Goal: Task Accomplishment & Management: Use online tool/utility

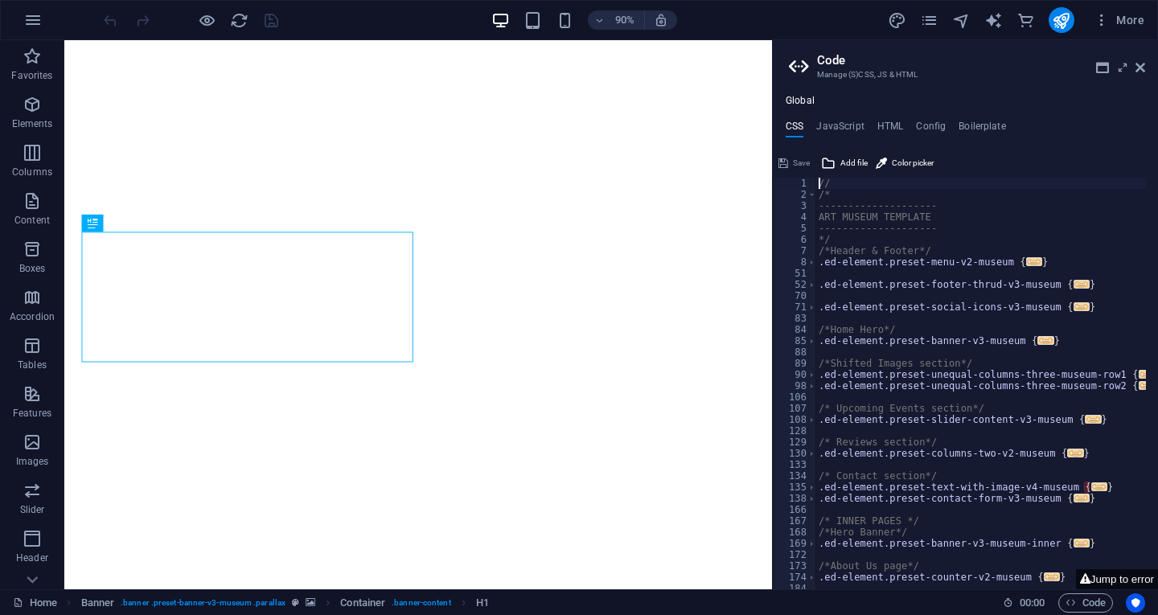
type textarea "//"
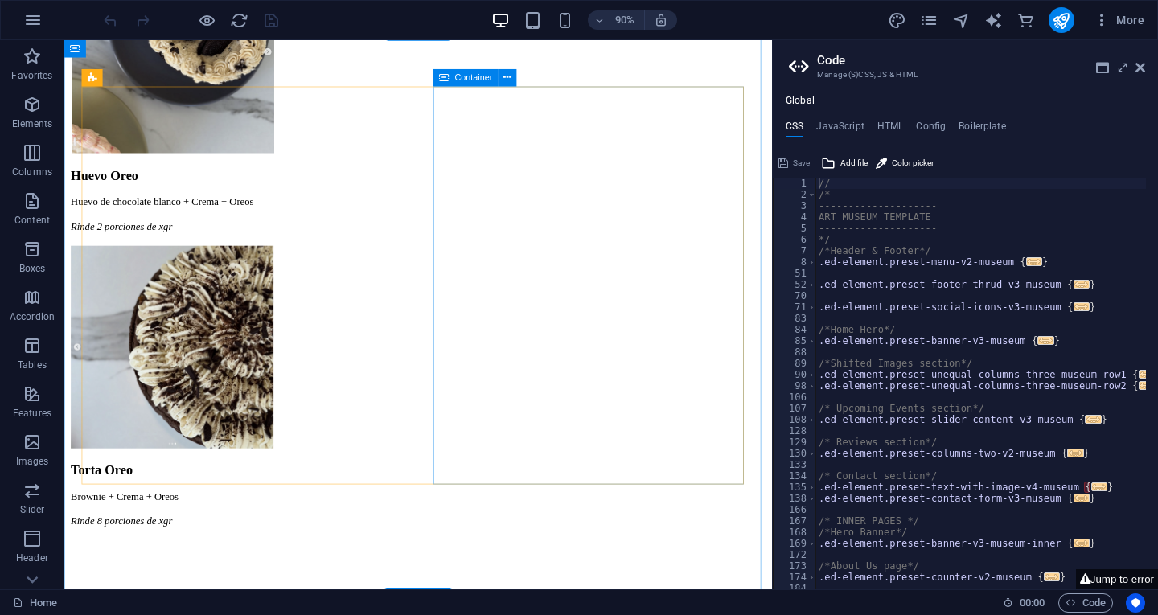
scroll to position [2734, 0]
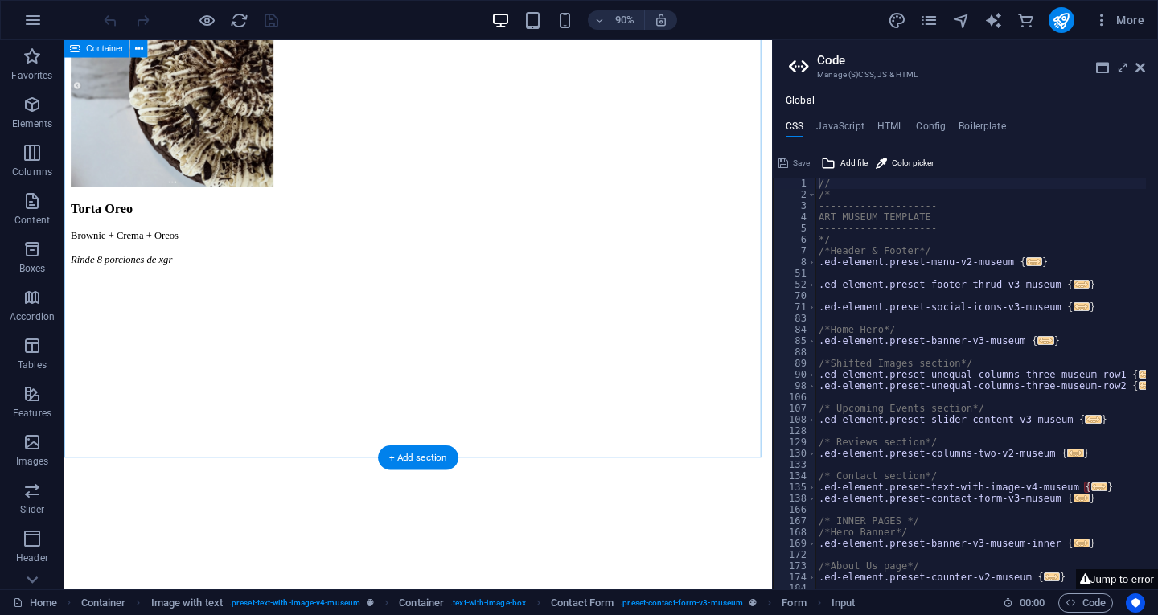
scroll to position [3136, 0]
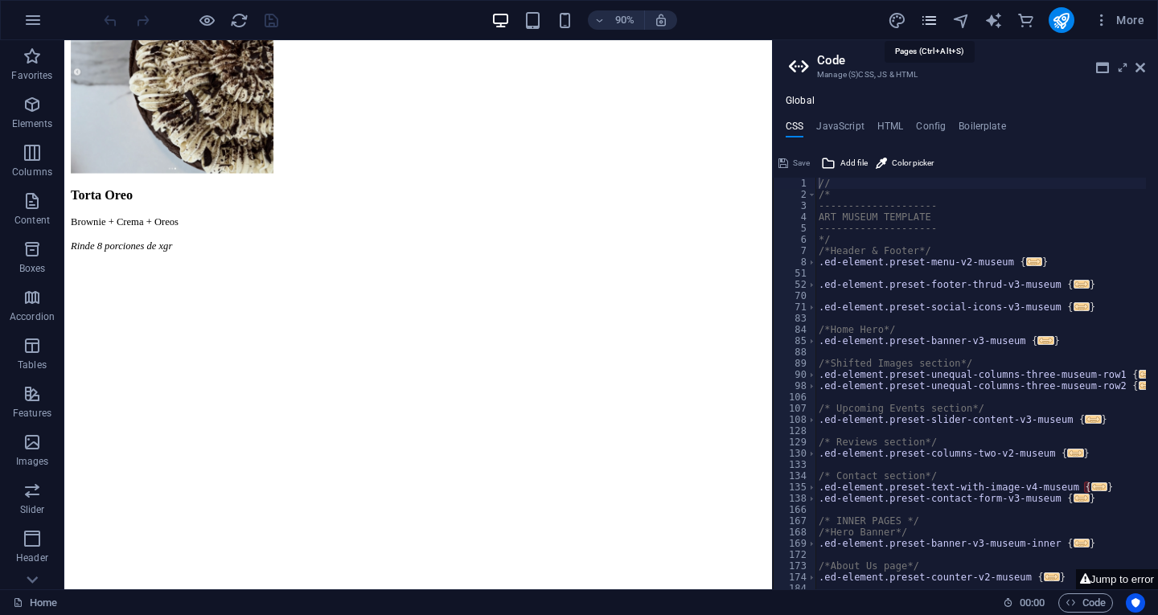
click at [934, 15] on icon "pages" at bounding box center [929, 20] width 18 height 18
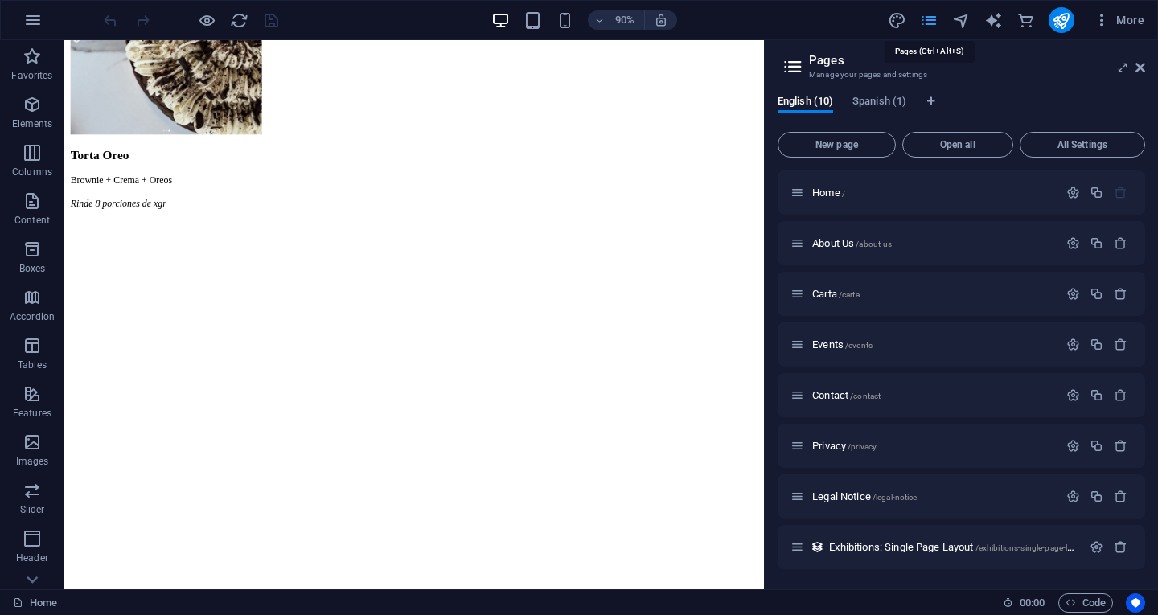
scroll to position [3038, 0]
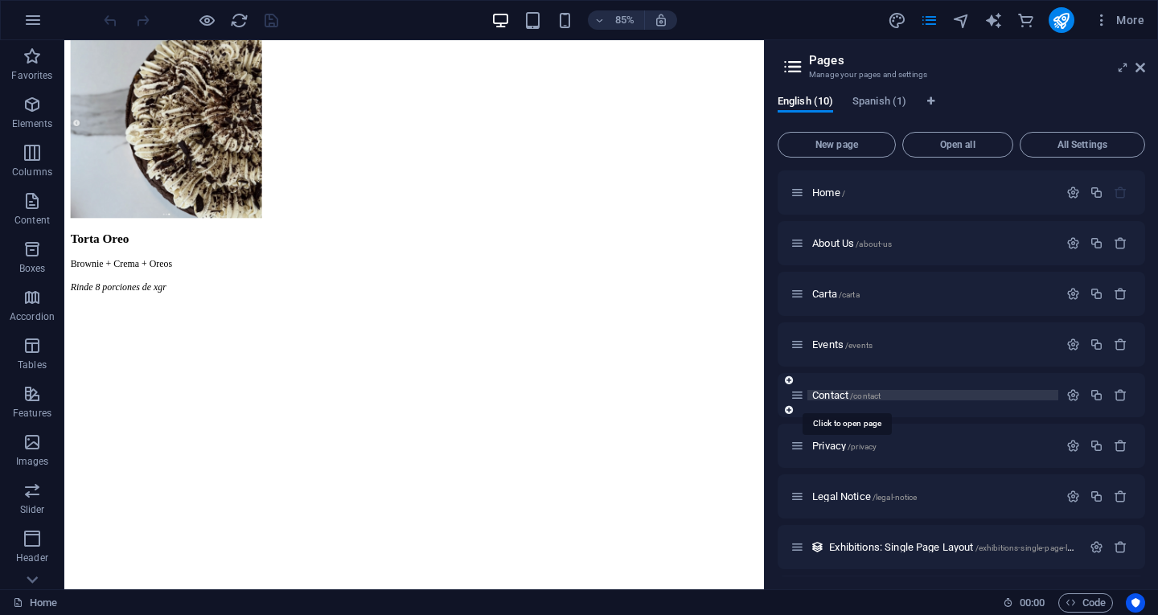
click at [851, 397] on span "Contact /contact" at bounding box center [846, 395] width 68 height 12
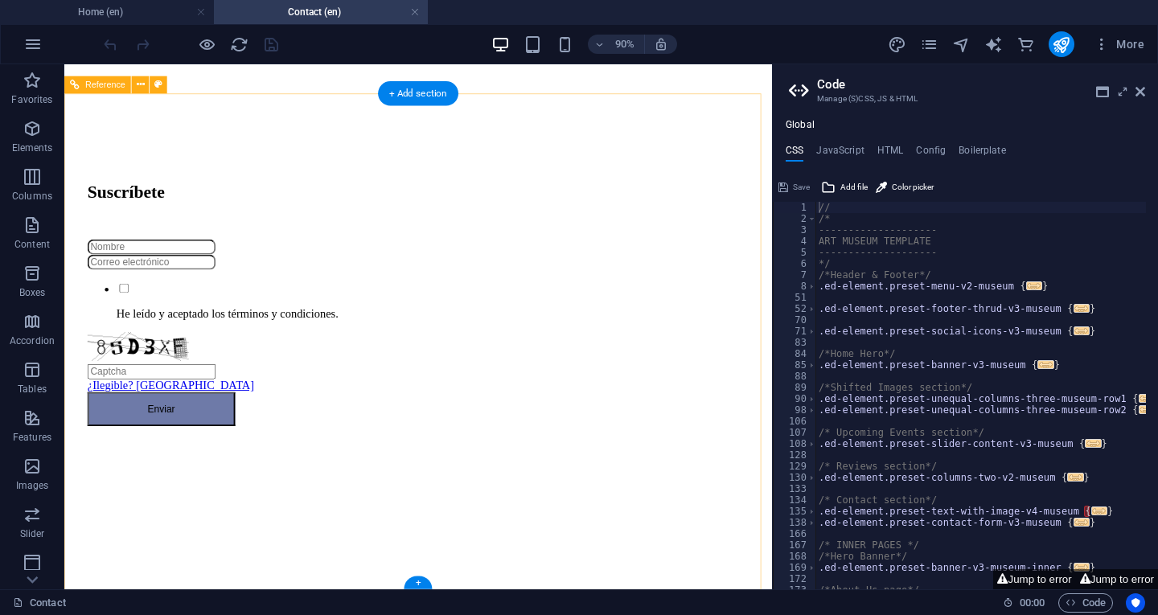
scroll to position [1086, 0]
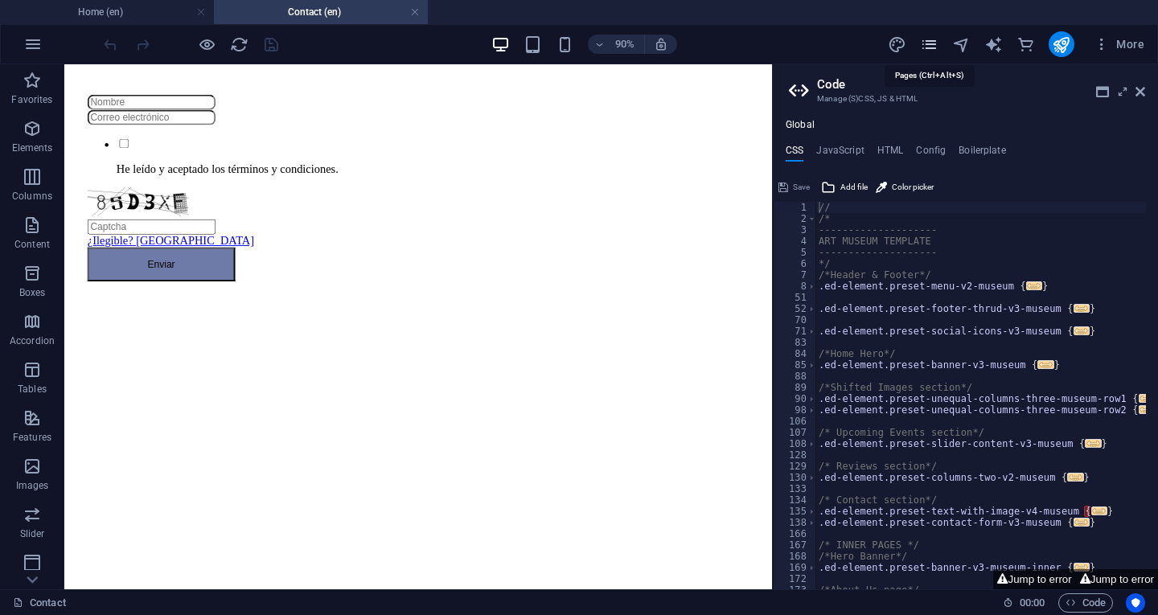
click at [929, 49] on icon "pages" at bounding box center [929, 44] width 18 height 18
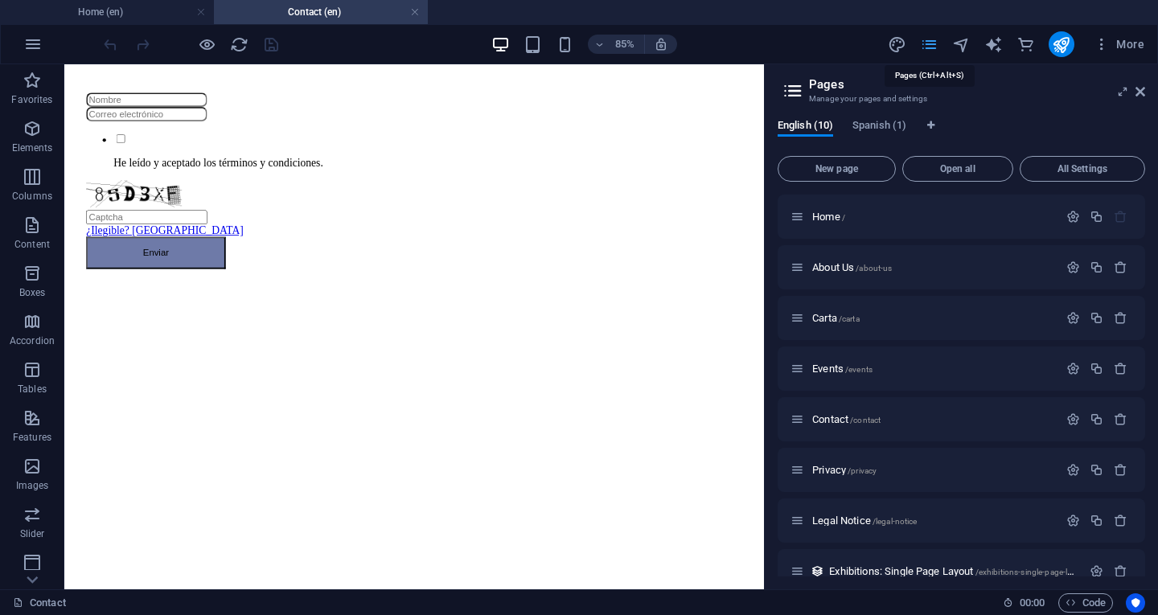
scroll to position [1052, 0]
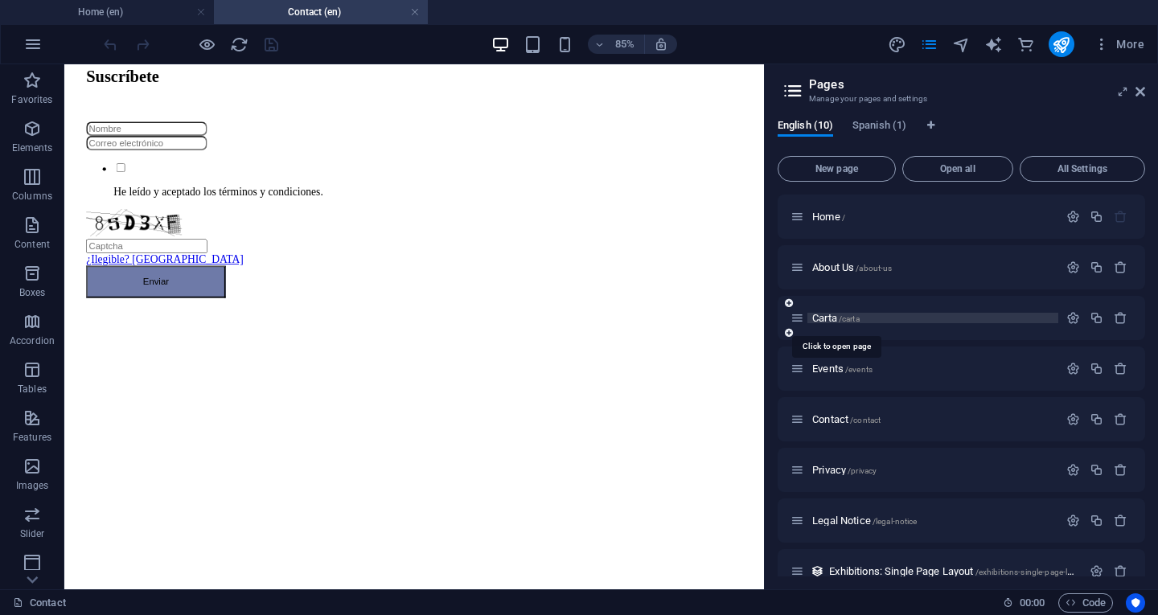
click at [835, 316] on span "Carta /carta" at bounding box center [835, 318] width 47 height 12
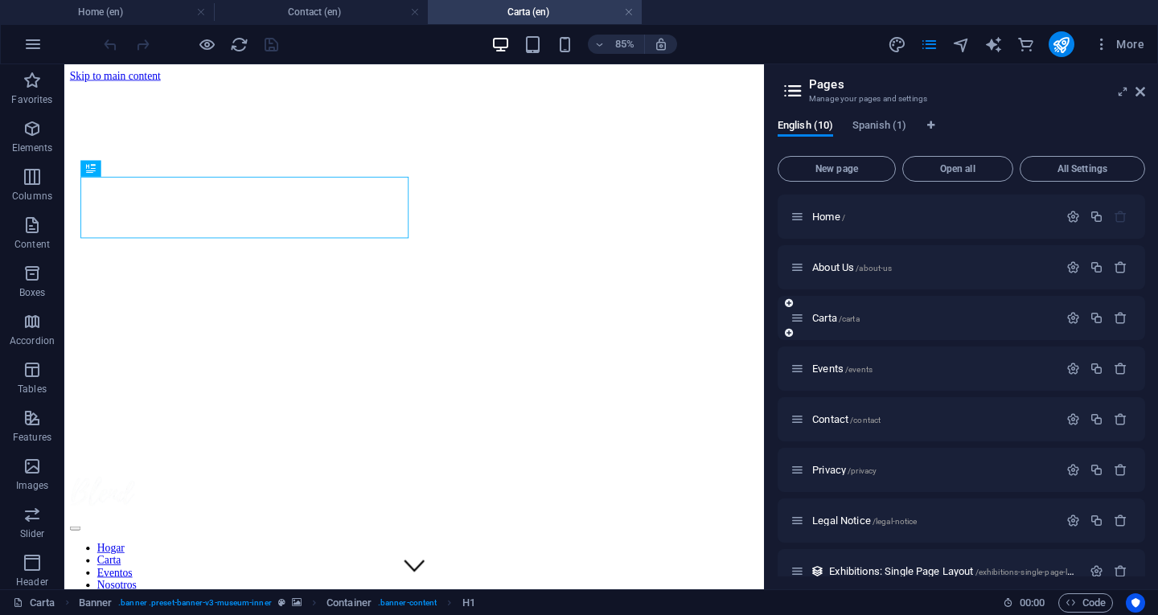
scroll to position [0, 0]
click at [839, 367] on span "Events /events" at bounding box center [842, 369] width 60 height 12
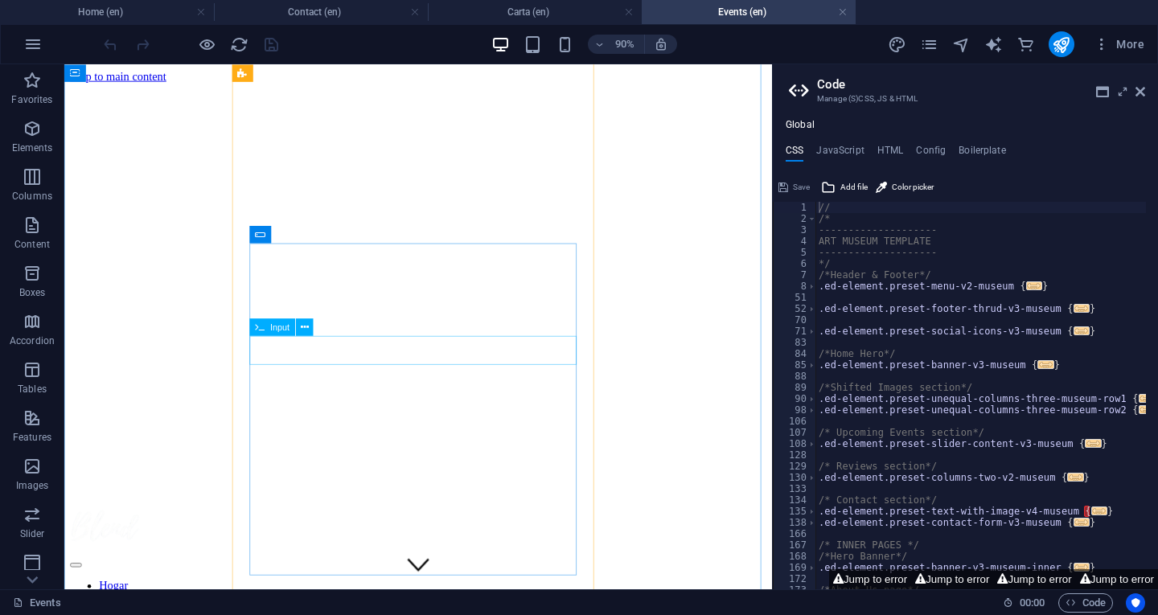
scroll to position [3297, 0]
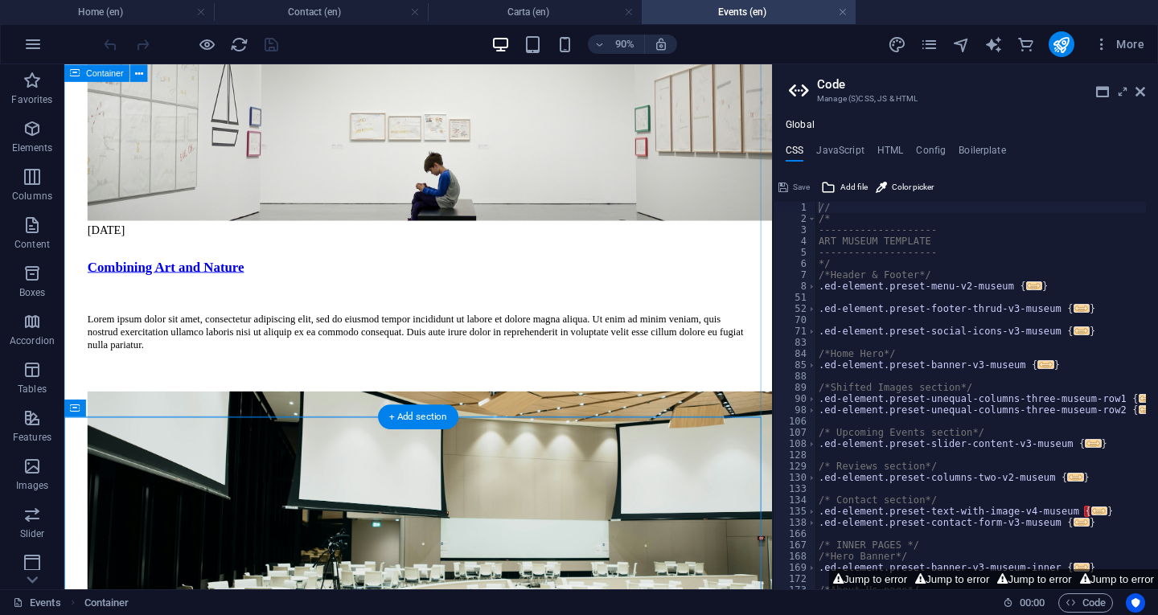
scroll to position [2814, 0]
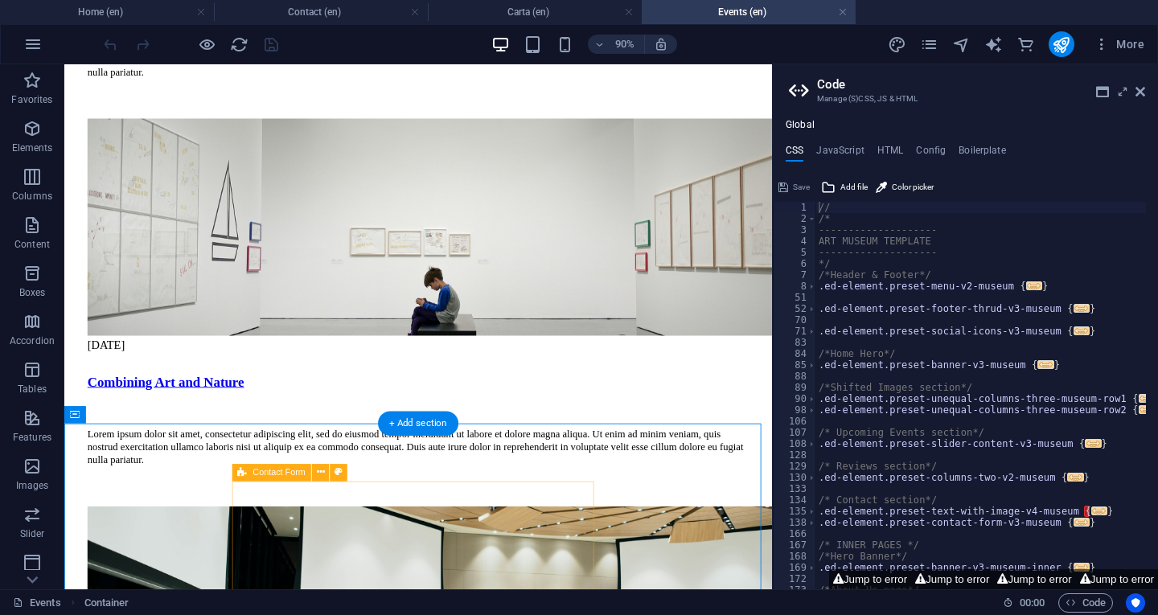
click at [322, 469] on icon at bounding box center [321, 472] width 8 height 15
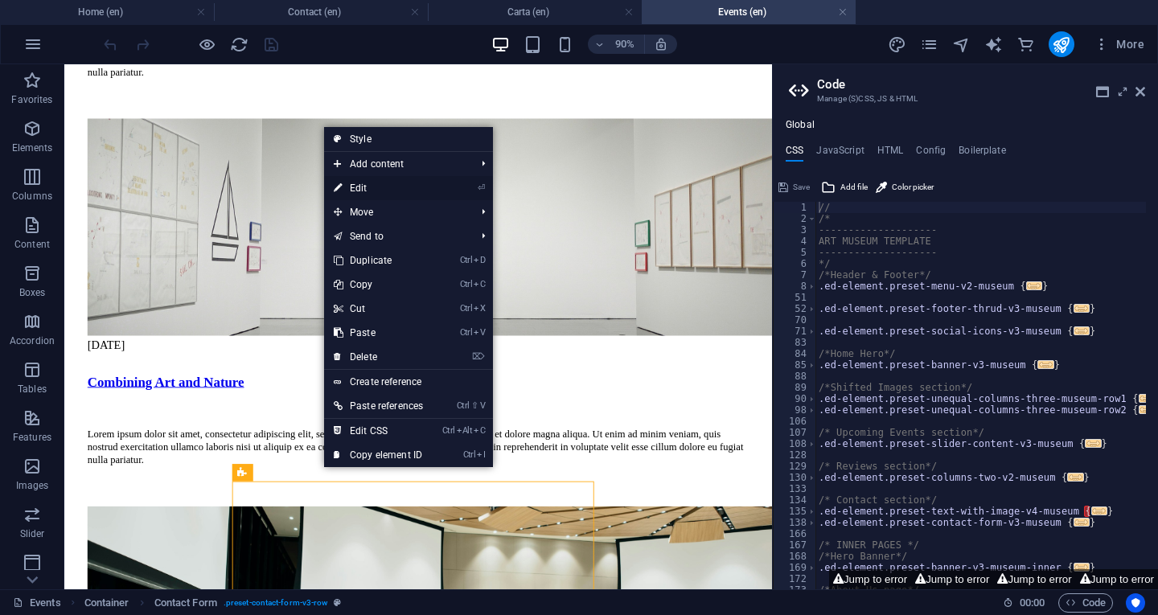
click at [367, 191] on link "⏎ Edit" at bounding box center [378, 188] width 109 height 24
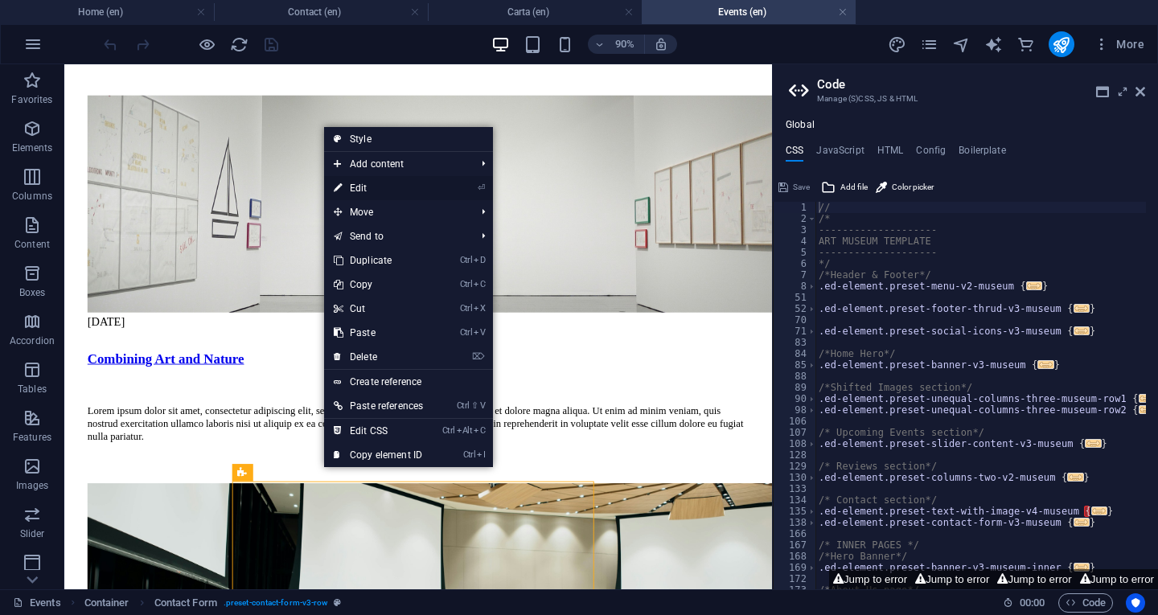
select select "px"
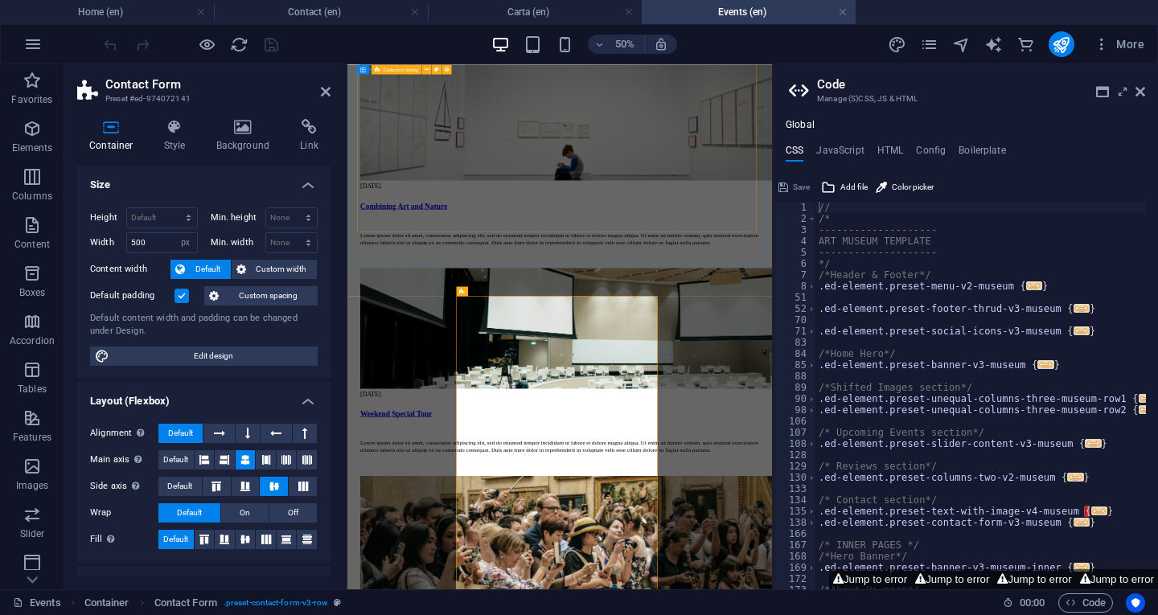
scroll to position [2789, 0]
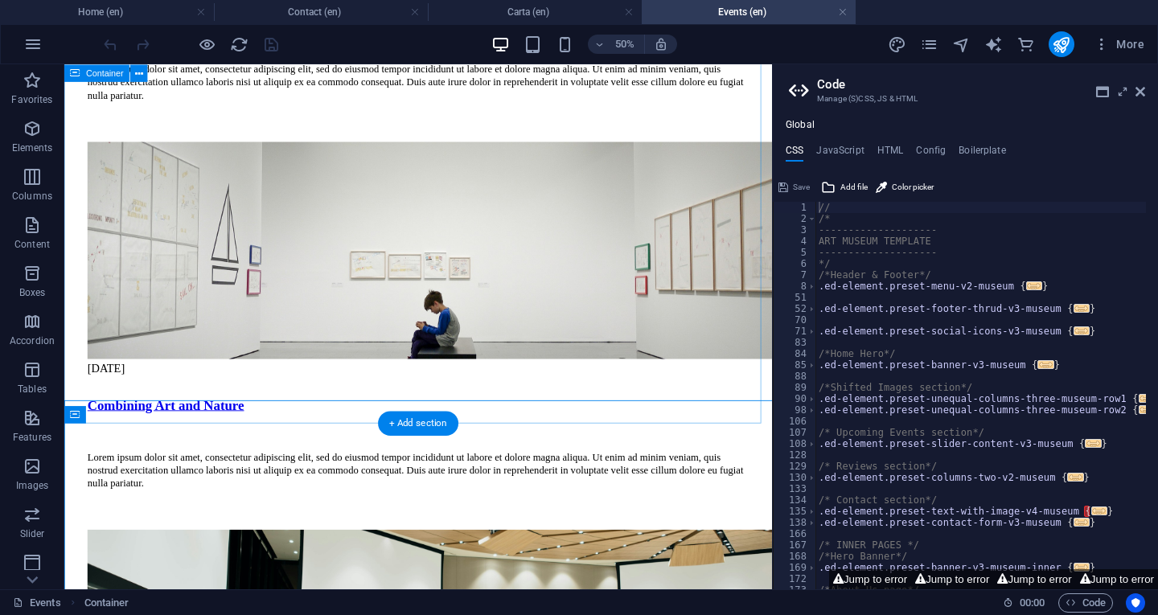
scroll to position [2814, 0]
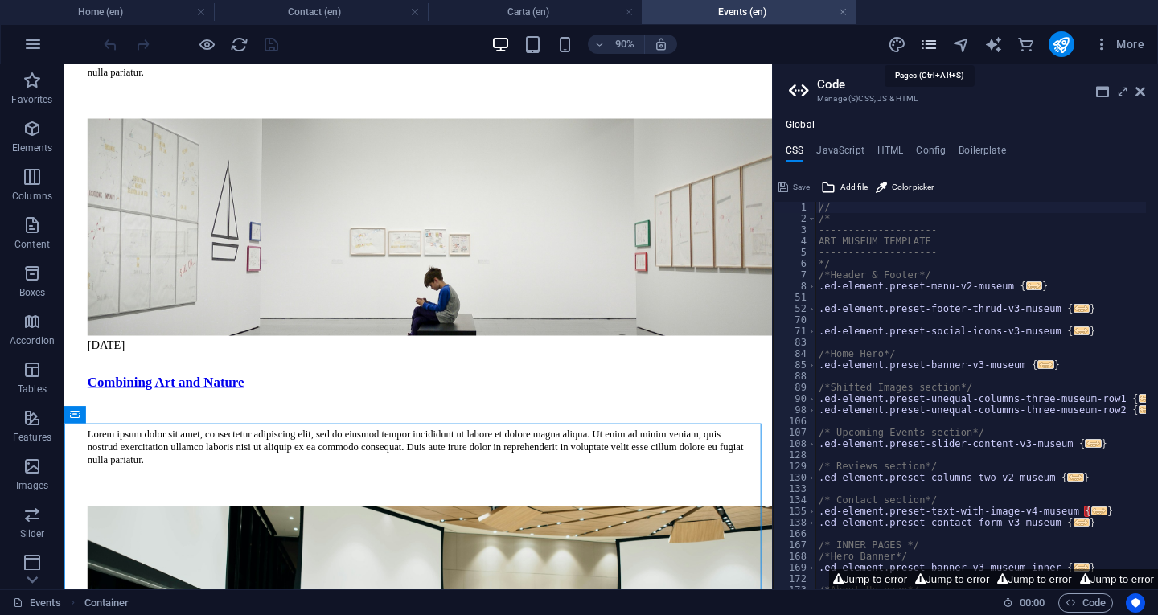
click at [930, 47] on icon "pages" at bounding box center [929, 44] width 18 height 18
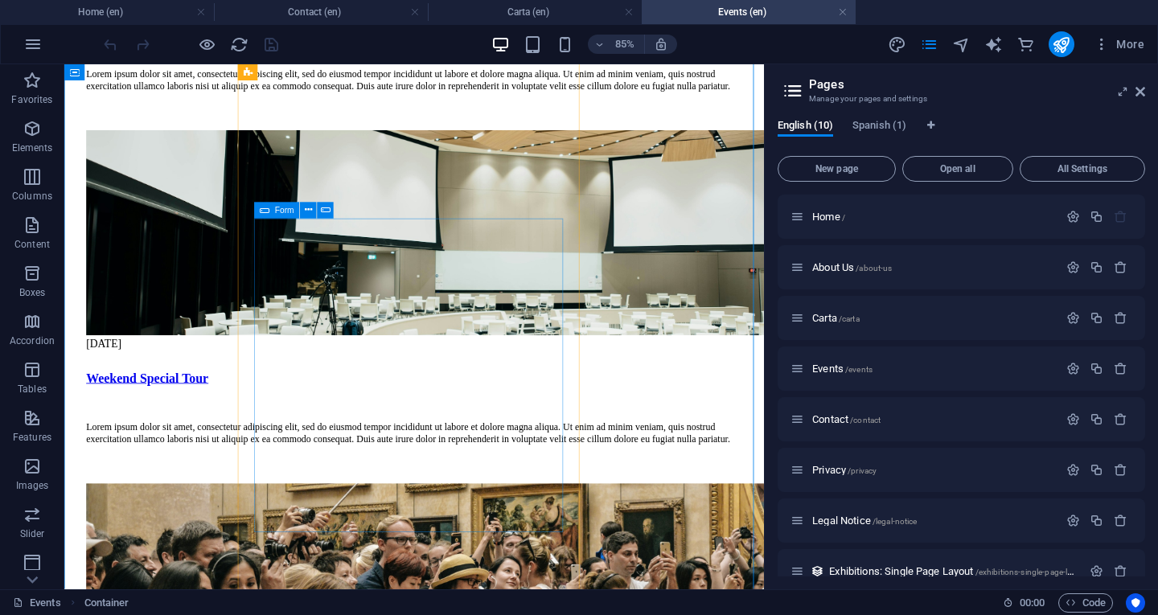
scroll to position [3110, 0]
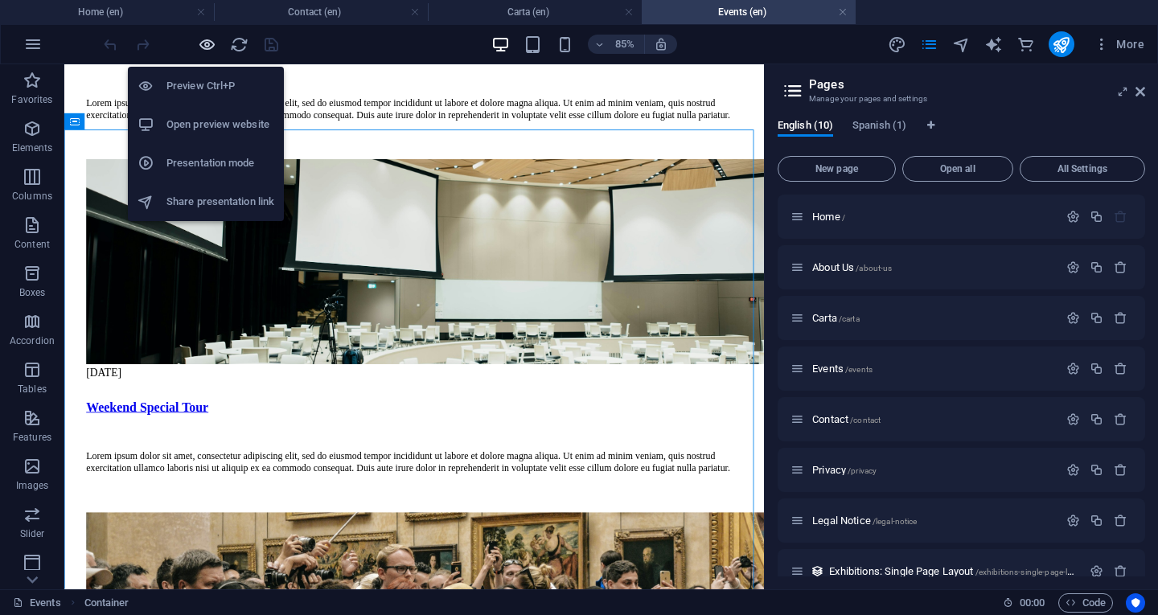
click at [208, 39] on icon "button" at bounding box center [207, 44] width 18 height 18
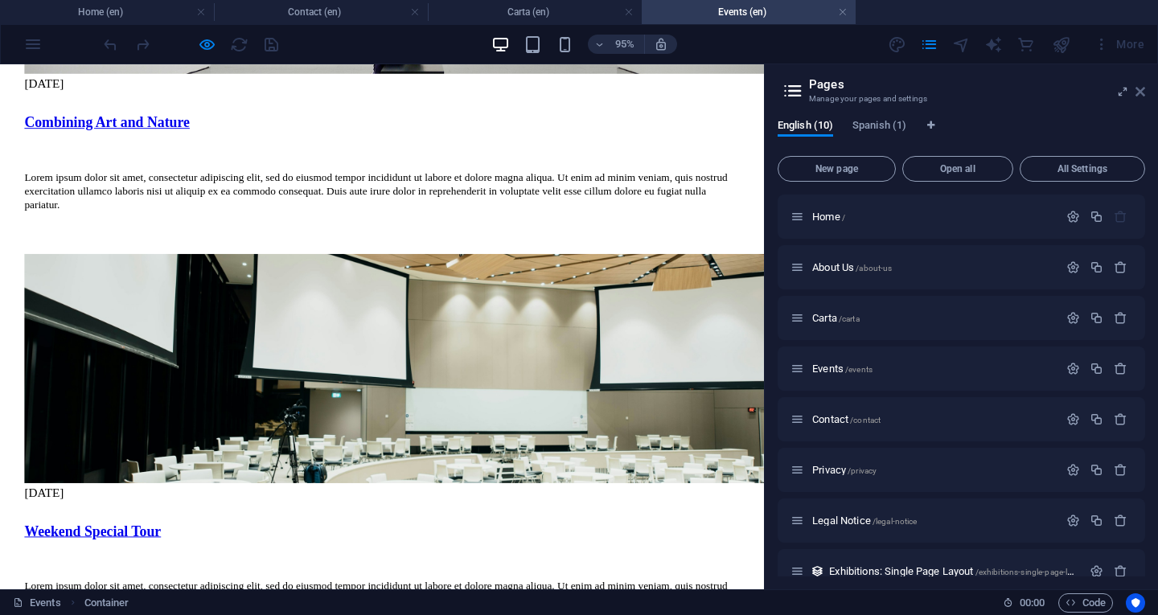
click at [1143, 86] on icon at bounding box center [1140, 91] width 10 height 13
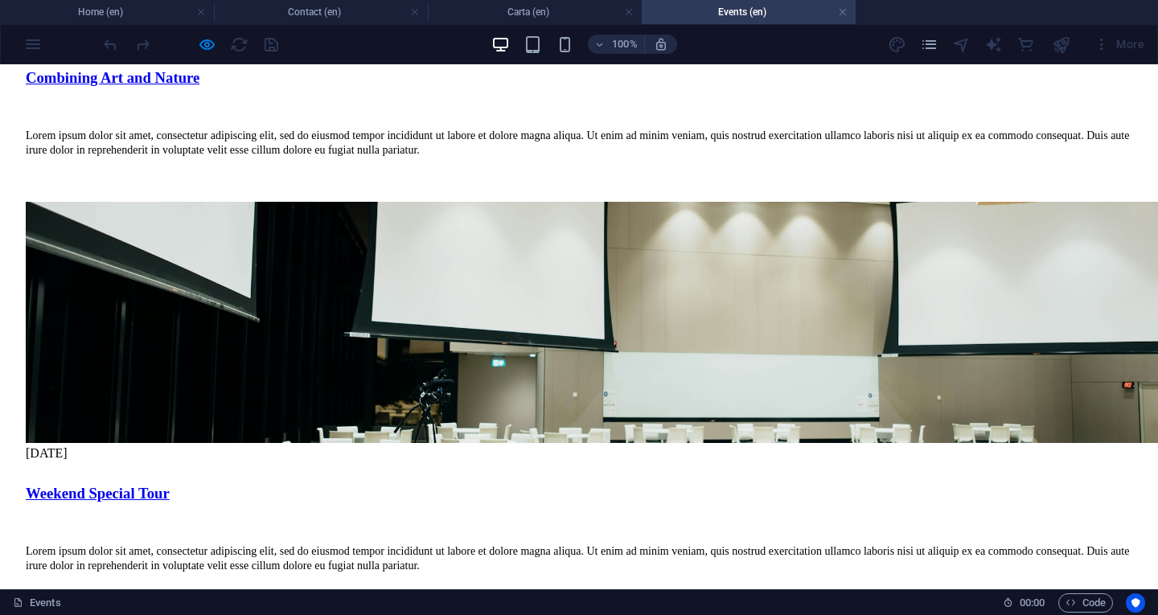
scroll to position [3136, 0]
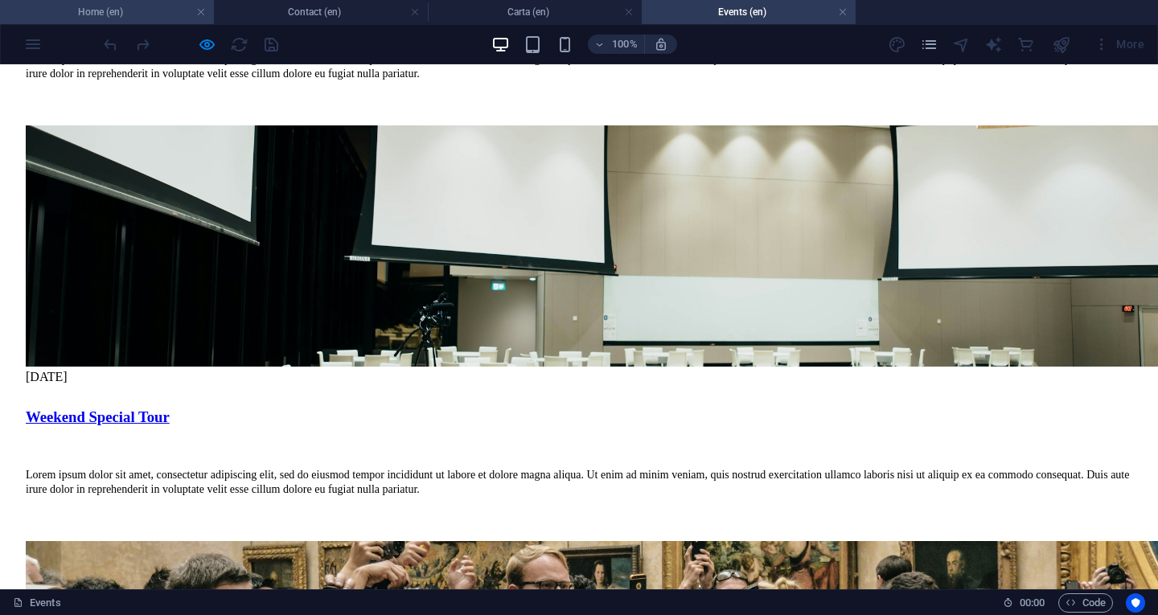
click at [110, 23] on li "Home (en)" at bounding box center [107, 12] width 214 height 24
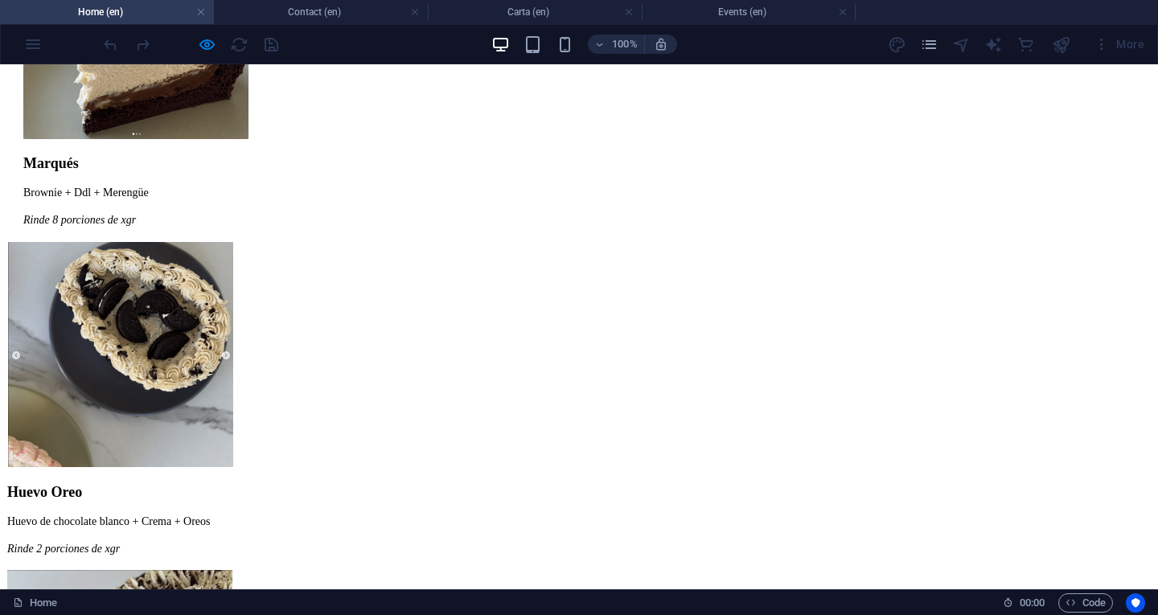
scroll to position [2670, 0]
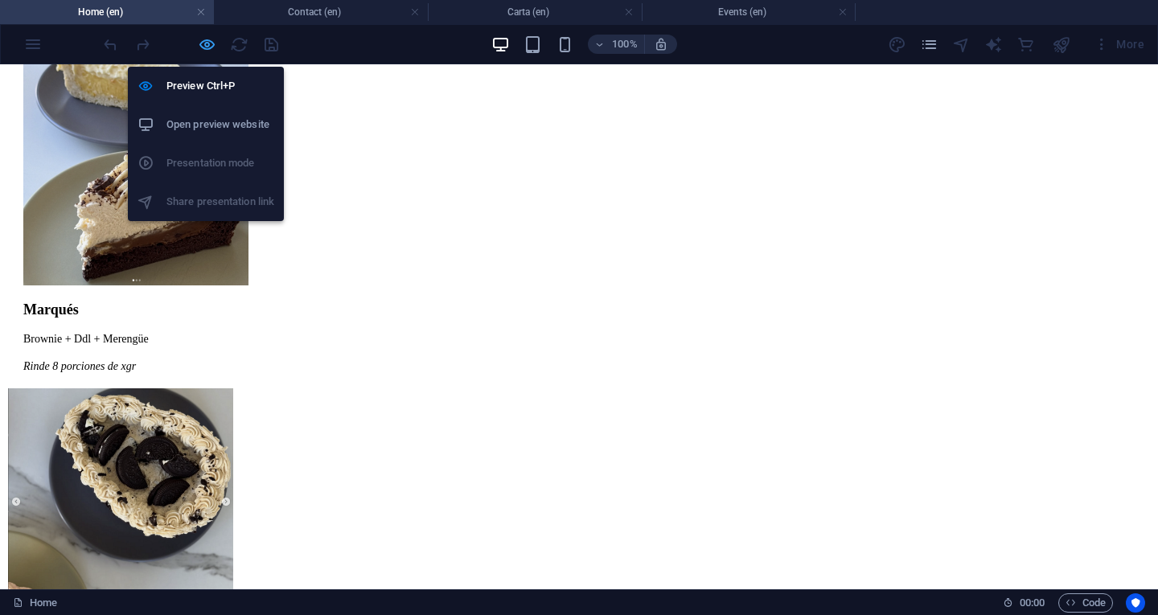
click at [201, 47] on icon "button" at bounding box center [207, 44] width 18 height 18
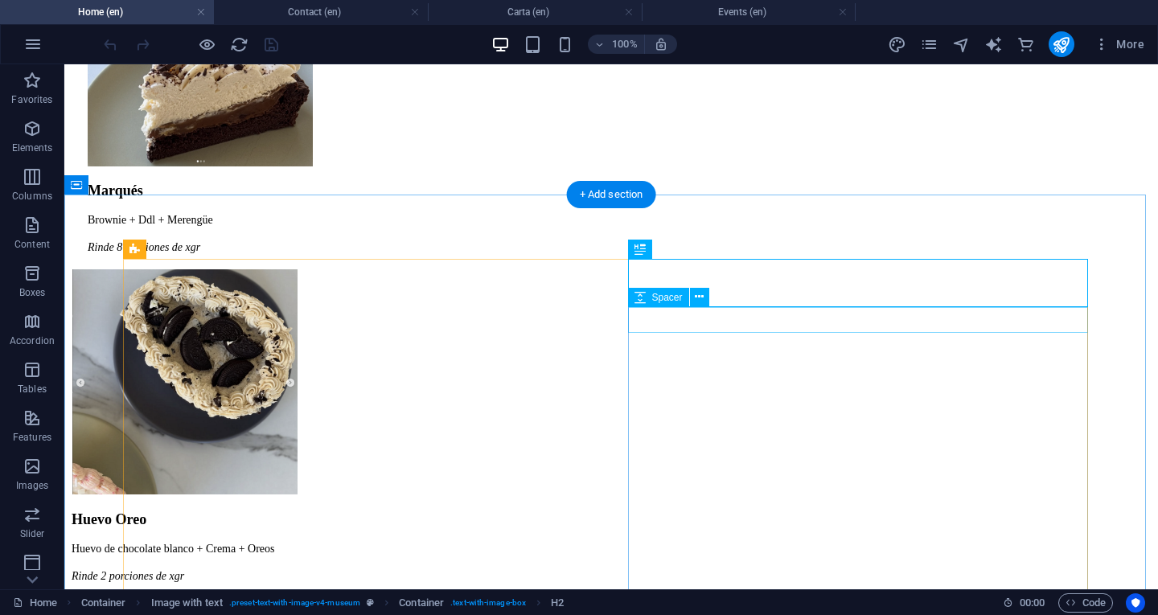
scroll to position [2751, 0]
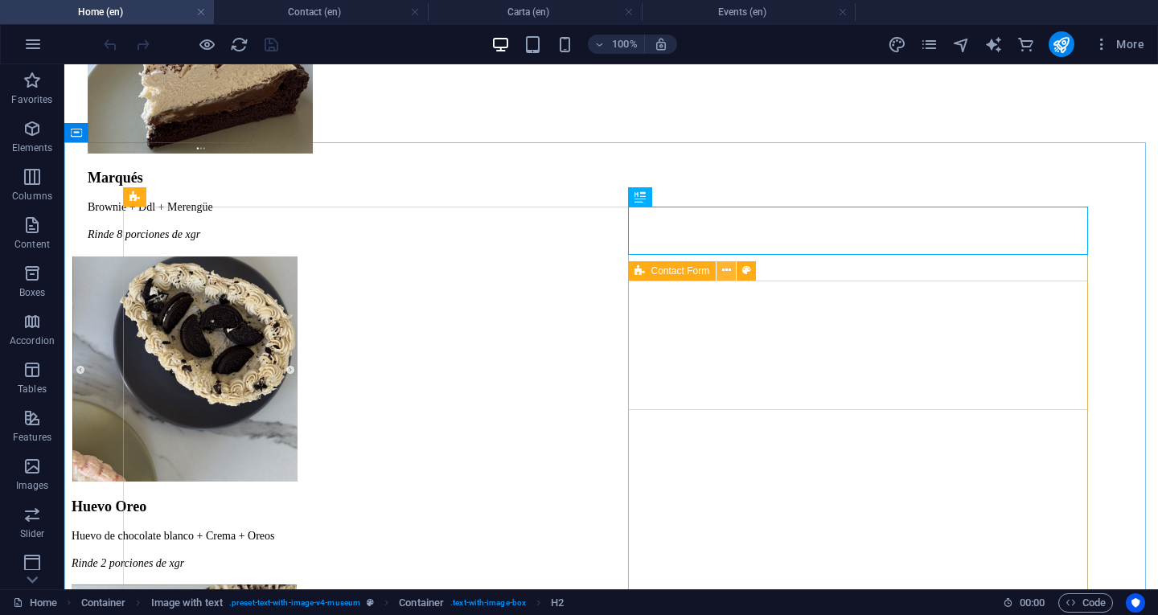
click at [726, 269] on icon at bounding box center [726, 270] width 9 height 17
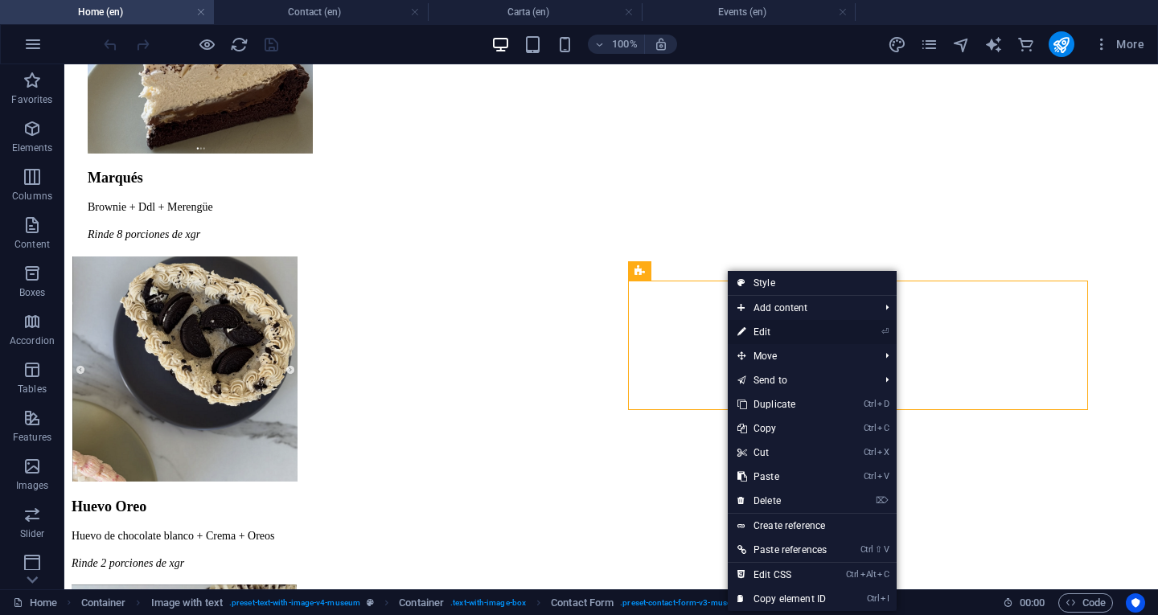
click at [776, 335] on link "⏎ Edit" at bounding box center [782, 332] width 109 height 24
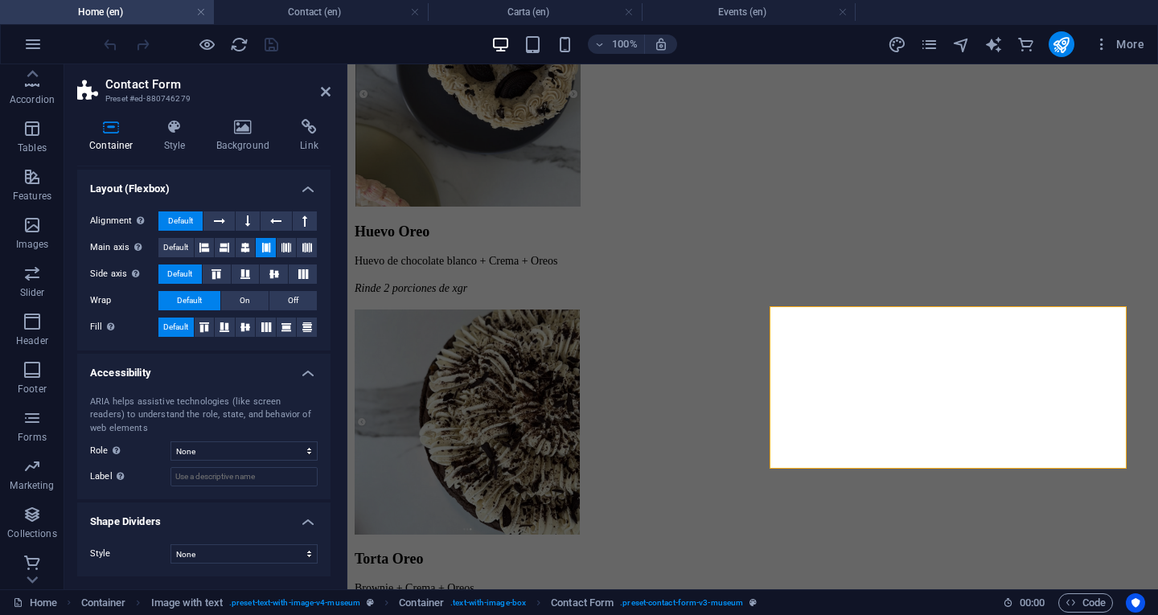
scroll to position [0, 0]
click at [23, 120] on icon "button" at bounding box center [32, 128] width 19 height 19
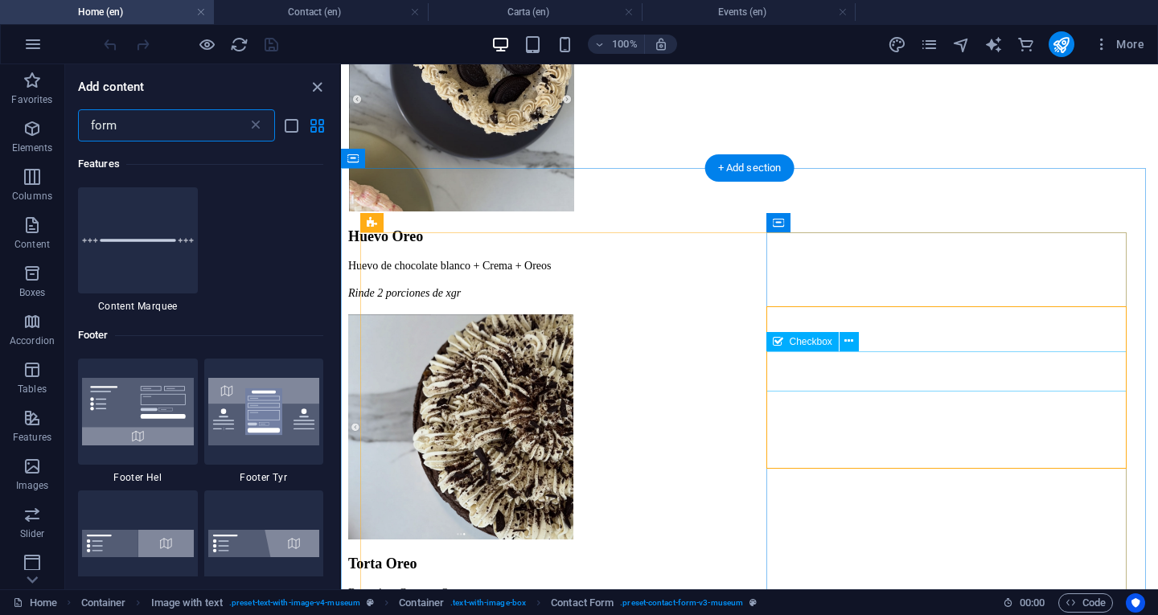
type input "form"
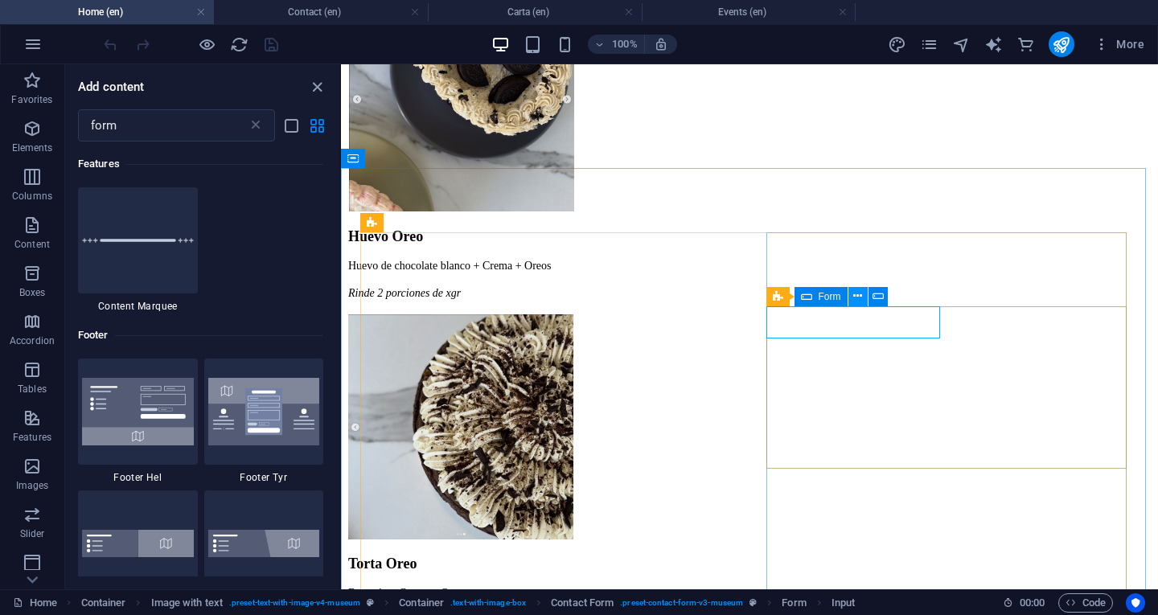
click at [856, 294] on icon at bounding box center [857, 296] width 9 height 17
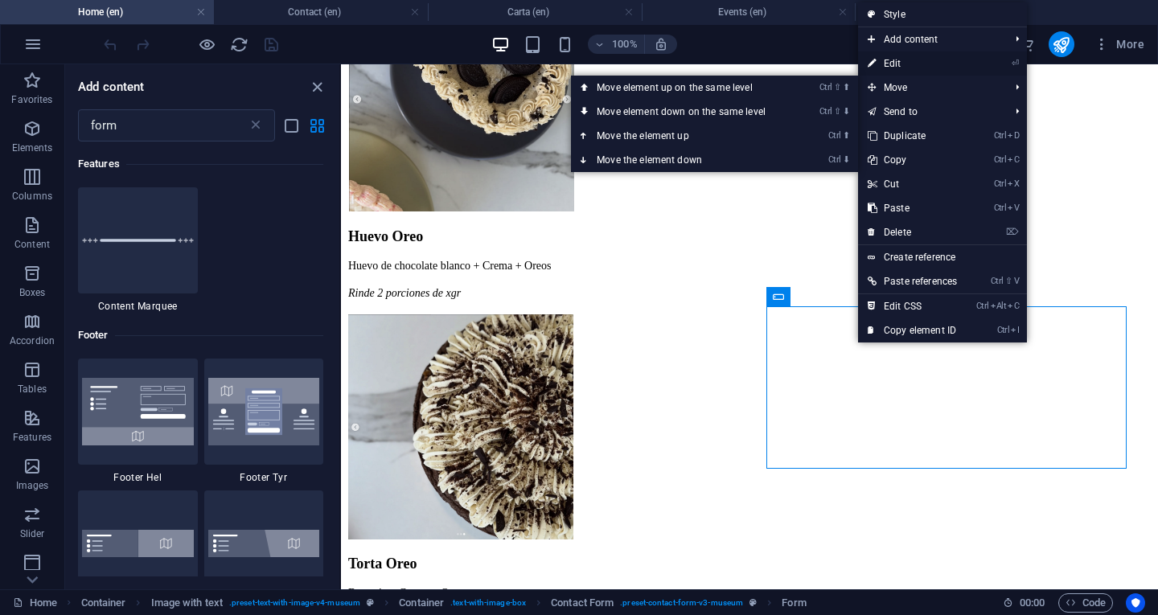
click at [895, 55] on link "⏎ Edit" at bounding box center [912, 63] width 109 height 24
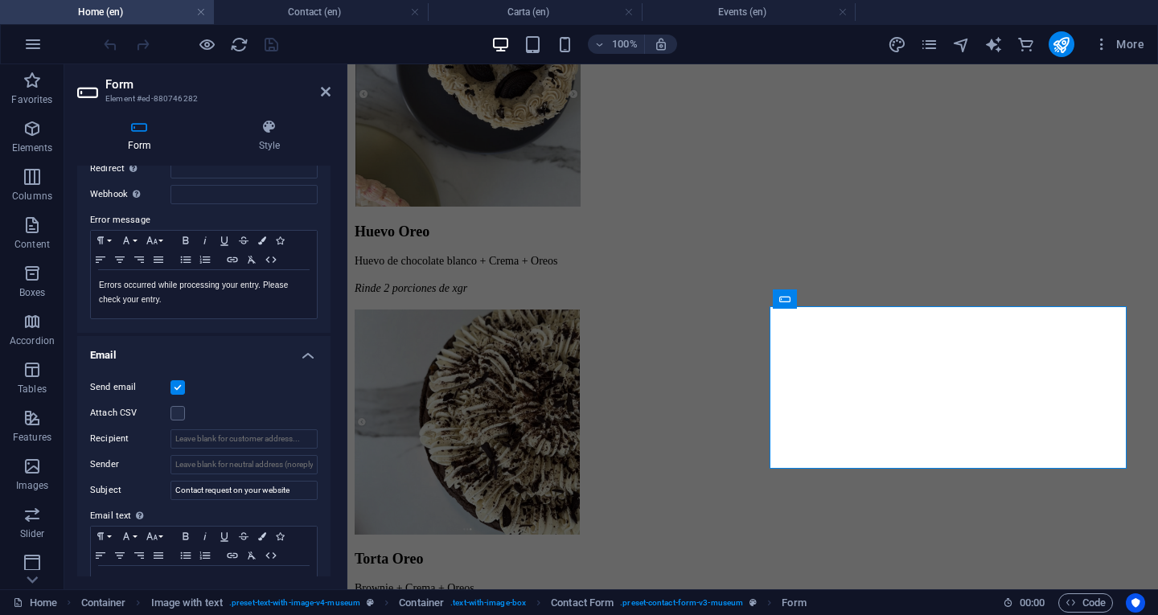
scroll to position [482, 0]
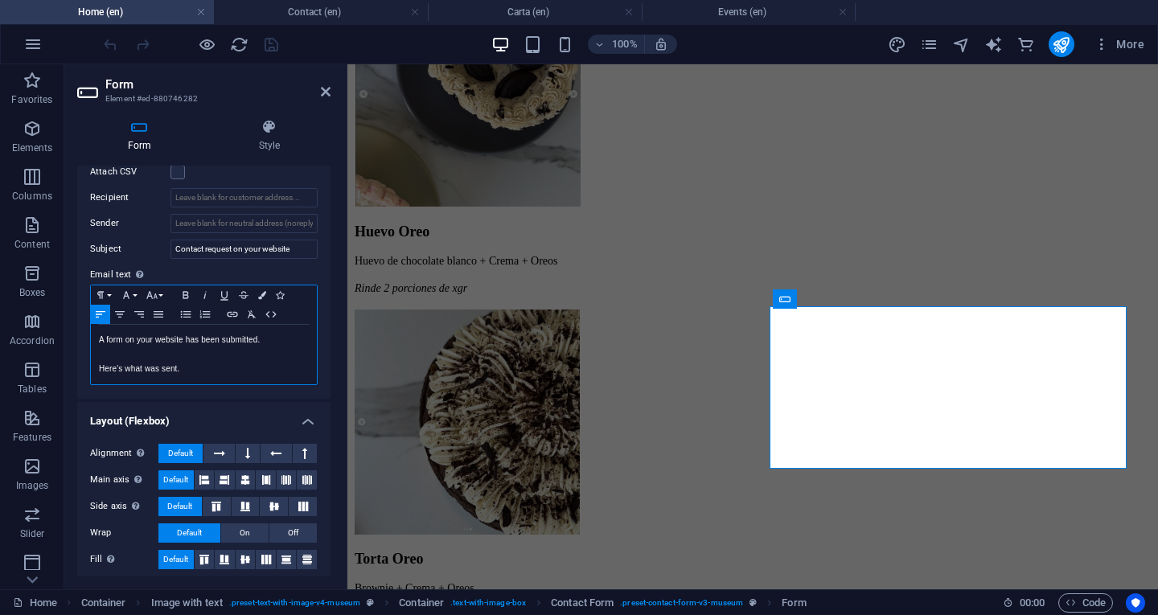
click at [203, 368] on p "Here's what was sent." at bounding box center [204, 369] width 210 height 14
drag, startPoint x: 202, startPoint y: 369, endPoint x: 72, endPoint y: 339, distance: 133.6
click at [72, 339] on div "Form Style General Title Define a name for the form. General form Messages Succ…" at bounding box center [203, 347] width 279 height 483
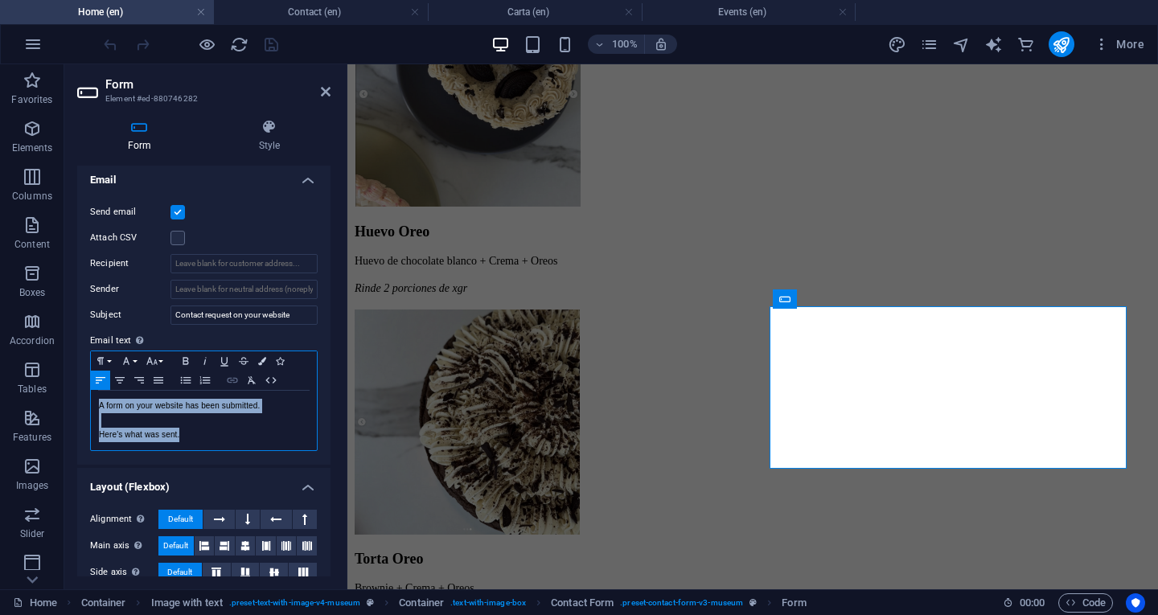
scroll to position [402, 0]
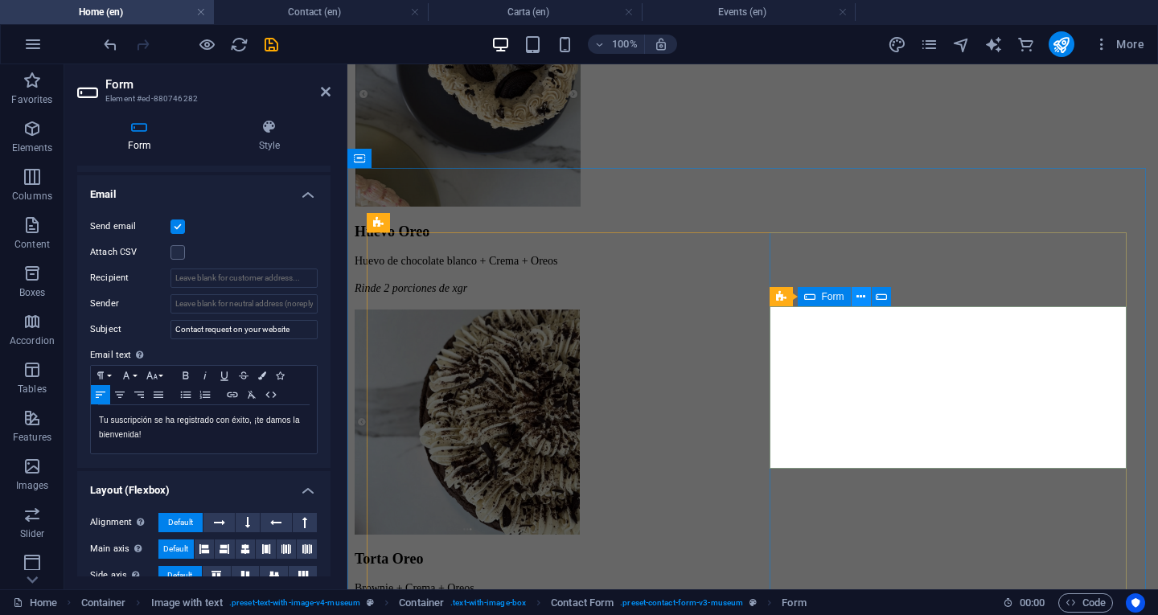
click at [865, 300] on button at bounding box center [861, 296] width 19 height 19
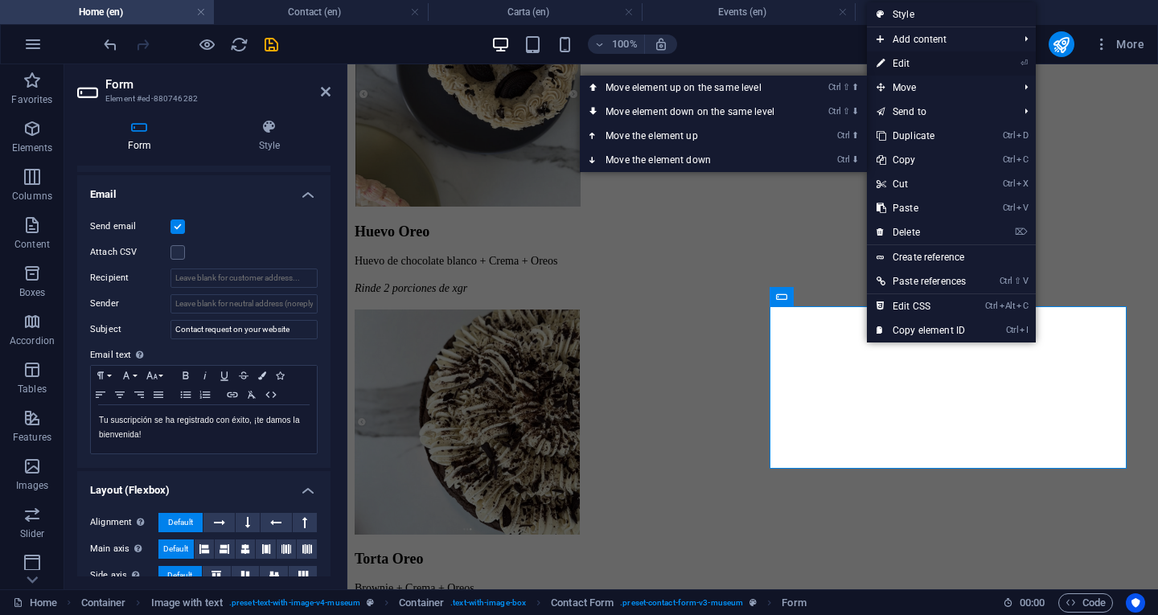
click at [915, 64] on link "⏎ Edit" at bounding box center [921, 63] width 109 height 24
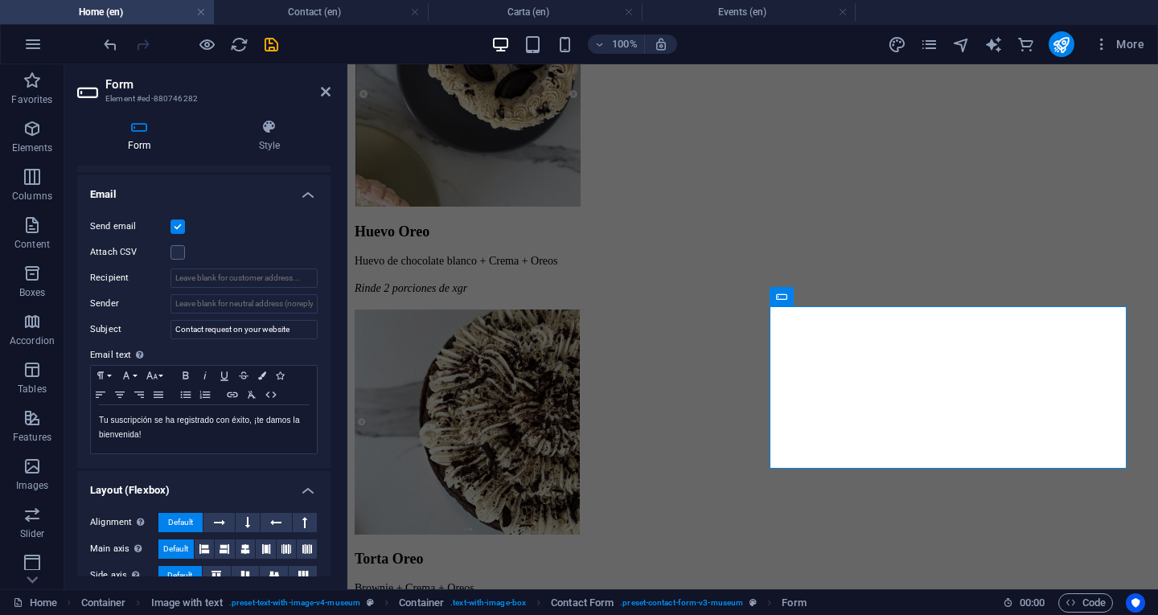
scroll to position [477, 0]
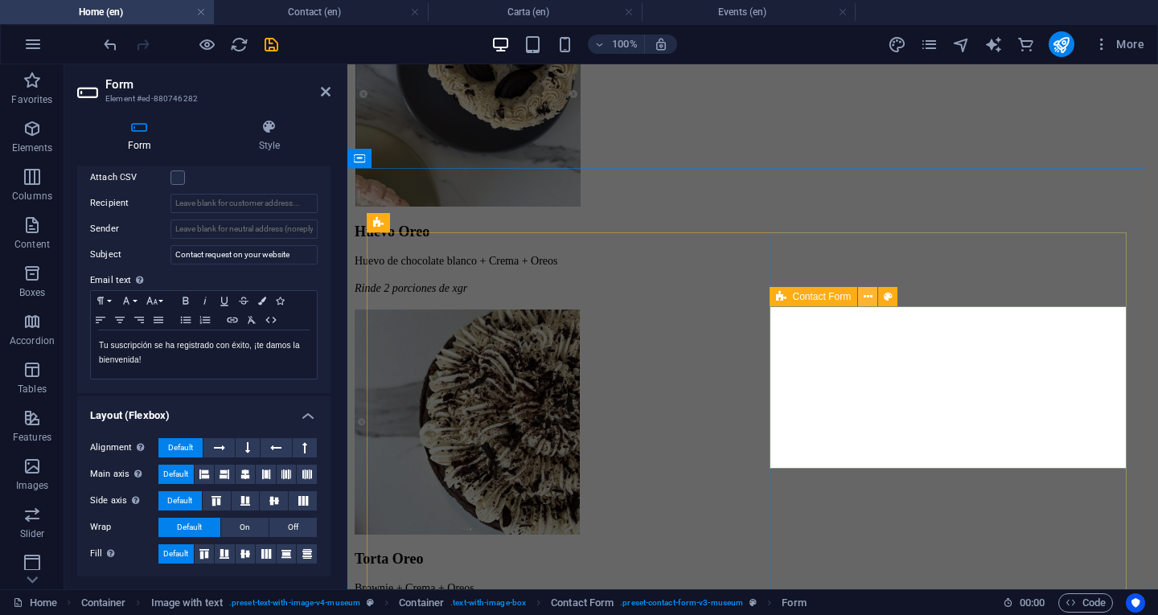
click at [869, 296] on icon at bounding box center [868, 297] width 9 height 17
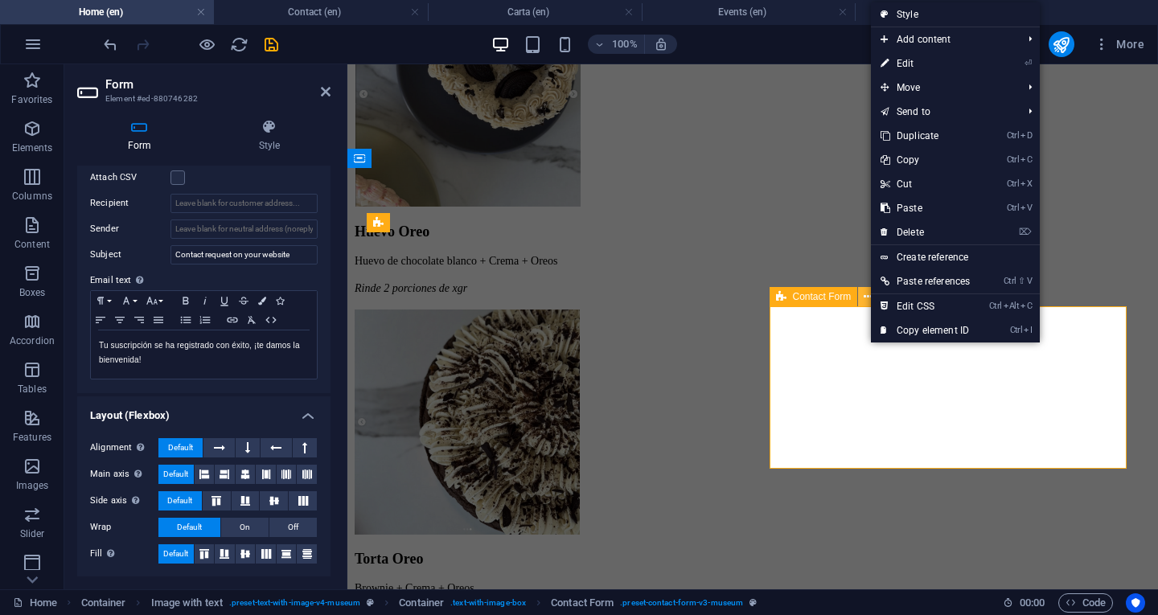
scroll to position [2751, 0]
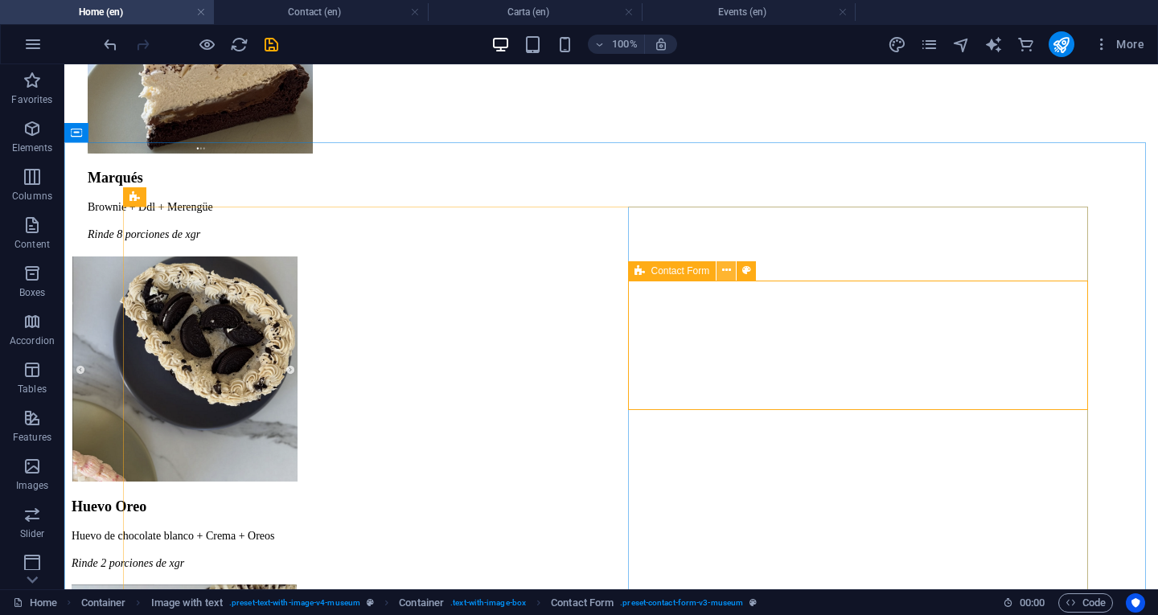
click at [727, 270] on icon at bounding box center [726, 270] width 9 height 17
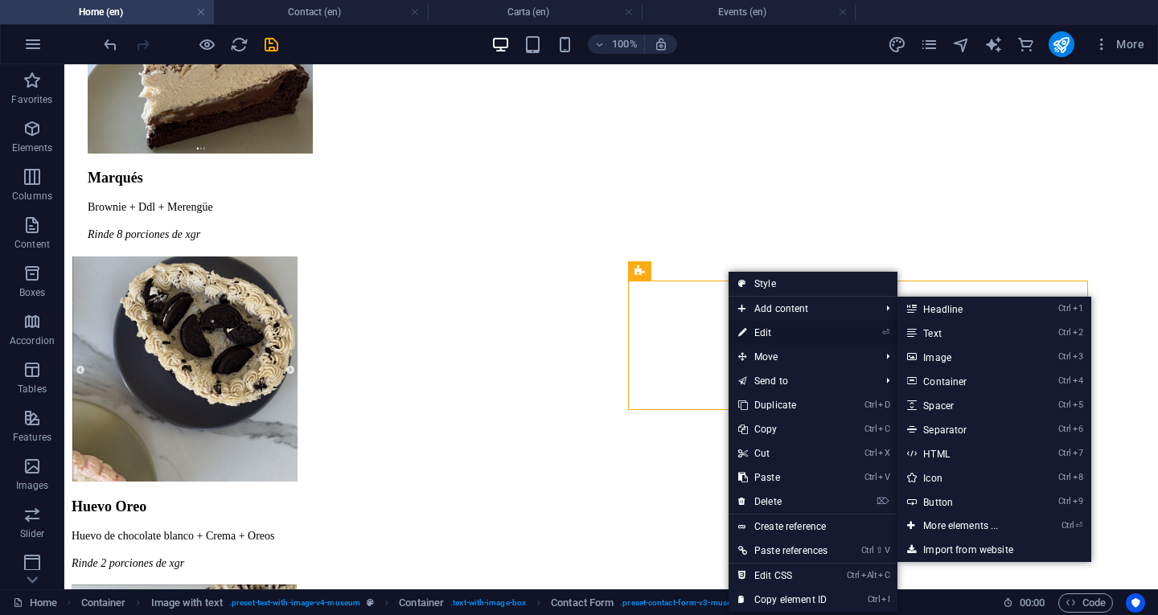
click at [772, 327] on link "⏎ Edit" at bounding box center [783, 333] width 109 height 24
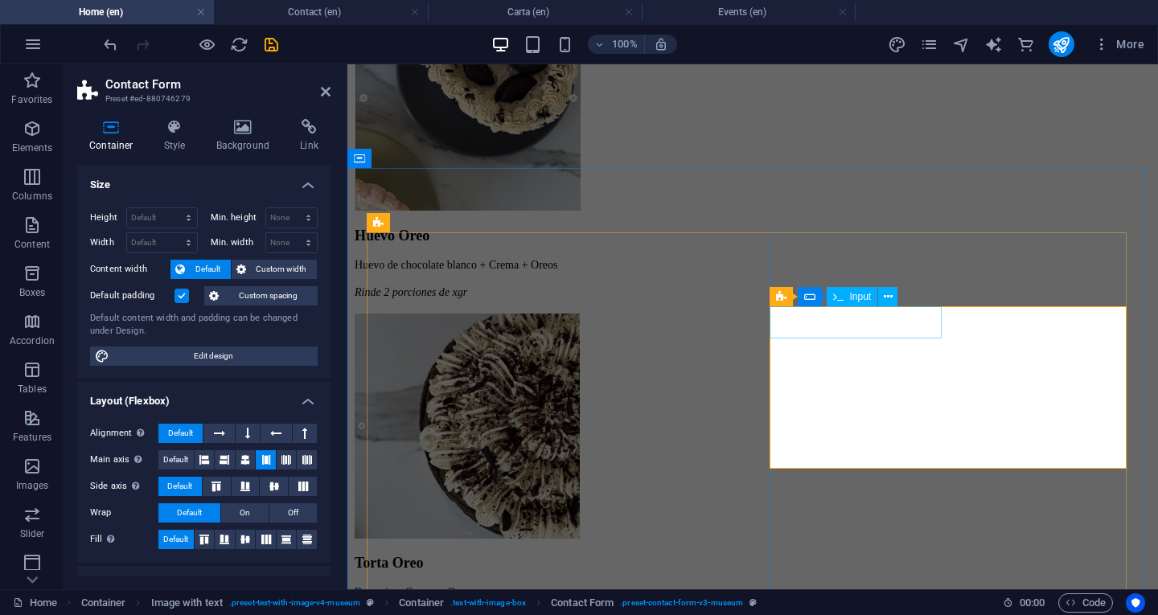
scroll to position [2755, 0]
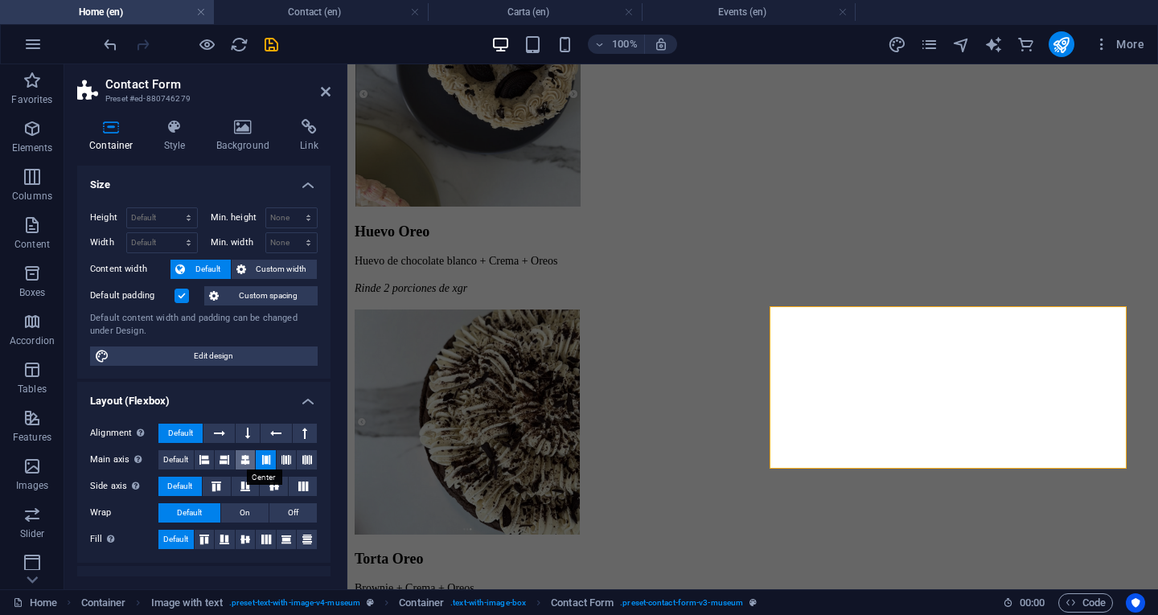
click at [247, 457] on icon at bounding box center [245, 459] width 10 height 19
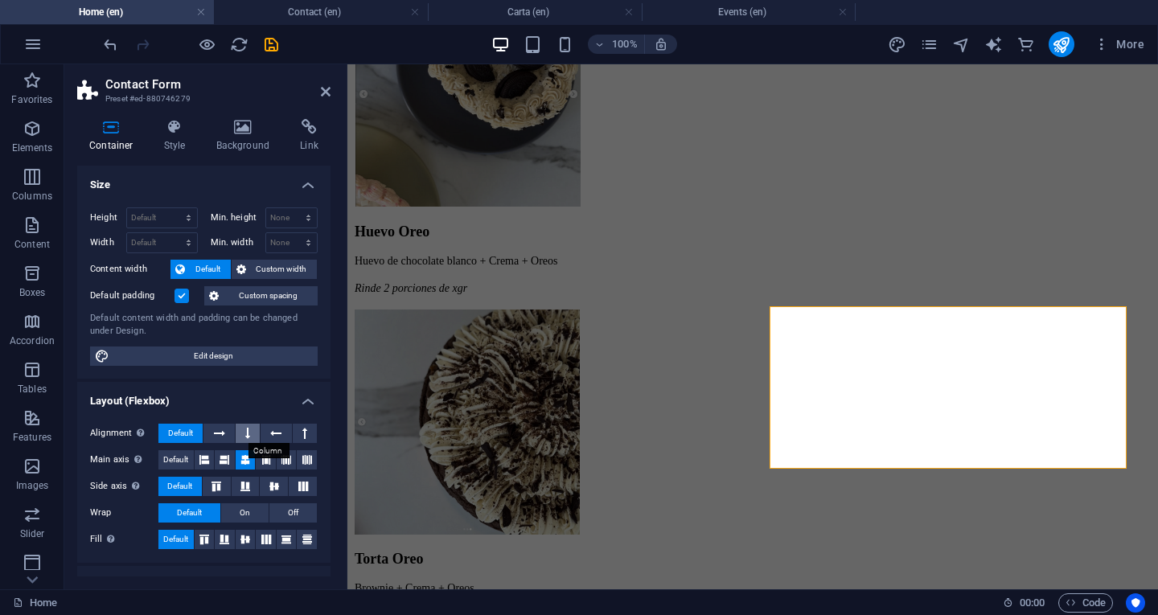
click at [245, 432] on icon at bounding box center [247, 433] width 5 height 19
click at [180, 456] on span "Default" at bounding box center [175, 459] width 25 height 19
click at [215, 488] on icon at bounding box center [216, 486] width 10 height 19
click at [274, 50] on icon "save" at bounding box center [271, 44] width 18 height 18
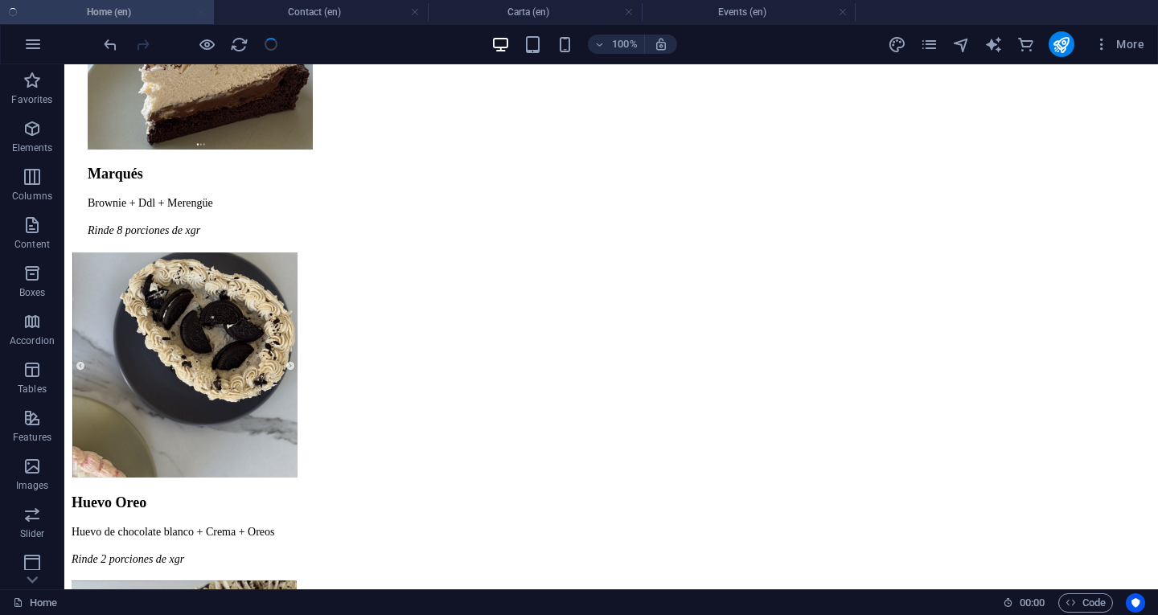
checkbox input "false"
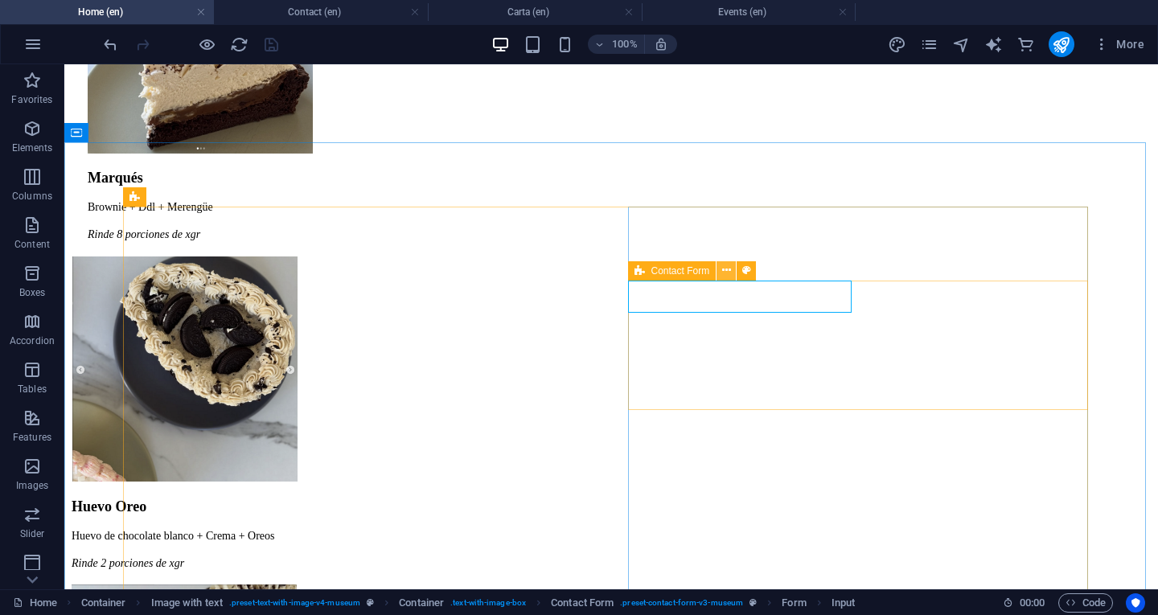
click at [727, 272] on icon at bounding box center [726, 270] width 9 height 17
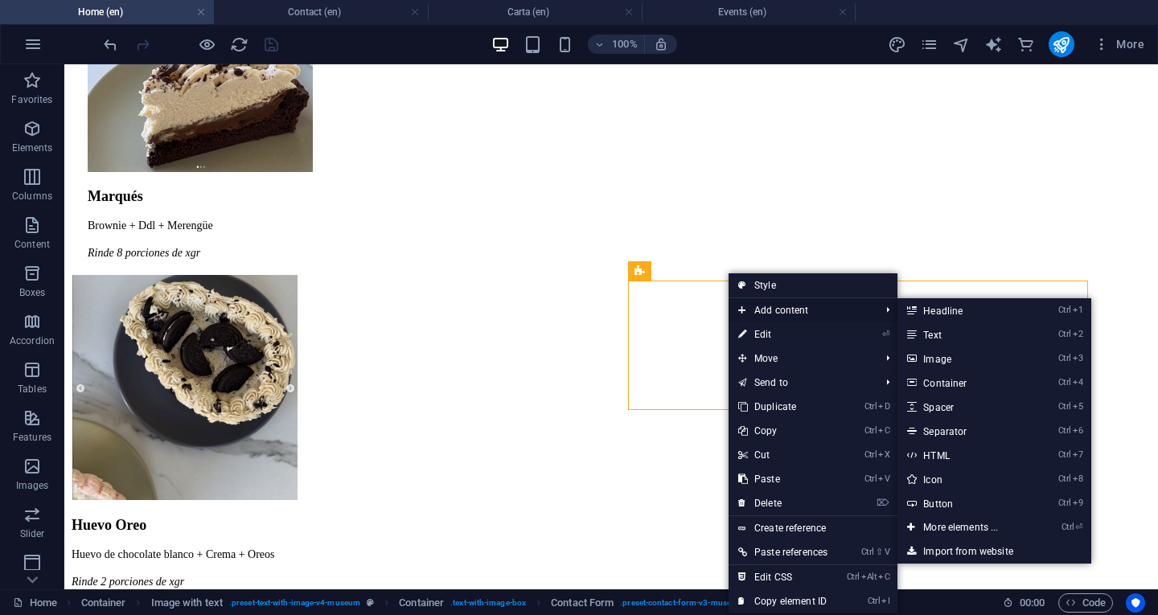
scroll to position [2838, 0]
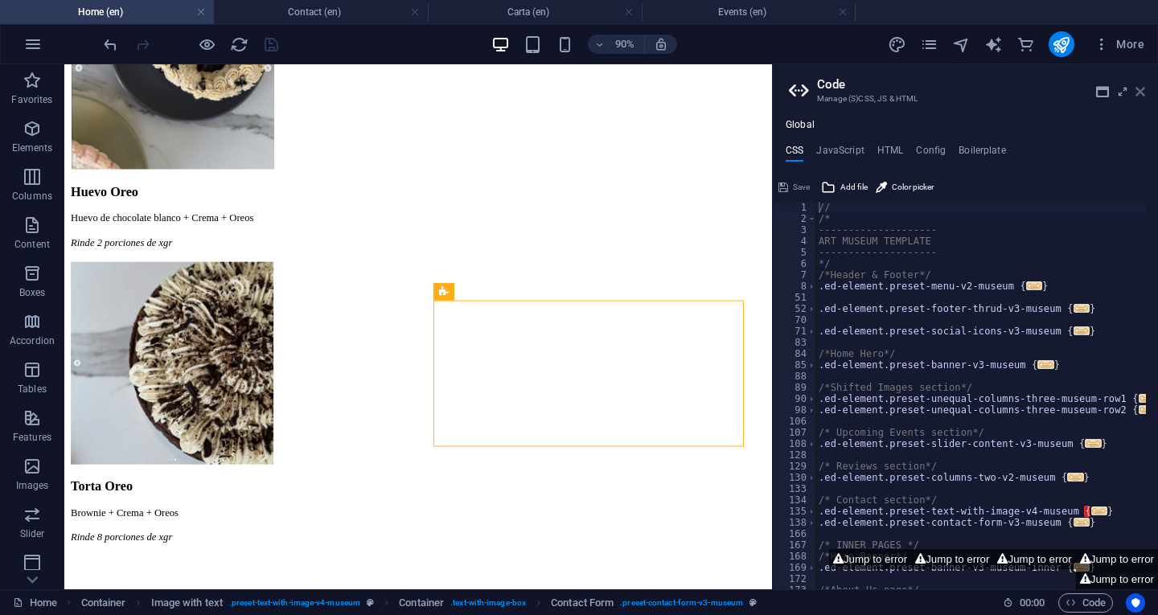
click at [1141, 85] on icon at bounding box center [1140, 91] width 10 height 13
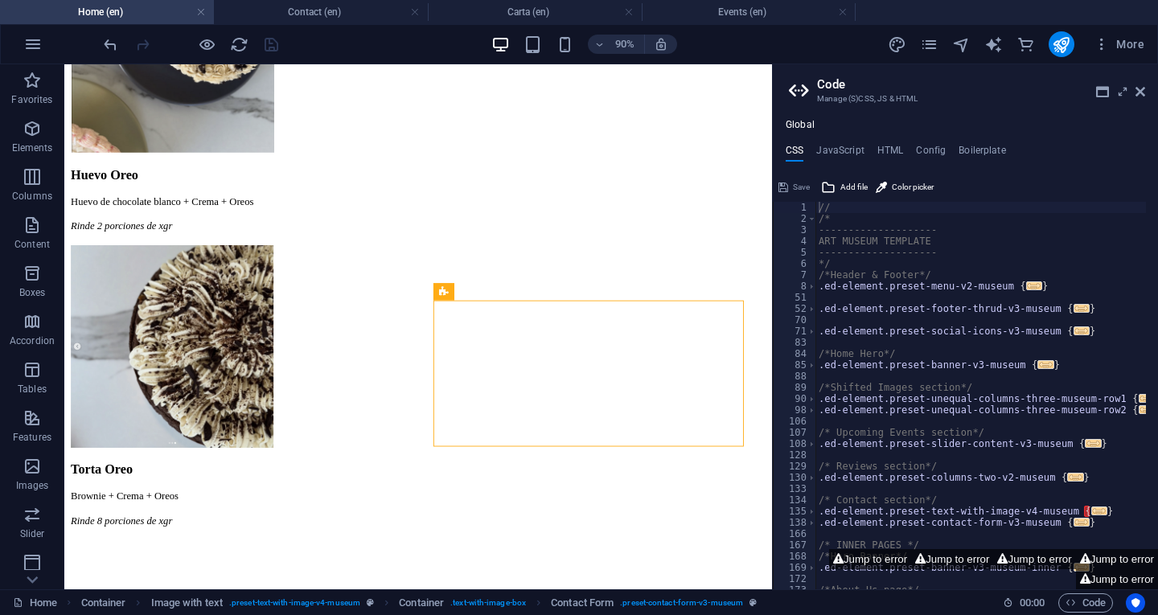
scroll to position [2751, 0]
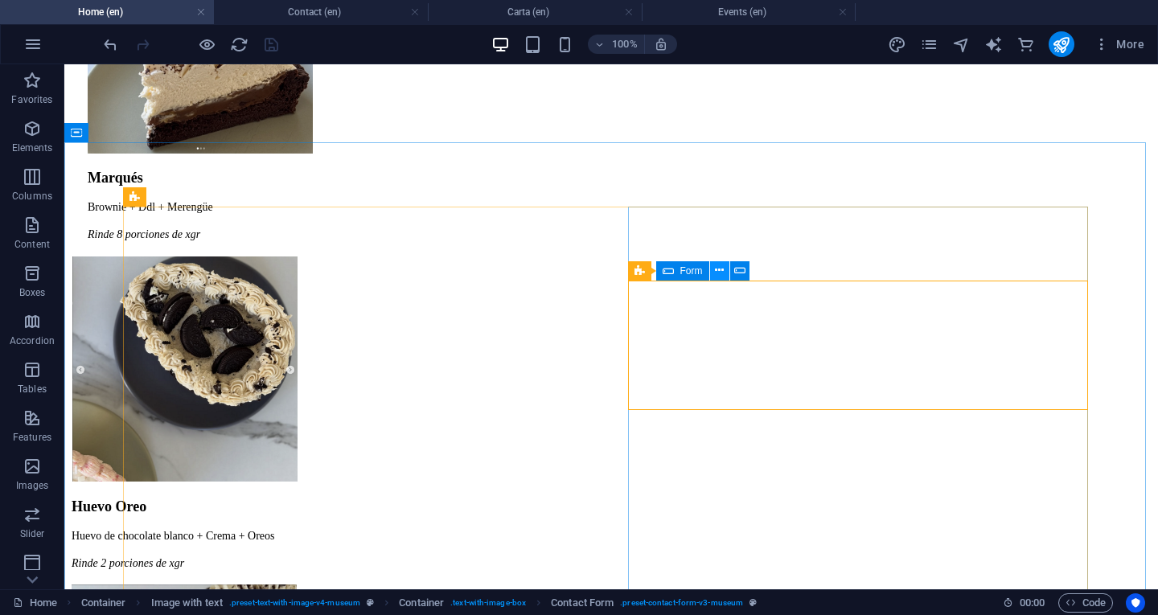
click at [723, 268] on icon at bounding box center [719, 270] width 9 height 17
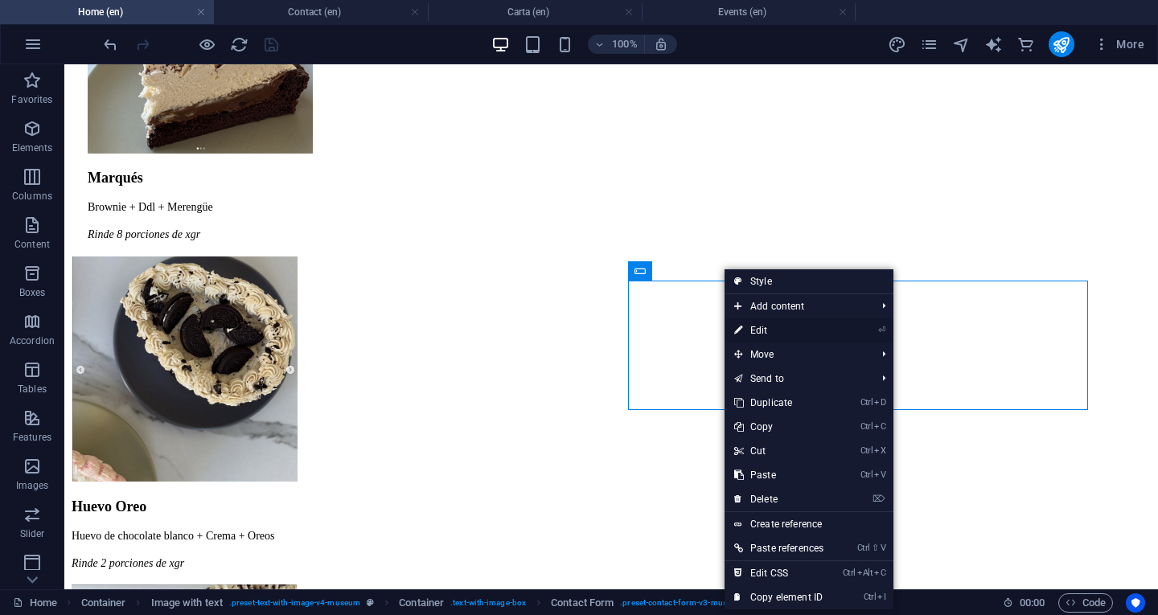
click at [799, 331] on link "⏎ Edit" at bounding box center [779, 330] width 109 height 24
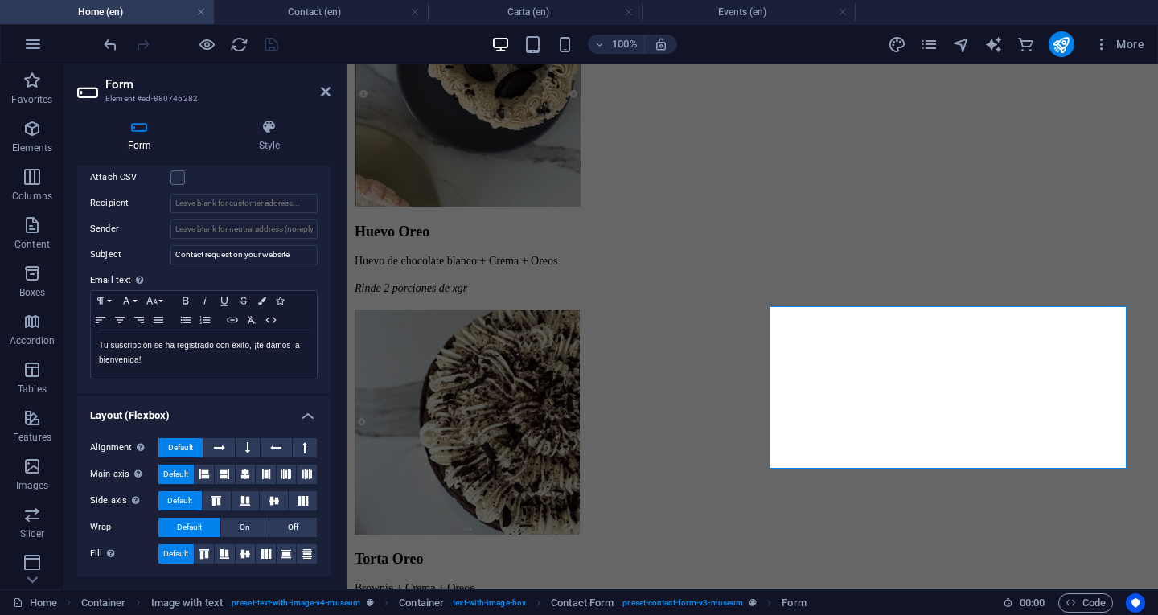
scroll to position [477, 0]
click at [245, 447] on icon at bounding box center [247, 447] width 5 height 19
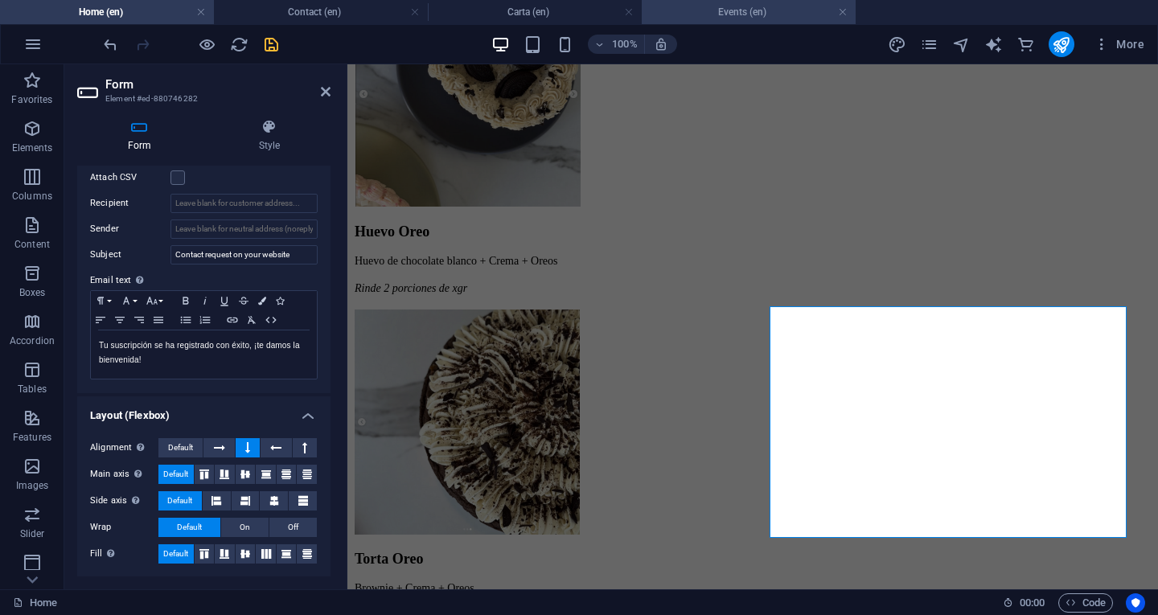
click at [766, 17] on h4 "Events (en)" at bounding box center [749, 12] width 214 height 18
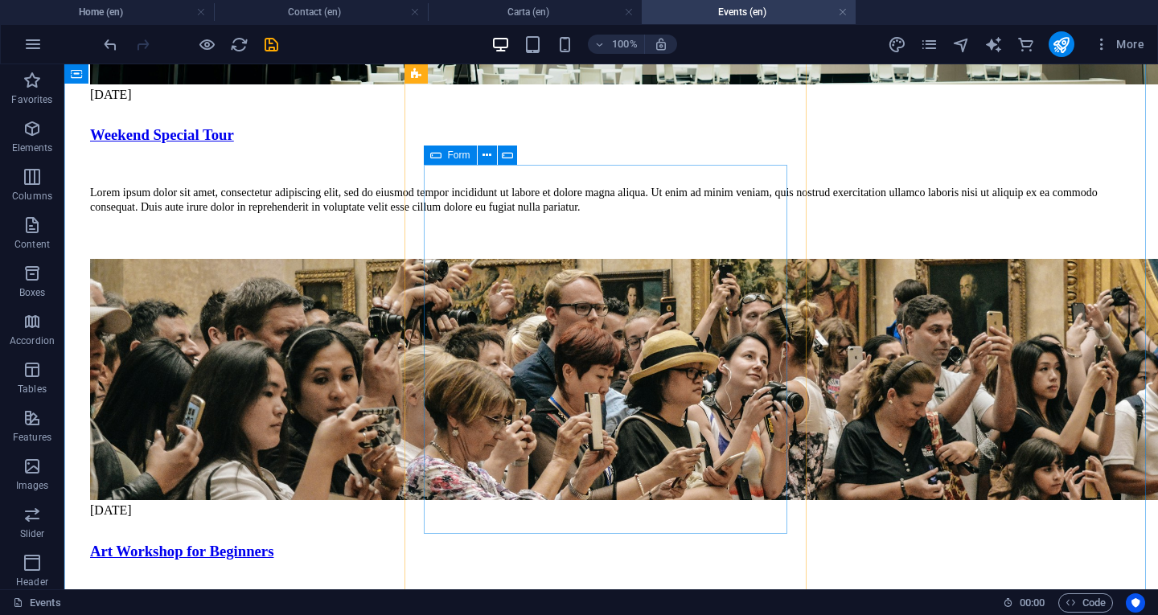
scroll to position [3297, 0]
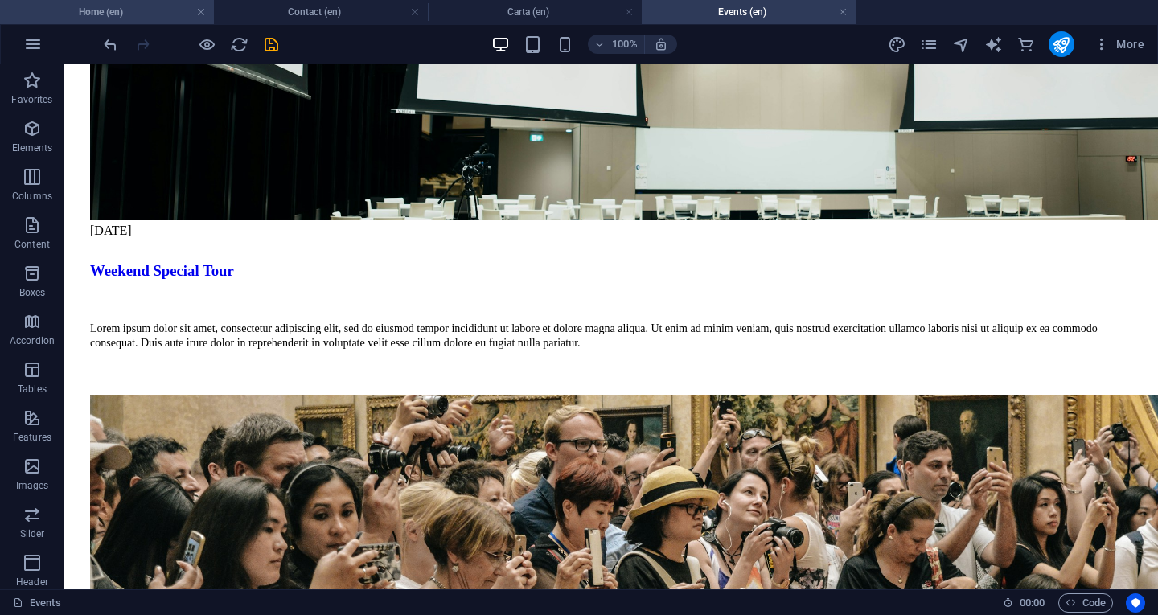
click at [130, 12] on h4 "Home (en)" at bounding box center [107, 12] width 214 height 18
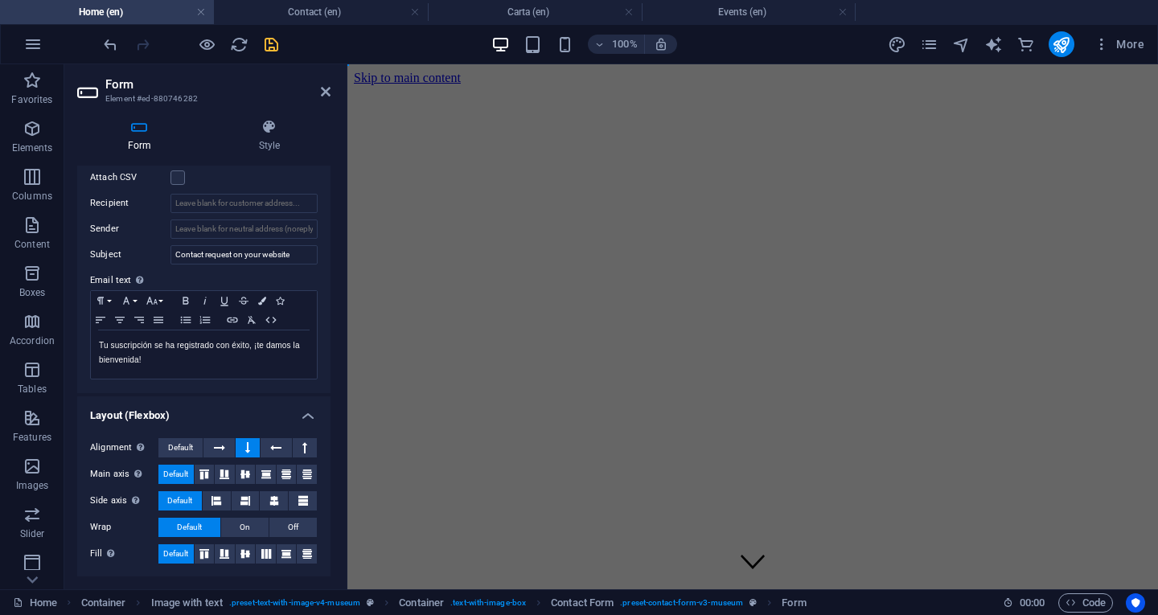
scroll to position [0, 0]
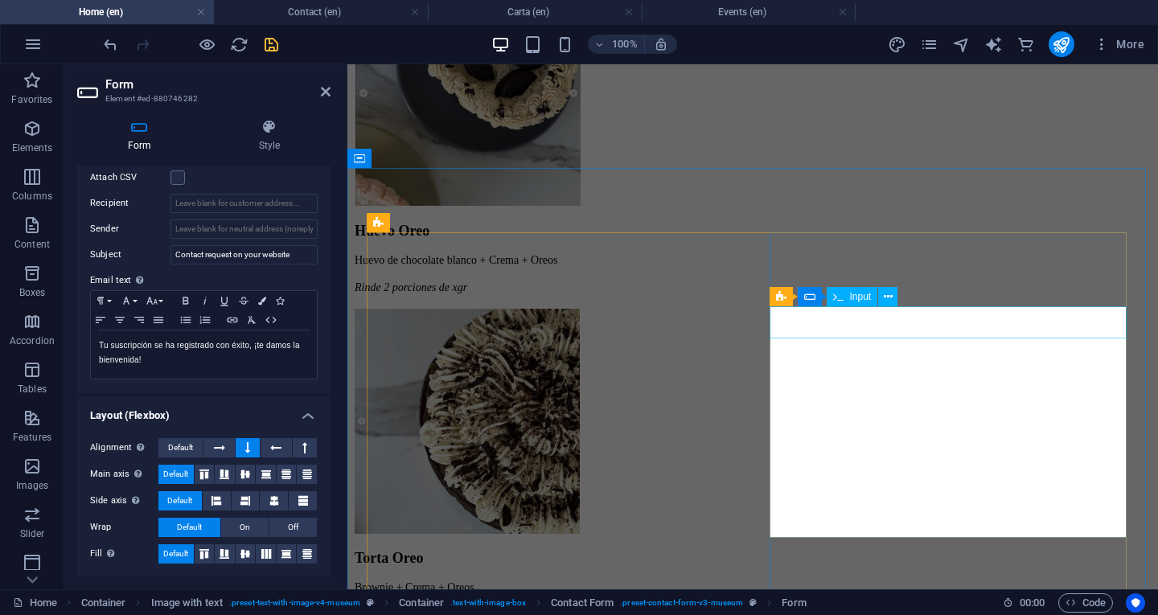
click at [887, 297] on icon at bounding box center [888, 297] width 9 height 17
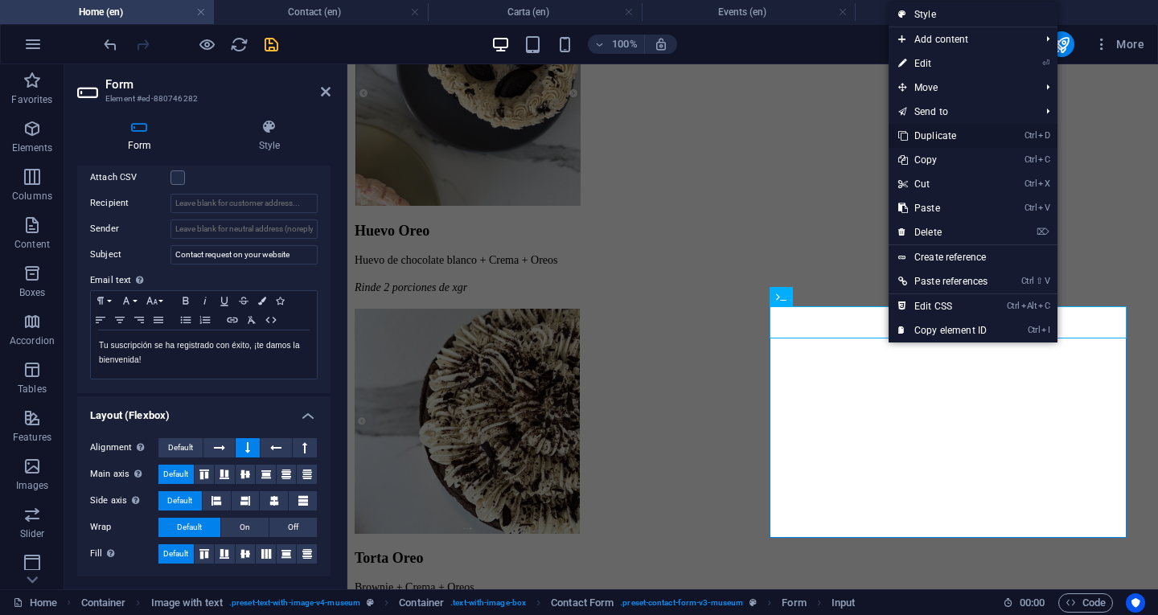
click at [932, 143] on link "Ctrl D Duplicate" at bounding box center [943, 136] width 109 height 24
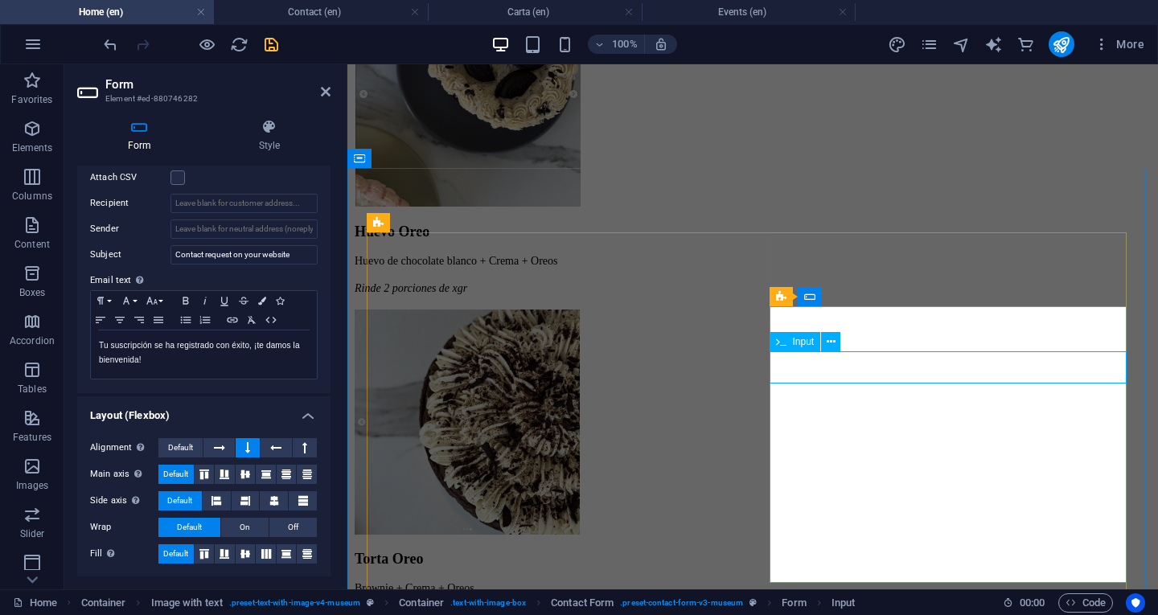
type input "Apellido"
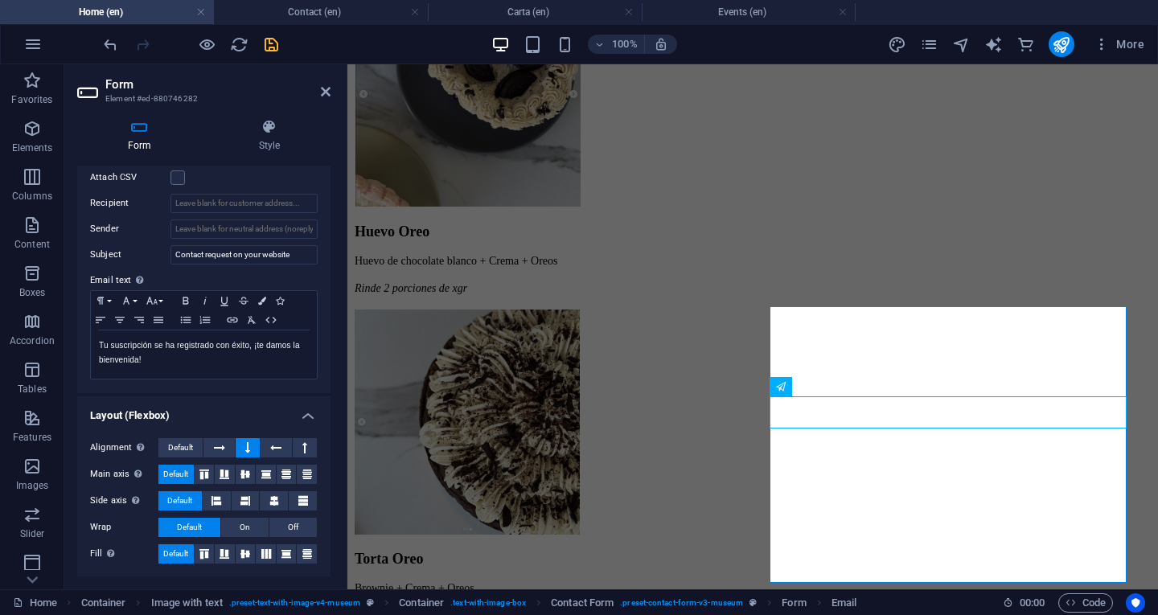
scroll to position [316, 0]
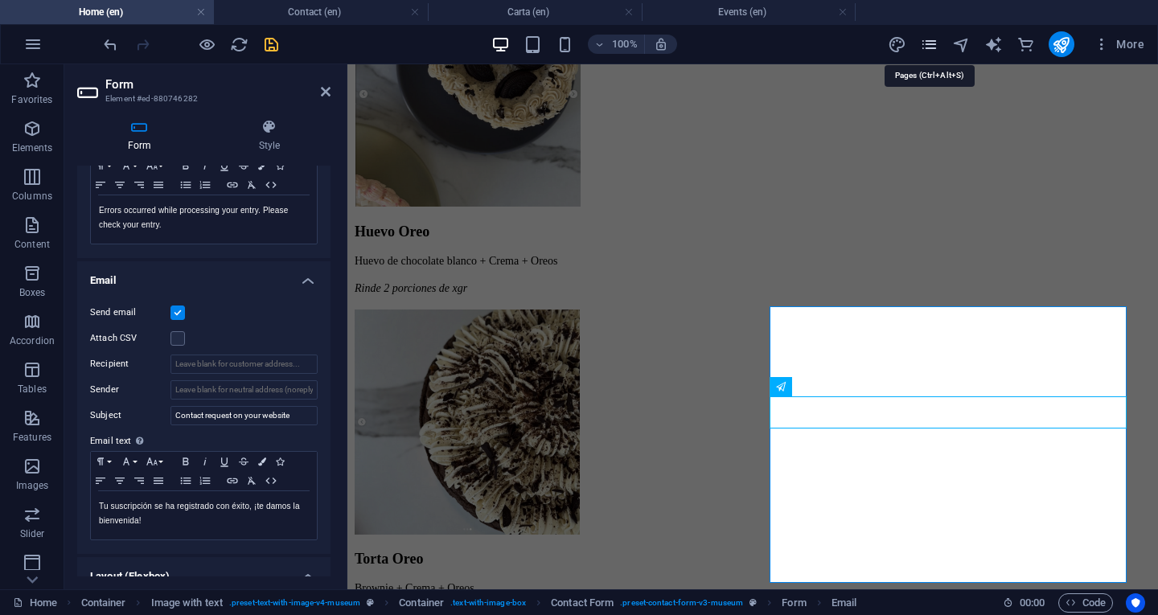
click at [933, 43] on icon "pages" at bounding box center [929, 44] width 18 height 18
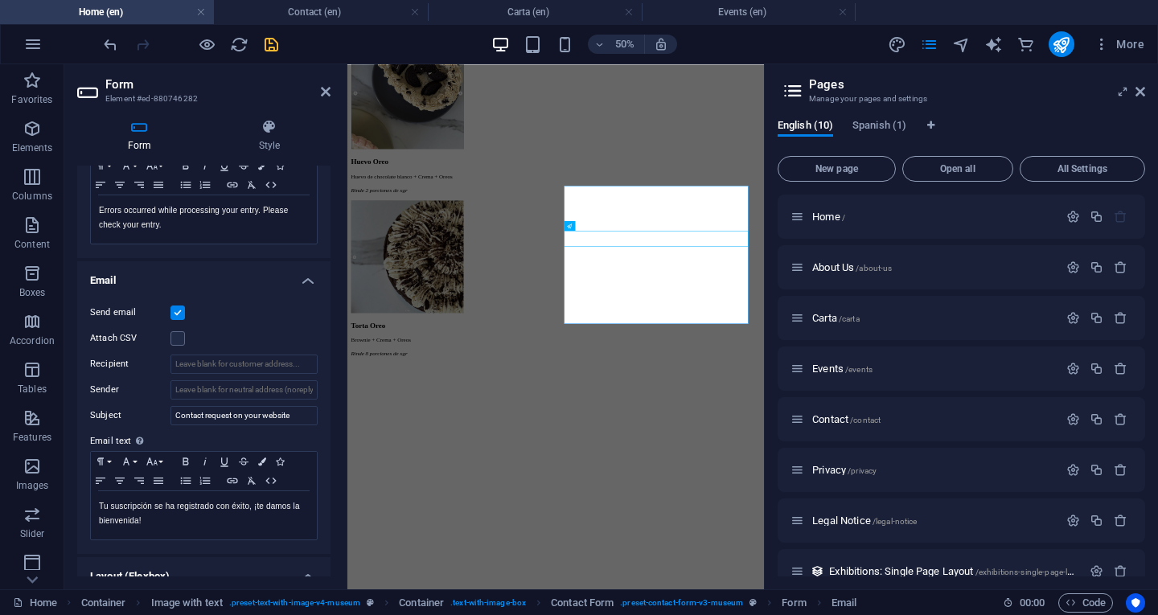
scroll to position [125, 0]
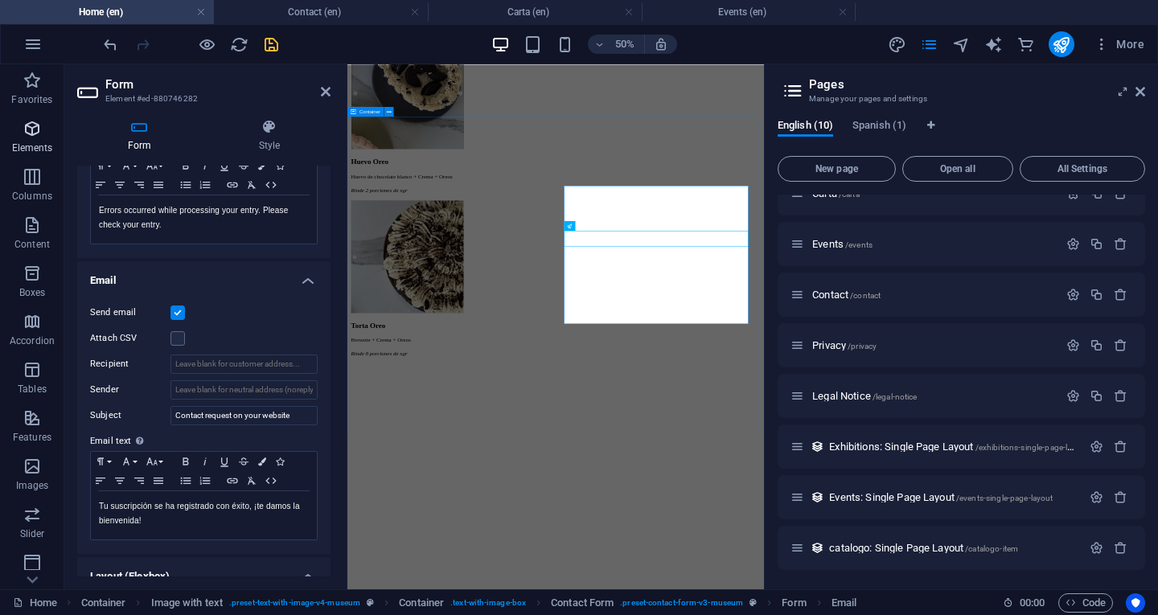
click at [31, 127] on icon "button" at bounding box center [32, 128] width 19 height 19
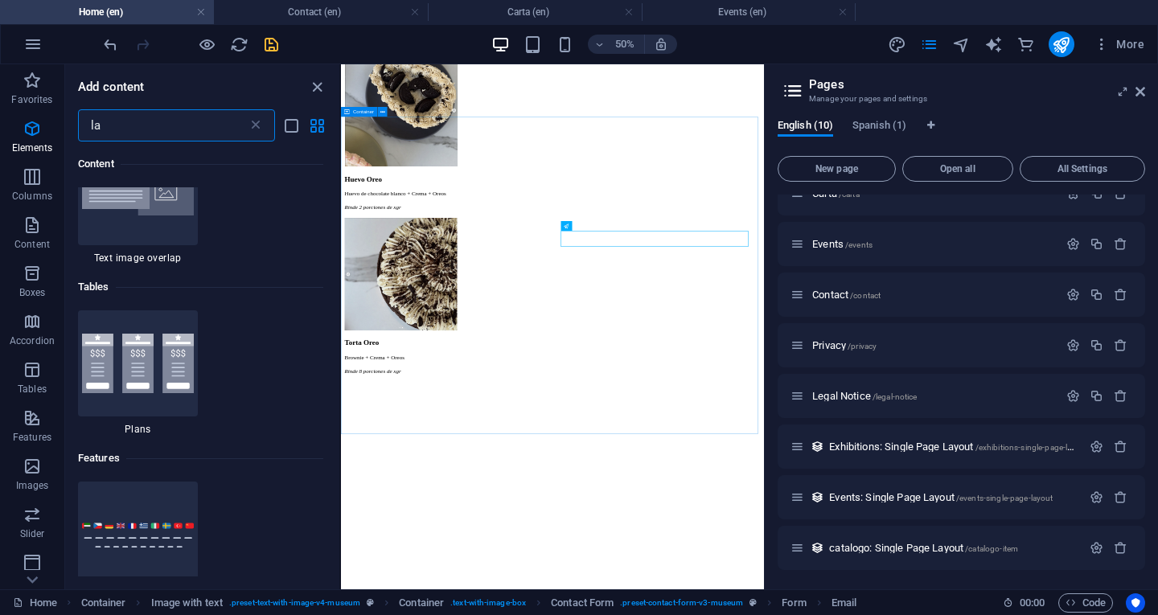
scroll to position [0, 0]
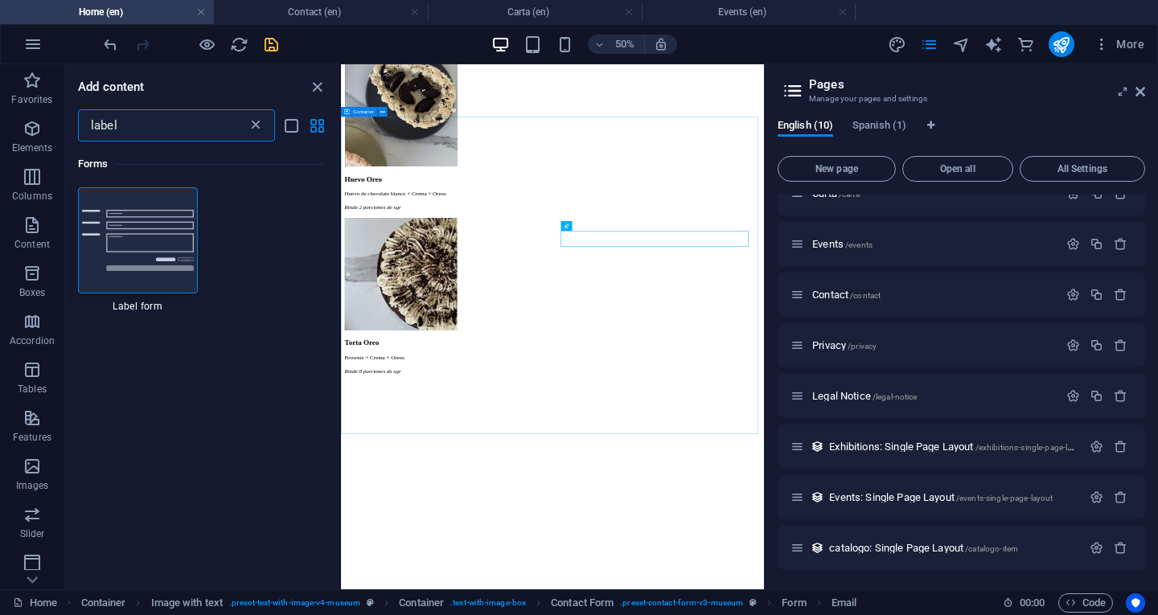
type input "label"
click at [256, 125] on icon at bounding box center [256, 125] width 16 height 16
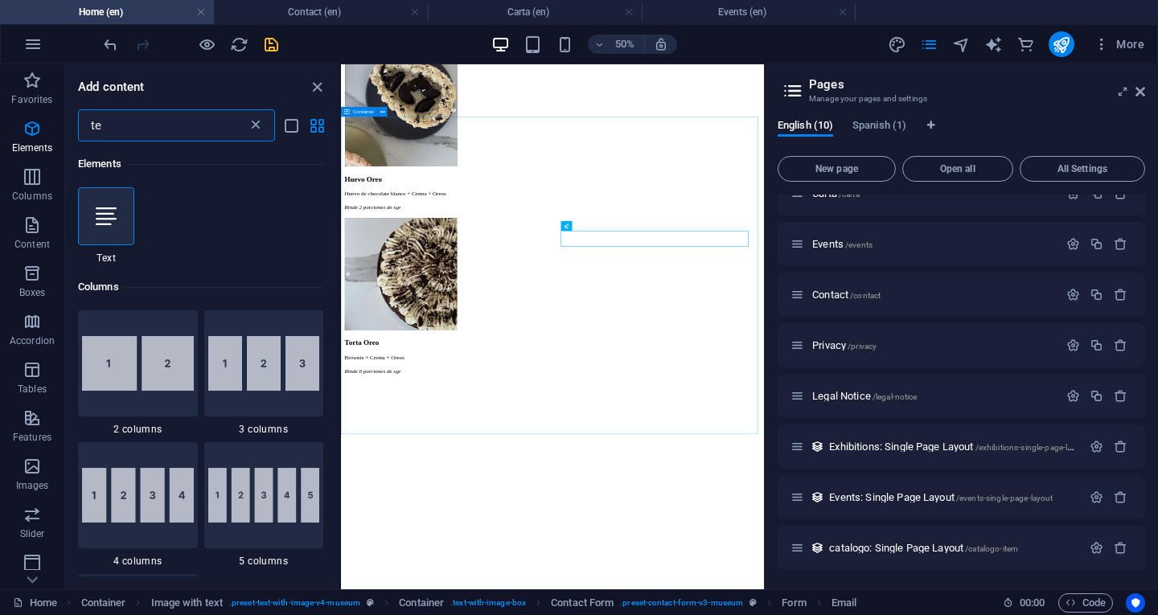
type input "t"
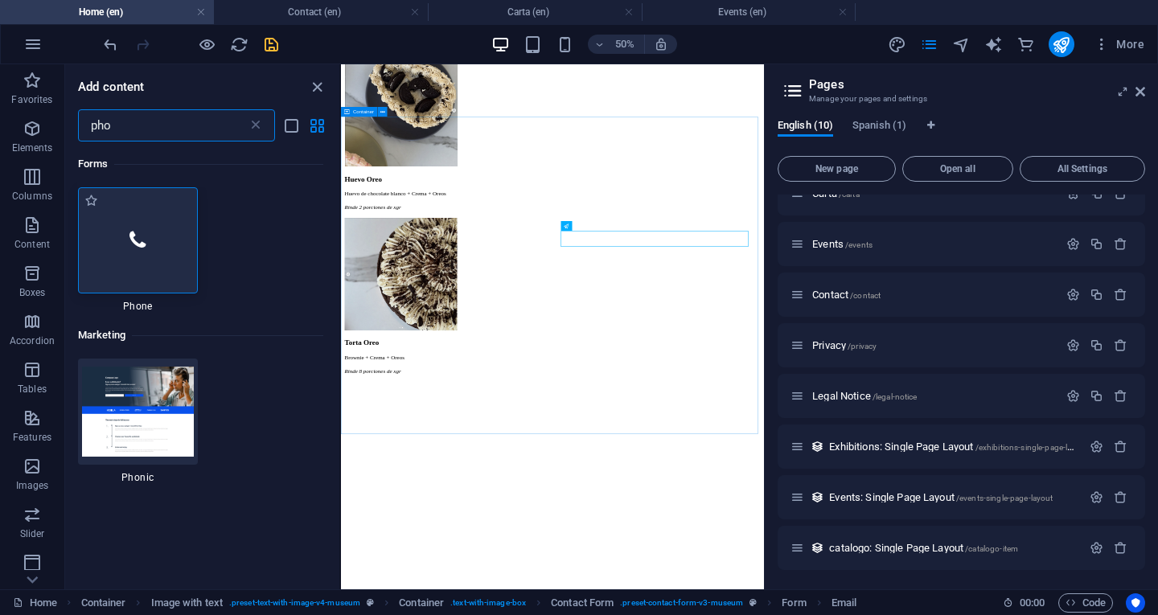
type input "pho"
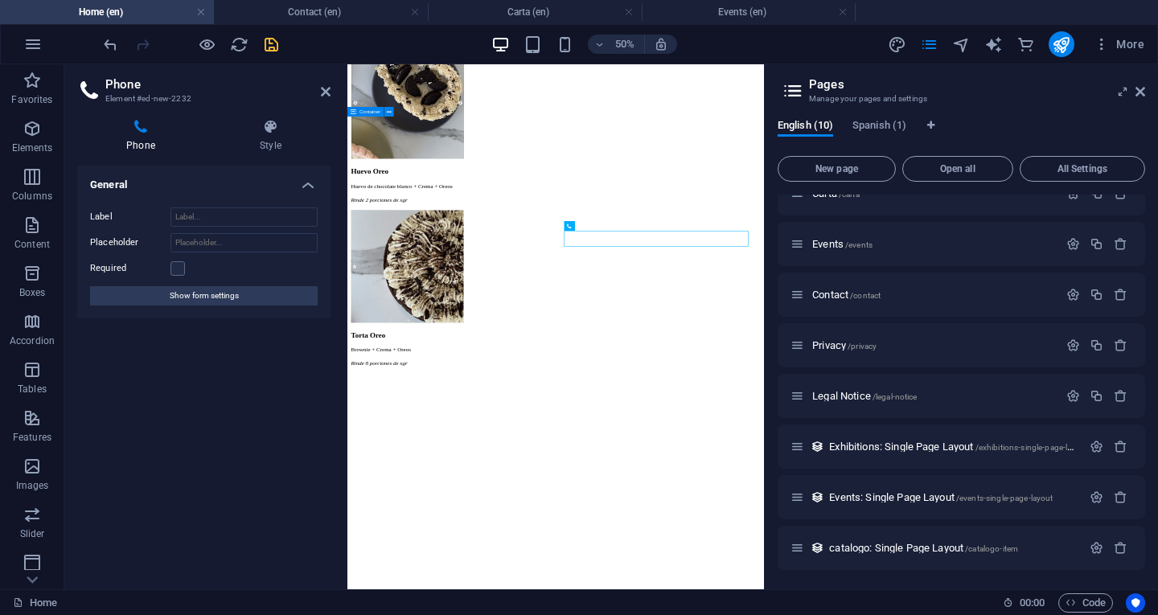
scroll to position [3119, 0]
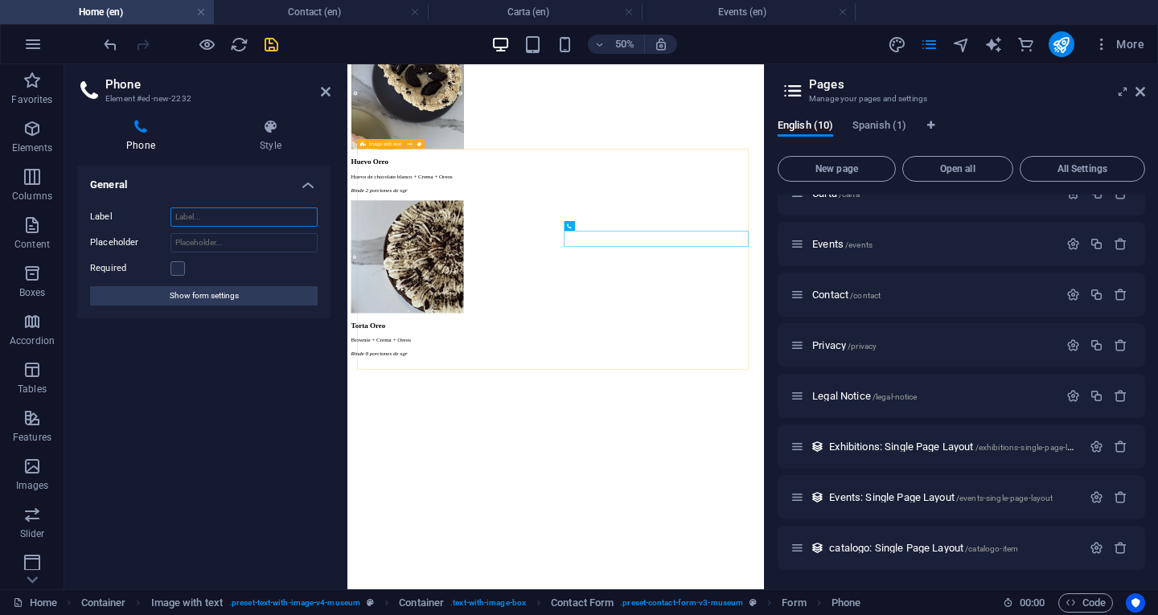
click at [232, 219] on input "Label" at bounding box center [243, 216] width 147 height 19
click at [275, 242] on input "Placeholder" at bounding box center [243, 242] width 147 height 19
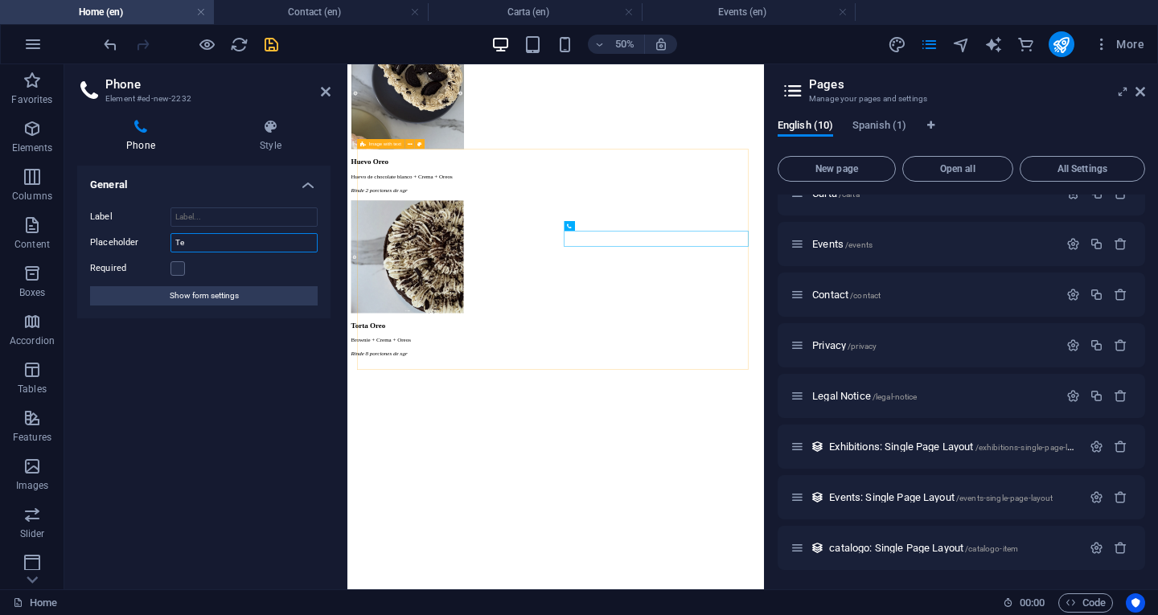
type input "T"
click at [179, 244] on input "Búmero Celular" at bounding box center [243, 242] width 147 height 19
type input "Número Celular"
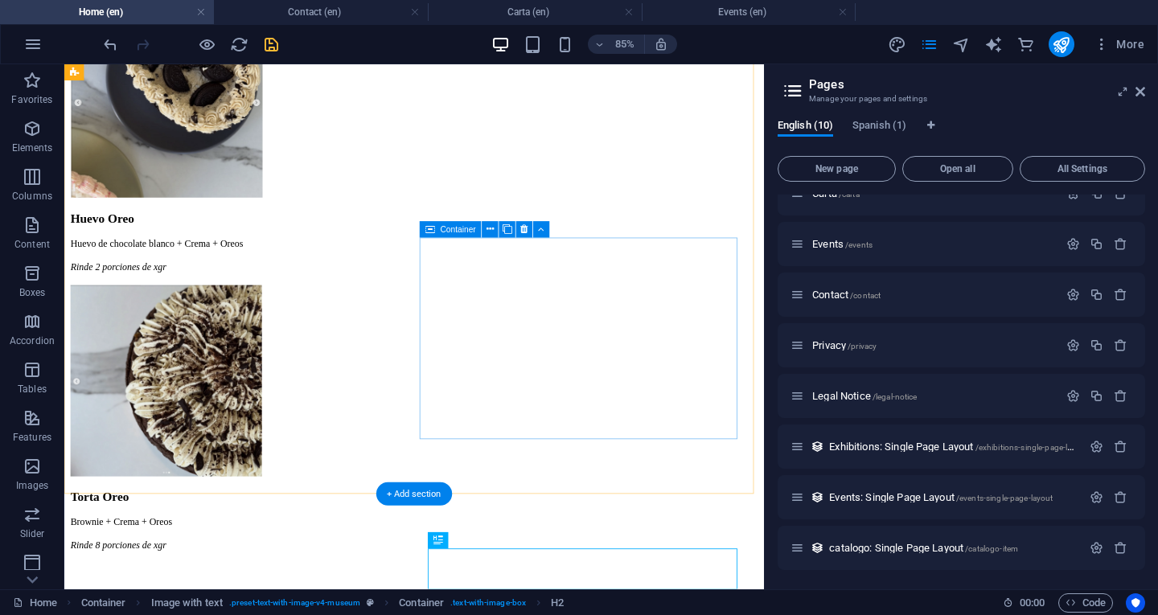
scroll to position [2358, 0]
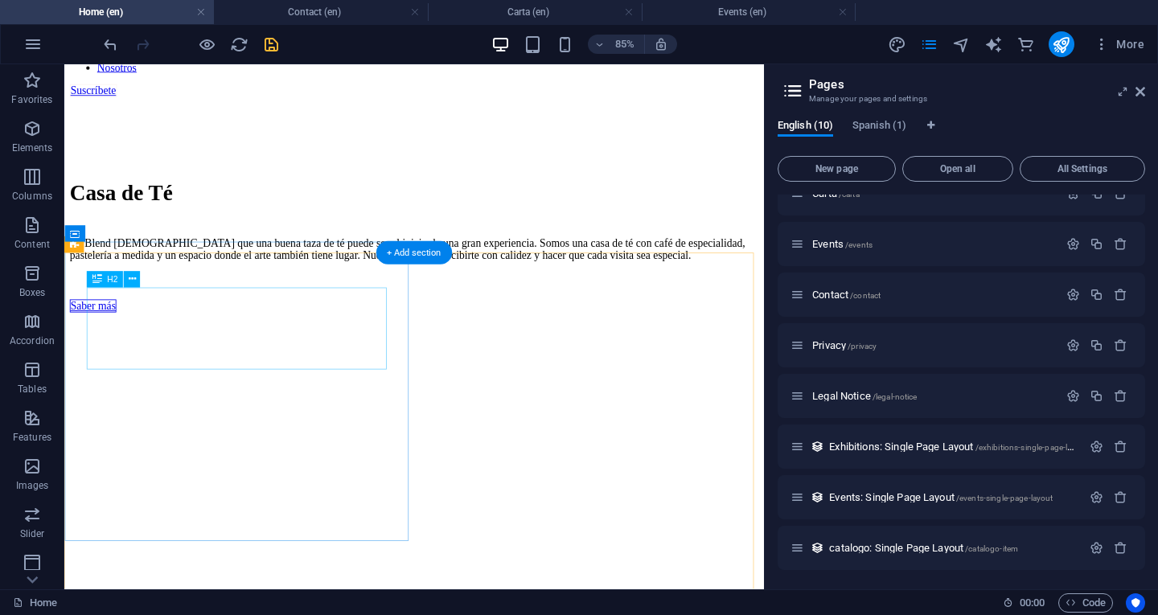
scroll to position [429, 0]
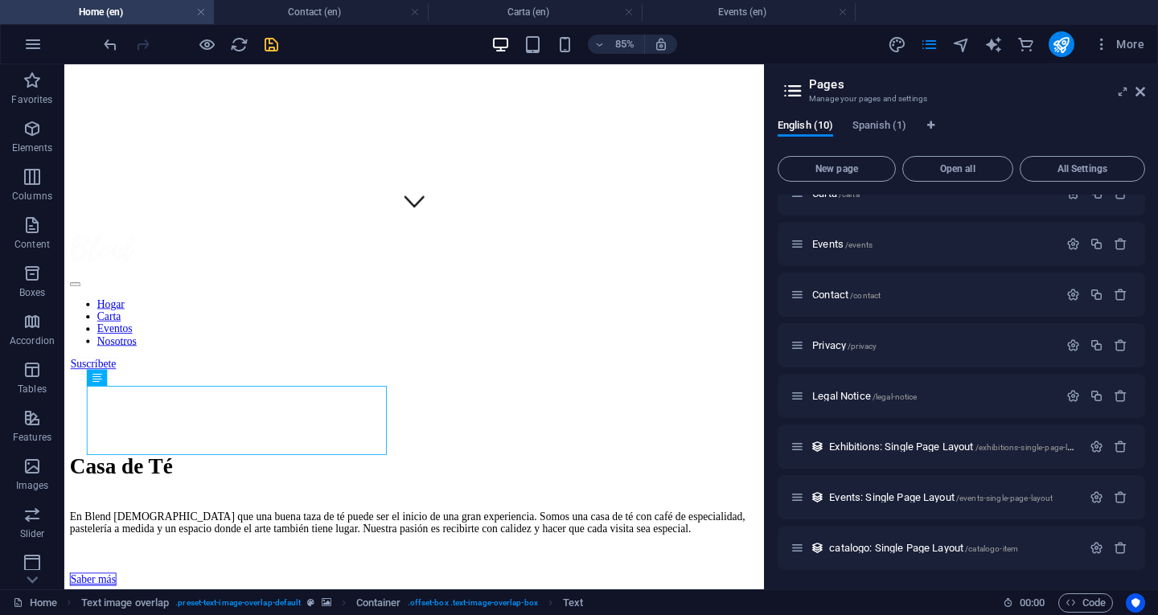
drag, startPoint x: 951, startPoint y: 45, endPoint x: 943, endPoint y: 55, distance: 12.6
click at [951, 46] on div "More" at bounding box center [1019, 44] width 263 height 26
click at [957, 51] on icon "navigator" at bounding box center [961, 44] width 18 height 18
click at [964, 39] on icon "navigator" at bounding box center [961, 44] width 18 height 18
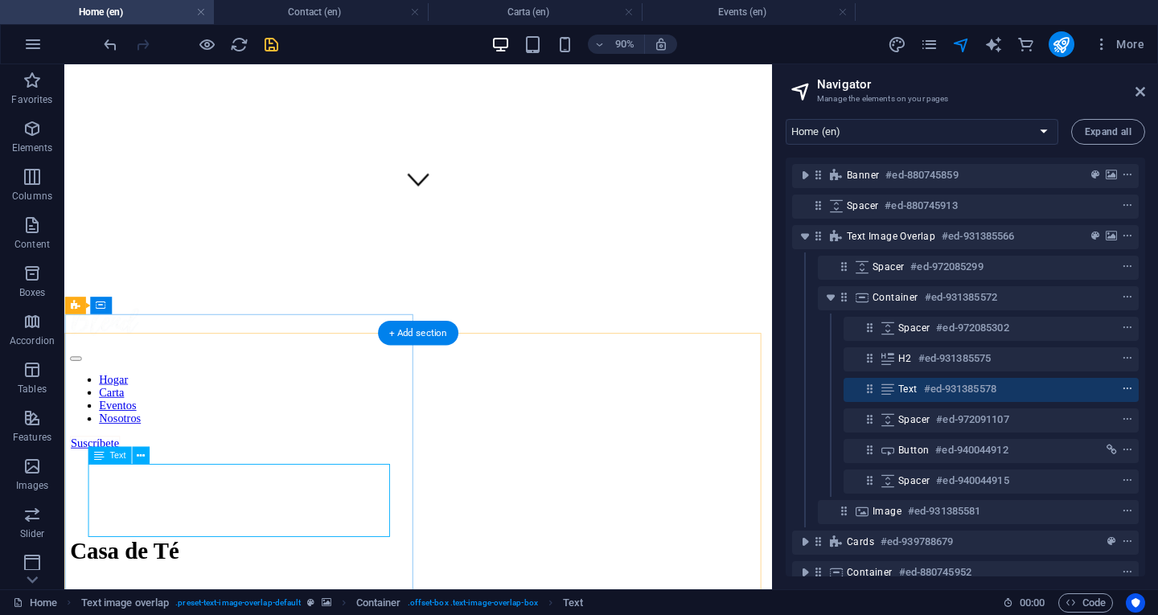
click at [1122, 386] on icon "context-menu" at bounding box center [1127, 389] width 11 height 11
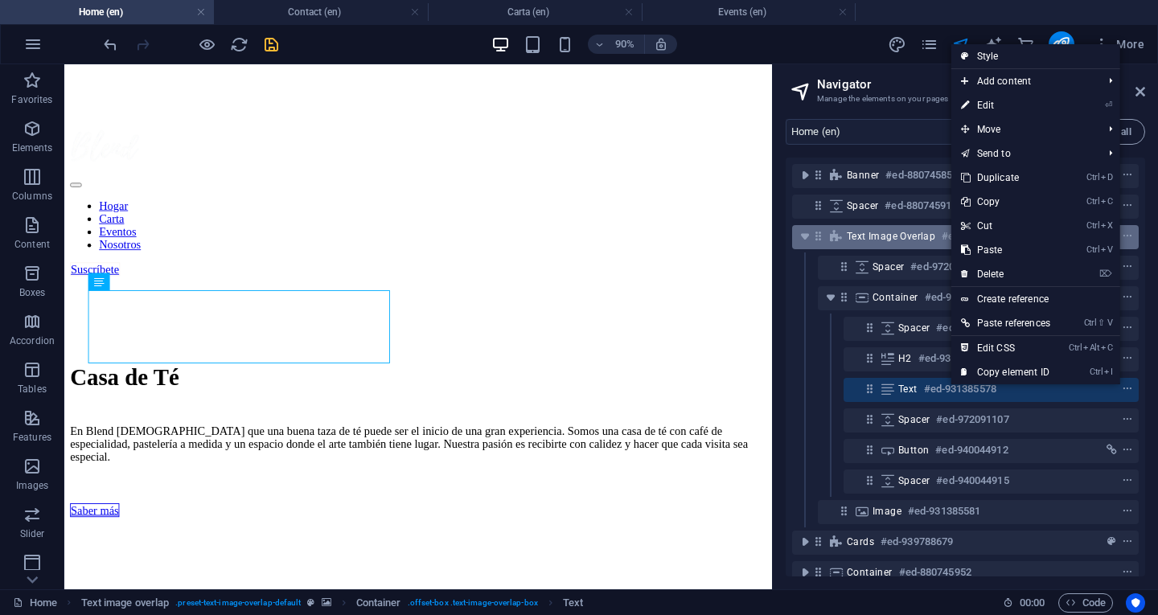
drag, startPoint x: 968, startPoint y: 178, endPoint x: 963, endPoint y: 232, distance: 55.0
click at [968, 178] on link "Ctrl D Duplicate" at bounding box center [1005, 178] width 109 height 24
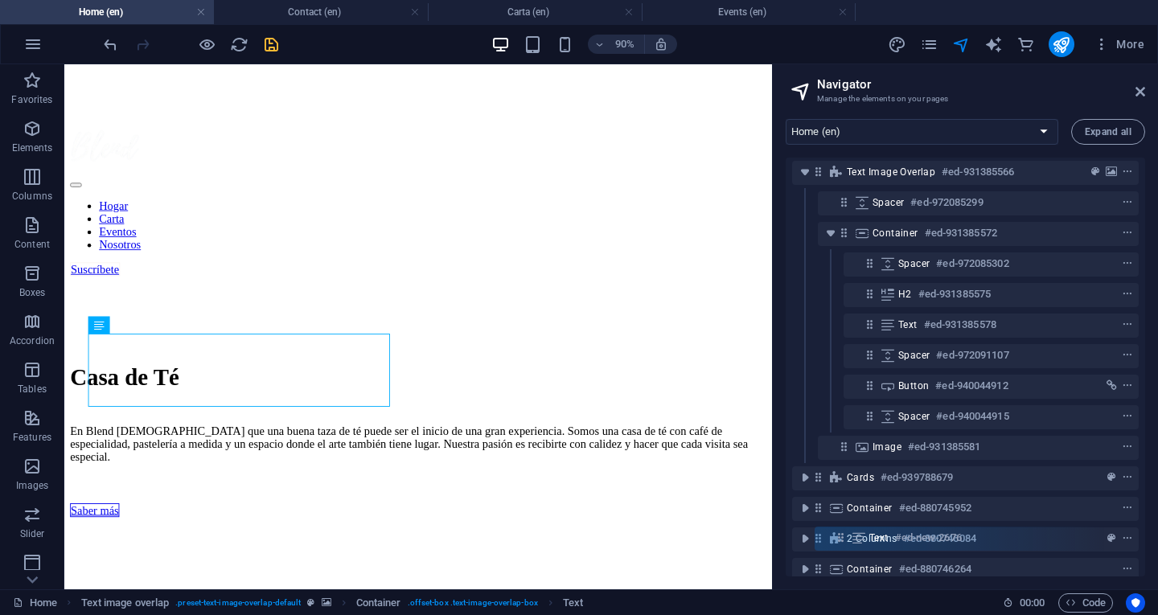
scroll to position [150, 0]
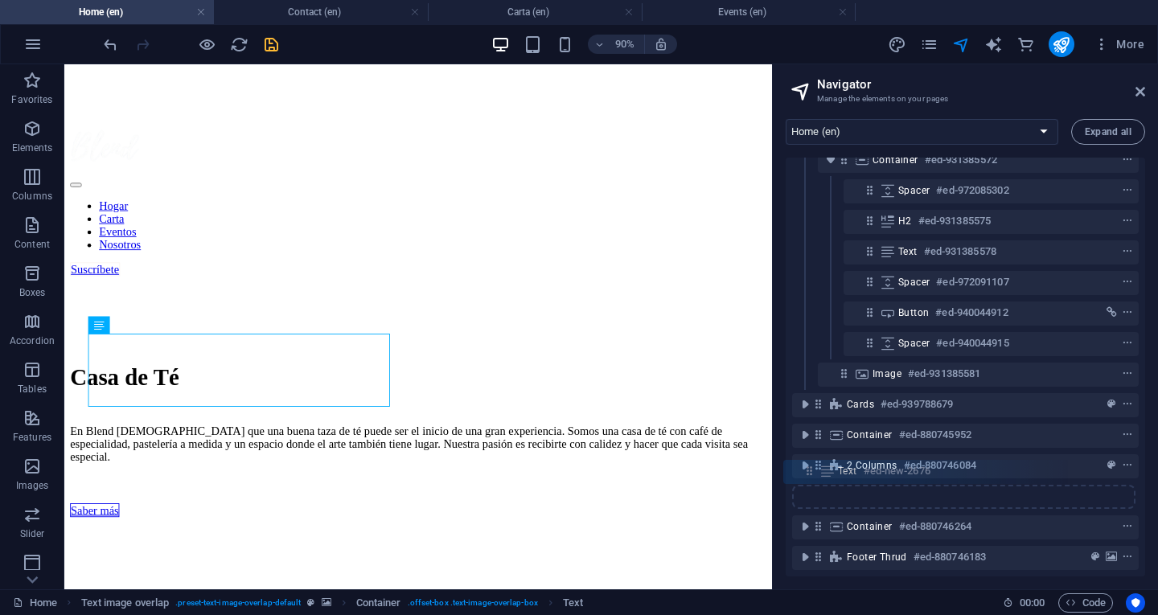
drag, startPoint x: 867, startPoint y: 417, endPoint x: 807, endPoint y: 473, distance: 81.9
click at [807, 473] on div "Banner #ed-880745859 Spacer #ed-880745913 Text image overlap #ed-931385566 Spac…" at bounding box center [965, 367] width 359 height 419
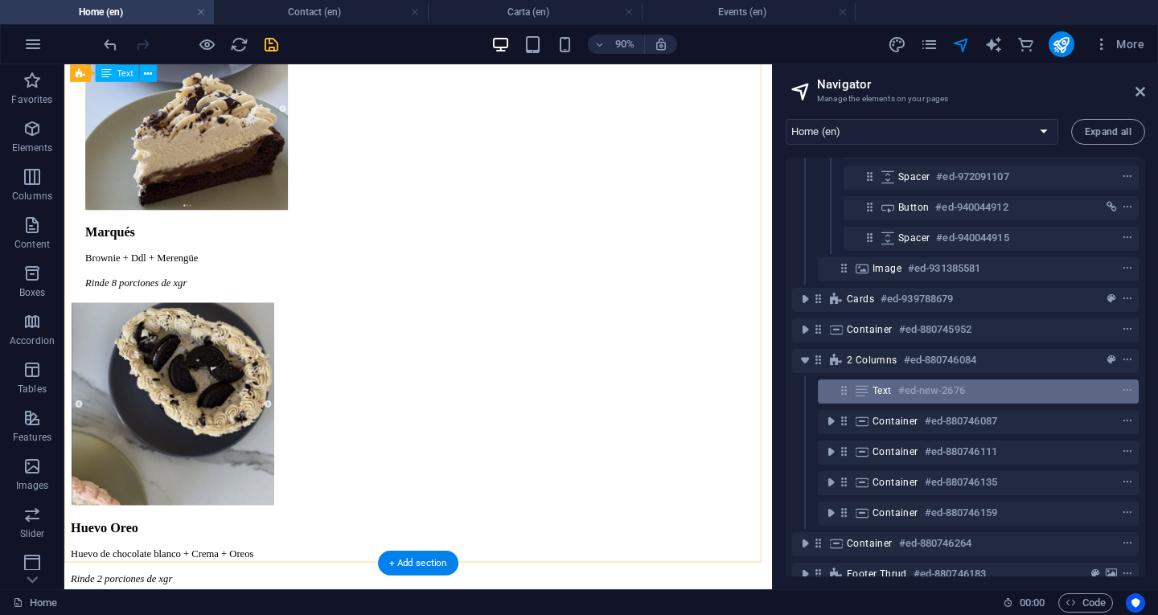
scroll to position [272, 0]
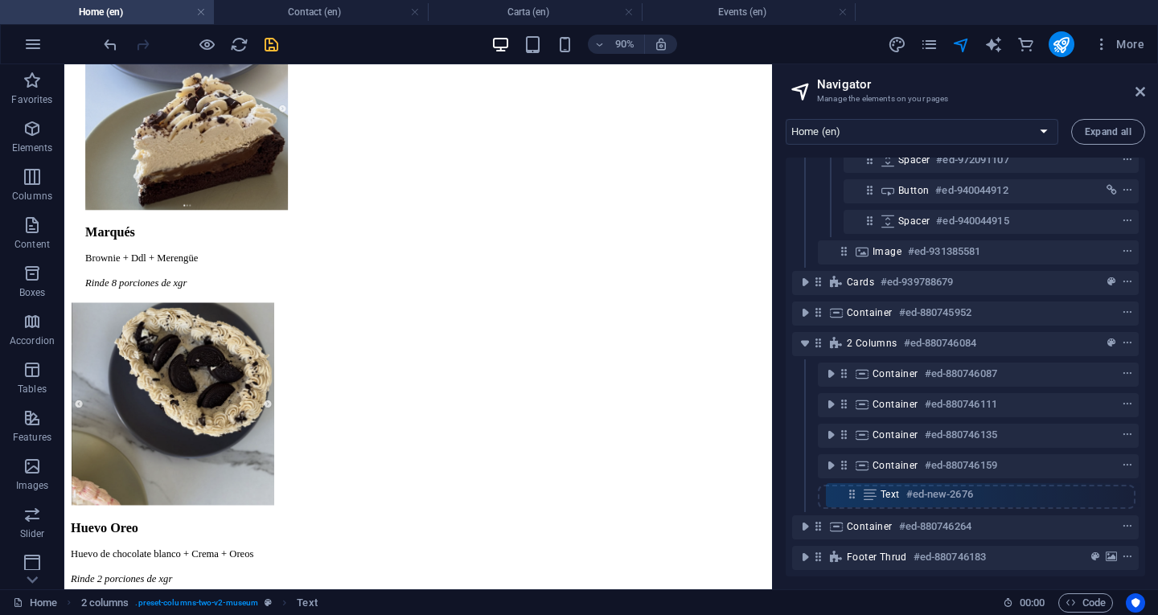
drag, startPoint x: 843, startPoint y: 364, endPoint x: 851, endPoint y: 501, distance: 136.9
click at [851, 501] on div "Banner #ed-880745859 Spacer #ed-880745913 Text image overlap #ed-931385566 Spac…" at bounding box center [965, 367] width 359 height 419
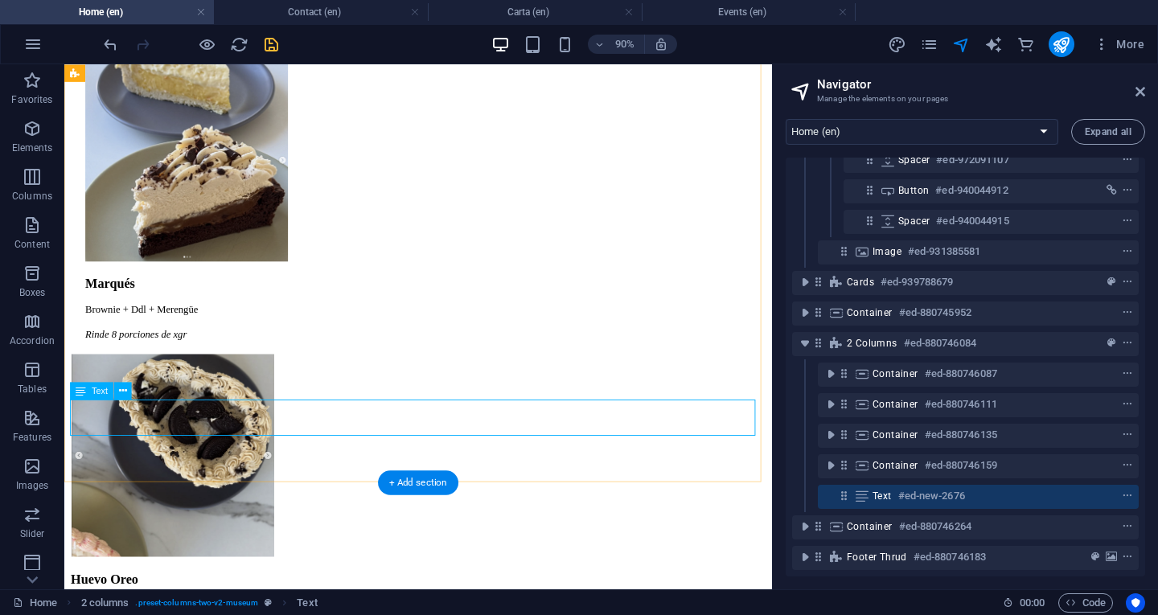
scroll to position [2810, 0]
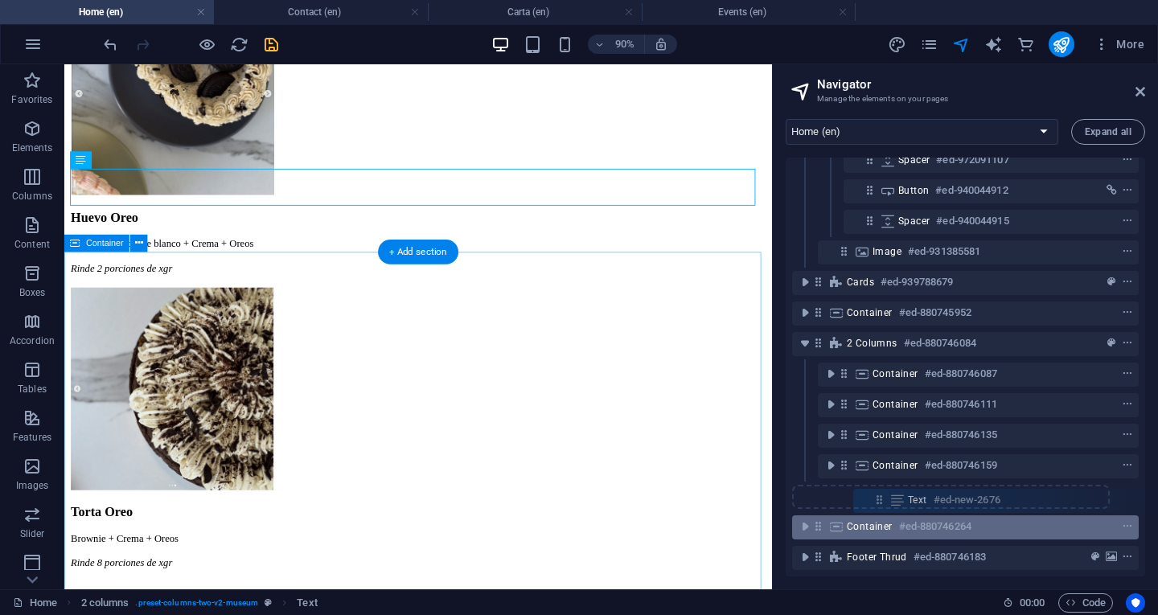
drag, startPoint x: 843, startPoint y: 486, endPoint x: 876, endPoint y: 509, distance: 40.6
click at [876, 509] on div "Banner #ed-880745859 Spacer #ed-880745913 Text image overlap #ed-931385566 Spac…" at bounding box center [965, 367] width 359 height 419
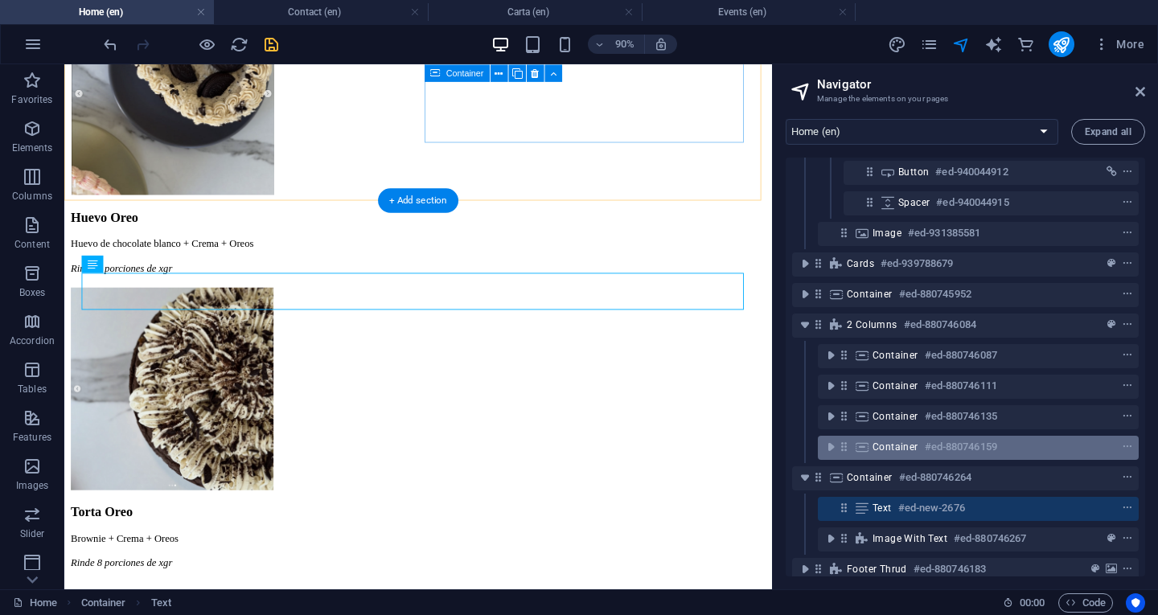
scroll to position [302, 0]
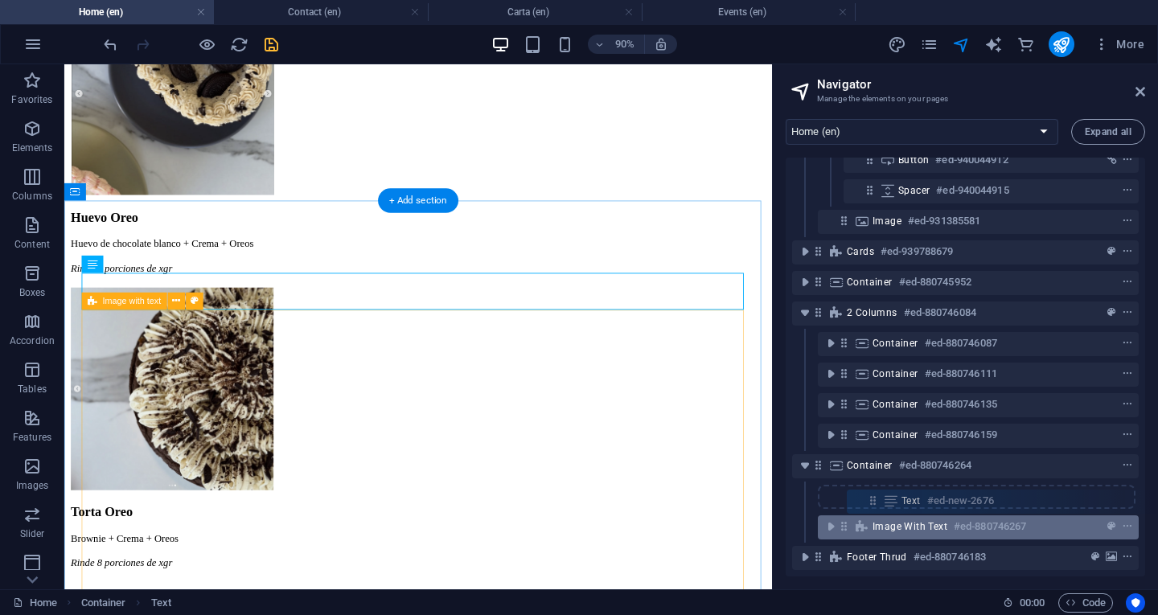
drag, startPoint x: 846, startPoint y: 486, endPoint x: 879, endPoint y: 507, distance: 39.0
click at [879, 507] on div "Banner #ed-880745859 Spacer #ed-880745913 Text image overlap #ed-931385566 Spac…" at bounding box center [965, 367] width 359 height 419
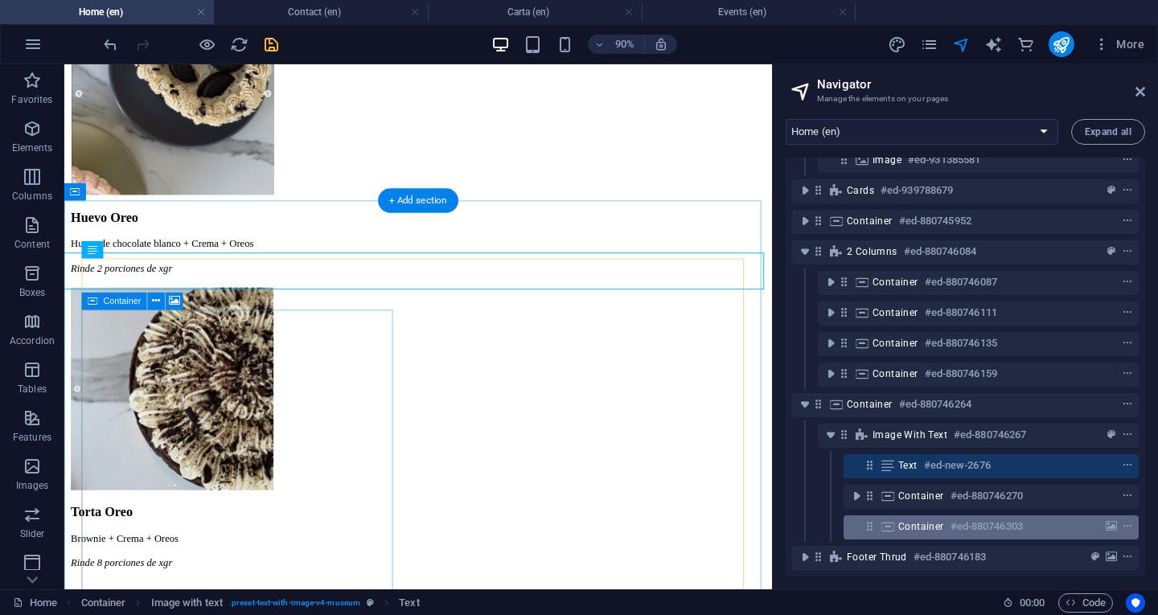
scroll to position [363, 0]
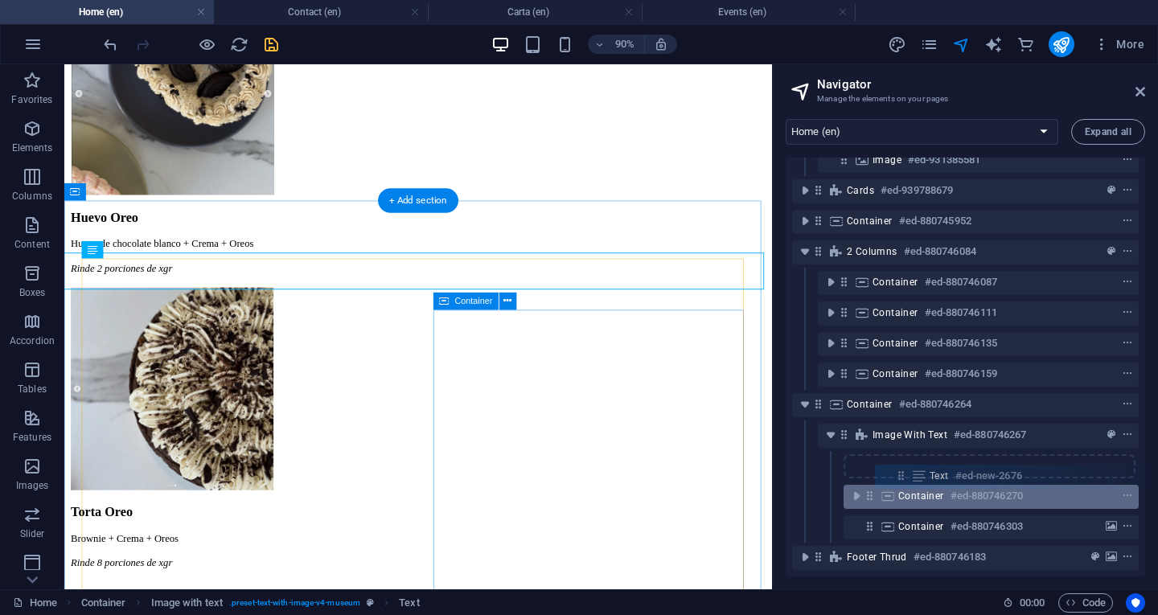
drag, startPoint x: 870, startPoint y: 455, endPoint x: 905, endPoint y: 482, distance: 44.2
click at [905, 482] on div "Banner #ed-880745859 Spacer #ed-880745913 Text image overlap #ed-931385566 Spac…" at bounding box center [965, 367] width 359 height 419
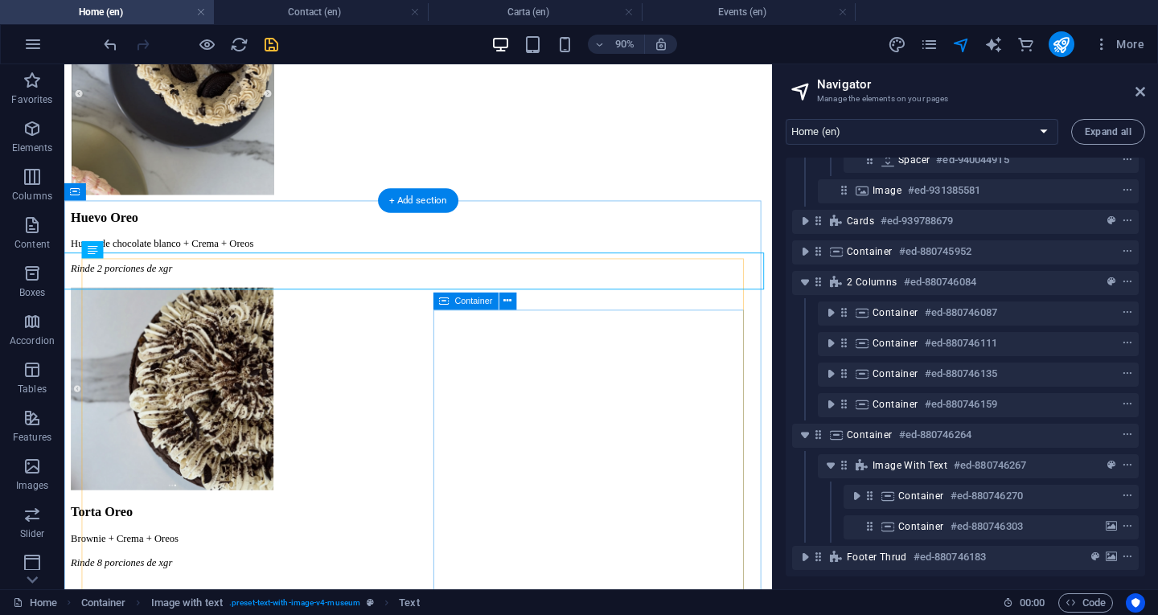
scroll to position [333, 0]
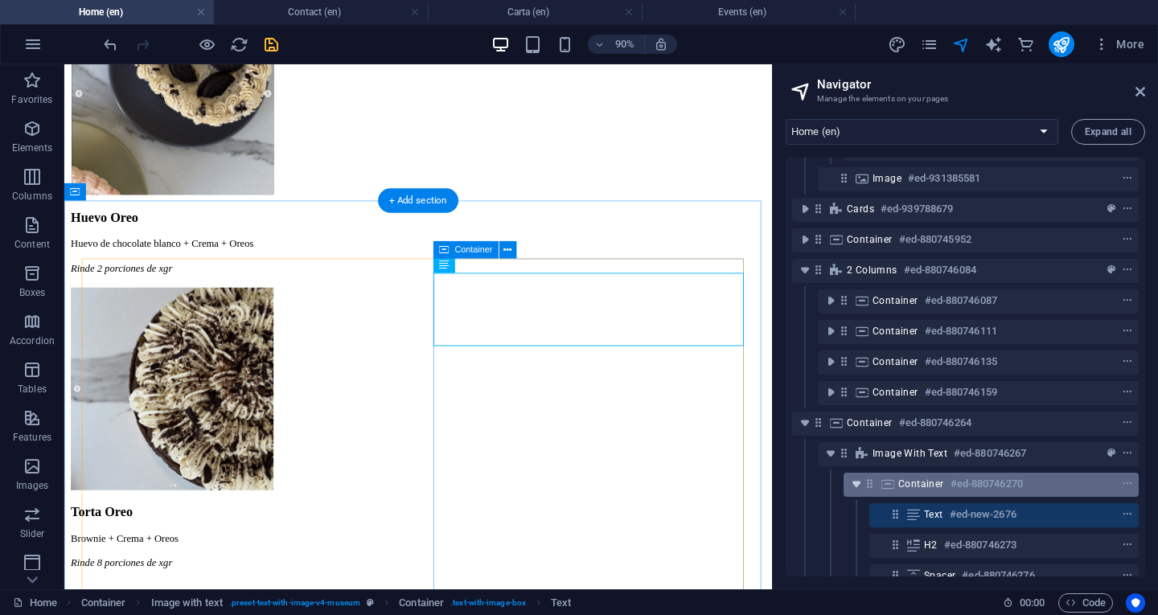
click at [856, 481] on icon "toggle-expand" at bounding box center [856, 484] width 16 height 16
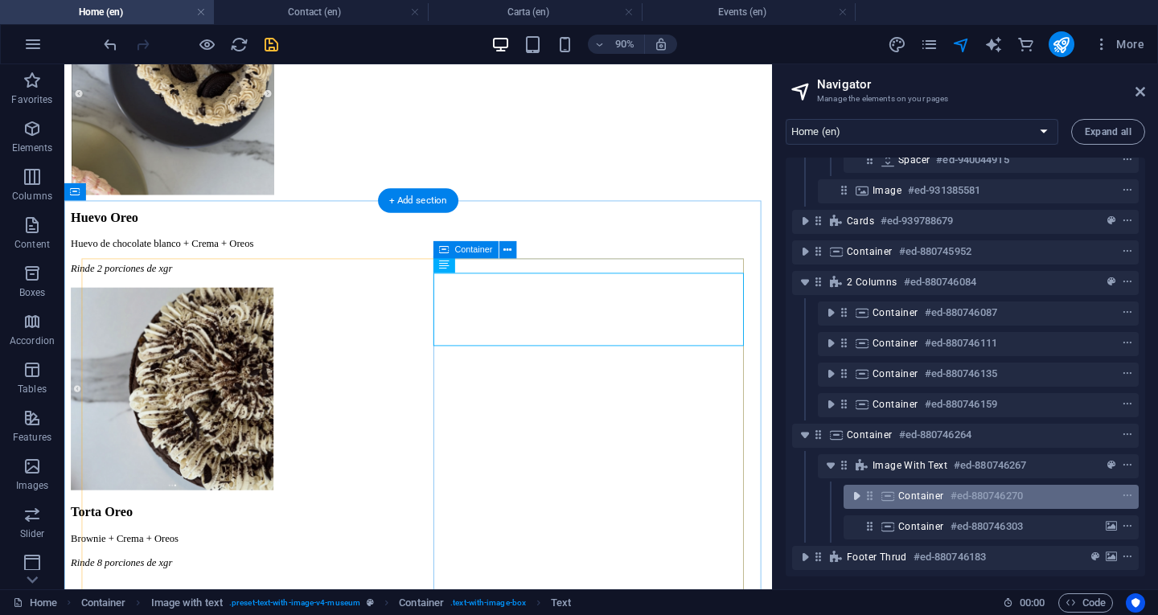
click at [857, 488] on icon "toggle-expand" at bounding box center [856, 496] width 16 height 16
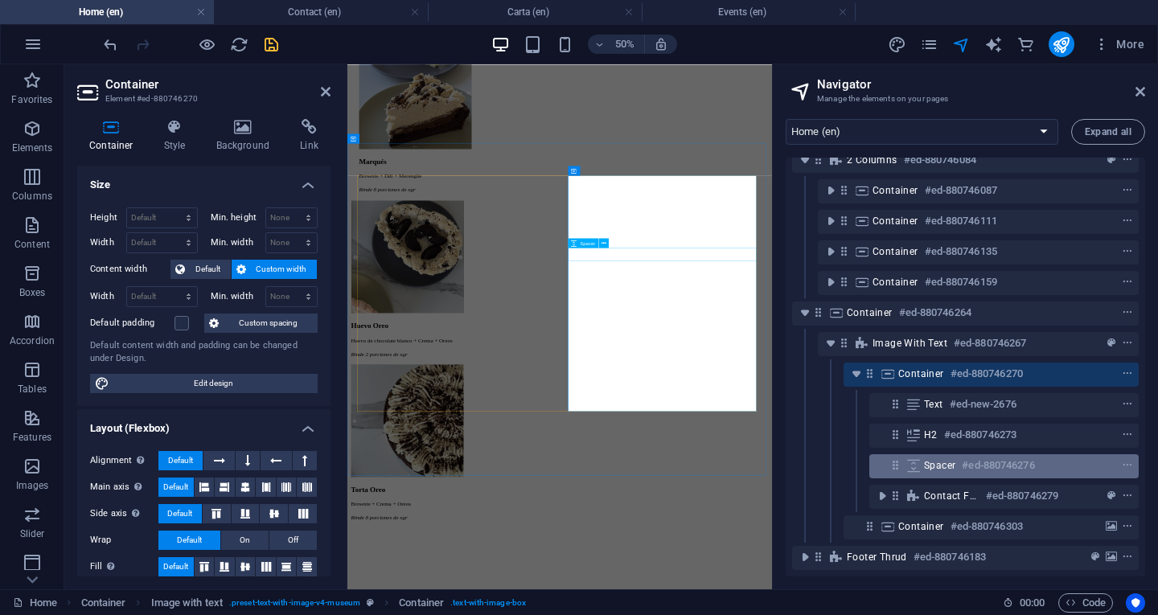
scroll to position [3047, 0]
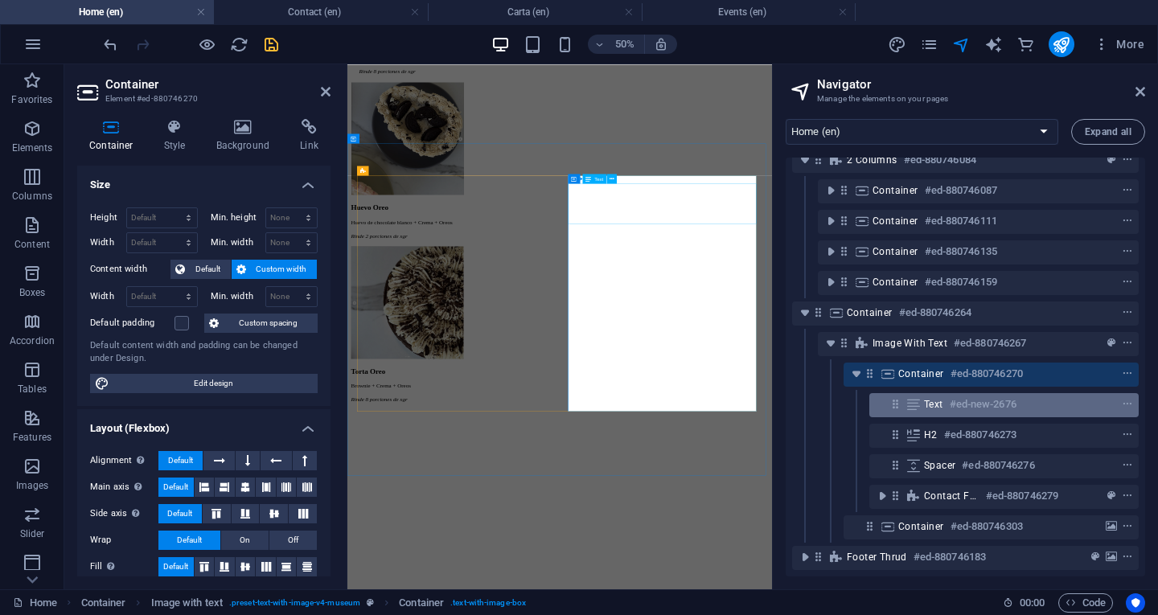
drag, startPoint x: 938, startPoint y: 425, endPoint x: 938, endPoint y: 402, distance: 22.5
click at [938, 402] on div "Banner #ed-880745859 Spacer #ed-880745913 Text image overlap #ed-931385566 Spac…" at bounding box center [965, 367] width 359 height 419
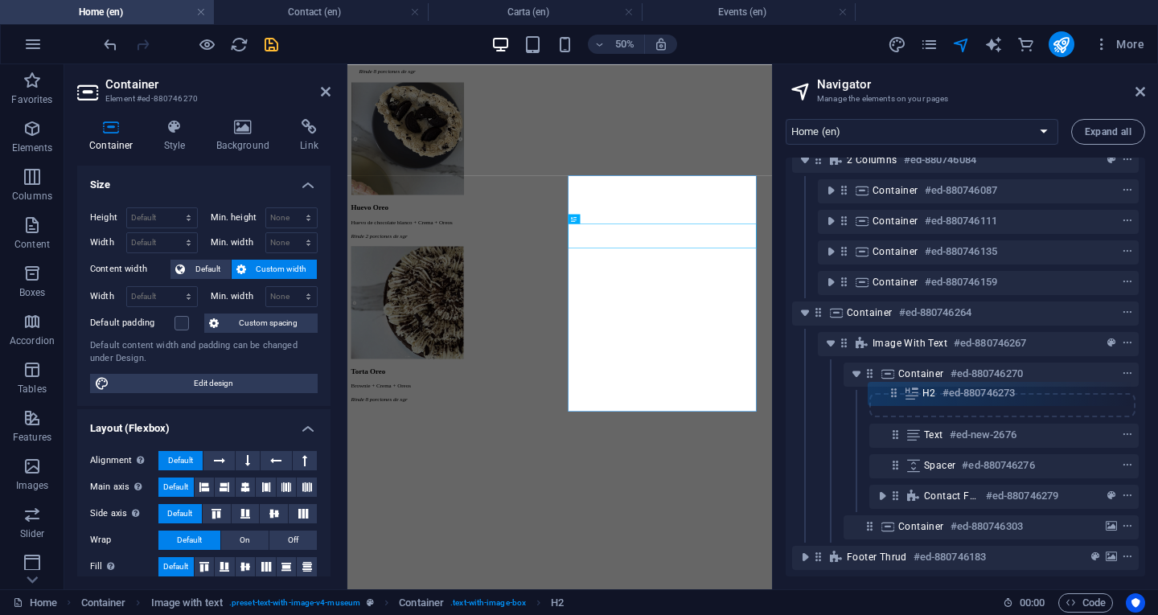
drag, startPoint x: 891, startPoint y: 427, endPoint x: 893, endPoint y: 390, distance: 37.0
click at [893, 390] on div "Banner #ed-880745859 Spacer #ed-880745913 Text image overlap #ed-931385566 Spac…" at bounding box center [965, 367] width 359 height 419
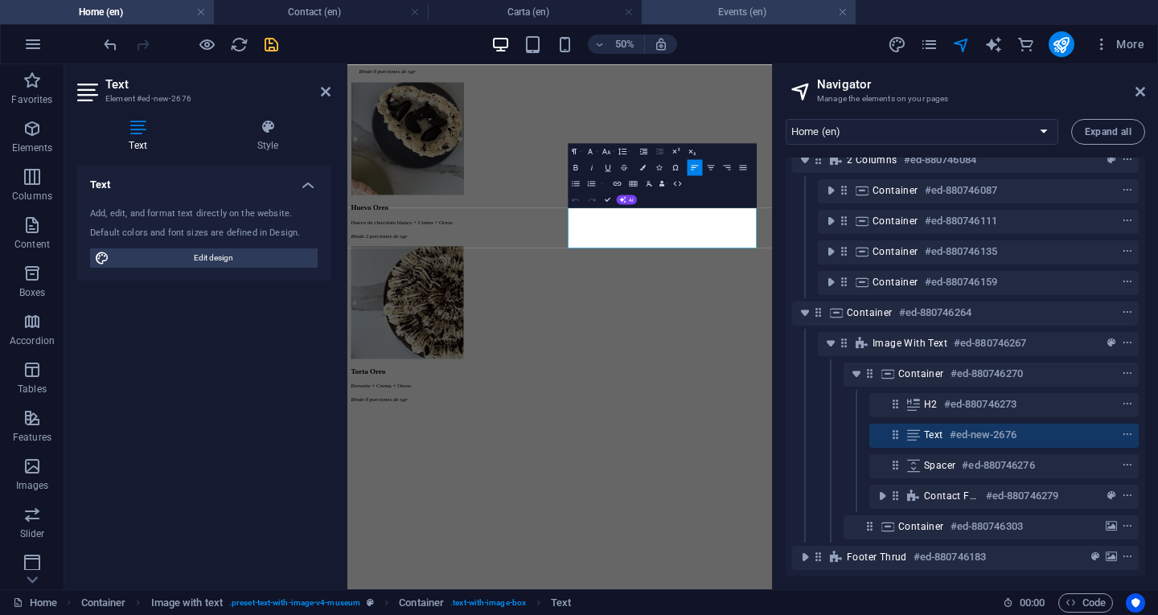
click at [783, 5] on h4 "Events (en)" at bounding box center [749, 12] width 214 height 18
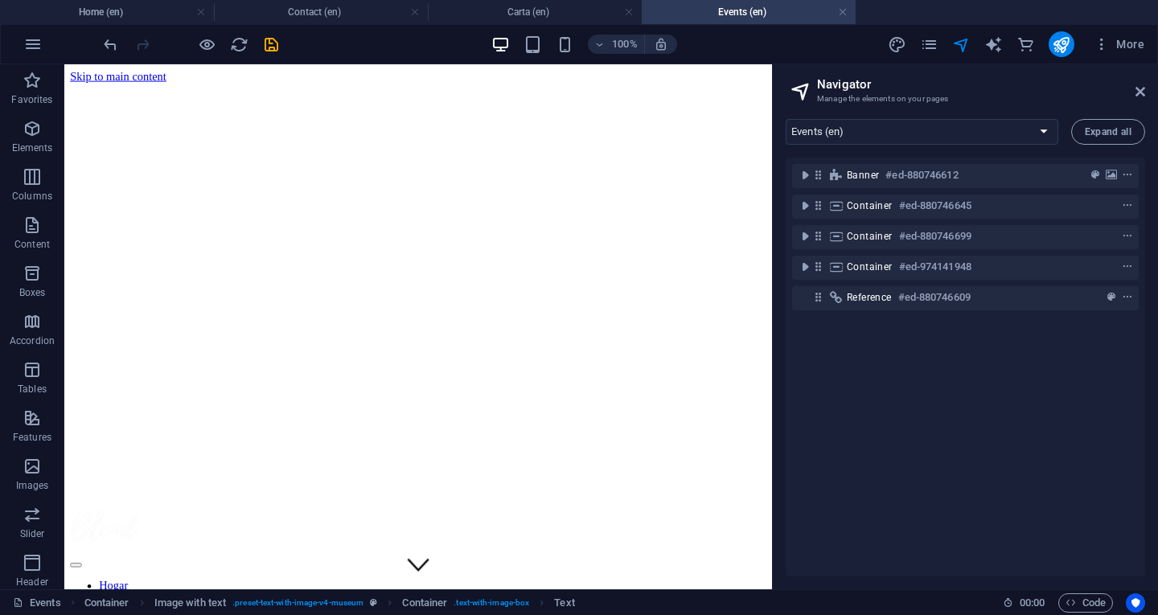
scroll to position [3297, 0]
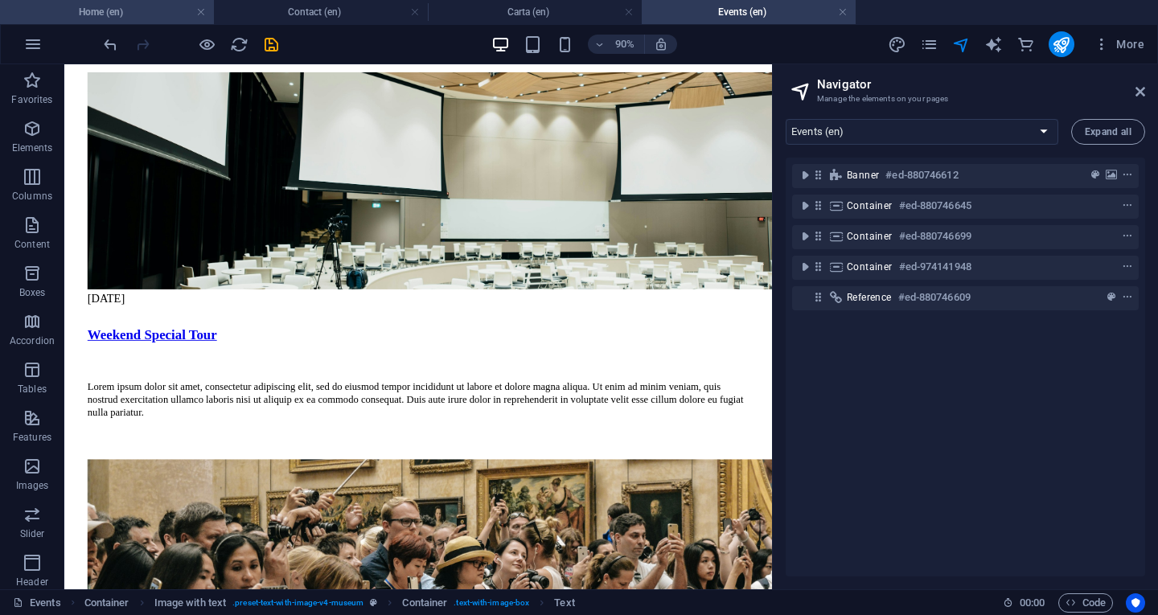
click at [89, 12] on h4 "Home (en)" at bounding box center [107, 12] width 214 height 18
select select "16683702-en"
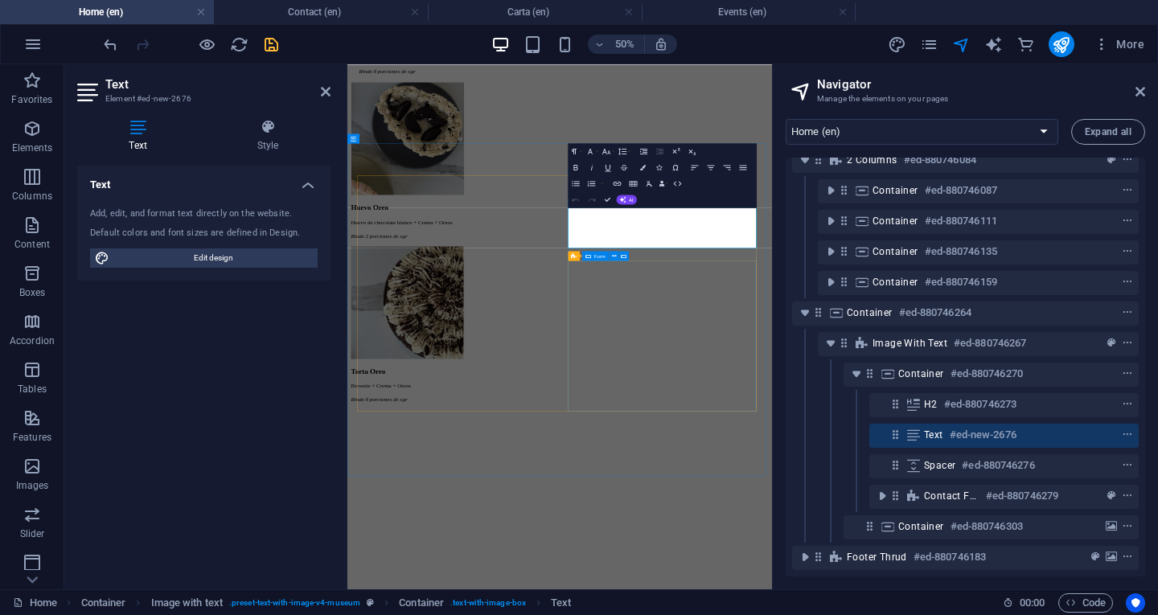
scroll to position [455, 0]
click at [575, 166] on icon "button" at bounding box center [576, 167] width 10 height 10
click at [643, 165] on icon "button" at bounding box center [643, 167] width 6 height 6
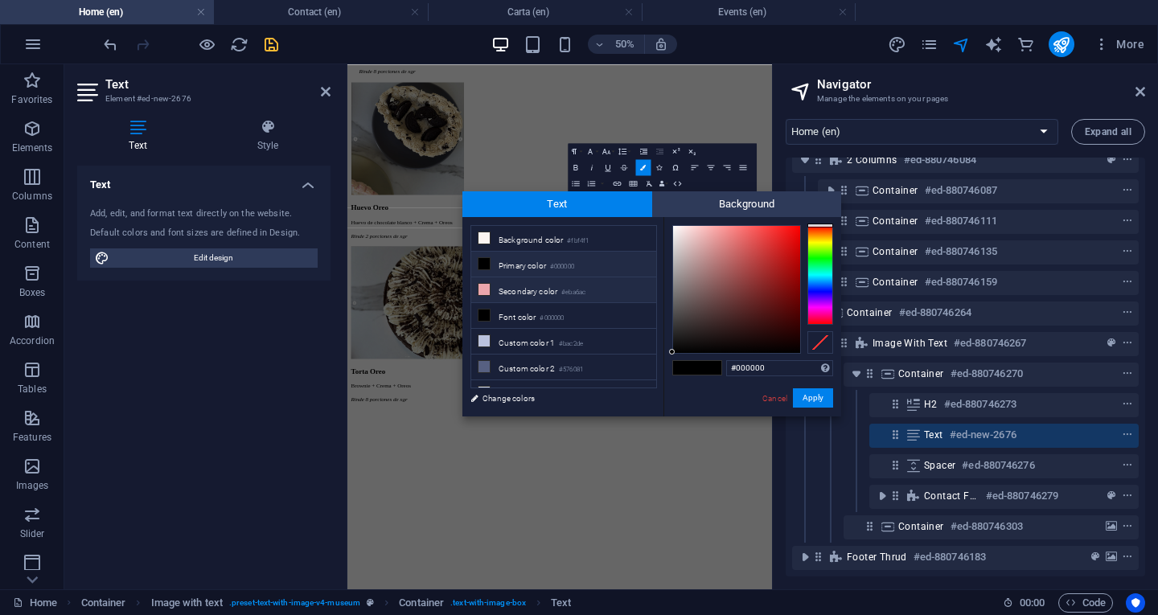
click at [516, 289] on li "Secondary color #eba6ac" at bounding box center [563, 290] width 185 height 26
type input "#eba6ac"
click at [813, 395] on button "Apply" at bounding box center [813, 397] width 40 height 19
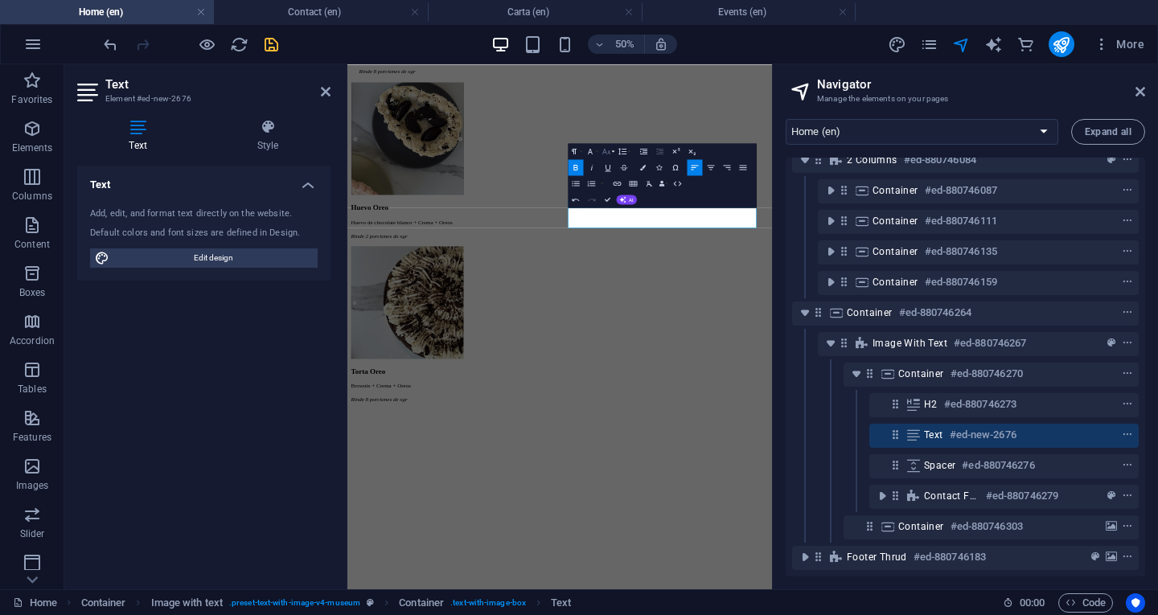
click at [610, 150] on icon "button" at bounding box center [606, 151] width 10 height 10
click at [596, 187] on link "24" at bounding box center [598, 186] width 29 height 12
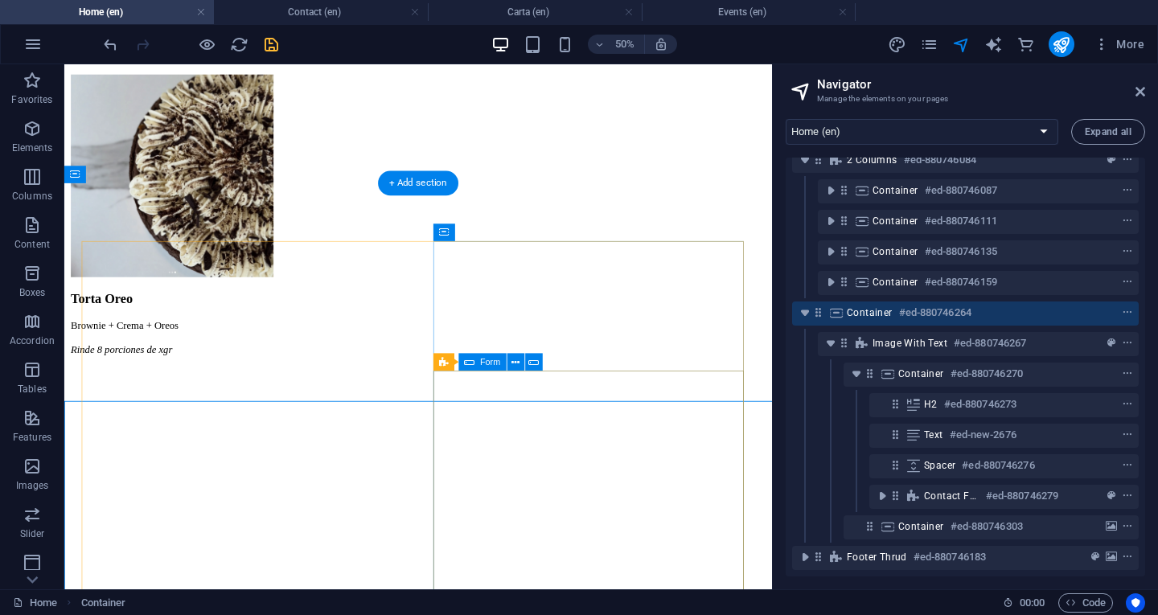
scroll to position [2830, 0]
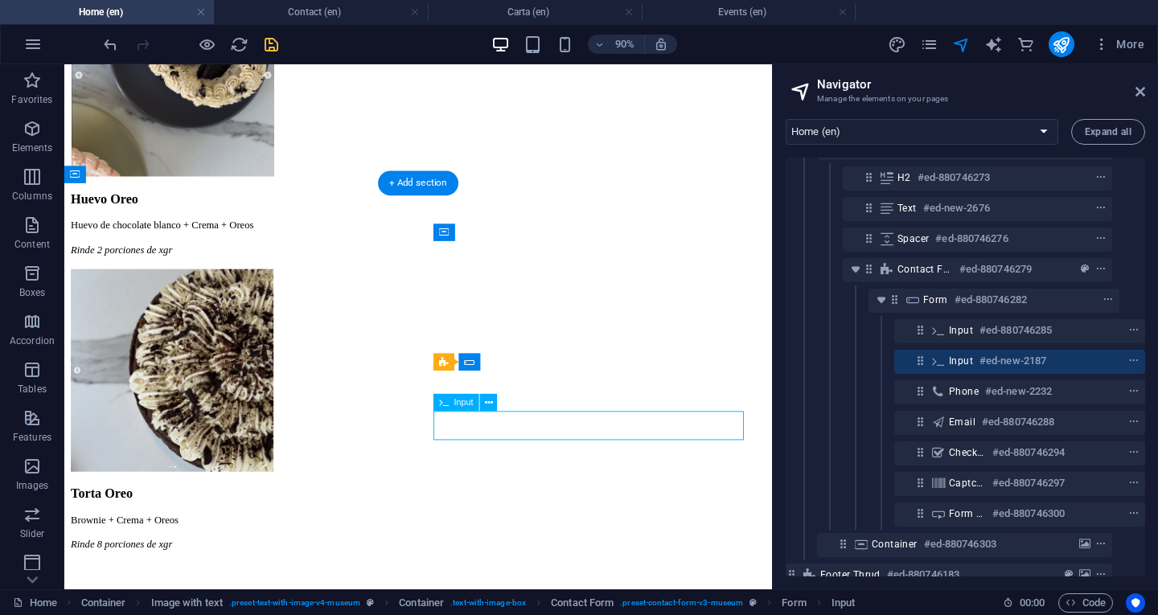
scroll to position [671, 30]
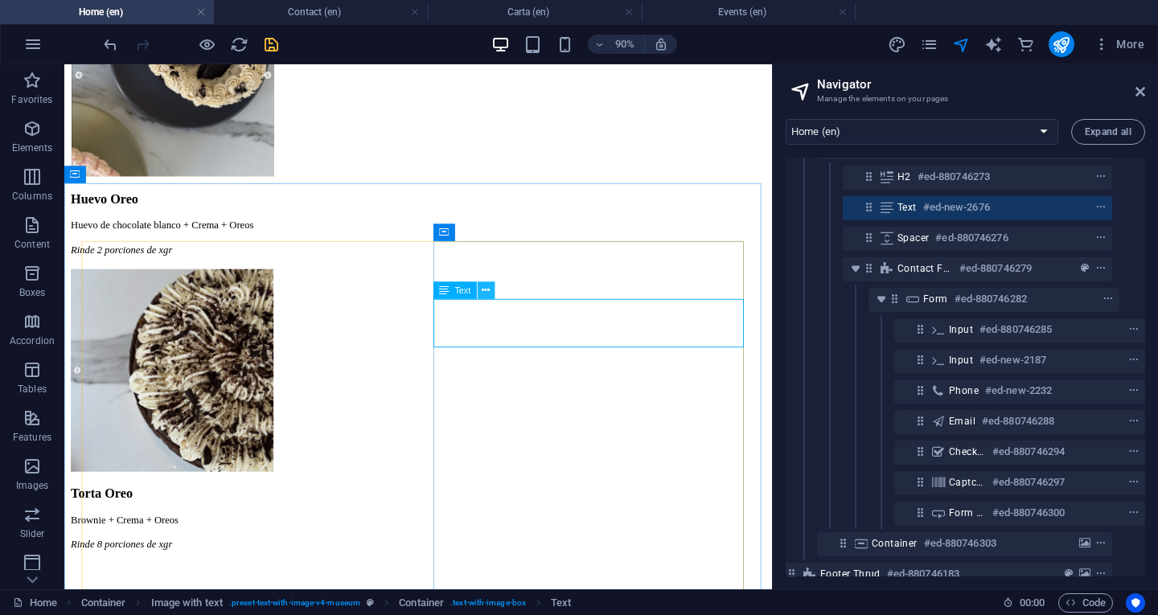
click at [489, 291] on icon at bounding box center [486, 289] width 8 height 15
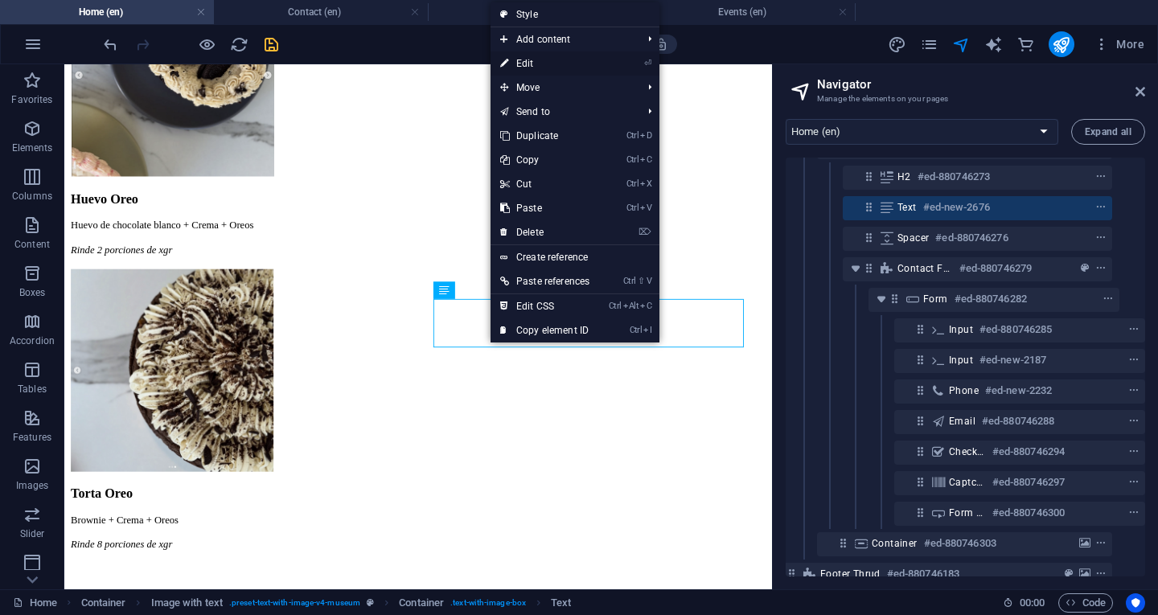
click at [532, 60] on link "⏎ Edit" at bounding box center [545, 63] width 109 height 24
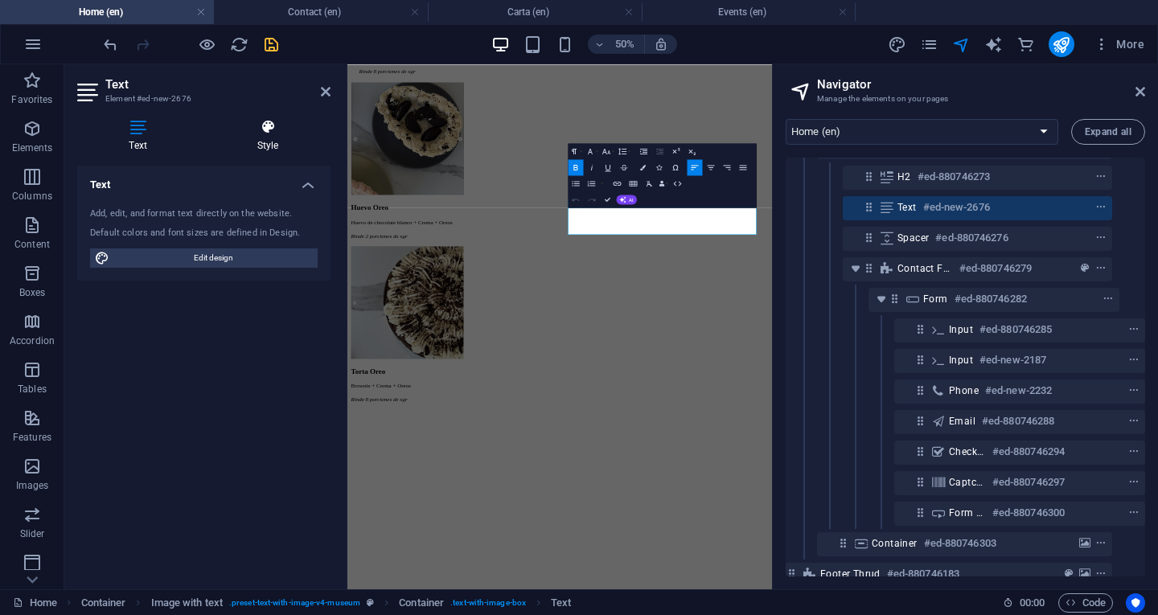
click at [263, 141] on h4 "Style" at bounding box center [267, 136] width 125 height 34
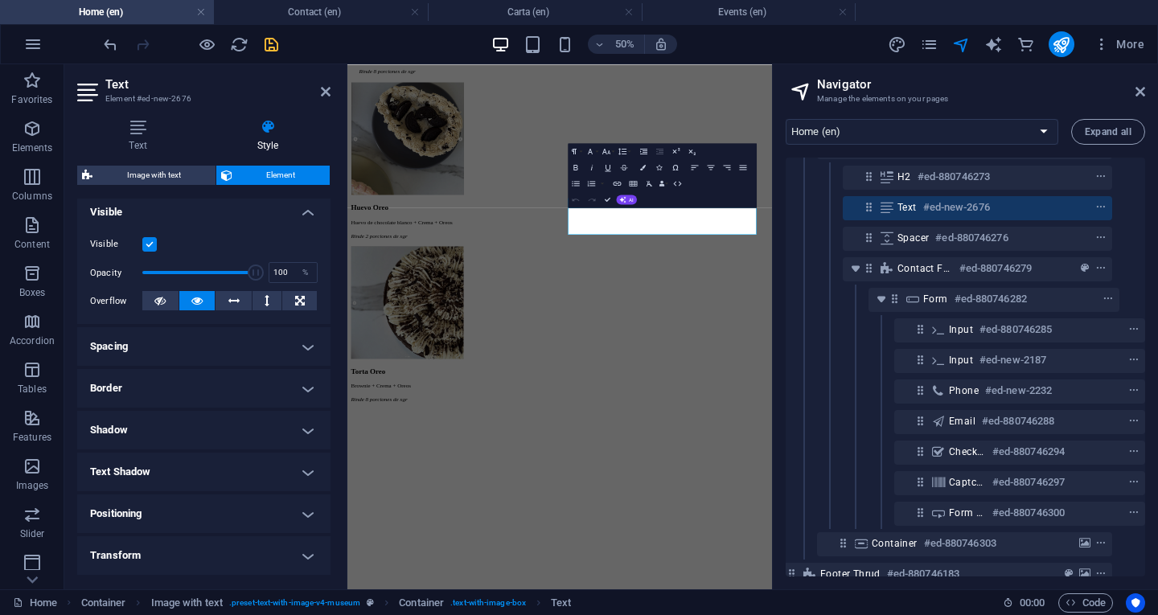
scroll to position [161, 0]
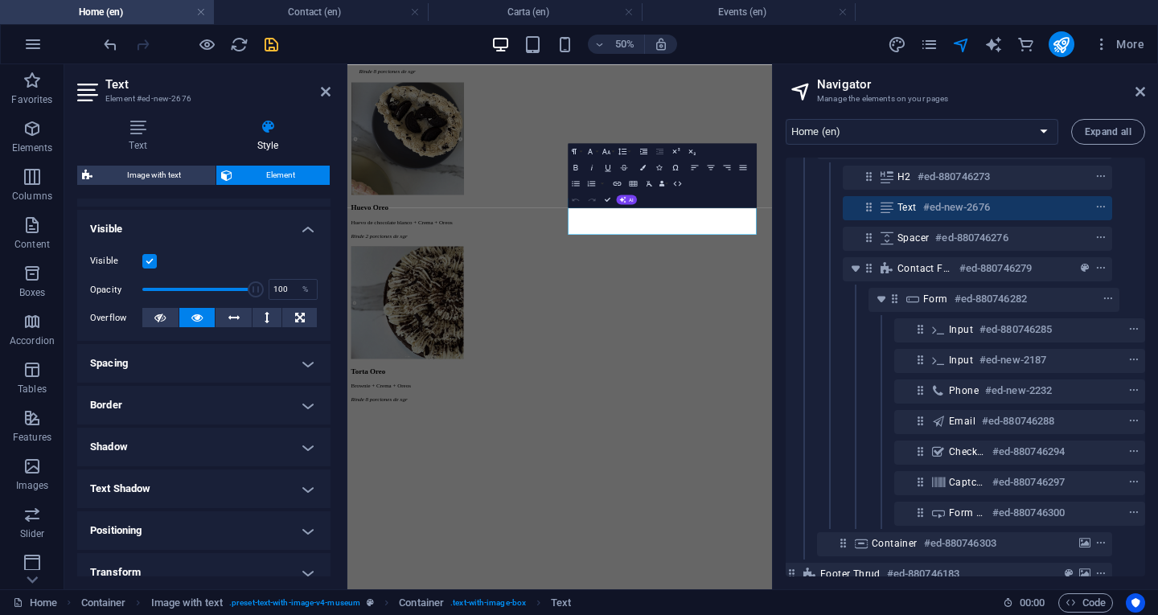
click at [298, 360] on h4 "Spacing" at bounding box center [203, 363] width 253 height 39
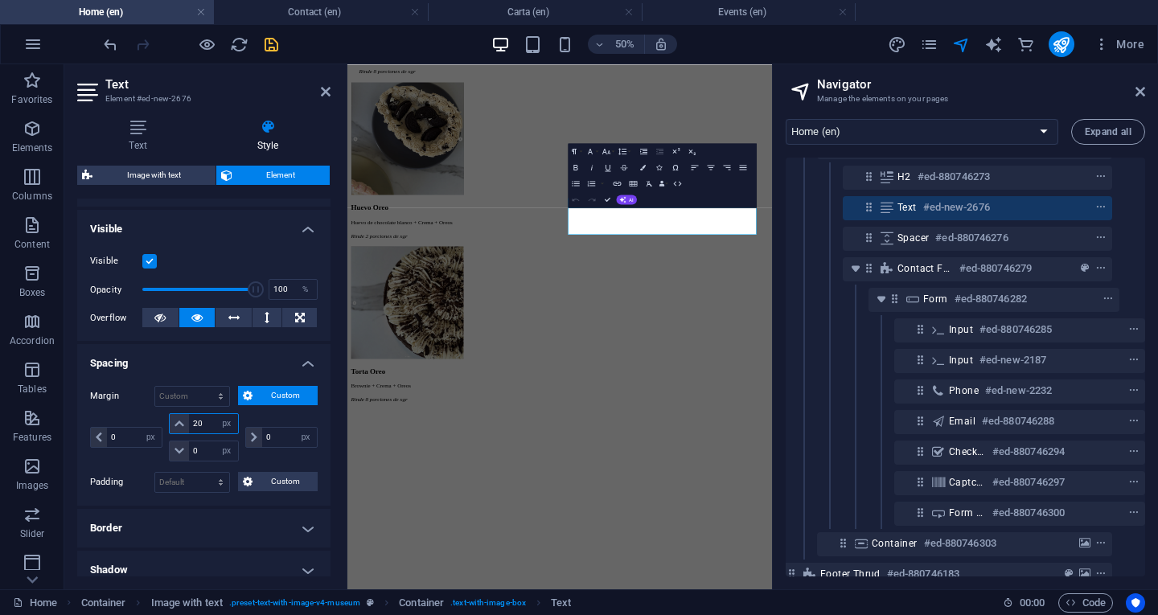
drag, startPoint x: 203, startPoint y: 424, endPoint x: 191, endPoint y: 423, distance: 12.1
click at [191, 423] on input "20" at bounding box center [213, 423] width 48 height 19
type input "0"
select select "px"
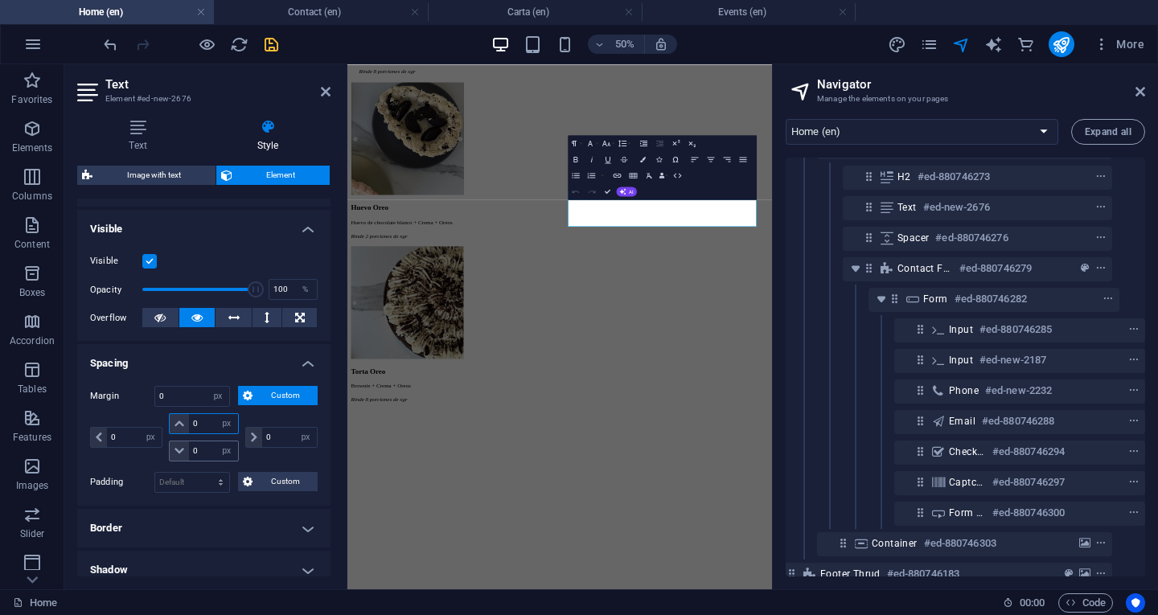
type input "0"
click at [192, 452] on input "0" at bounding box center [213, 450] width 48 height 19
type input "20"
select select "DISABLED_OPTION_VALUE"
click at [260, 414] on div "0 auto px % rem vw vh" at bounding box center [280, 437] width 76 height 48
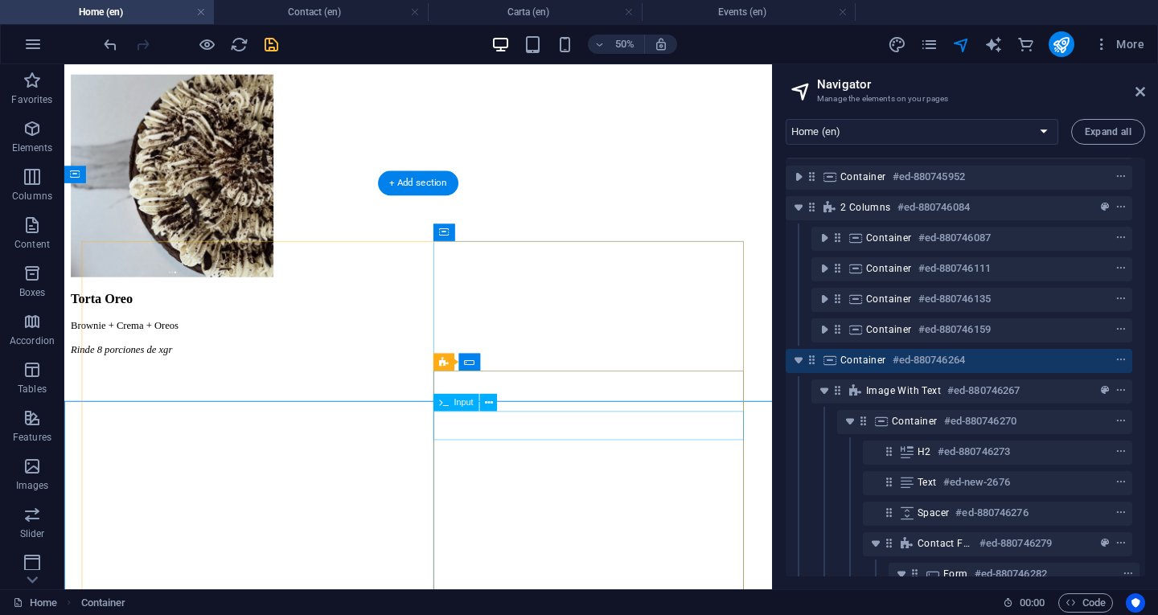
scroll to position [2830, 0]
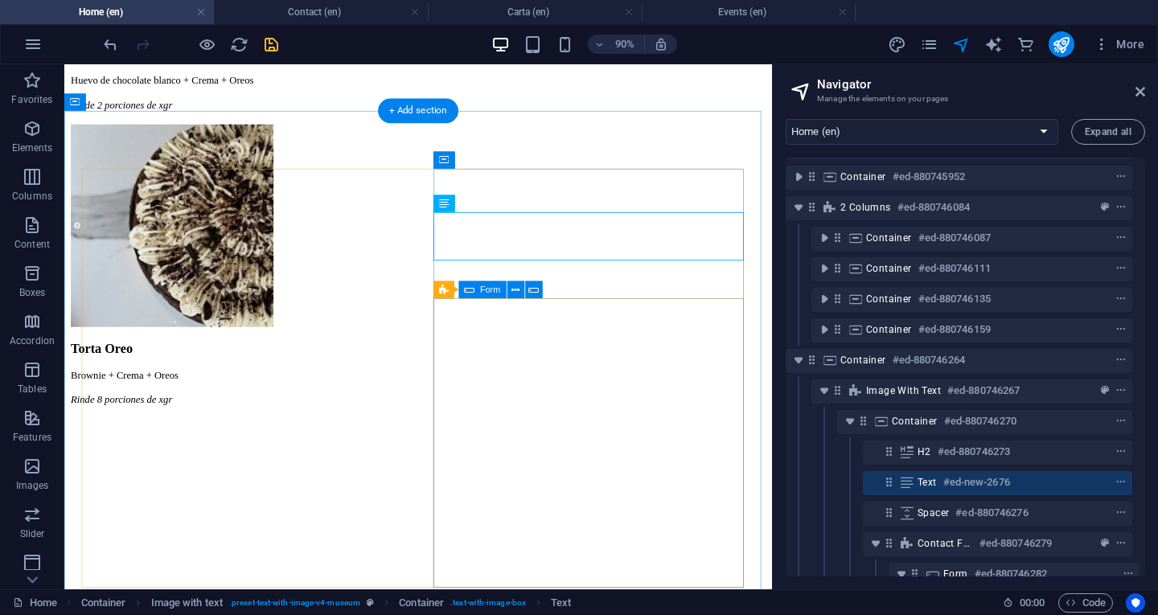
scroll to position [2911, 0]
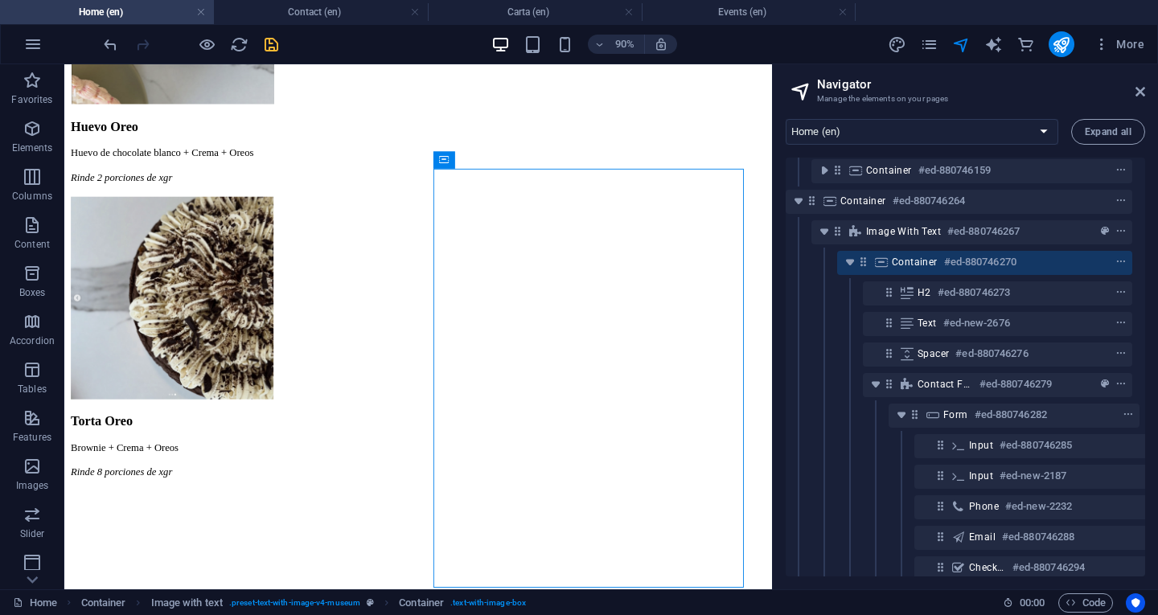
scroll to position [556, 6]
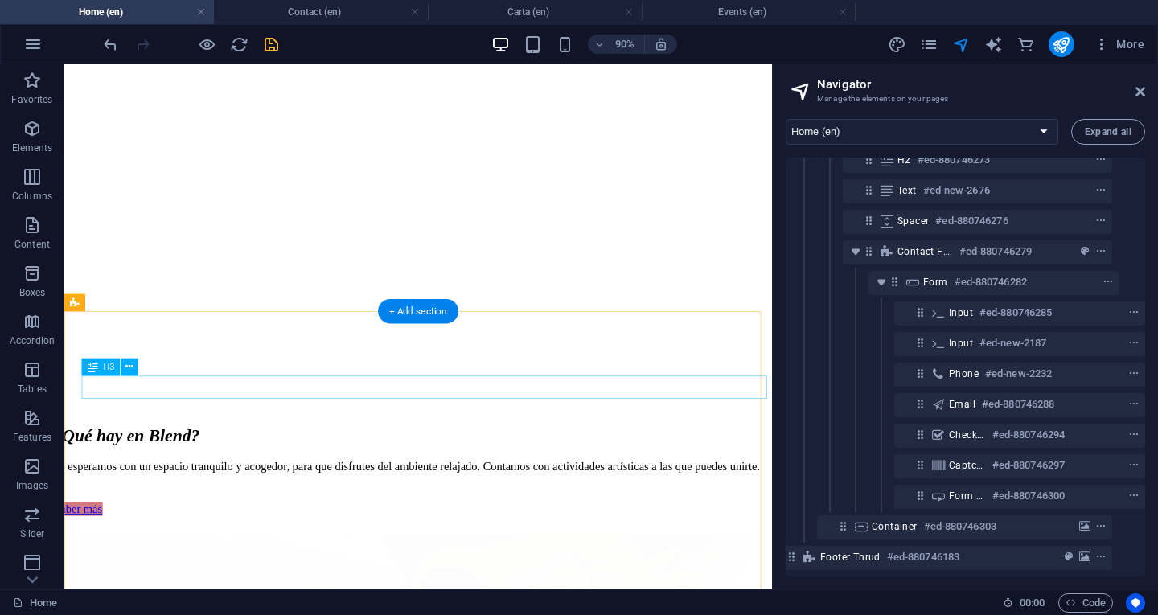
scroll to position [901, 0]
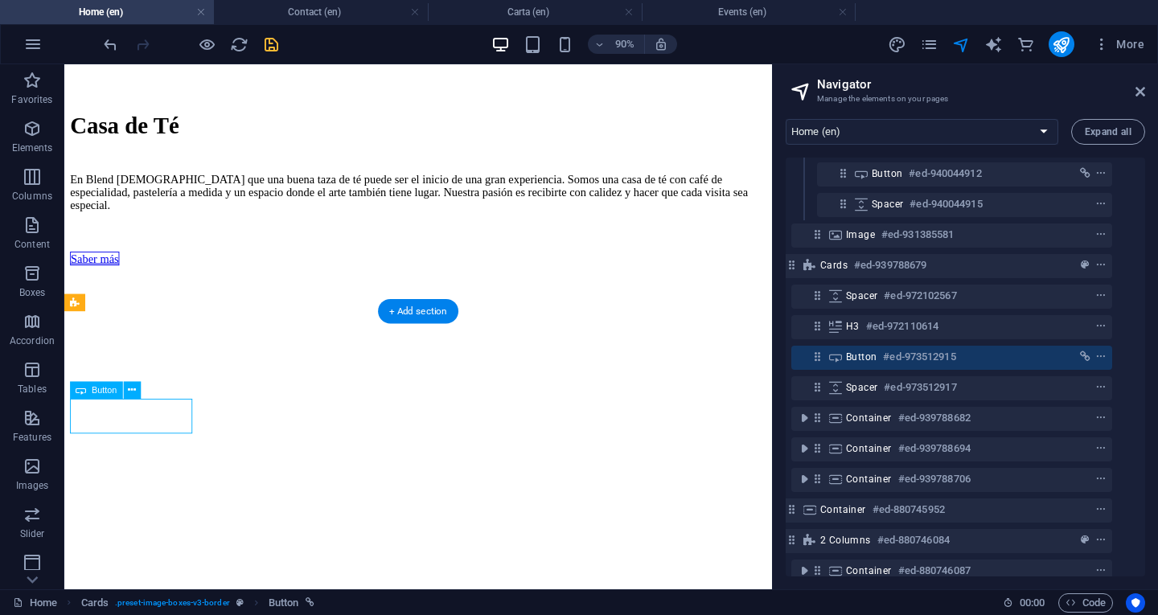
scroll to position [273, 30]
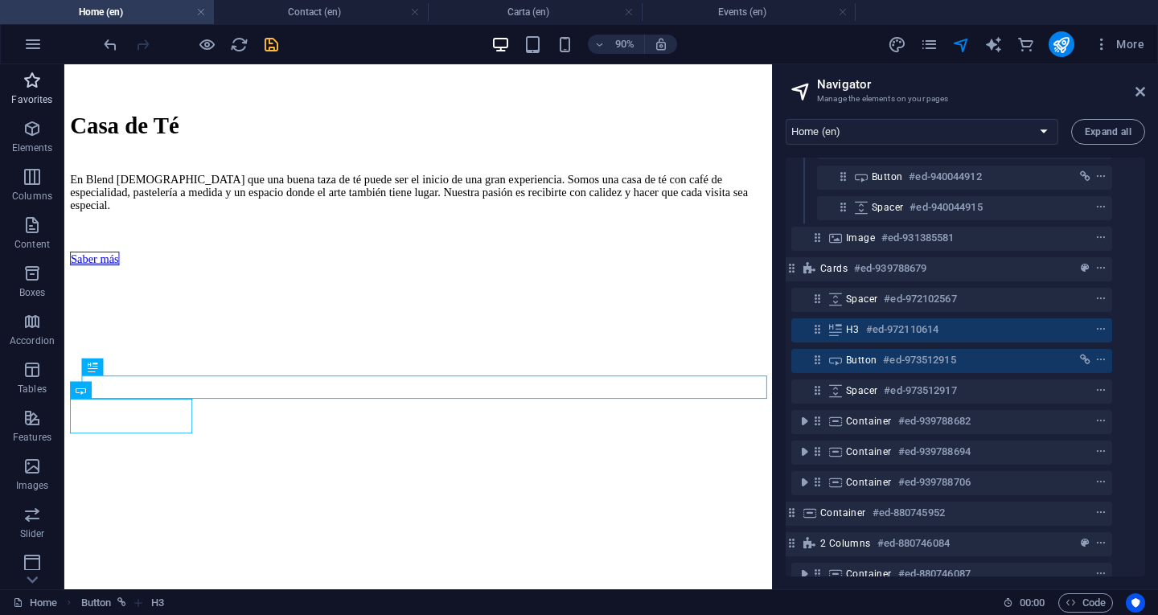
click at [36, 91] on span "Favorites" at bounding box center [32, 90] width 64 height 39
click at [29, 145] on p "Elements" at bounding box center [32, 148] width 41 height 13
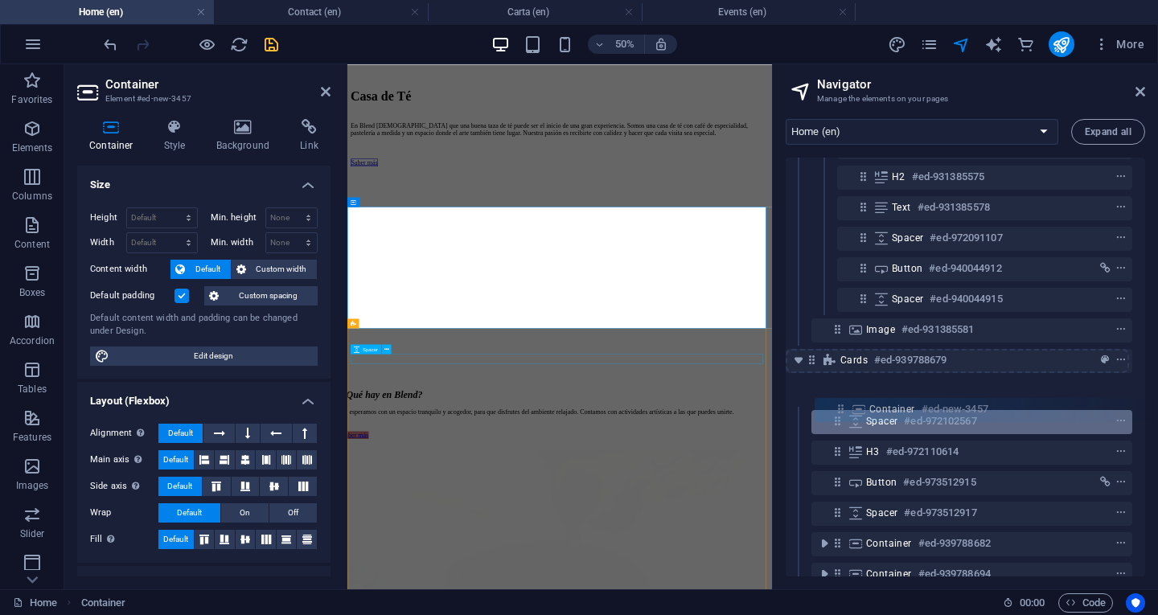
scroll to position [182, 6]
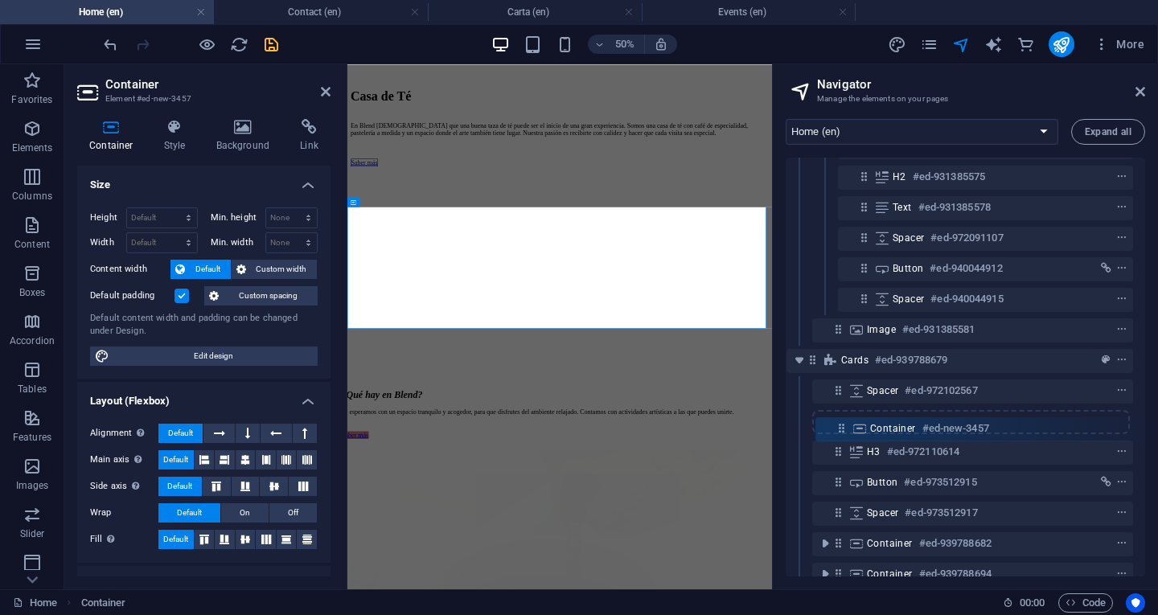
drag, startPoint x: 811, startPoint y: 363, endPoint x: 844, endPoint y: 435, distance: 79.5
click at [844, 435] on div "Banner #ed-880745859 Spacer #ed-880745913 Text image overlap #ed-931385566 Spac…" at bounding box center [965, 367] width 359 height 419
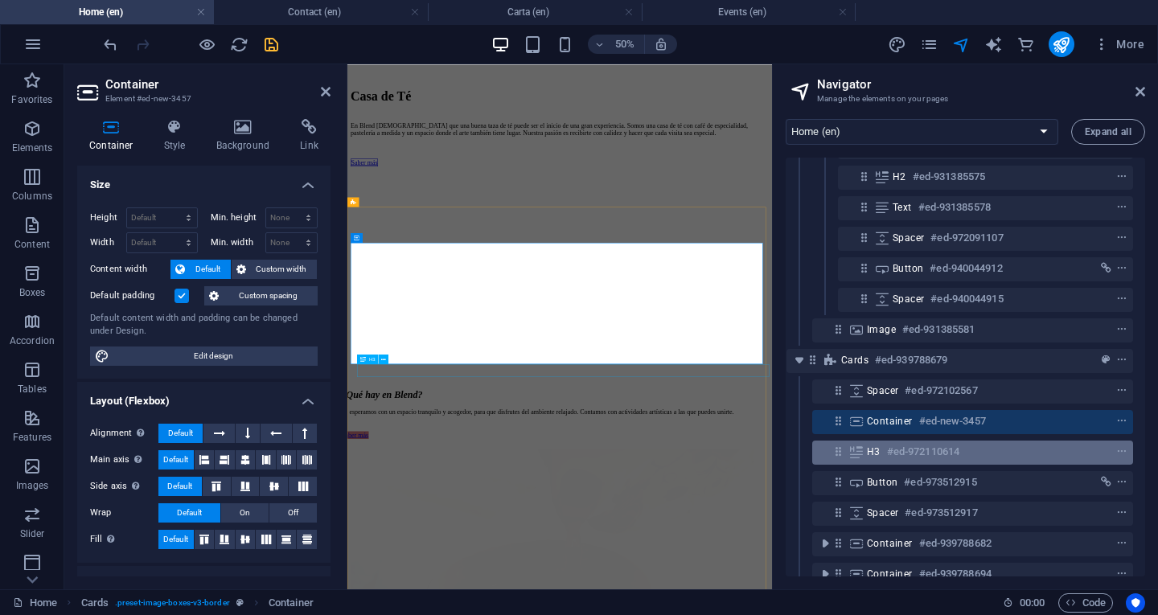
click at [837, 455] on icon at bounding box center [838, 452] width 14 height 14
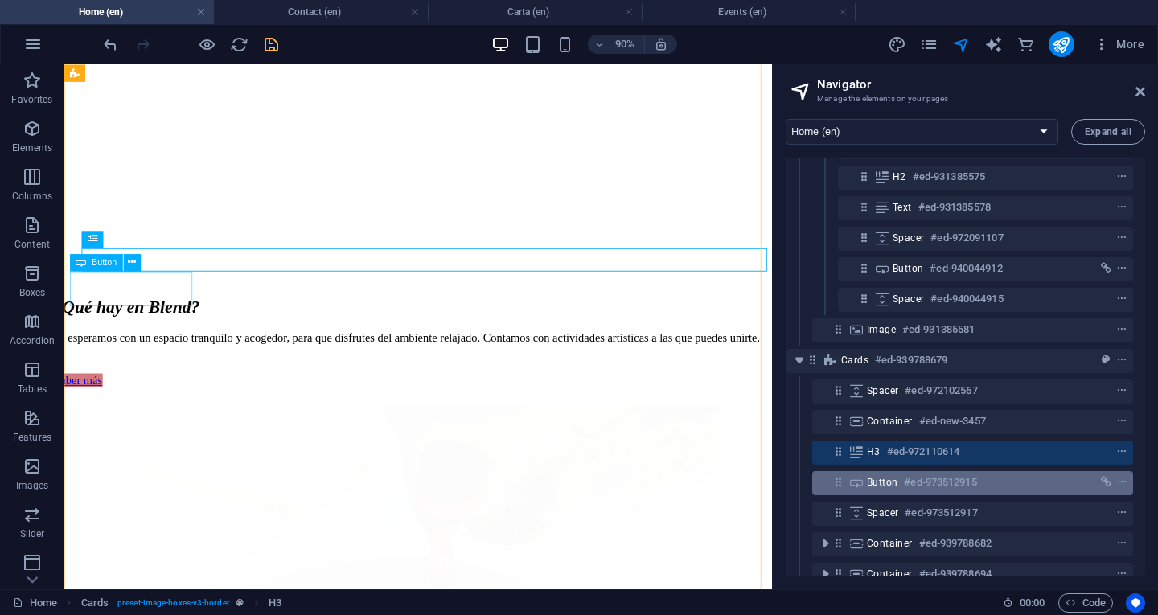
click at [843, 489] on icon at bounding box center [838, 482] width 14 height 14
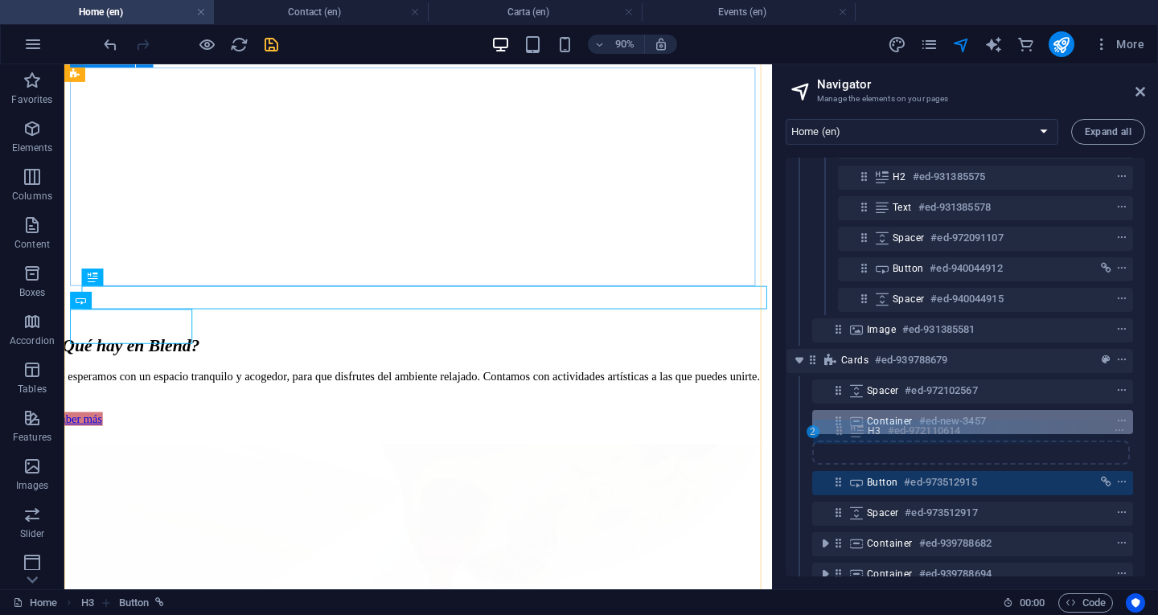
scroll to position [182, 5]
drag, startPoint x: 835, startPoint y: 453, endPoint x: 844, endPoint y: 425, distance: 29.3
click at [844, 425] on div "Banner #ed-880745859 Spacer #ed-880745913 Text image overlap #ed-931385566 Spac…" at bounding box center [965, 367] width 359 height 419
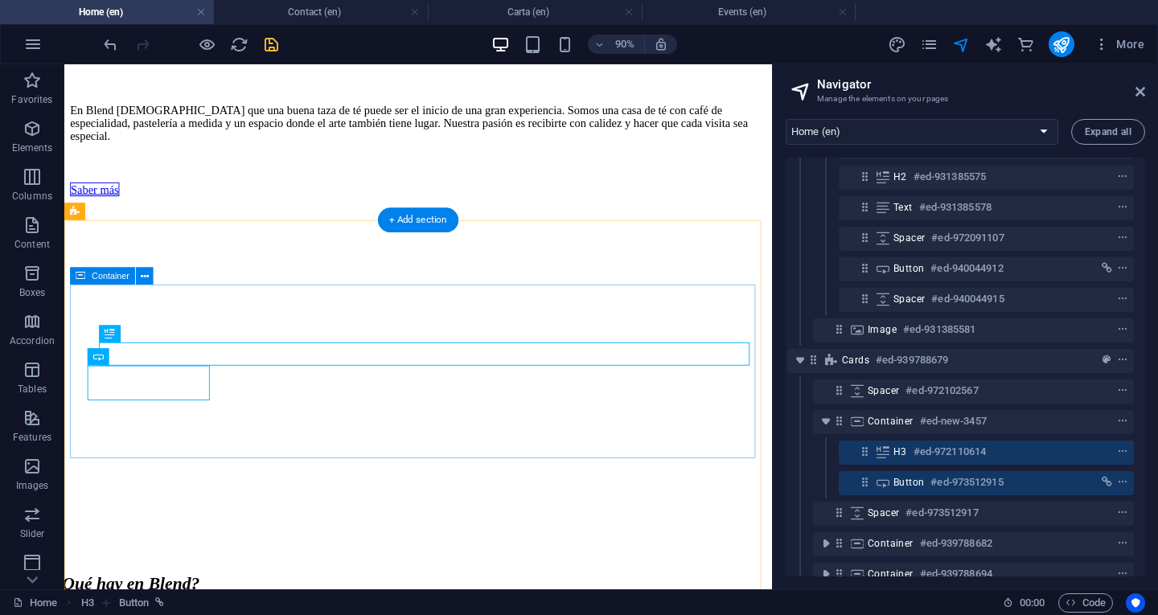
scroll to position [1001, 0]
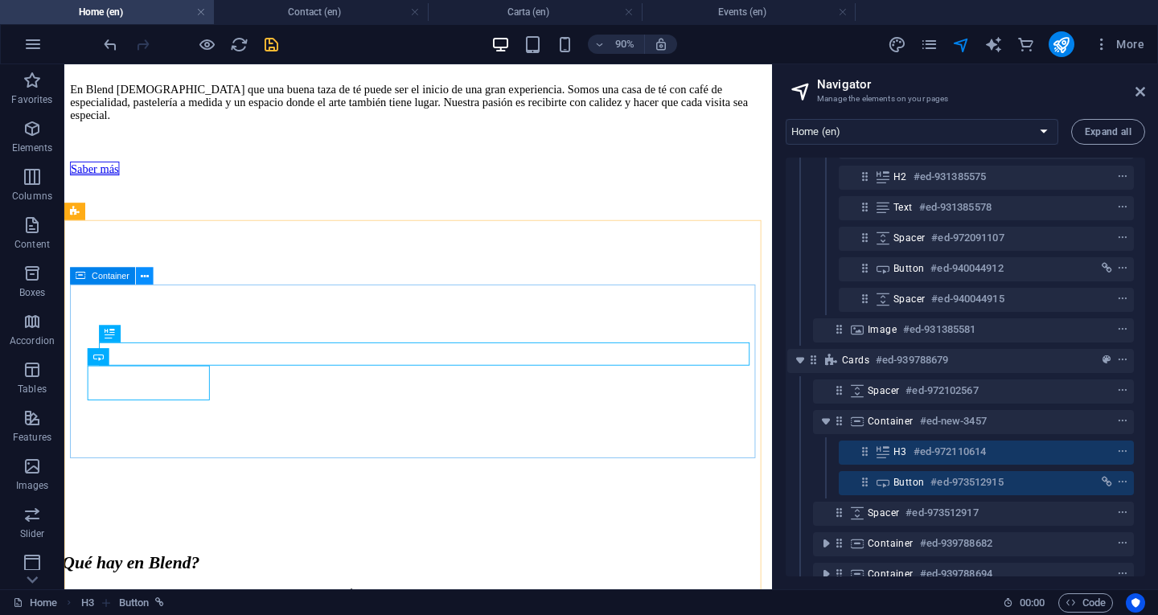
click at [145, 278] on icon at bounding box center [145, 276] width 8 height 15
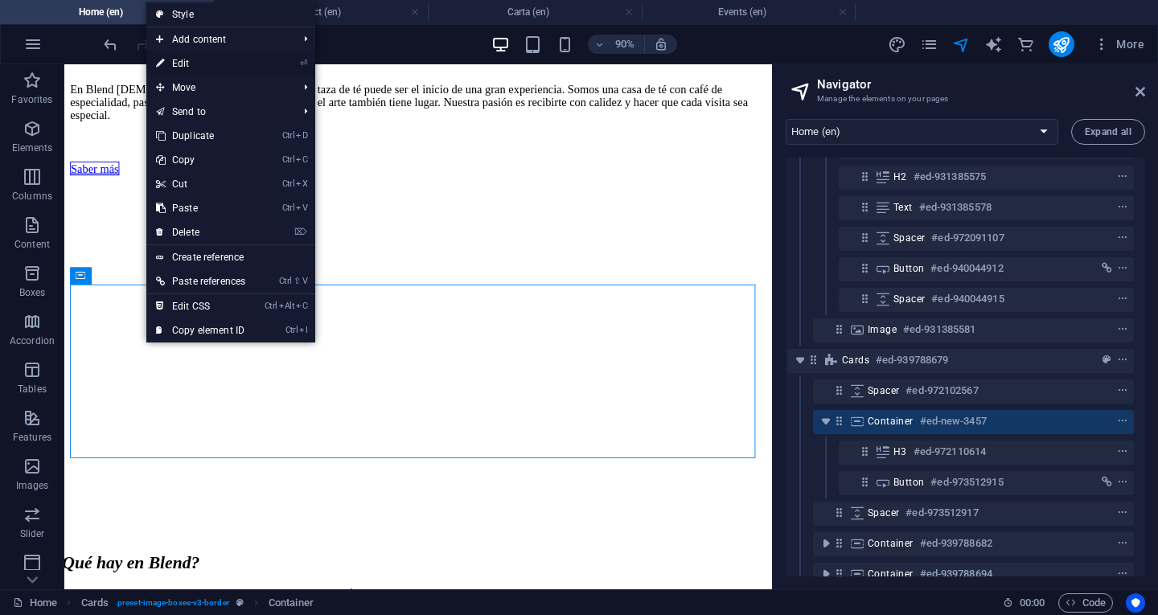
click at [193, 67] on link "⏎ Edit" at bounding box center [200, 63] width 109 height 24
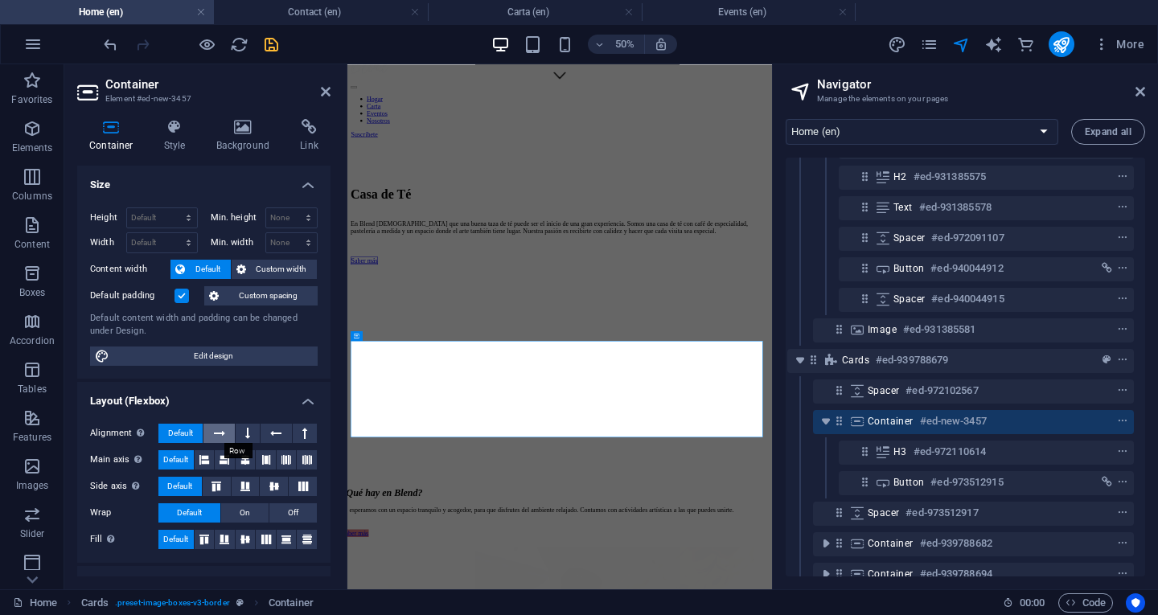
click at [223, 431] on icon at bounding box center [219, 433] width 11 height 19
click at [278, 432] on icon at bounding box center [275, 433] width 11 height 19
click at [220, 431] on icon at bounding box center [219, 433] width 11 height 19
click at [276, 438] on icon at bounding box center [275, 433] width 11 height 19
click at [304, 432] on button at bounding box center [305, 433] width 24 height 19
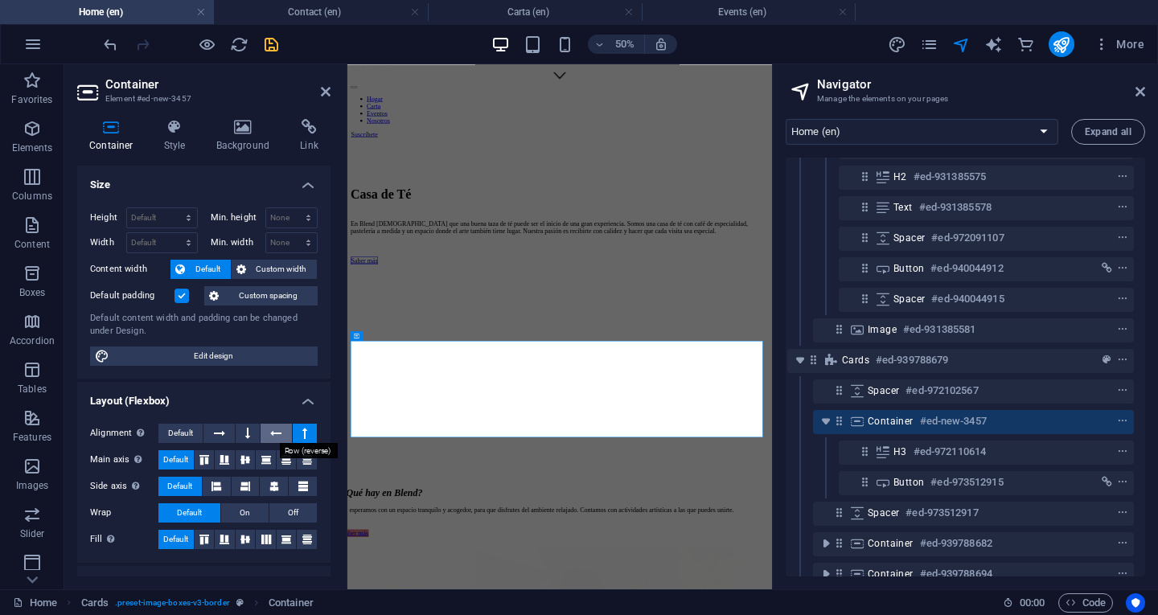
click at [276, 431] on icon at bounding box center [275, 433] width 11 height 19
click at [218, 428] on icon at bounding box center [219, 433] width 11 height 19
click at [230, 433] on button at bounding box center [218, 433] width 31 height 19
click at [249, 433] on button at bounding box center [248, 433] width 24 height 19
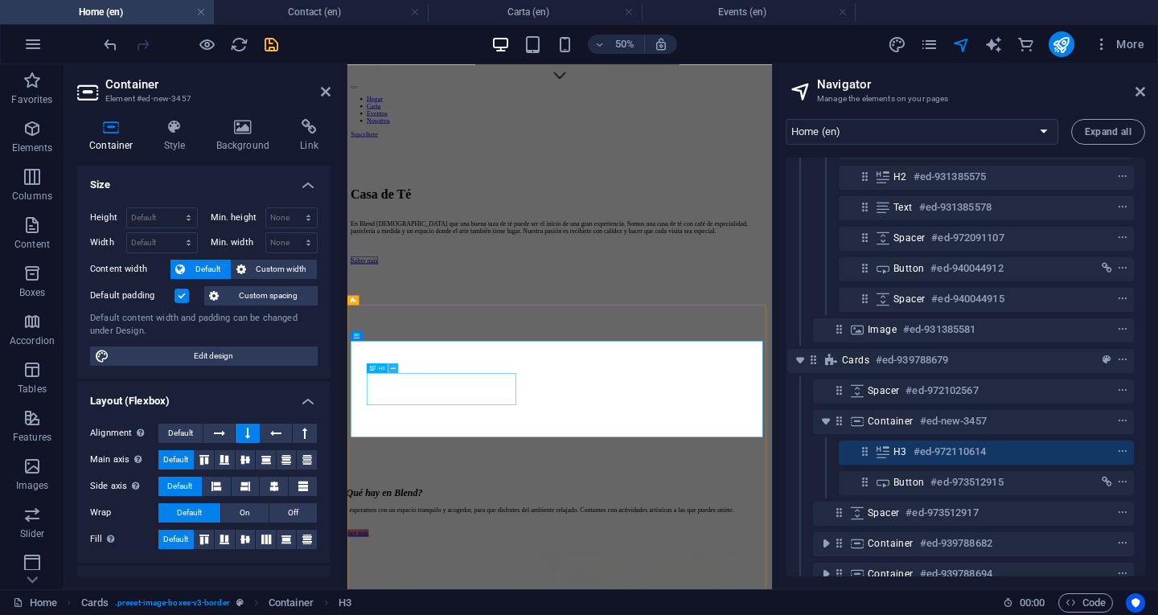
click at [394, 367] on icon at bounding box center [393, 367] width 5 height 9
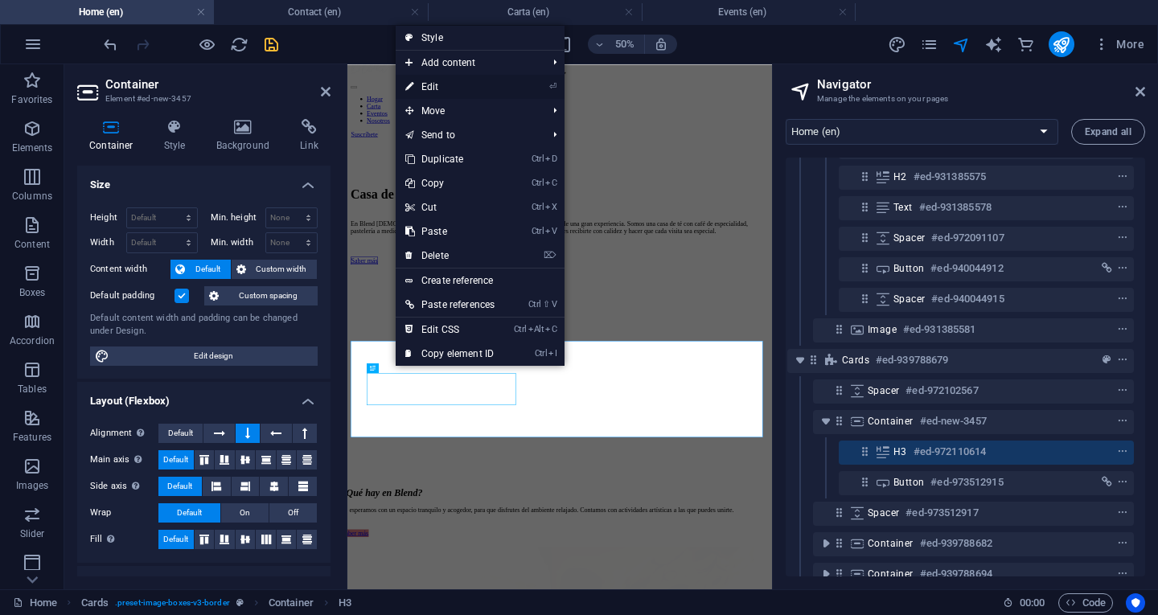
click at [432, 87] on link "⏎ Edit" at bounding box center [450, 87] width 109 height 24
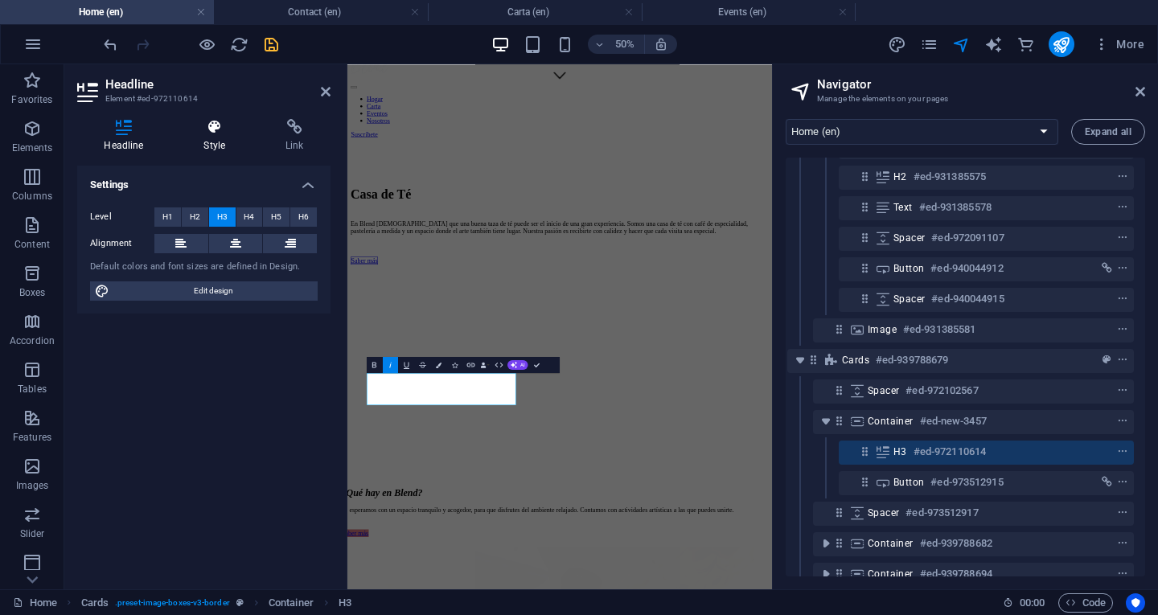
click at [205, 125] on icon at bounding box center [215, 127] width 76 height 16
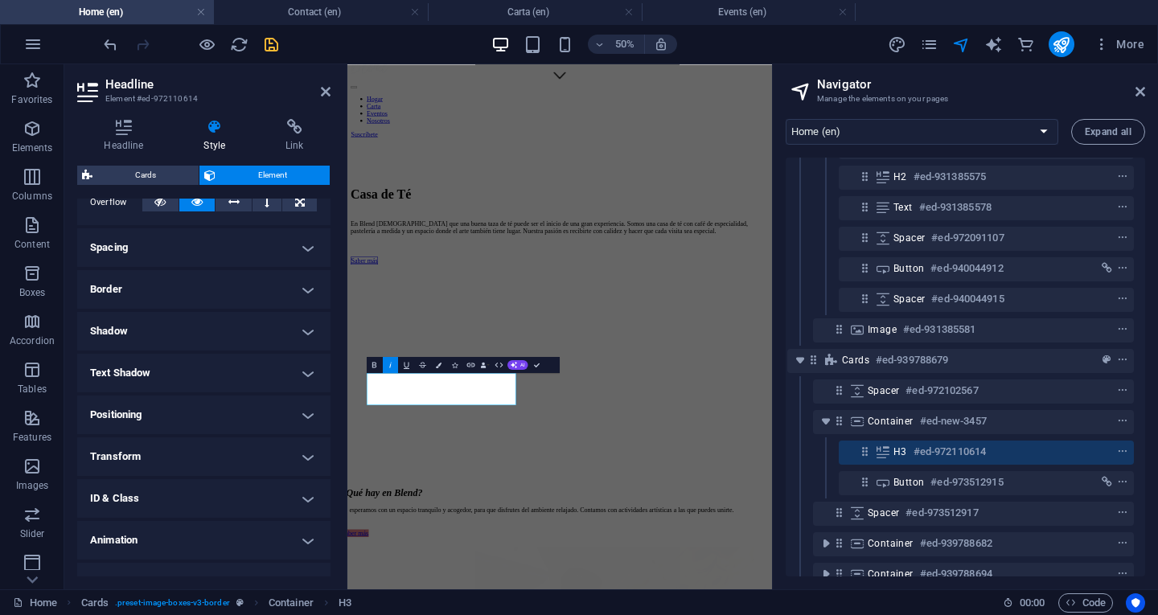
scroll to position [302, 0]
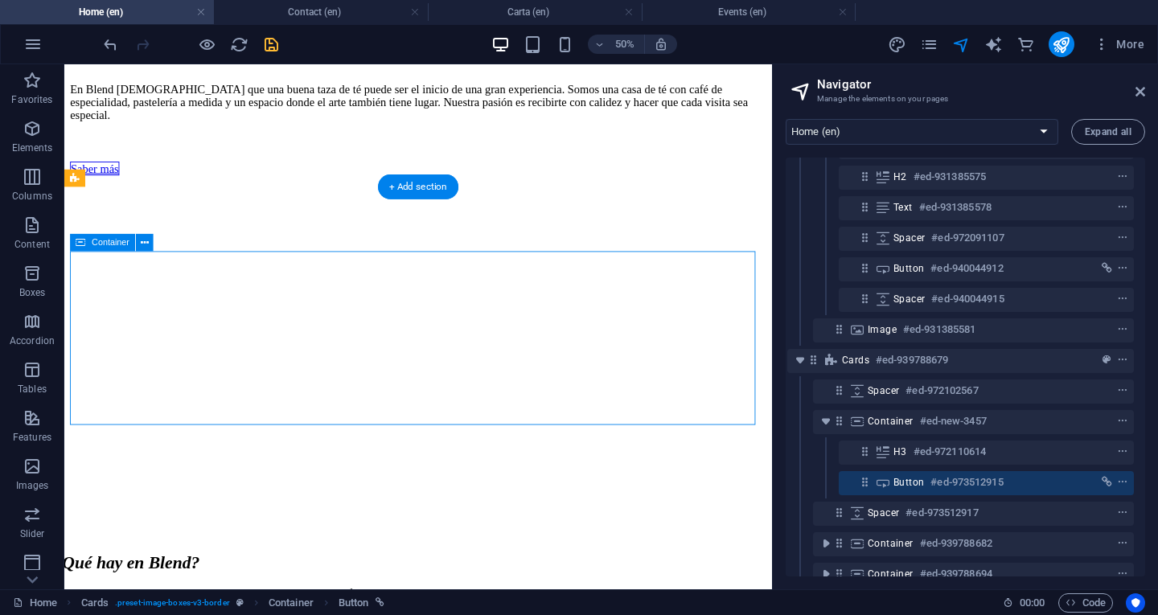
scroll to position [1038, 0]
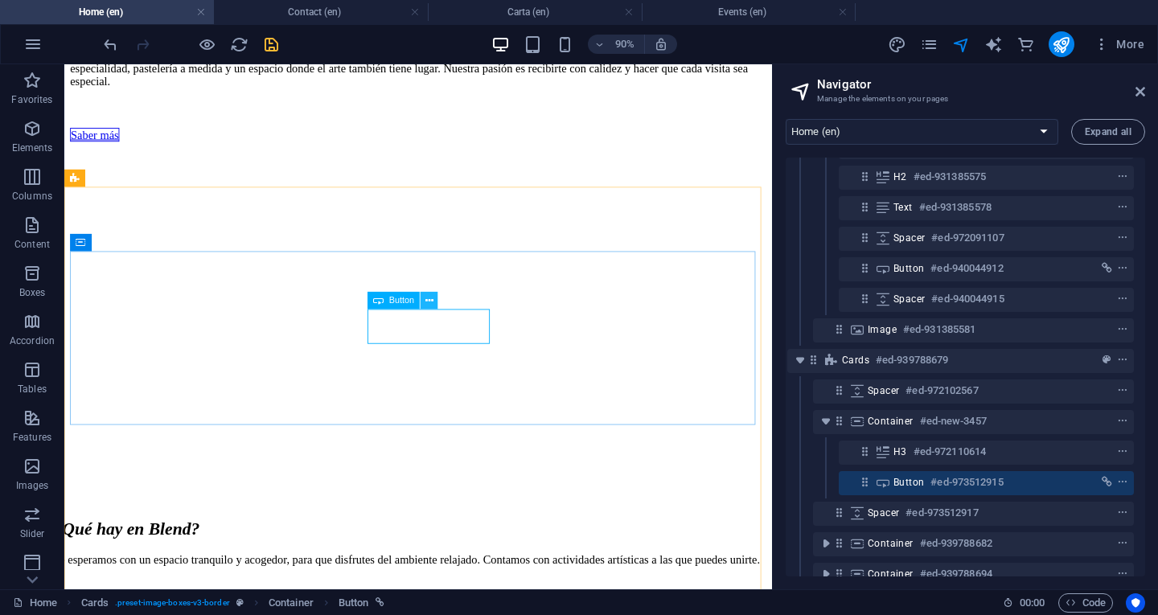
click at [433, 298] on icon at bounding box center [429, 300] width 8 height 15
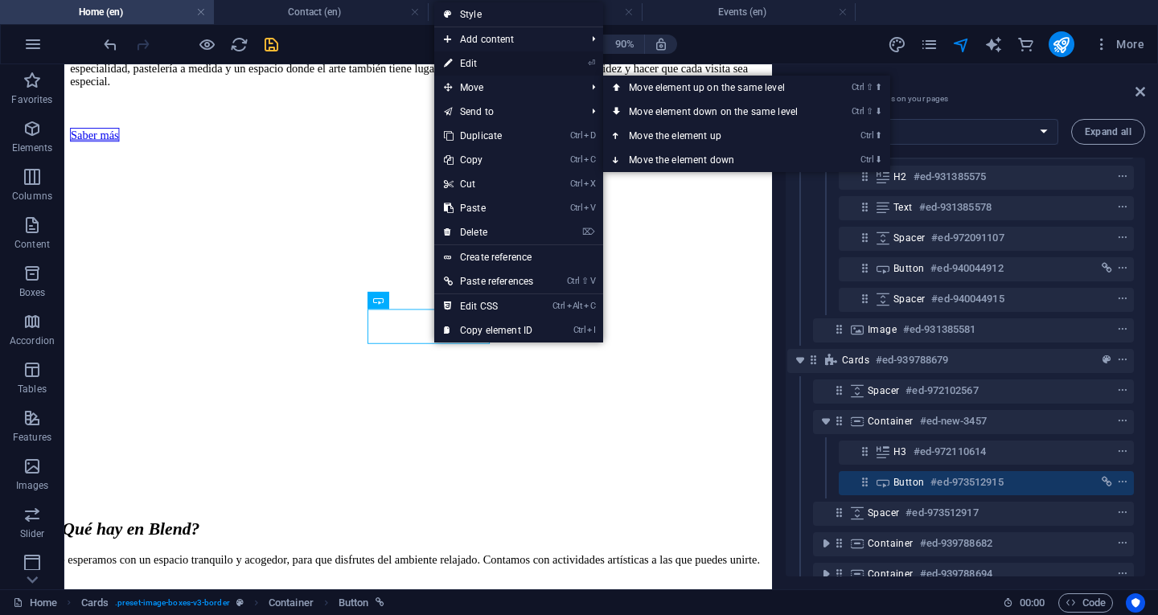
click at [491, 65] on link "⏎ Edit" at bounding box center [488, 63] width 109 height 24
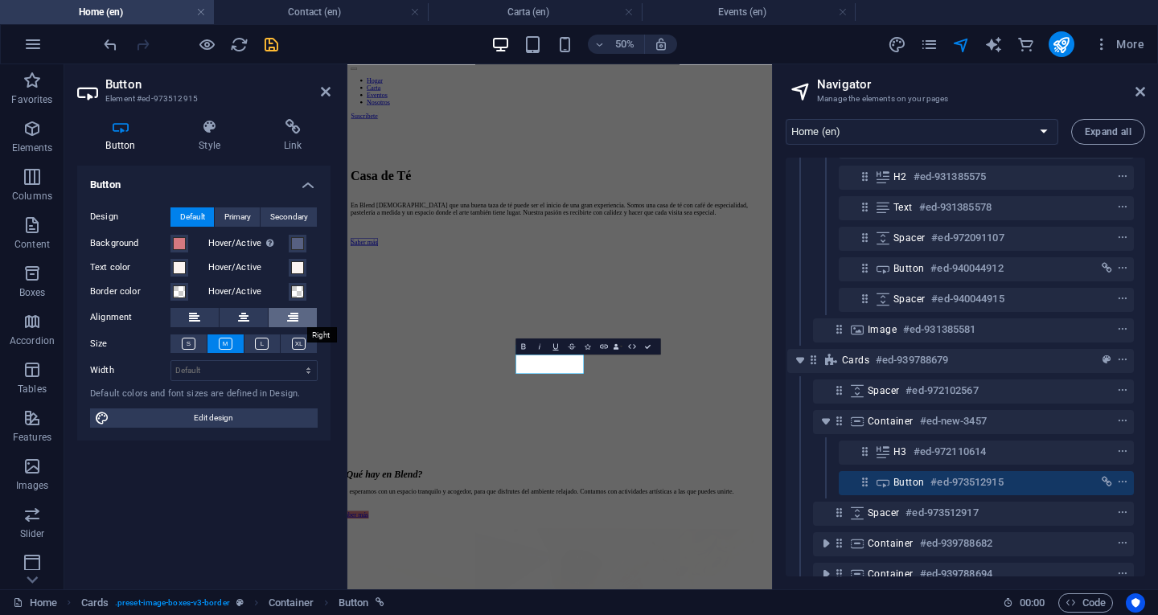
click at [291, 318] on icon at bounding box center [292, 317] width 11 height 19
click at [248, 314] on icon at bounding box center [243, 317] width 11 height 19
click at [216, 129] on icon at bounding box center [209, 127] width 79 height 16
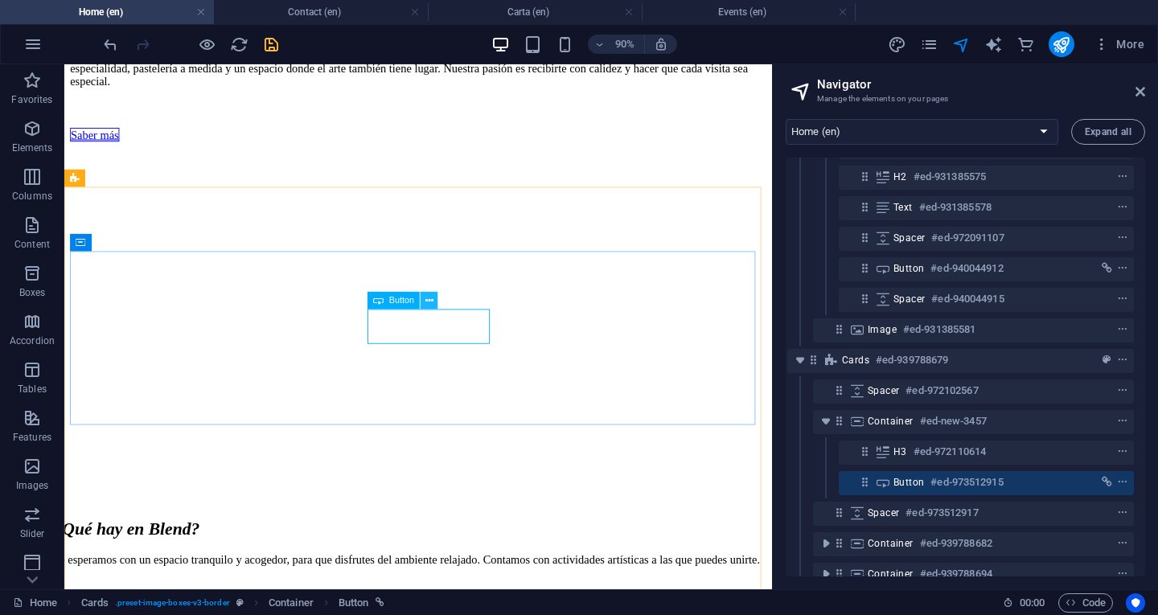
click at [431, 299] on icon at bounding box center [429, 300] width 8 height 15
click at [143, 242] on icon at bounding box center [145, 242] width 8 height 15
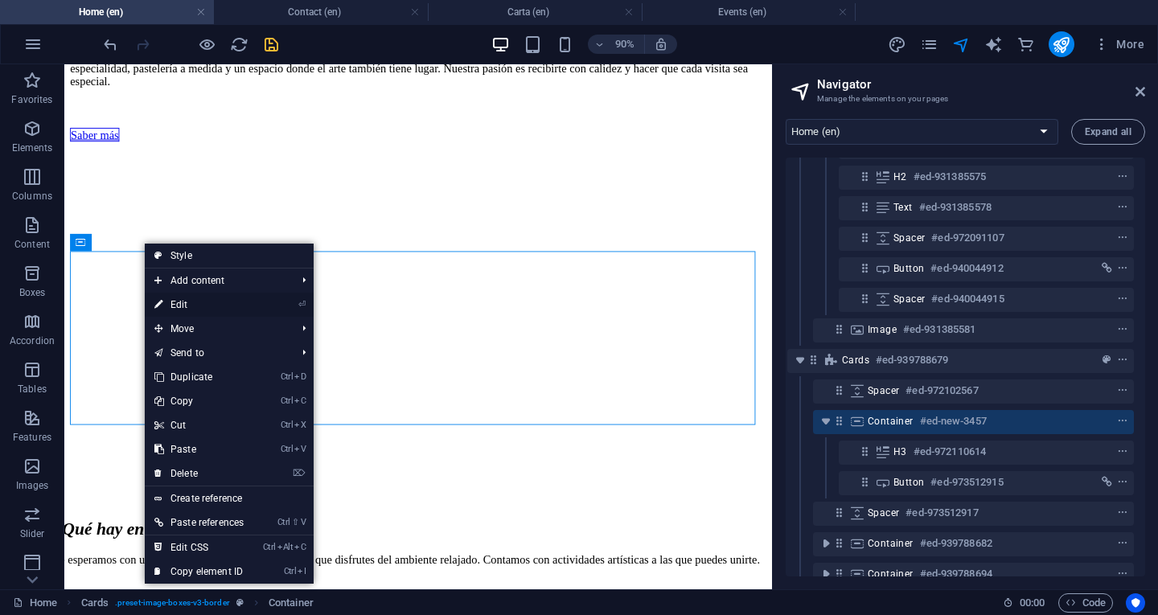
click at [236, 306] on link "⏎ Edit" at bounding box center [199, 305] width 109 height 24
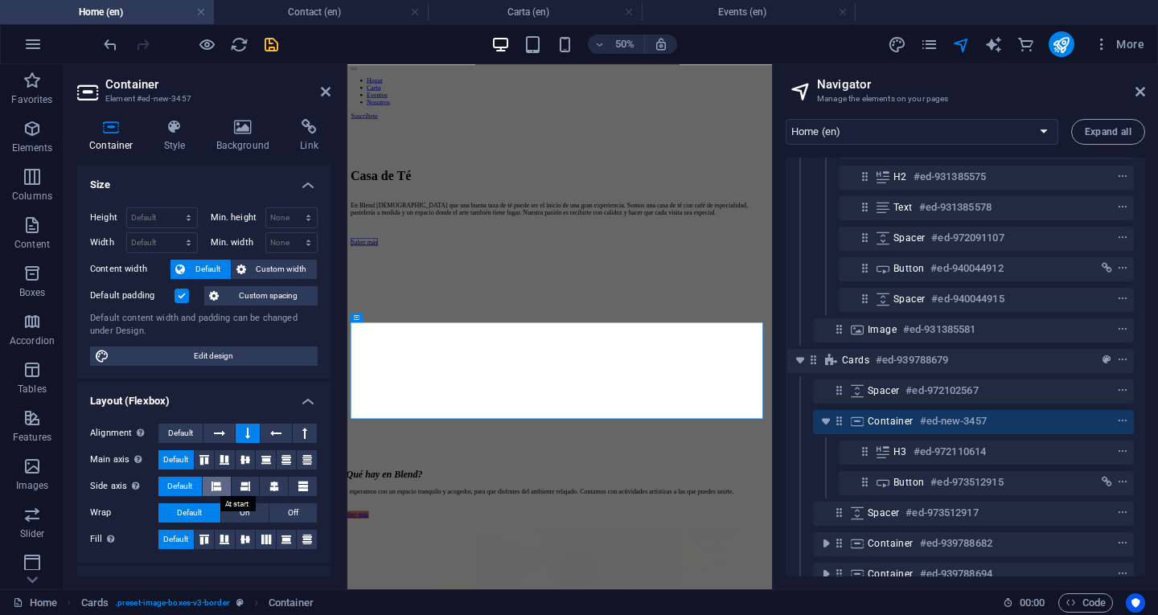
click at [220, 489] on icon at bounding box center [216, 486] width 10 height 19
click at [195, 479] on button "Default" at bounding box center [179, 486] width 43 height 19
click at [275, 484] on icon at bounding box center [274, 486] width 10 height 19
click at [185, 483] on span "Default" at bounding box center [179, 486] width 25 height 19
click at [244, 455] on icon at bounding box center [245, 460] width 19 height 10
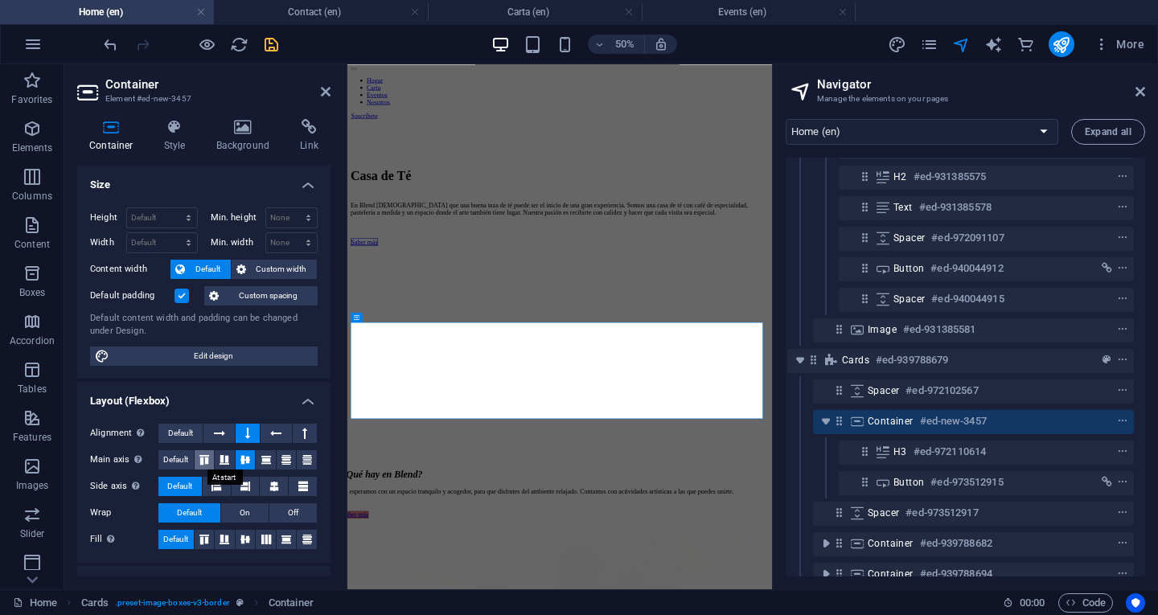
click at [211, 458] on icon at bounding box center [204, 460] width 19 height 10
click at [251, 506] on button "On" at bounding box center [244, 512] width 47 height 19
click at [300, 511] on button "Off" at bounding box center [292, 512] width 47 height 19
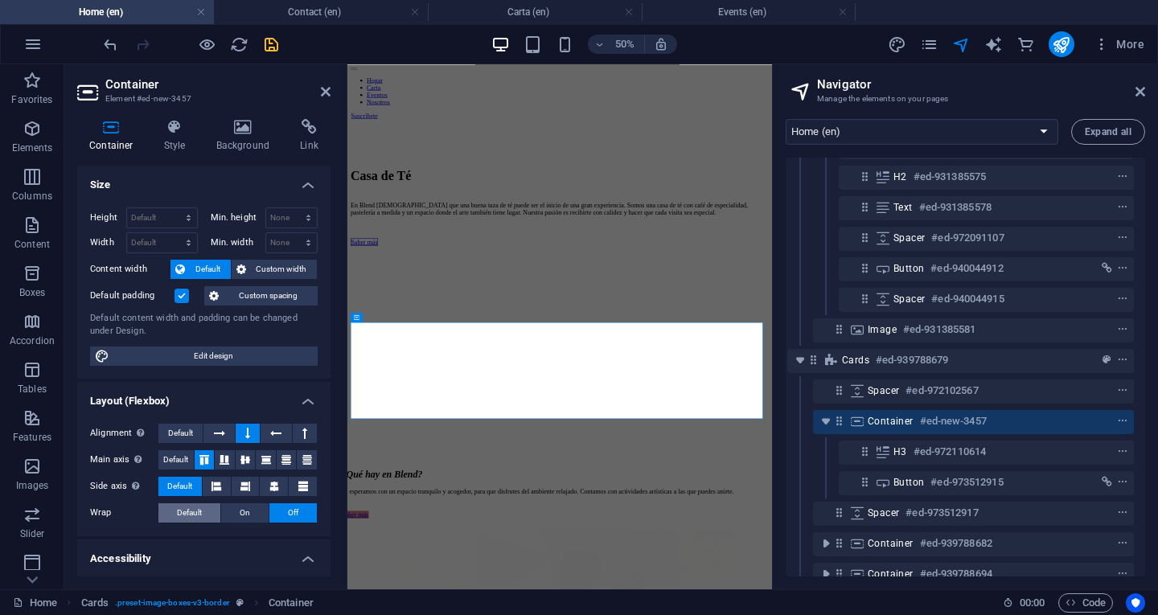
click at [177, 513] on span "Default" at bounding box center [189, 512] width 25 height 19
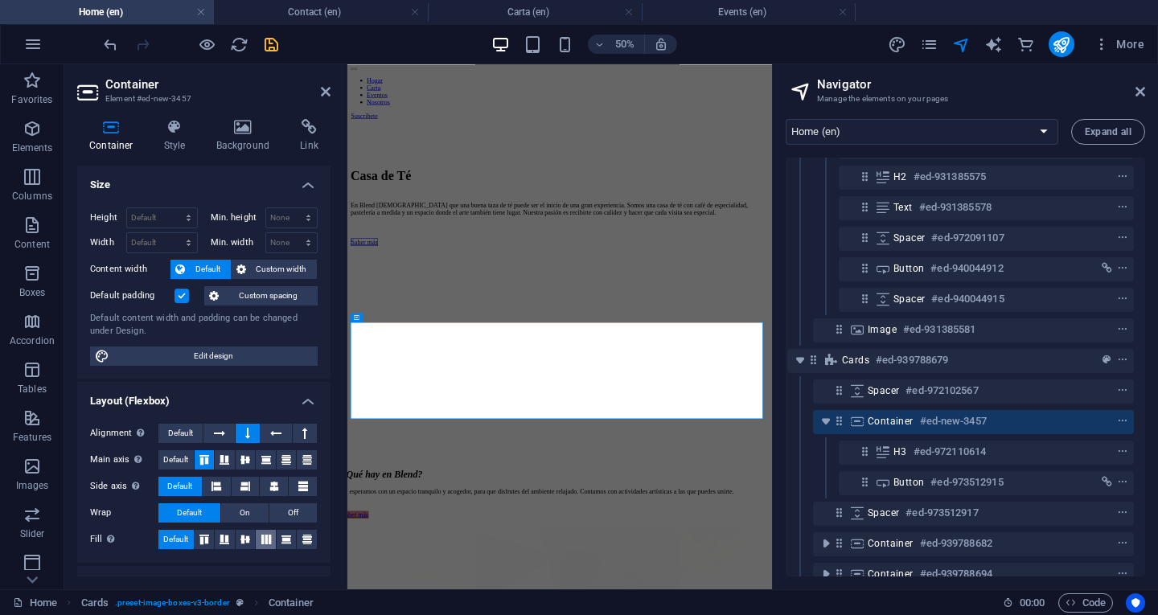
click at [269, 540] on icon at bounding box center [266, 540] width 19 height 10
click at [269, 488] on icon at bounding box center [274, 486] width 10 height 19
click at [286, 539] on icon at bounding box center [286, 540] width 19 height 10
click at [218, 436] on icon at bounding box center [219, 433] width 11 height 19
click at [258, 436] on button at bounding box center [248, 433] width 24 height 19
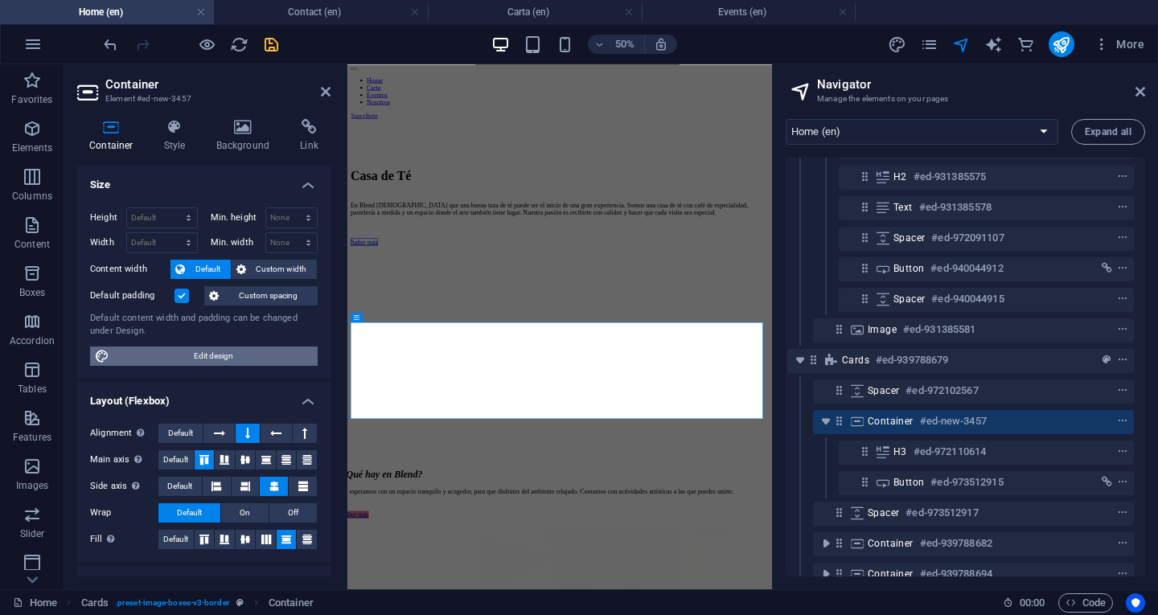
click at [259, 357] on span "Edit design" at bounding box center [213, 356] width 199 height 19
select select "px"
select select "300"
select select "px"
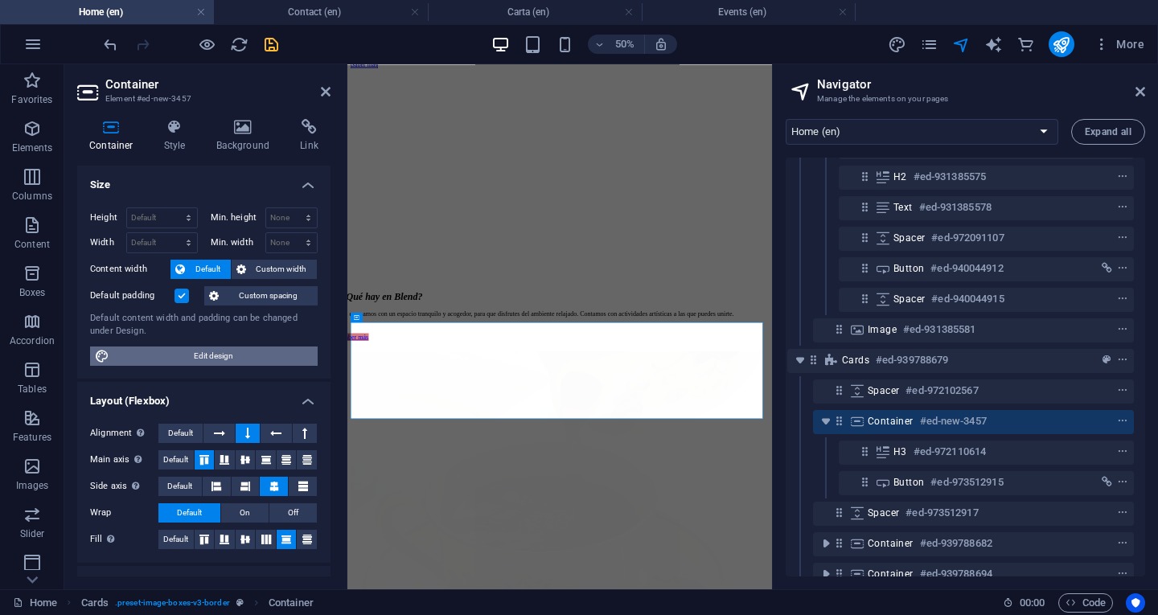
select select "rem"
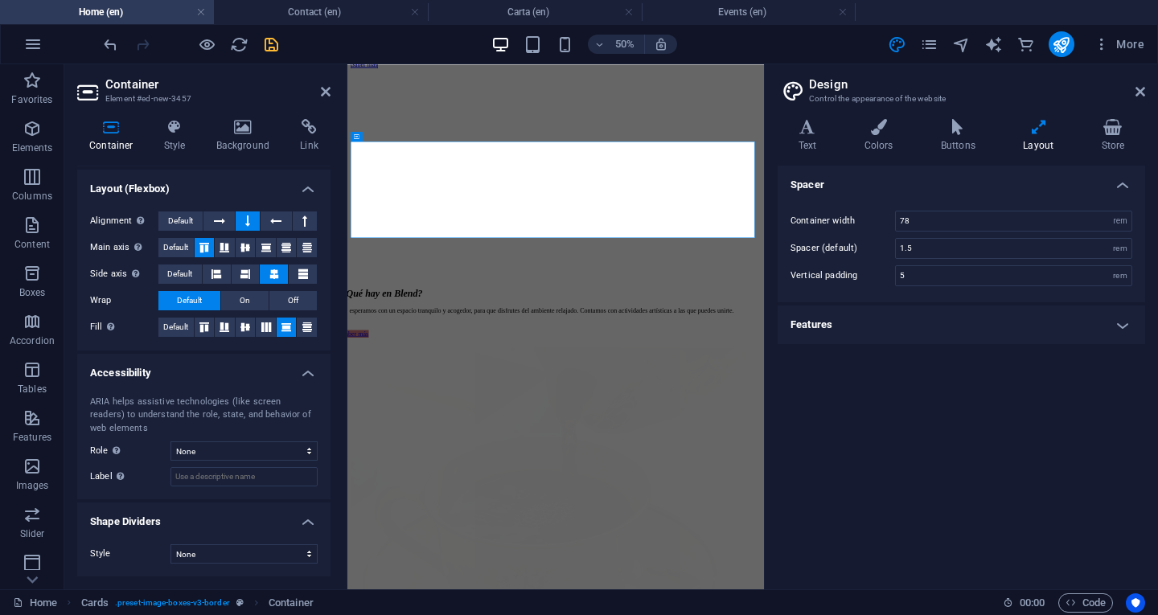
scroll to position [0, 0]
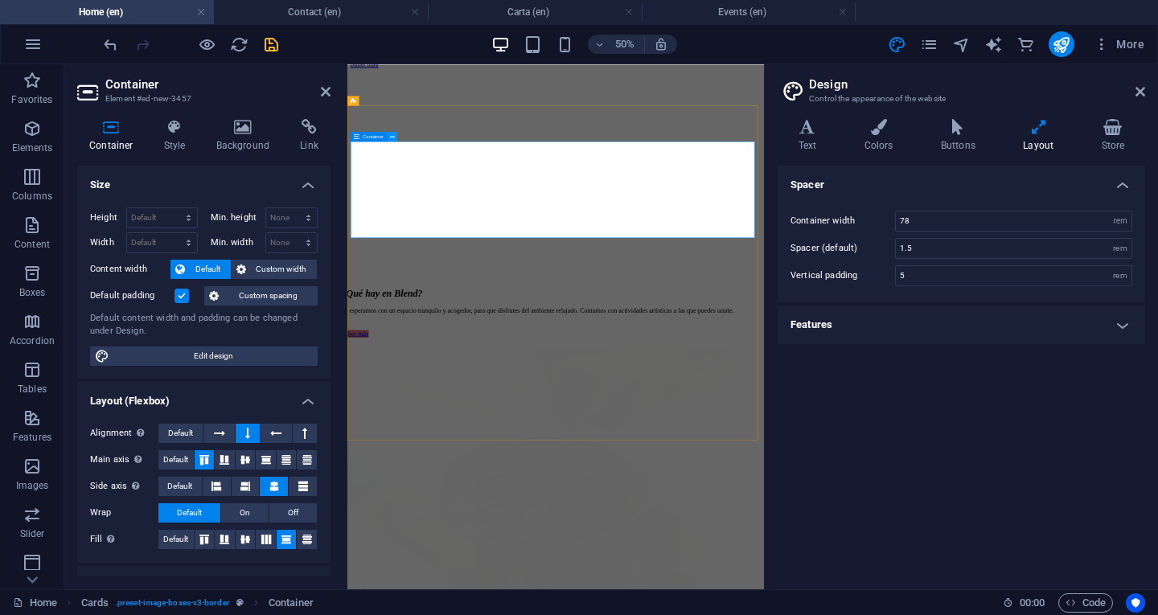
click at [394, 136] on button at bounding box center [393, 137] width 10 height 10
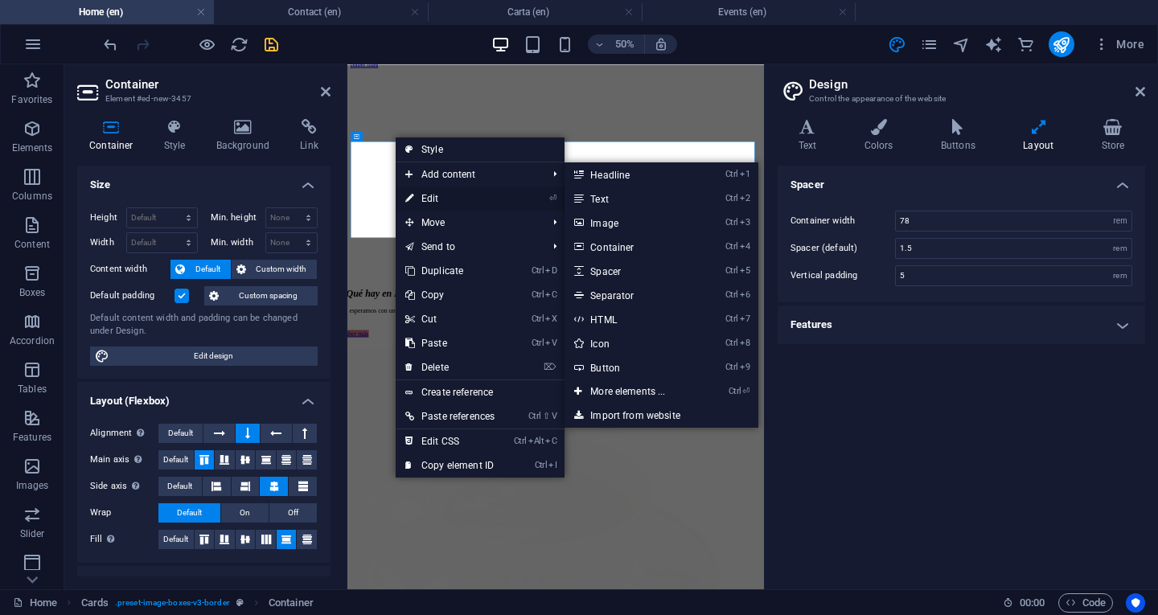
click at [444, 198] on link "⏎ Edit" at bounding box center [450, 199] width 109 height 24
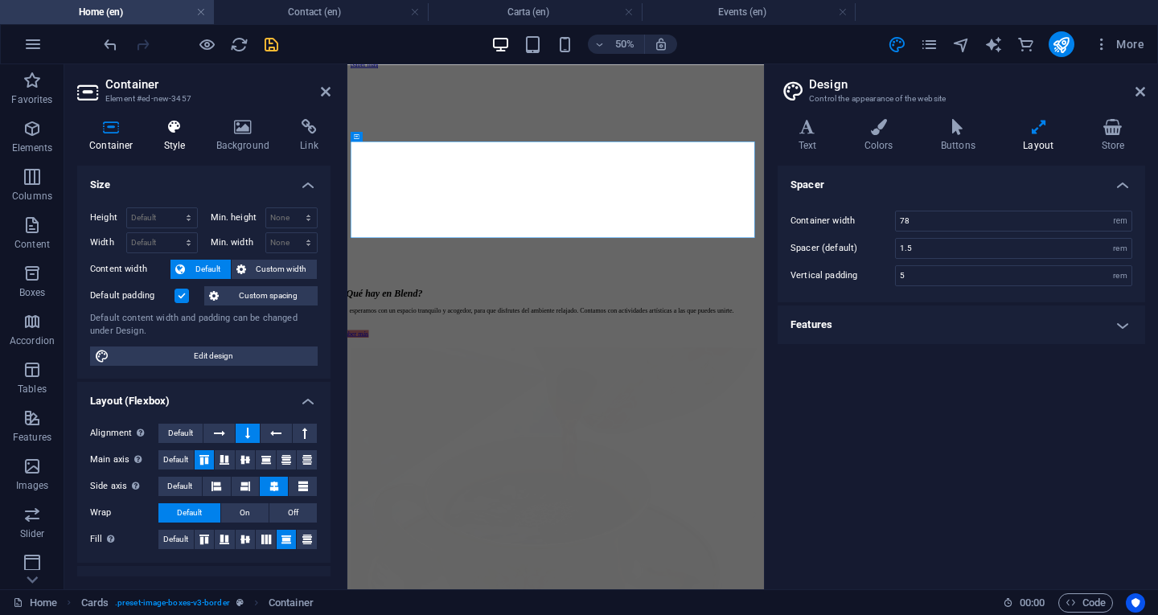
click at [173, 133] on icon at bounding box center [175, 127] width 46 height 16
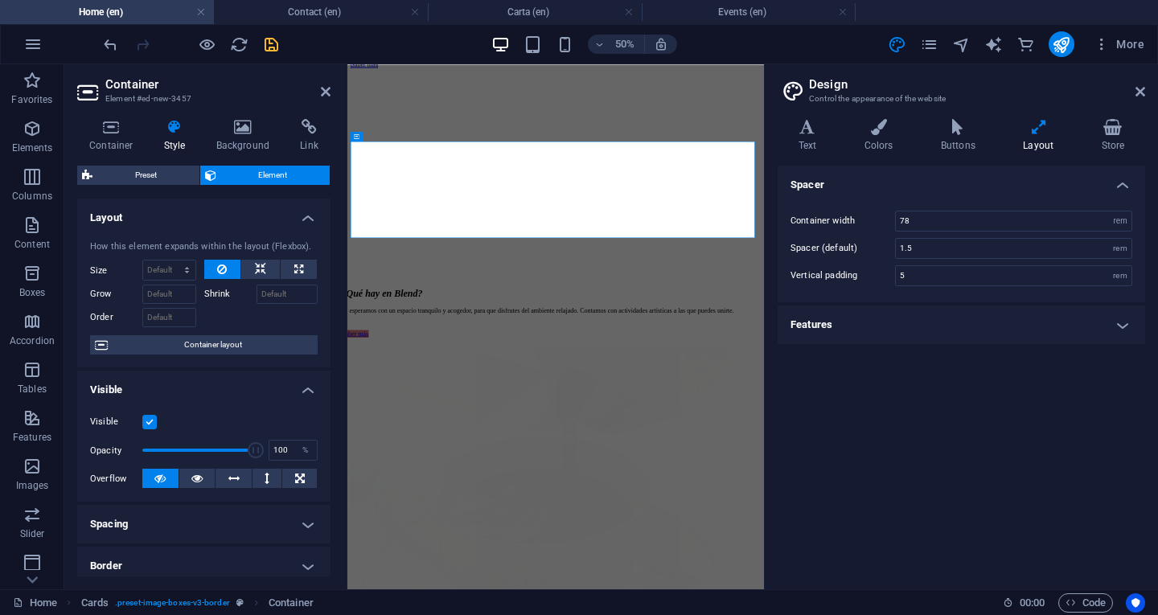
click at [289, 529] on h4 "Spacing" at bounding box center [203, 524] width 253 height 39
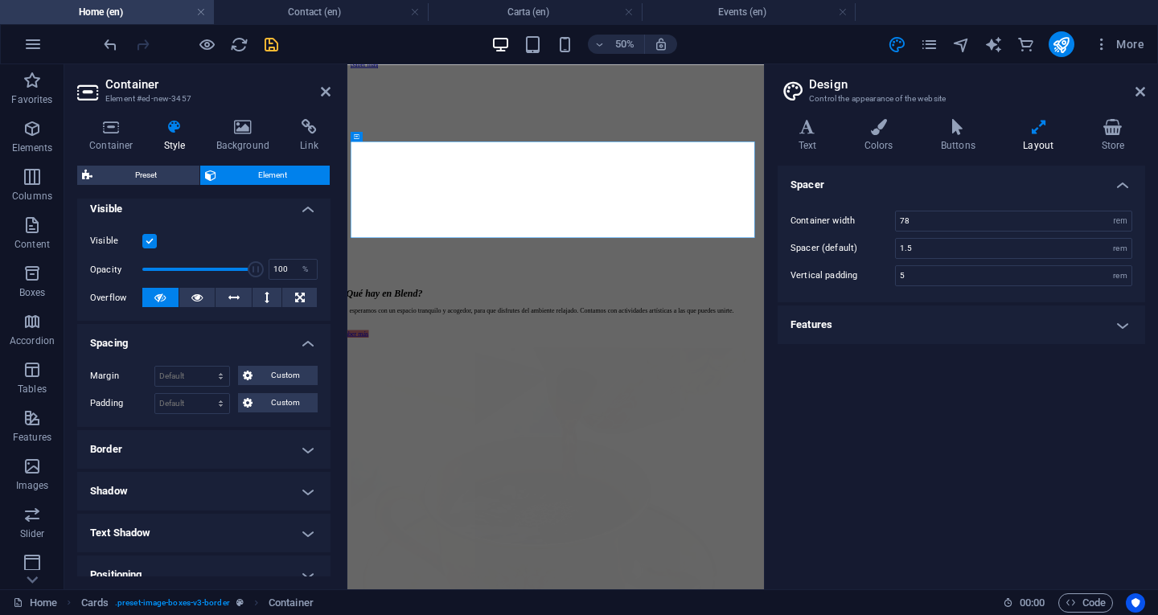
scroll to position [322, 0]
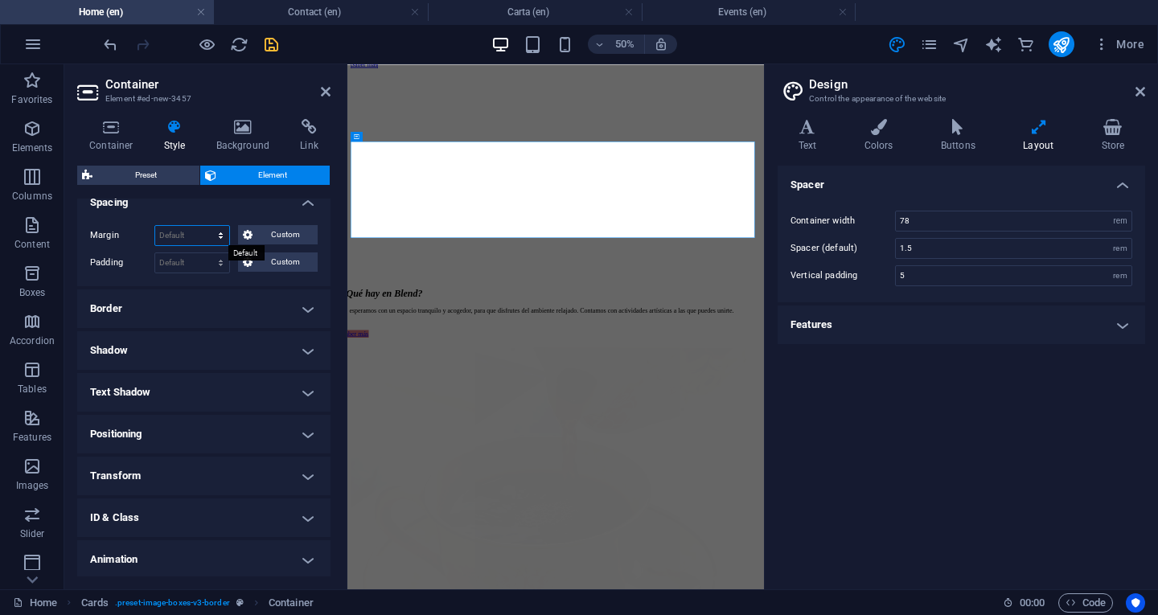
click at [220, 232] on select "Default auto px % rem vw vh Custom" at bounding box center [192, 235] width 74 height 19
select select "px"
click at [205, 226] on select "Default auto px % rem vw vh Custom" at bounding box center [192, 235] width 74 height 19
click at [232, 213] on div "Margin 0 Default auto px % rem vw vh Custom Custom 0 auto px % rem vw vh 0 auto…" at bounding box center [203, 249] width 253 height 74
click at [243, 233] on icon at bounding box center [248, 234] width 10 height 19
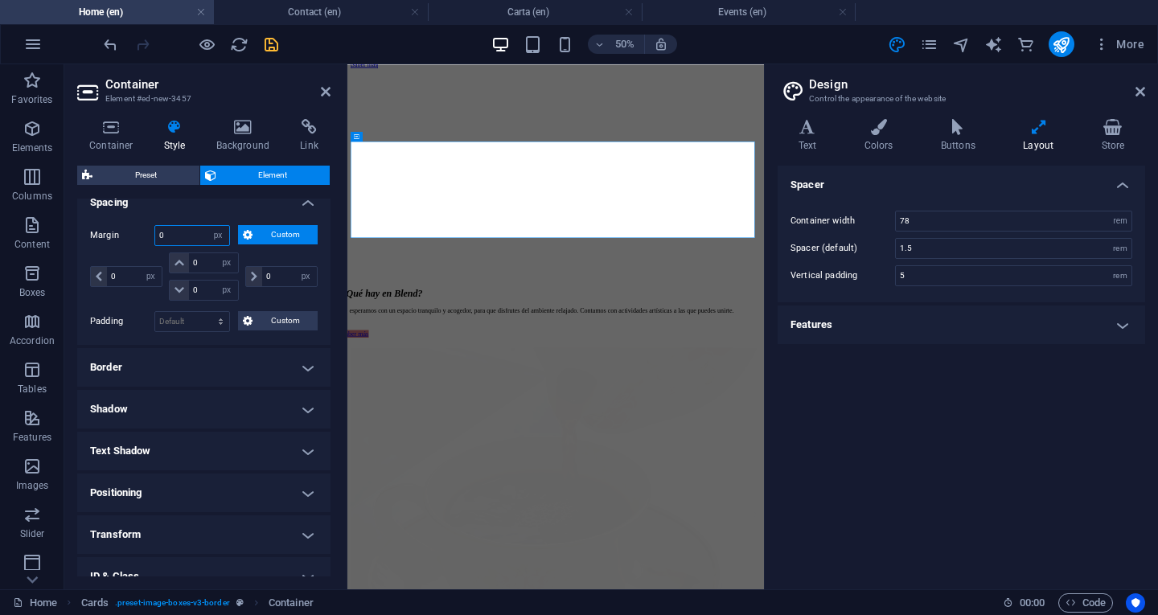
click at [169, 232] on input "0" at bounding box center [192, 235] width 74 height 19
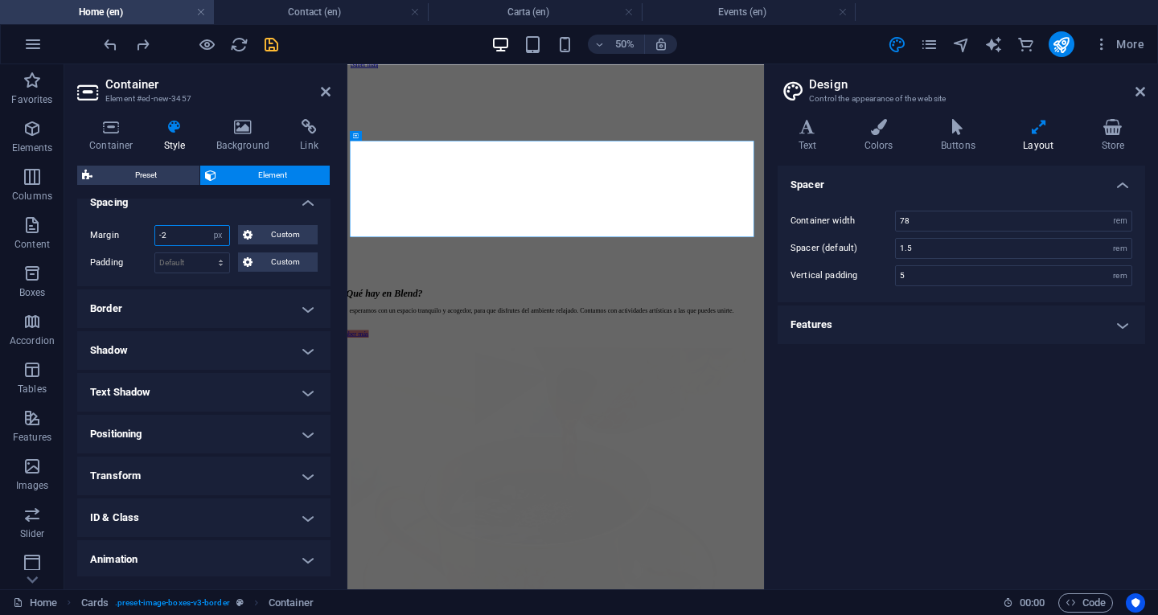
type input "0"
click at [203, 261] on select "Default px rem % vh vw Custom" at bounding box center [192, 262] width 74 height 19
select select "%"
click at [205, 253] on select "Default px rem % vh vw Custom" at bounding box center [192, 262] width 74 height 19
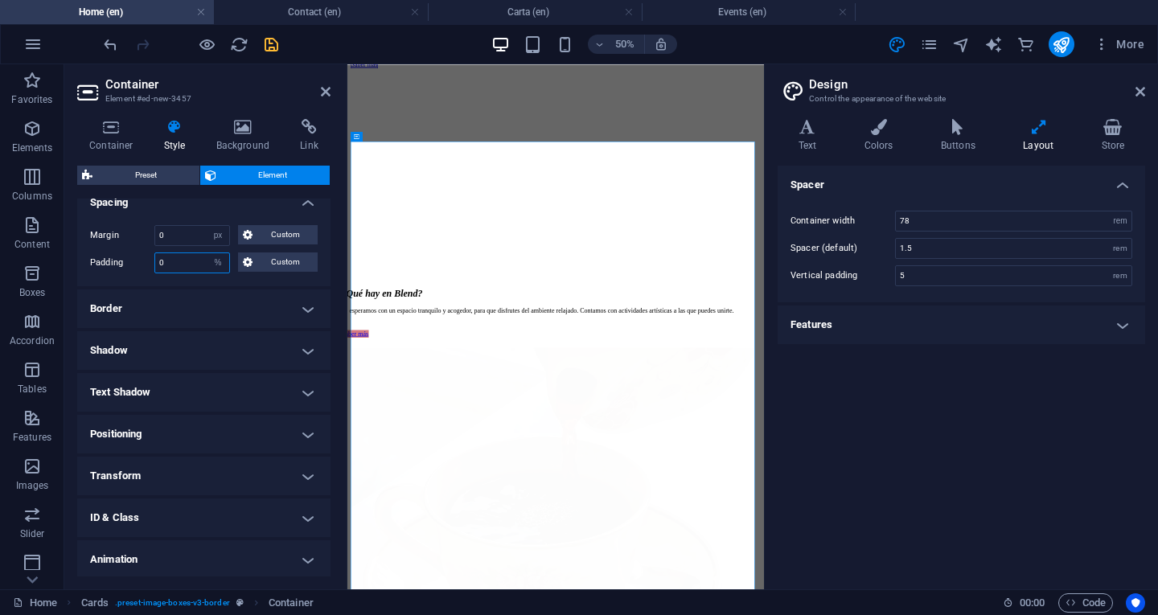
type input "0"
click at [206, 278] on div "Margin 0 Default auto px % rem vw vh Custom Custom 0 auto px % rem vw vh 0 auto…" at bounding box center [203, 249] width 253 height 74
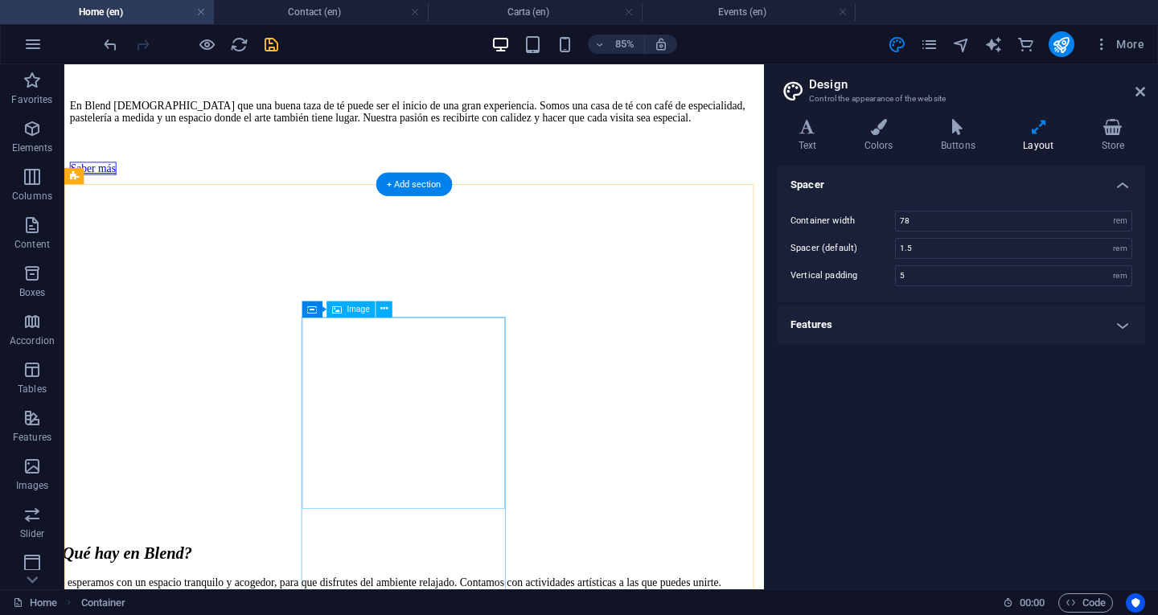
scroll to position [911, 0]
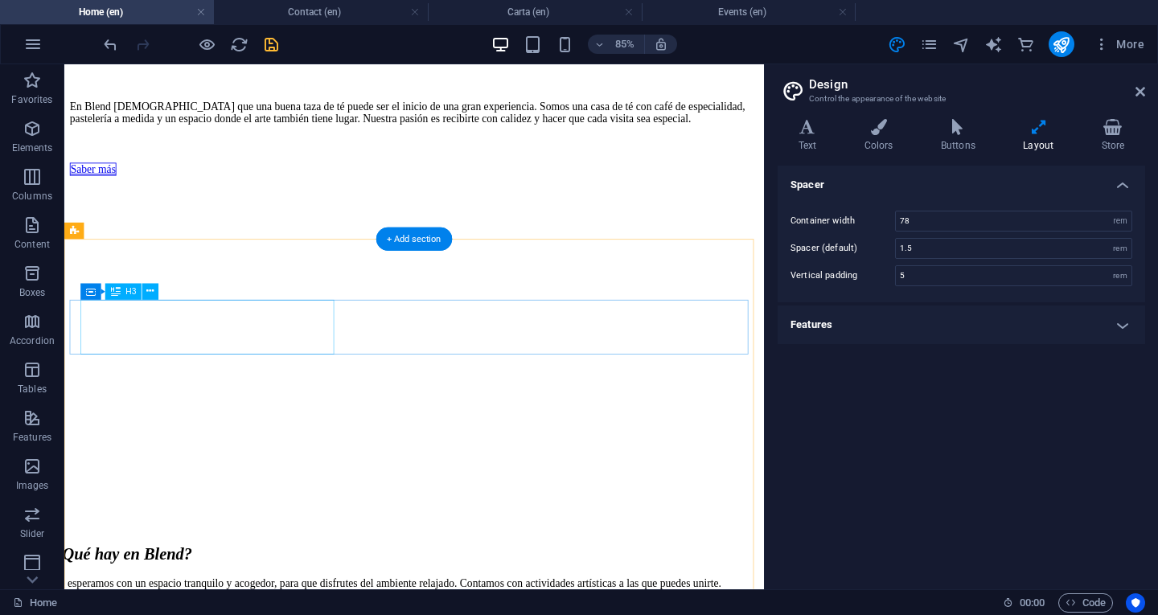
click at [149, 286] on icon at bounding box center [150, 292] width 7 height 14
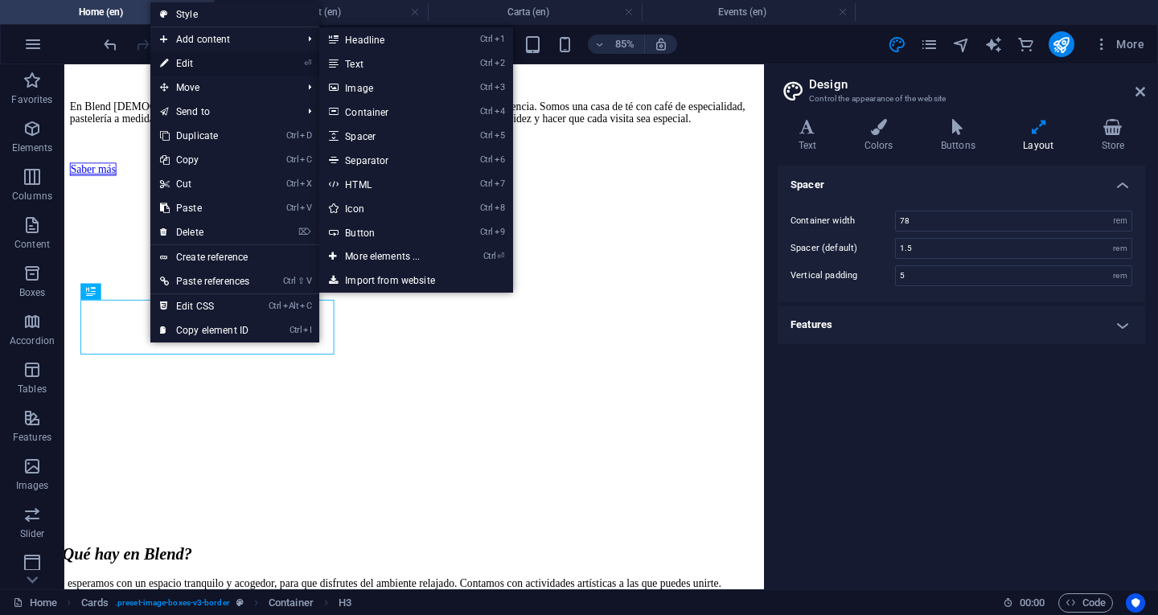
click at [259, 64] on link "⏎ Edit" at bounding box center [204, 63] width 109 height 24
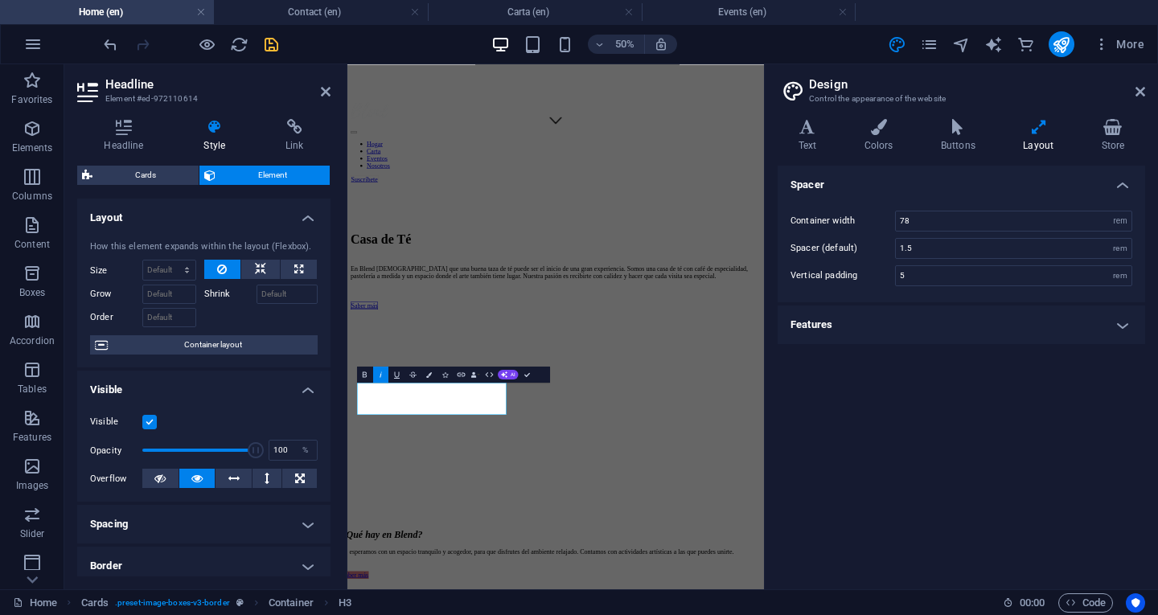
click at [248, 523] on h4 "Spacing" at bounding box center [203, 524] width 253 height 39
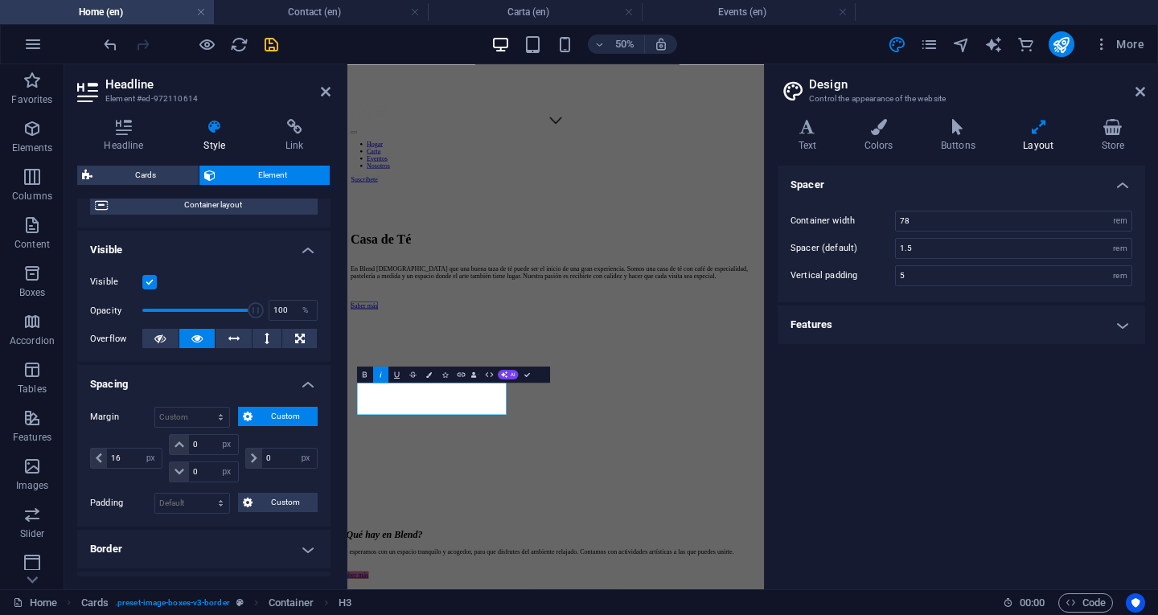
scroll to position [161, 0]
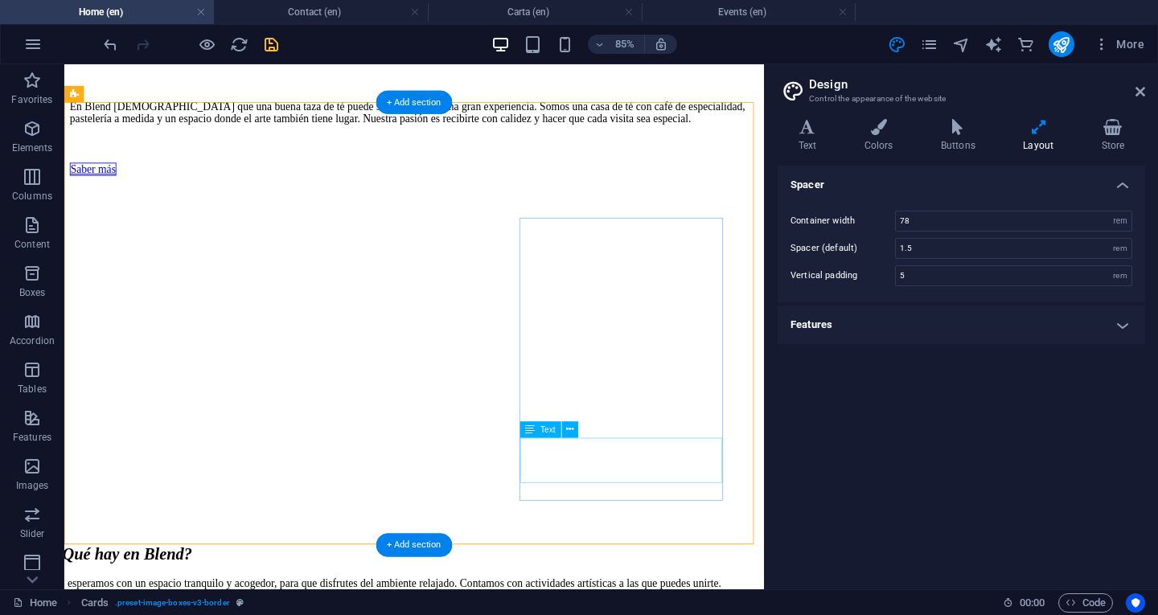
scroll to position [1072, 0]
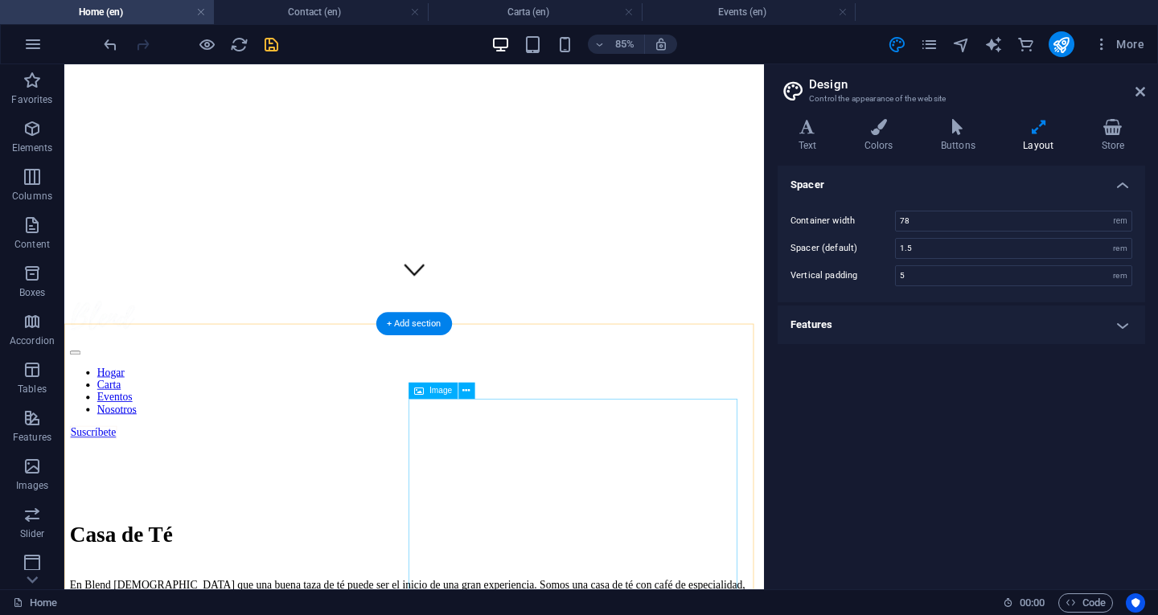
scroll to position [107, 0]
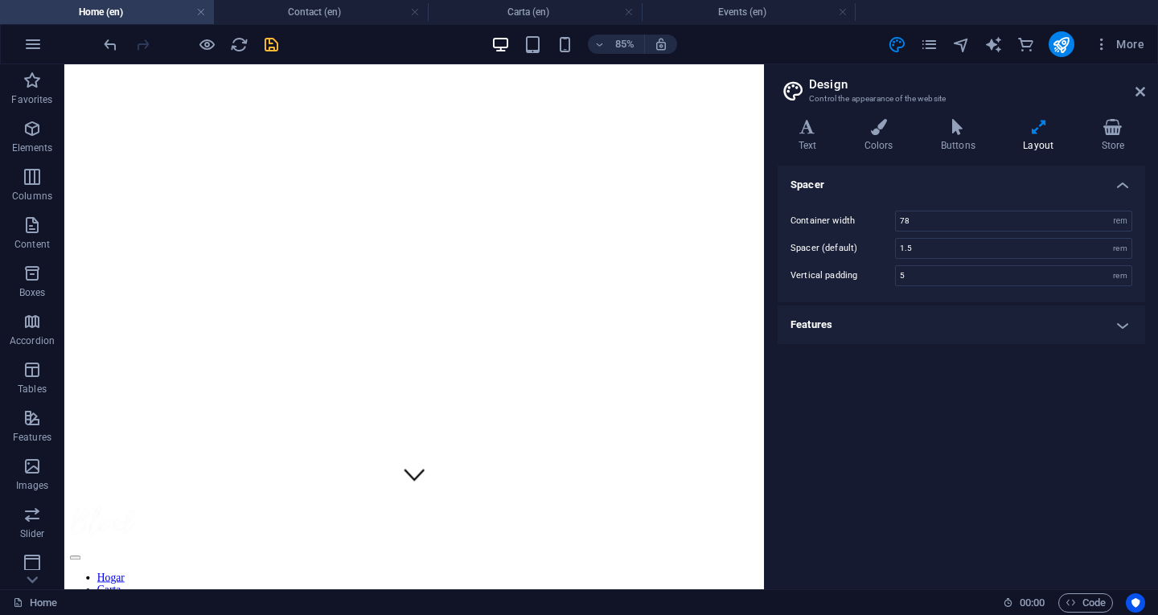
click at [269, 48] on icon "save" at bounding box center [271, 44] width 18 height 18
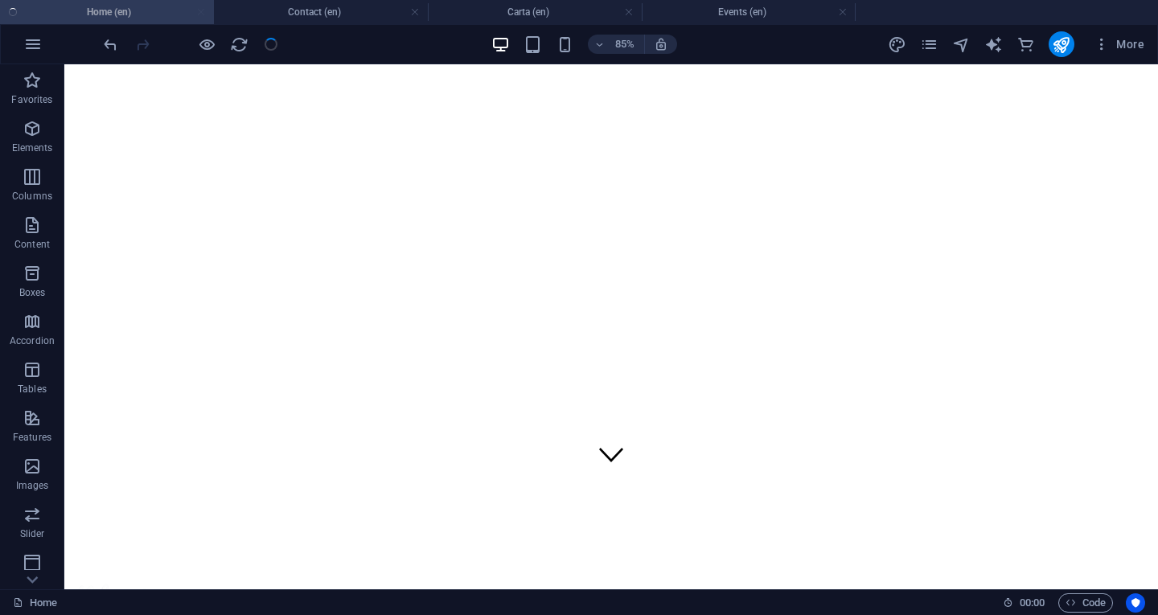
checkbox input "false"
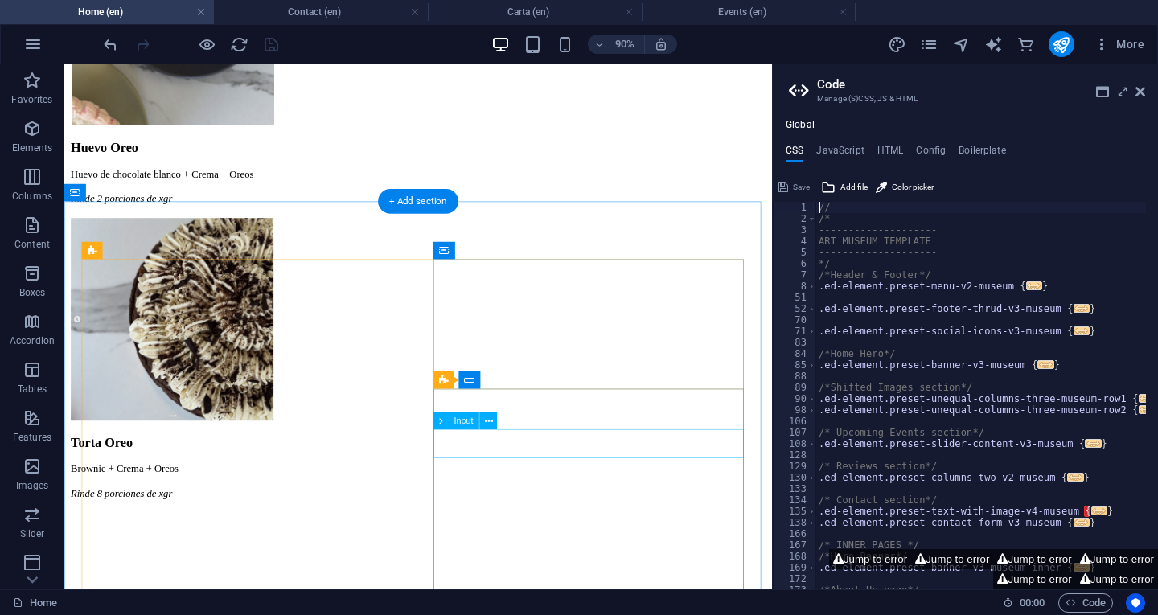
scroll to position [2921, 0]
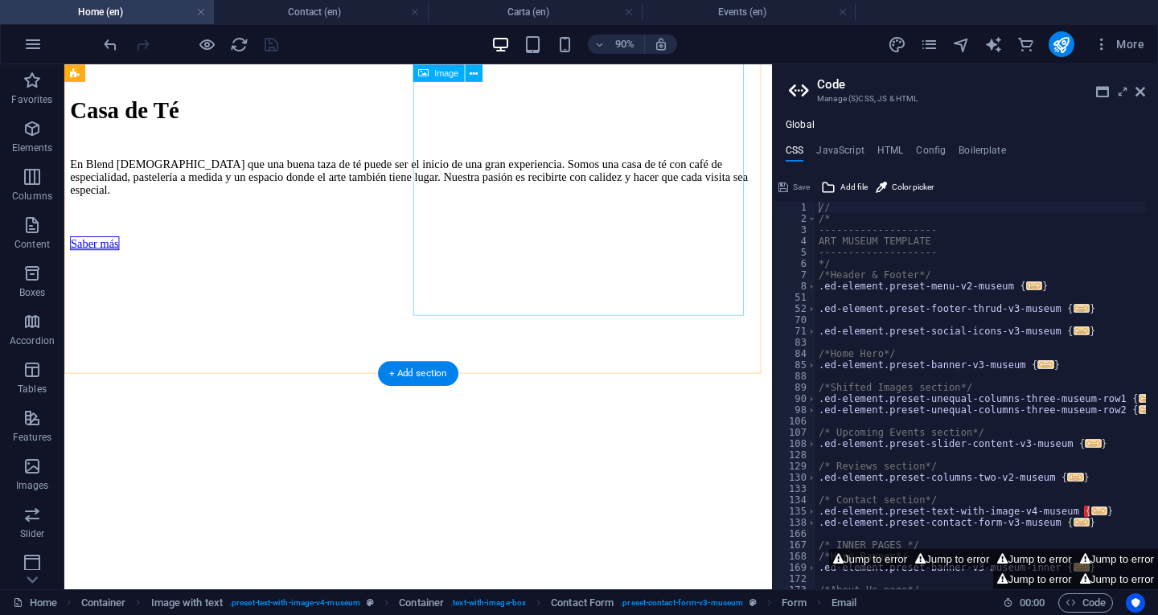
scroll to position [831, 0]
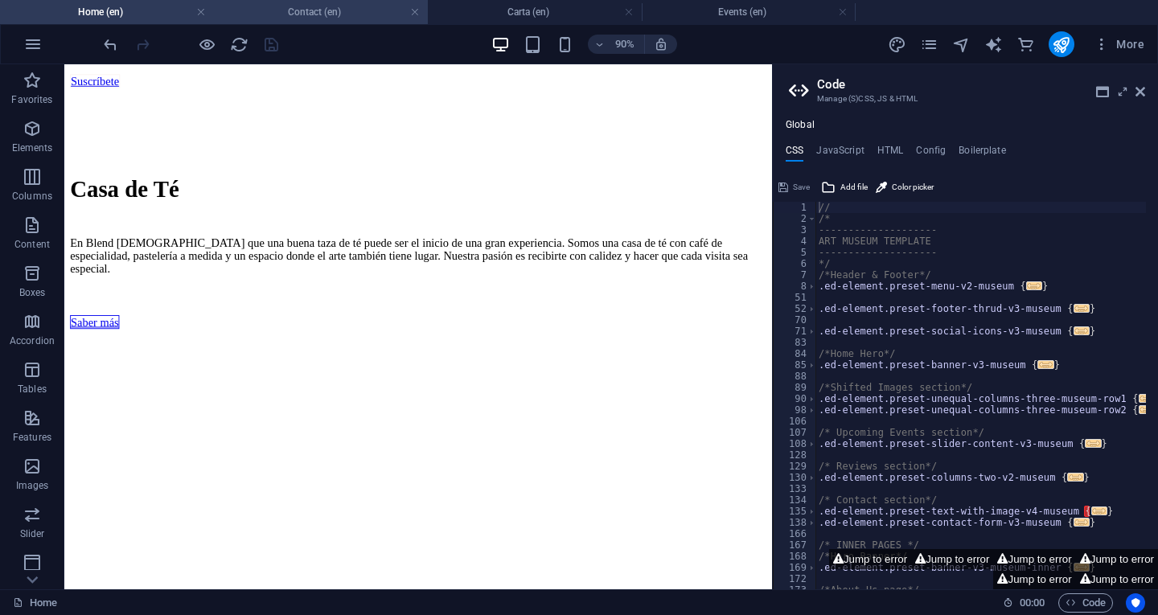
click at [345, 11] on h4 "Contact (en)" at bounding box center [321, 12] width 214 height 18
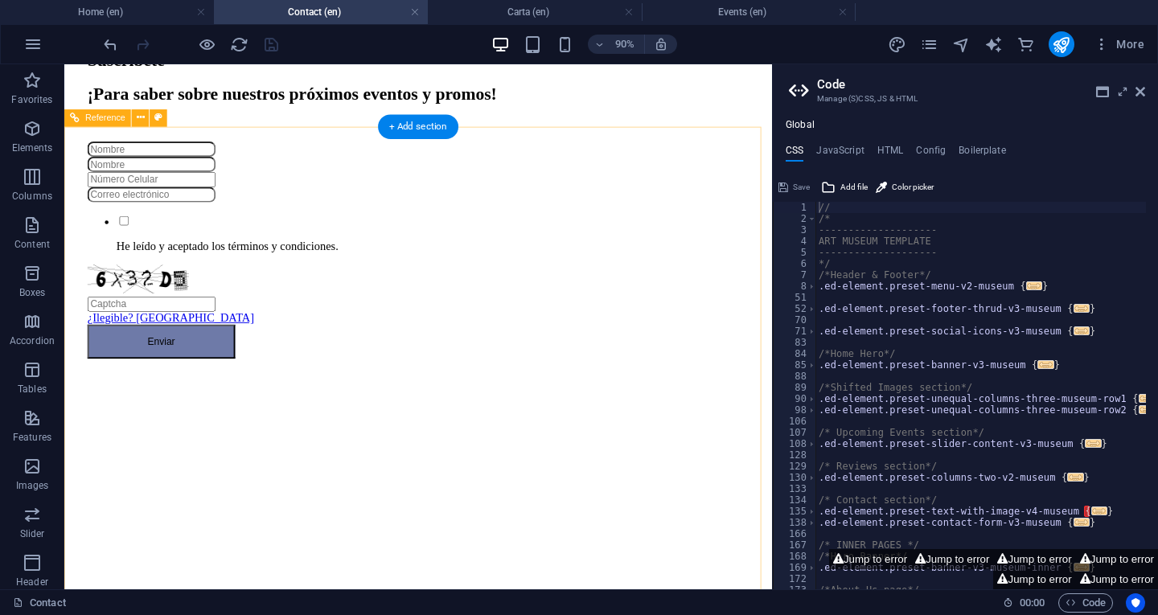
scroll to position [1109, 0]
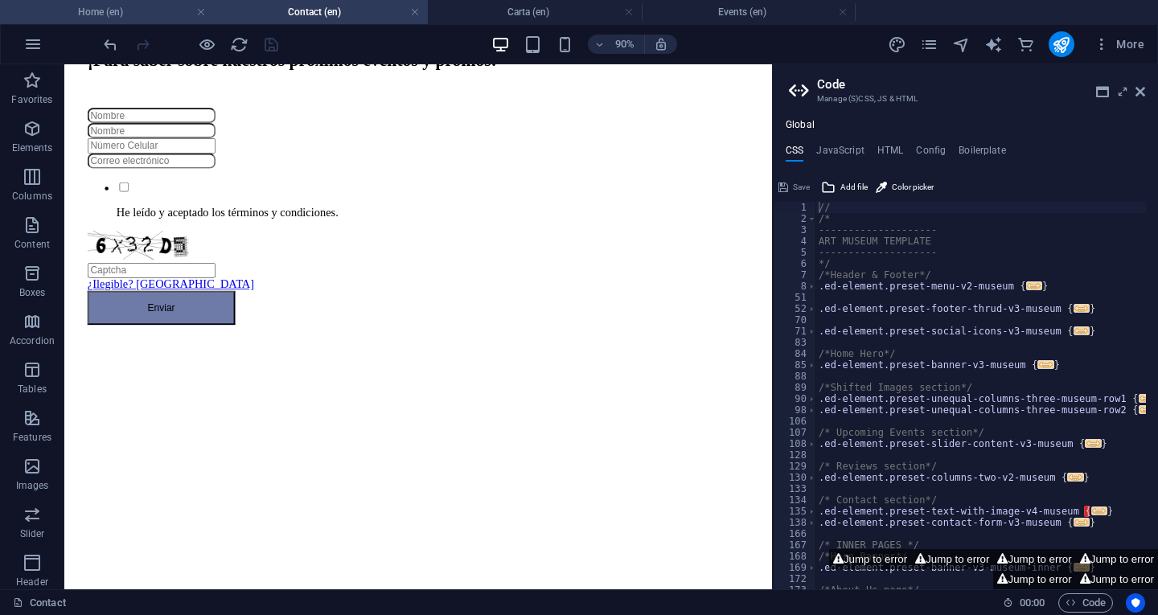
click at [150, 7] on h4 "Home (en)" at bounding box center [107, 12] width 214 height 18
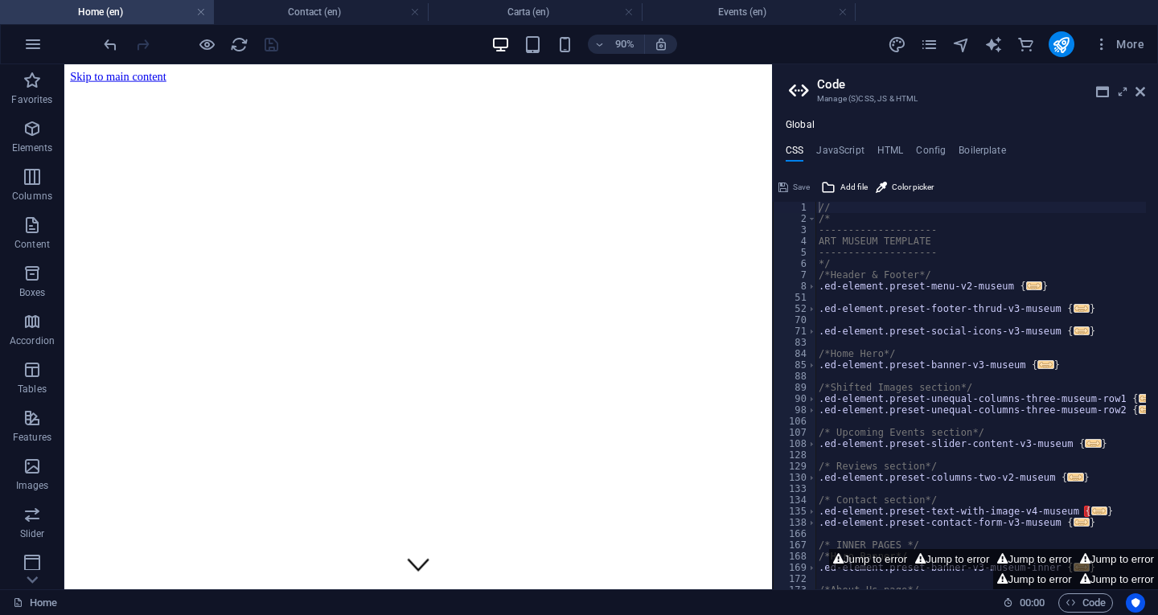
scroll to position [0, 0]
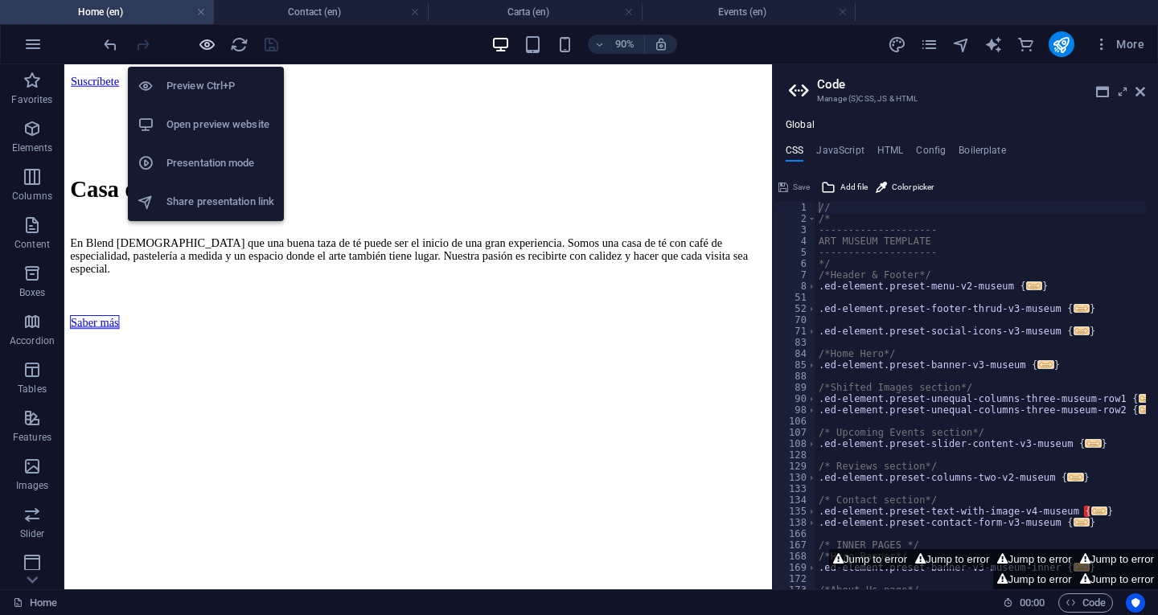
click at [201, 43] on icon "button" at bounding box center [207, 44] width 18 height 18
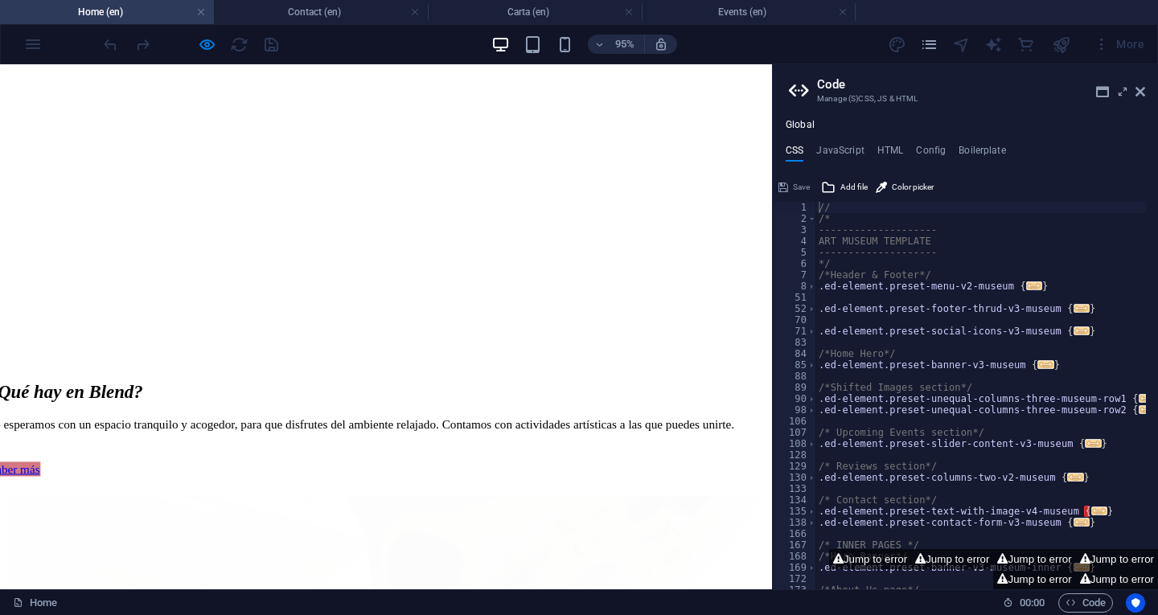
scroll to position [1321, 0]
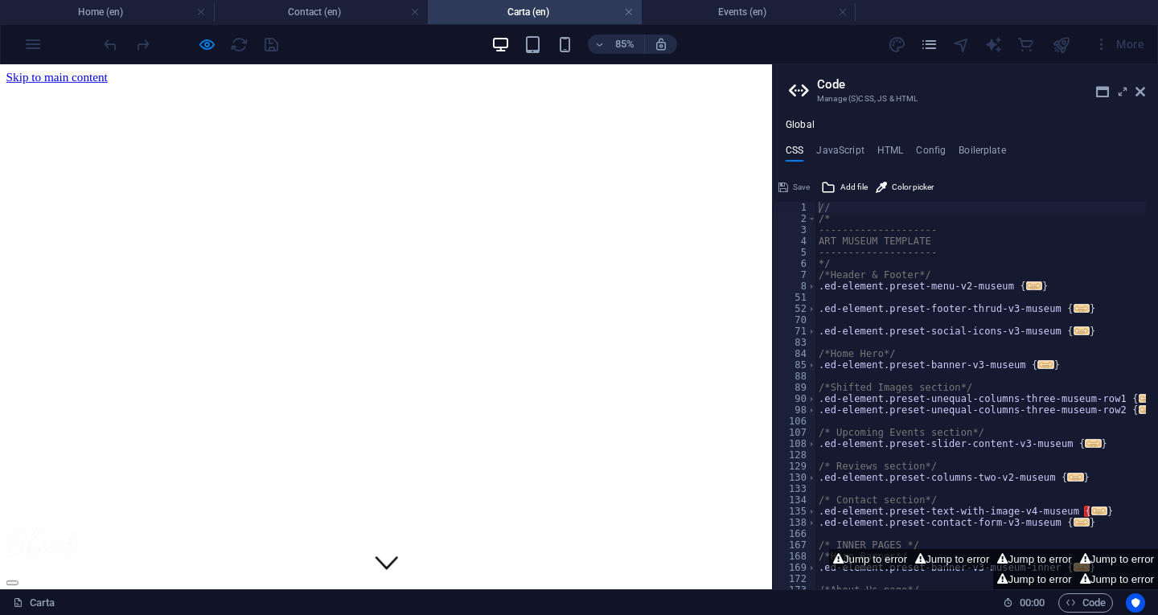
scroll to position [0, 0]
click at [92, 10] on h4 "Home (en)" at bounding box center [107, 12] width 214 height 18
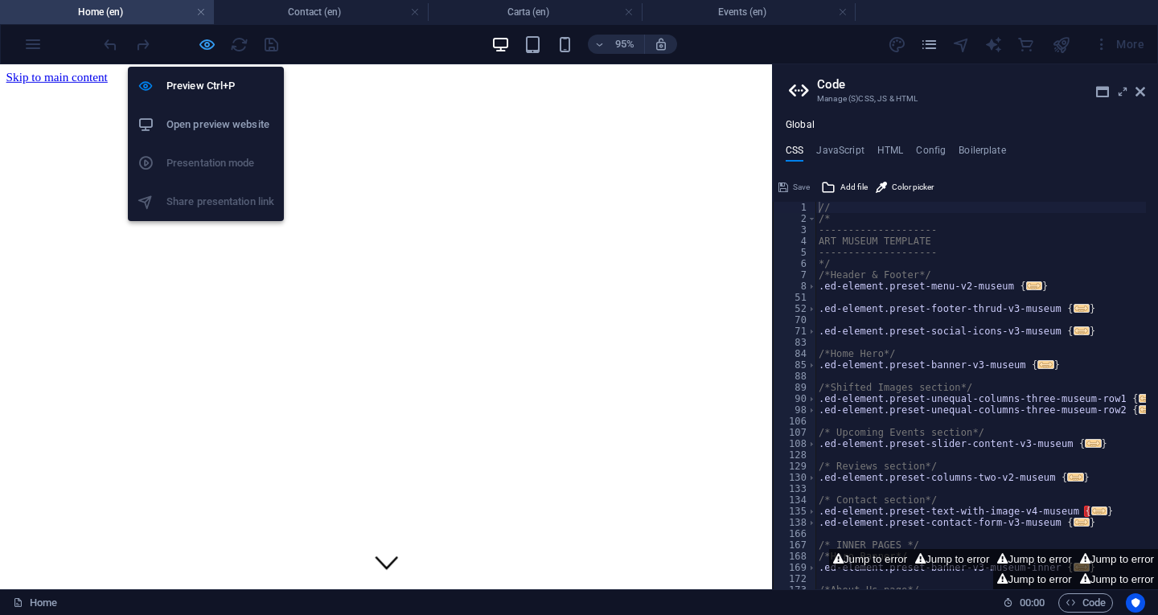
drag, startPoint x: 206, startPoint y: 45, endPoint x: 540, endPoint y: 31, distance: 334.8
click at [206, 45] on icon "button" at bounding box center [207, 44] width 18 height 18
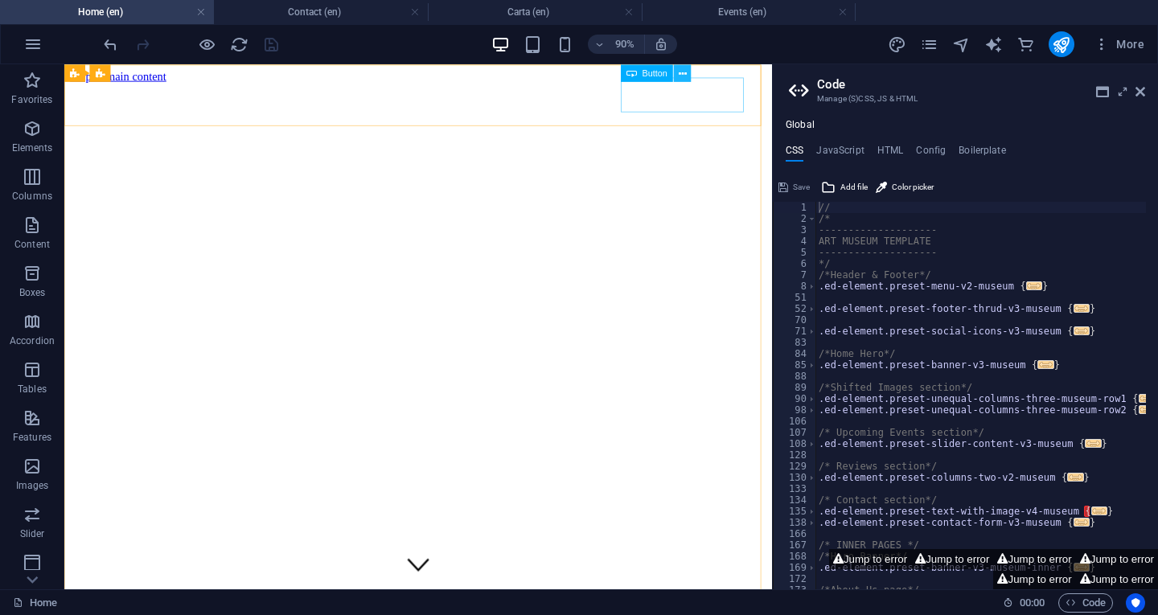
click at [683, 70] on icon at bounding box center [683, 72] width 8 height 15
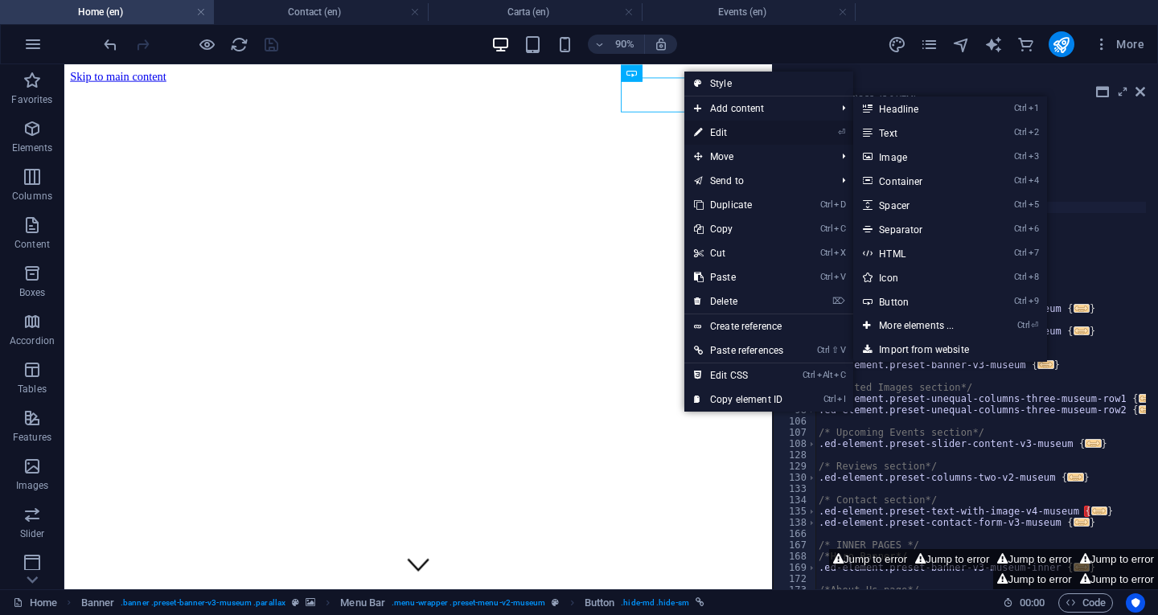
drag, startPoint x: 732, startPoint y: 133, endPoint x: 763, endPoint y: 140, distance: 32.0
click at [732, 133] on link "⏎ Edit" at bounding box center [738, 133] width 109 height 24
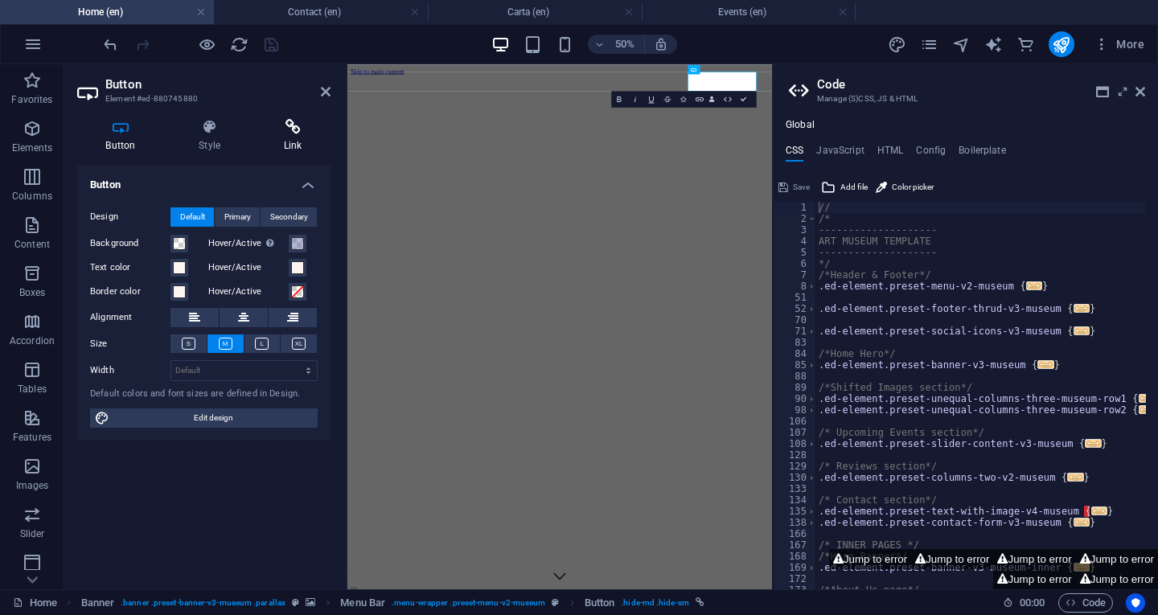
click at [308, 136] on h4 "Link" at bounding box center [293, 136] width 76 height 34
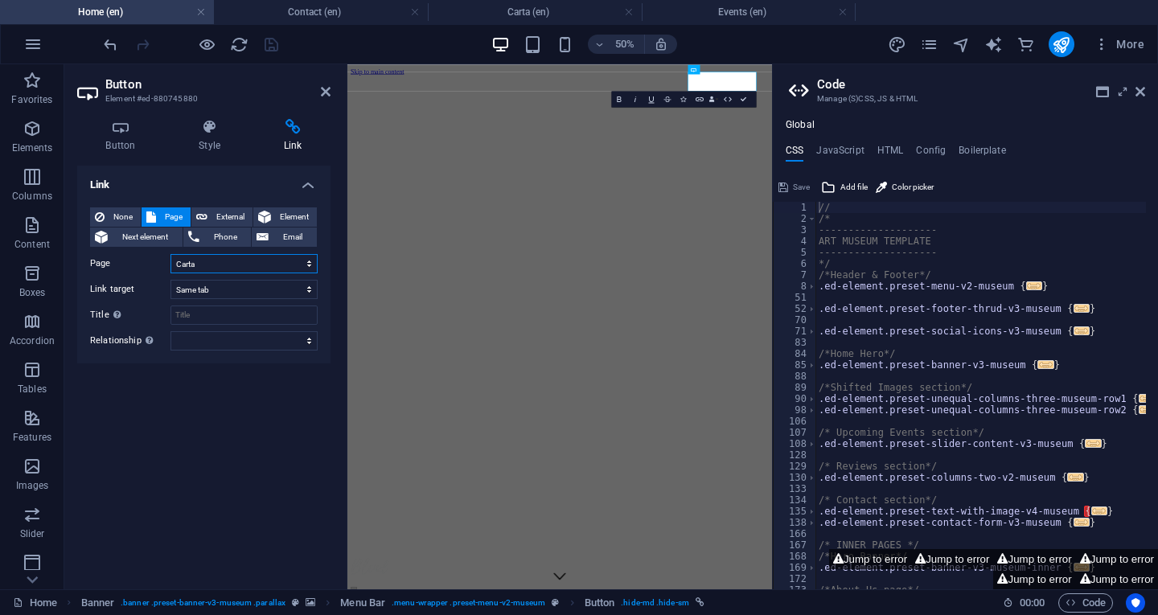
click at [237, 264] on select "Home About Us Carta Events Contact Privacy Legal Notice Home" at bounding box center [243, 263] width 147 height 19
click at [170, 254] on select "Home About Us Carta Events Contact Privacy Legal Notice Home" at bounding box center [243, 263] width 147 height 19
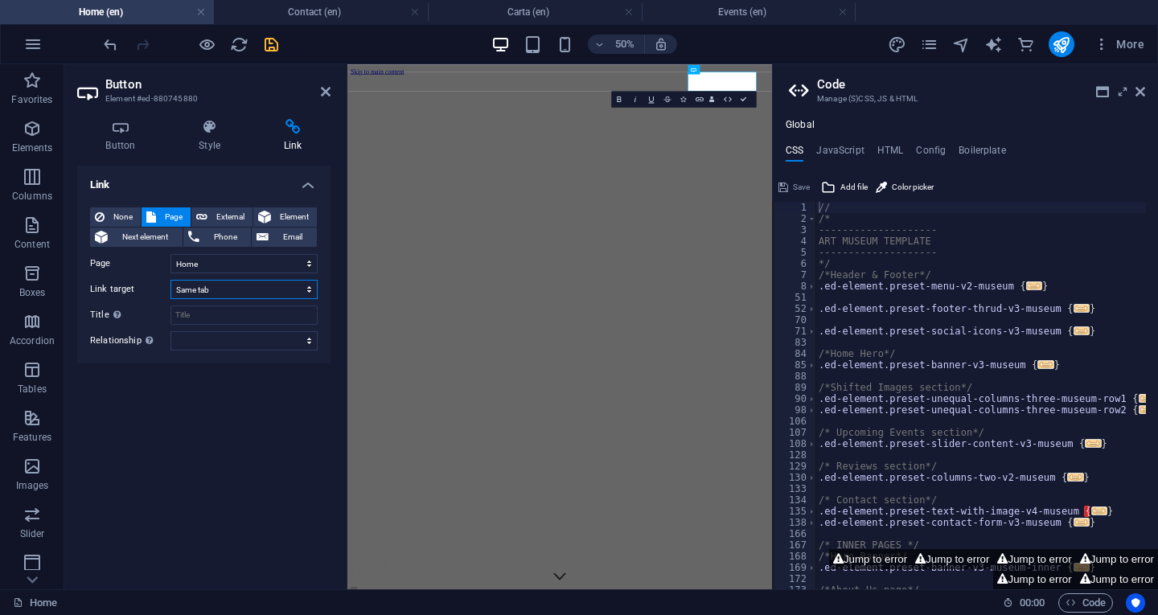
click at [225, 285] on select "New tab Same tab Overlay" at bounding box center [243, 289] width 147 height 19
click at [261, 262] on select "Home About Us Carta Events Contact Privacy Legal Notice Home" at bounding box center [243, 263] width 147 height 19
select select "1"
click at [170, 254] on select "Home About Us Carta Events Contact Privacy Legal Notice Home" at bounding box center [243, 263] width 147 height 19
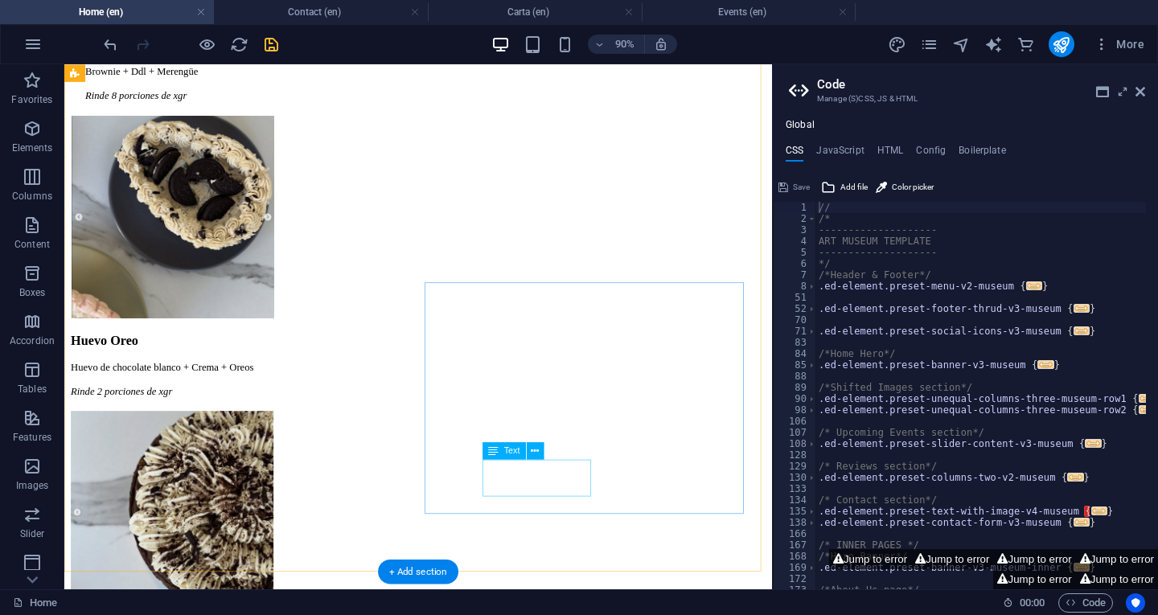
scroll to position [2735, 0]
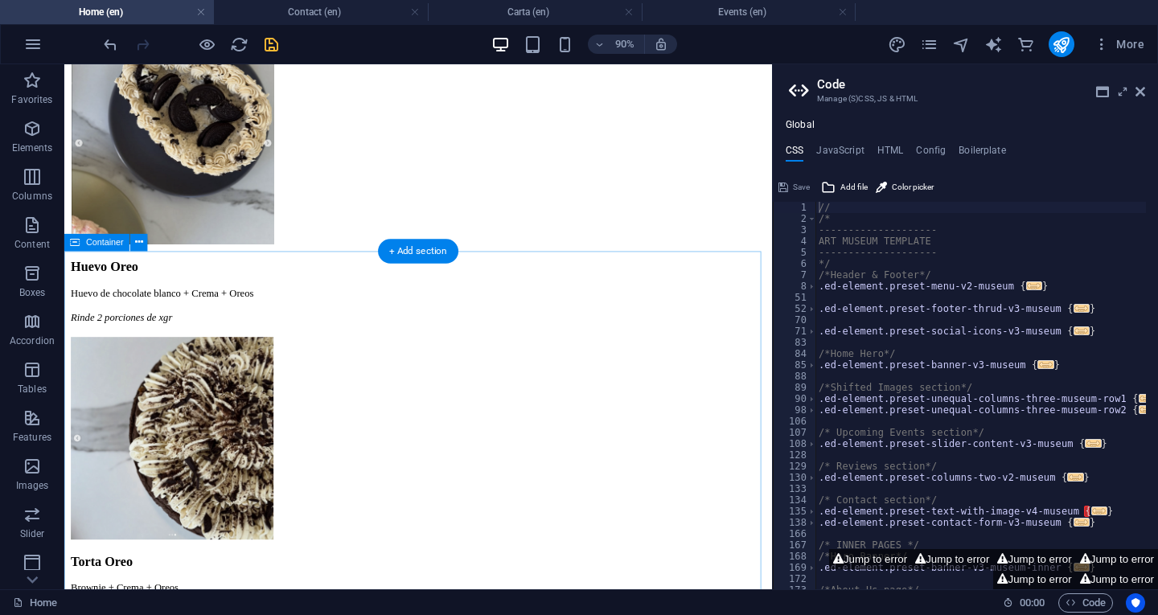
click at [138, 243] on icon at bounding box center [139, 242] width 8 height 15
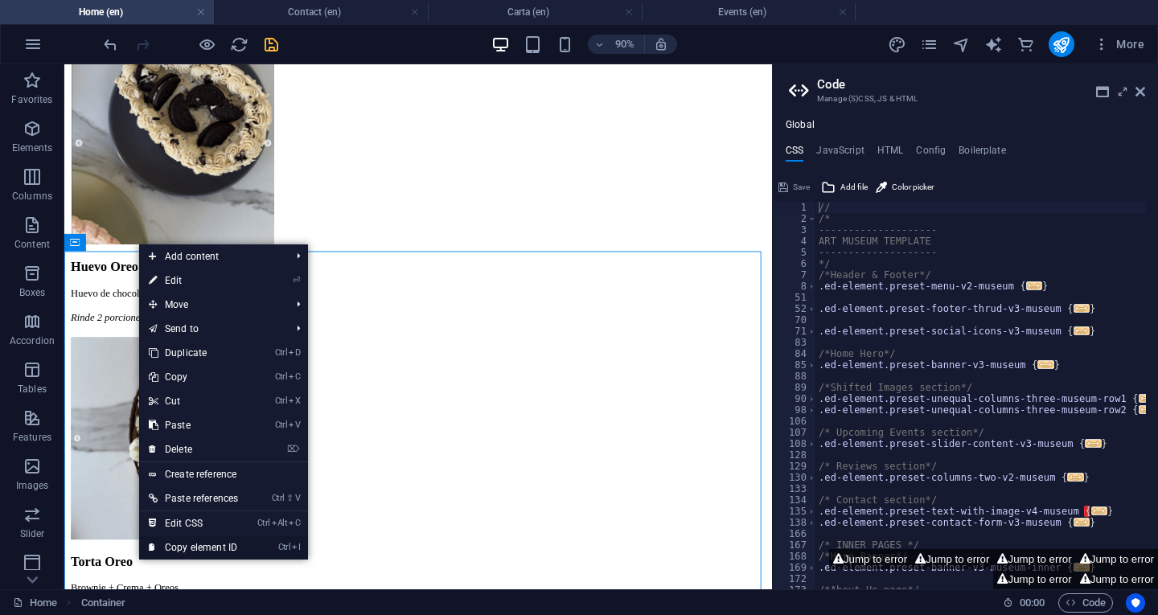
click at [266, 551] on li "Ctrl I Copy element ID" at bounding box center [223, 548] width 169 height 24
click at [188, 546] on link "Ctrl I Copy element ID" at bounding box center [193, 548] width 109 height 24
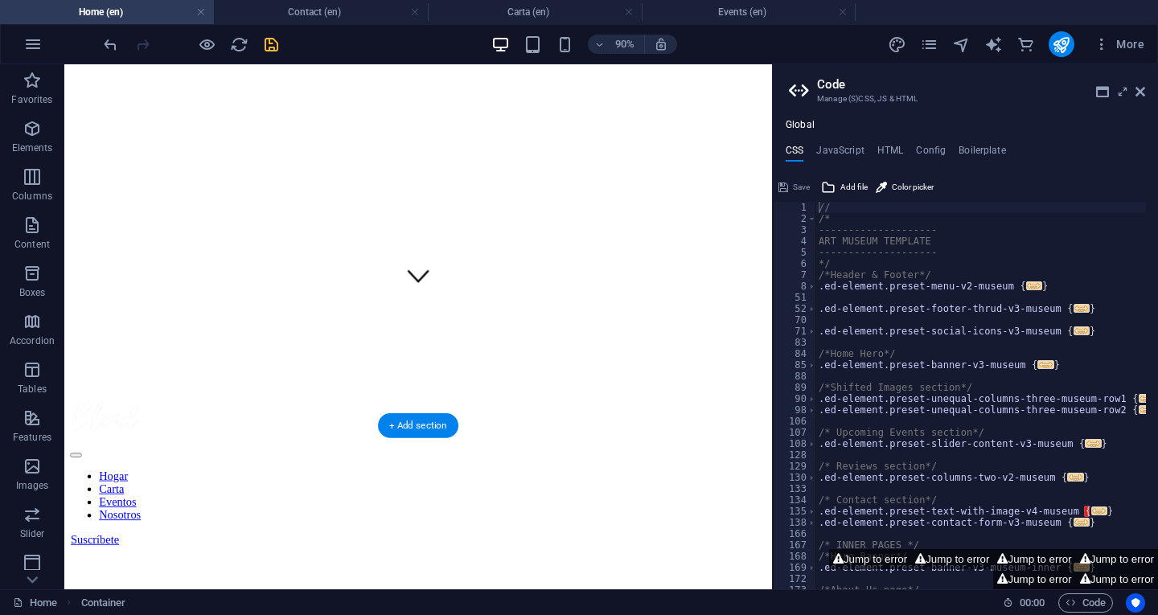
scroll to position [0, 0]
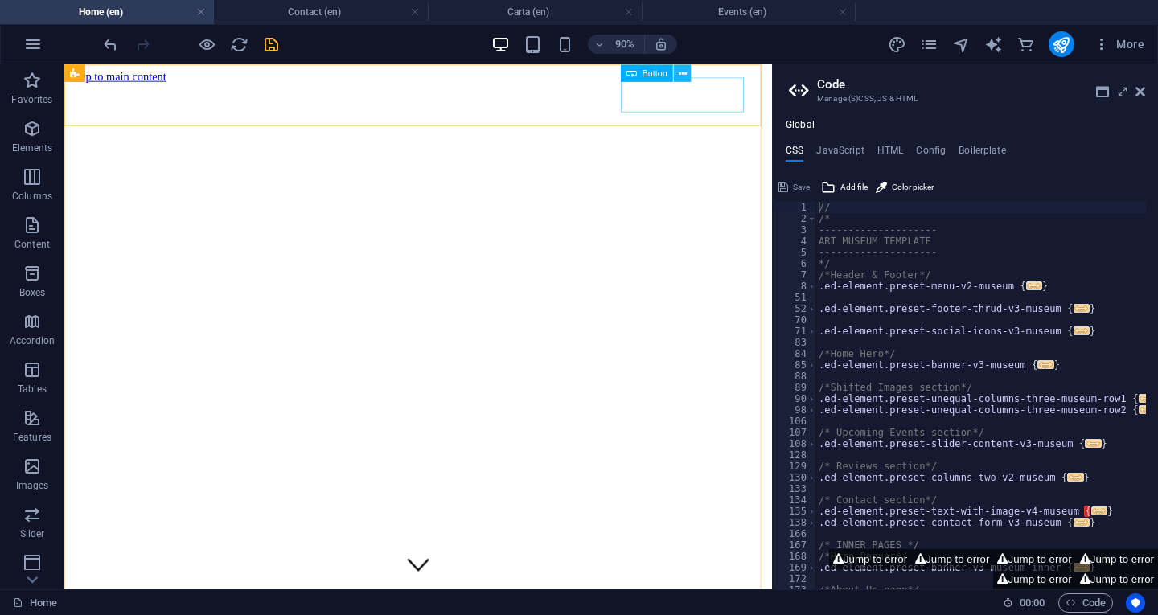
click at [678, 73] on button at bounding box center [683, 73] width 18 height 18
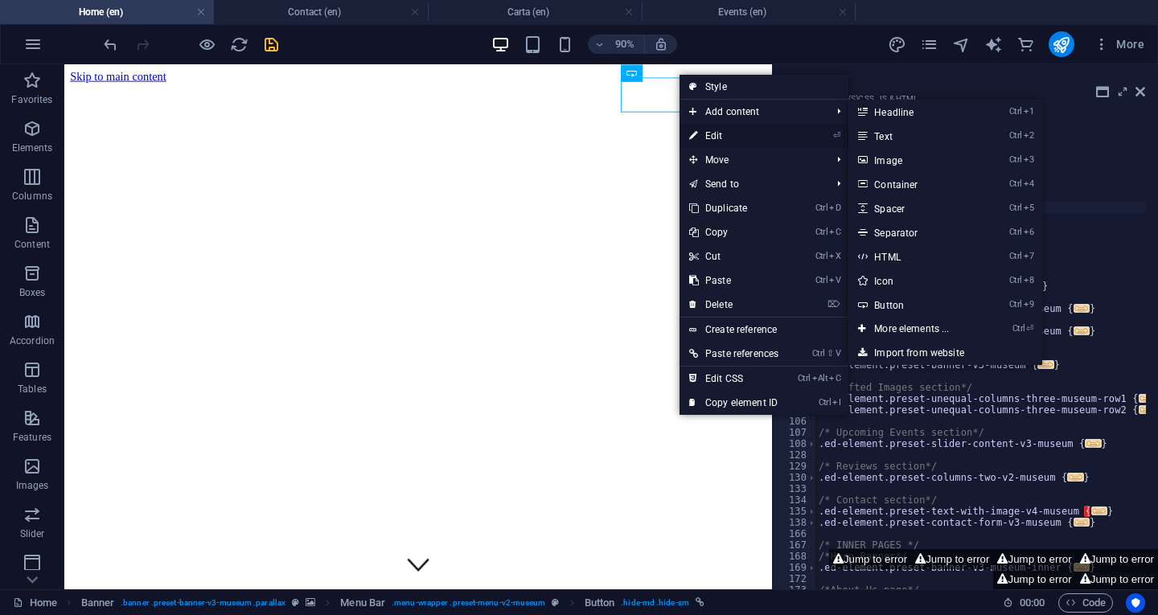
click at [707, 138] on link "⏎ Edit" at bounding box center [733, 136] width 109 height 24
select select "1"
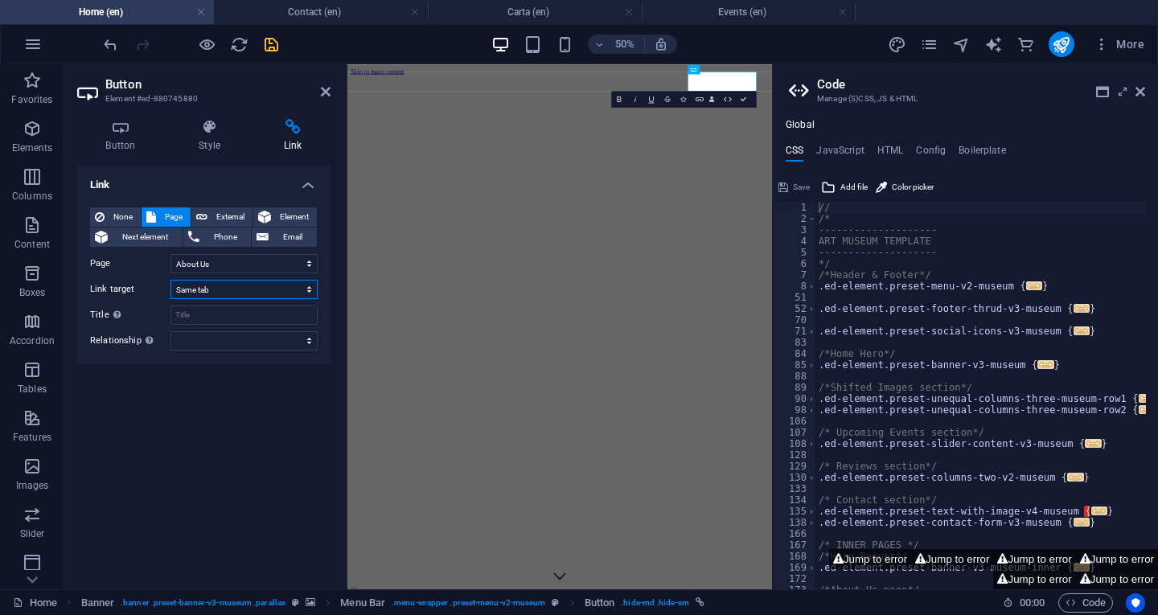
click at [265, 283] on select "New tab Same tab Overlay" at bounding box center [243, 289] width 147 height 19
click at [146, 268] on label "Page" at bounding box center [130, 263] width 80 height 19
click at [170, 268] on select "Home About Us Carta Events Contact Privacy Legal Notice Home" at bounding box center [243, 263] width 147 height 19
click at [208, 216] on button "External" at bounding box center [221, 216] width 61 height 19
select select "blank"
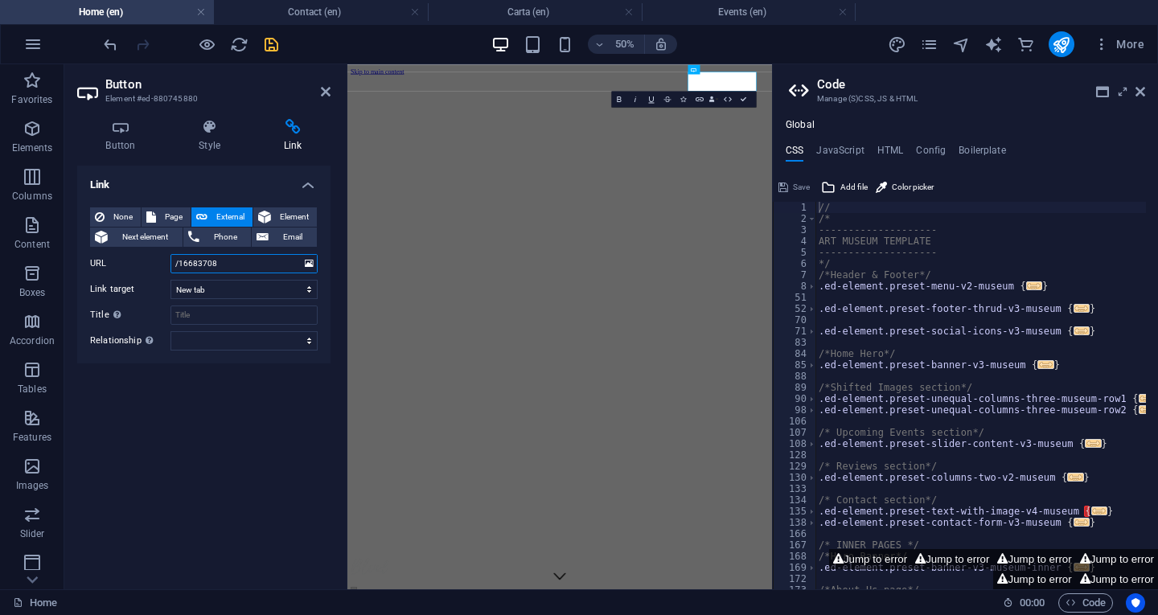
click at [220, 263] on input "/16683708" at bounding box center [243, 263] width 147 height 19
paste input "#ed-880746264"
click at [300, 413] on div "Link None Page External Element Next element Phone Email Page Home About Us Car…" at bounding box center [203, 371] width 253 height 411
click at [177, 265] on input "/#ed-880746264" at bounding box center [243, 263] width 147 height 19
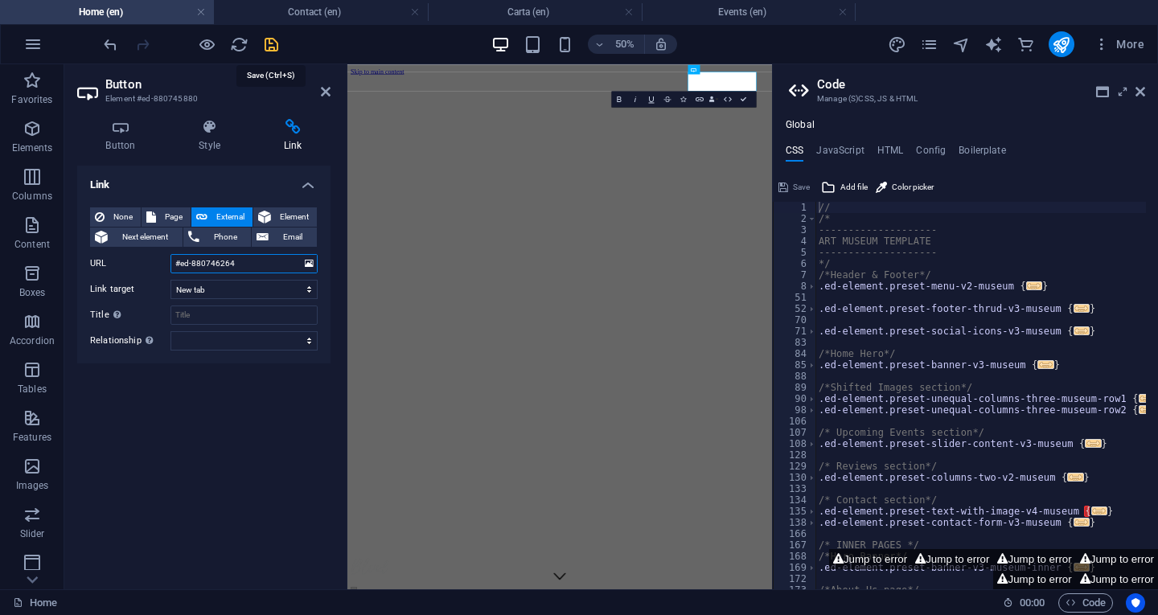
type input "#ed-880746264"
click at [272, 40] on icon "save" at bounding box center [271, 44] width 18 height 18
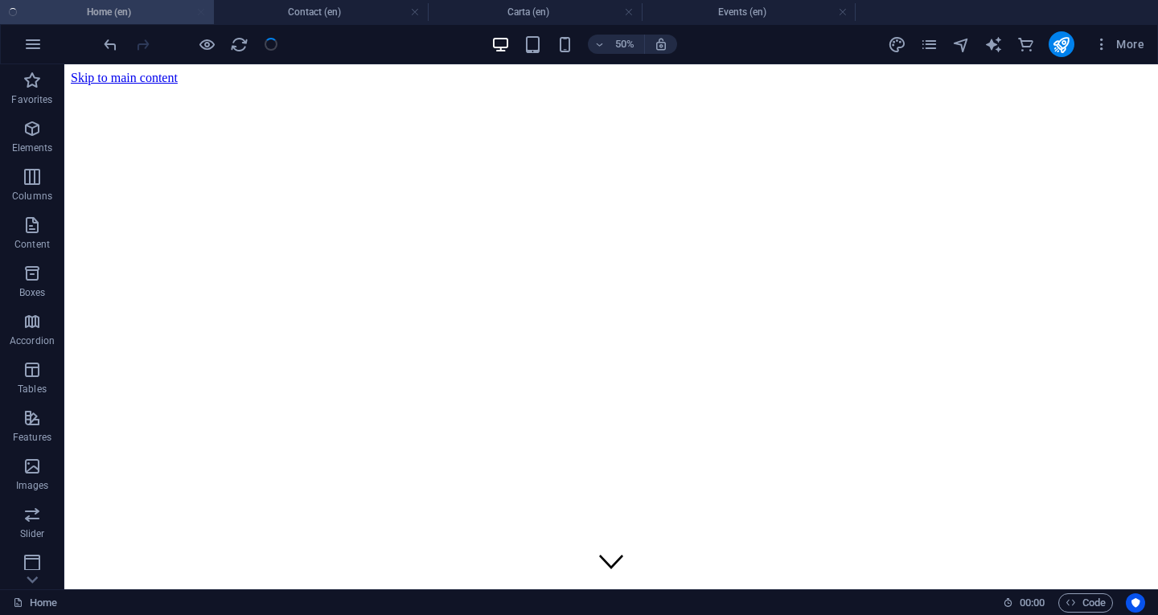
checkbox input "false"
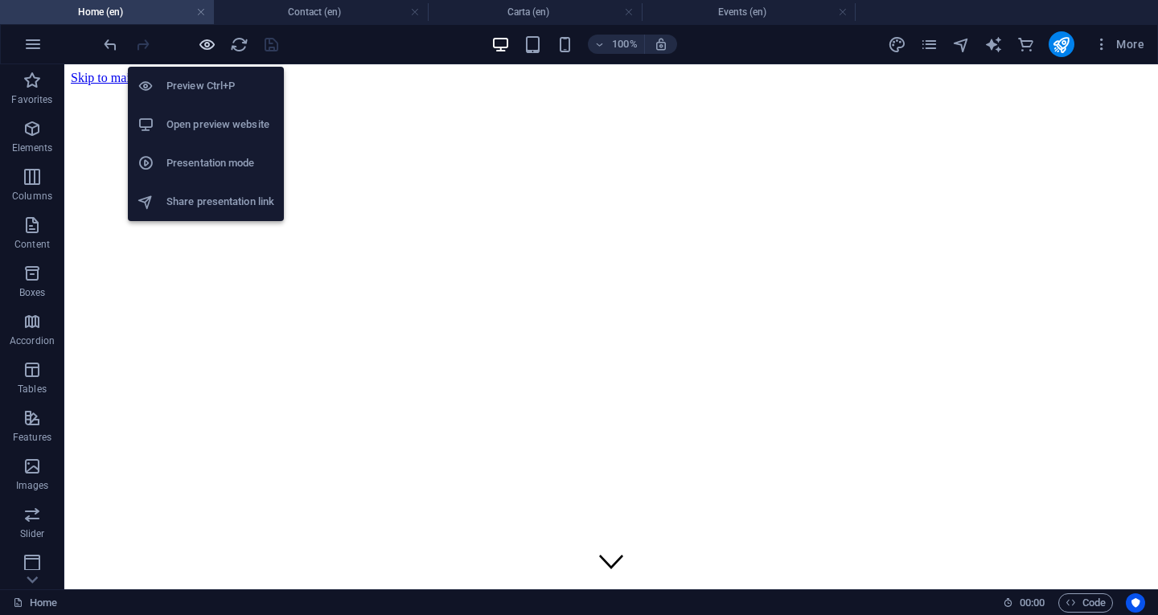
click at [206, 43] on icon "button" at bounding box center [207, 44] width 18 height 18
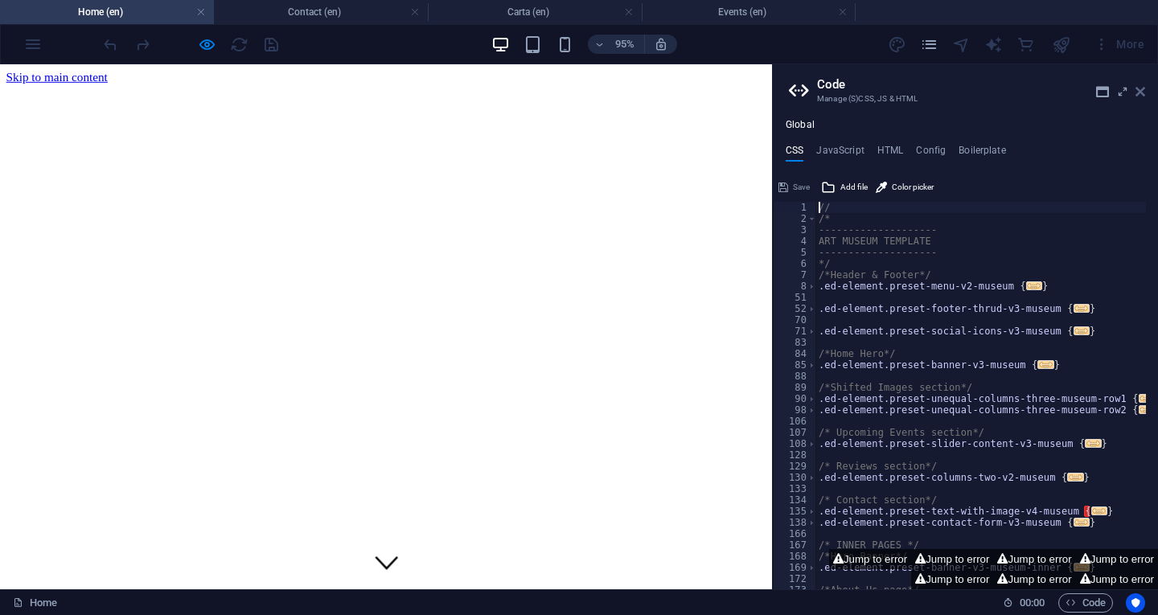
click at [1140, 89] on icon at bounding box center [1140, 91] width 10 height 13
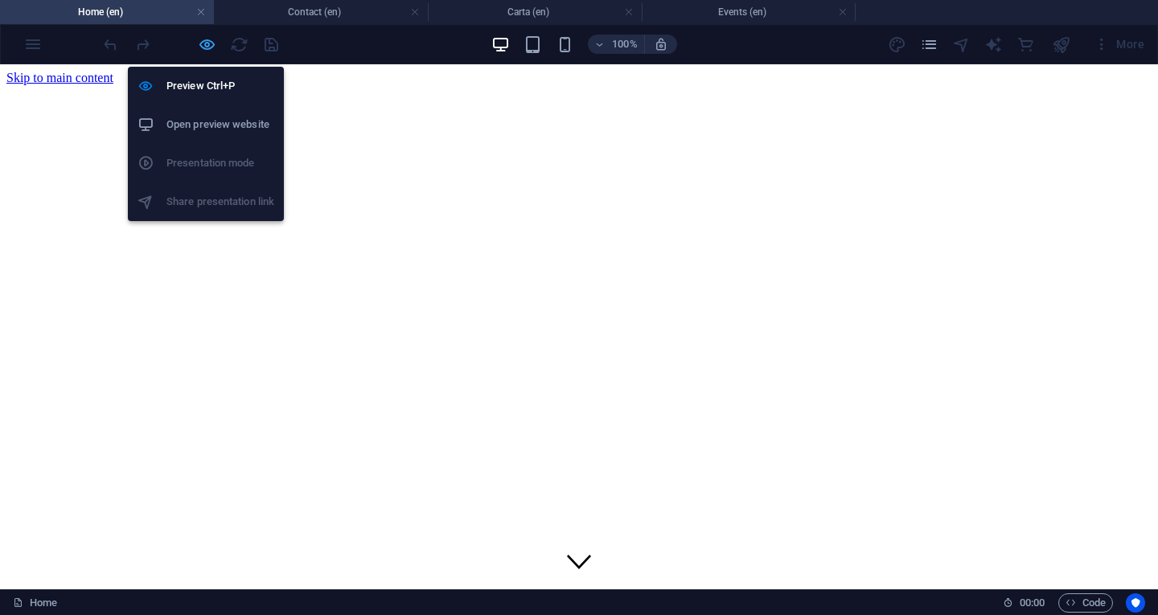
click at [203, 39] on icon "button" at bounding box center [207, 44] width 18 height 18
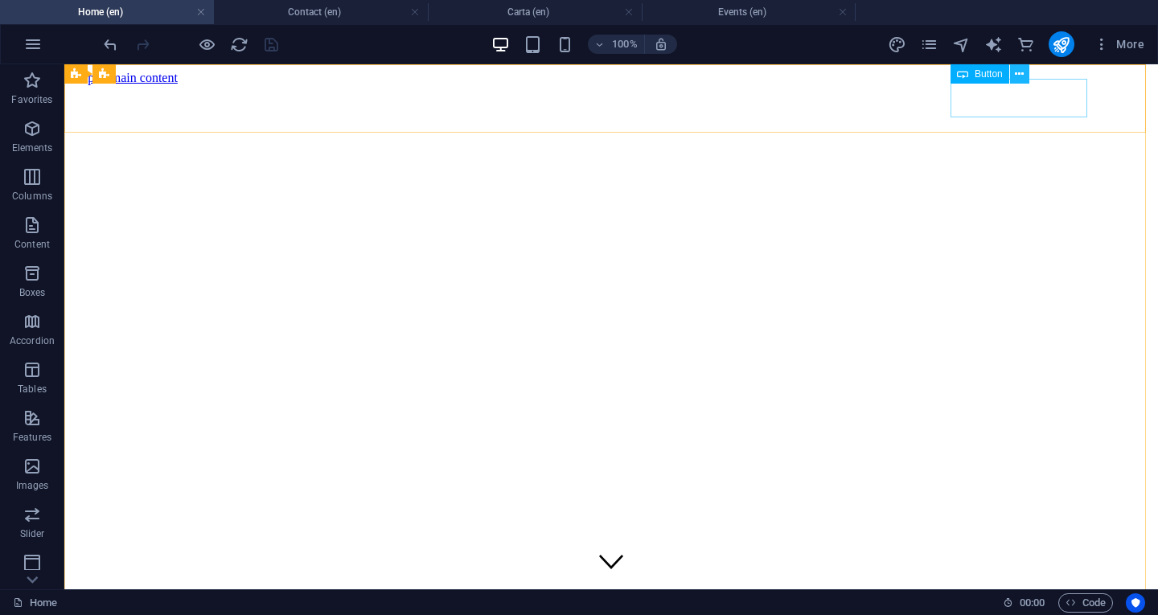
click at [1020, 73] on icon at bounding box center [1019, 74] width 9 height 17
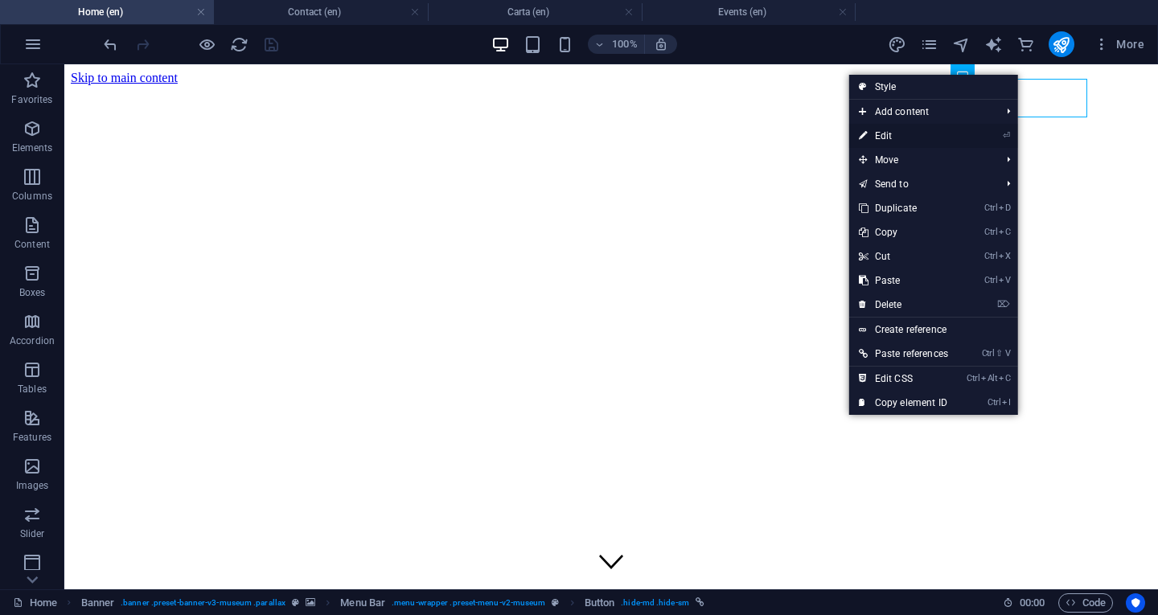
click at [929, 138] on link "⏎ Edit" at bounding box center [903, 136] width 109 height 24
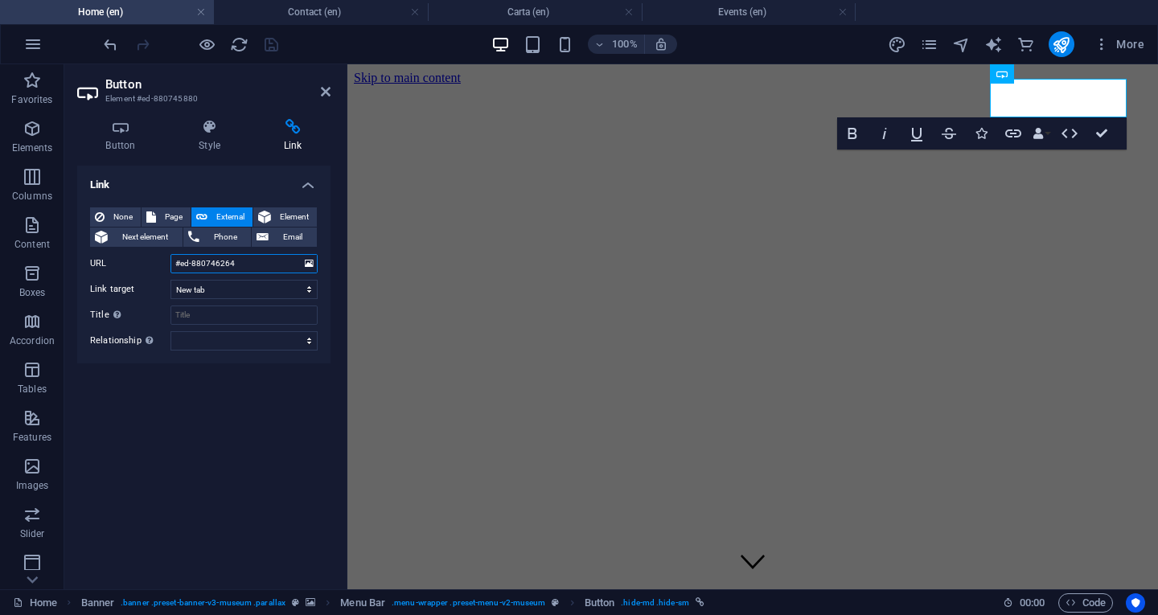
click at [174, 265] on input "#ed-880746264" at bounding box center [243, 263] width 147 height 19
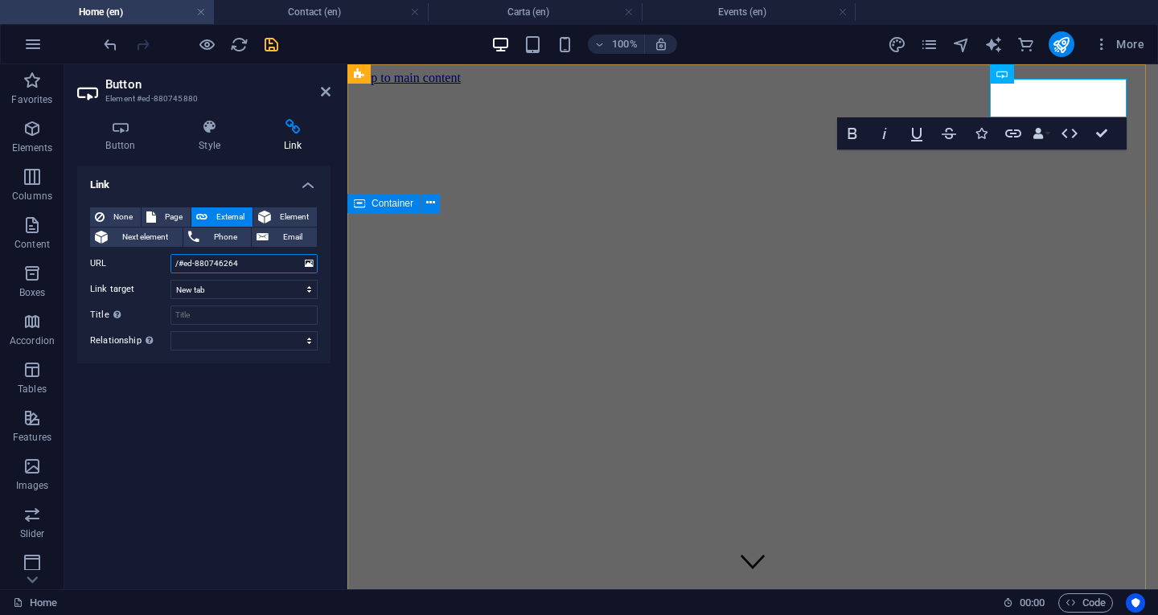
type input "/#ed-880746264"
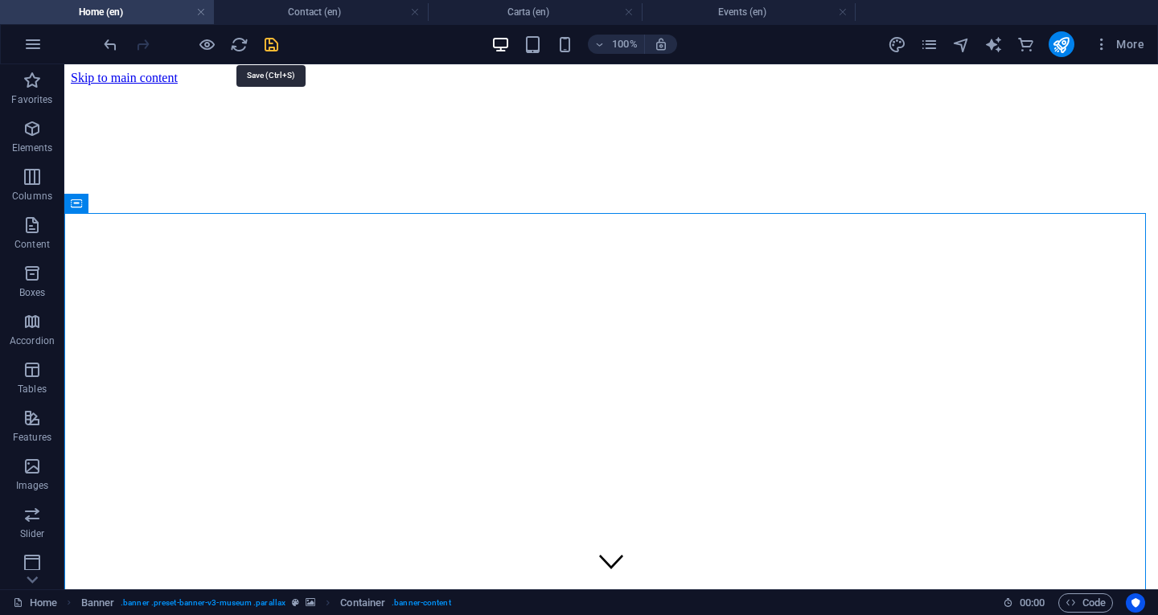
click at [267, 47] on icon "save" at bounding box center [271, 44] width 18 height 18
checkbox input "false"
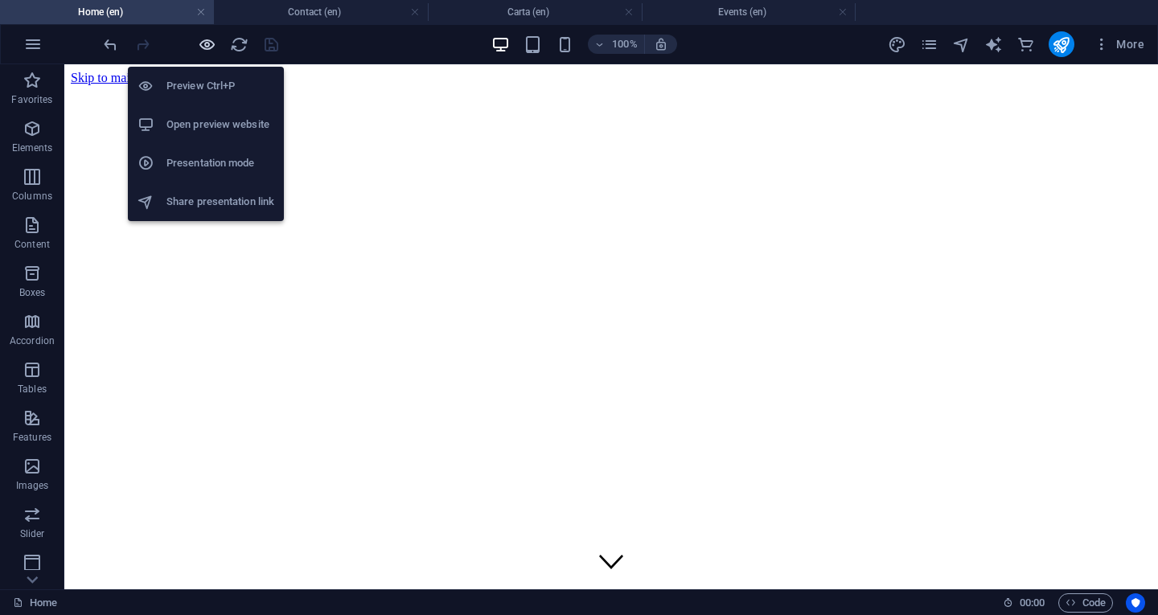
click at [203, 45] on icon "button" at bounding box center [207, 44] width 18 height 18
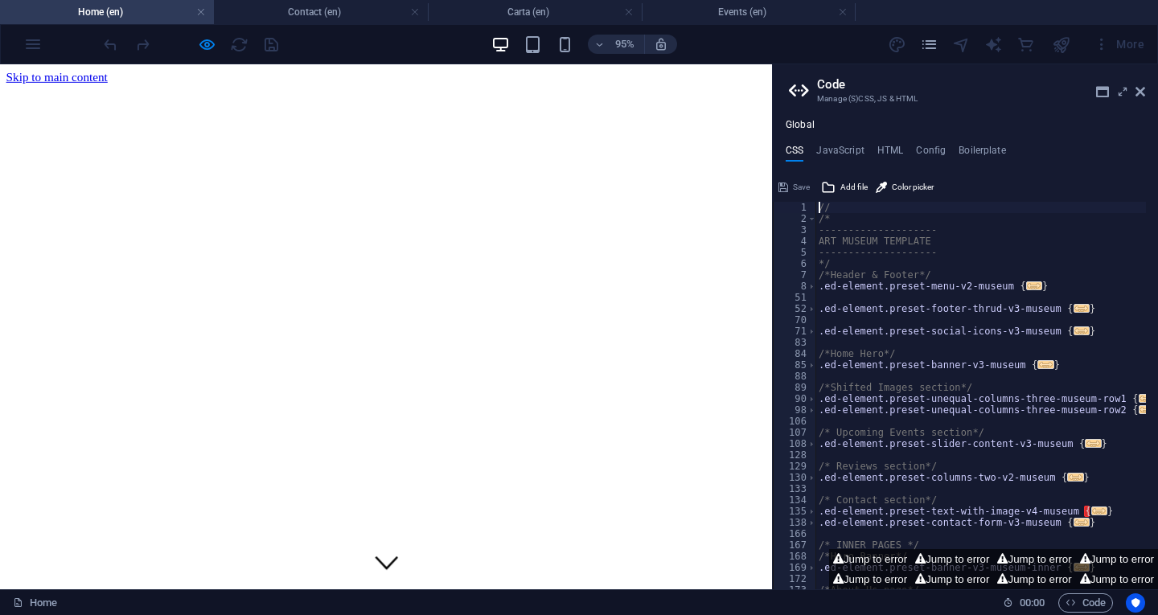
click at [1106, 553] on button "Jump to error" at bounding box center [1117, 559] width 82 height 20
type textarea "}"
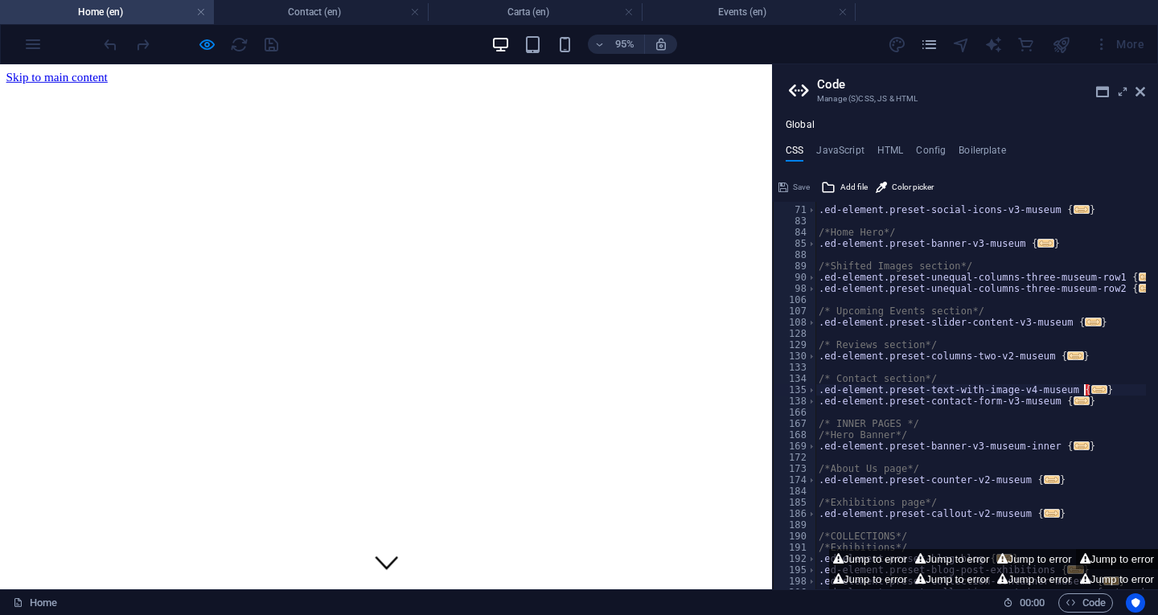
scroll to position [121, 0]
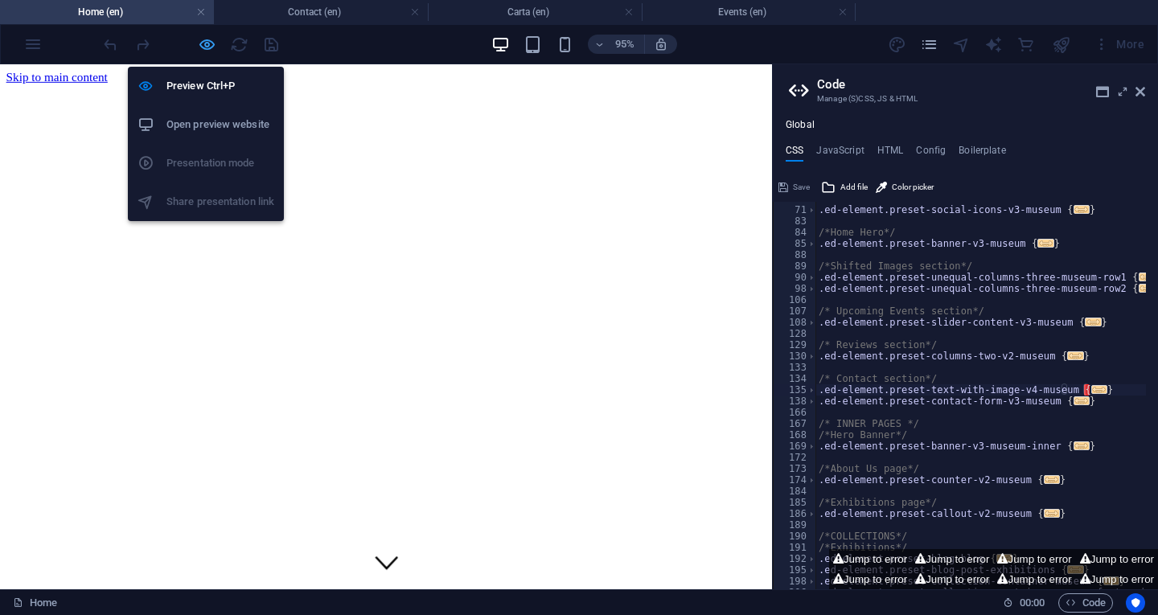
click at [205, 42] on icon "button" at bounding box center [207, 44] width 18 height 18
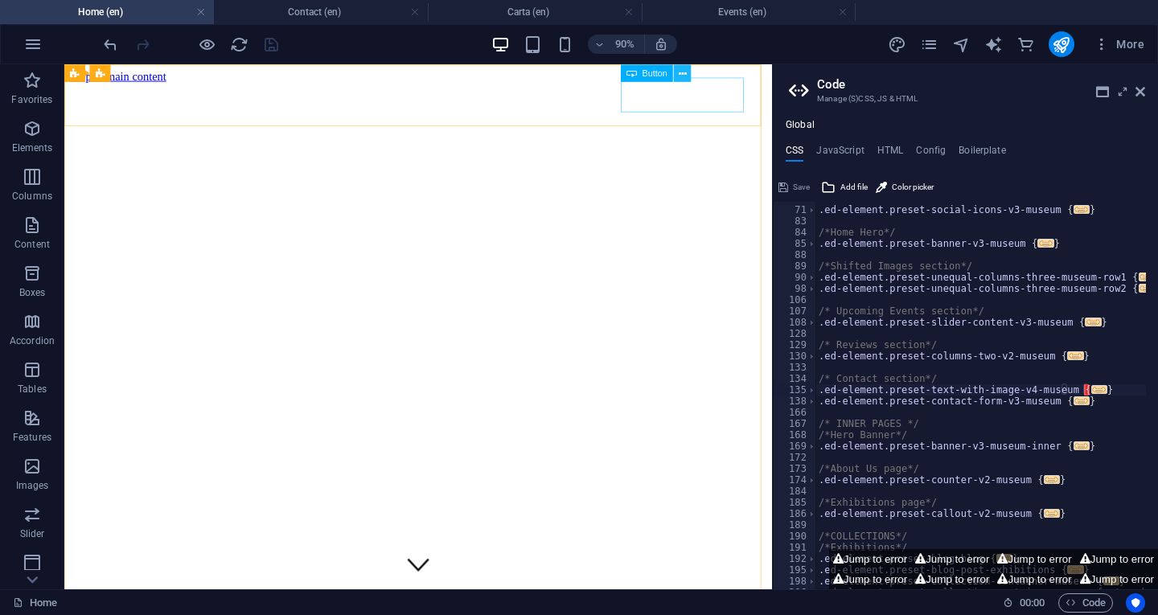
click at [679, 76] on icon at bounding box center [683, 72] width 8 height 15
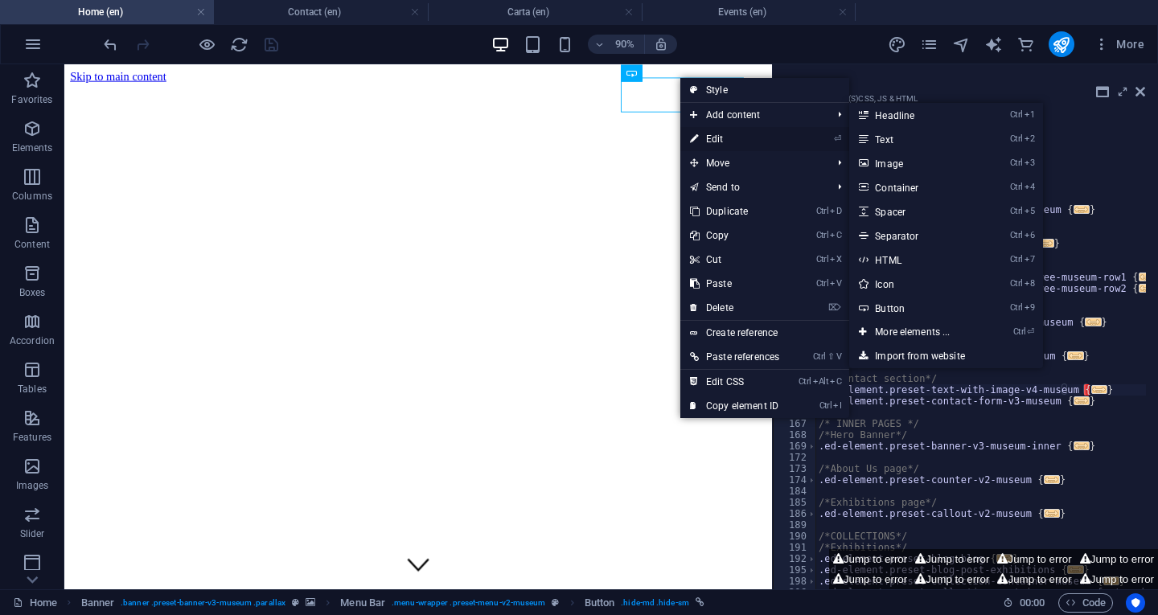
click at [710, 138] on link "⏎ Edit" at bounding box center [734, 139] width 109 height 24
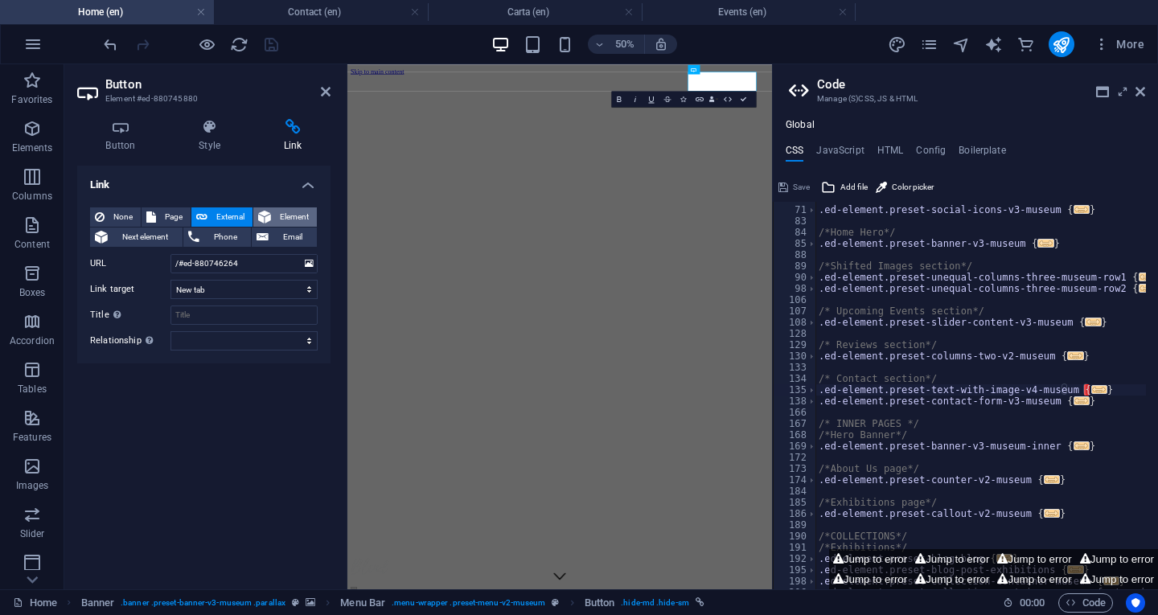
click at [281, 214] on span "Element" at bounding box center [294, 216] width 36 height 19
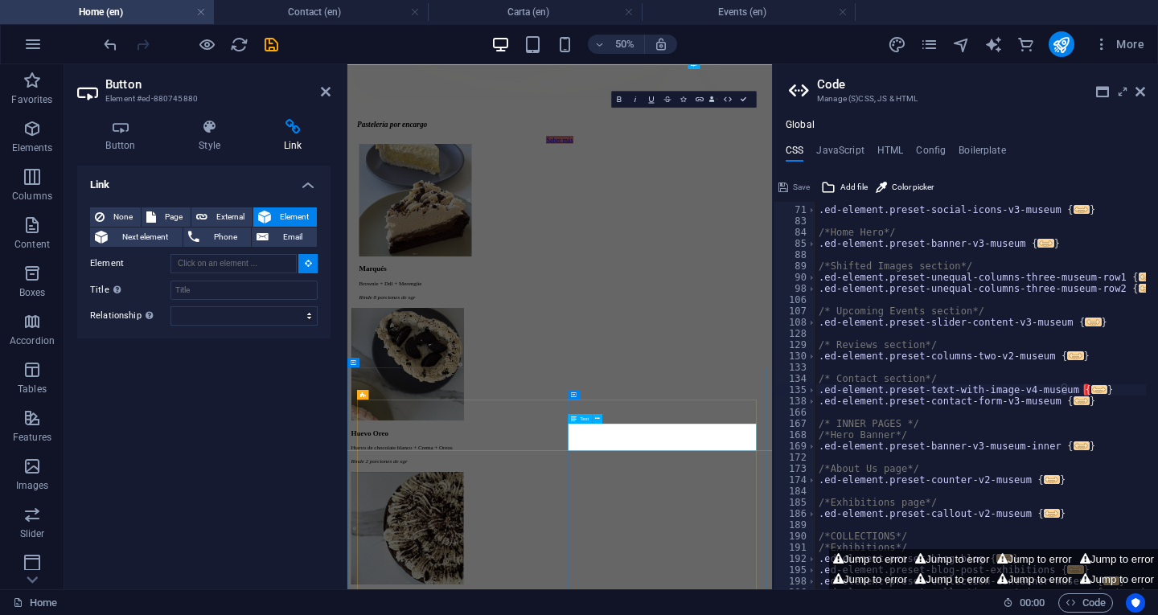
scroll to position [2975, 0]
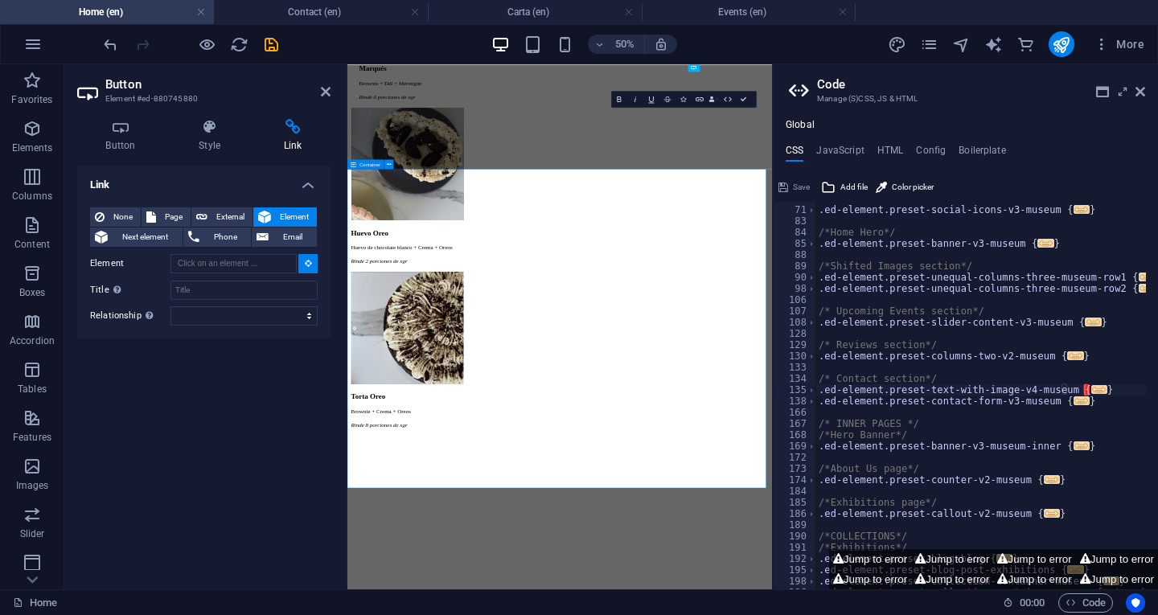
type input "#ed-880746264"
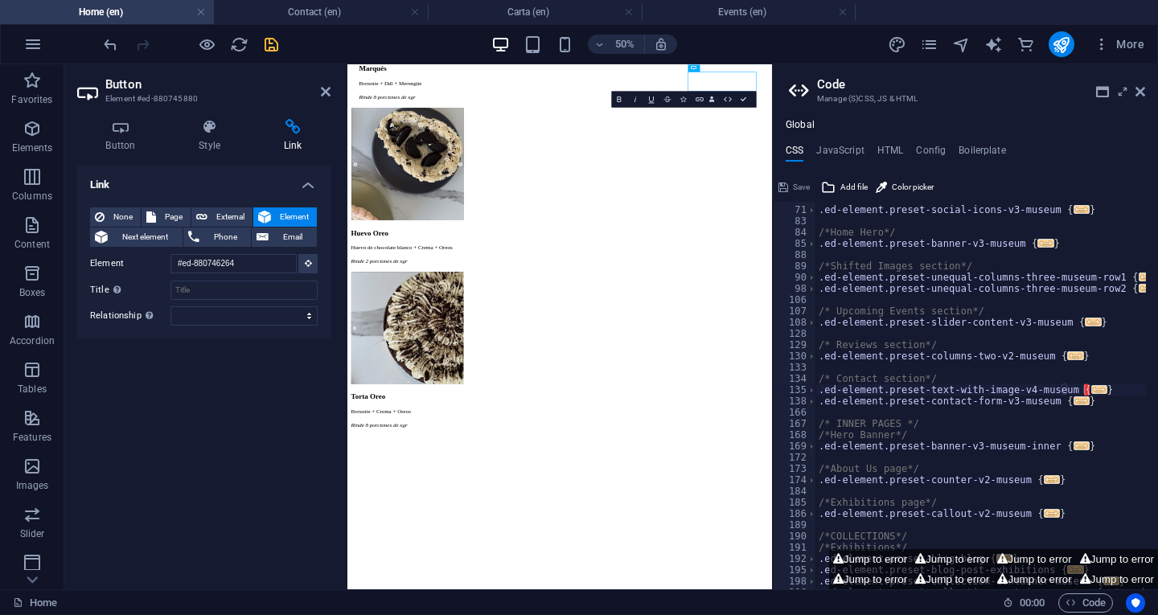
click at [274, 45] on icon "save" at bounding box center [271, 44] width 18 height 18
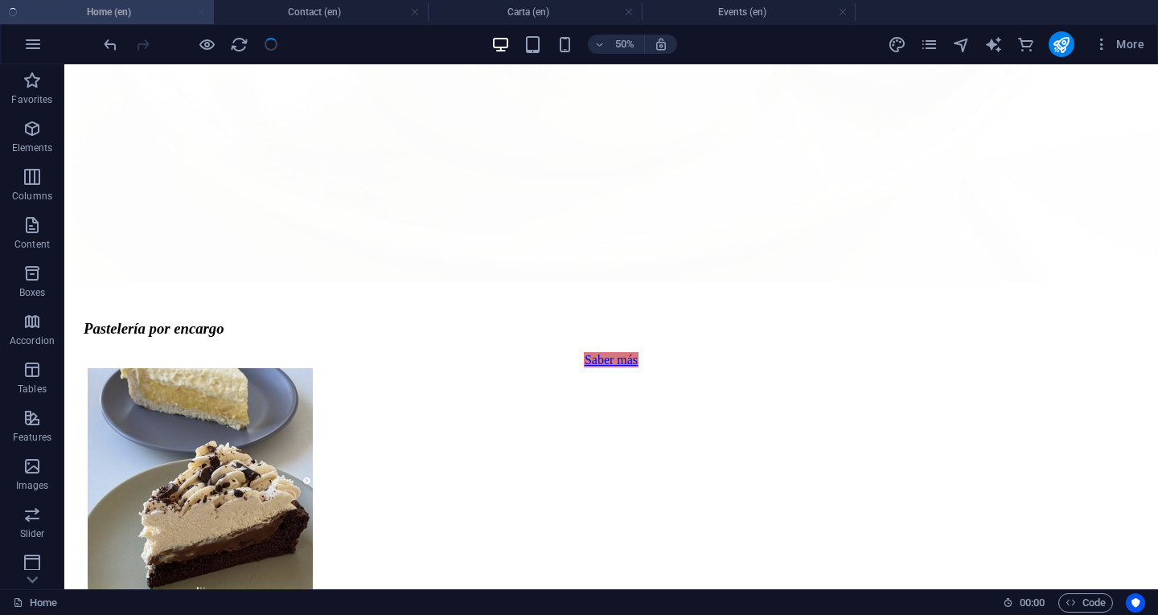
checkbox input "false"
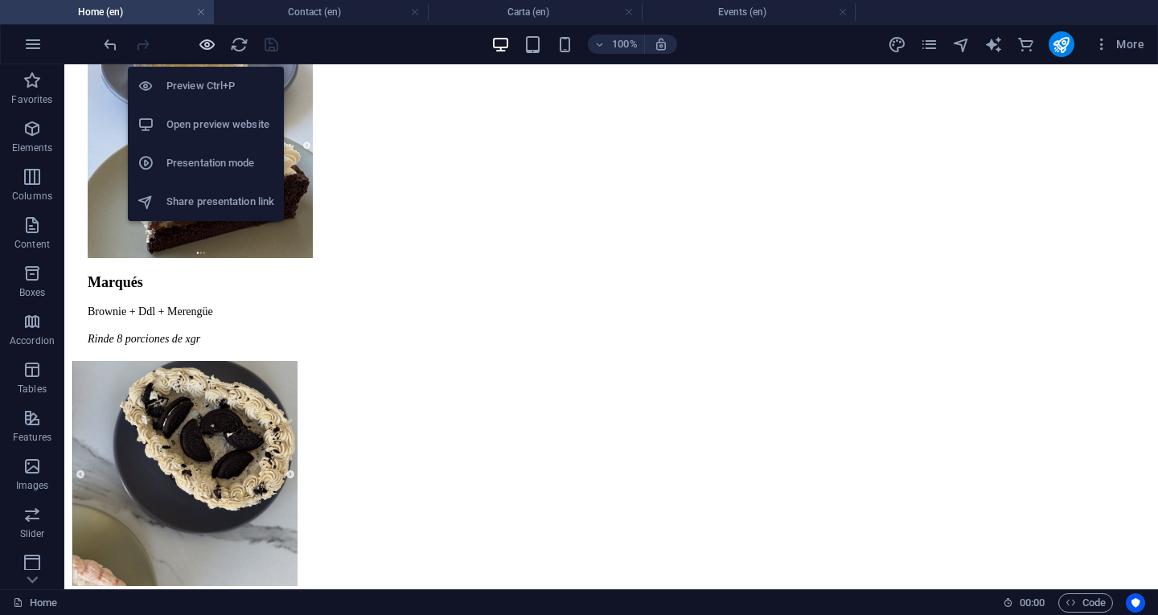
drag, startPoint x: 209, startPoint y: 40, endPoint x: 265, endPoint y: 1, distance: 68.7
click at [209, 40] on icon "button" at bounding box center [207, 44] width 18 height 18
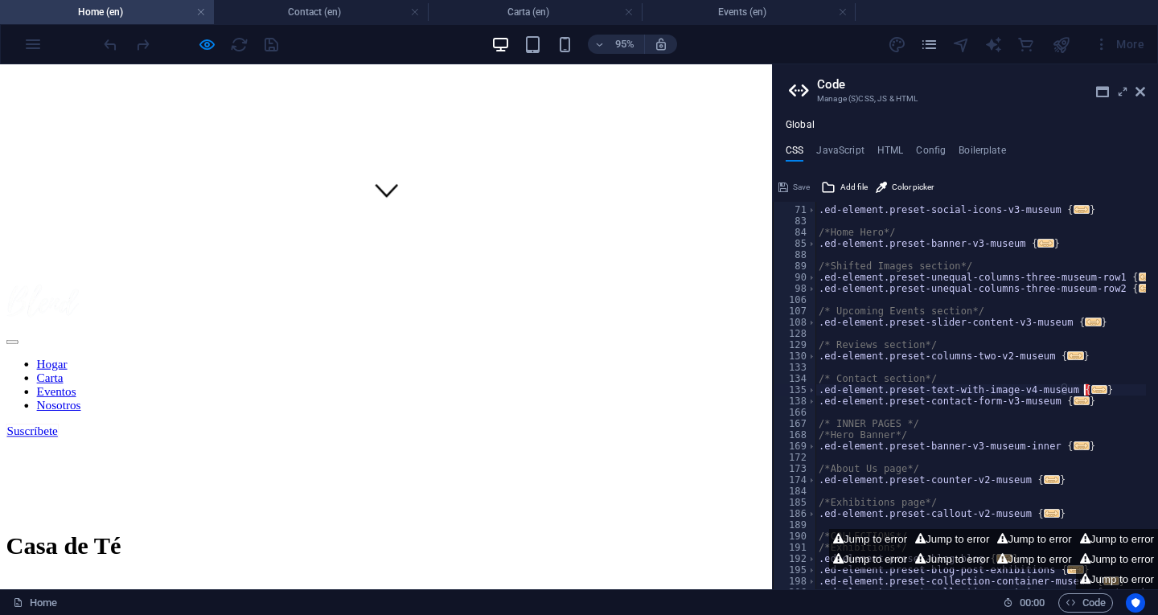
scroll to position [0, 0]
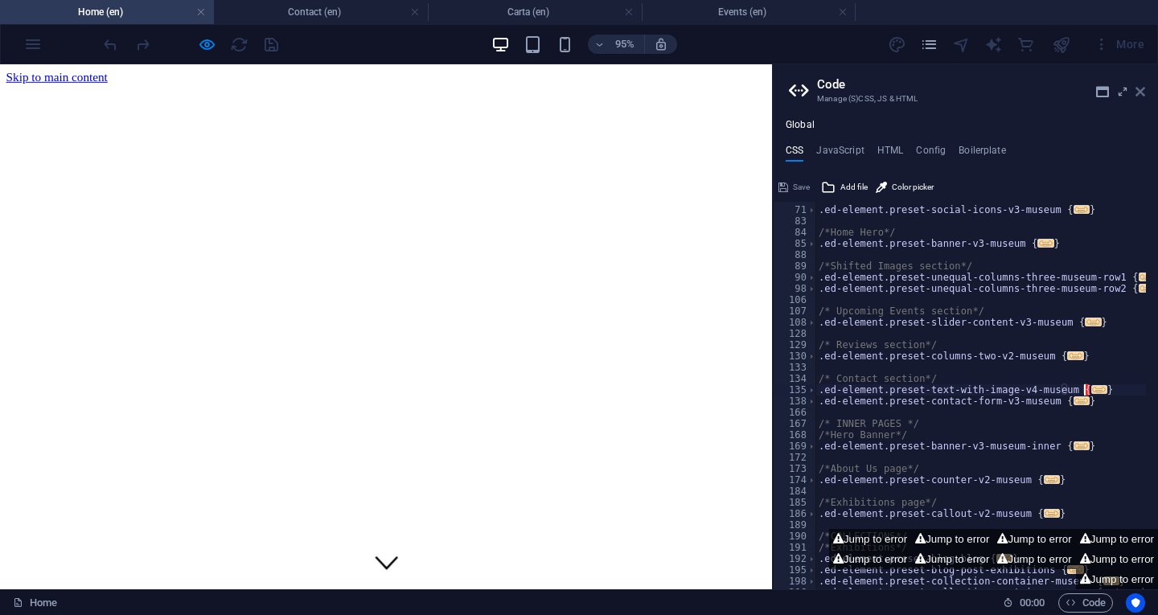
click at [1138, 87] on icon at bounding box center [1140, 91] width 10 height 13
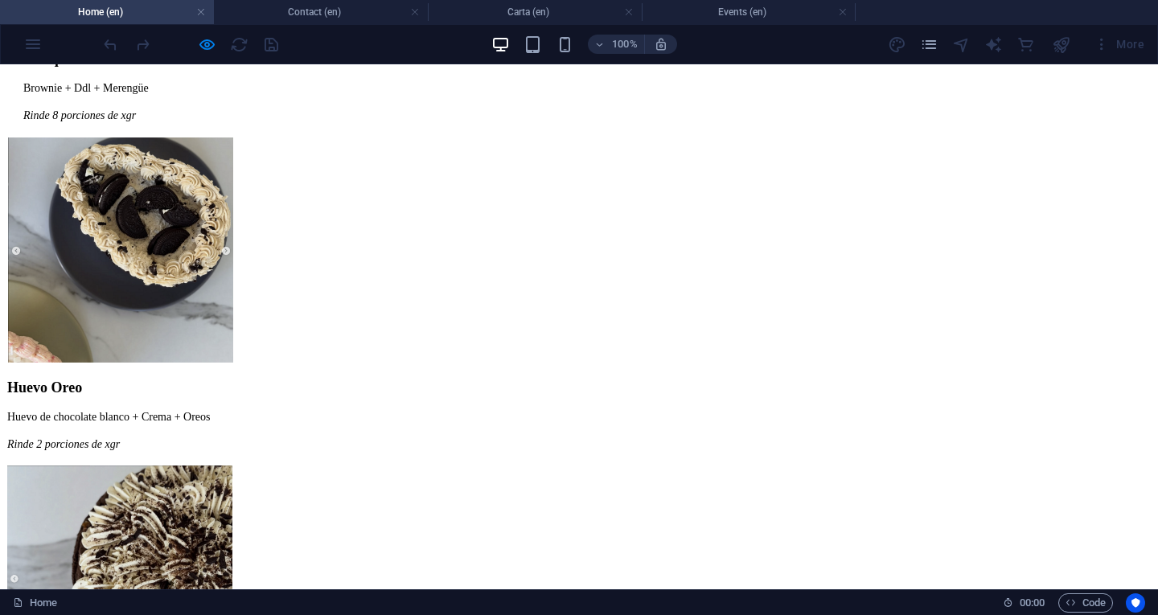
scroll to position [2740, 0]
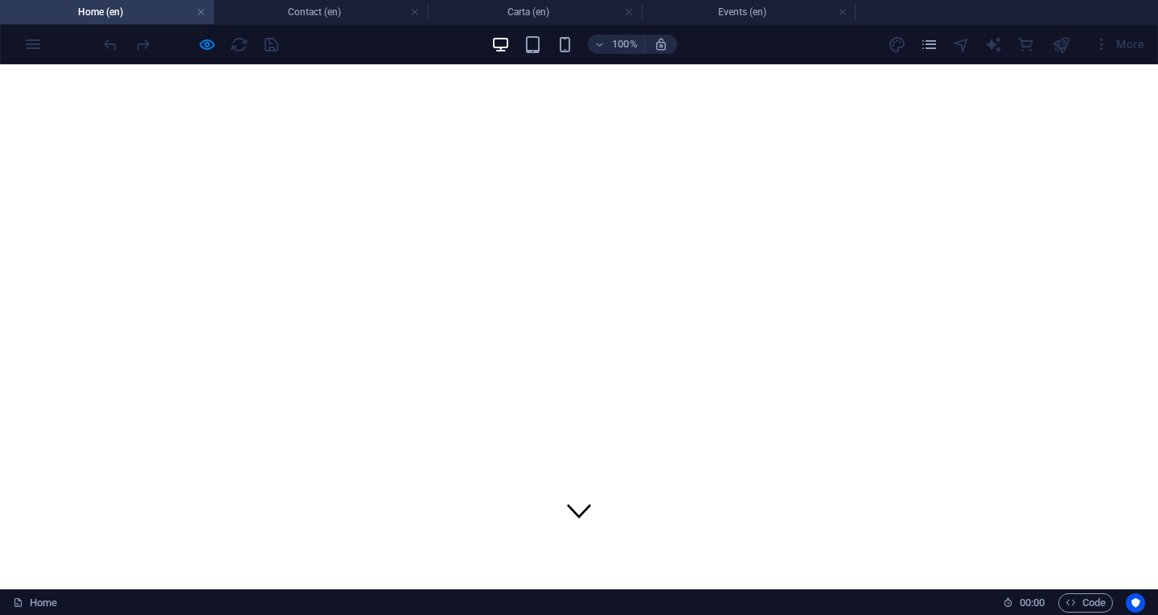
scroll to position [0, 0]
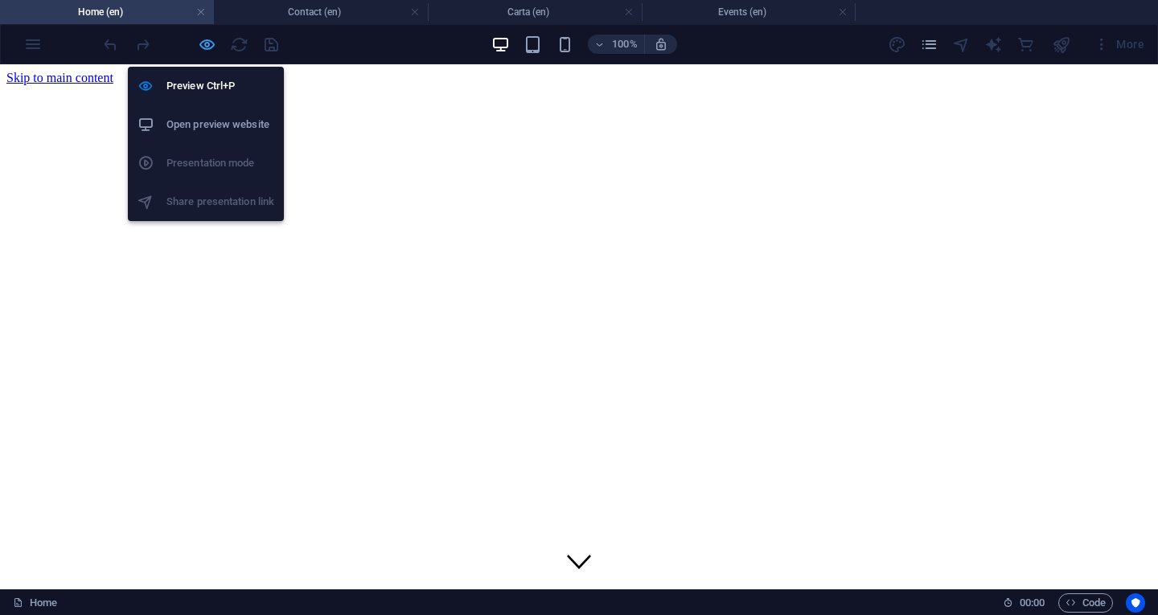
click at [207, 43] on icon "button" at bounding box center [207, 44] width 18 height 18
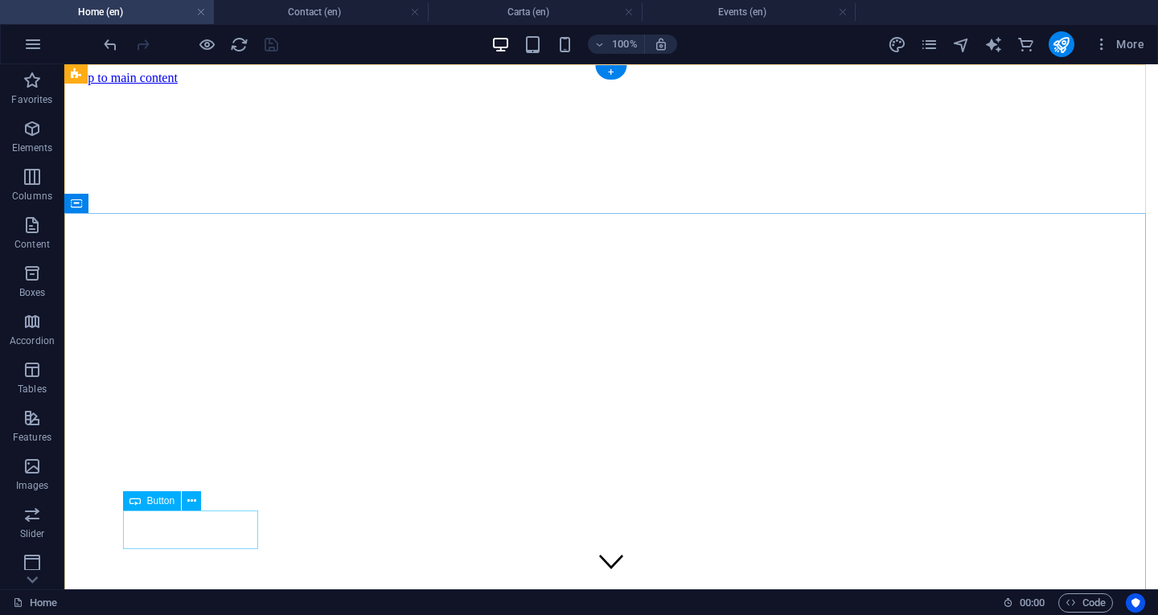
click at [194, 502] on icon at bounding box center [191, 501] width 9 height 17
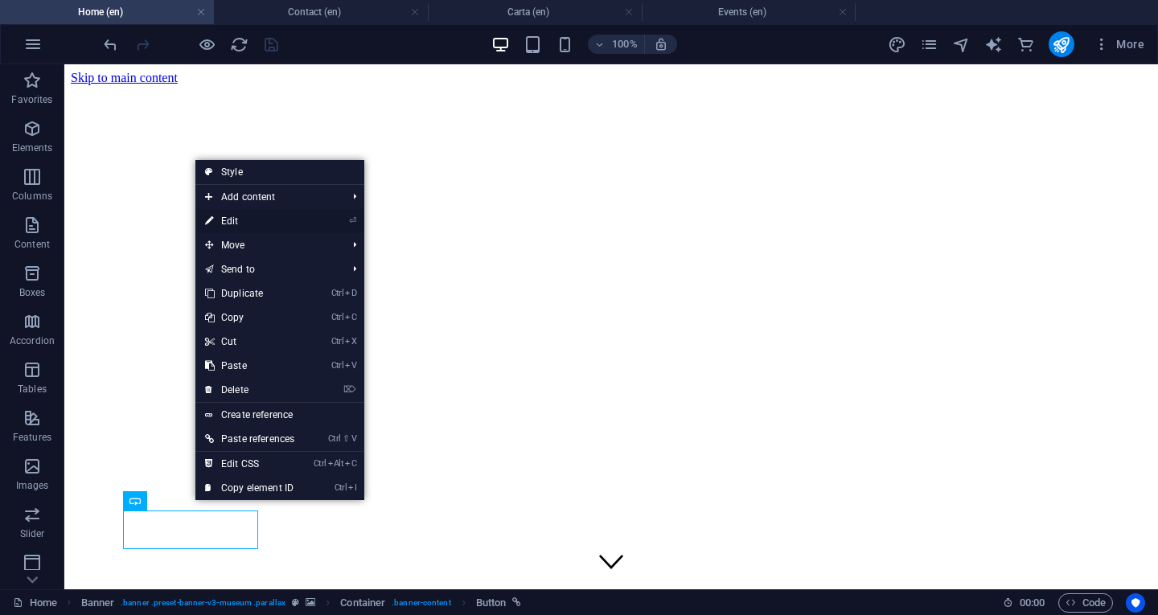
click at [248, 215] on link "⏎ Edit" at bounding box center [249, 221] width 109 height 24
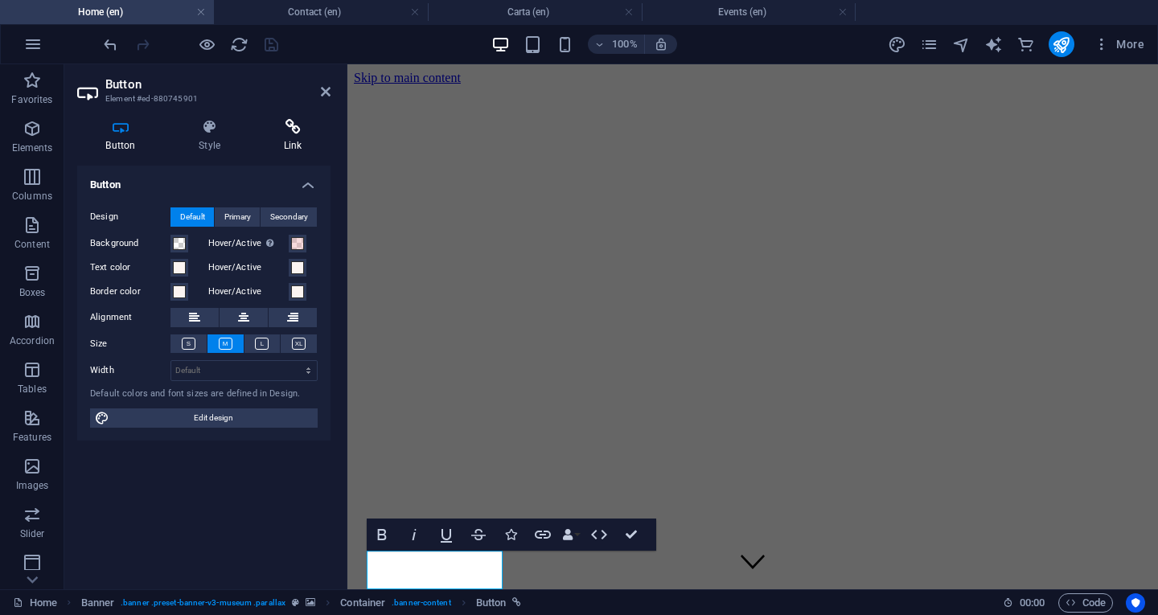
click at [288, 133] on icon at bounding box center [293, 127] width 76 height 16
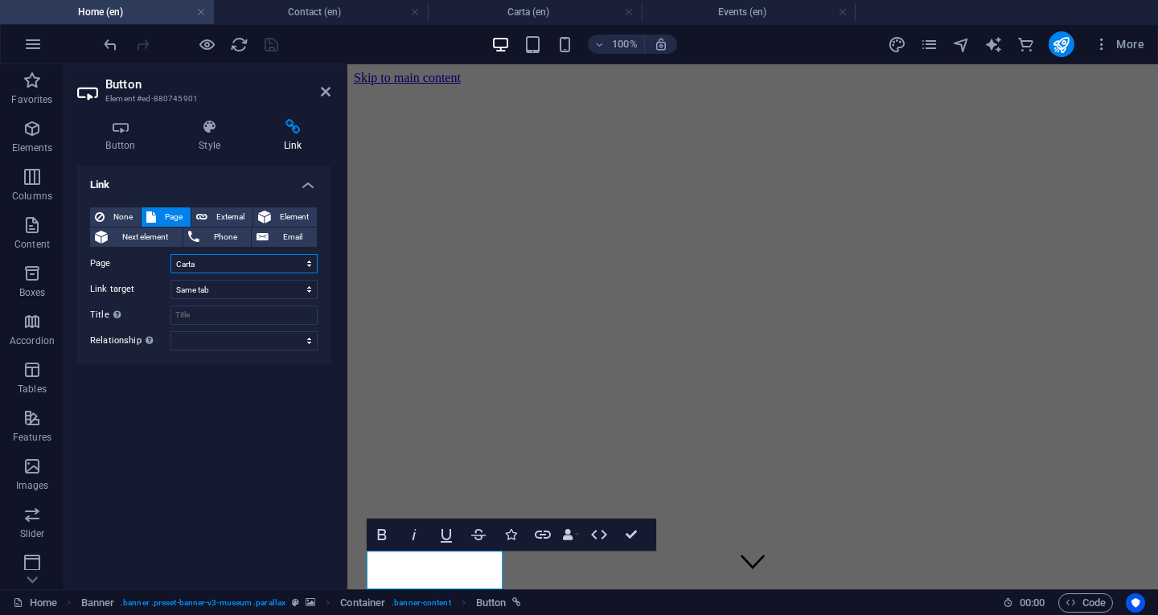
click at [261, 268] on select "Home About Us Carta Events Contact Privacy Legal Notice Home" at bounding box center [243, 263] width 147 height 19
select select "1"
click at [170, 254] on select "Home About Us Carta Events Contact Privacy Legal Notice Home" at bounding box center [243, 263] width 147 height 19
click at [260, 266] on select "Home About Us Carta Events Contact Privacy Legal Notice Home" at bounding box center [243, 263] width 147 height 19
click at [170, 254] on select "Home About Us Carta Events Contact Privacy Legal Notice Home" at bounding box center [243, 263] width 147 height 19
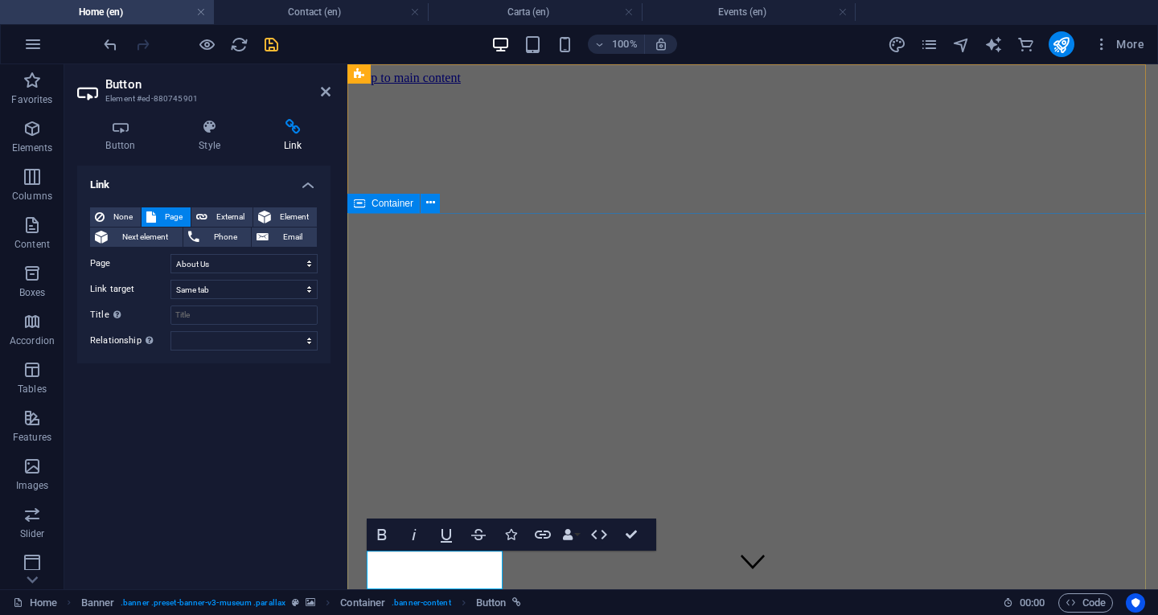
click at [542, 85] on figure at bounding box center [753, 85] width 798 height 0
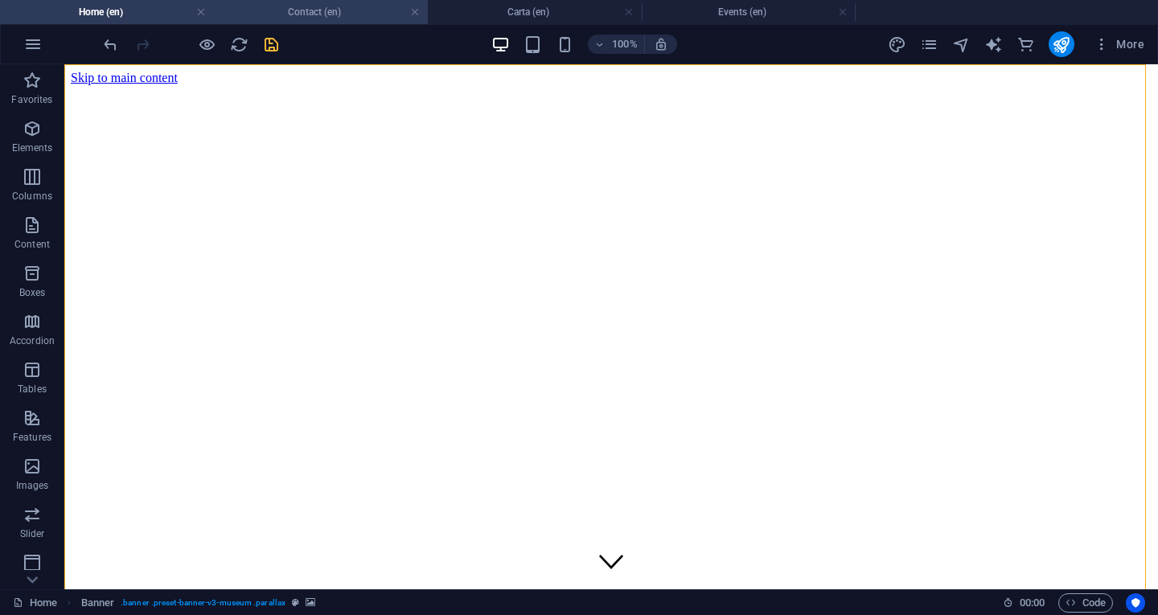
click at [344, 18] on h4 "Contact (en)" at bounding box center [321, 12] width 214 height 18
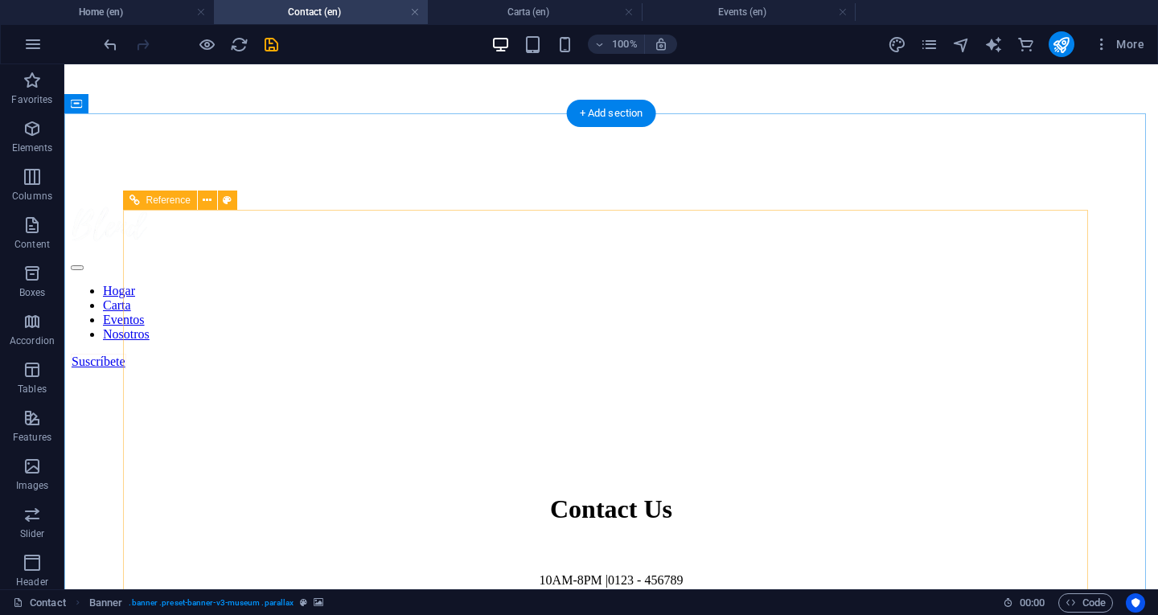
scroll to position [402, 0]
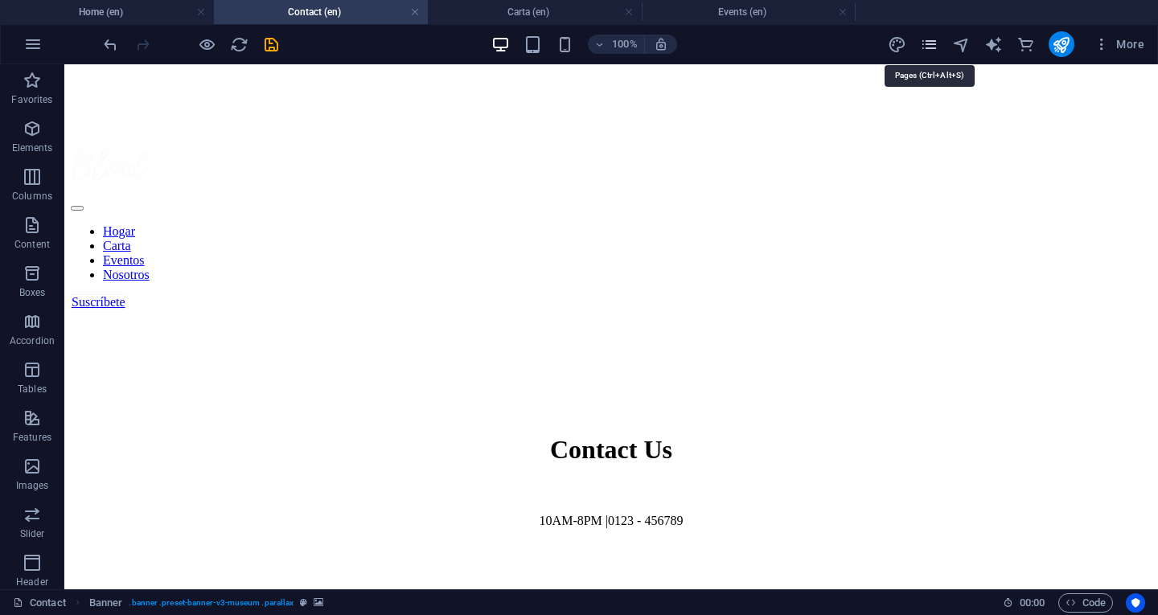
click at [934, 41] on icon "pages" at bounding box center [929, 44] width 18 height 18
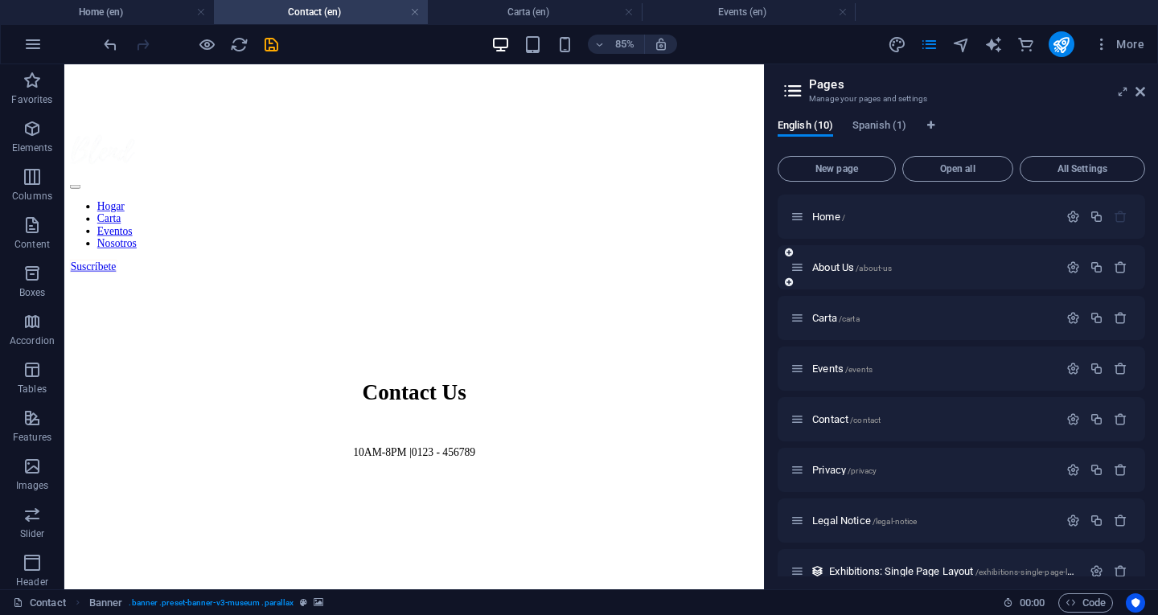
click at [923, 254] on div "About Us /about-us" at bounding box center [961, 267] width 367 height 44
click at [918, 264] on p "About Us /about-us" at bounding box center [932, 267] width 241 height 10
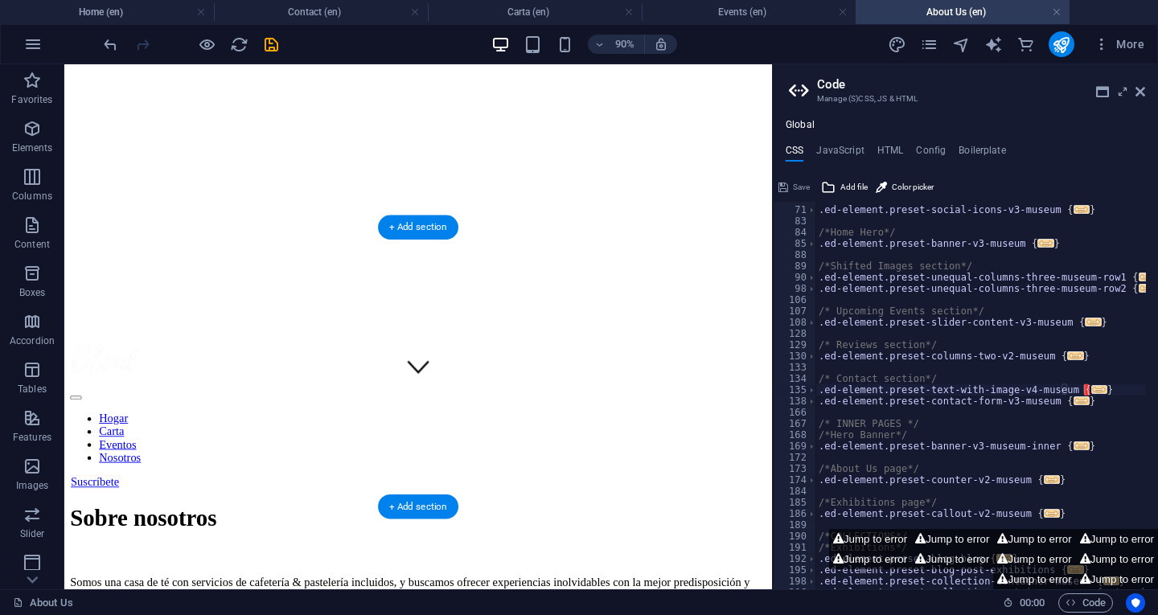
scroll to position [80, 0]
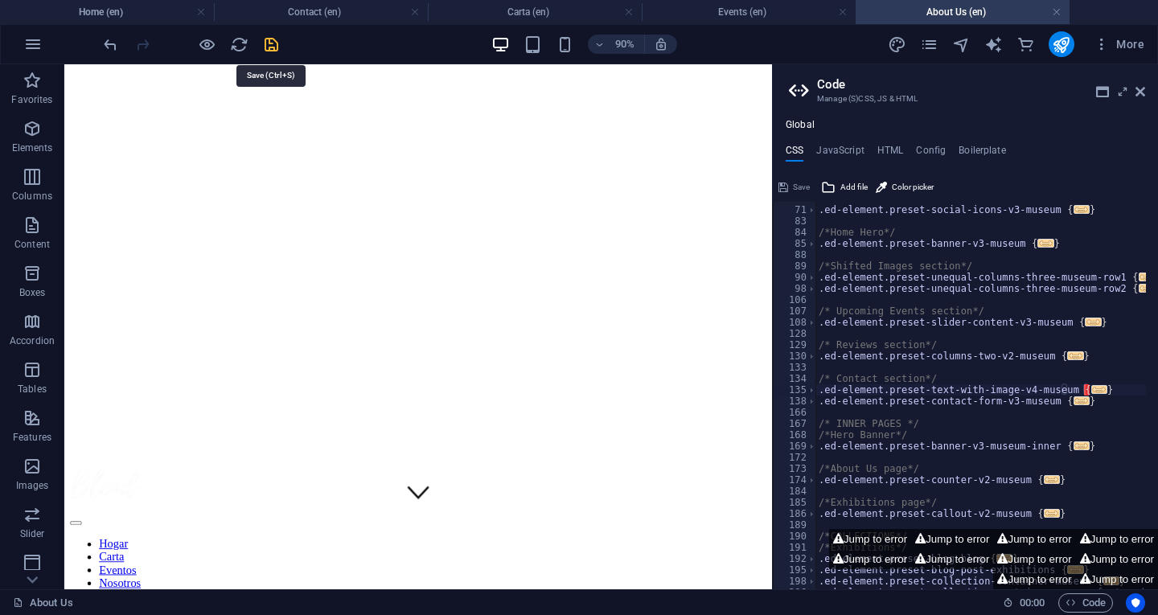
click at [267, 43] on icon "save" at bounding box center [271, 44] width 18 height 18
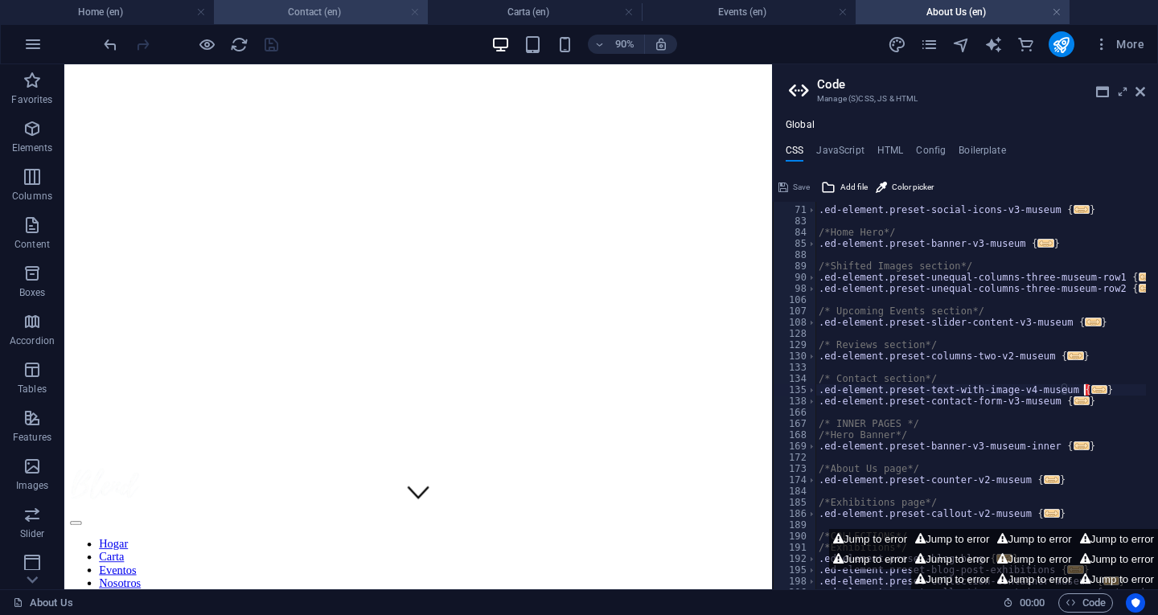
click at [417, 9] on link at bounding box center [415, 12] width 10 height 15
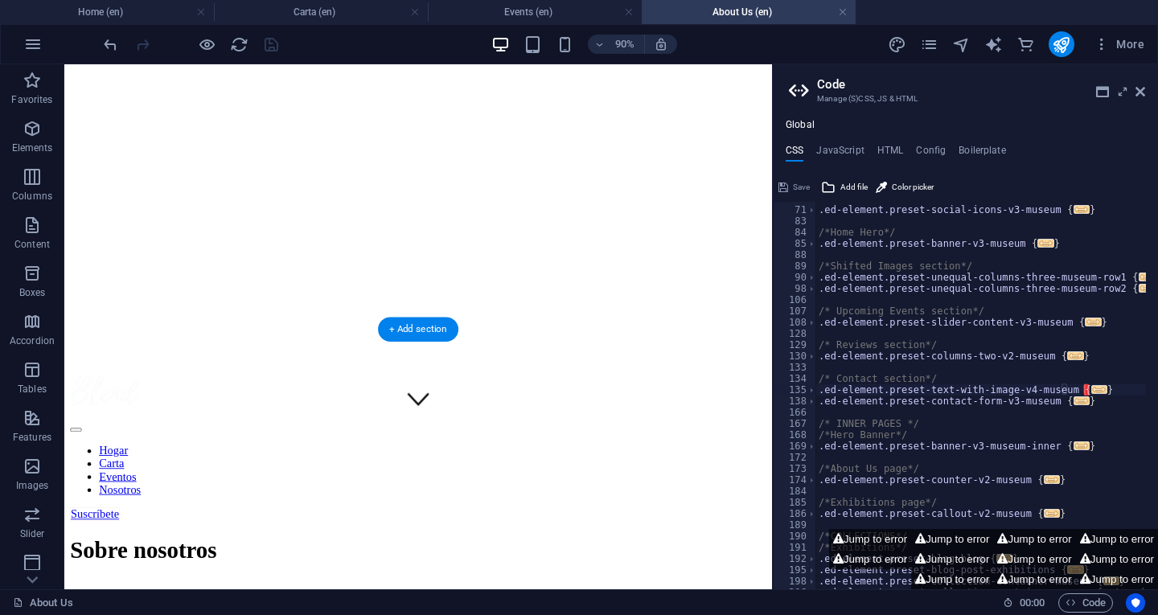
scroll to position [0, 0]
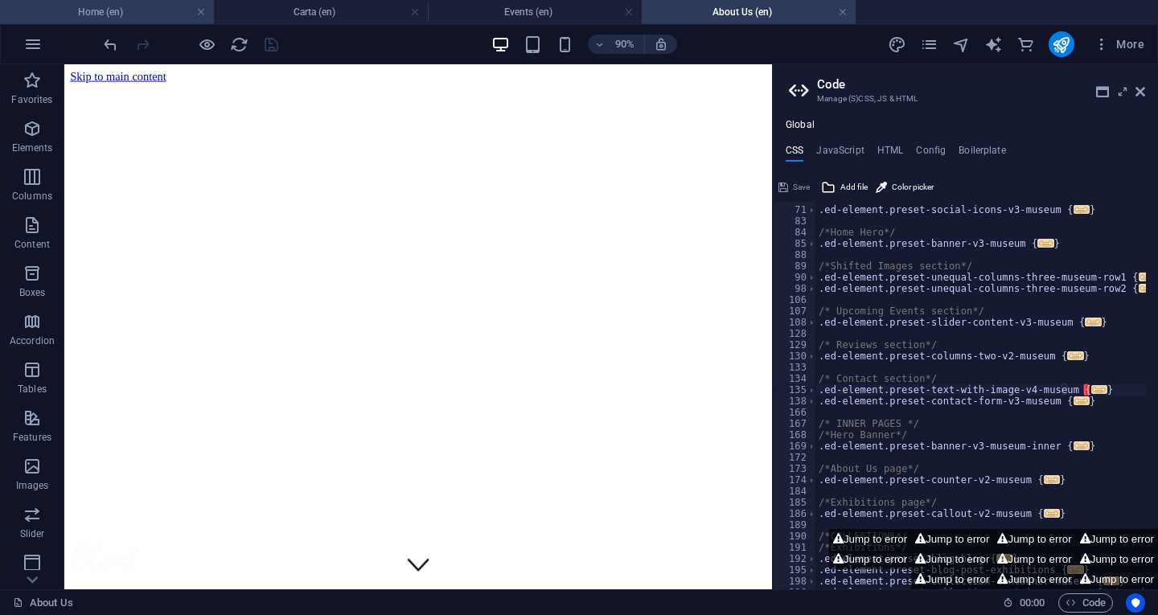
click at [104, 14] on h4 "Home (en)" at bounding box center [107, 12] width 214 height 18
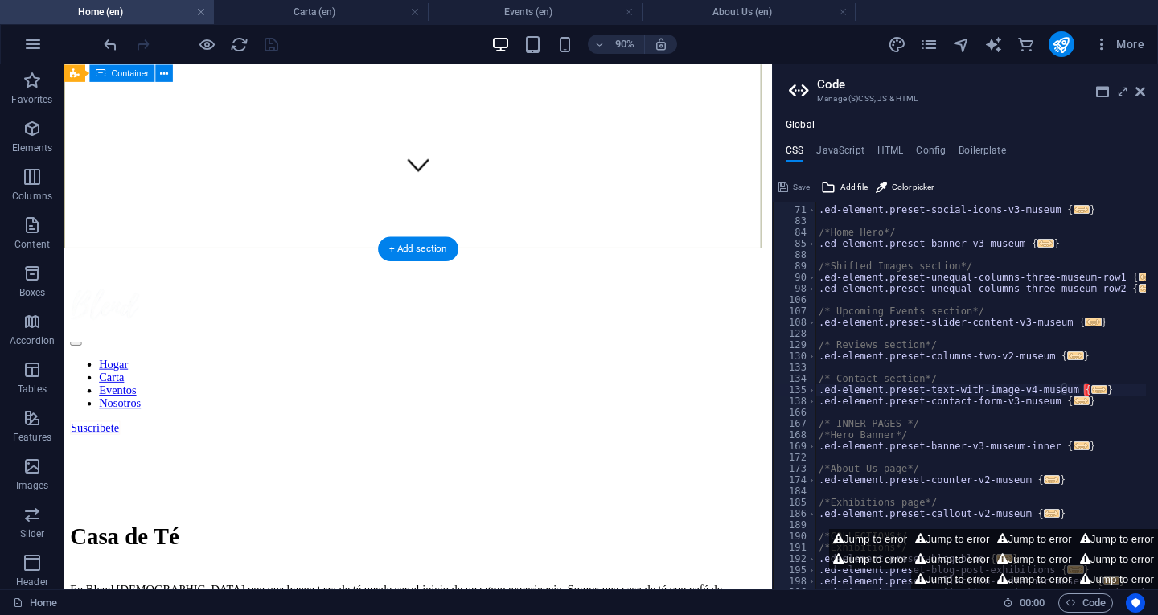
scroll to position [482, 0]
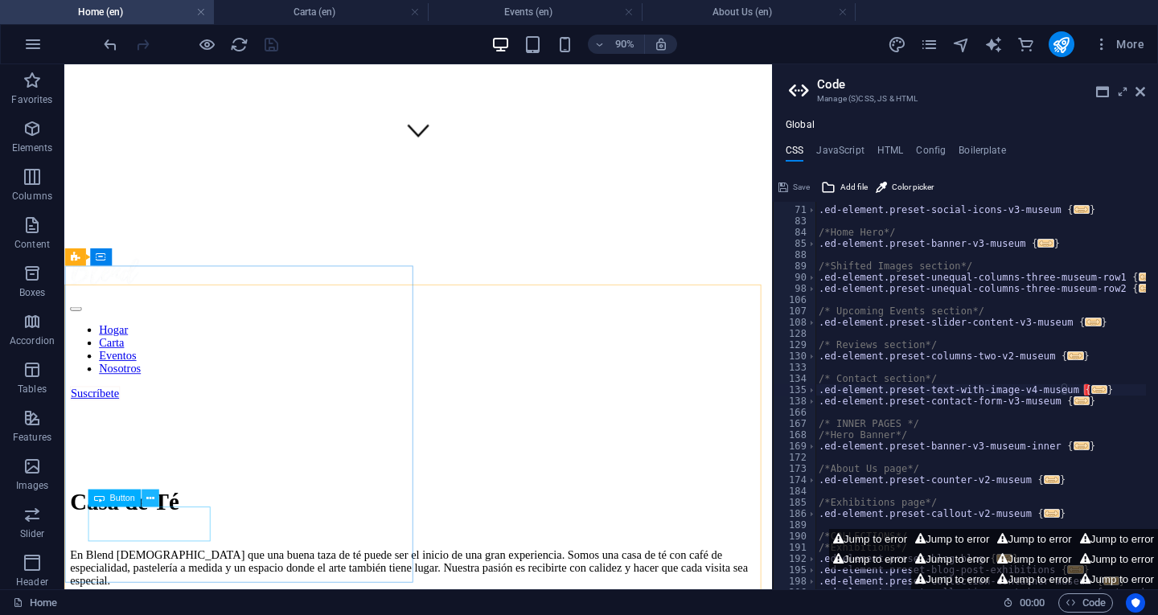
click at [148, 497] on icon at bounding box center [150, 498] width 8 height 15
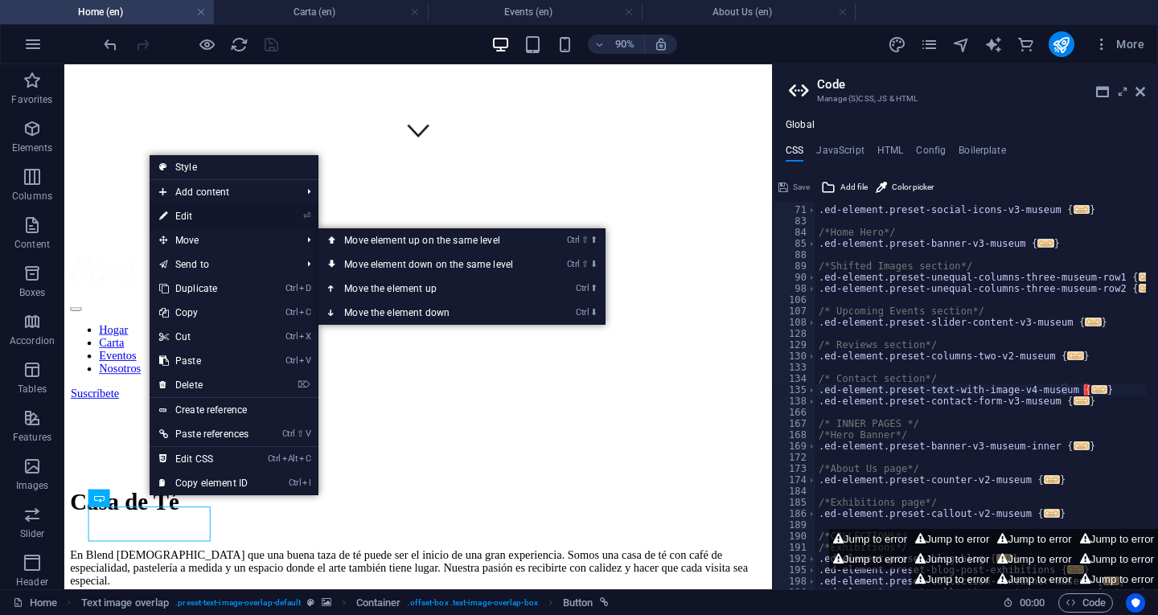
click at [220, 215] on link "⏎ Edit" at bounding box center [204, 216] width 109 height 24
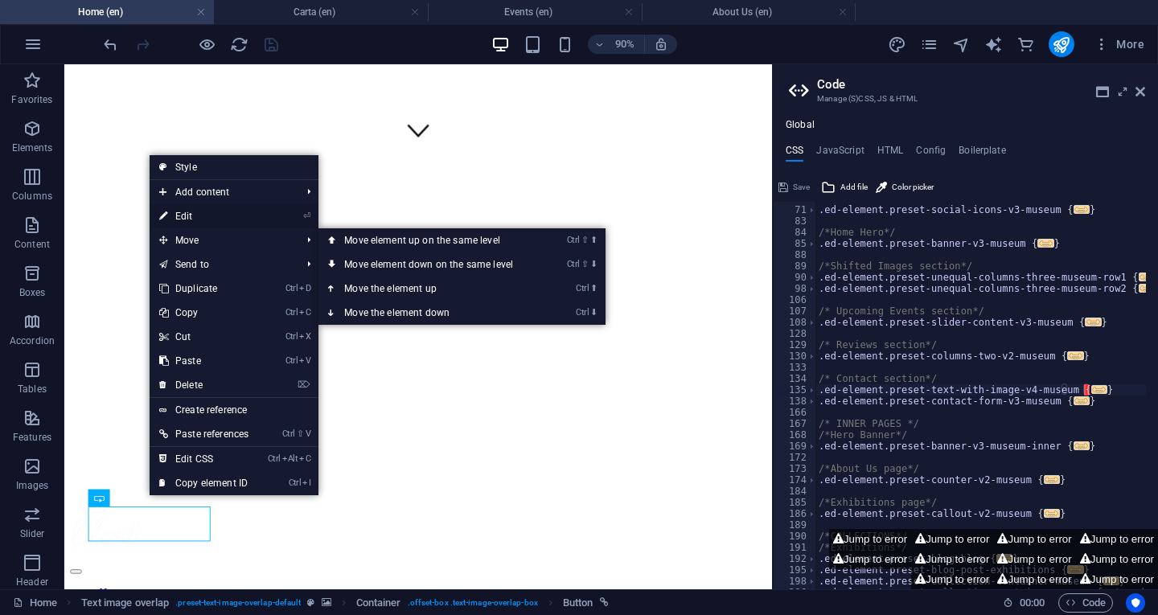
scroll to position [482, 0]
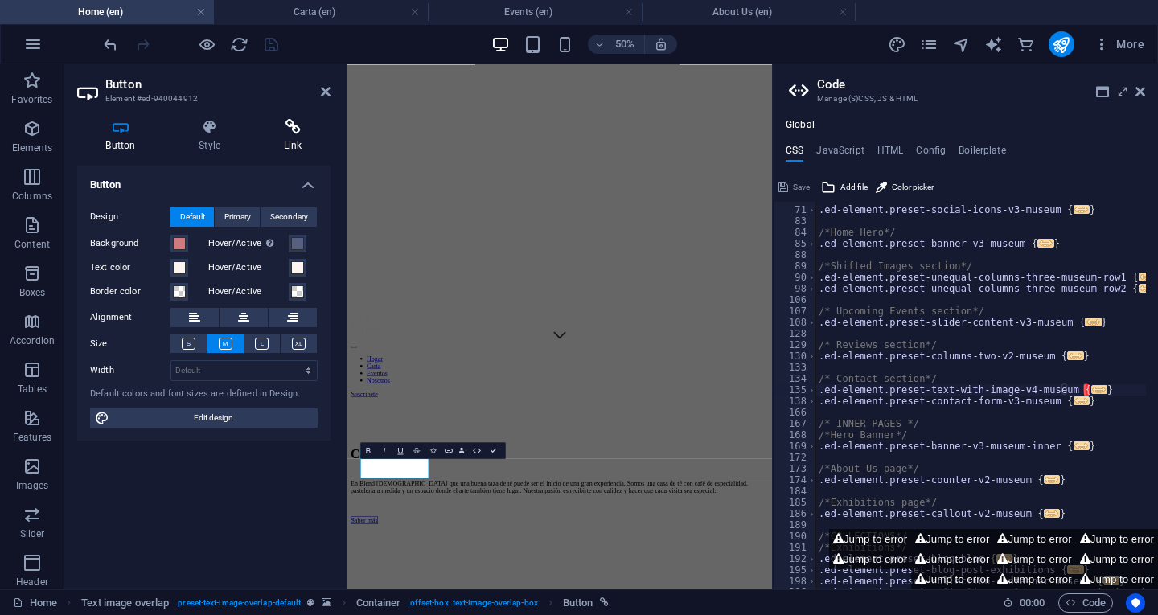
click at [288, 125] on icon at bounding box center [293, 127] width 76 height 16
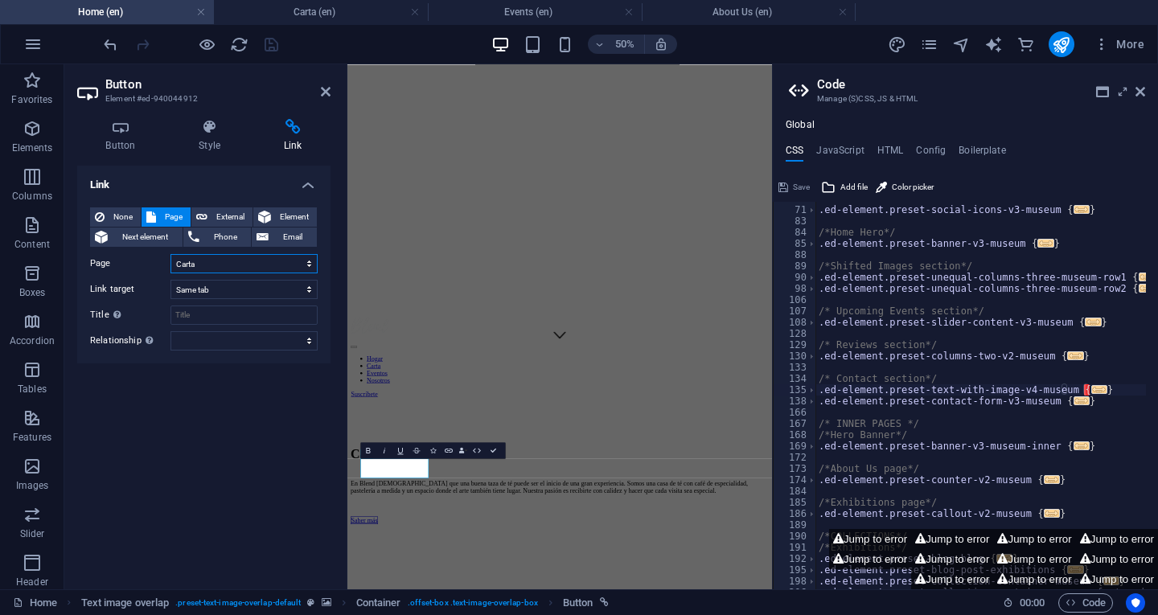
click at [277, 263] on select "Home About Us Carta Events Contact Privacy Legal Notice Home" at bounding box center [243, 263] width 147 height 19
select select "3"
click at [170, 254] on select "Home About Us Carta Events Contact Privacy Legal Notice Home" at bounding box center [243, 263] width 147 height 19
click at [267, 42] on icon "save" at bounding box center [271, 44] width 18 height 18
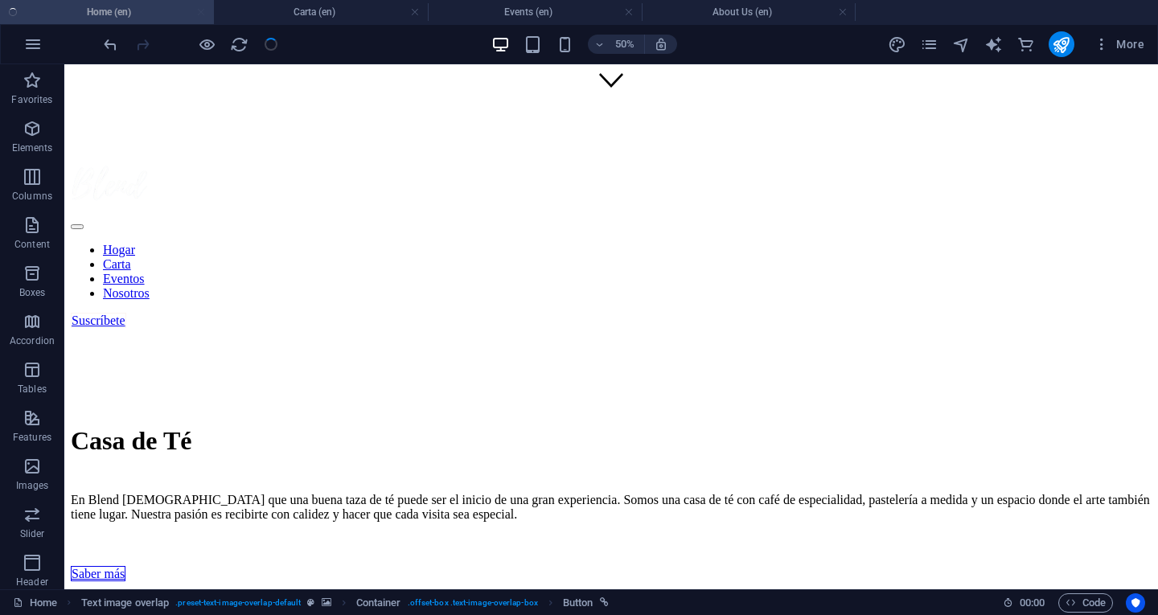
checkbox input "false"
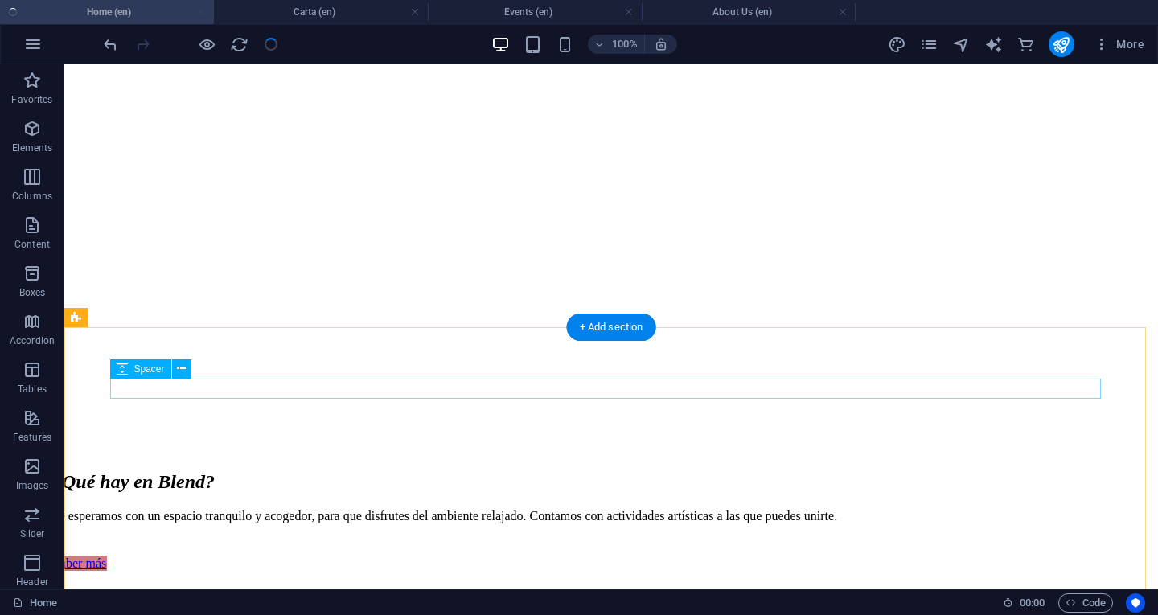
scroll to position [1125, 0]
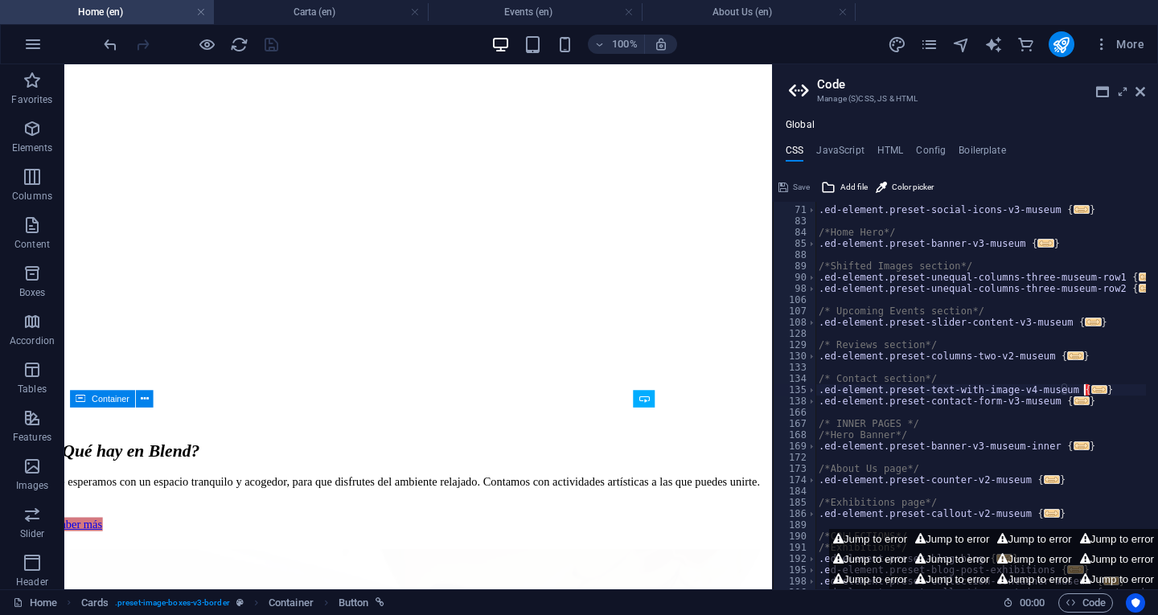
scroll to position [865, 0]
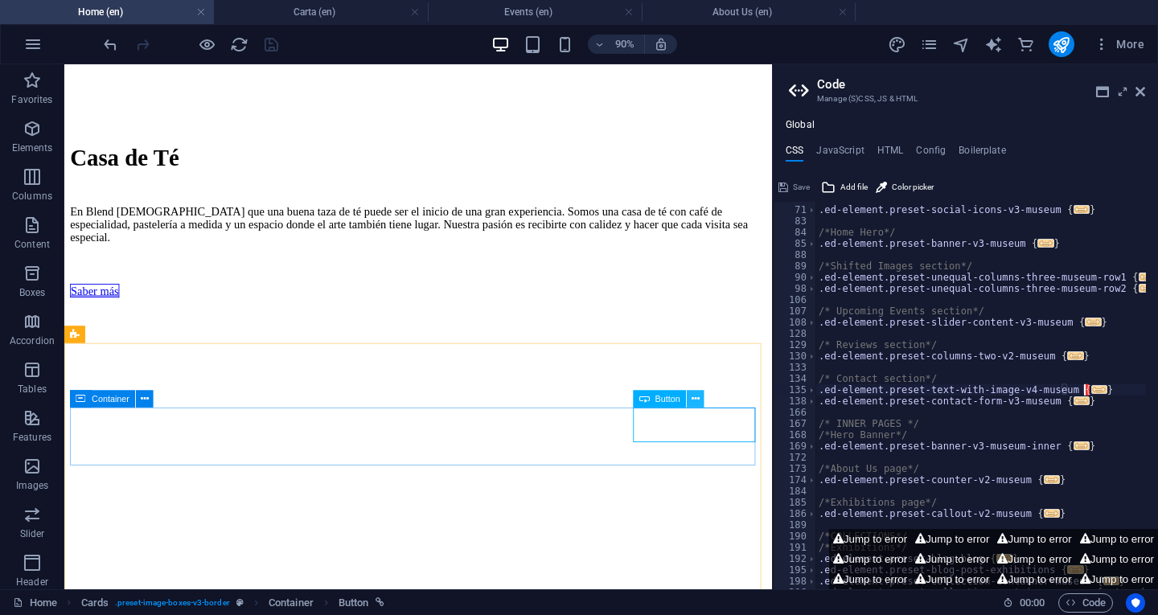
click at [696, 398] on icon at bounding box center [696, 398] width 8 height 15
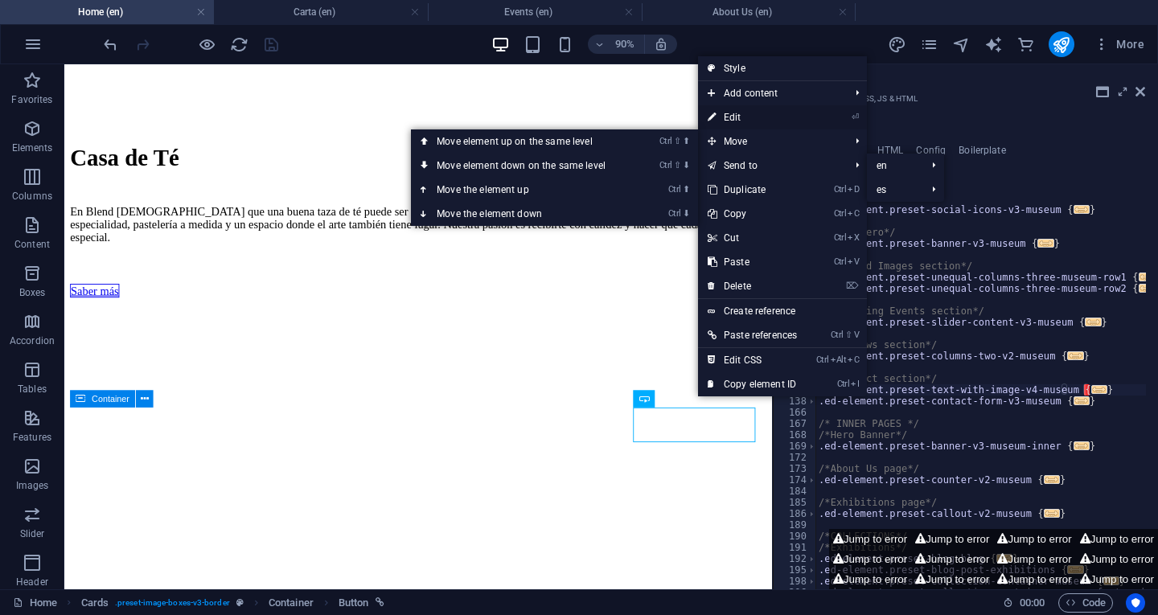
click at [743, 114] on link "⏎ Edit" at bounding box center [752, 117] width 109 height 24
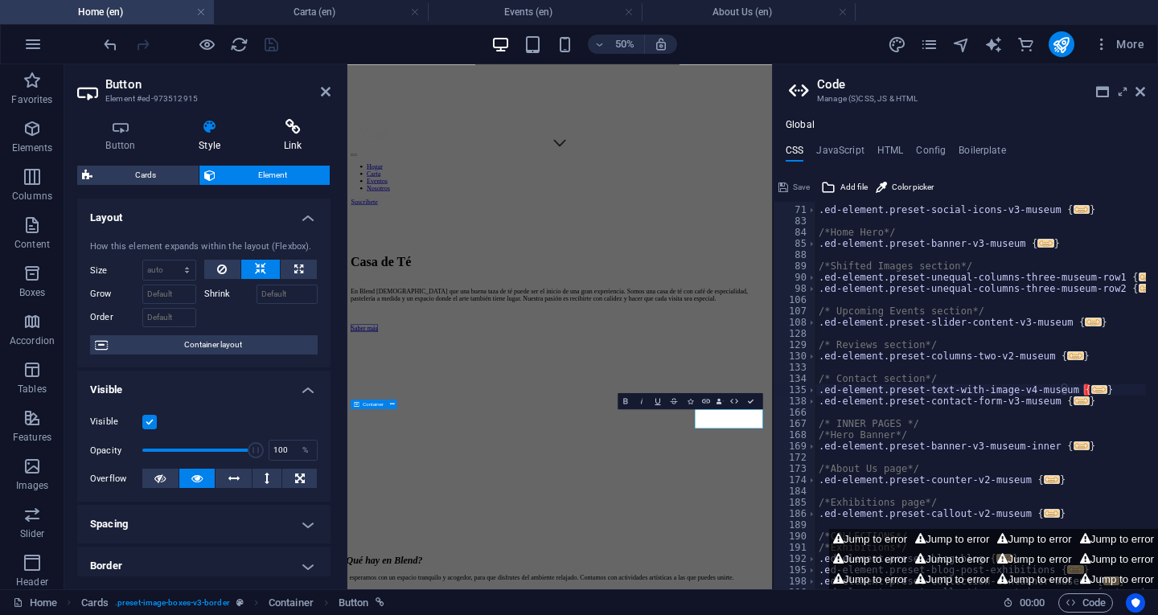
click at [287, 131] on icon at bounding box center [293, 127] width 76 height 16
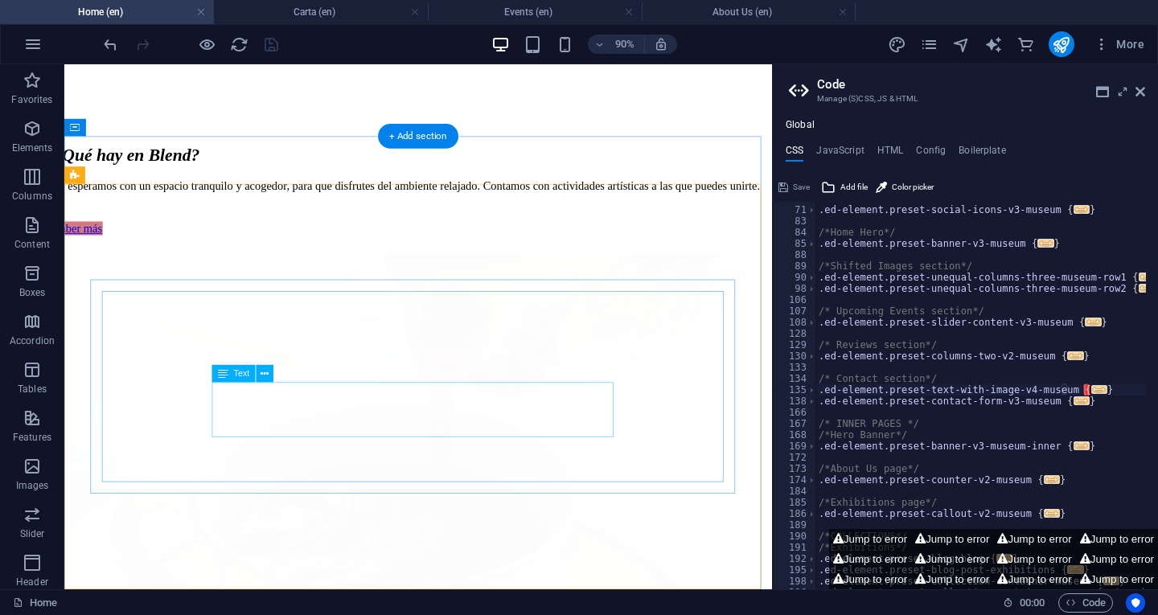
scroll to position [1669, 0]
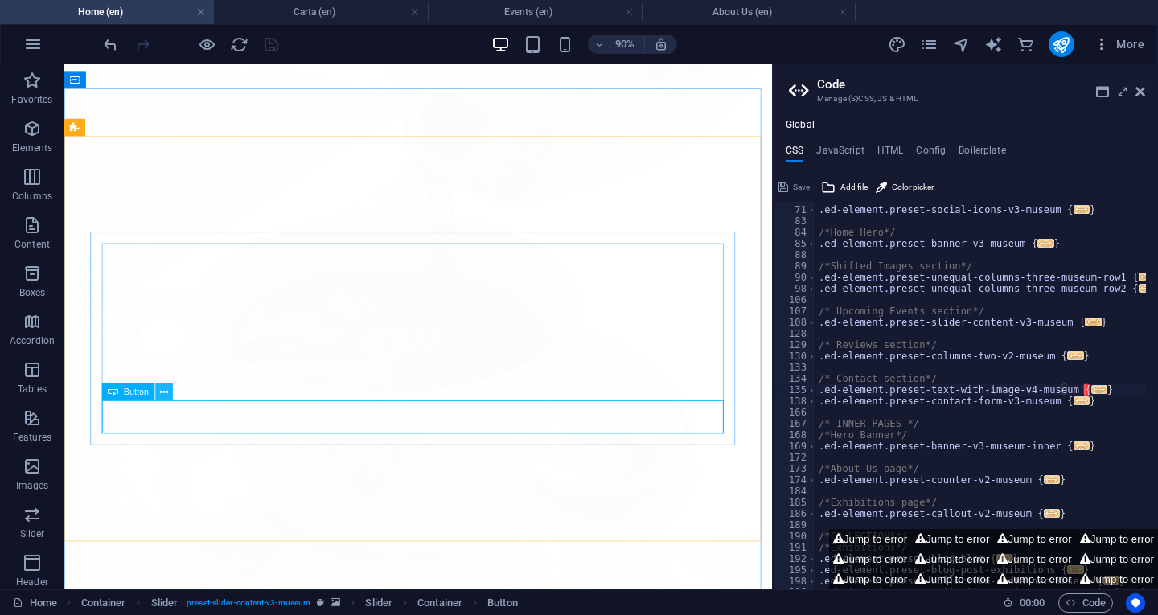
click at [162, 392] on icon at bounding box center [164, 391] width 8 height 15
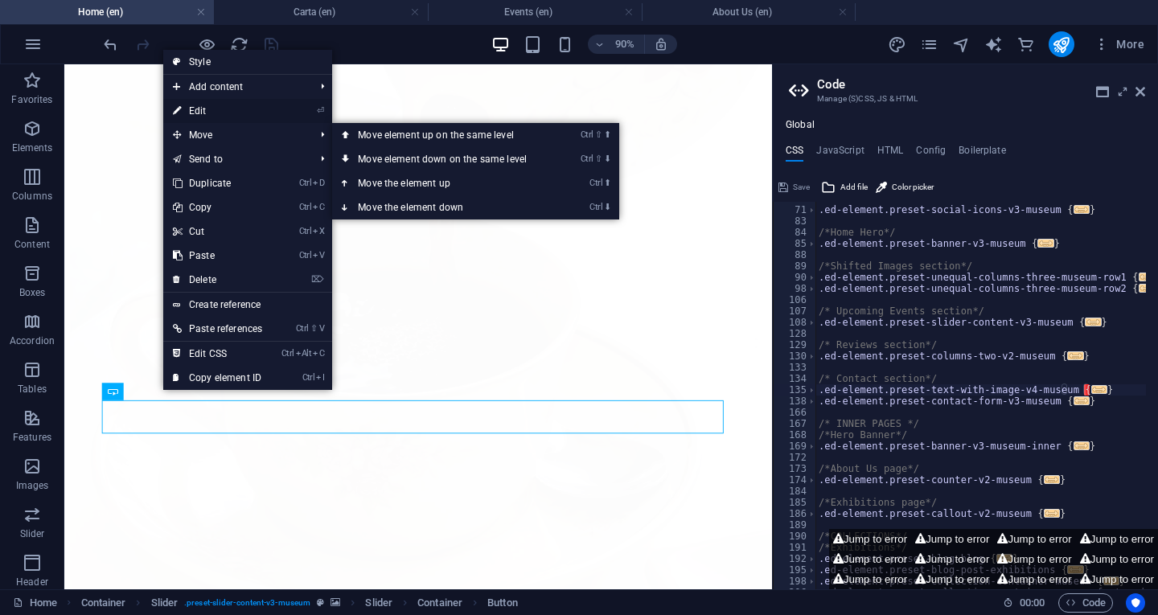
click at [213, 109] on link "⏎ Edit" at bounding box center [217, 111] width 109 height 24
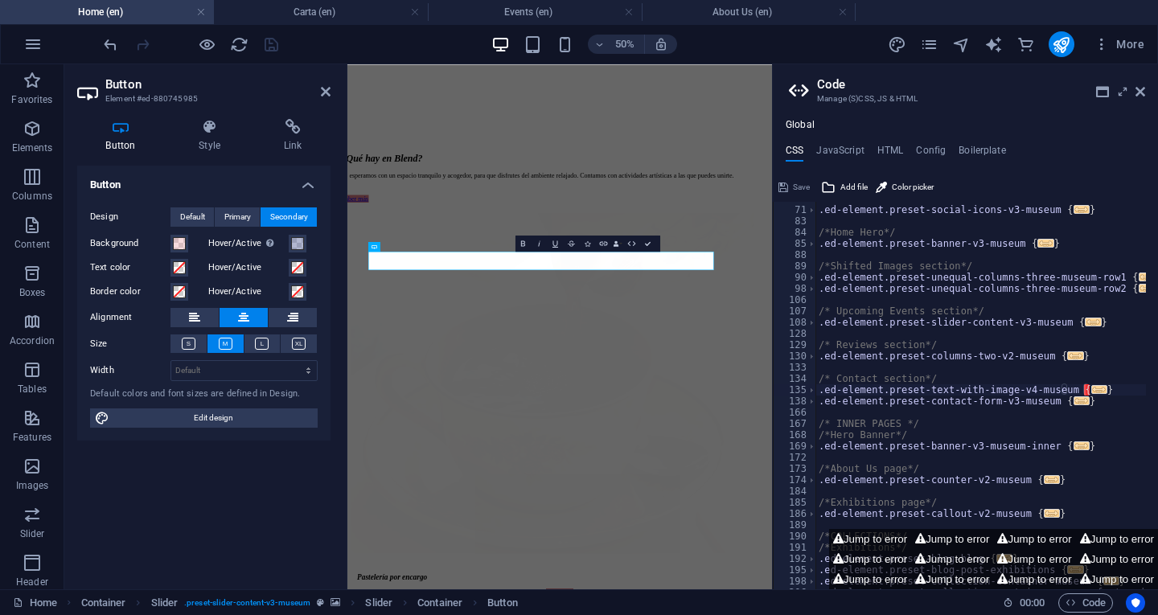
scroll to position [1977, 0]
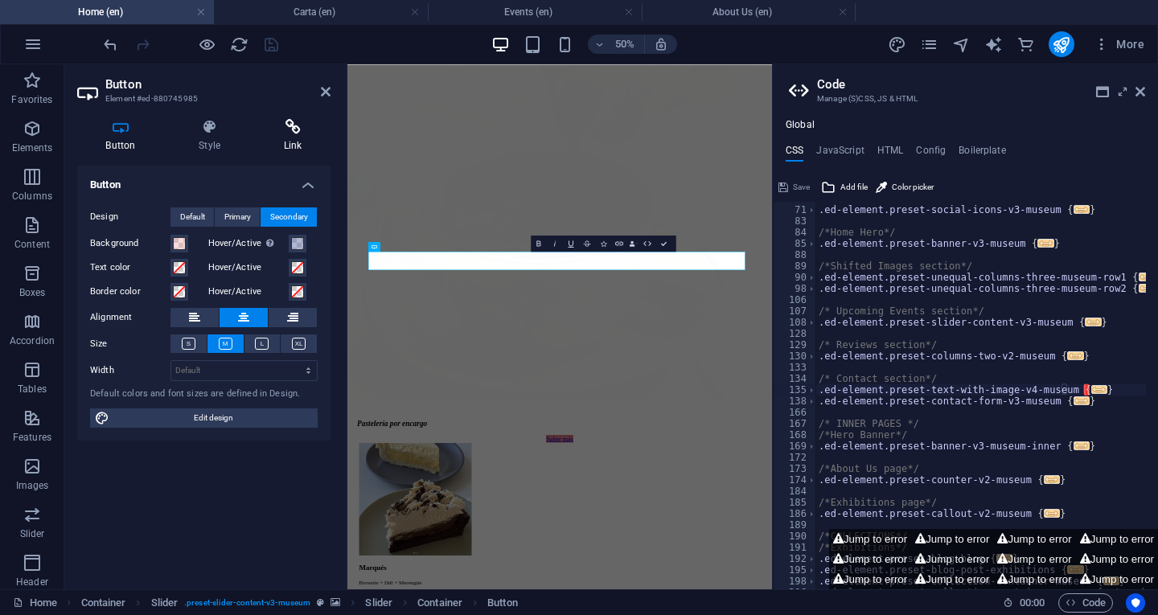
click at [284, 138] on h4 "Link" at bounding box center [293, 136] width 76 height 34
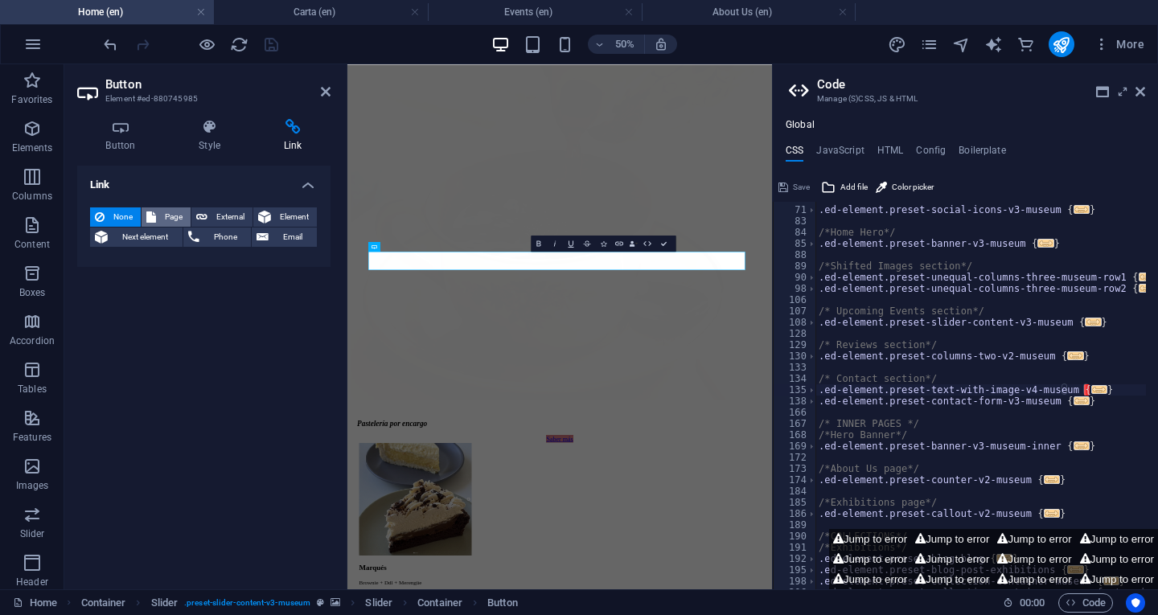
click at [171, 213] on span "Page" at bounding box center [173, 216] width 25 height 19
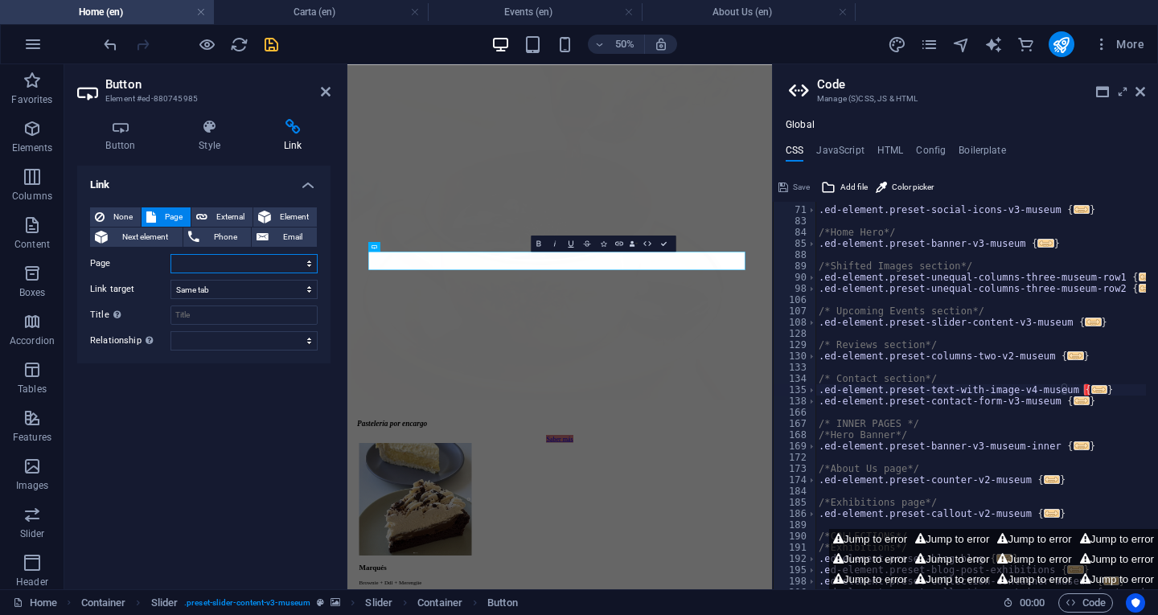
click at [232, 265] on select "Home About Us Carta Events Contact Privacy Legal Notice Home" at bounding box center [243, 263] width 147 height 19
select select "3"
click at [170, 254] on select "Home About Us Carta Events Contact Privacy Legal Notice Home" at bounding box center [243, 263] width 147 height 19
click at [235, 404] on div "Link None Page External Element Next element Phone Email Page Home About Us Car…" at bounding box center [203, 371] width 253 height 411
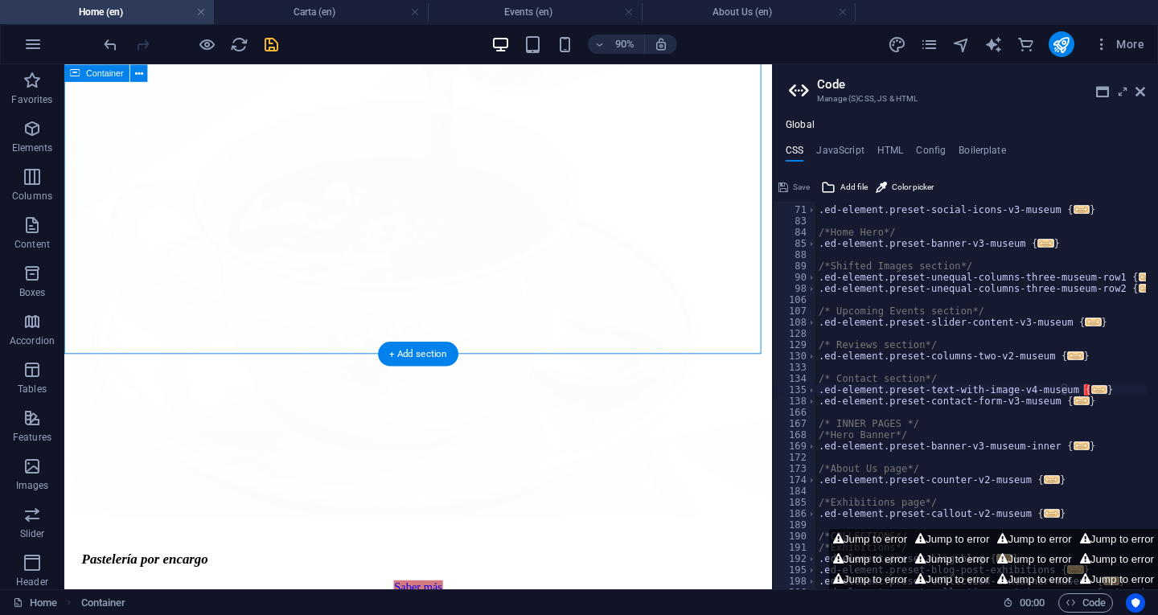
scroll to position [1750, 0]
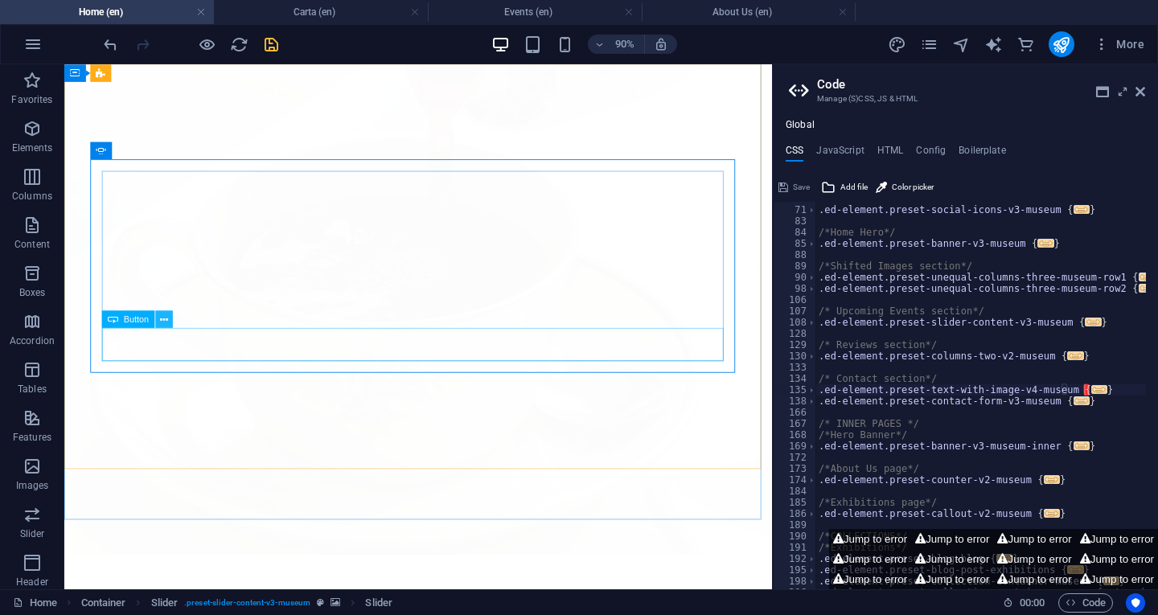
click at [166, 321] on icon at bounding box center [164, 319] width 8 height 15
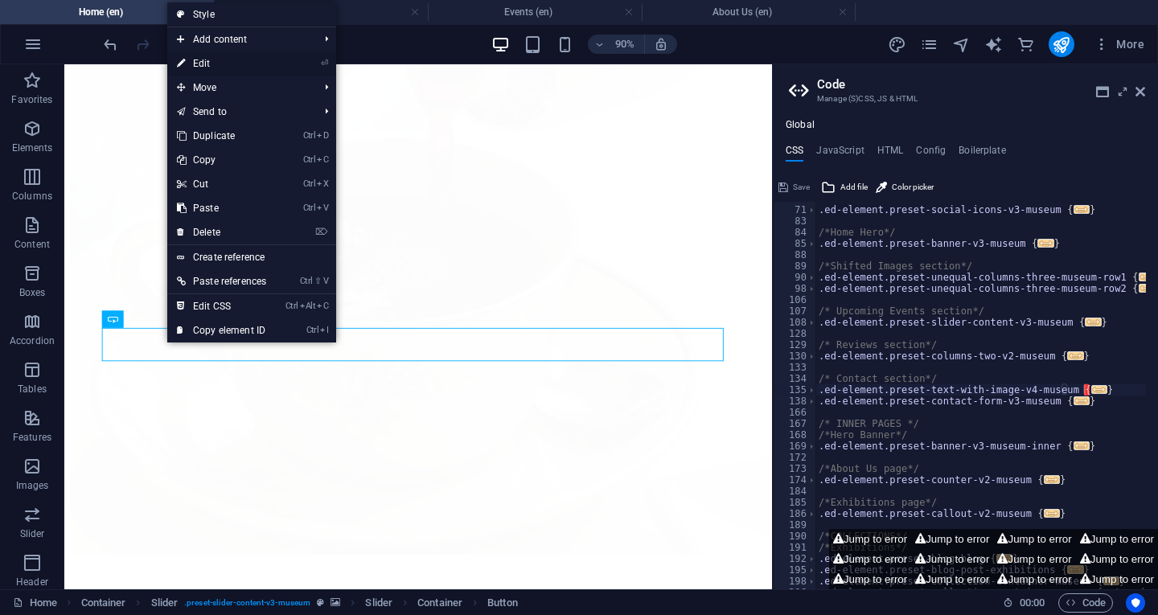
click at [208, 60] on link "⏎ Edit" at bounding box center [221, 63] width 109 height 24
select select
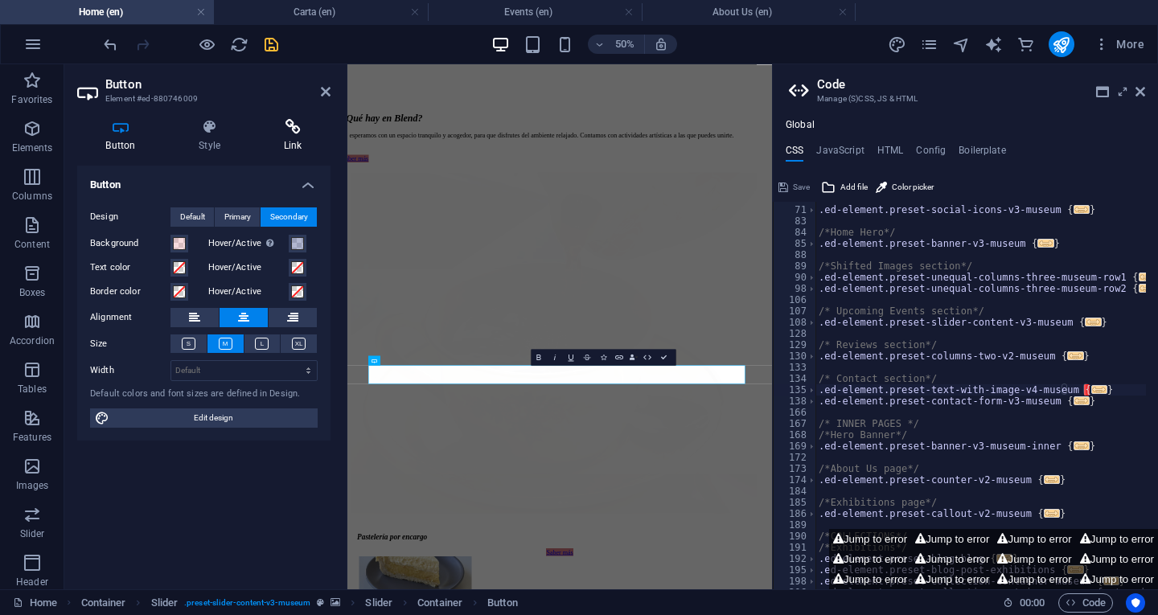
click at [287, 130] on icon at bounding box center [293, 127] width 76 height 16
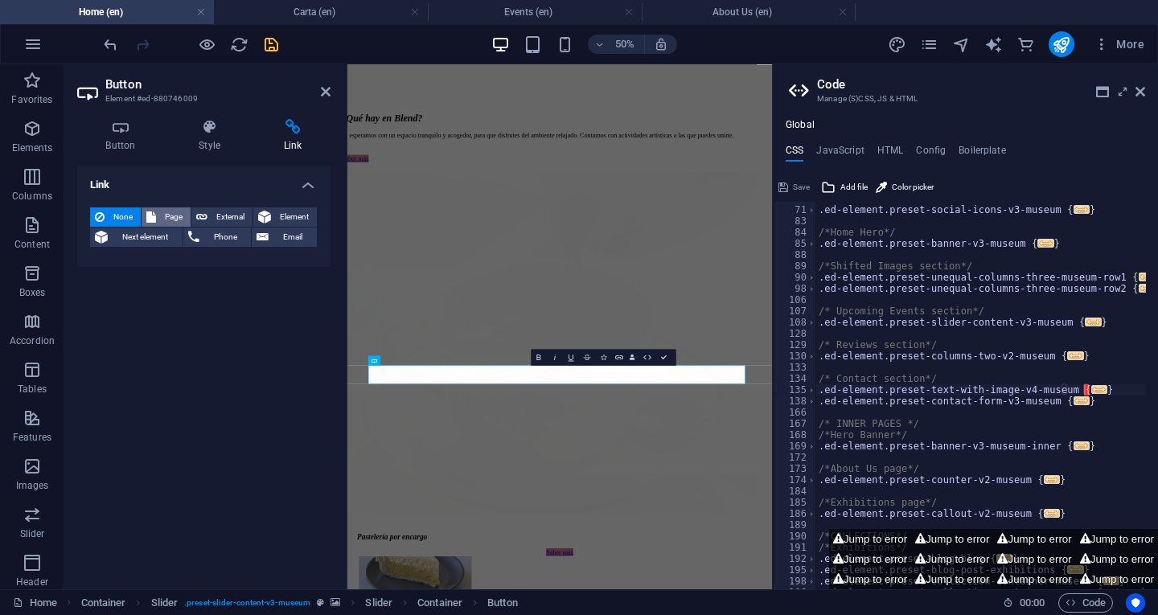
click at [175, 218] on span "Page" at bounding box center [173, 216] width 25 height 19
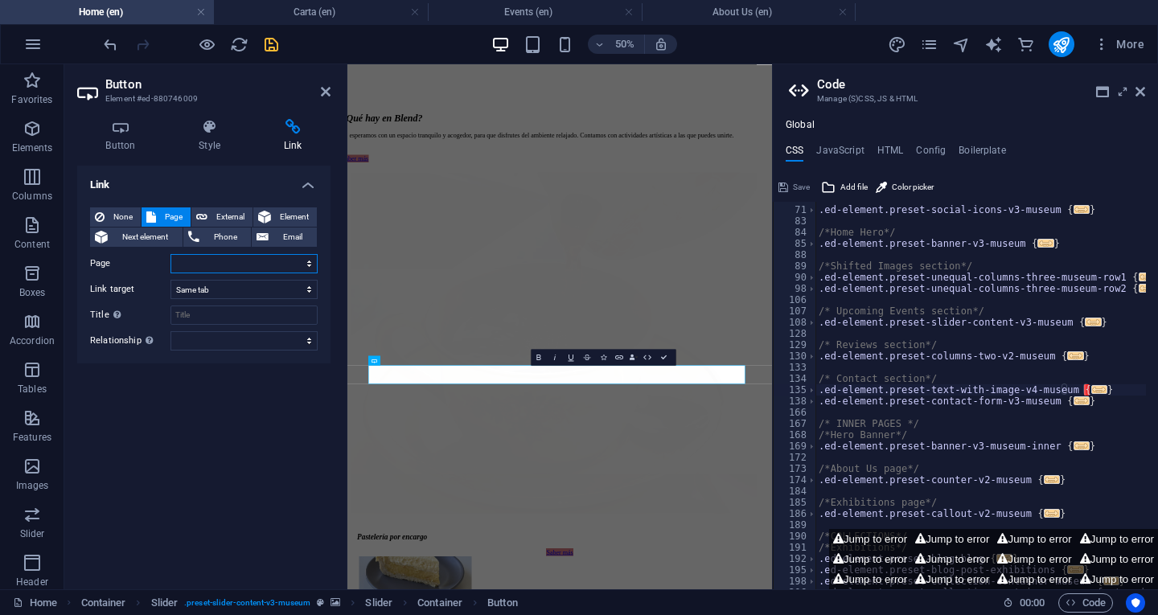
click at [233, 259] on select "Home About Us Carta Events Contact Privacy Legal Notice Home" at bounding box center [243, 263] width 147 height 19
select select "3"
click at [170, 254] on select "Home About Us Carta Events Contact Privacy Legal Notice Home" at bounding box center [243, 263] width 147 height 19
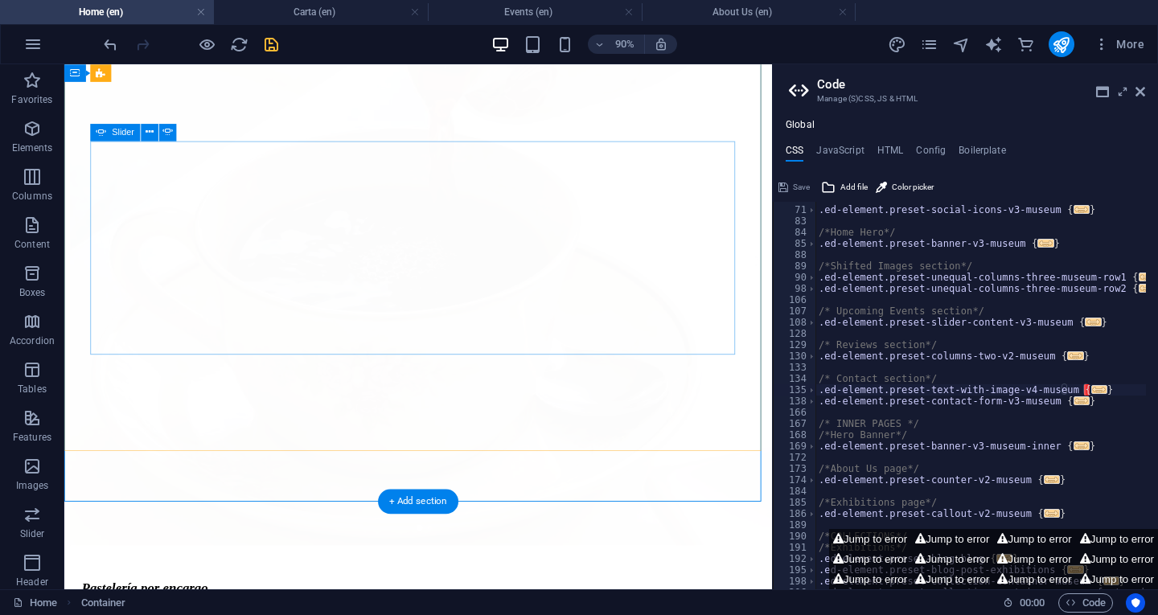
scroll to position [1770, 0]
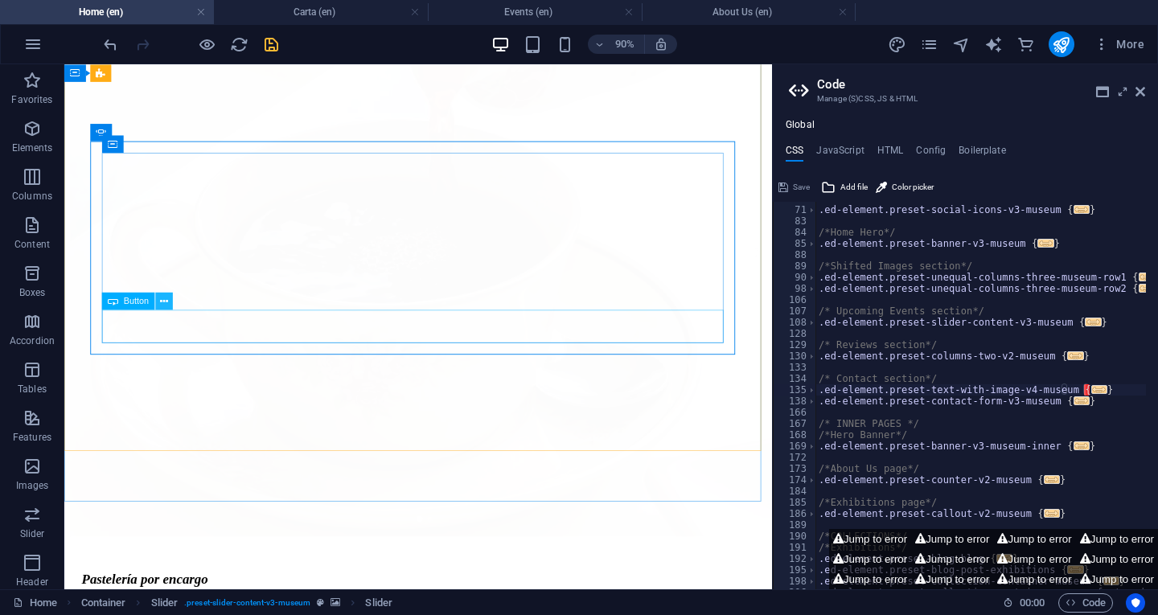
click at [163, 301] on icon at bounding box center [164, 300] width 8 height 15
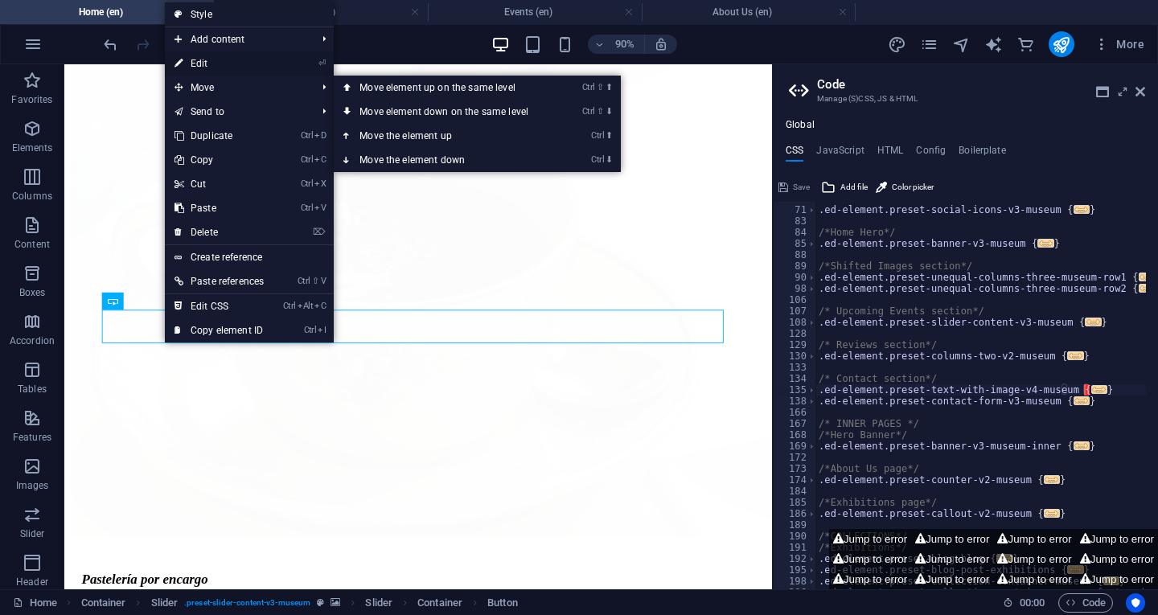
click at [214, 63] on link "⏎ Edit" at bounding box center [219, 63] width 109 height 24
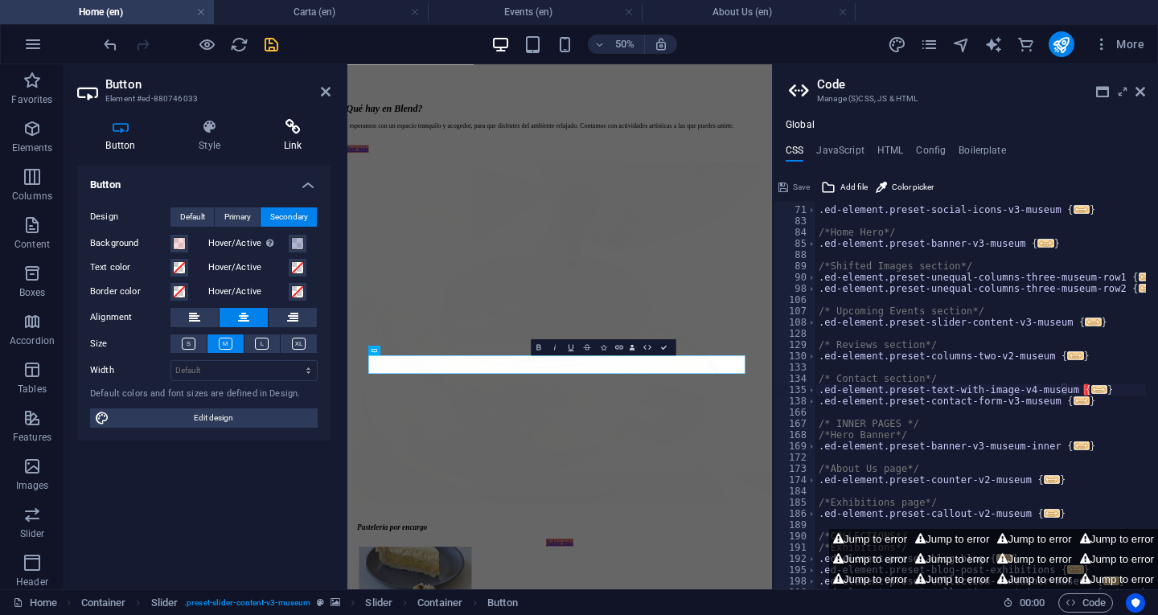
click at [277, 125] on icon at bounding box center [293, 127] width 76 height 16
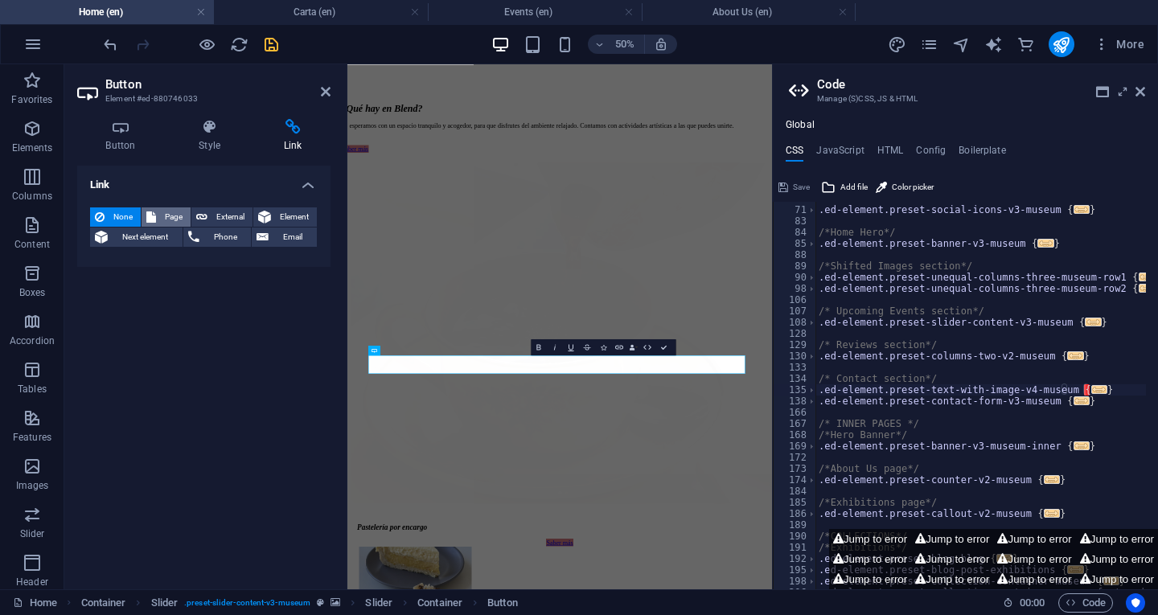
click at [152, 214] on icon at bounding box center [151, 216] width 10 height 19
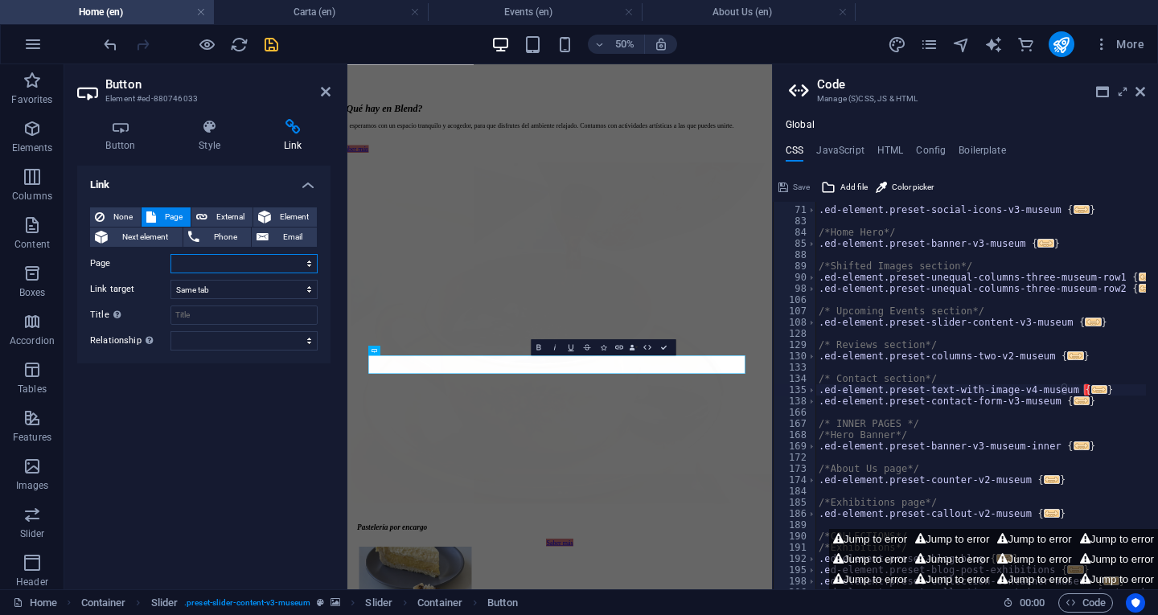
click at [203, 263] on select "Home About Us Carta Events Contact Privacy Legal Notice Home" at bounding box center [243, 263] width 147 height 19
select select "3"
click at [170, 254] on select "Home About Us Carta Events Contact Privacy Legal Notice Home" at bounding box center [243, 263] width 147 height 19
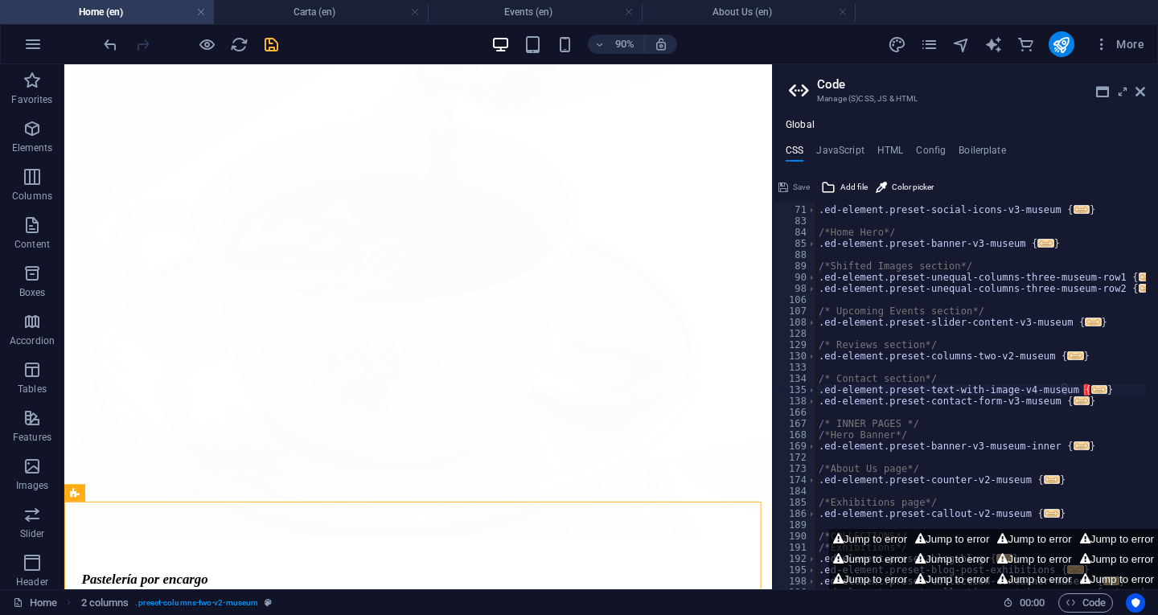
click at [273, 43] on icon "save" at bounding box center [271, 44] width 18 height 18
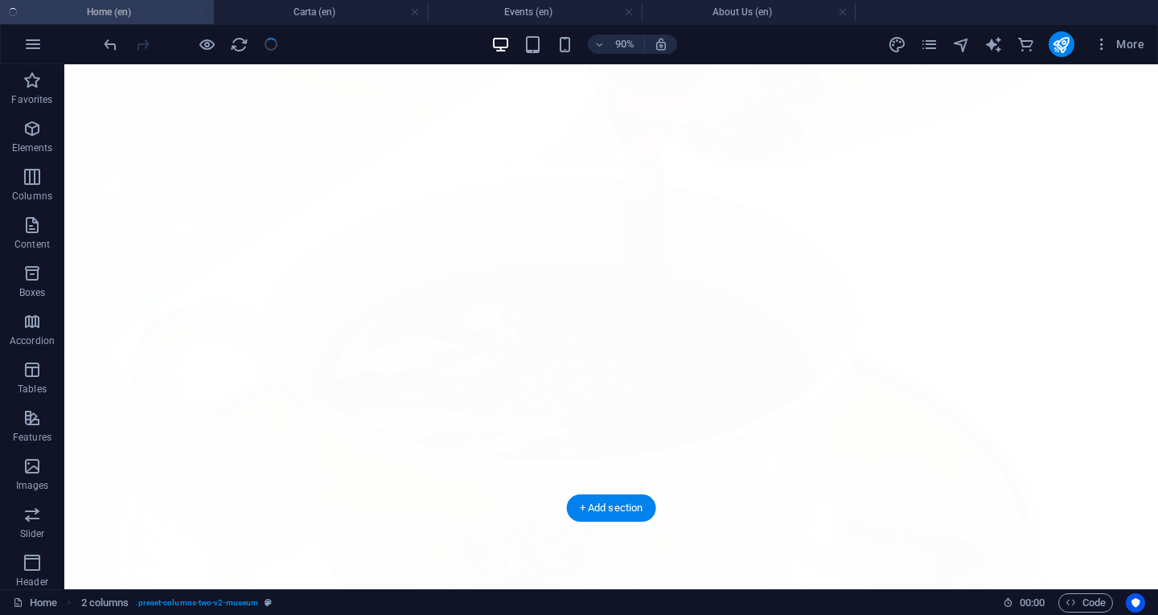
checkbox input "false"
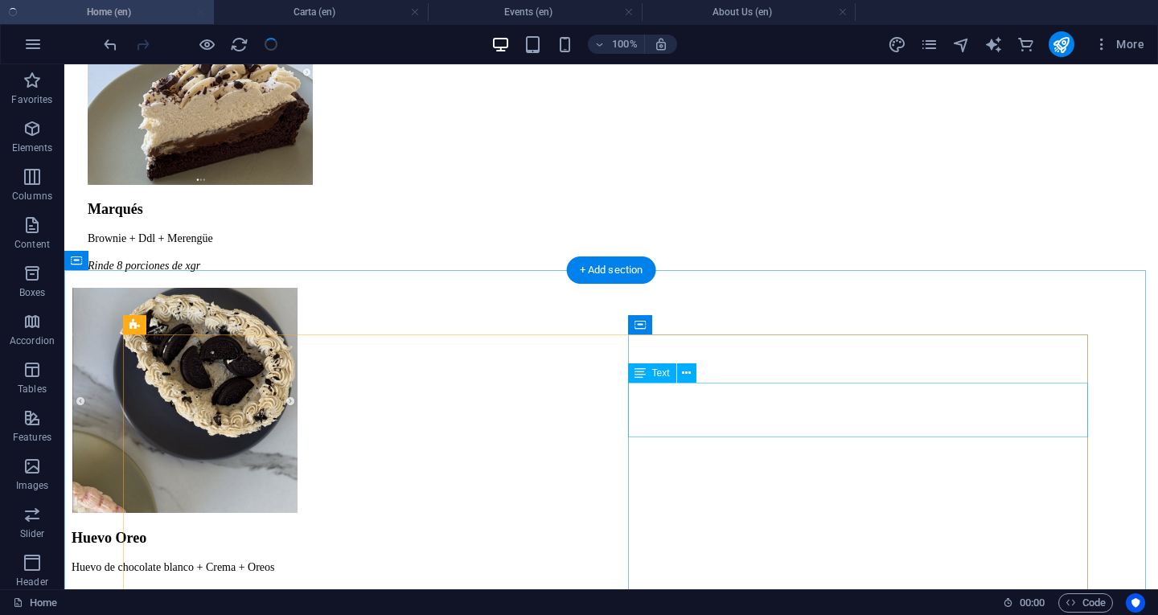
scroll to position [2815, 0]
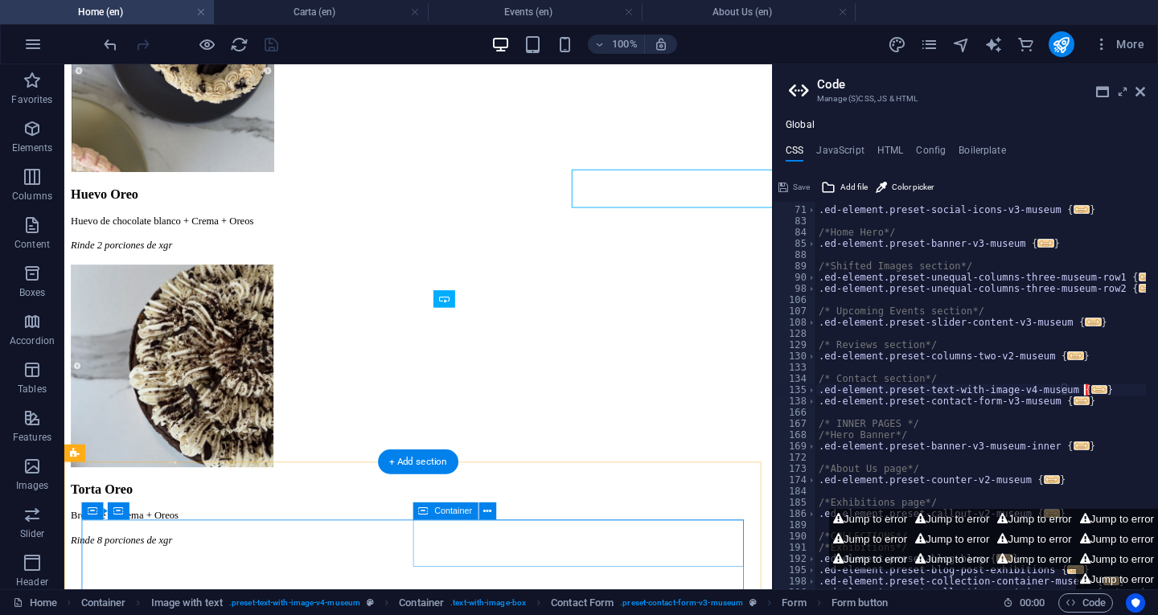
scroll to position [3159, 0]
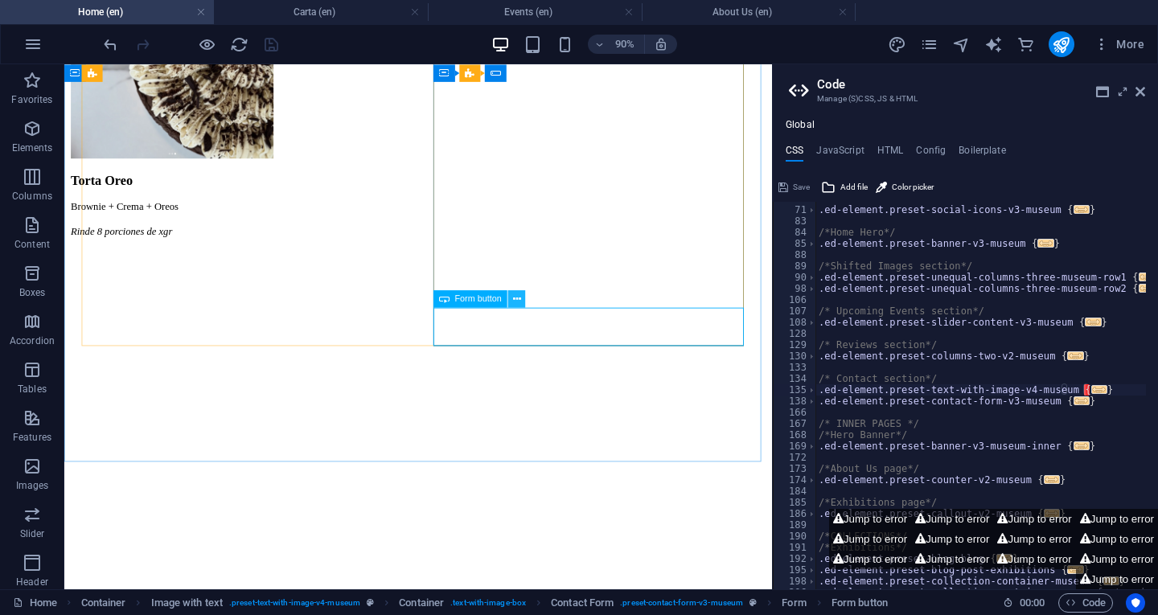
click at [515, 297] on icon at bounding box center [517, 298] width 8 height 15
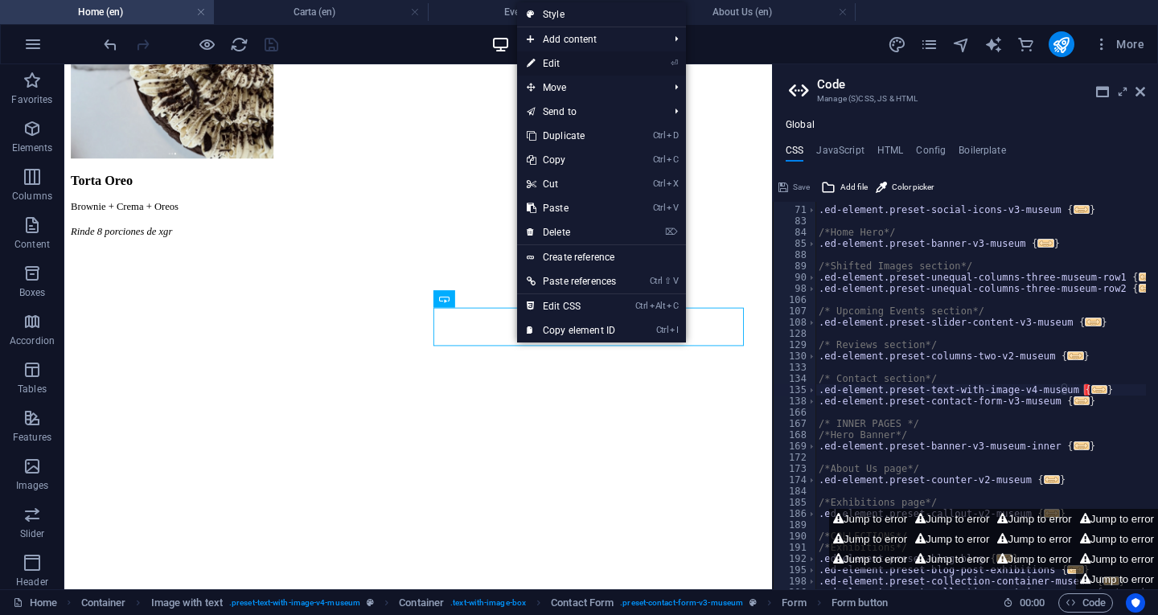
click at [574, 65] on link "⏎ Edit" at bounding box center [571, 63] width 109 height 24
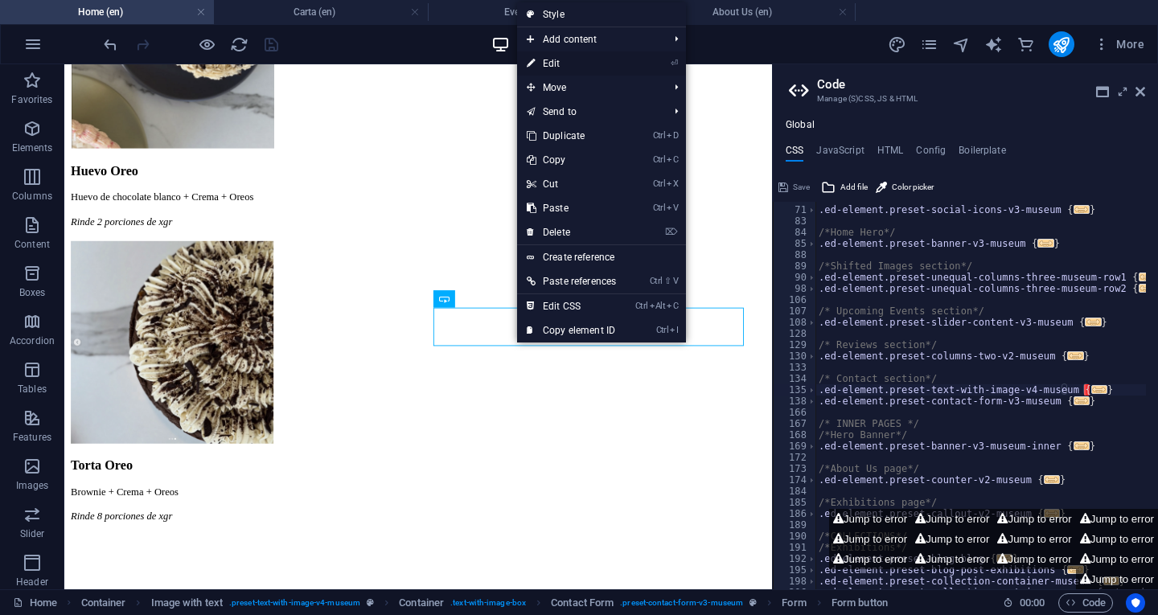
select select "px"
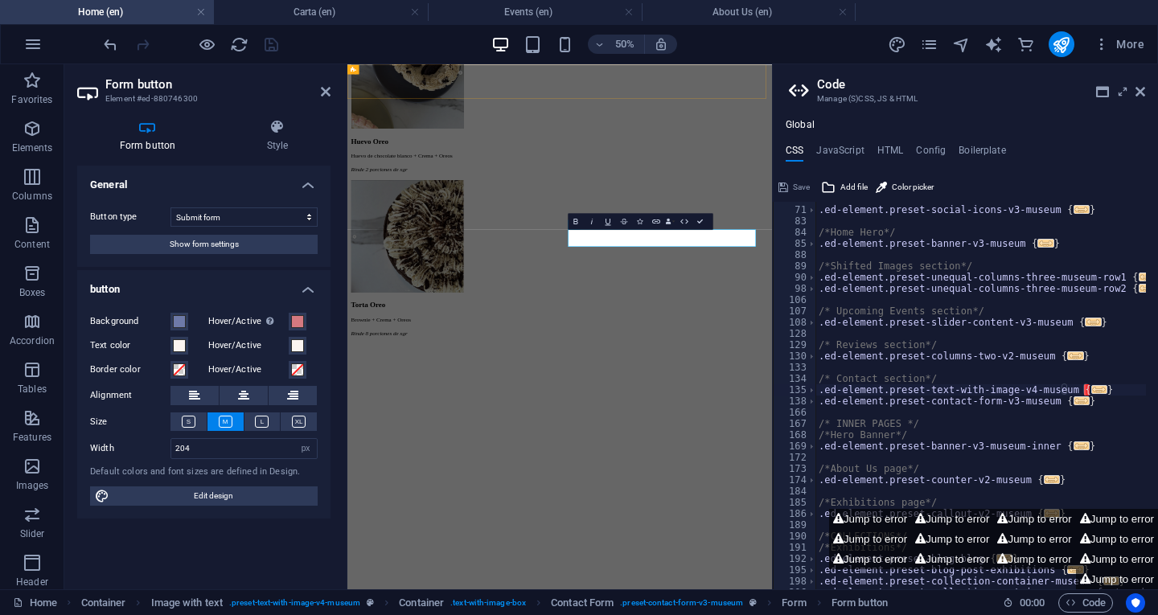
scroll to position [3321, 0]
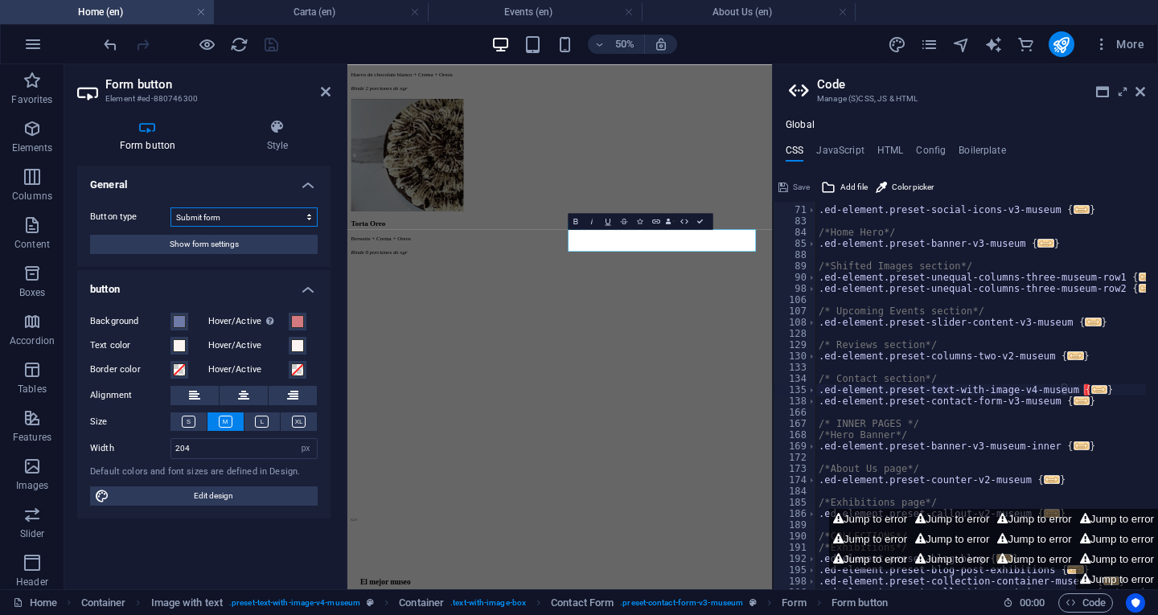
click at [272, 217] on select "Submit form Reset form No action" at bounding box center [243, 216] width 147 height 19
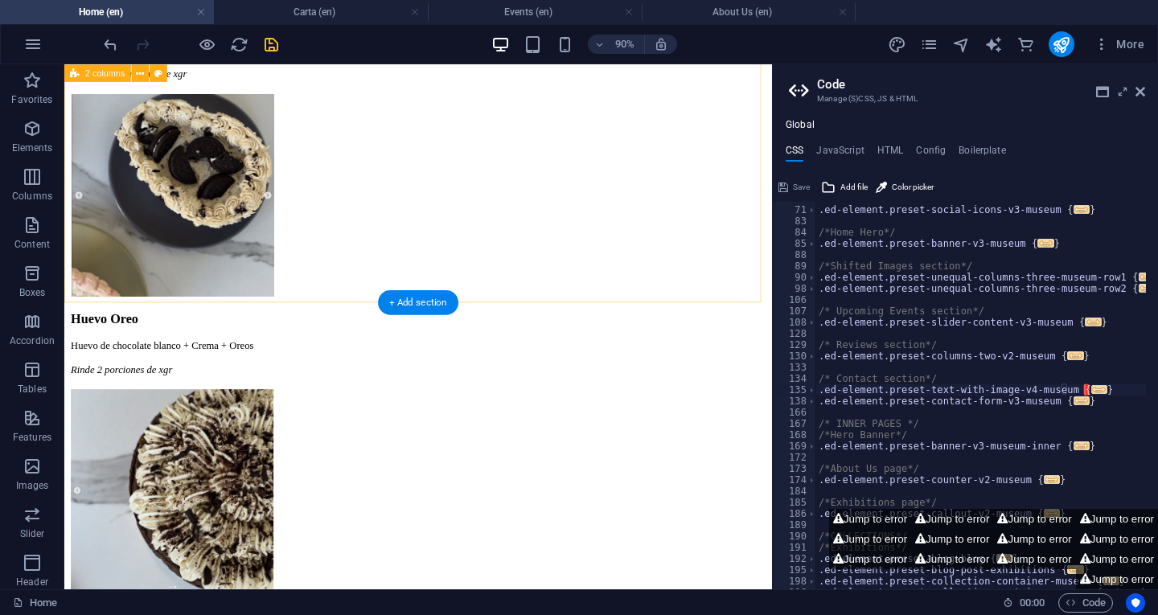
scroll to position [2918, 0]
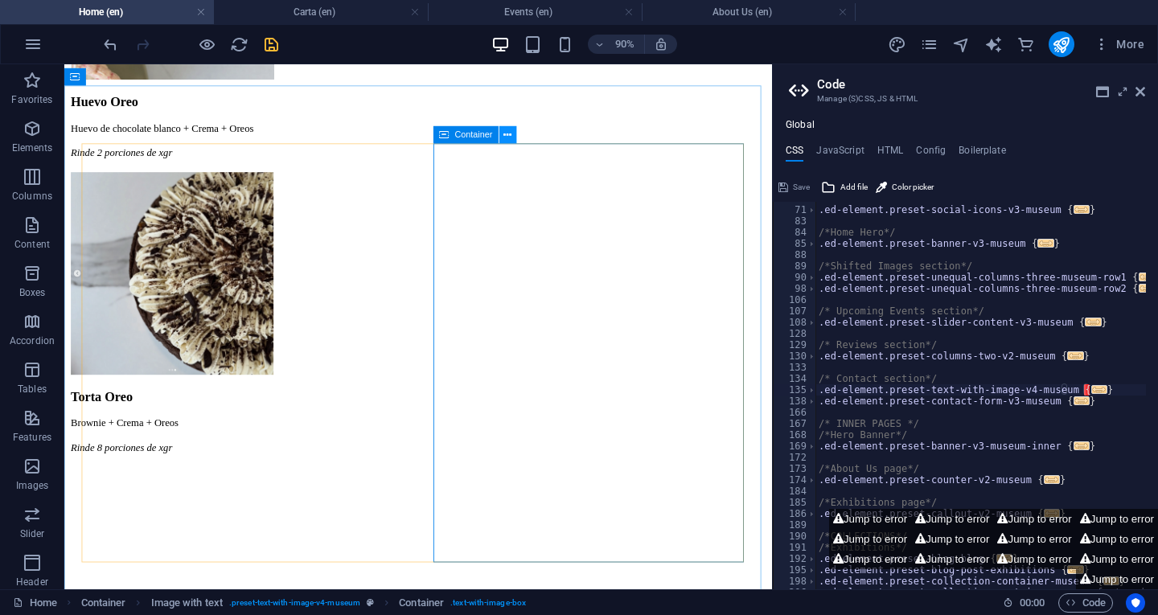
click at [504, 130] on icon at bounding box center [507, 134] width 8 height 15
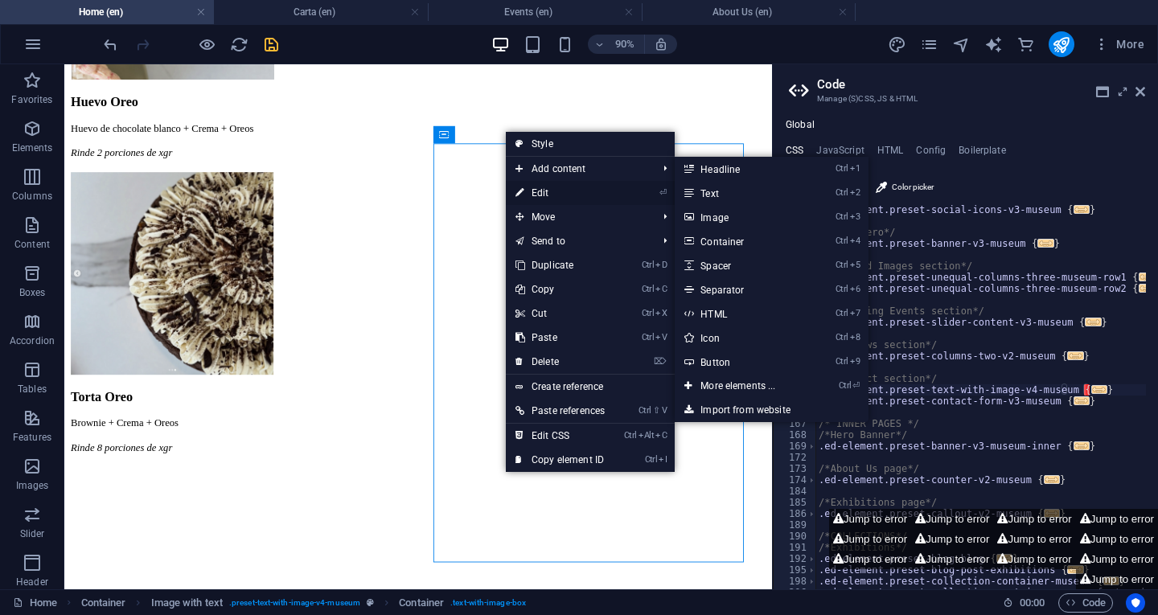
click at [573, 195] on link "⏎ Edit" at bounding box center [560, 193] width 109 height 24
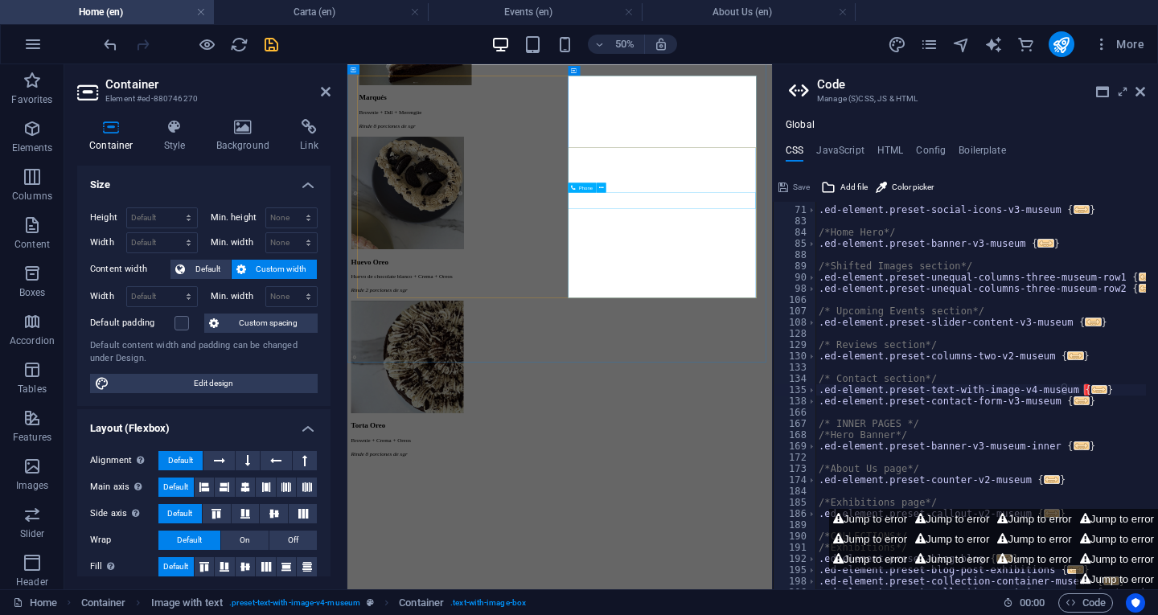
scroll to position [3226, 0]
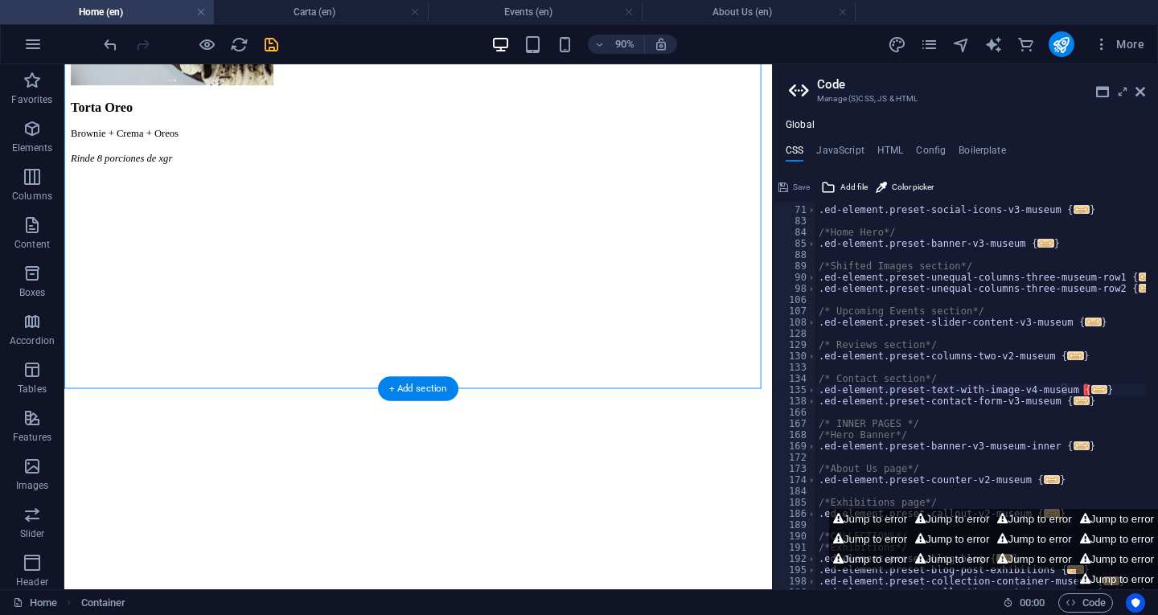
scroll to position [3569, 0]
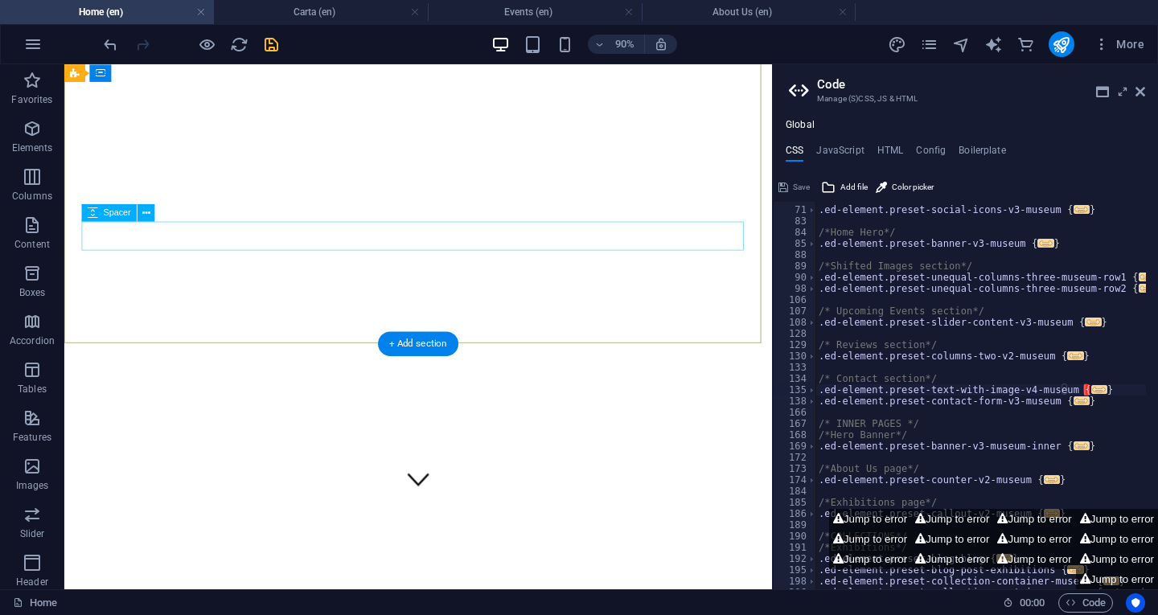
scroll to position [0, 0]
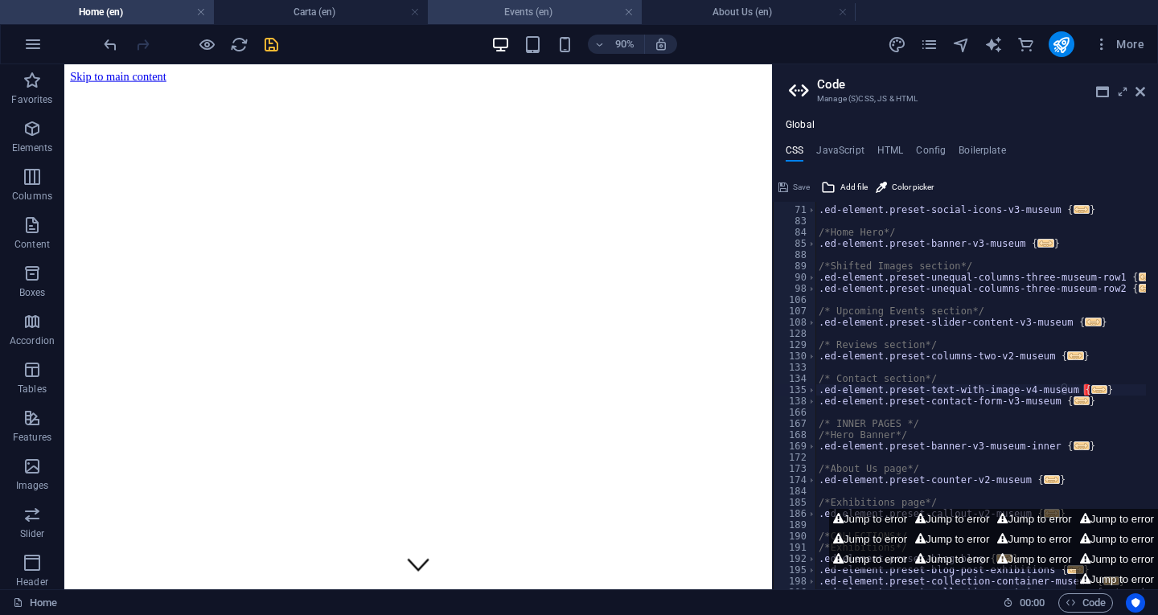
click at [525, 9] on h4 "Events (en)" at bounding box center [535, 12] width 214 height 18
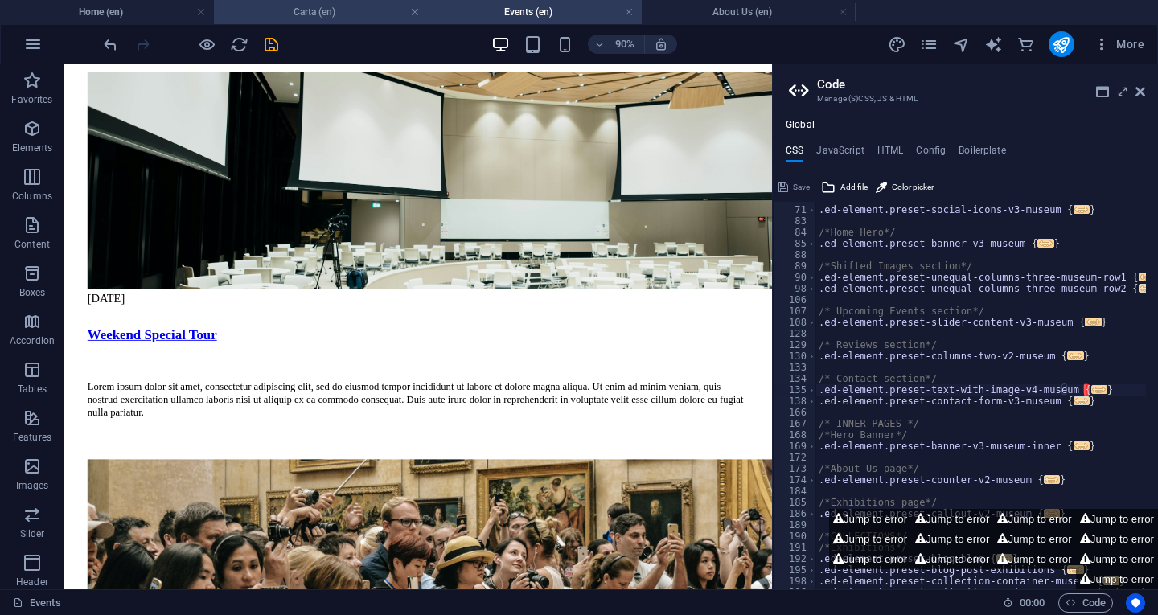
click at [335, 11] on h4 "Carta (en)" at bounding box center [321, 12] width 214 height 18
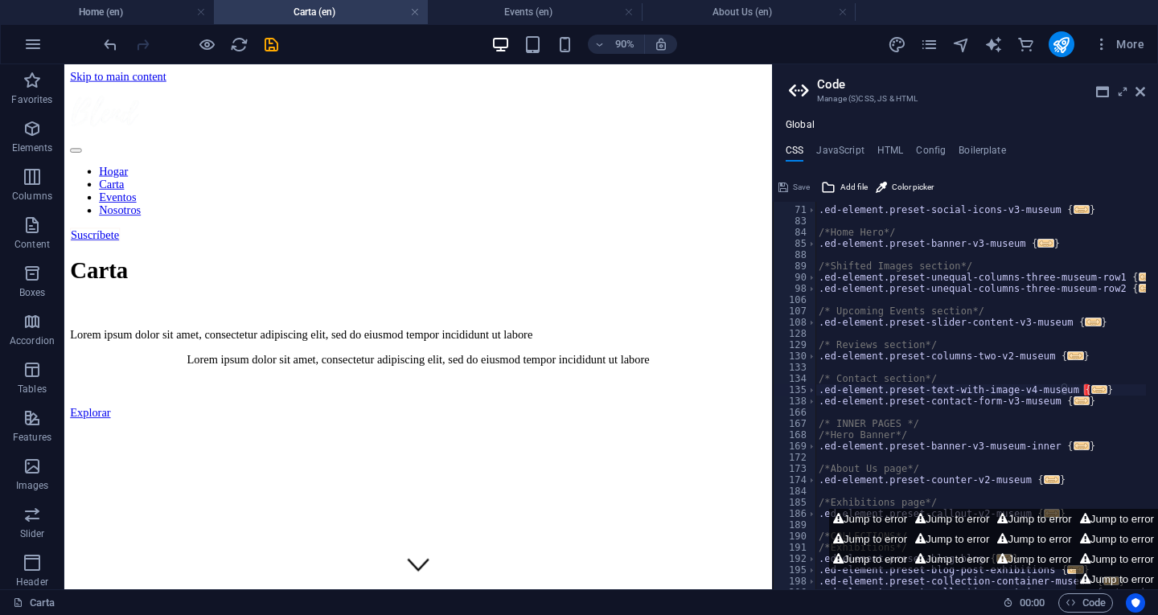
scroll to position [0, 0]
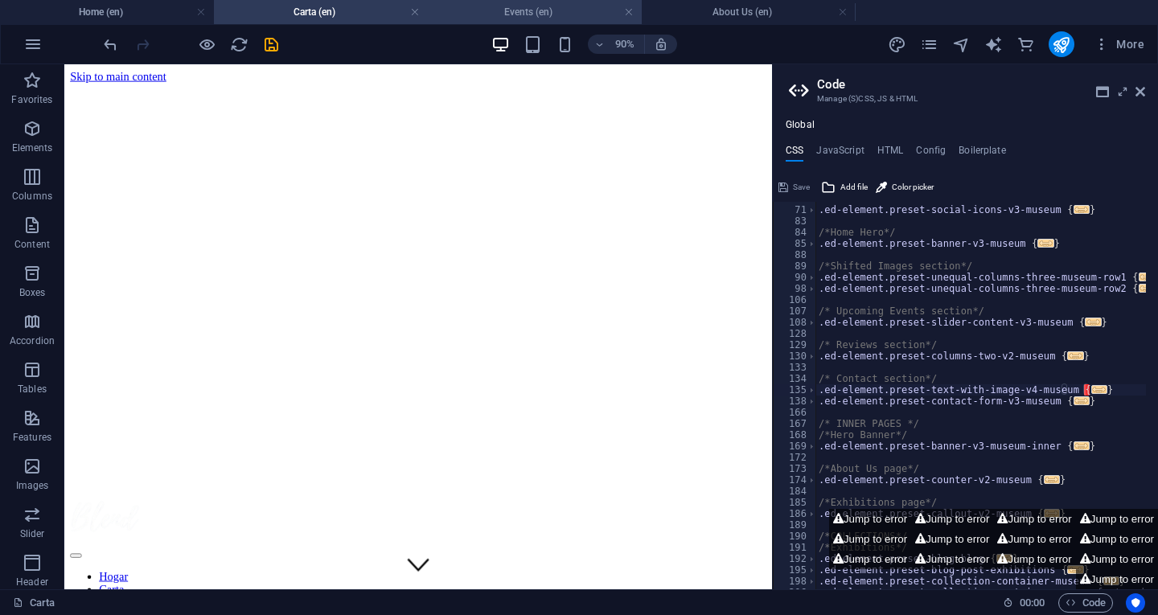
click at [493, 14] on h4 "Events (en)" at bounding box center [535, 12] width 214 height 18
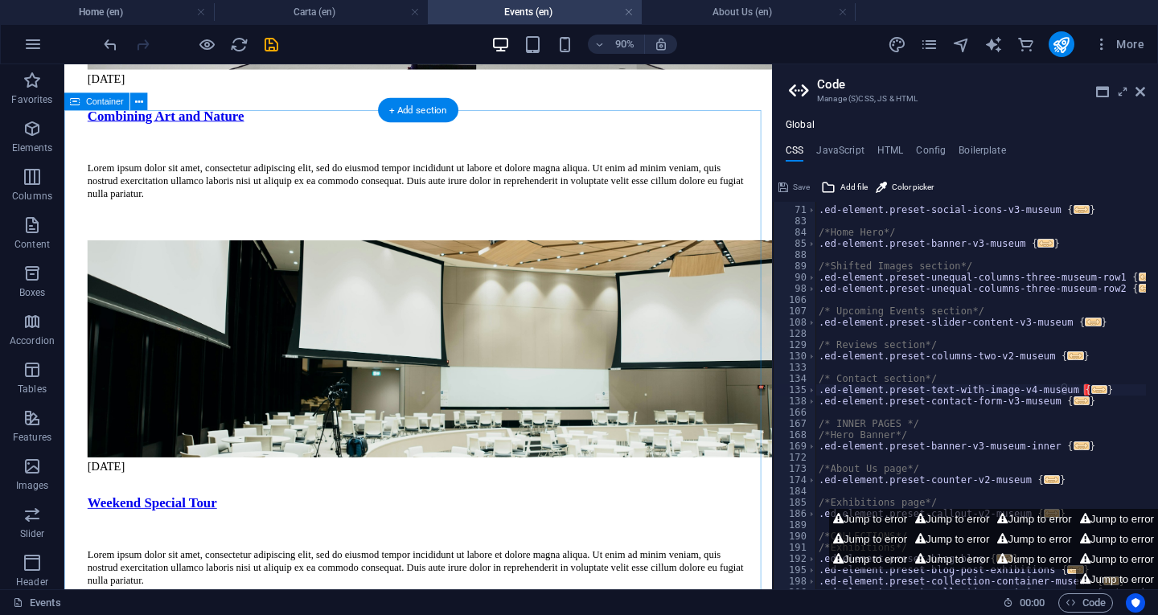
scroll to position [3216, 0]
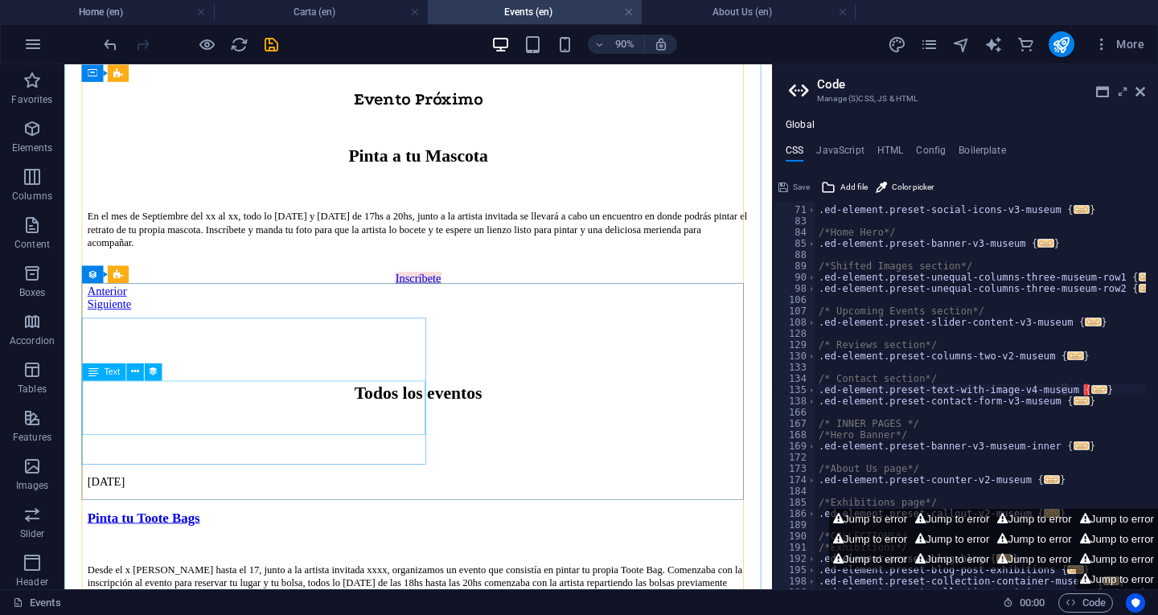
scroll to position [1447, 0]
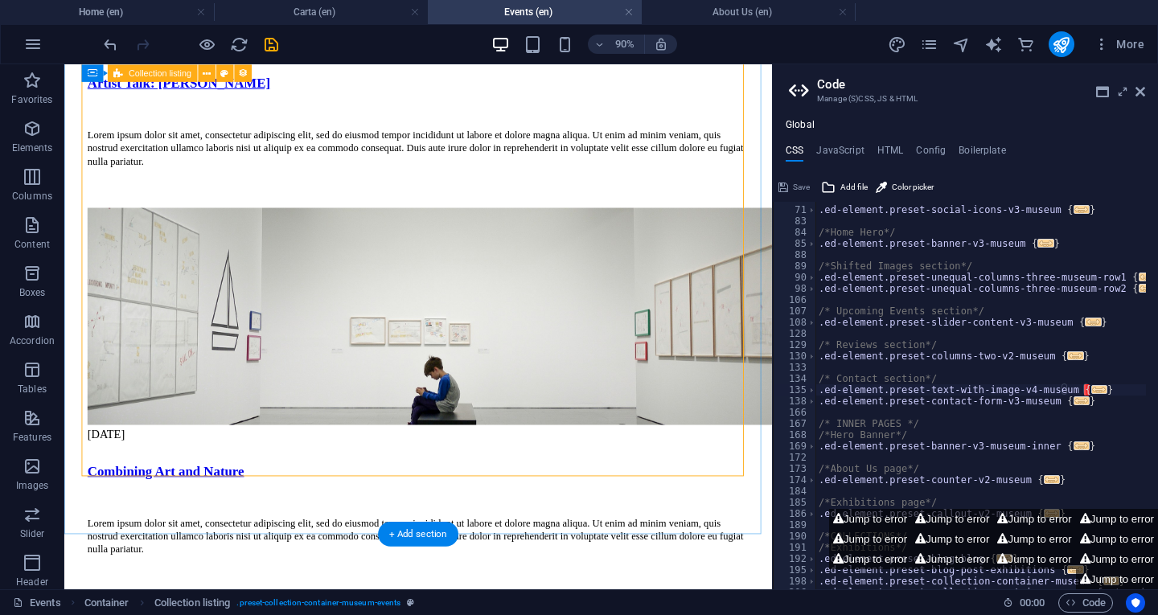
scroll to position [2734, 0]
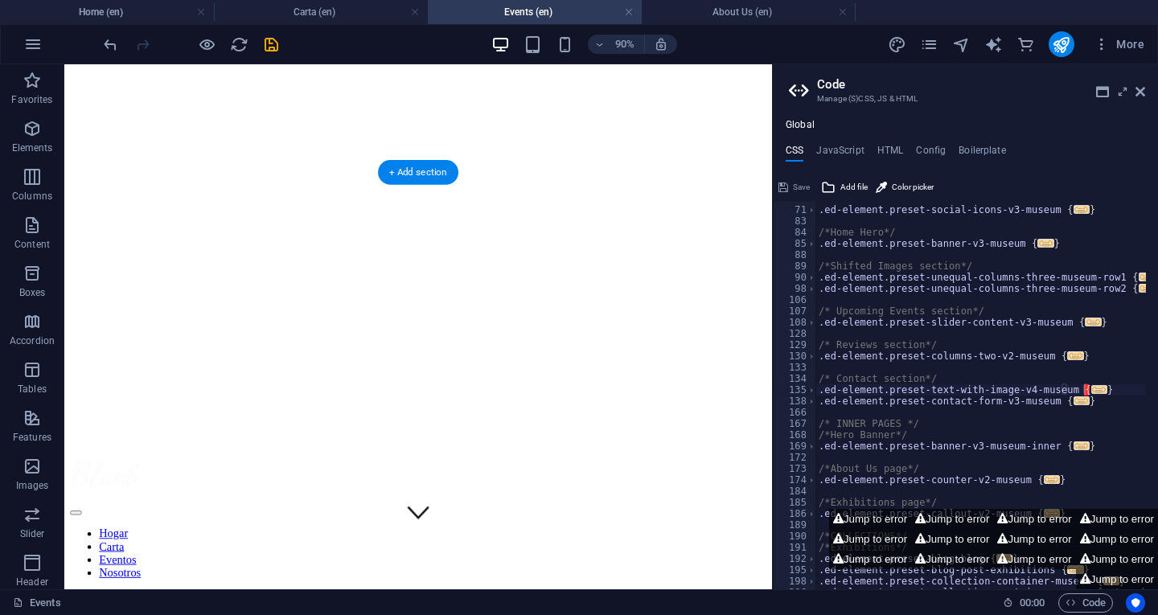
scroll to position [0, 0]
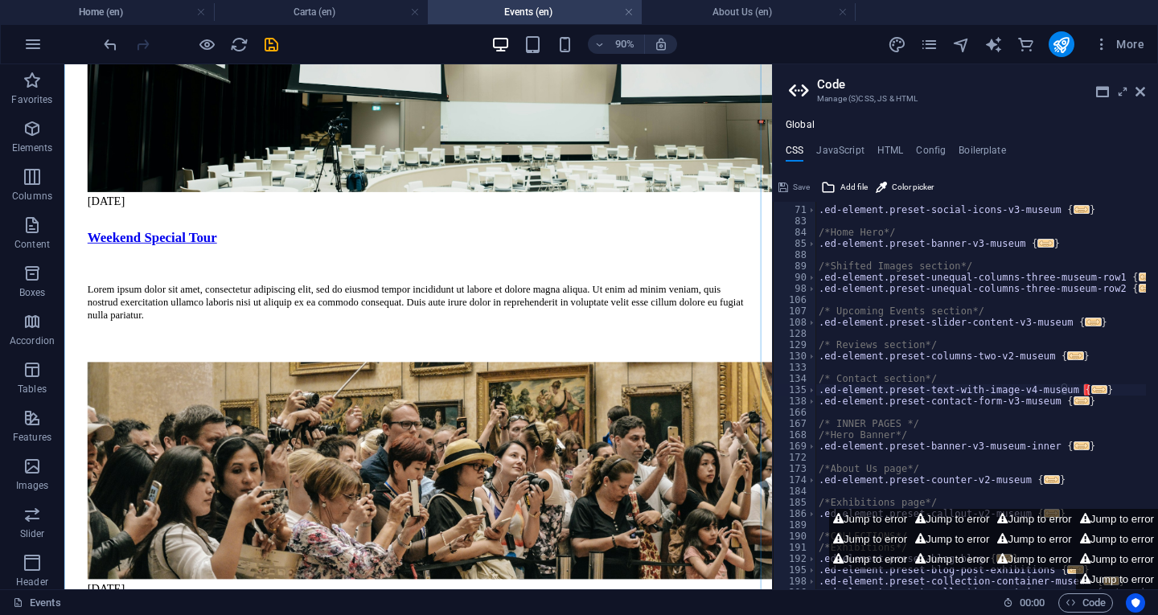
scroll to position [3458, 0]
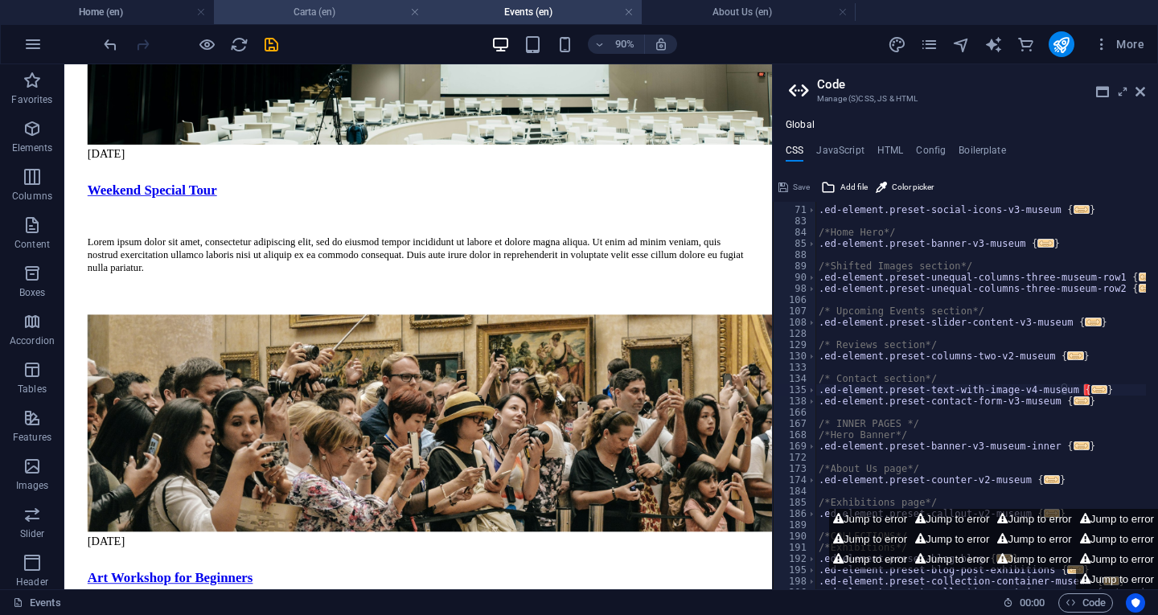
click at [338, 10] on h4 "Carta (en)" at bounding box center [321, 12] width 214 height 18
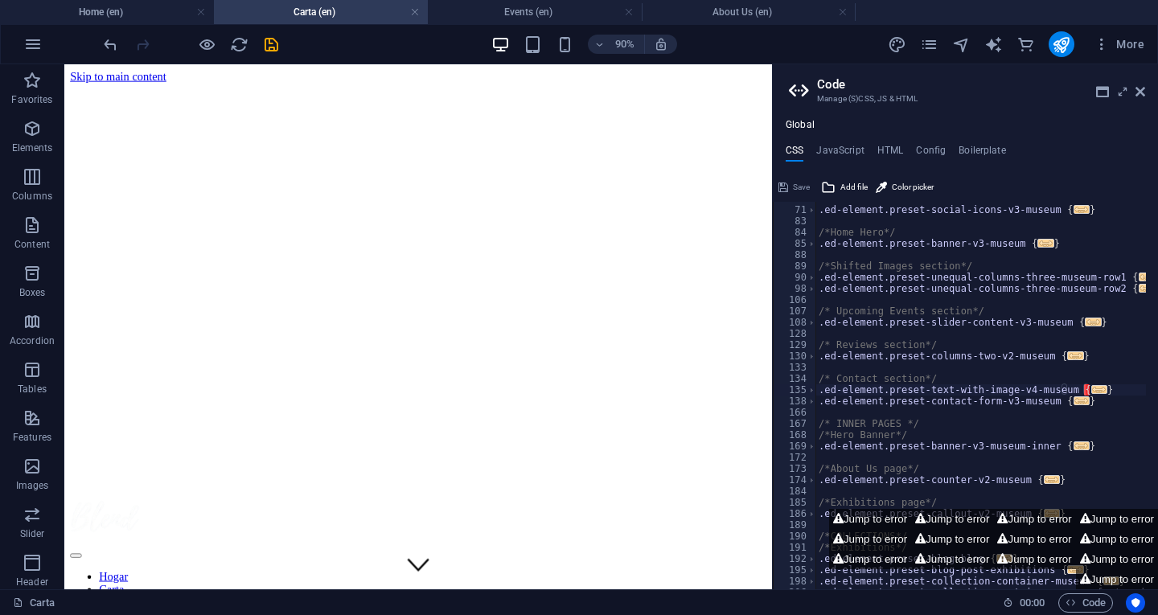
scroll to position [0, 0]
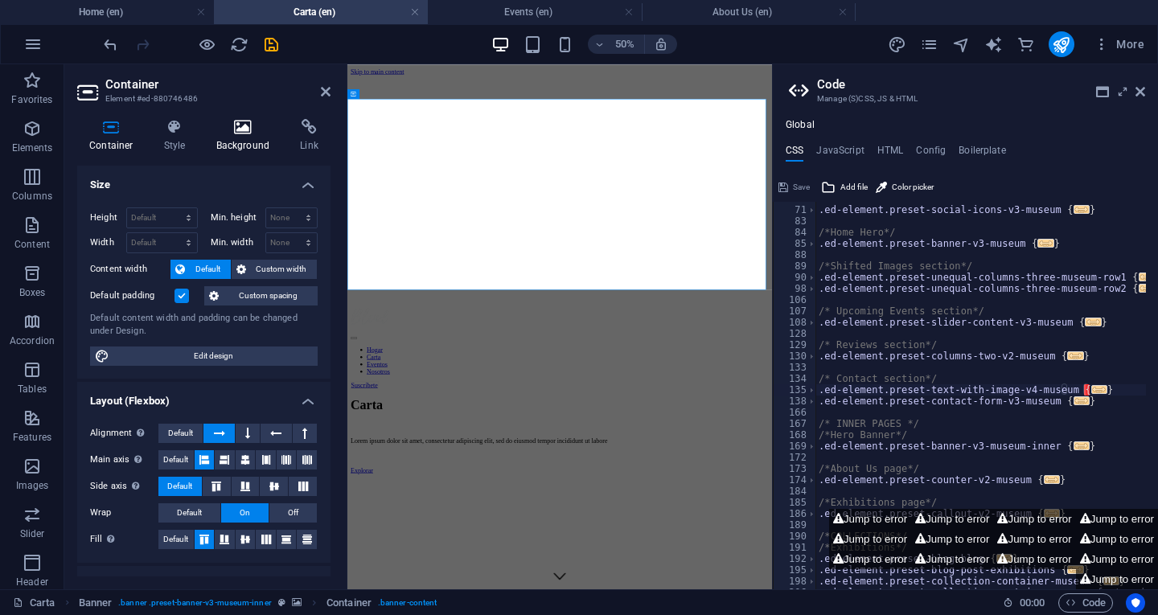
click at [244, 134] on icon at bounding box center [243, 127] width 78 height 16
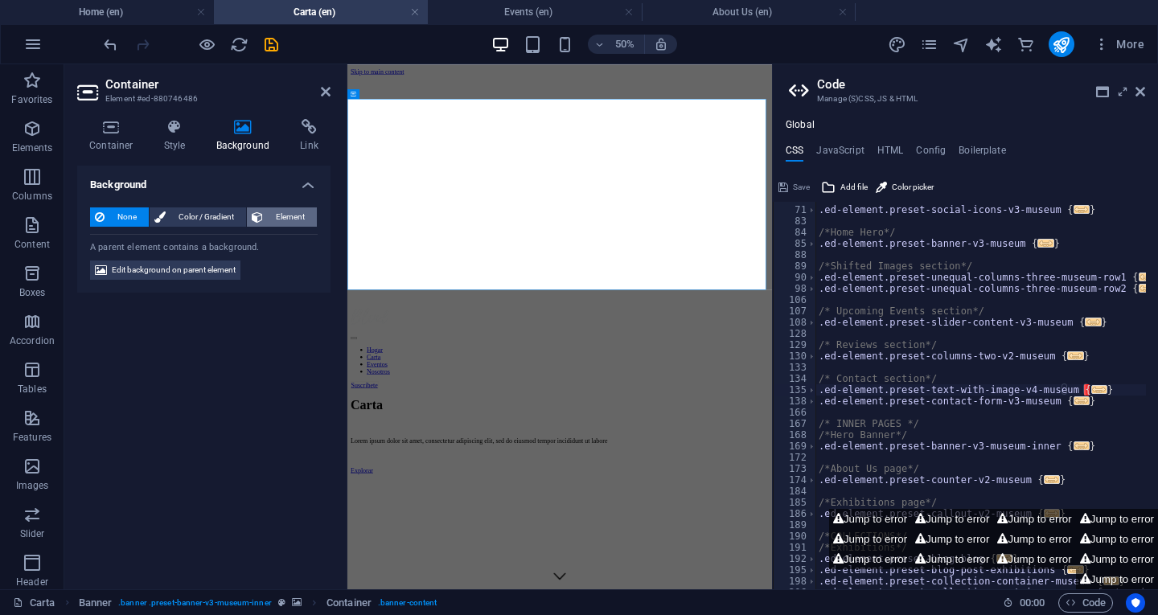
click at [278, 217] on span "Element" at bounding box center [290, 216] width 44 height 19
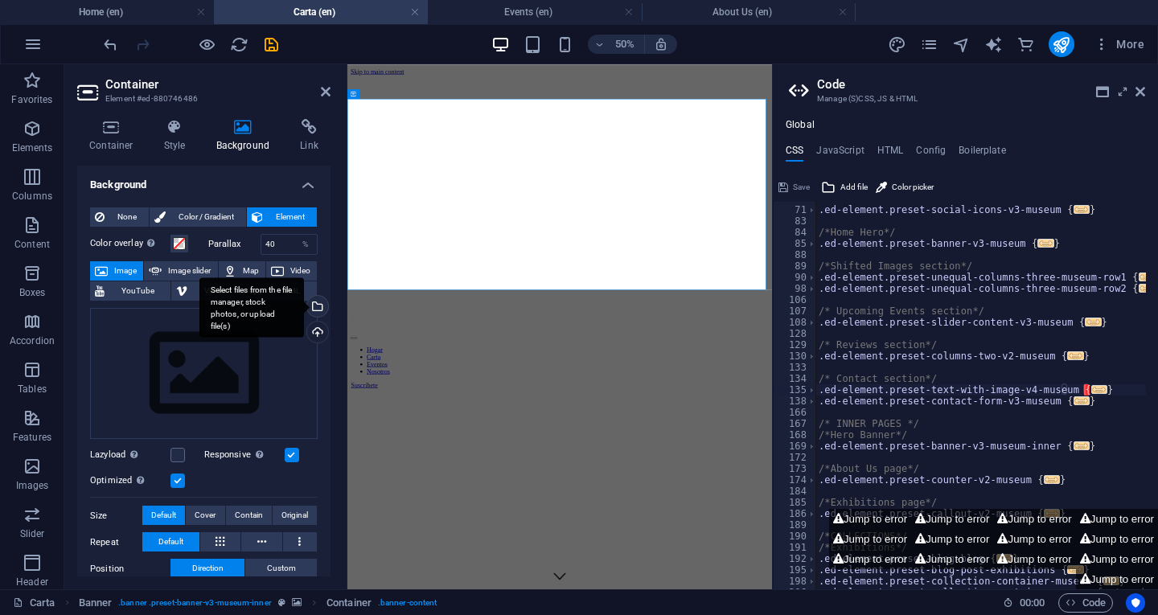
click at [304, 303] on div "Select files from the file manager, stock photos, or upload file(s)" at bounding box center [251, 307] width 105 height 60
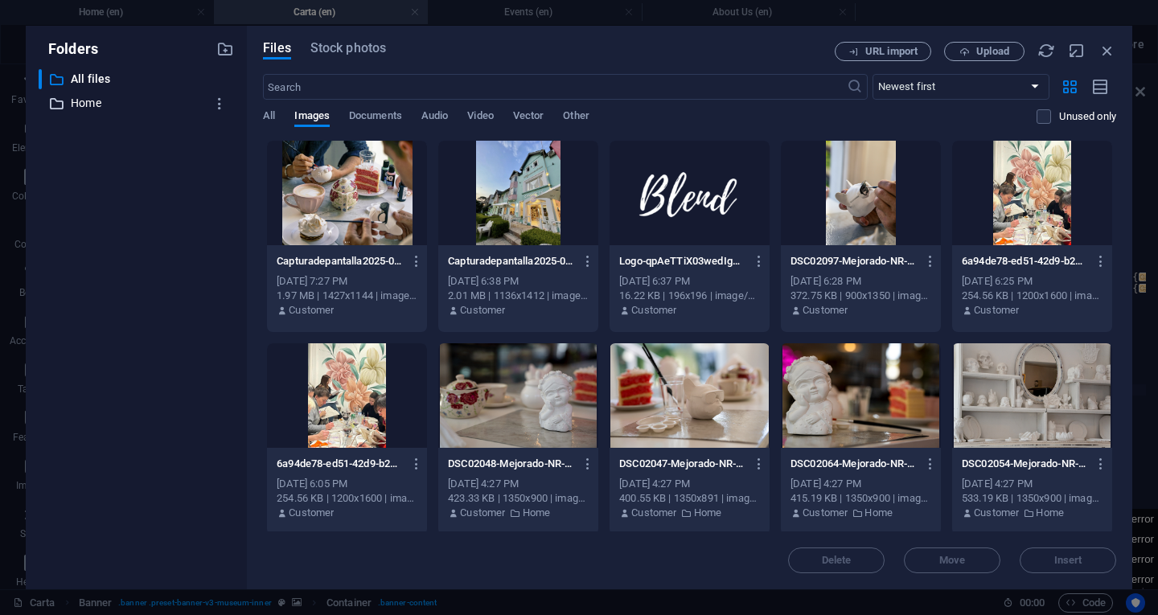
click at [78, 104] on p "Home" at bounding box center [137, 103] width 133 height 18
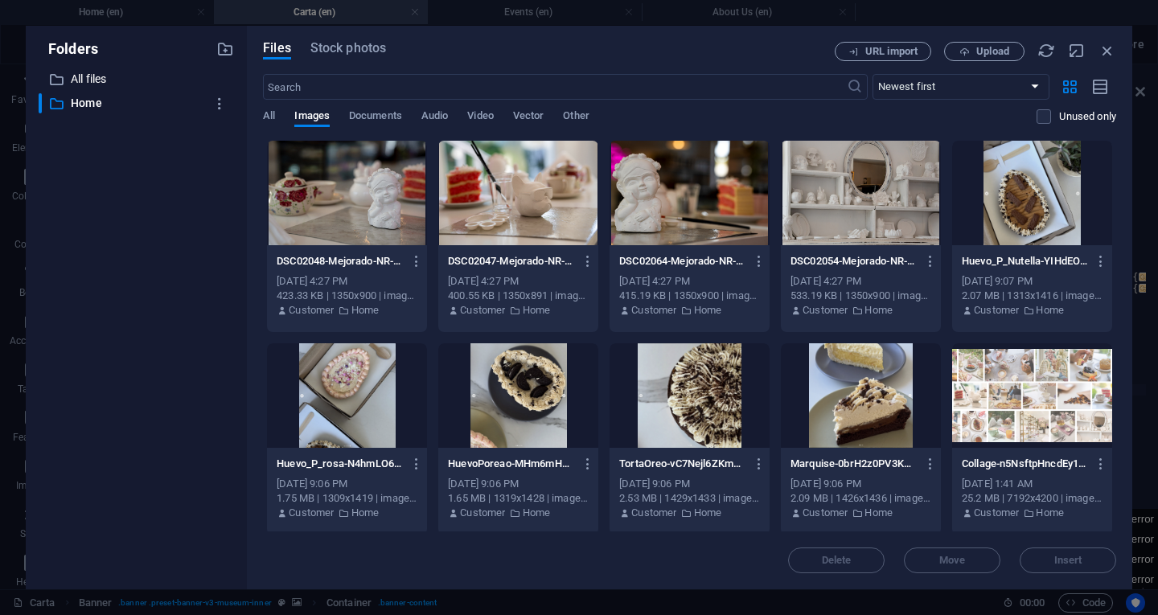
scroll to position [409, 0]
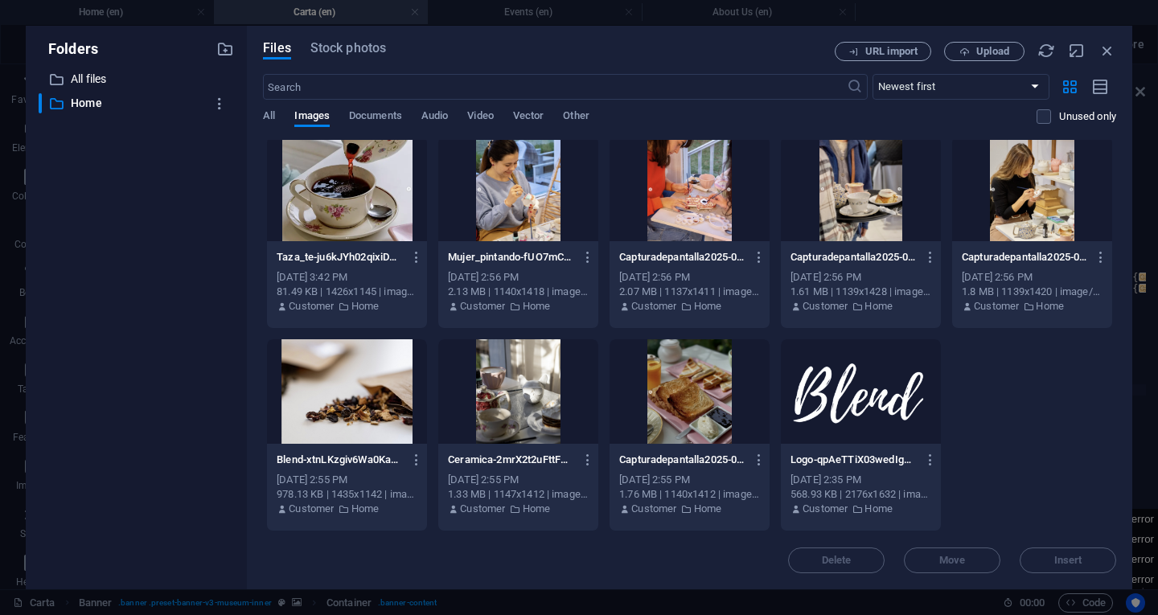
click at [693, 380] on div at bounding box center [690, 391] width 160 height 105
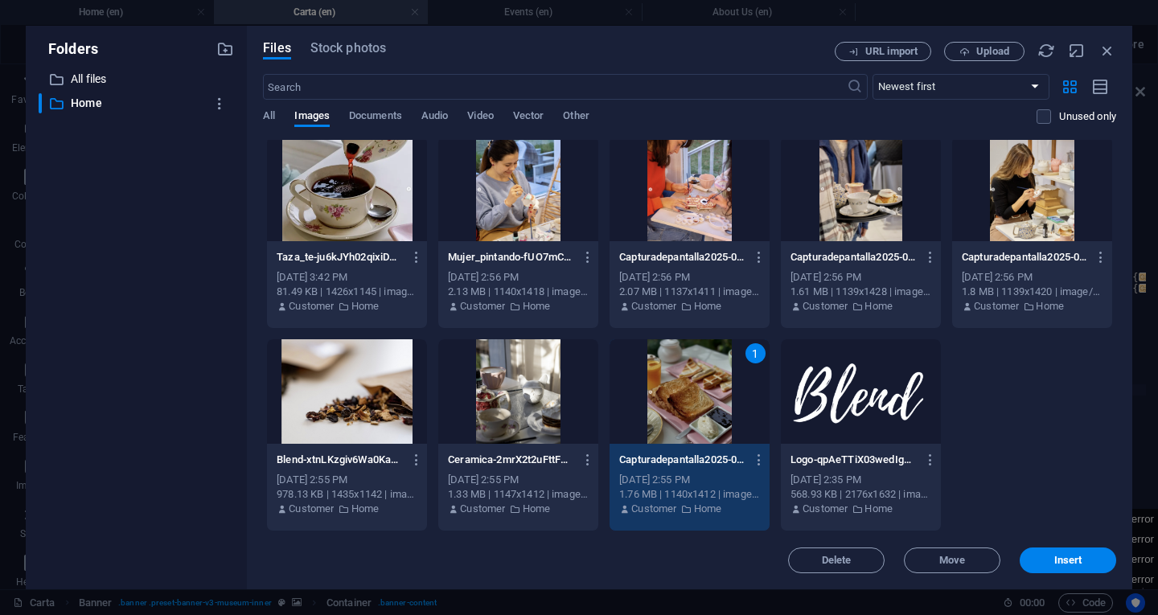
click at [693, 380] on div "1" at bounding box center [690, 391] width 160 height 105
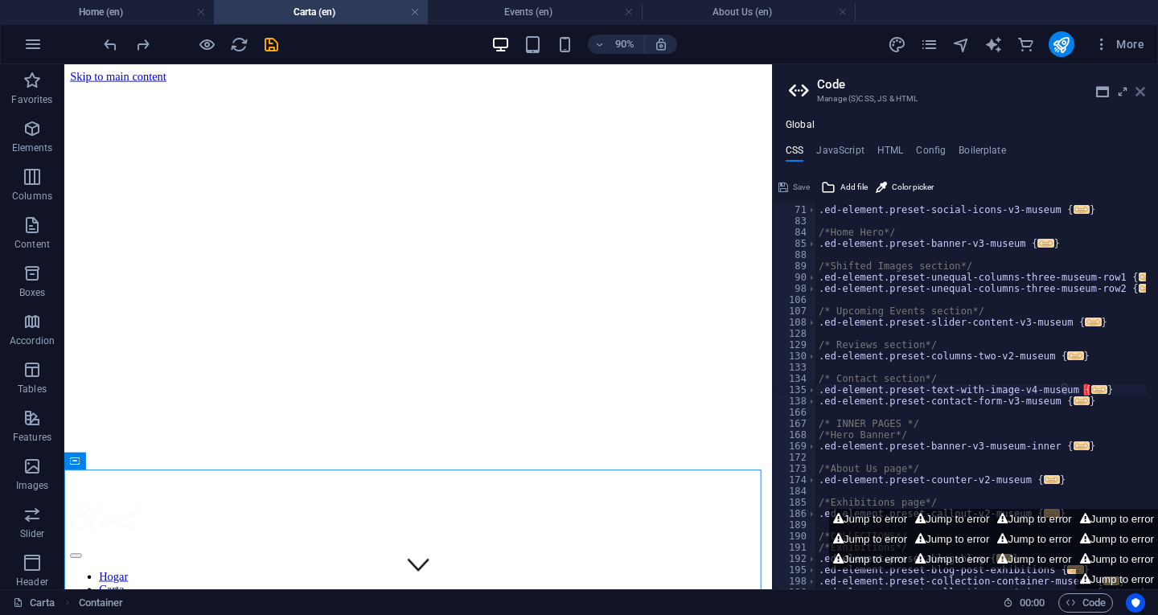
click at [1138, 91] on icon at bounding box center [1140, 91] width 10 height 13
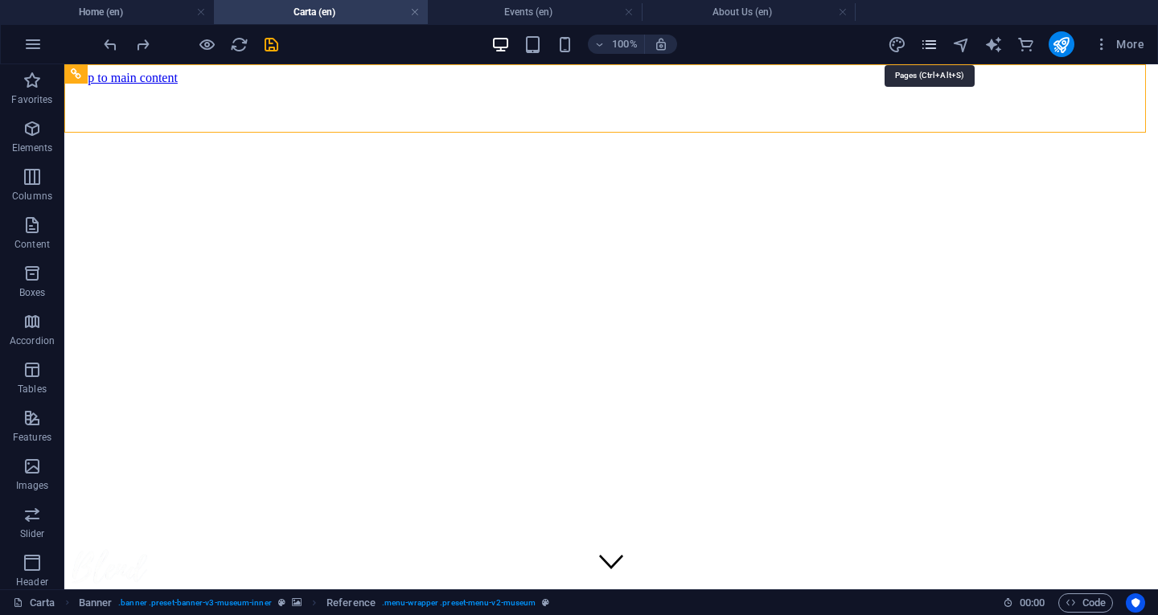
click at [932, 37] on icon "pages" at bounding box center [929, 44] width 18 height 18
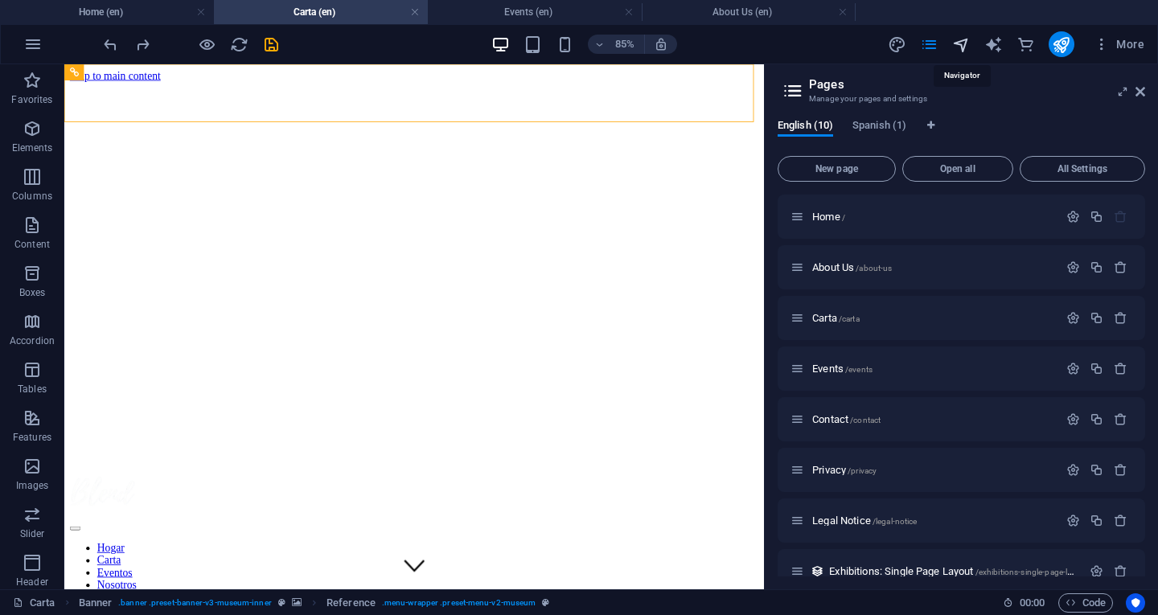
click at [960, 35] on icon "navigator" at bounding box center [961, 44] width 18 height 18
select select "16683708-en"
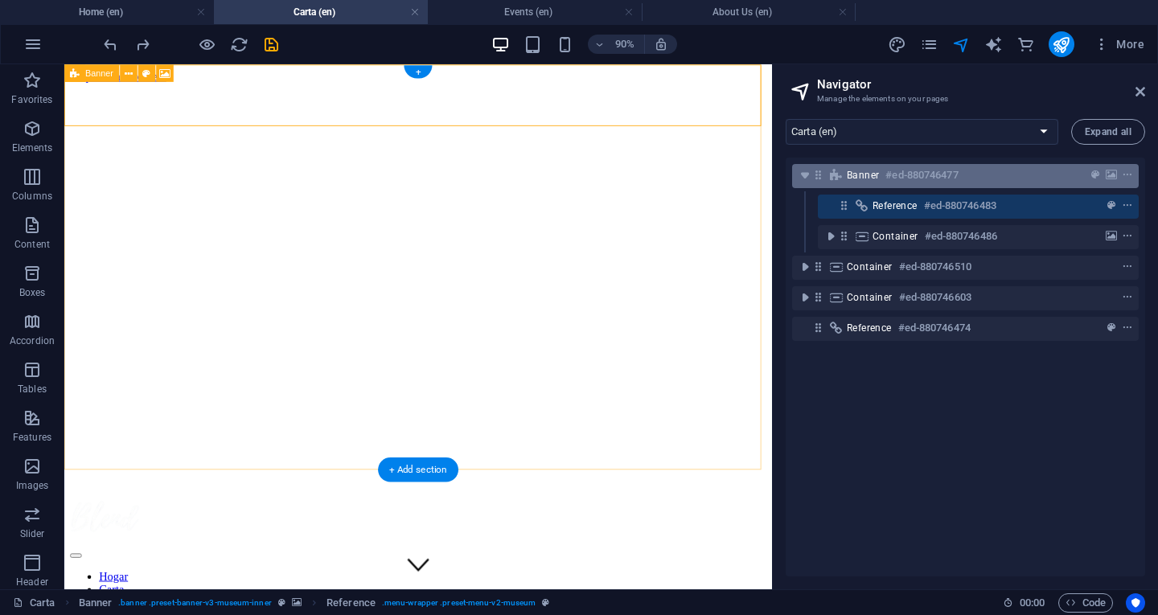
click at [876, 179] on span "Banner" at bounding box center [863, 175] width 32 height 13
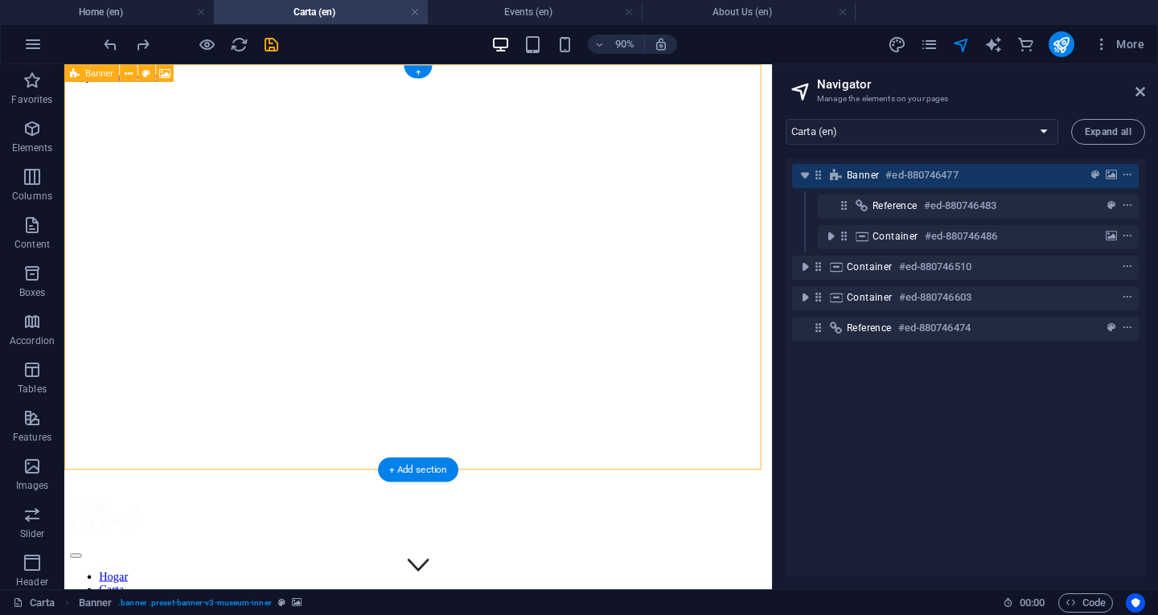
click at [893, 171] on h6 "#ed-880746477" at bounding box center [921, 175] width 72 height 19
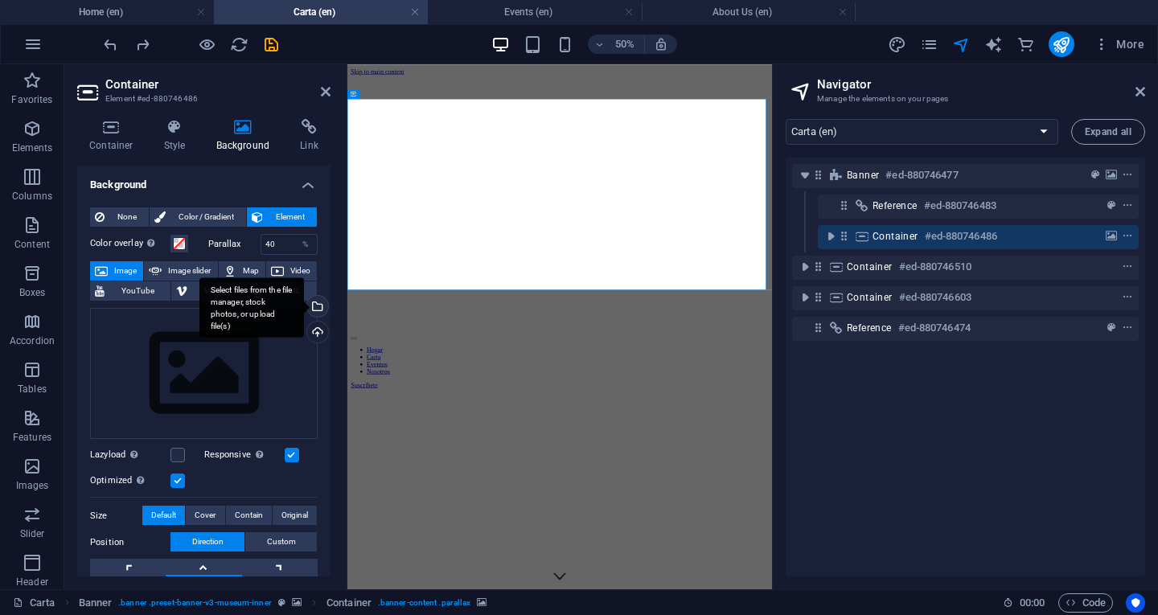
click at [314, 305] on div "Select files from the file manager, stock photos, or upload file(s)" at bounding box center [316, 308] width 24 height 24
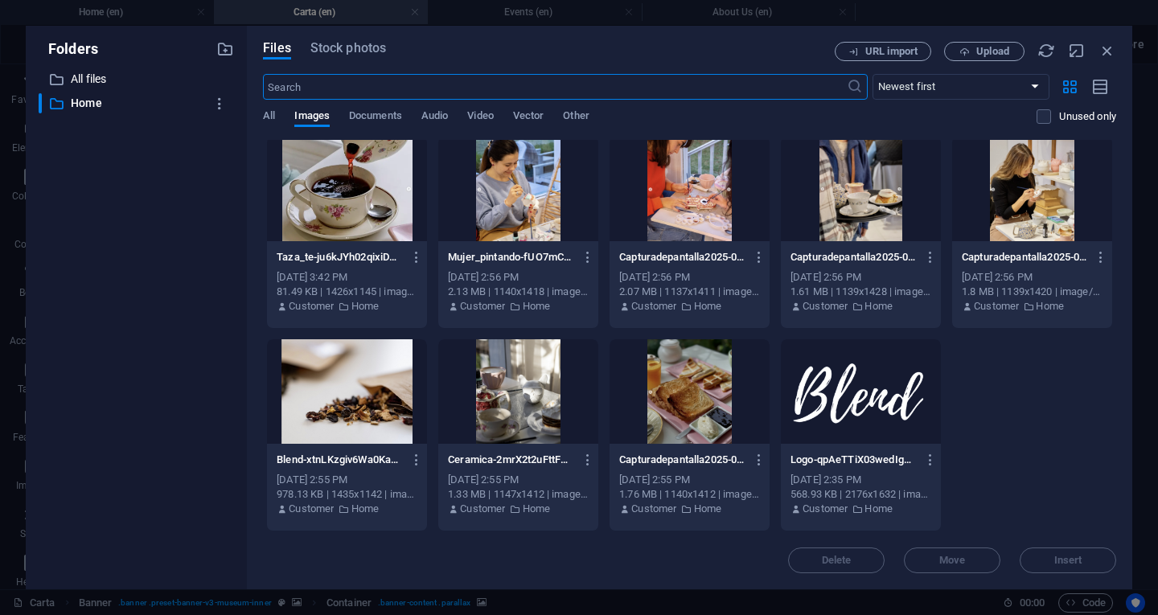
click at [680, 364] on div at bounding box center [690, 391] width 160 height 105
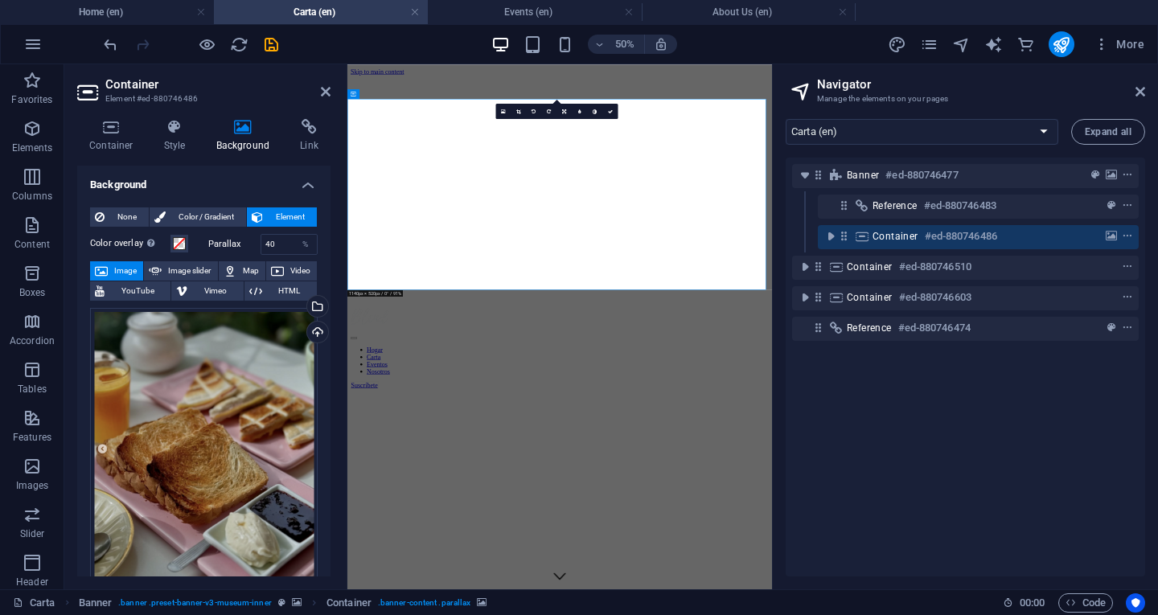
click at [244, 367] on div "Drag files here, click to choose files or select files from Files or our free s…" at bounding box center [204, 448] width 228 height 280
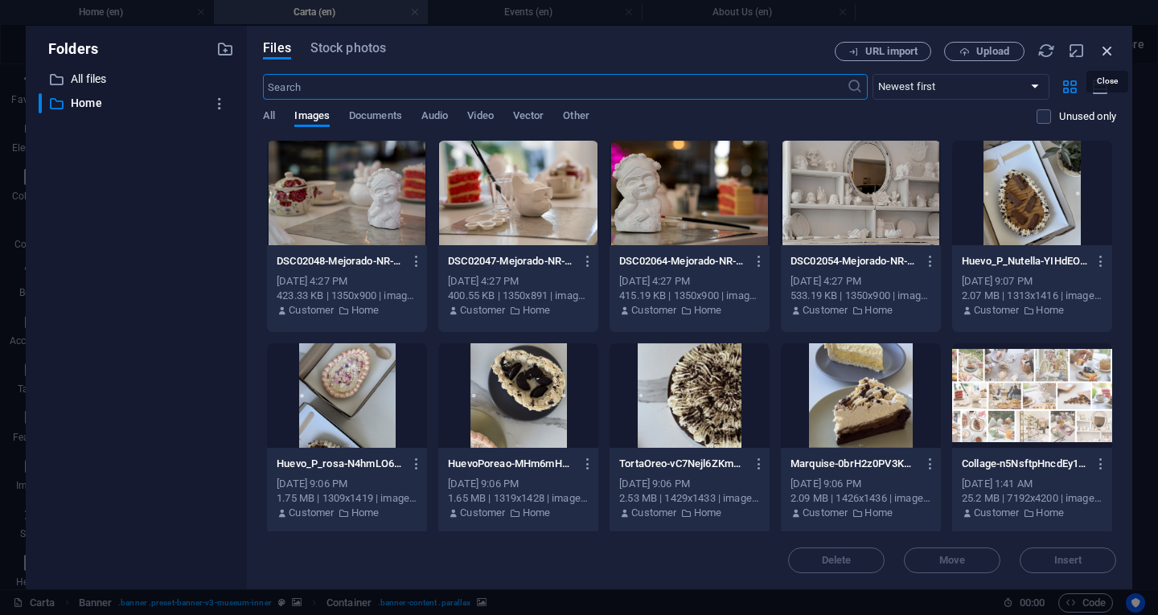
click at [1114, 49] on icon "button" at bounding box center [1107, 51] width 18 height 18
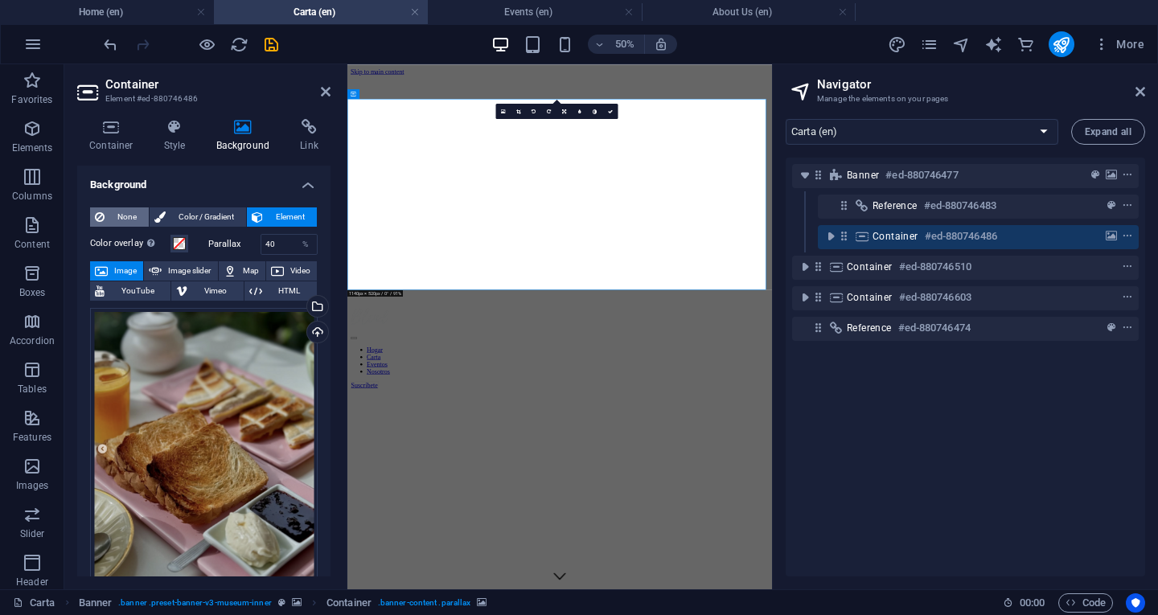
click at [129, 211] on span "None" at bounding box center [126, 216] width 35 height 19
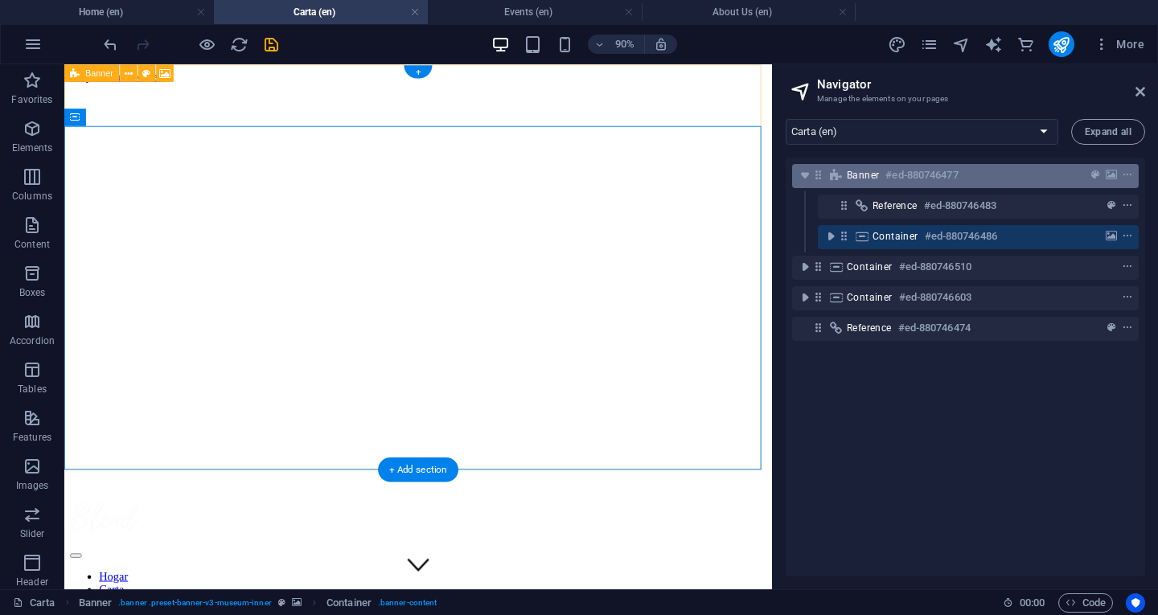
click at [876, 178] on span "Banner" at bounding box center [863, 175] width 32 height 13
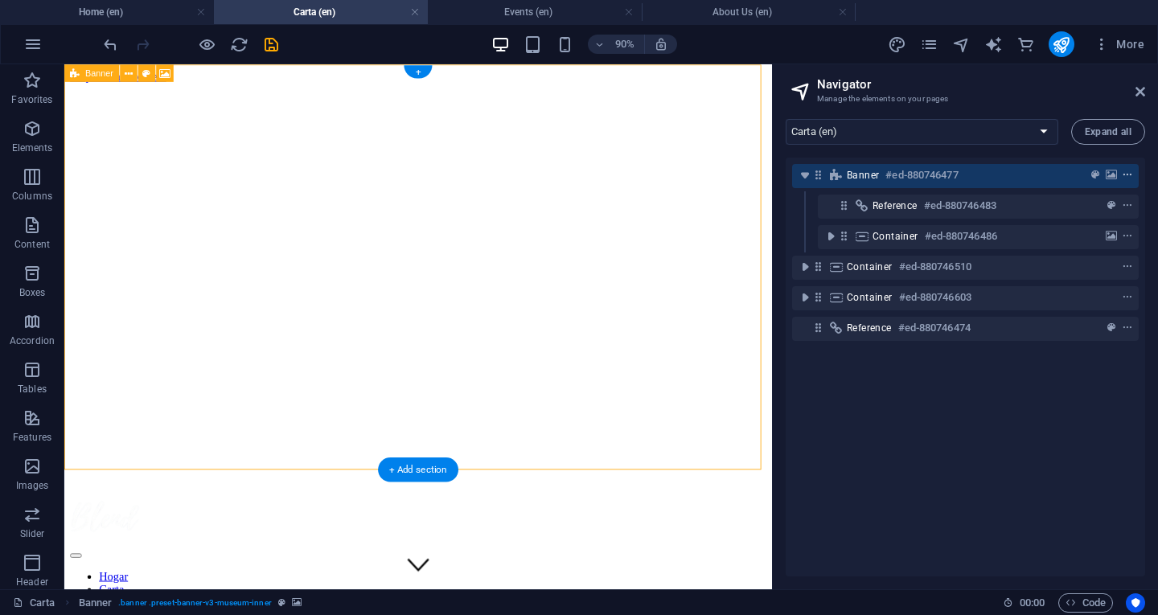
click at [1130, 177] on span "context-menu" at bounding box center [1127, 175] width 16 height 11
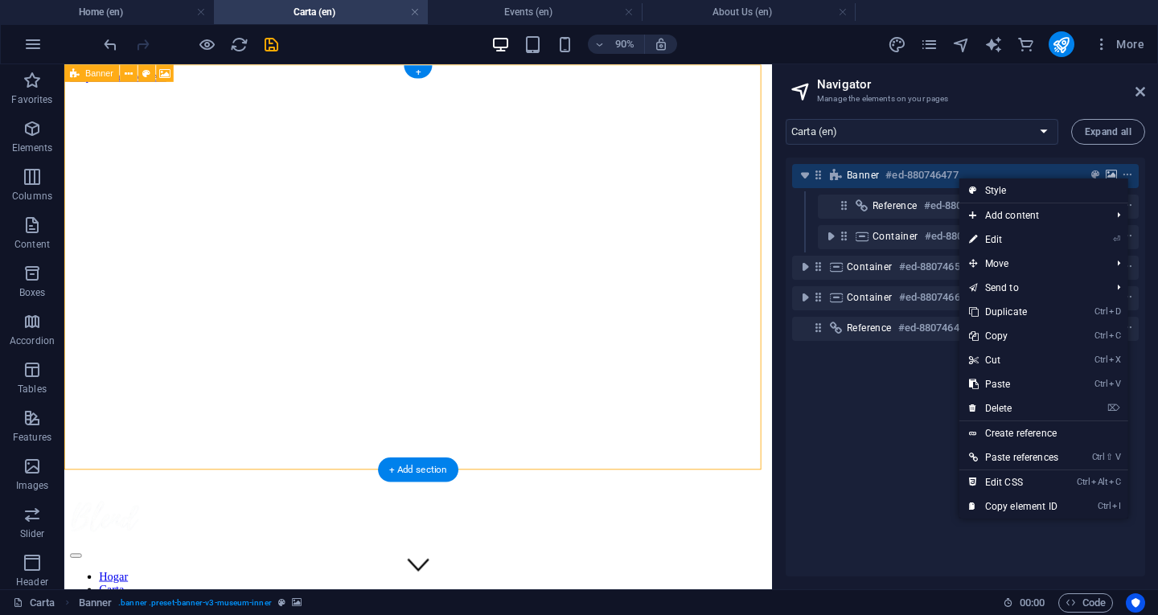
click at [1103, 169] on button "background" at bounding box center [1111, 175] width 16 height 19
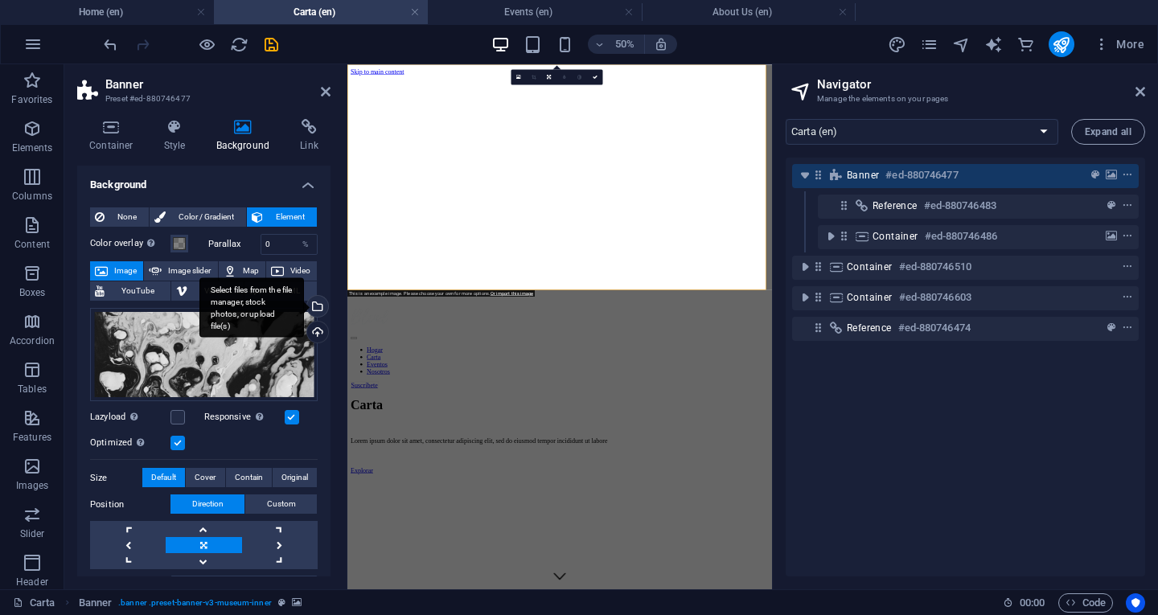
click at [304, 305] on div "Select files from the file manager, stock photos, or upload file(s)" at bounding box center [251, 307] width 105 height 60
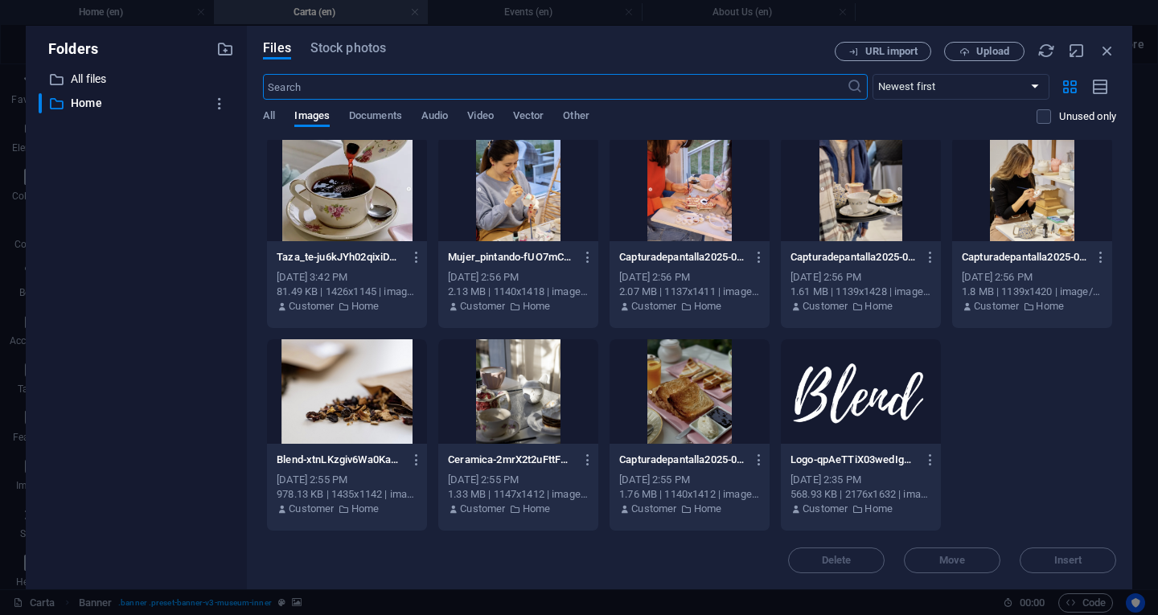
click at [707, 375] on div at bounding box center [690, 391] width 160 height 105
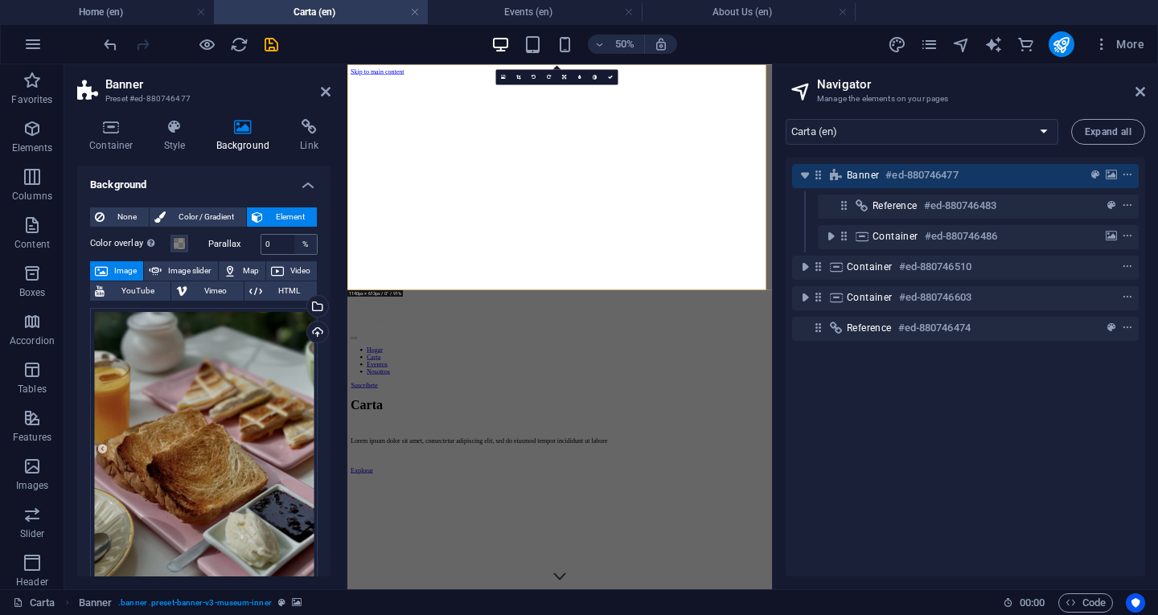
click at [304, 243] on div "%" at bounding box center [305, 244] width 23 height 19
click at [270, 241] on input "0" at bounding box center [289, 244] width 56 height 19
type input "50"
click at [180, 243] on span at bounding box center [179, 243] width 13 height 13
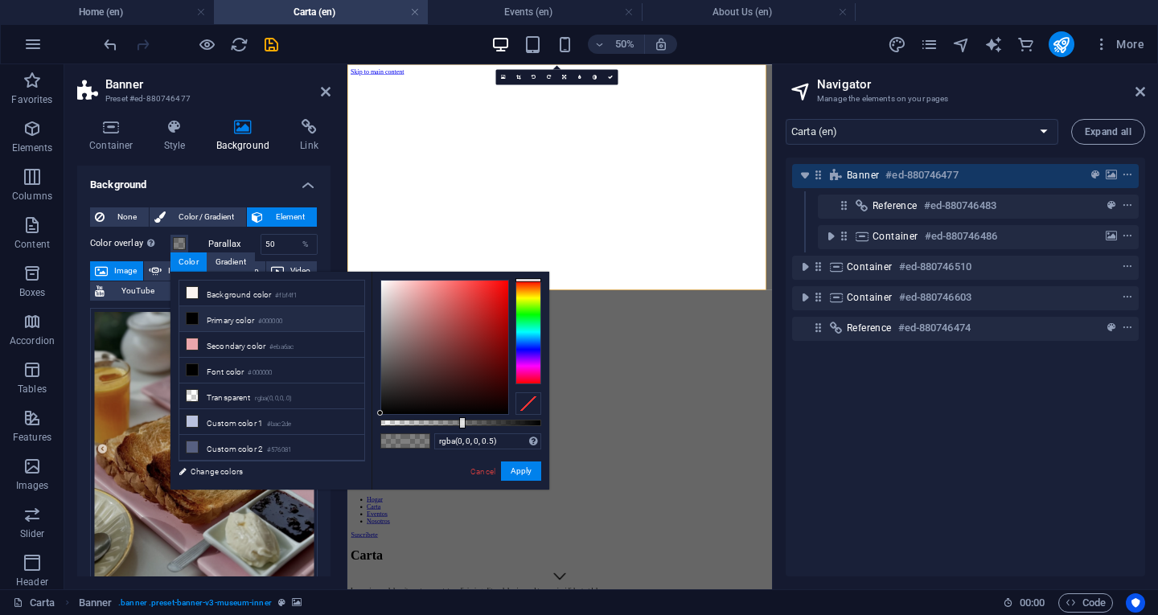
click at [231, 322] on li "Primary color #000000" at bounding box center [271, 319] width 185 height 26
click at [485, 422] on div at bounding box center [460, 423] width 161 height 6
click at [494, 423] on div at bounding box center [460, 423] width 161 height 6
click at [489, 423] on div at bounding box center [490, 422] width 6 height 11
type input "rgba(0, 0, 0, 0.685)"
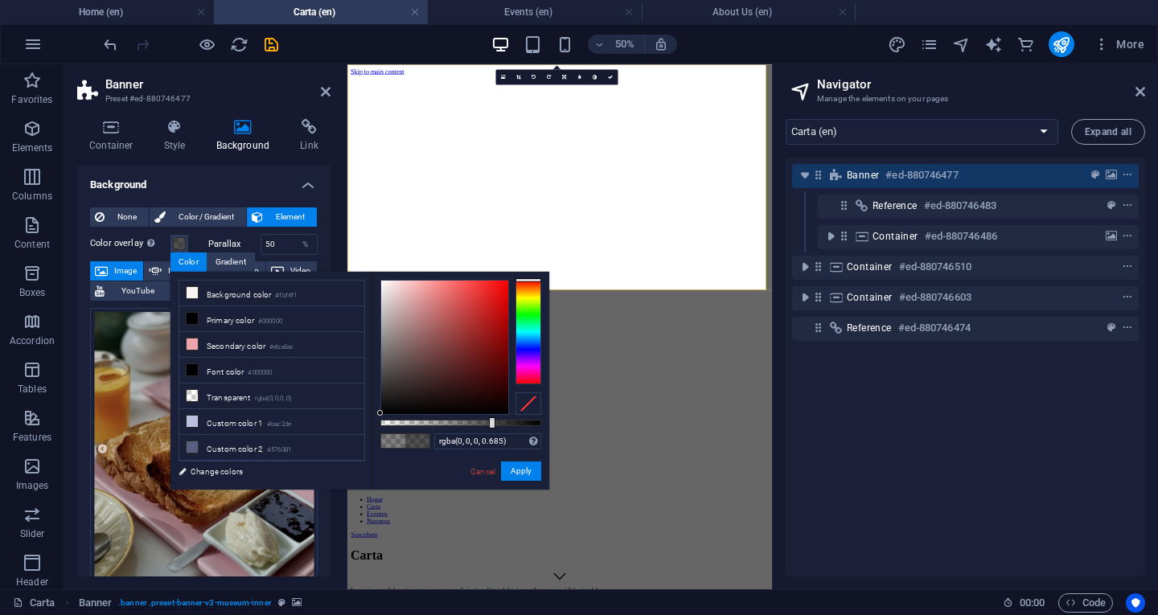
click at [491, 426] on div at bounding box center [492, 422] width 6 height 11
click at [518, 478] on button "Apply" at bounding box center [521, 471] width 40 height 19
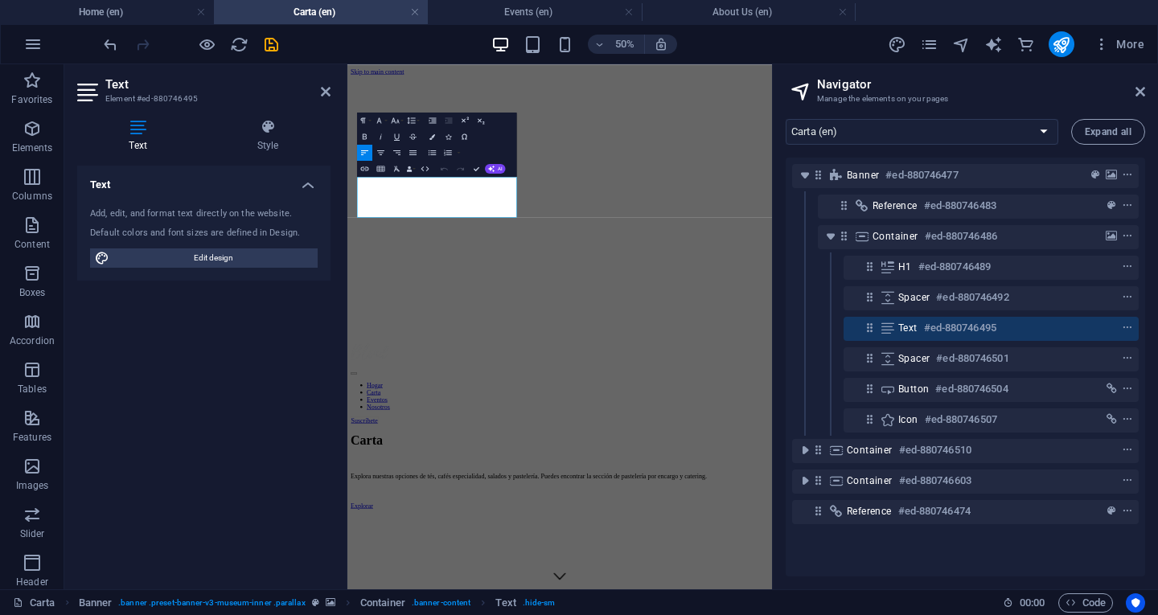
click at [172, 309] on div "Text Add, edit, and format text directly on the website. Default colors and fon…" at bounding box center [203, 371] width 253 height 411
click at [435, 131] on button "Colors" at bounding box center [432, 136] width 15 height 16
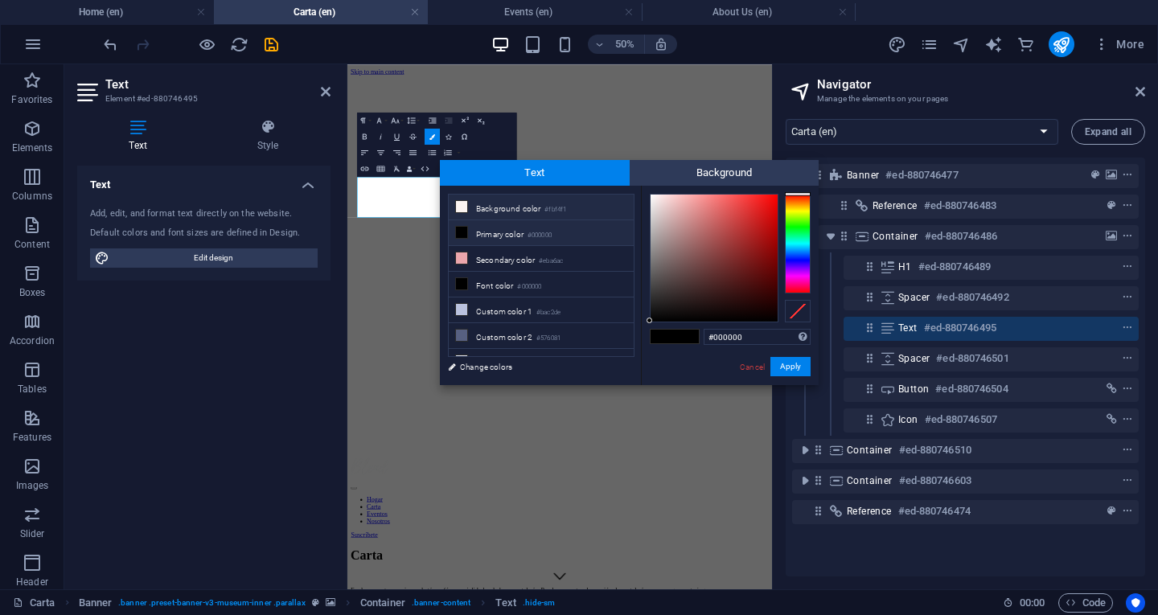
click at [484, 204] on li "Background color #fbf4f1" at bounding box center [541, 208] width 185 height 26
type input "#fbf4f1"
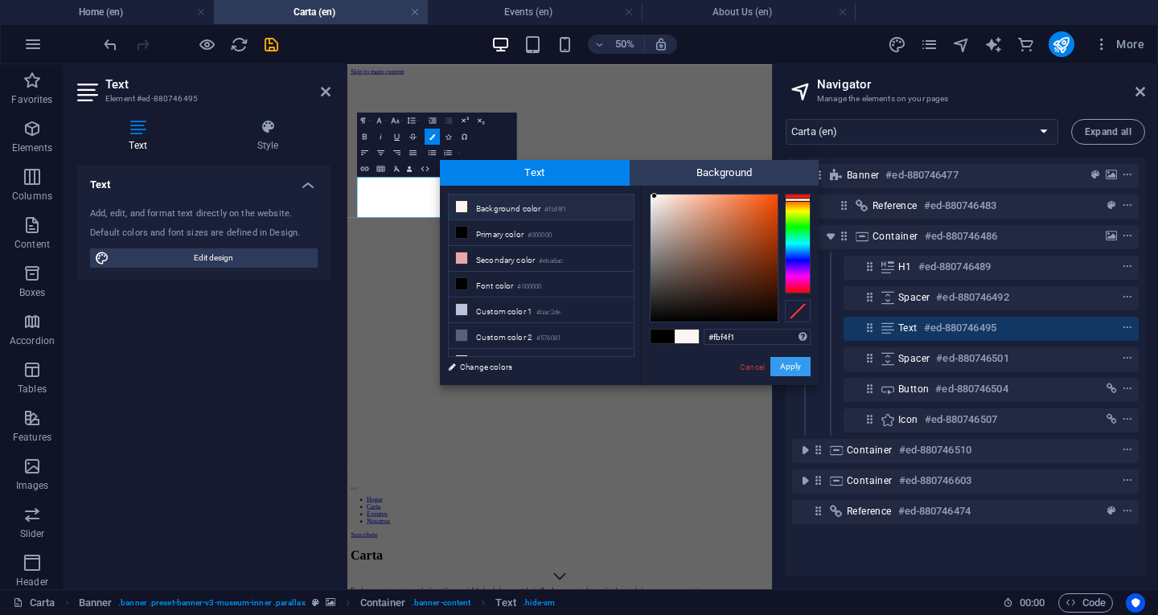
click at [788, 363] on button "Apply" at bounding box center [790, 366] width 40 height 19
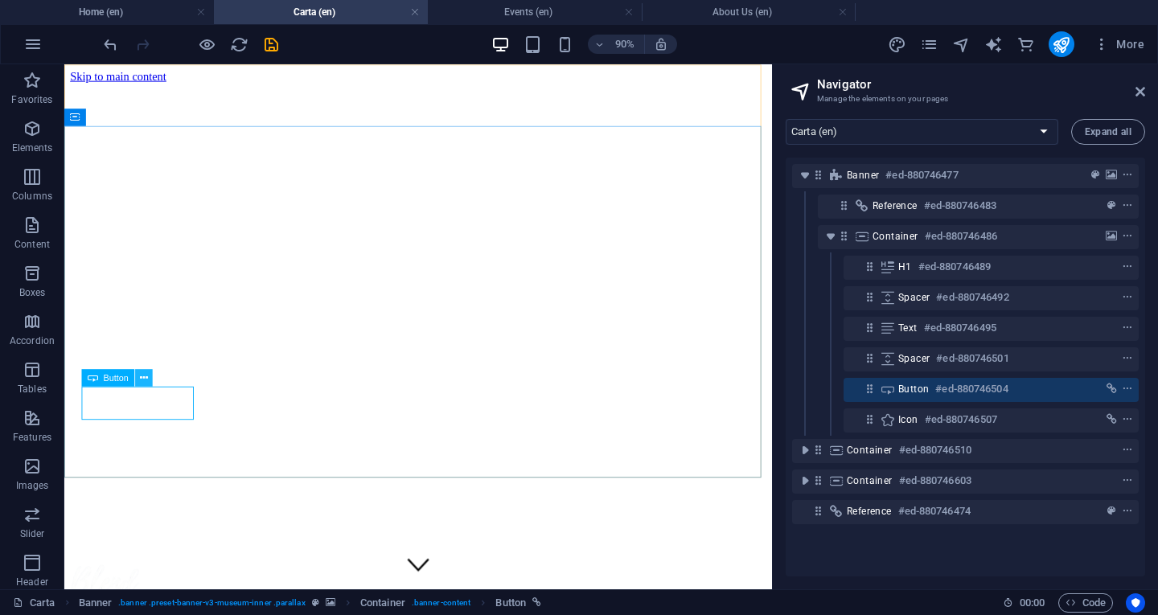
click at [143, 376] on icon at bounding box center [144, 377] width 8 height 15
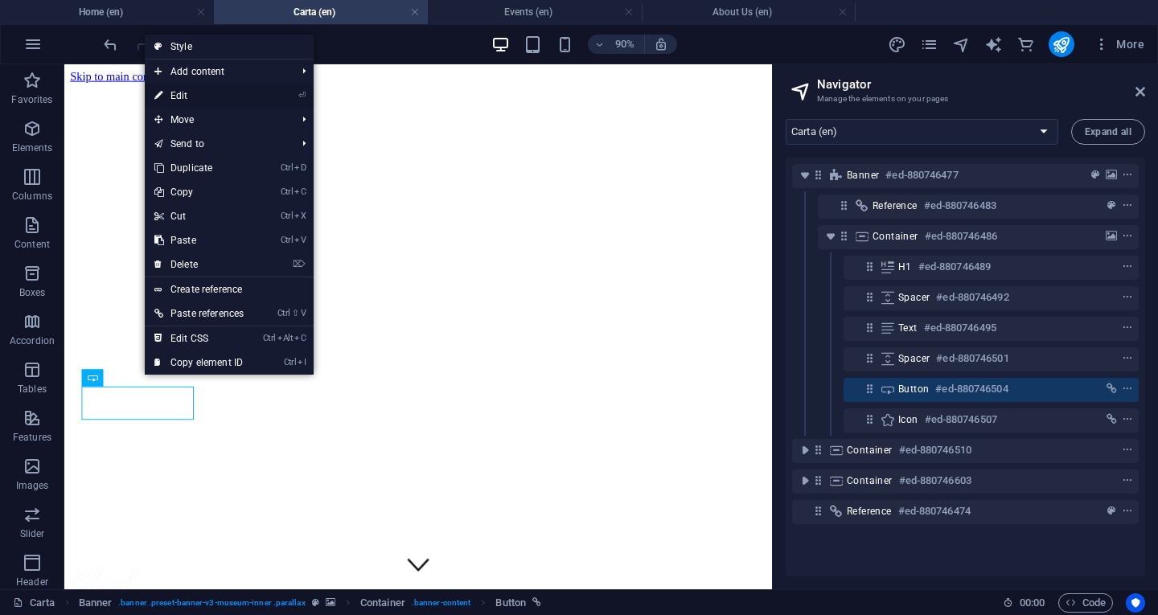
click at [194, 103] on link "⏎ Edit" at bounding box center [199, 96] width 109 height 24
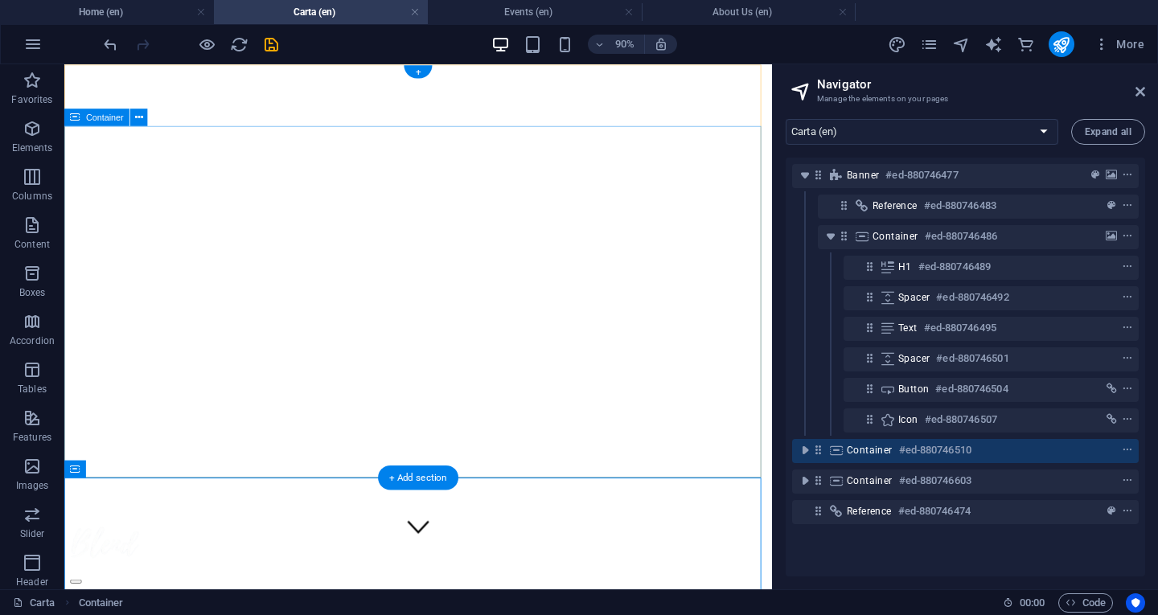
scroll to position [80, 0]
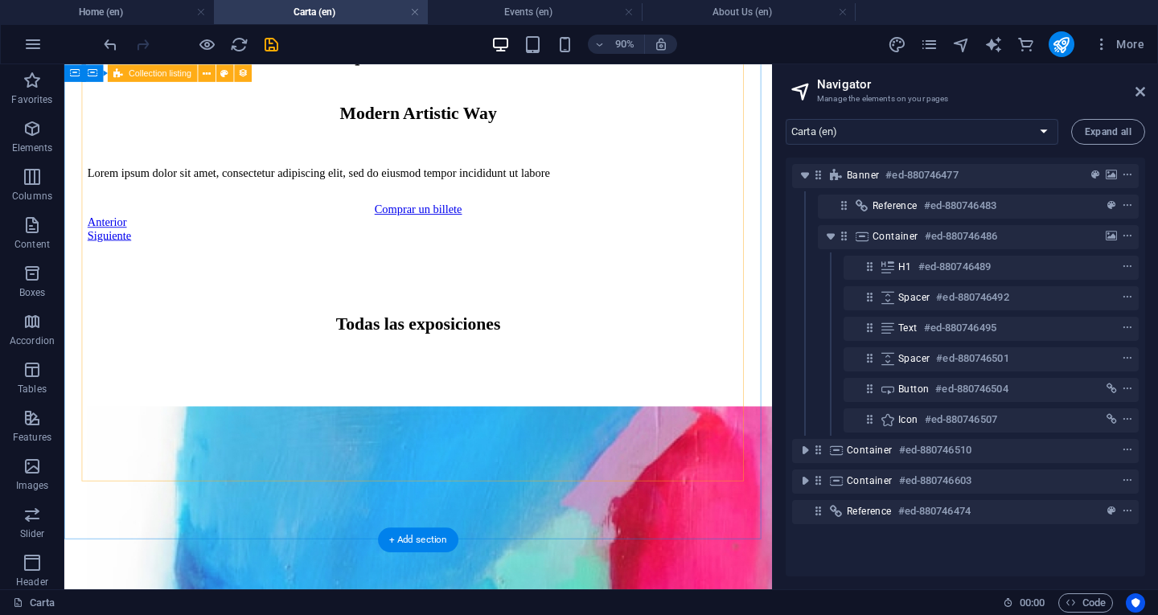
scroll to position [1447, 0]
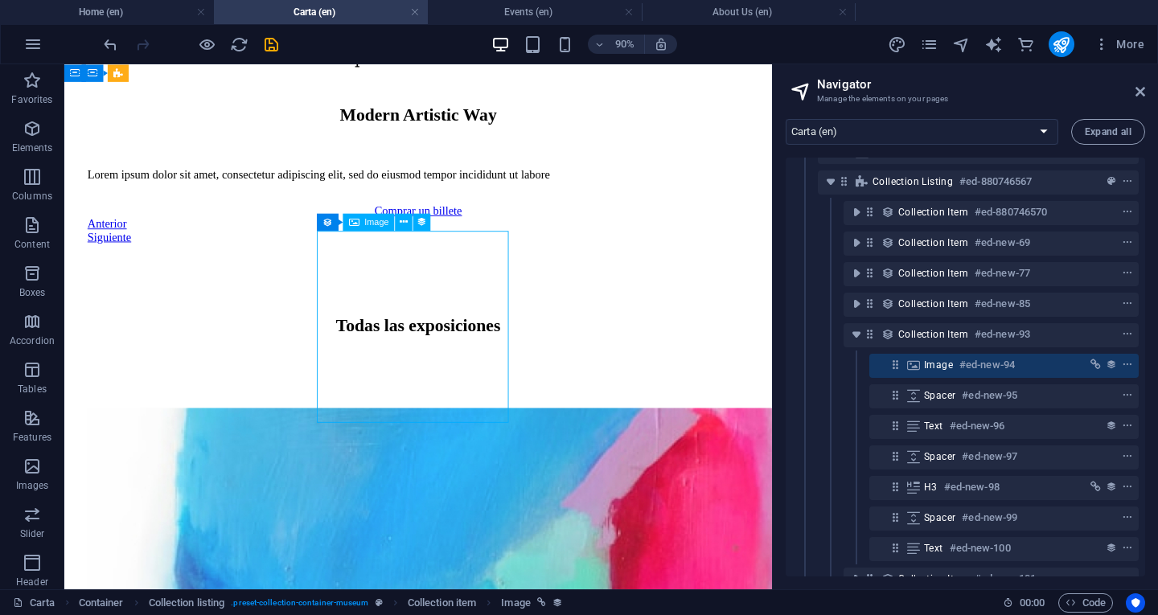
scroll to position [426, 0]
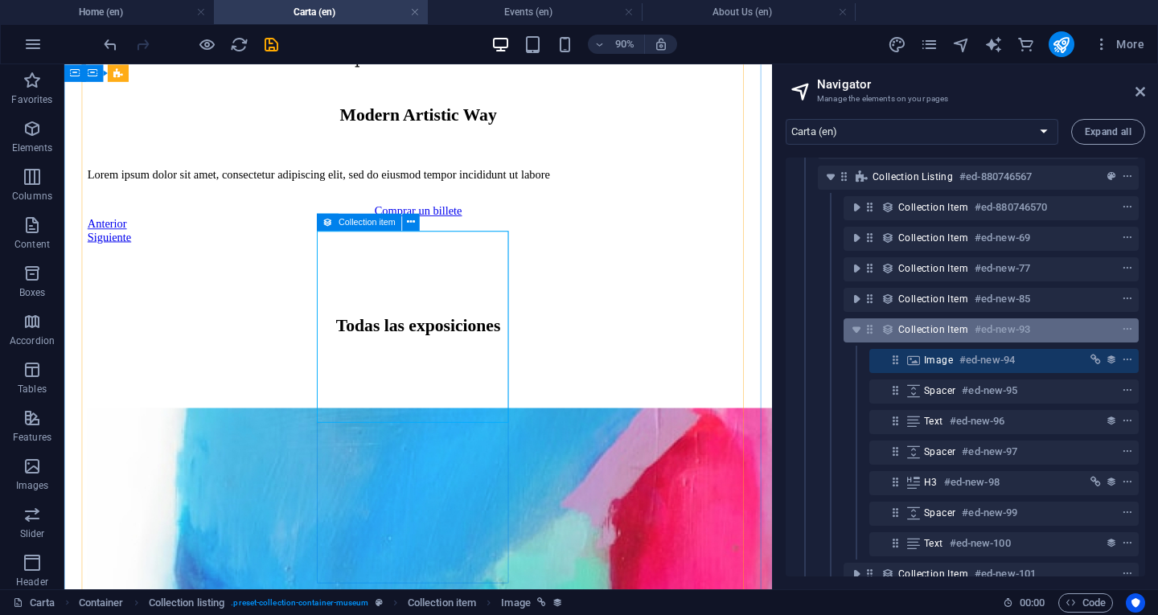
click at [922, 333] on span "Collection item" at bounding box center [933, 329] width 70 height 13
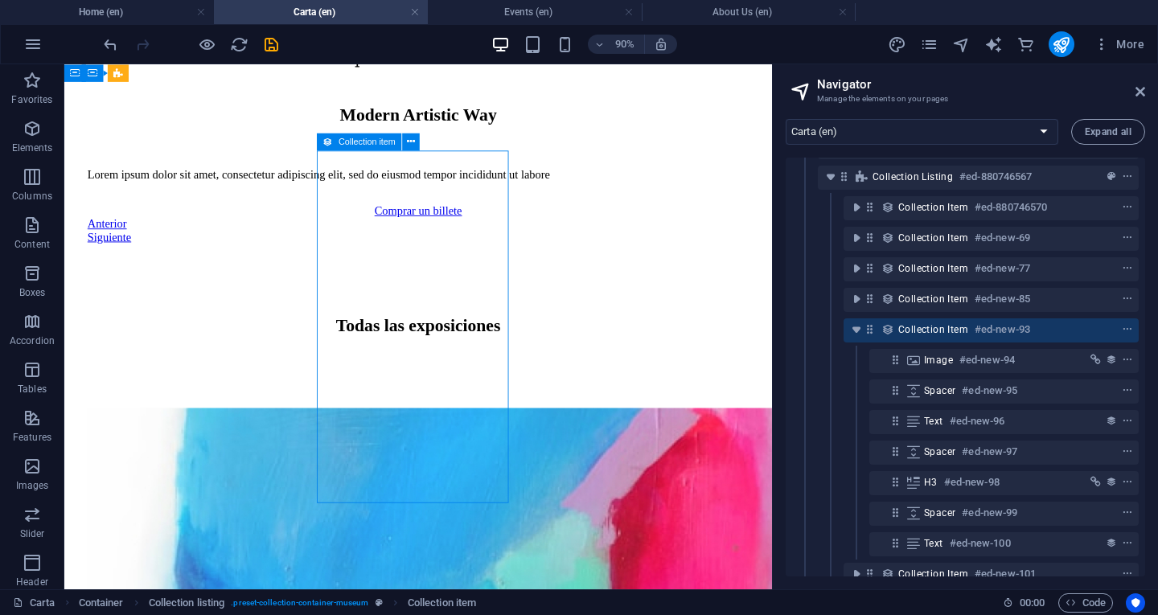
scroll to position [1537, 0]
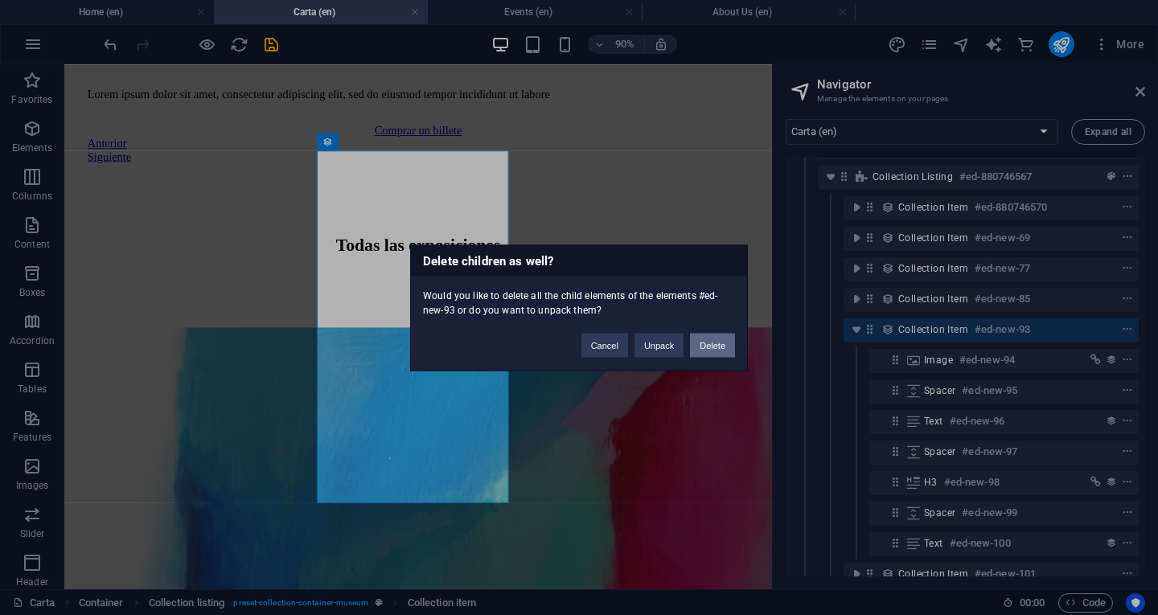
drag, startPoint x: 704, startPoint y: 342, endPoint x: 712, endPoint y: 308, distance: 34.5
click at [704, 342] on button "Delete" at bounding box center [712, 345] width 45 height 24
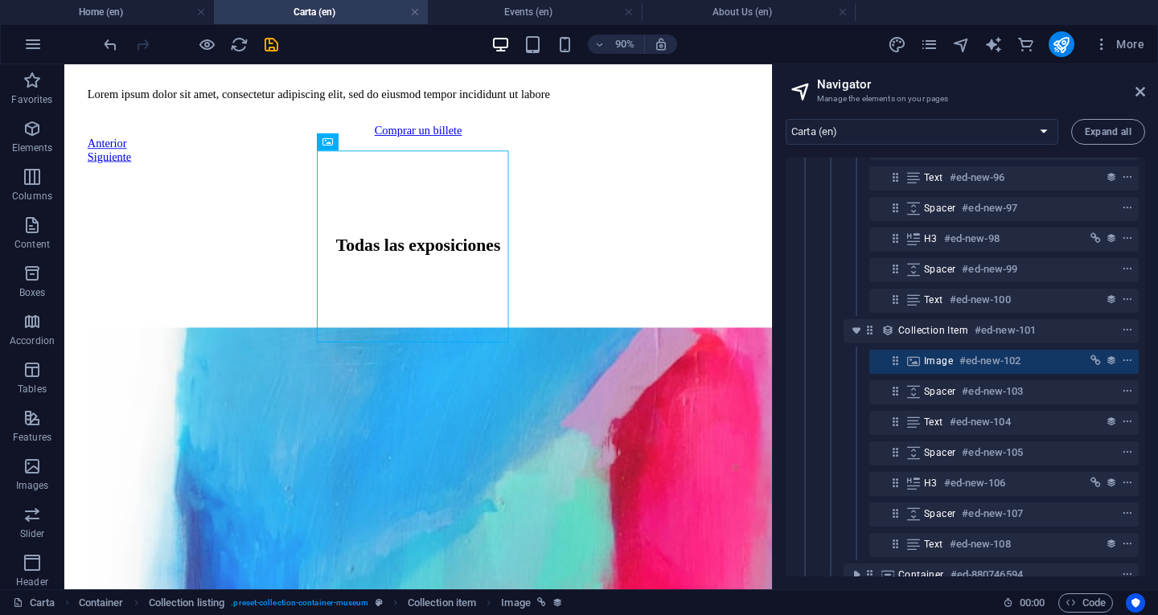
scroll to position [671, 0]
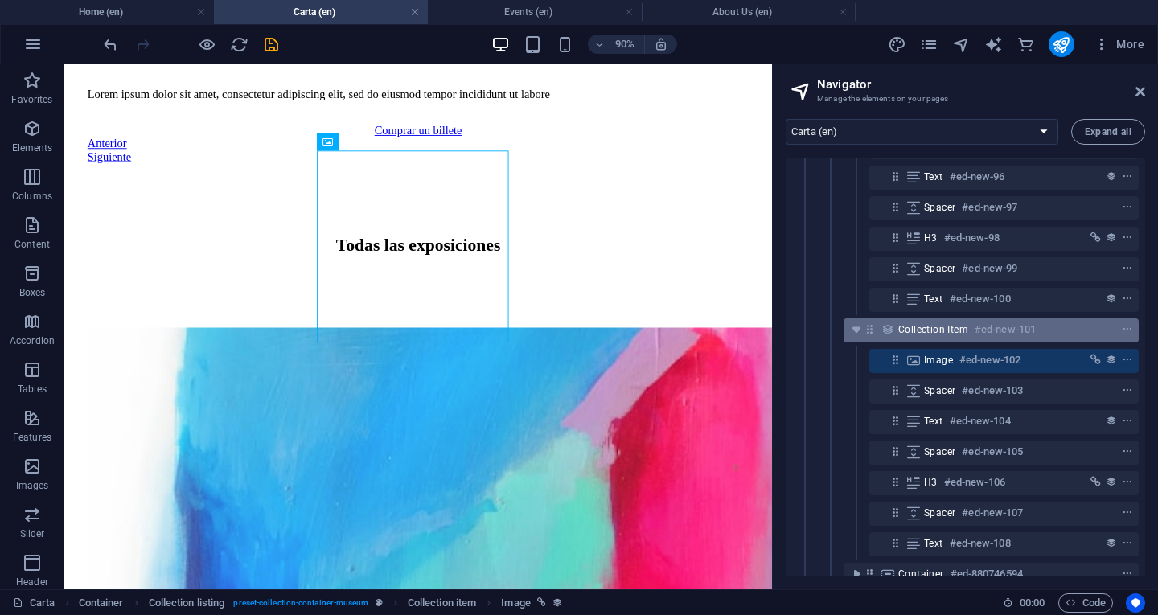
click at [979, 331] on h6 "#ed-new-101" at bounding box center [1005, 329] width 61 height 19
click at [1128, 330] on icon "context-menu" at bounding box center [1127, 329] width 11 height 11
click at [1125, 327] on icon "context-menu" at bounding box center [1127, 329] width 11 height 11
click at [1125, 328] on icon "context-menu" at bounding box center [1127, 329] width 11 height 11
click at [1041, 329] on div "Collection item #ed-new-101" at bounding box center [978, 329] width 160 height 19
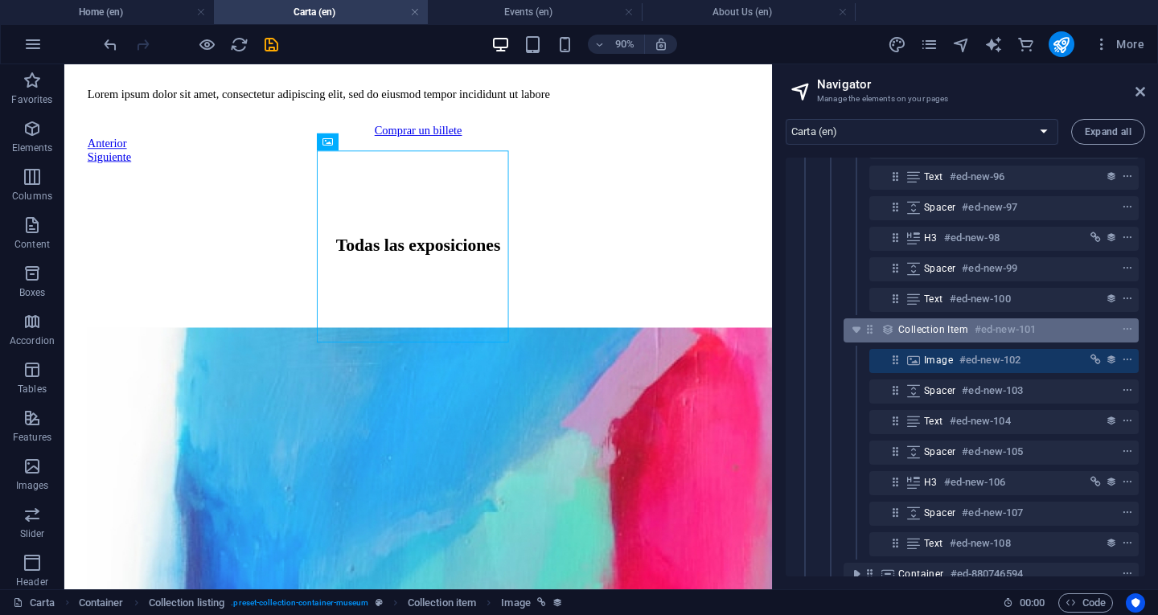
click at [954, 330] on span "Collection item" at bounding box center [933, 329] width 70 height 13
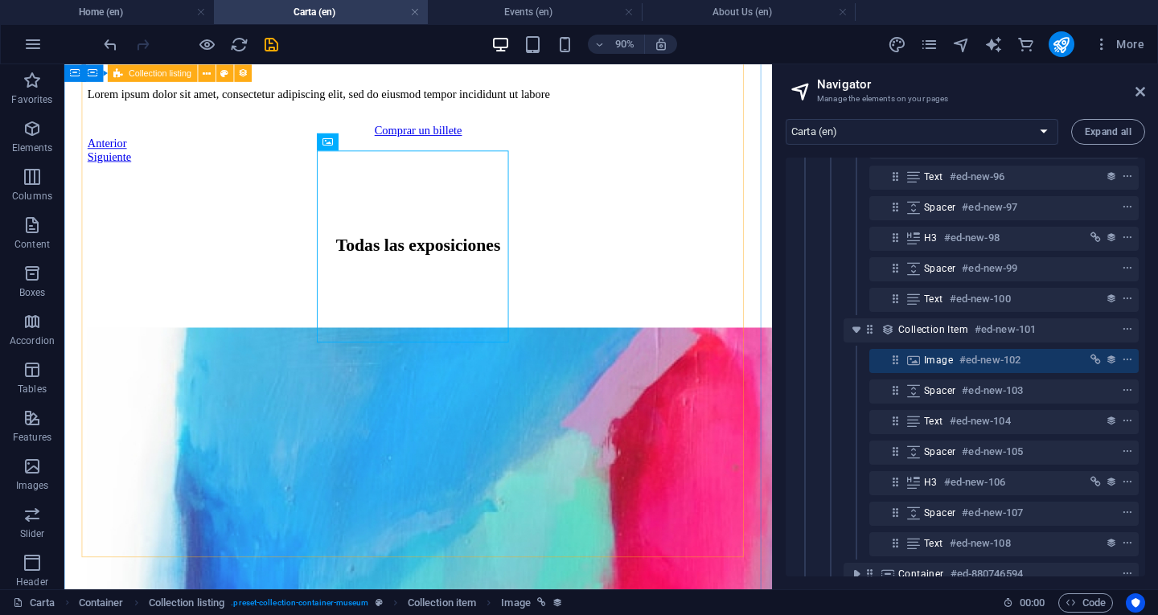
drag, startPoint x: 688, startPoint y: 348, endPoint x: 695, endPoint y: 357, distance: 11.4
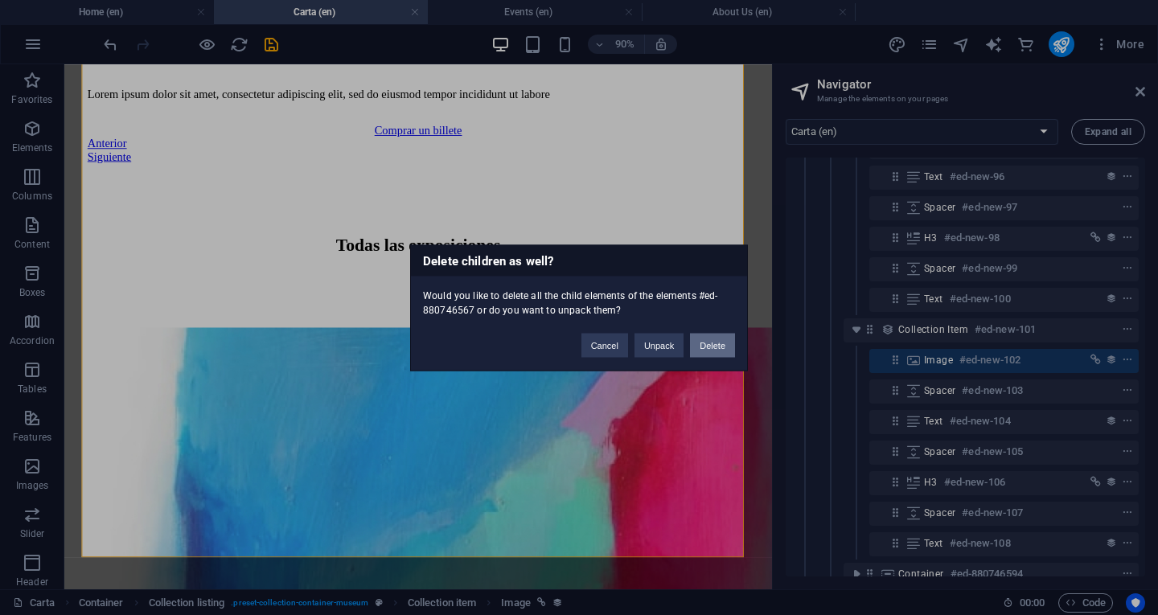
click at [714, 343] on button "Delete" at bounding box center [712, 345] width 45 height 24
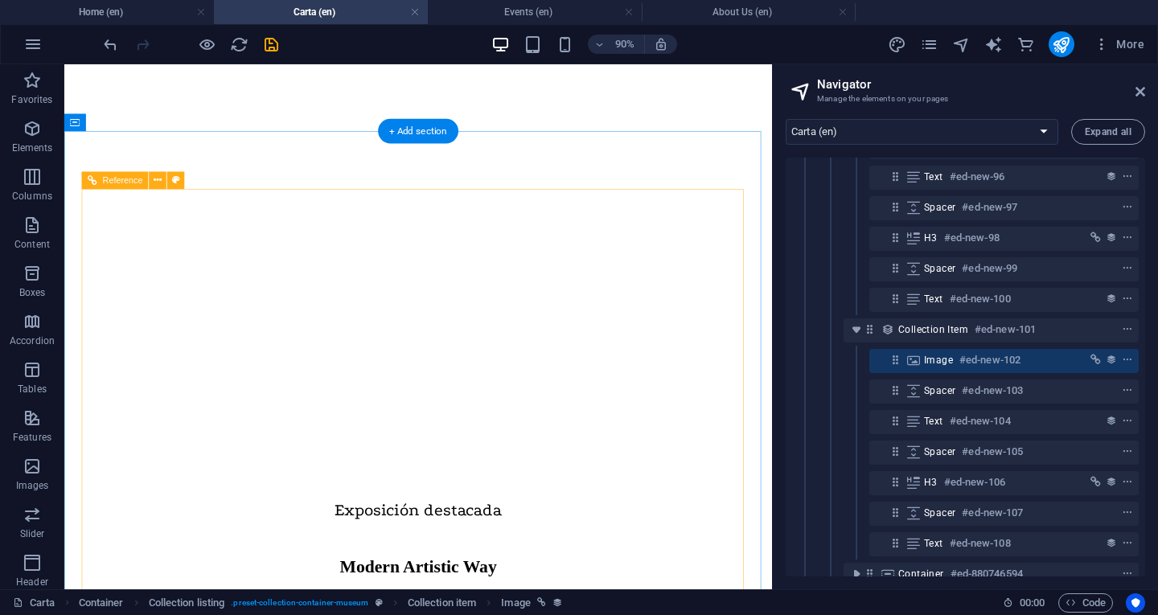
scroll to position [733, 0]
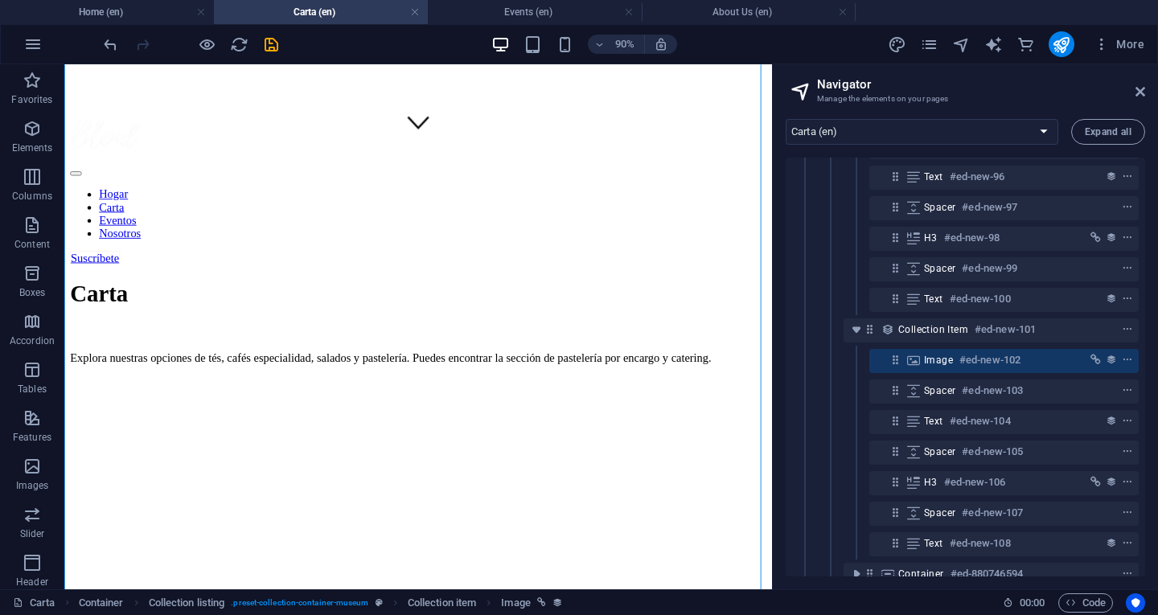
click at [719, 540] on figure at bounding box center [457, 540] width 735 height 0
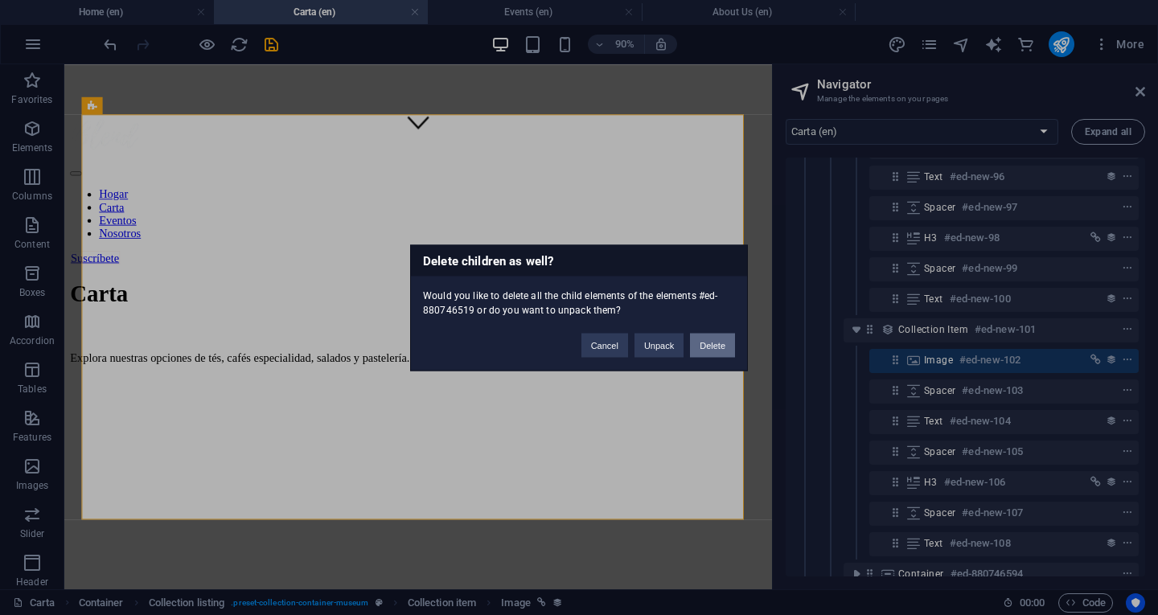
click at [712, 349] on button "Delete" at bounding box center [712, 345] width 45 height 24
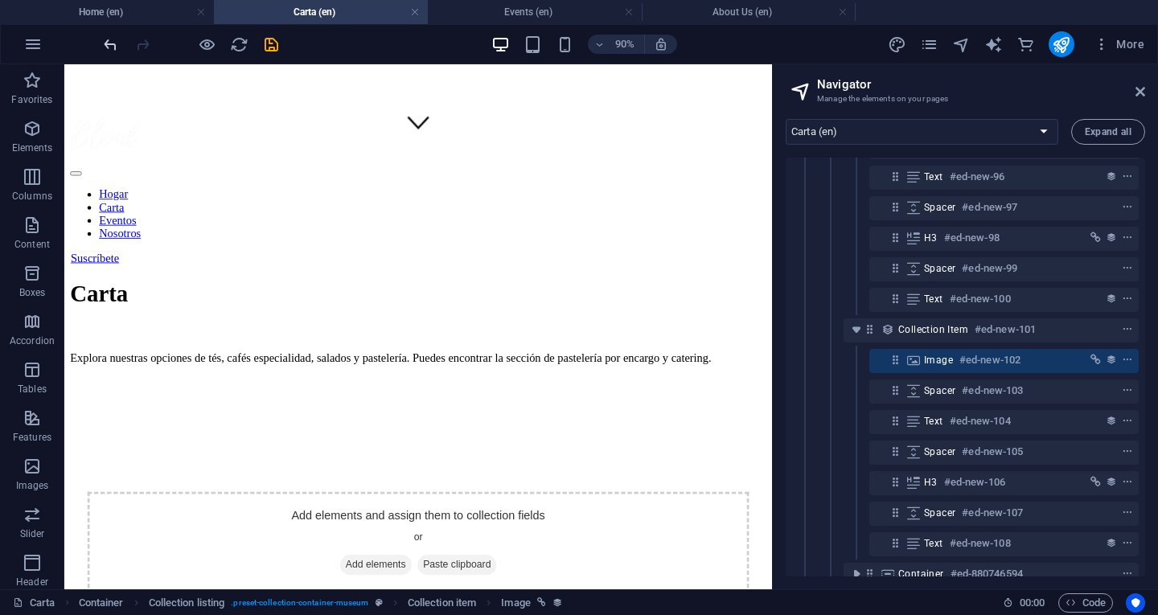
click at [117, 46] on icon "undo" at bounding box center [110, 44] width 18 height 18
click at [112, 42] on icon "undo" at bounding box center [110, 44] width 18 height 18
click at [110, 40] on icon "undo" at bounding box center [110, 44] width 18 height 18
click at [112, 40] on icon "undo" at bounding box center [110, 44] width 18 height 18
click at [113, 41] on icon "undo" at bounding box center [110, 44] width 18 height 18
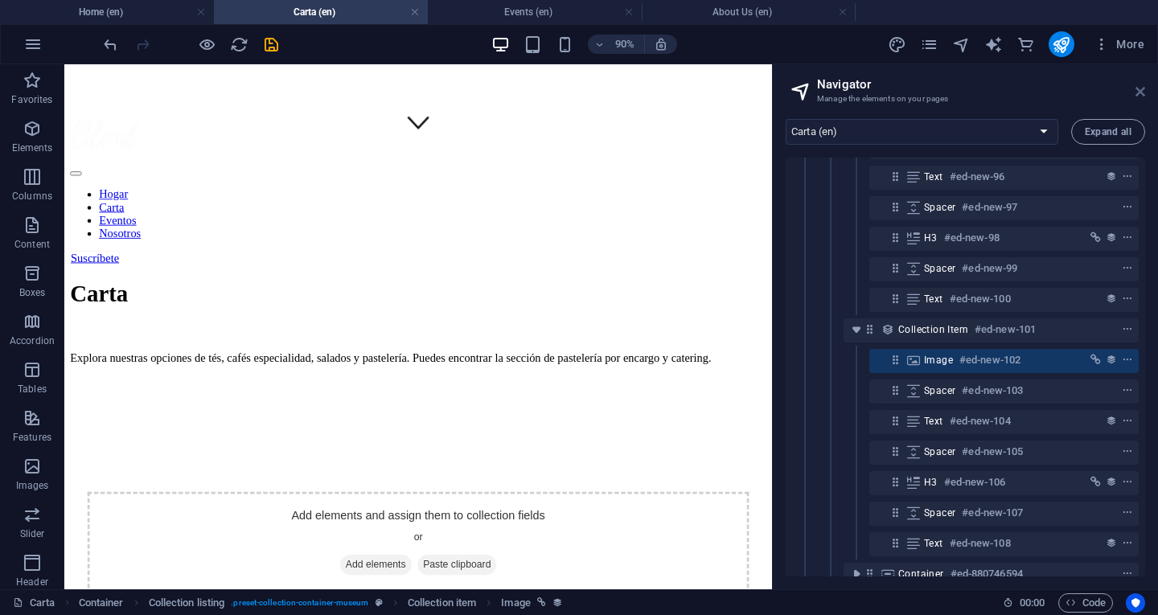
click at [1142, 88] on icon at bounding box center [1140, 91] width 10 height 13
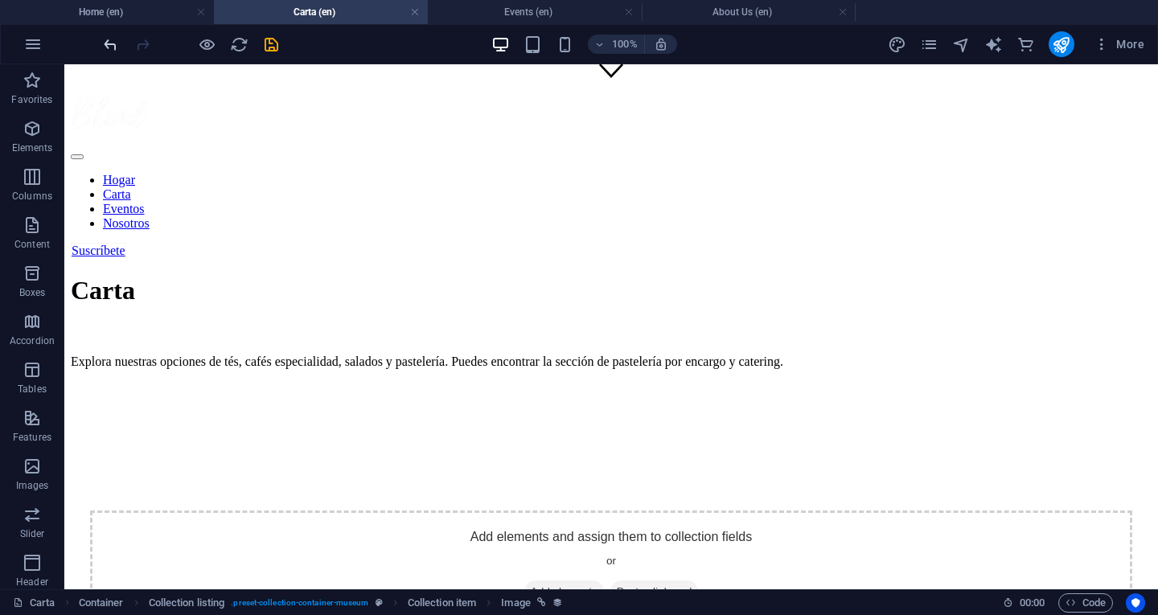
click at [105, 39] on icon "undo" at bounding box center [110, 44] width 18 height 18
click at [107, 40] on icon "undo" at bounding box center [110, 44] width 18 height 18
click at [107, 41] on icon "undo" at bounding box center [110, 44] width 18 height 18
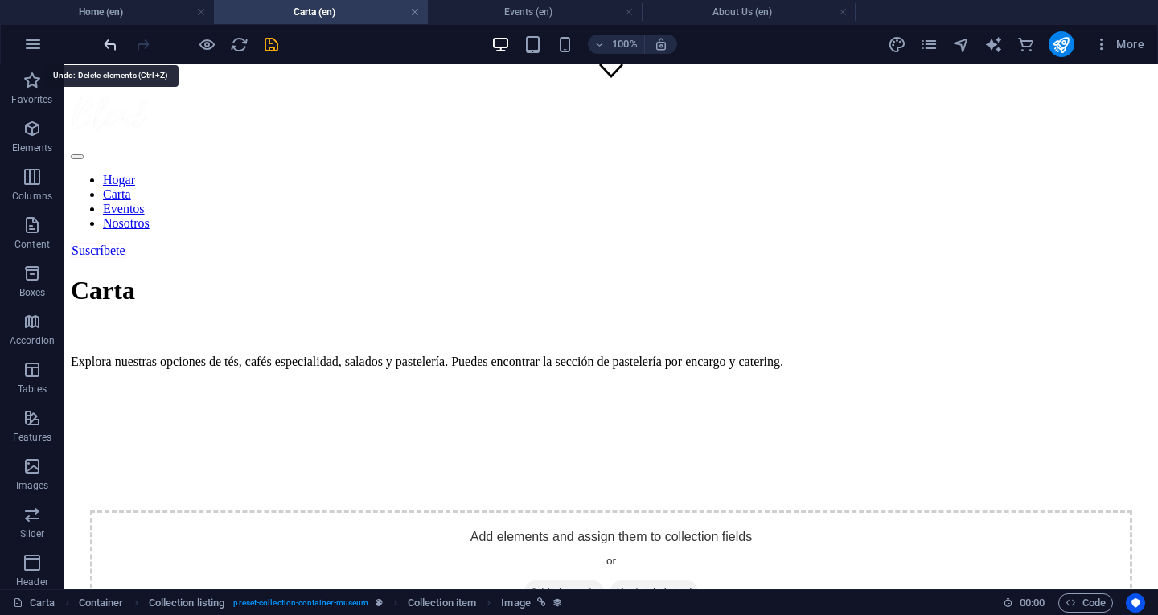
click at [107, 41] on icon "undo" at bounding box center [110, 44] width 18 height 18
click at [107, 43] on icon "undo" at bounding box center [110, 44] width 18 height 18
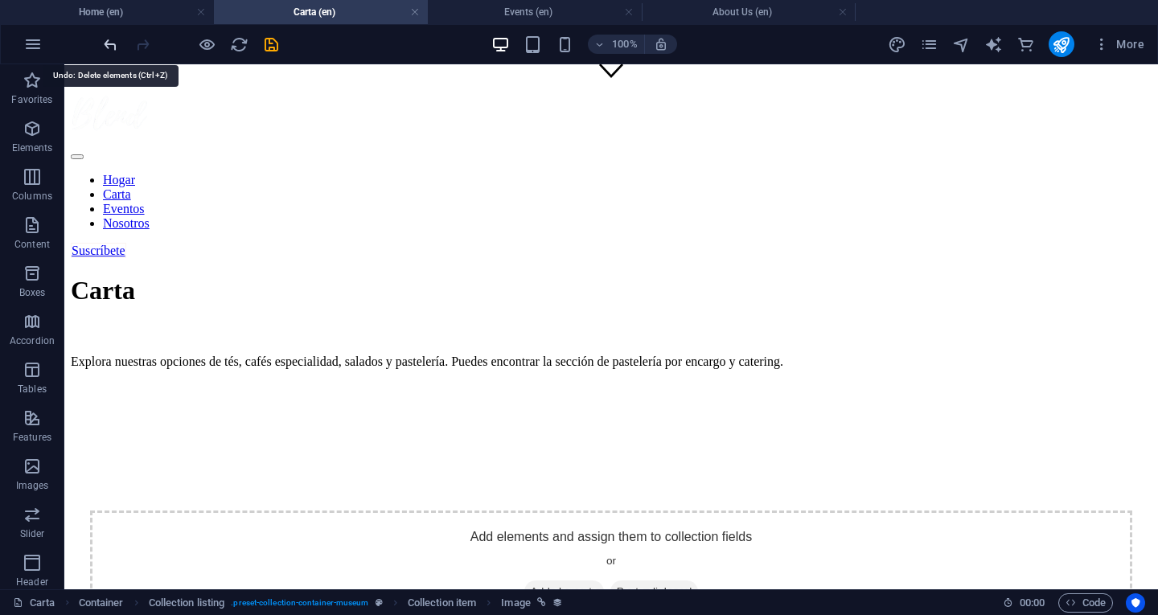
click at [107, 43] on icon "undo" at bounding box center [110, 44] width 18 height 18
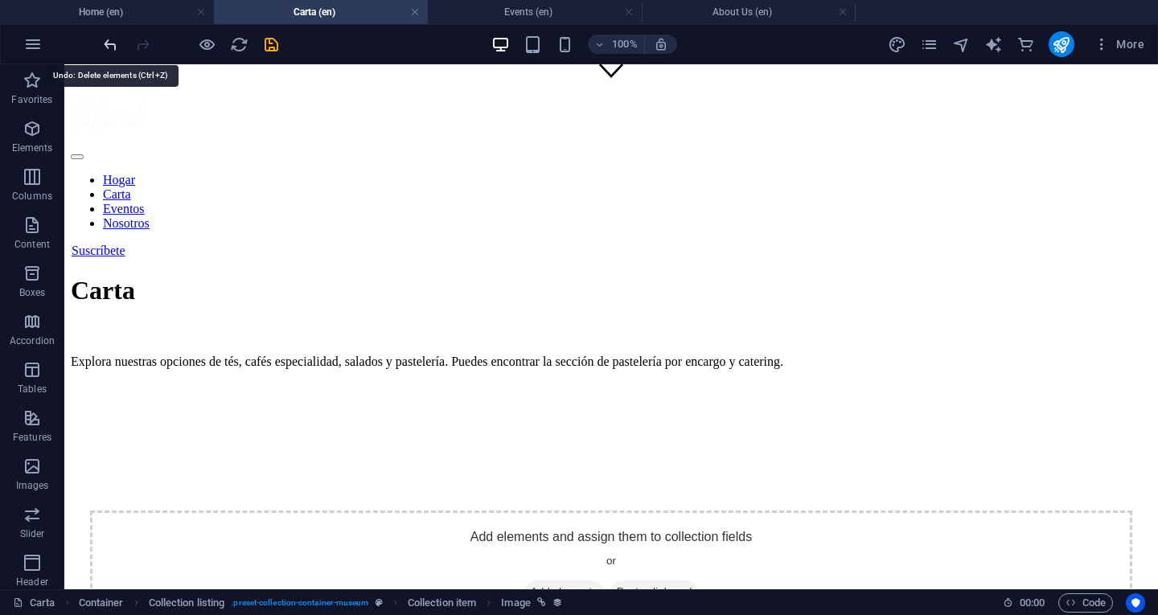
click at [107, 43] on icon "undo" at bounding box center [110, 44] width 18 height 18
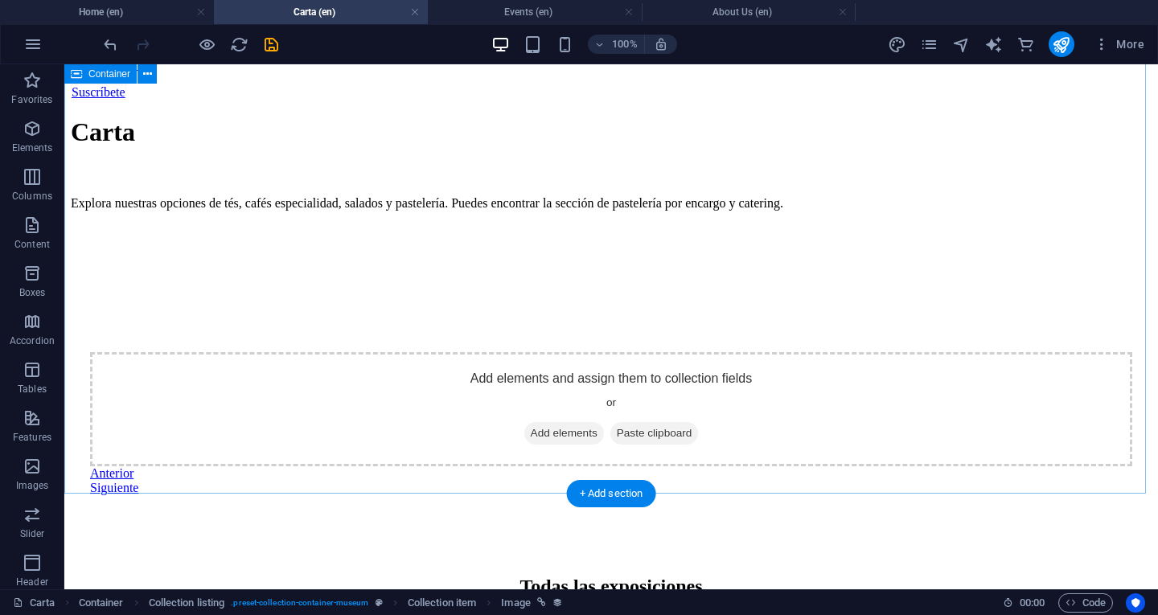
scroll to position [733, 0]
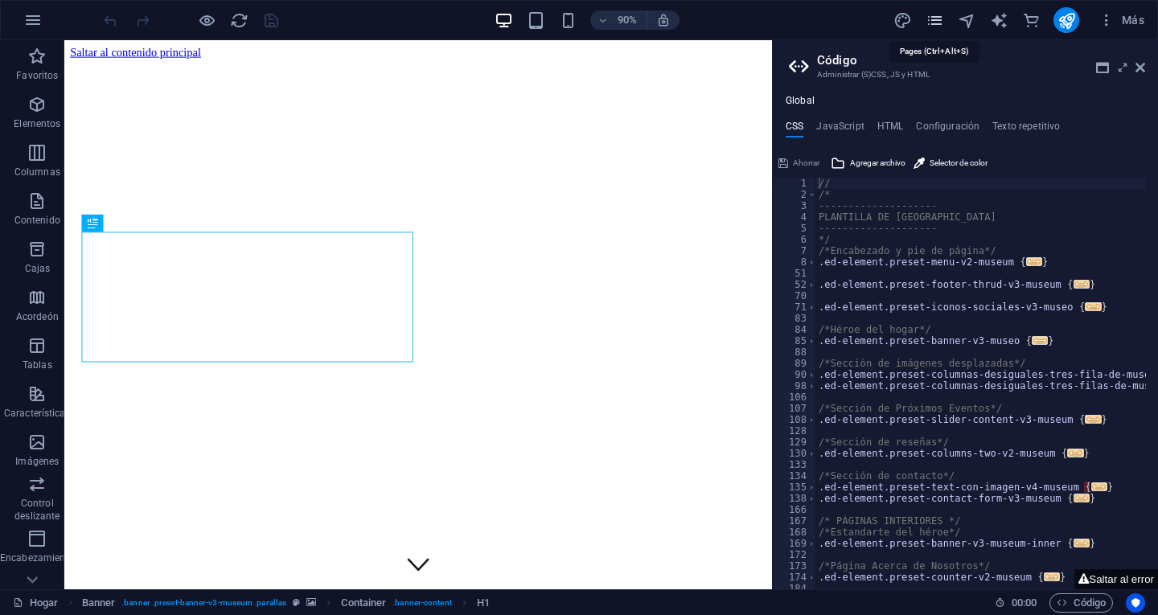
click at [937, 20] on icon "páginas" at bounding box center [935, 20] width 18 height 18
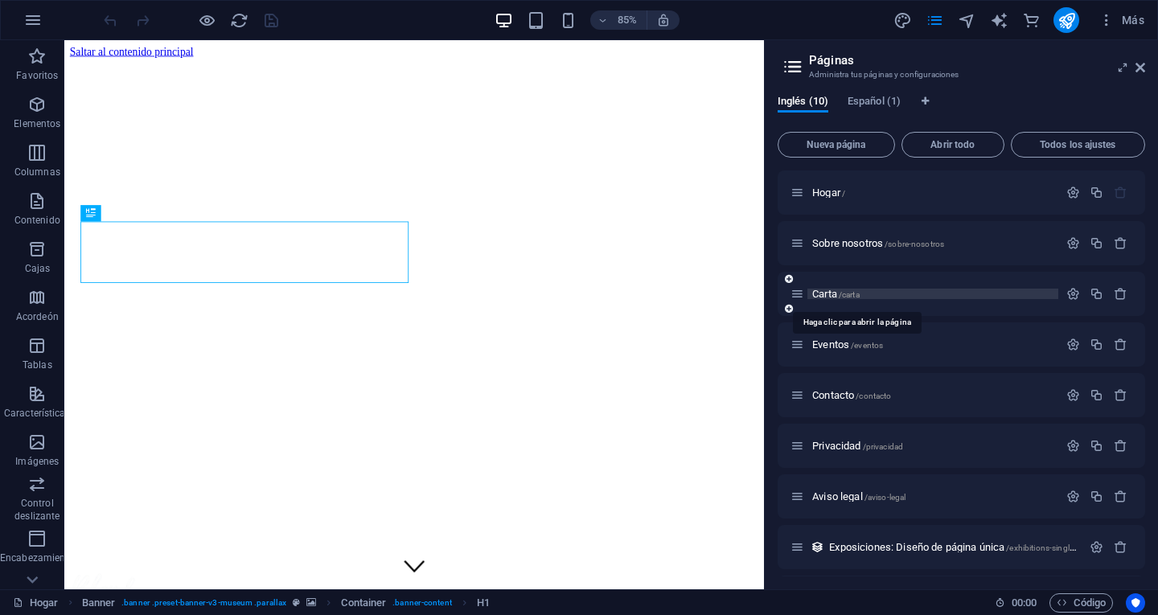
click at [822, 293] on font "Carta" at bounding box center [824, 294] width 25 height 12
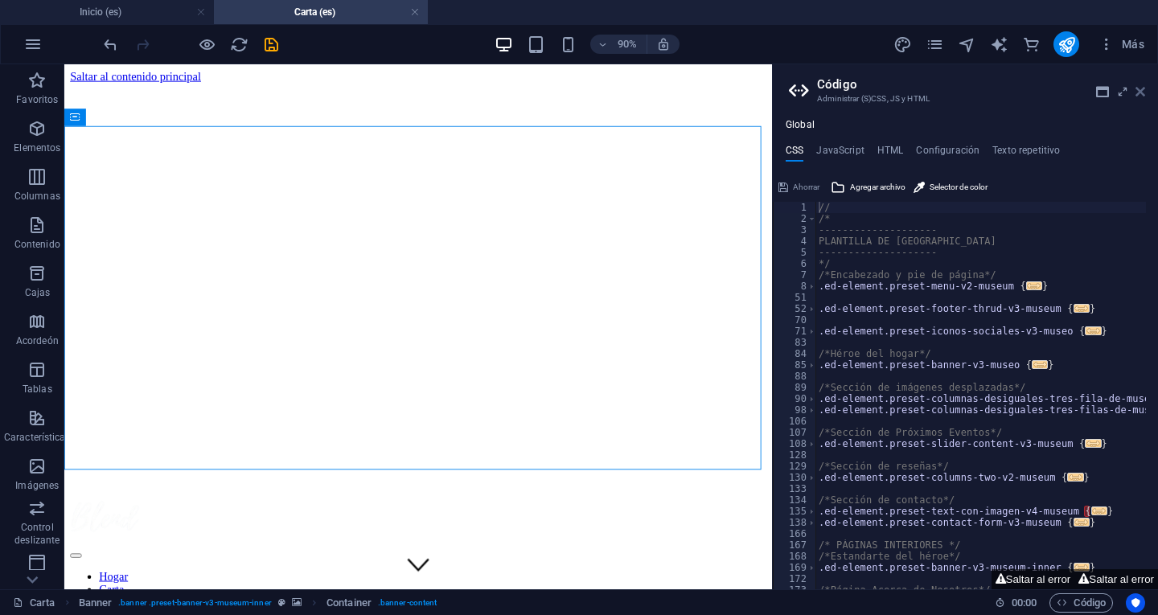
click at [1136, 85] on icon at bounding box center [1140, 91] width 10 height 13
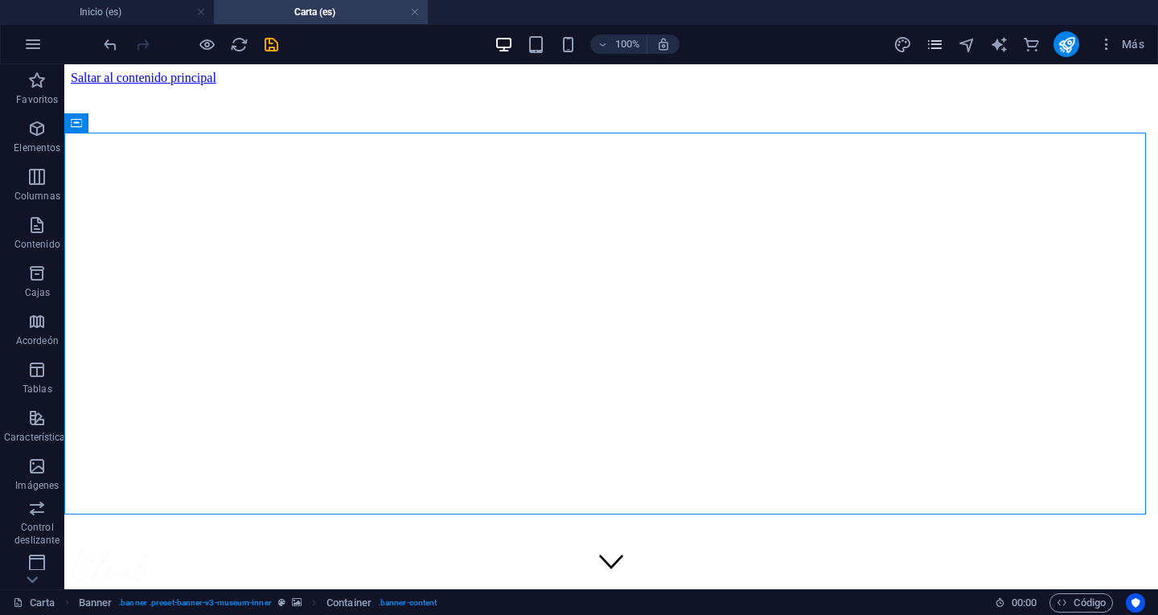
click at [933, 47] on icon "páginas" at bounding box center [935, 44] width 18 height 18
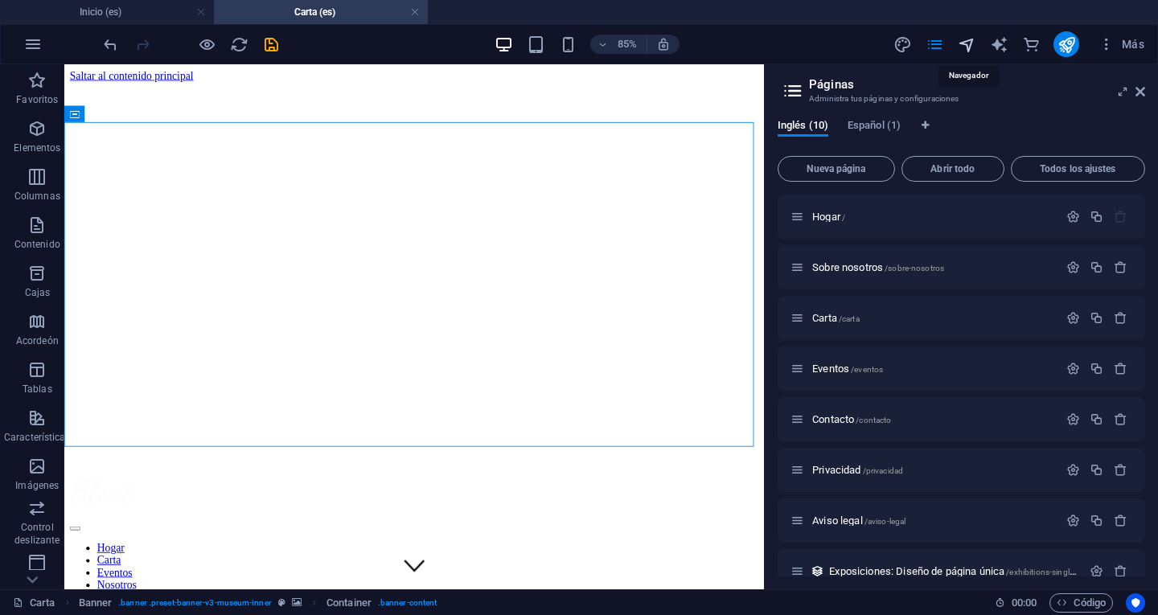
click at [958, 43] on icon "navegador" at bounding box center [967, 44] width 18 height 18
select select "16683708-en"
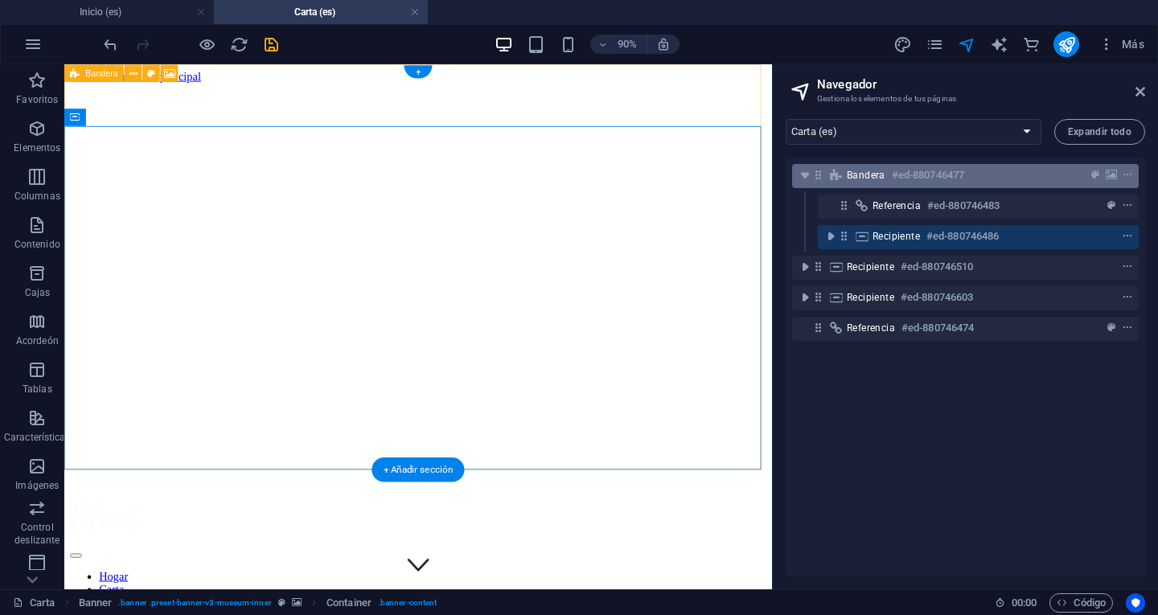
click at [946, 173] on font "#ed-880746477" at bounding box center [928, 175] width 72 height 12
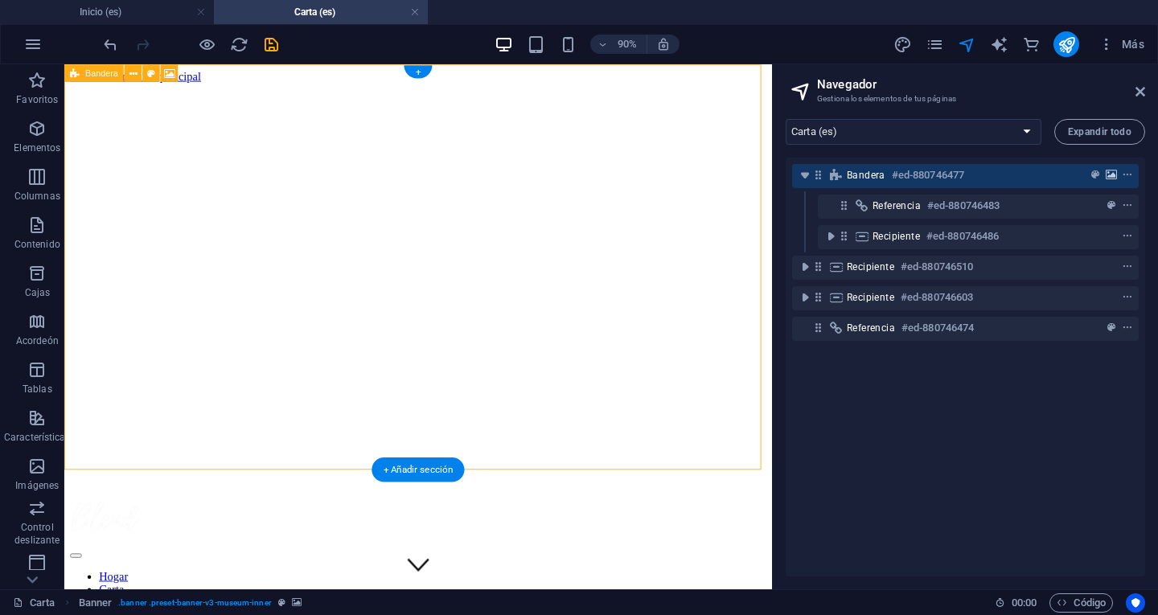
click at [1111, 172] on icon "fondo" at bounding box center [1111, 175] width 11 height 11
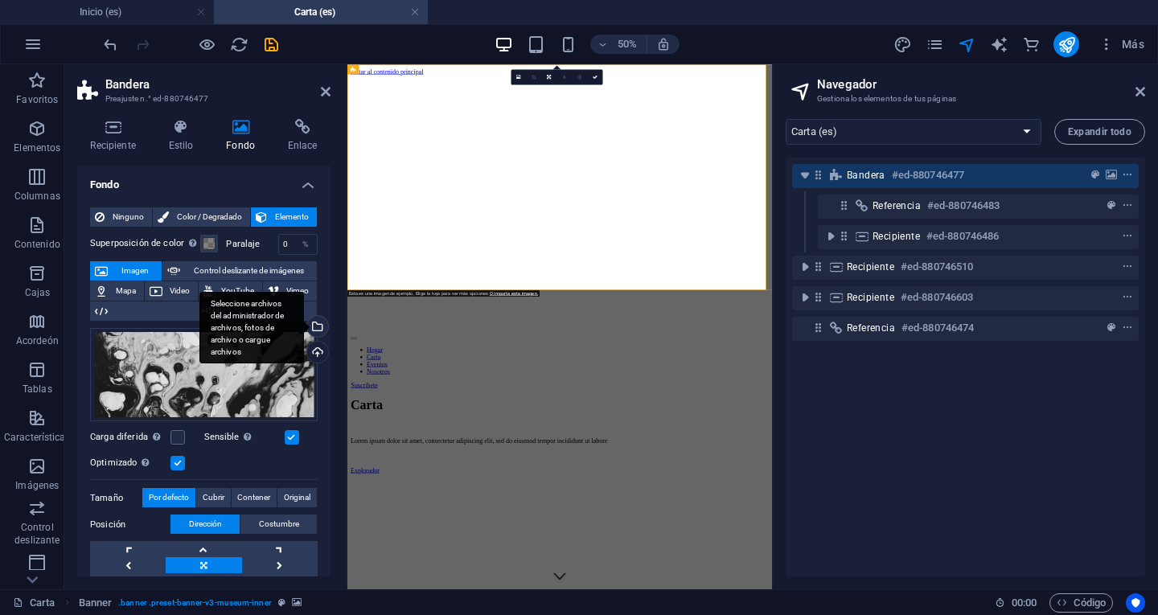
click at [304, 325] on div "Seleccione archivos del administrador de archivos, fotos de archivo o cargue ar…" at bounding box center [251, 328] width 105 height 72
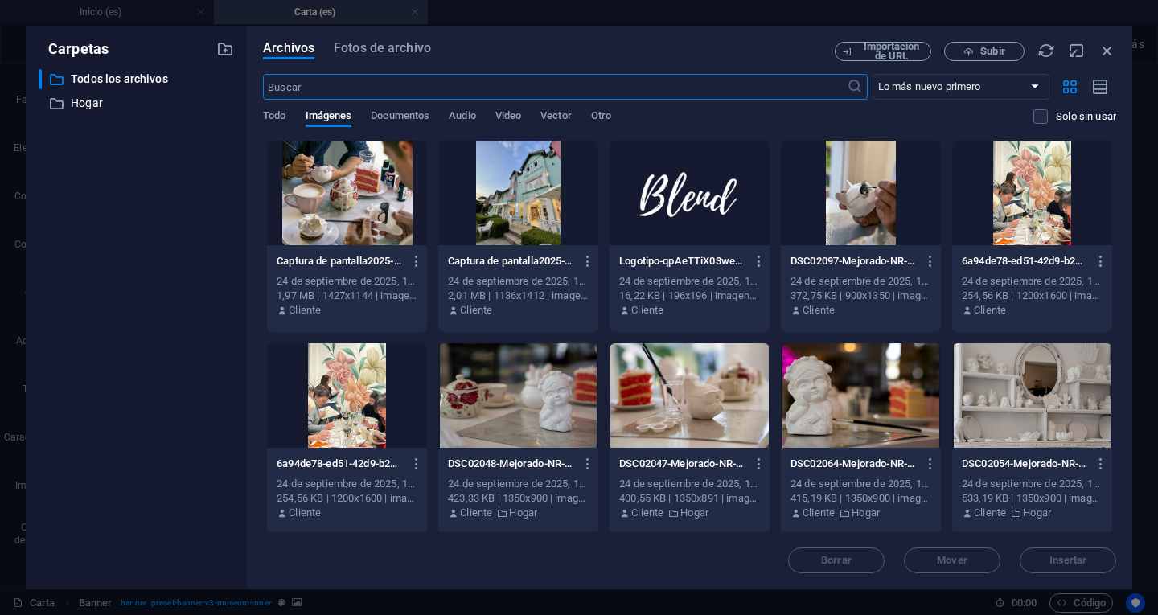
scroll to position [563, 0]
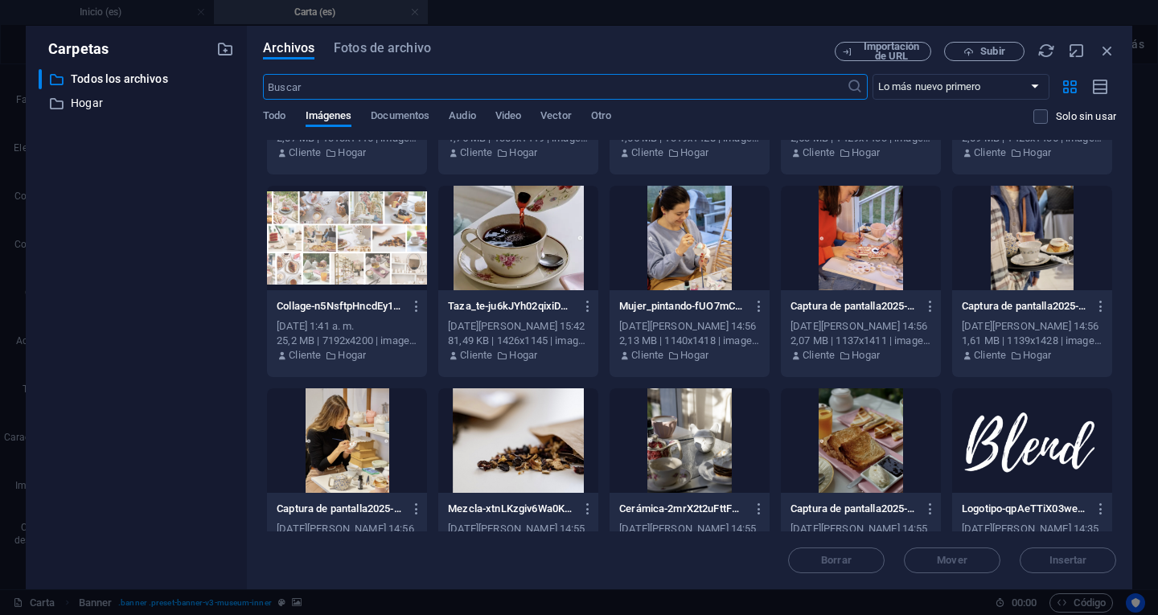
click at [834, 435] on div at bounding box center [861, 440] width 160 height 105
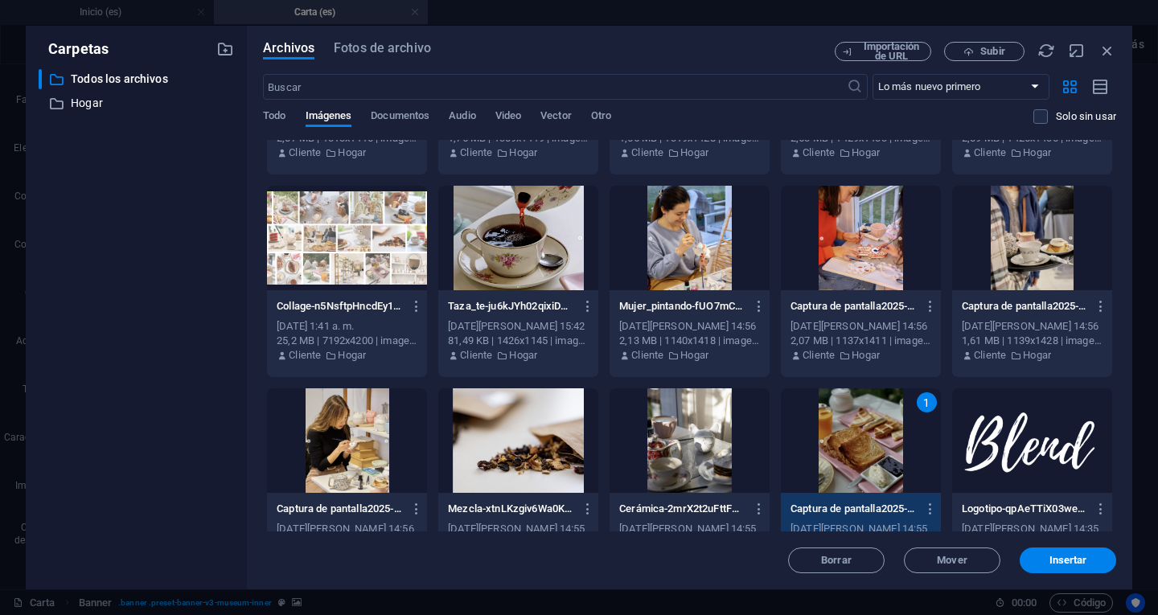
click at [834, 435] on div "1" at bounding box center [861, 440] width 160 height 105
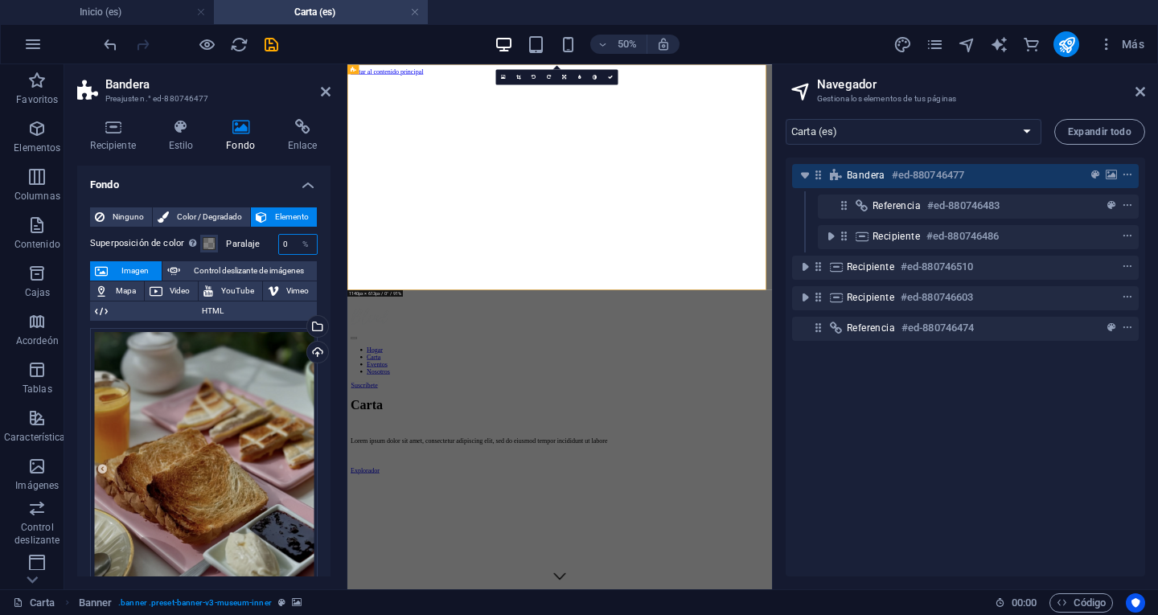
click at [285, 242] on input "0" at bounding box center [298, 244] width 38 height 19
type input "50"
click at [209, 241] on span at bounding box center [209, 243] width 13 height 13
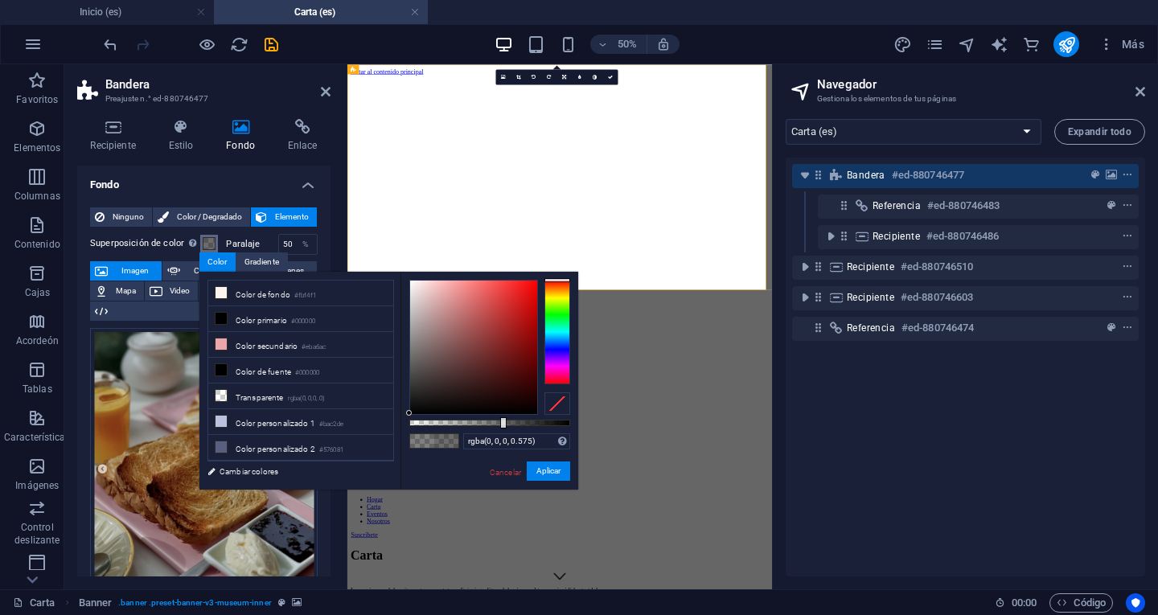
type input "rgba(0, 0, 0, 0.595)"
click at [505, 422] on div at bounding box center [489, 423] width 161 height 6
click at [541, 473] on font "Aplicar" at bounding box center [548, 470] width 24 height 9
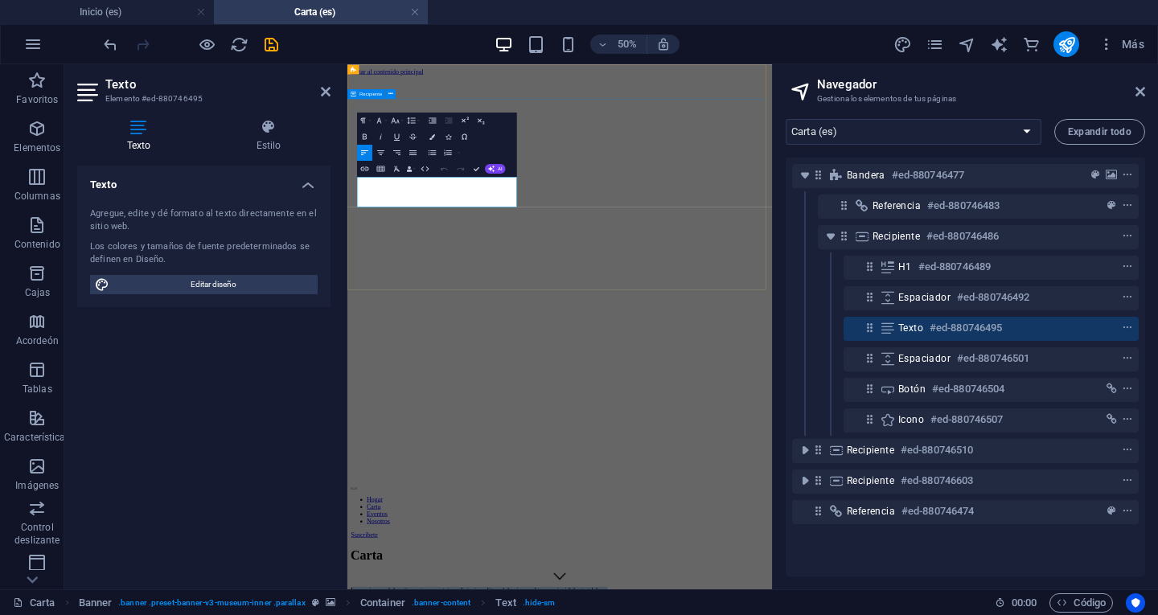
drag, startPoint x: 515, startPoint y: 338, endPoint x: 347, endPoint y: 295, distance: 173.4
click at [433, 136] on icon "button" at bounding box center [432, 136] width 6 height 6
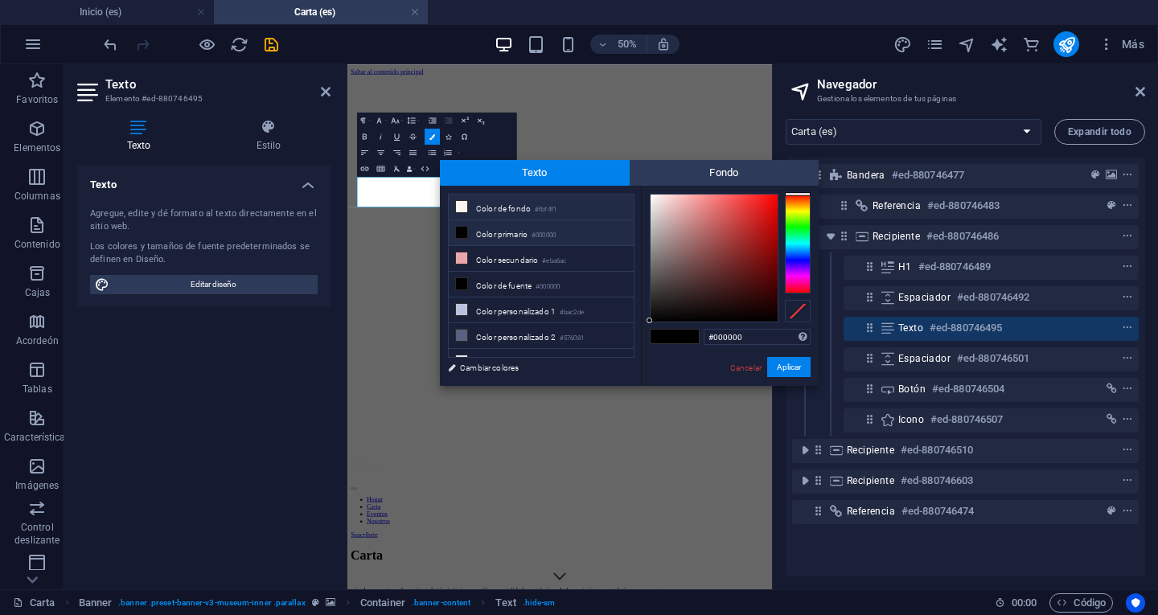
click at [490, 211] on font "Color de fondo" at bounding box center [503, 208] width 55 height 9
type input "#fbf4f1"
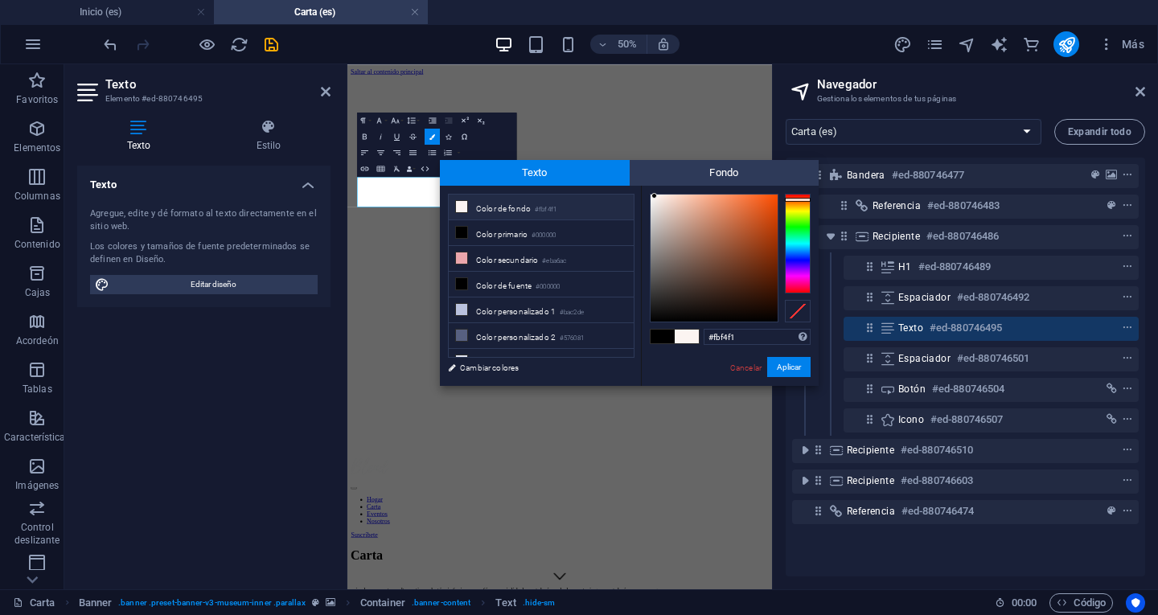
click at [796, 367] on font "Aplicar" at bounding box center [789, 367] width 24 height 9
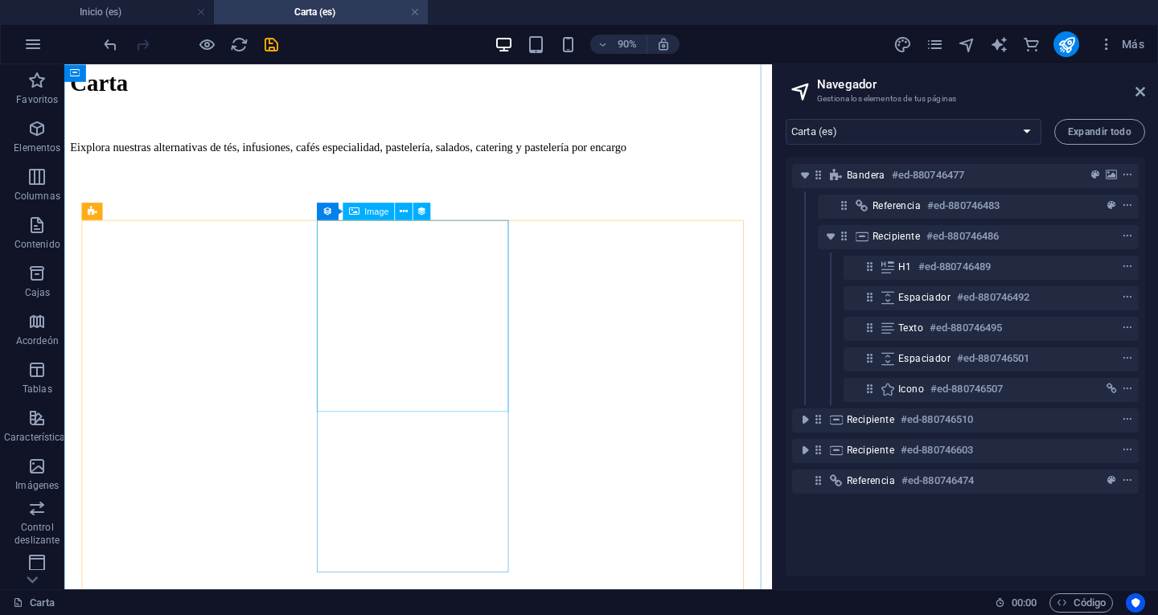
scroll to position [1045, 0]
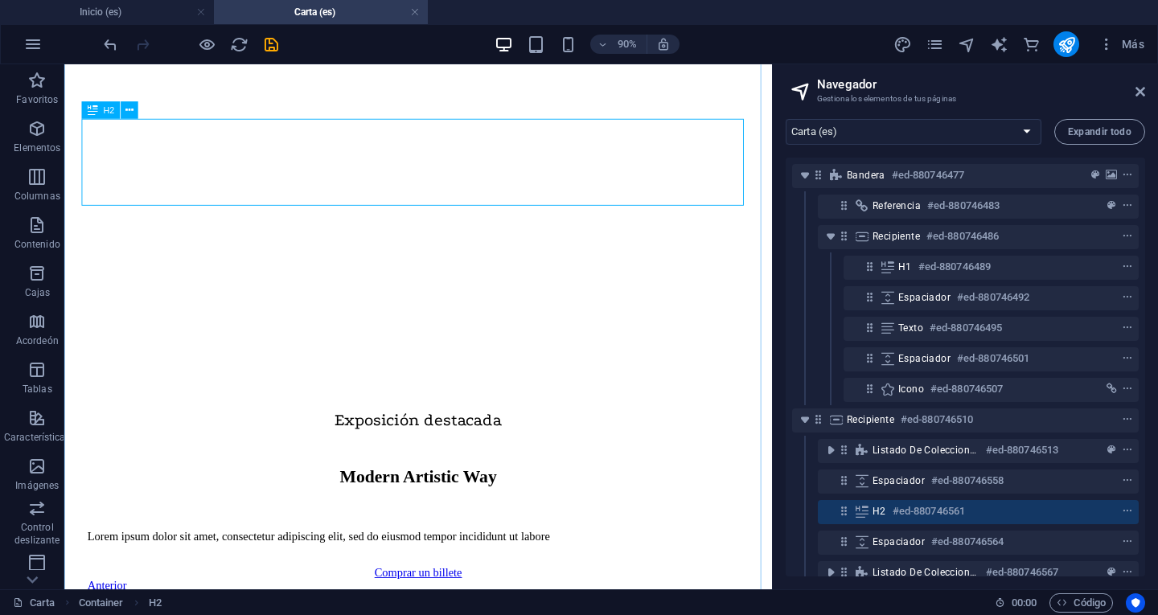
click at [841, 511] on icon at bounding box center [844, 511] width 14 height 14
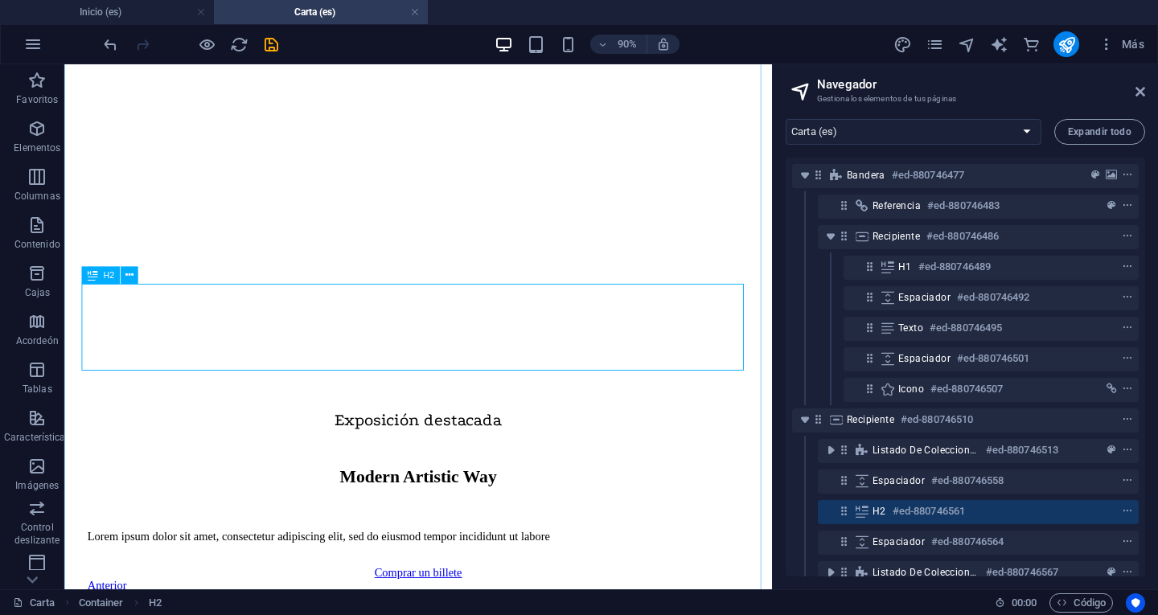
scroll to position [862, 0]
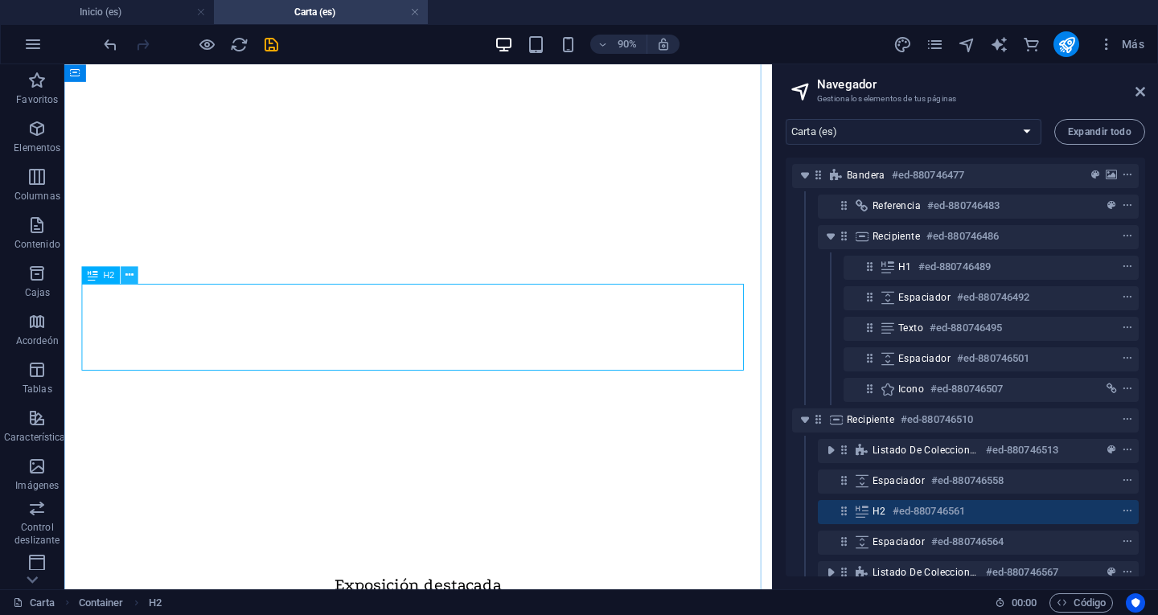
click at [127, 277] on icon at bounding box center [129, 274] width 8 height 15
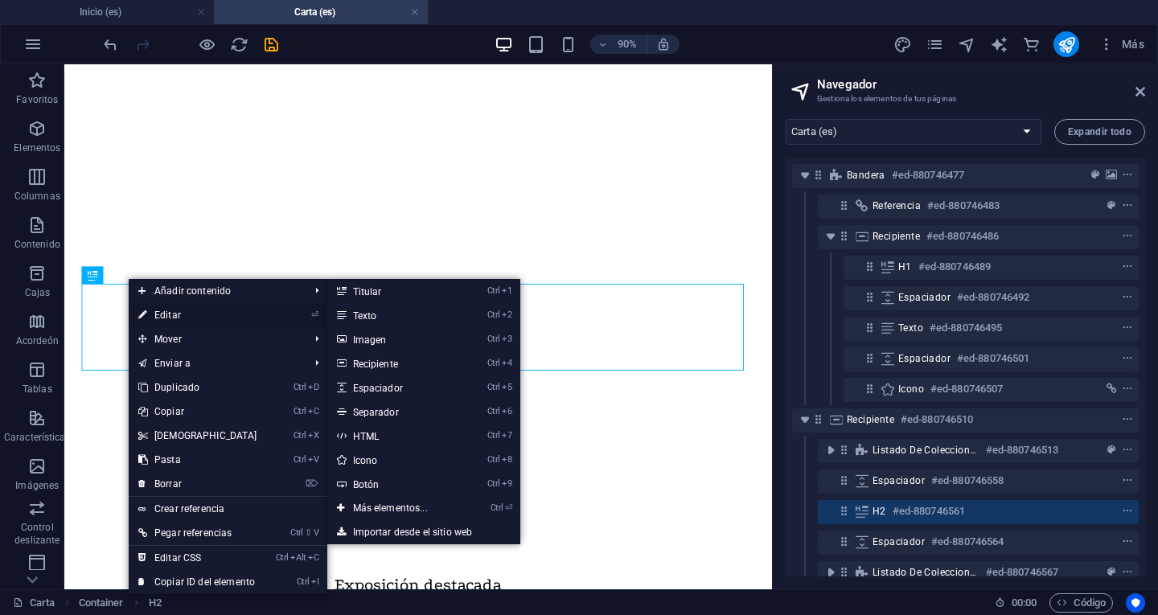
click at [160, 318] on font "Editar" at bounding box center [167, 315] width 27 height 11
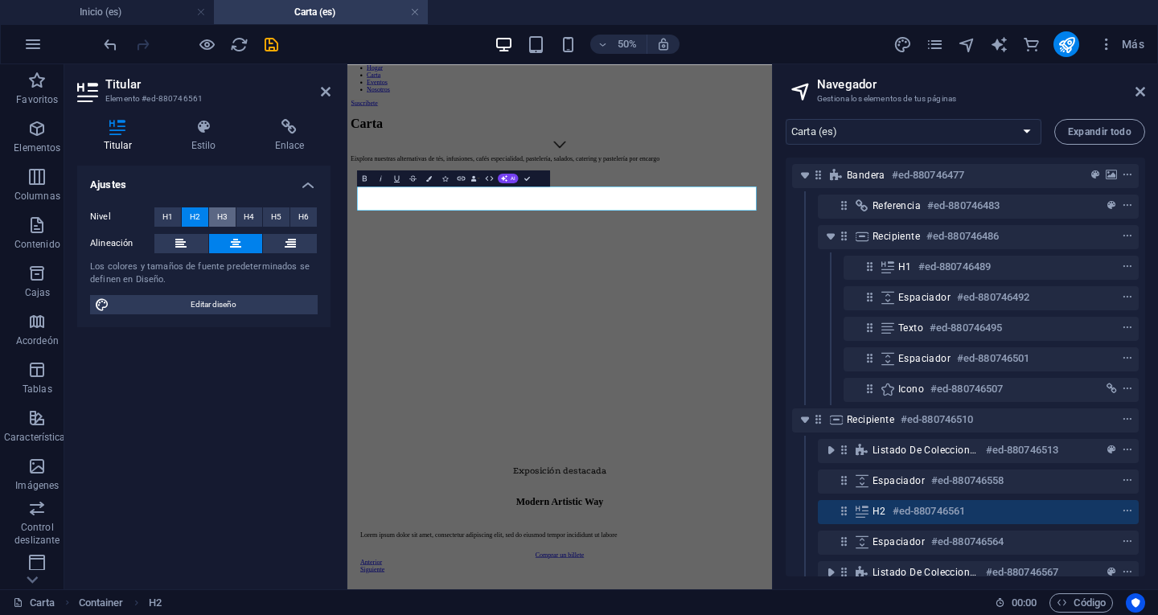
click at [216, 216] on button "H3" at bounding box center [222, 216] width 27 height 19
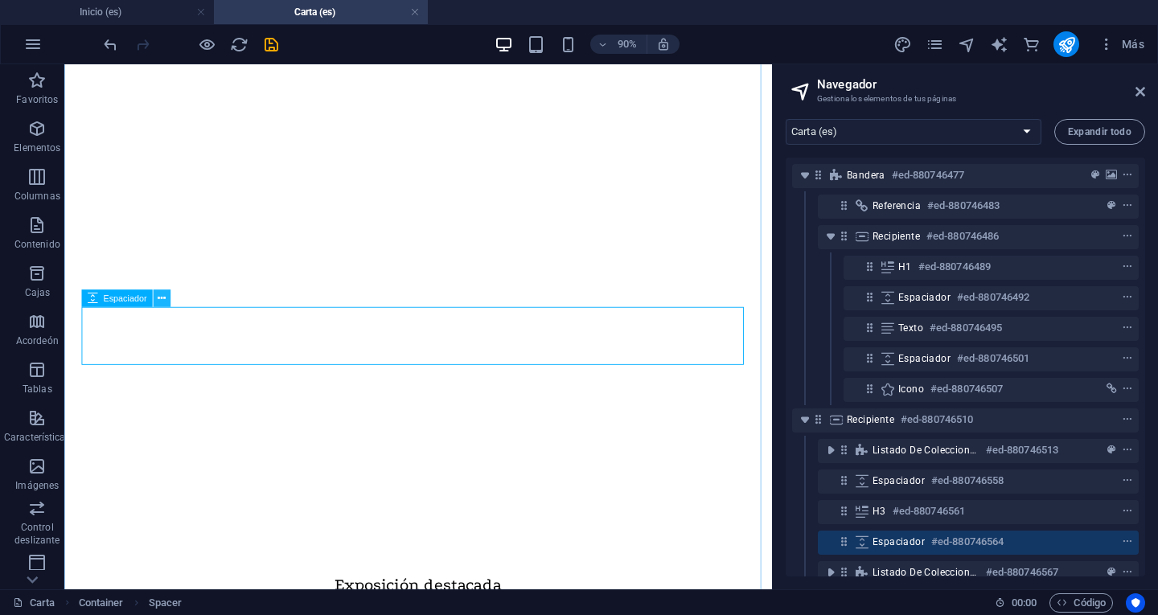
click at [162, 295] on icon at bounding box center [162, 297] width 8 height 15
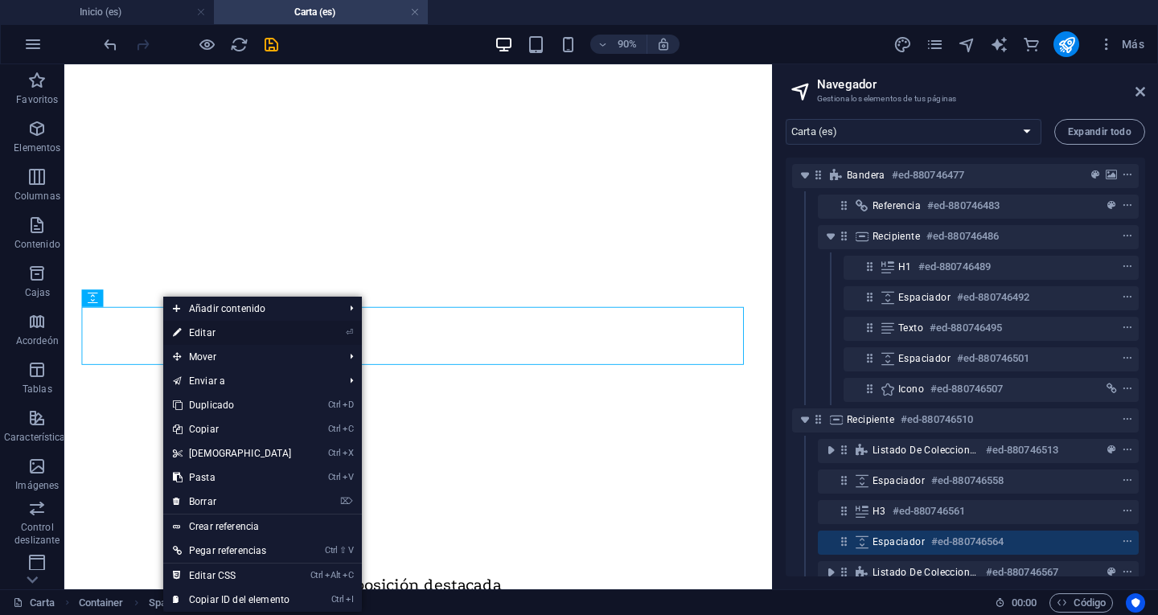
click at [216, 335] on link "⏎ Editar" at bounding box center [232, 333] width 138 height 24
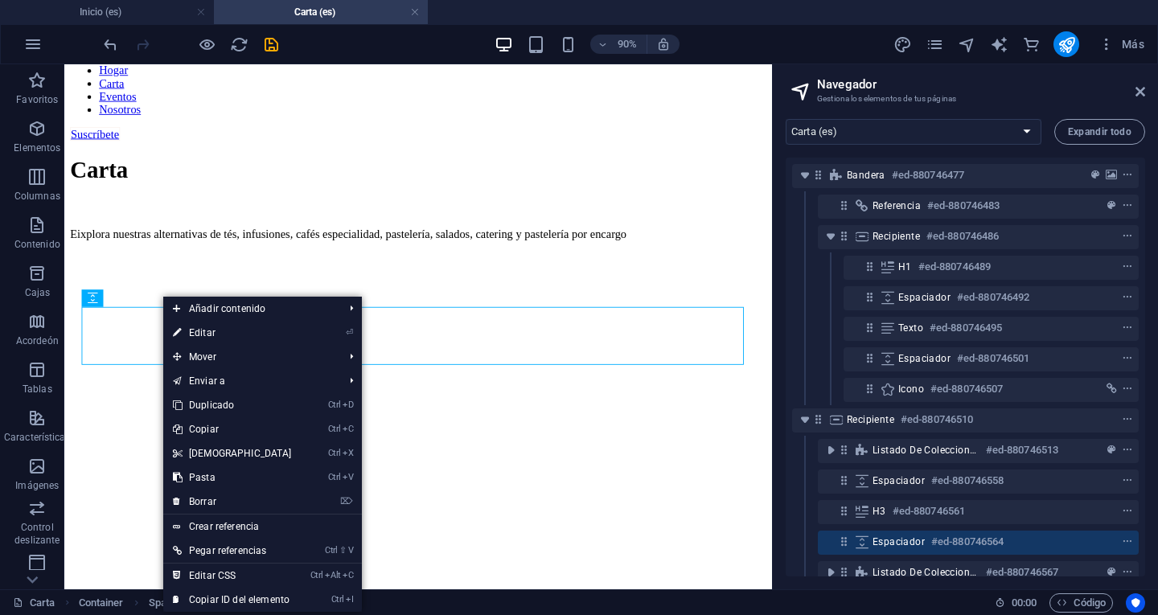
select select "px"
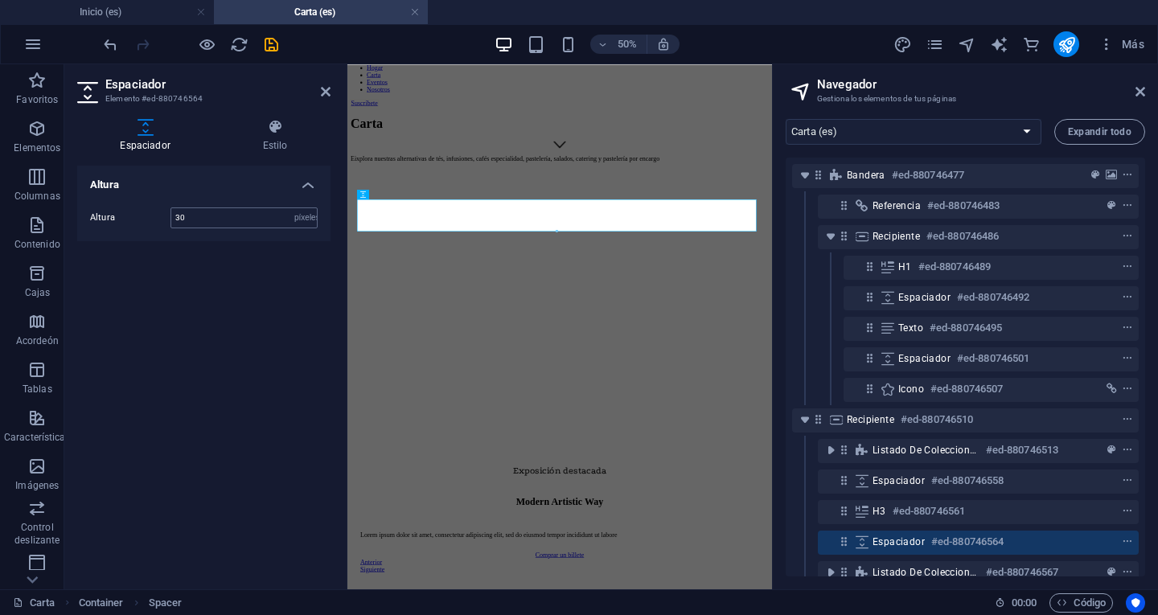
type input "30"
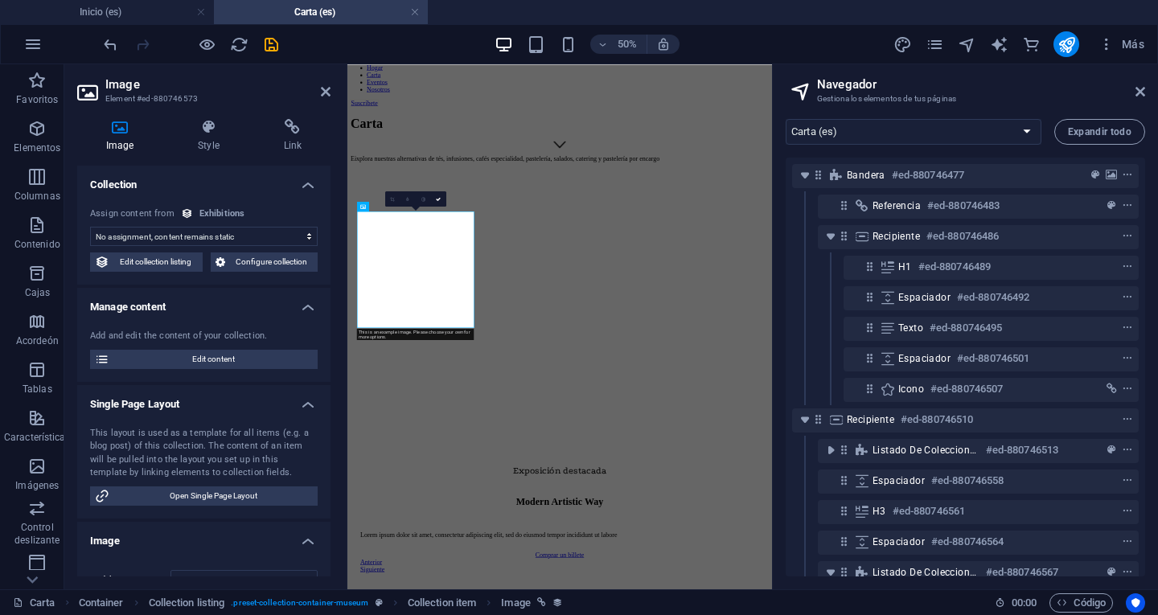
scroll to position [273, 0]
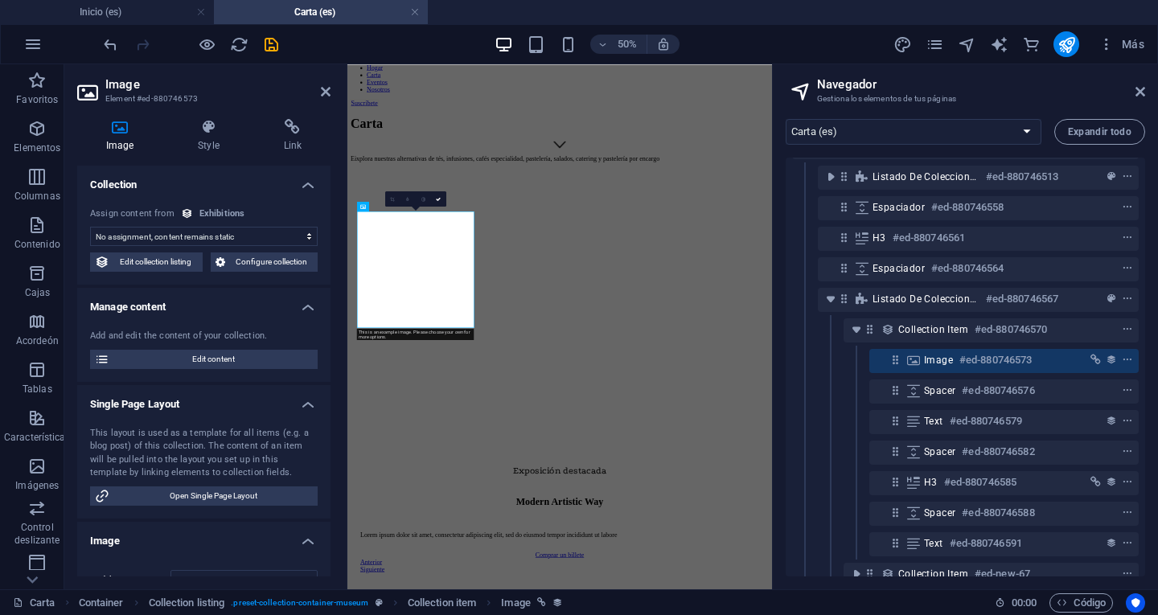
select select "exhibition-image"
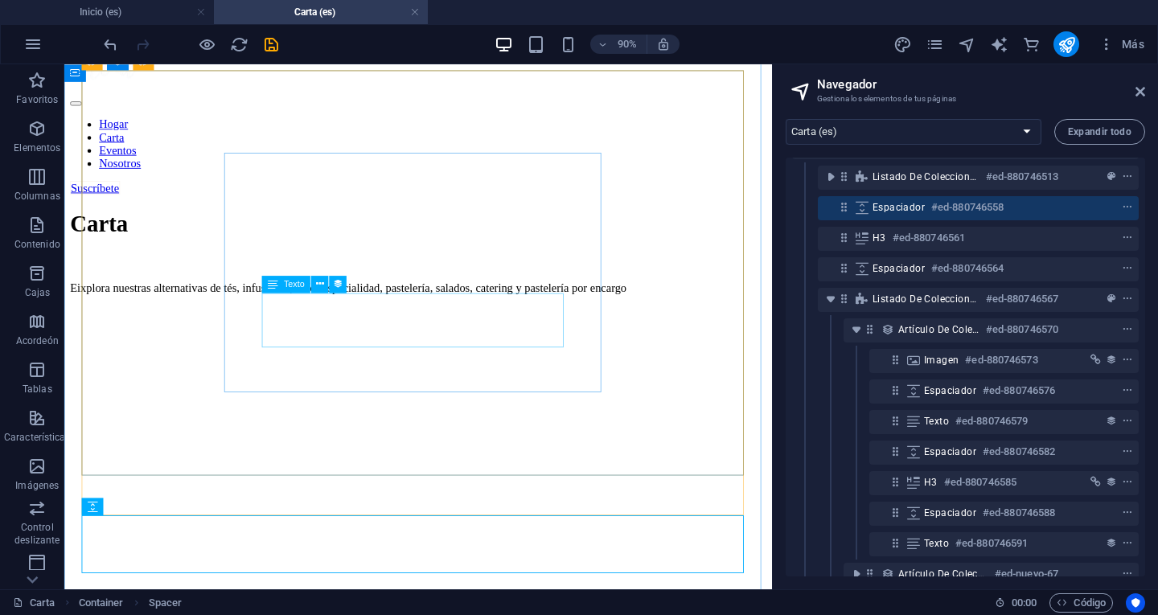
scroll to position [540, 0]
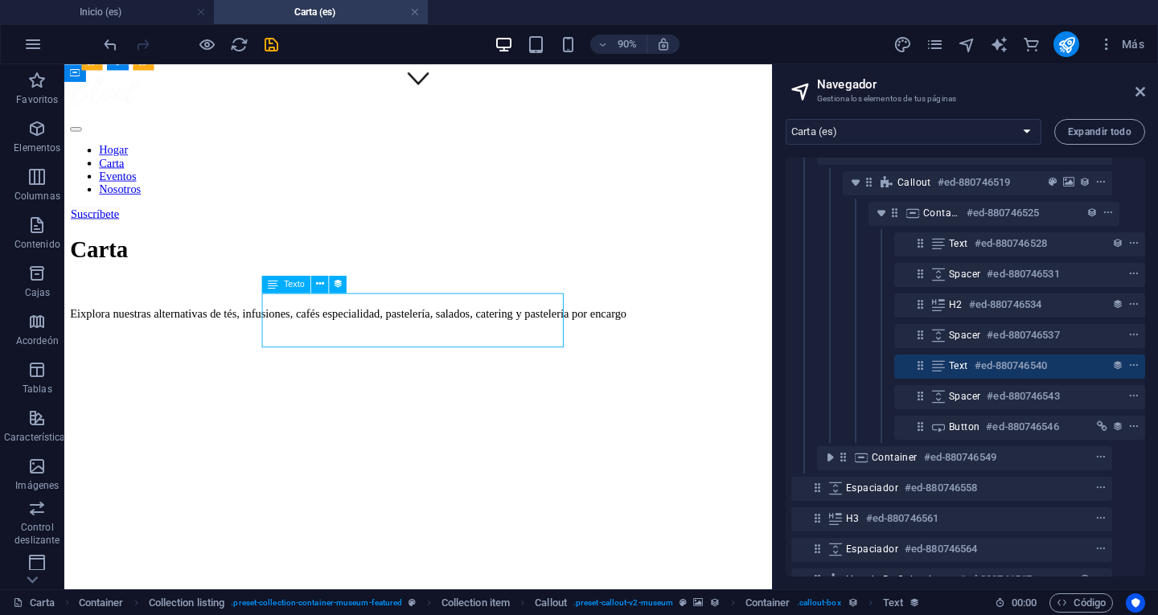
scroll to position [335, 30]
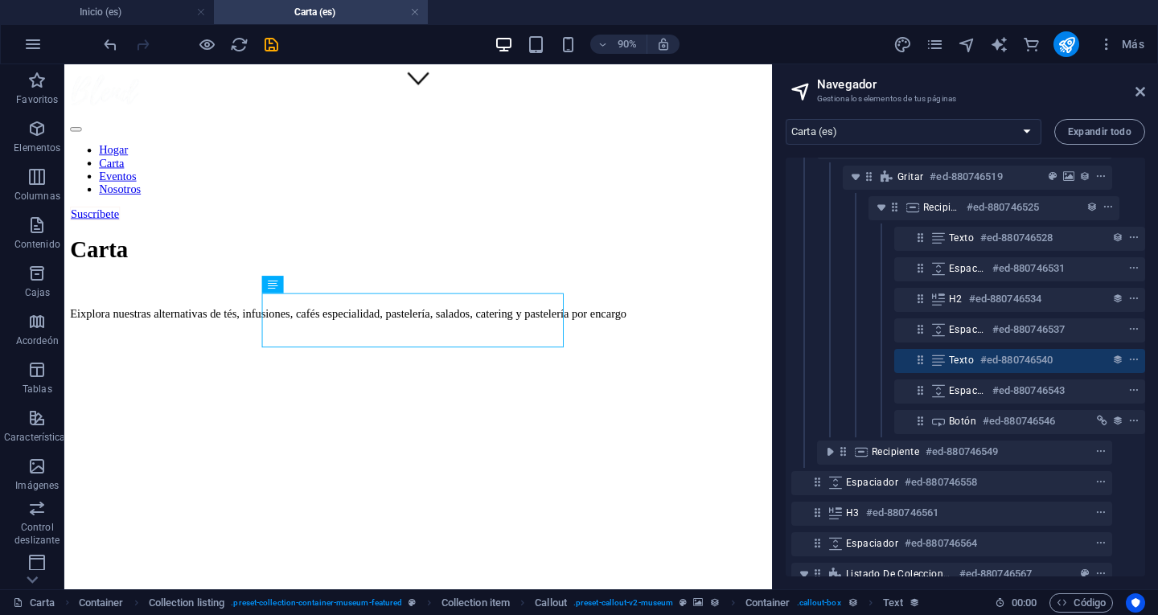
click at [714, 491] on figure at bounding box center [457, 491] width 735 height 0
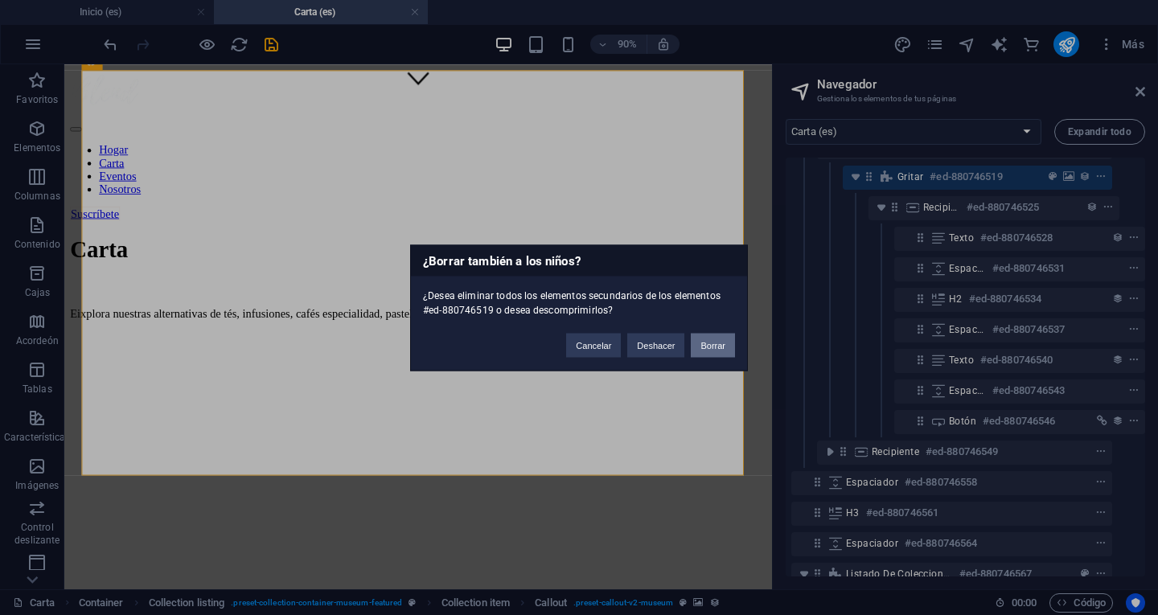
click at [706, 347] on font "Borrar" at bounding box center [712, 345] width 25 height 10
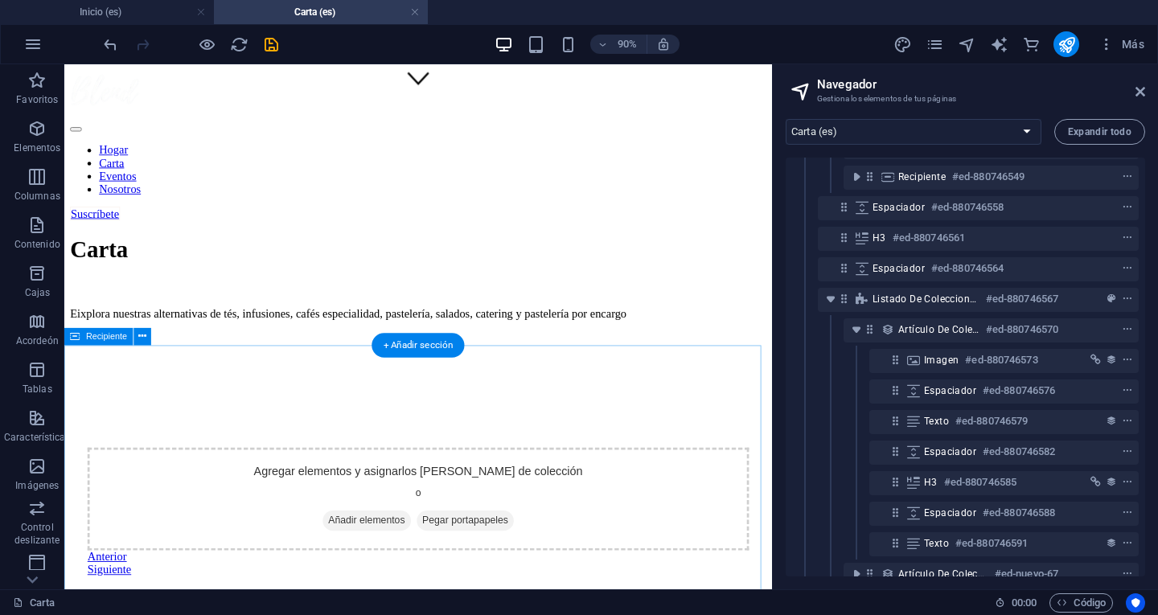
scroll to position [138, 0]
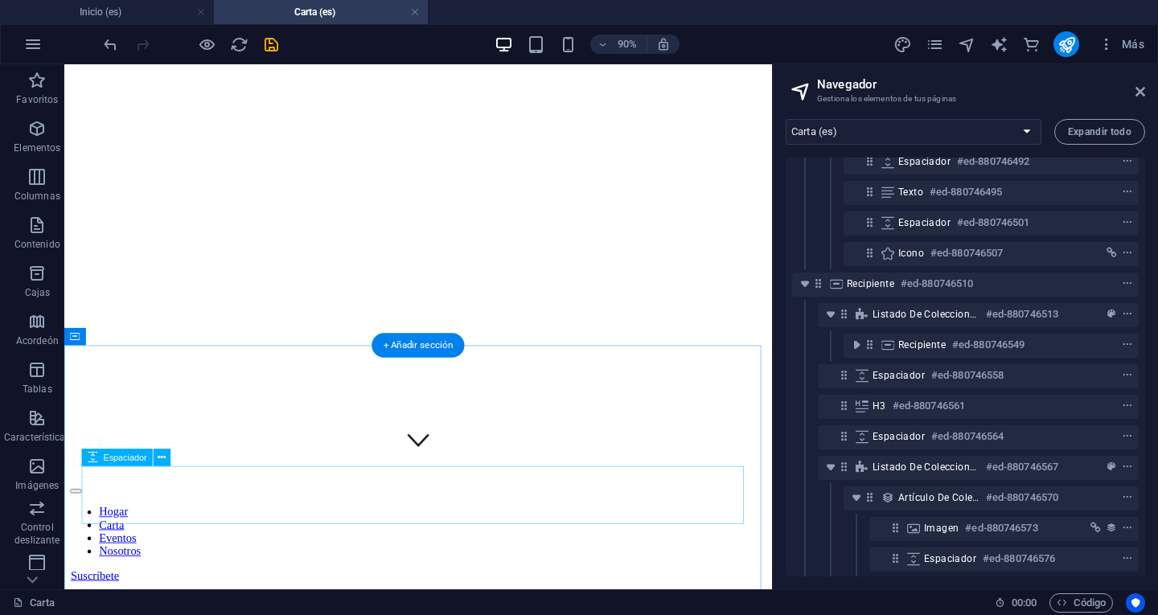
scroll to position [121, 0]
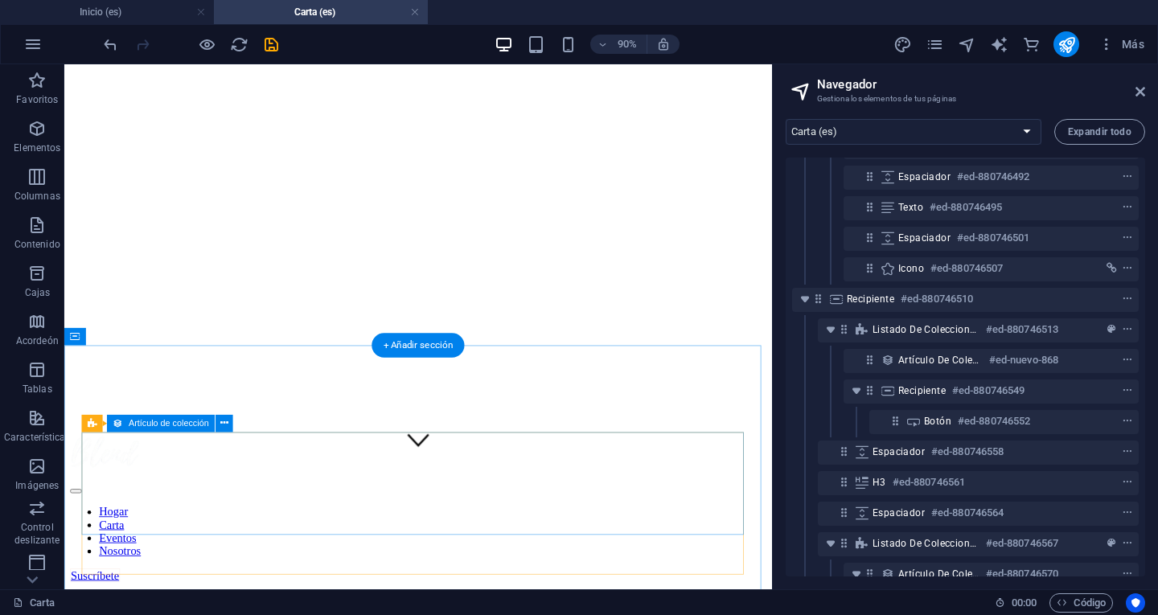
drag, startPoint x: 480, startPoint y: 482, endPoint x: 749, endPoint y: 442, distance: 271.4
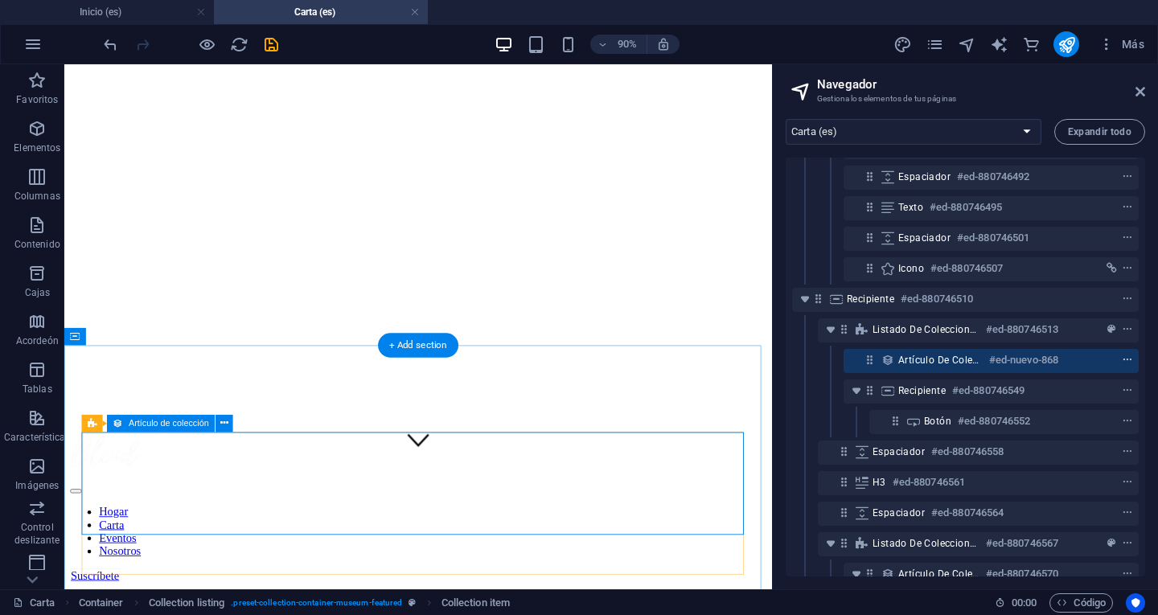
click at [1123, 360] on icon "menú contextual" at bounding box center [1127, 360] width 11 height 11
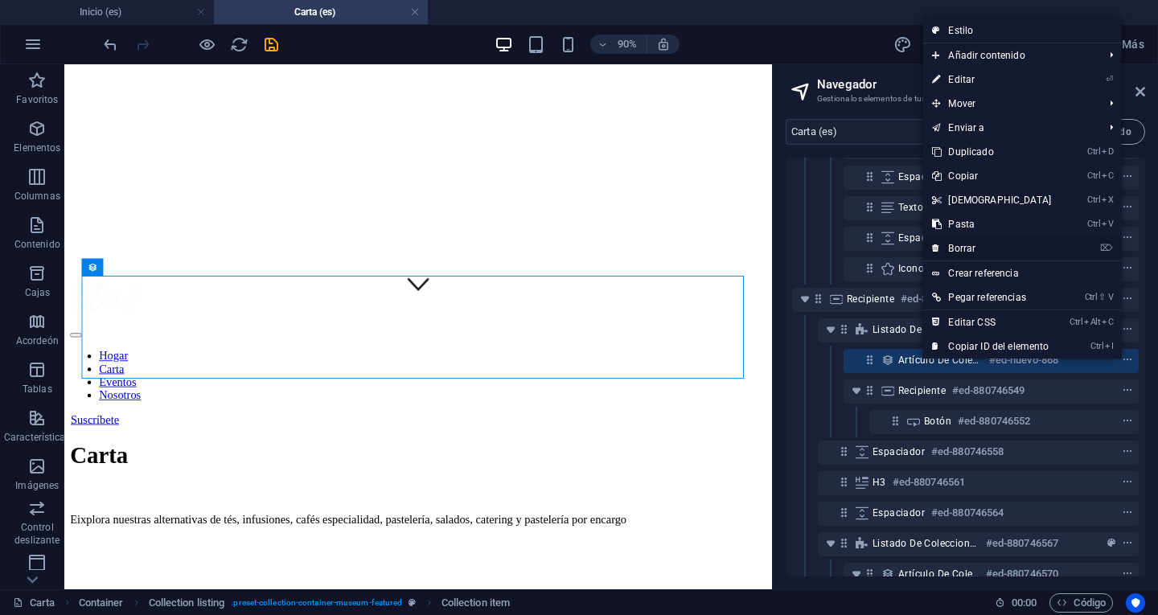
click at [1002, 243] on link "⌦ Borrar" at bounding box center [991, 248] width 138 height 24
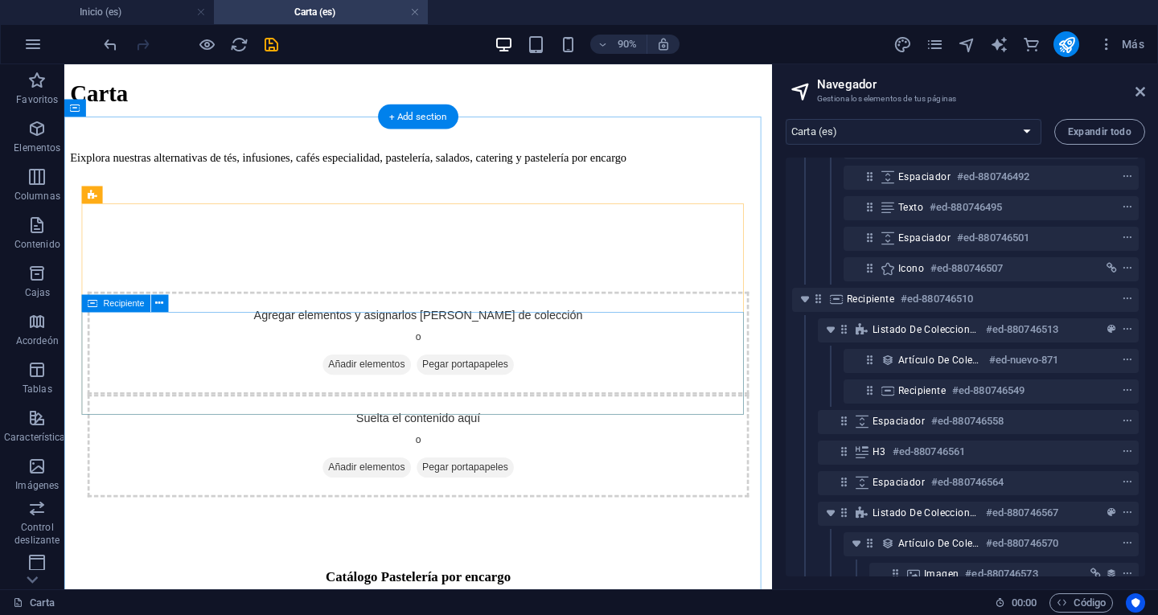
scroll to position [392, 0]
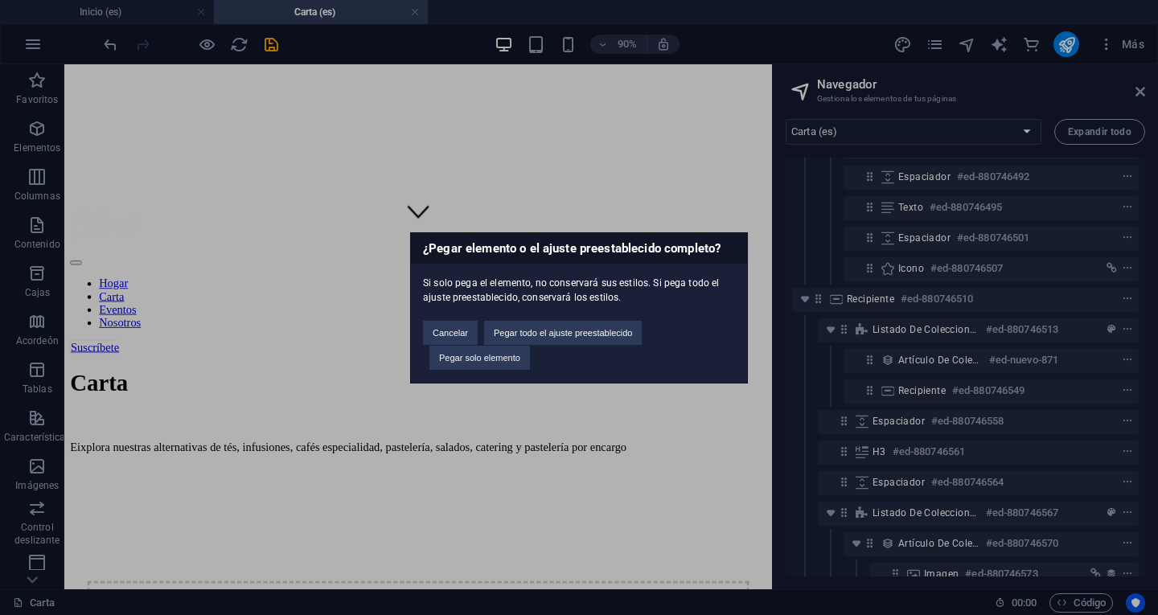
click at [314, 323] on div "¿Pegar elemento o el ajuste preestablecido completo? Si solo pega el elemento, …" at bounding box center [579, 307] width 1158 height 615
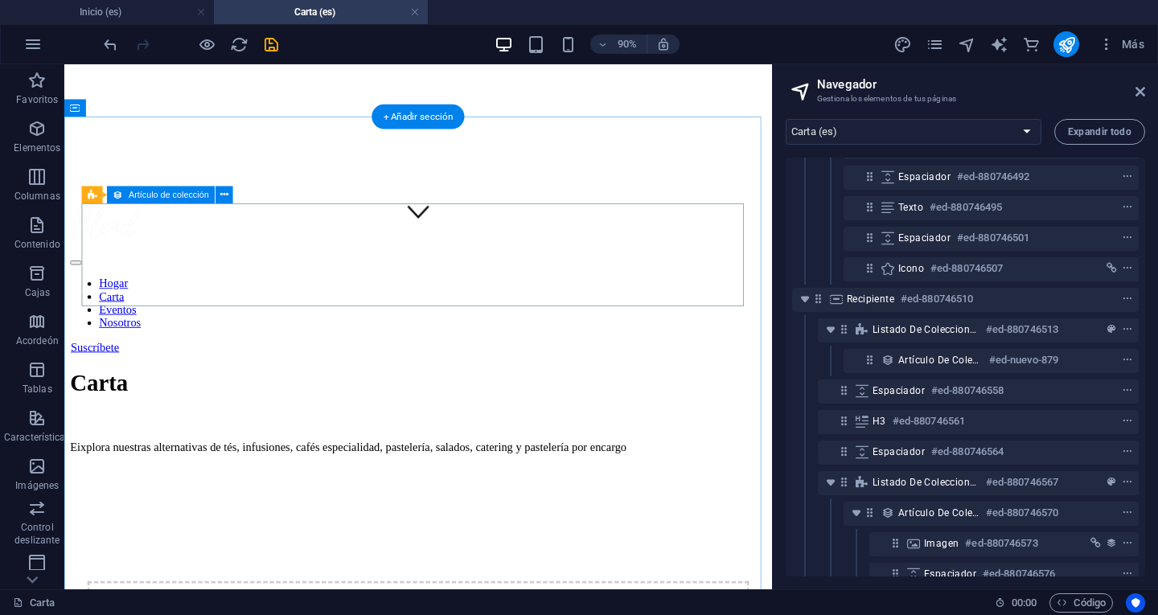
click at [88, 191] on icon at bounding box center [93, 195] width 10 height 18
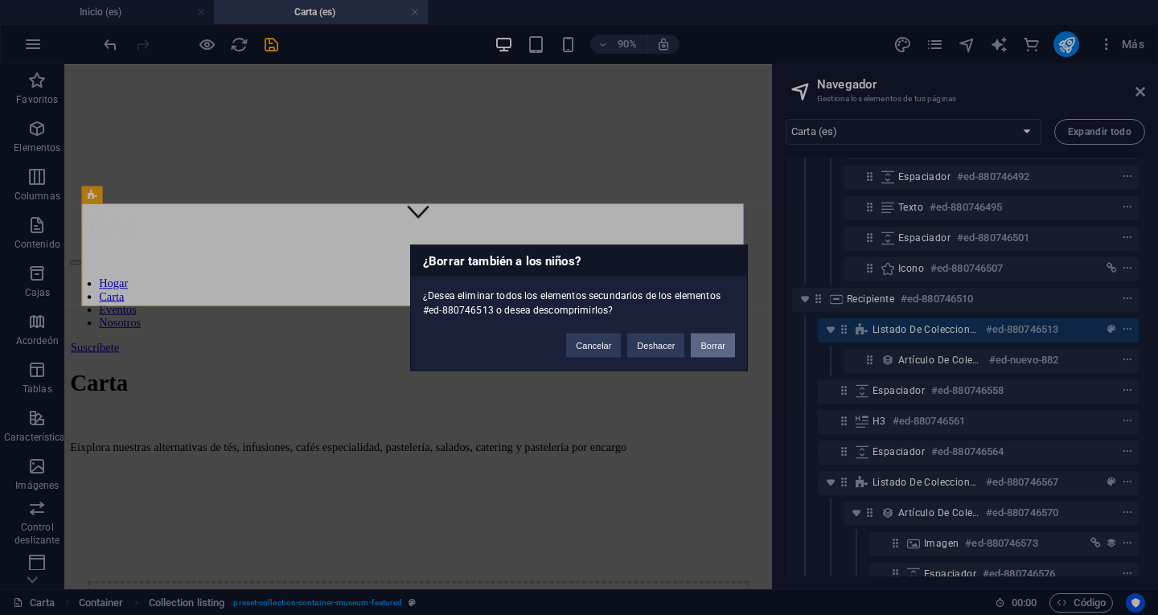
click at [708, 343] on font "Borrar" at bounding box center [712, 345] width 25 height 10
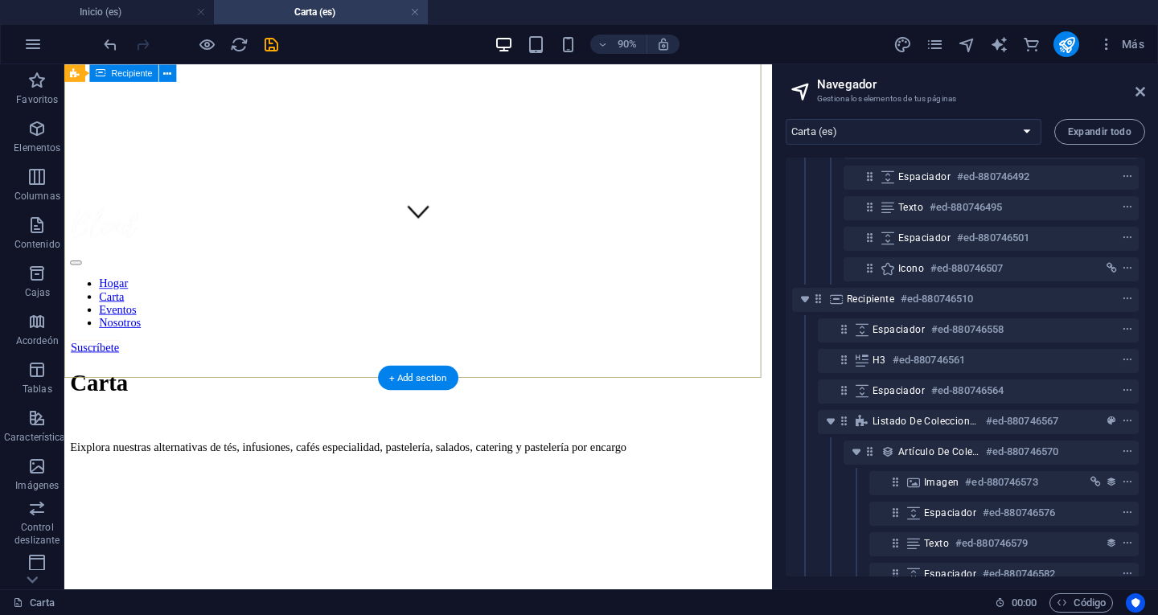
scroll to position [71, 0]
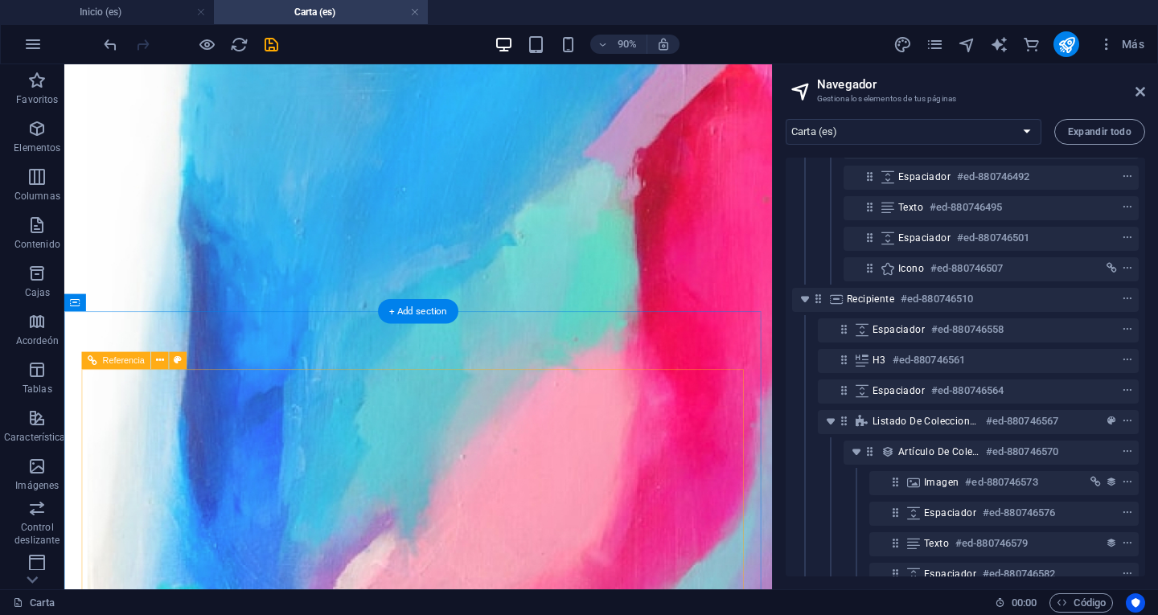
scroll to position [1438, 0]
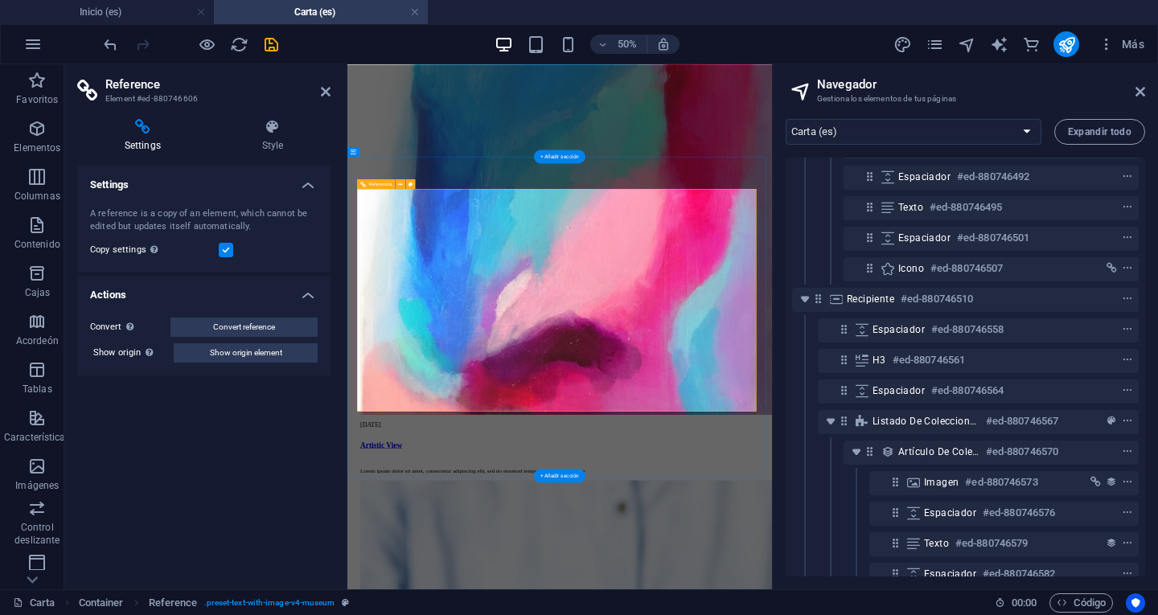
scroll to position [516, 0]
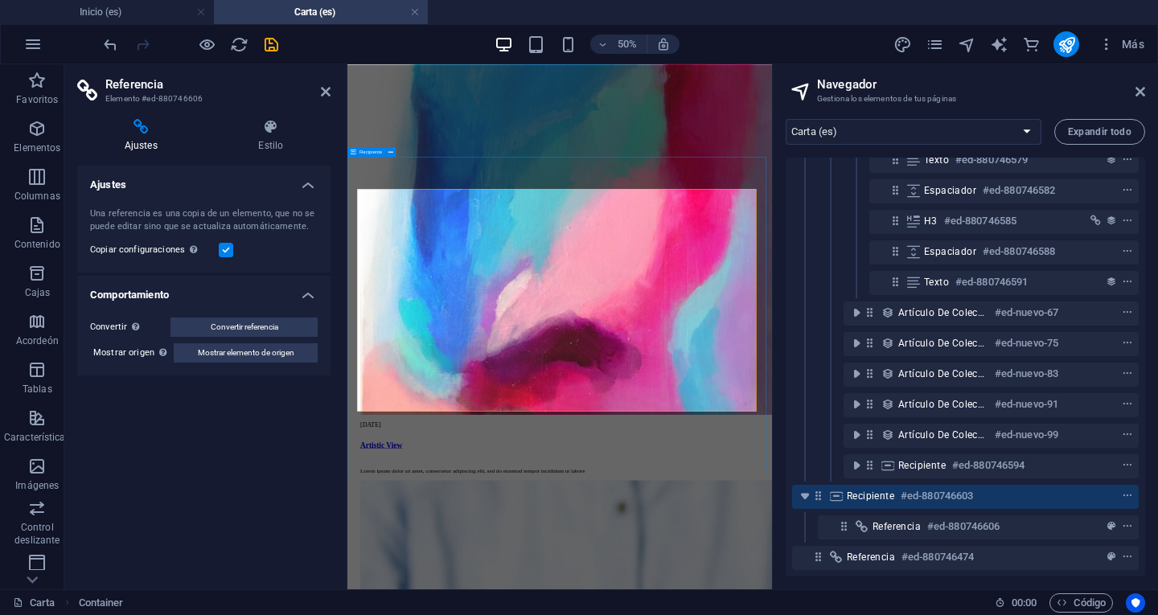
scroll to position [1438, 0]
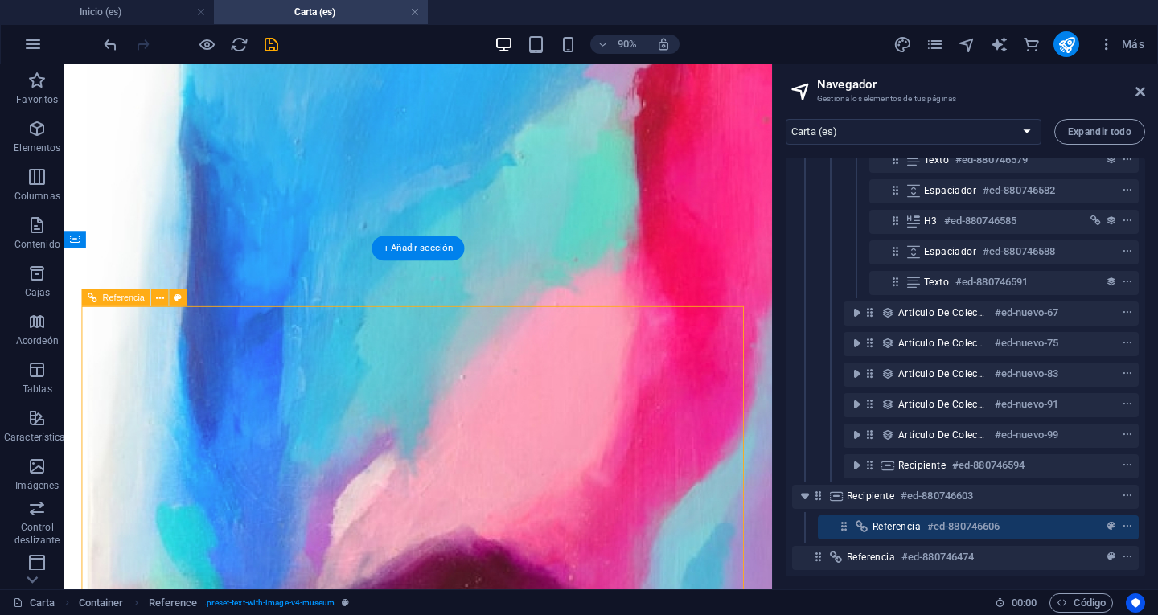
scroll to position [1459, 0]
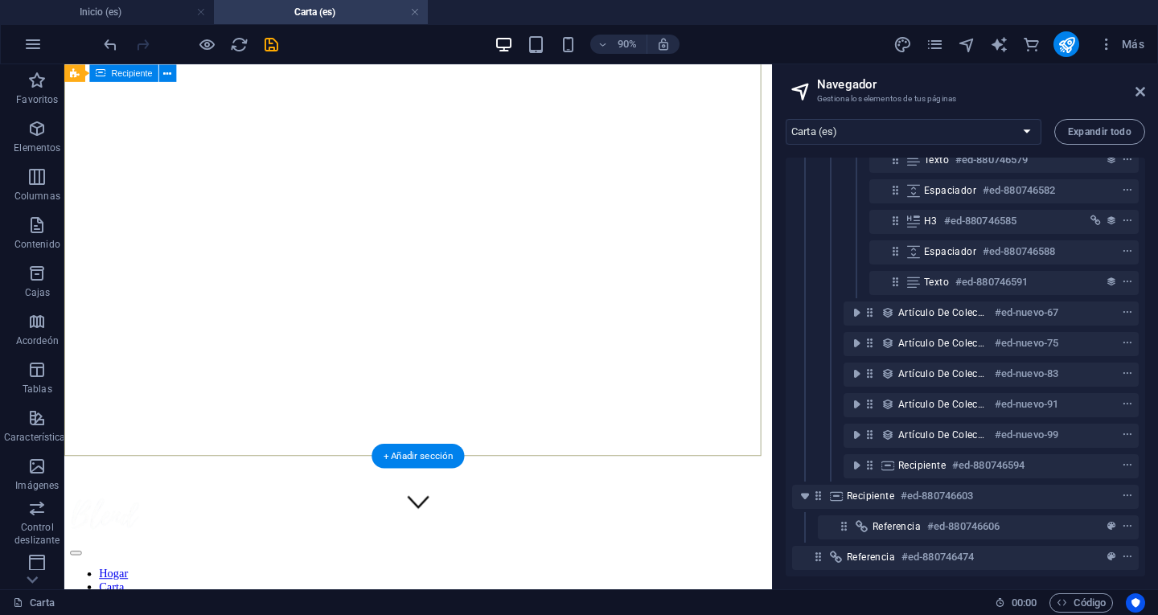
scroll to position [0, 0]
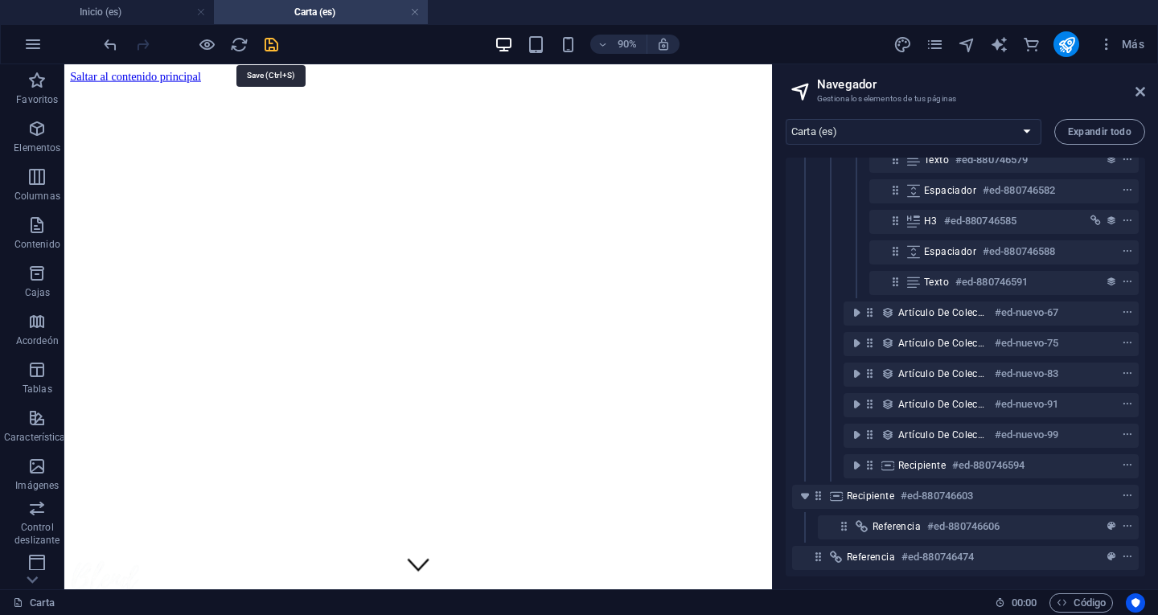
click at [268, 43] on icon "ahorrar" at bounding box center [271, 44] width 18 height 18
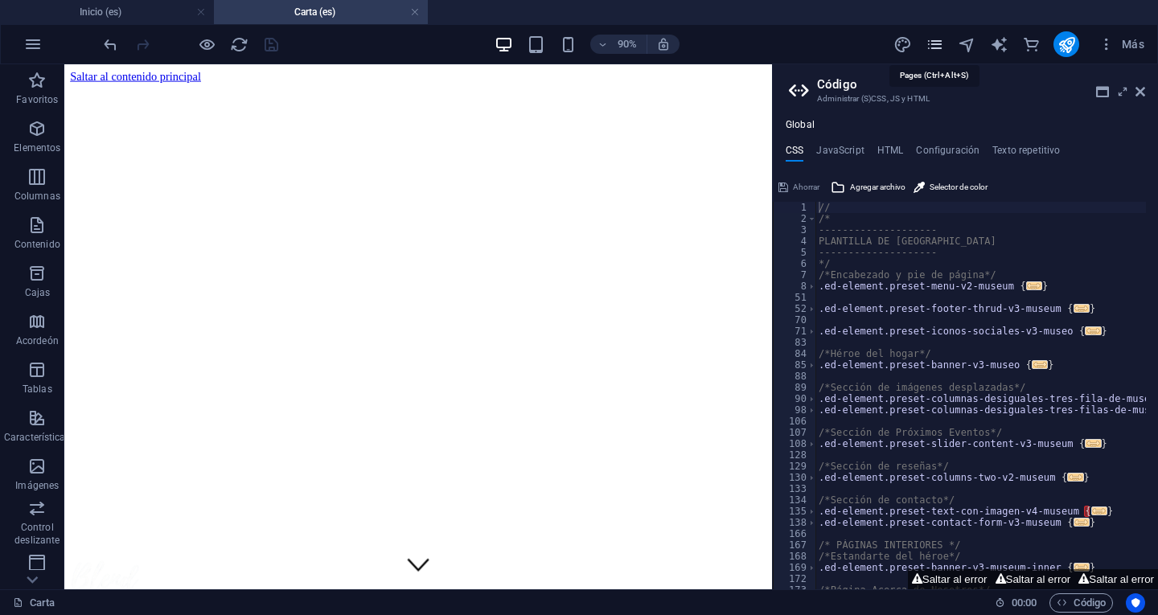
click at [942, 41] on icon "páginas" at bounding box center [935, 44] width 18 height 18
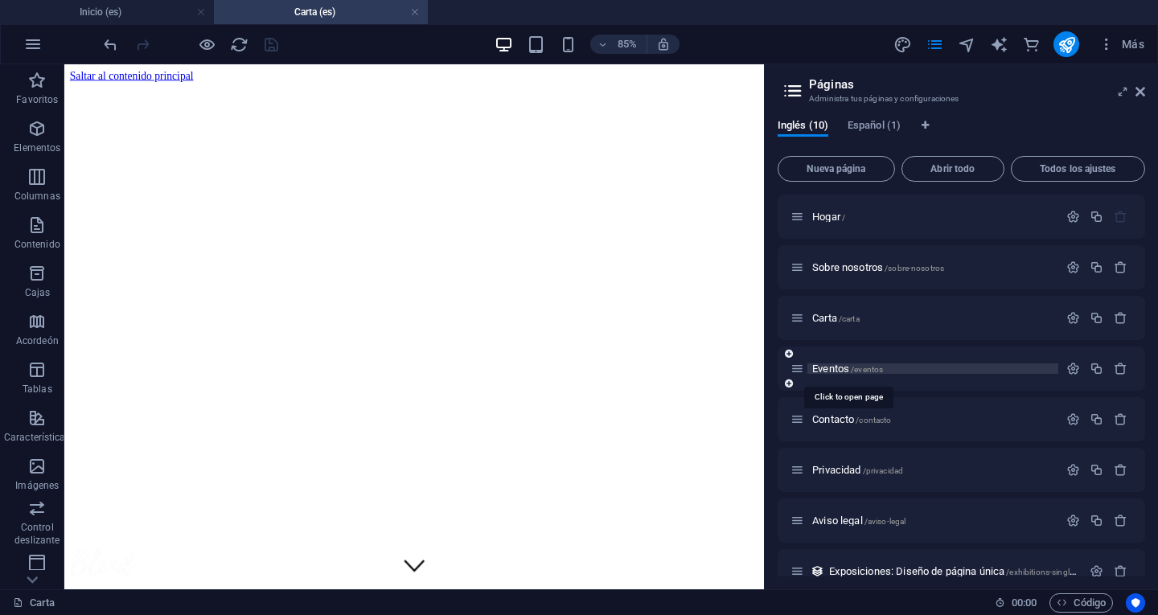
click at [843, 369] on font "Eventos" at bounding box center [830, 369] width 37 height 12
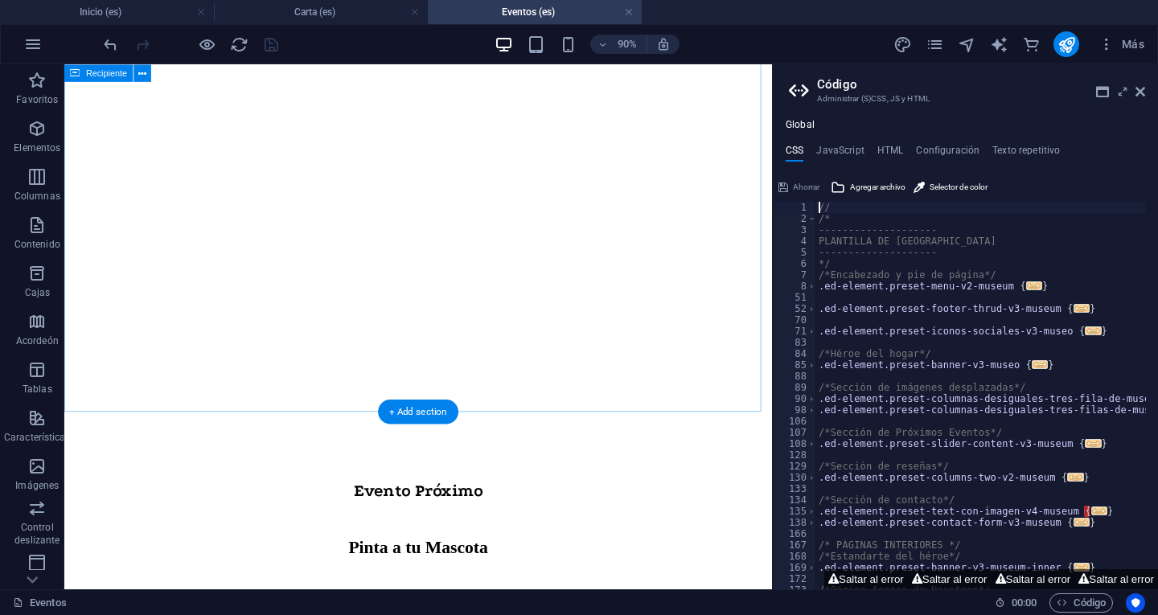
scroll to position [724, 0]
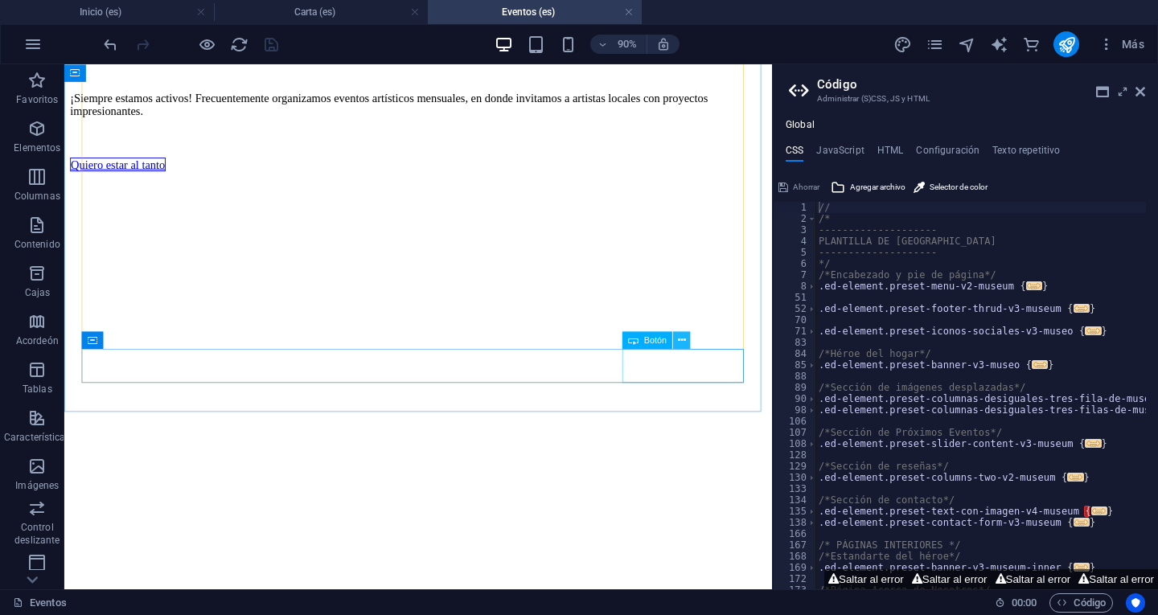
click at [680, 340] on icon at bounding box center [682, 339] width 8 height 15
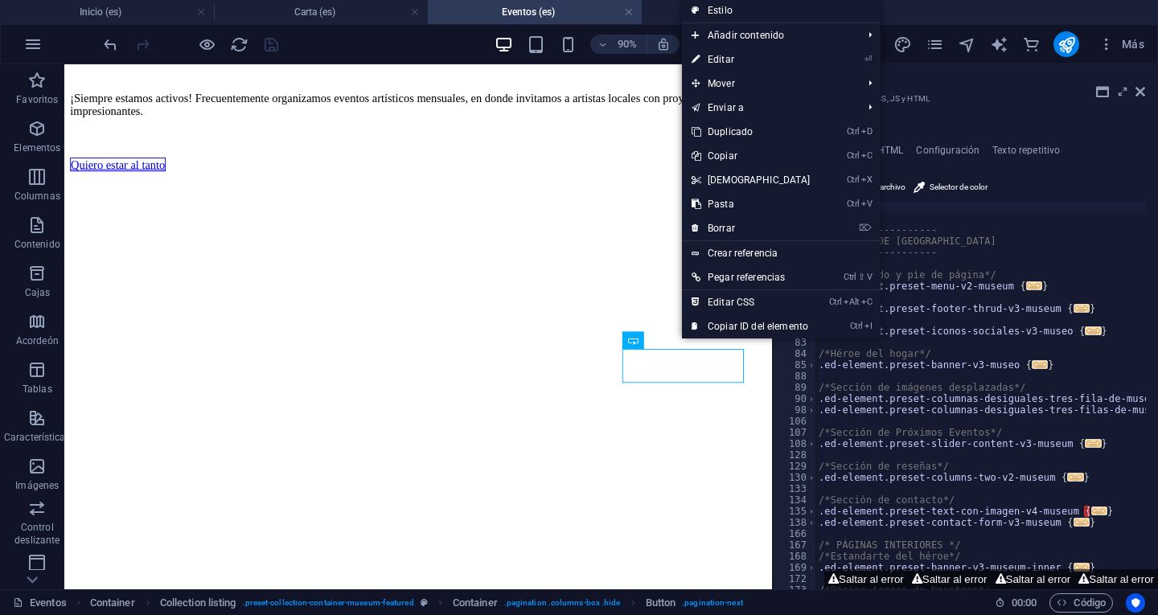
click at [736, 58] on link "⏎ Editar" at bounding box center [751, 59] width 138 height 24
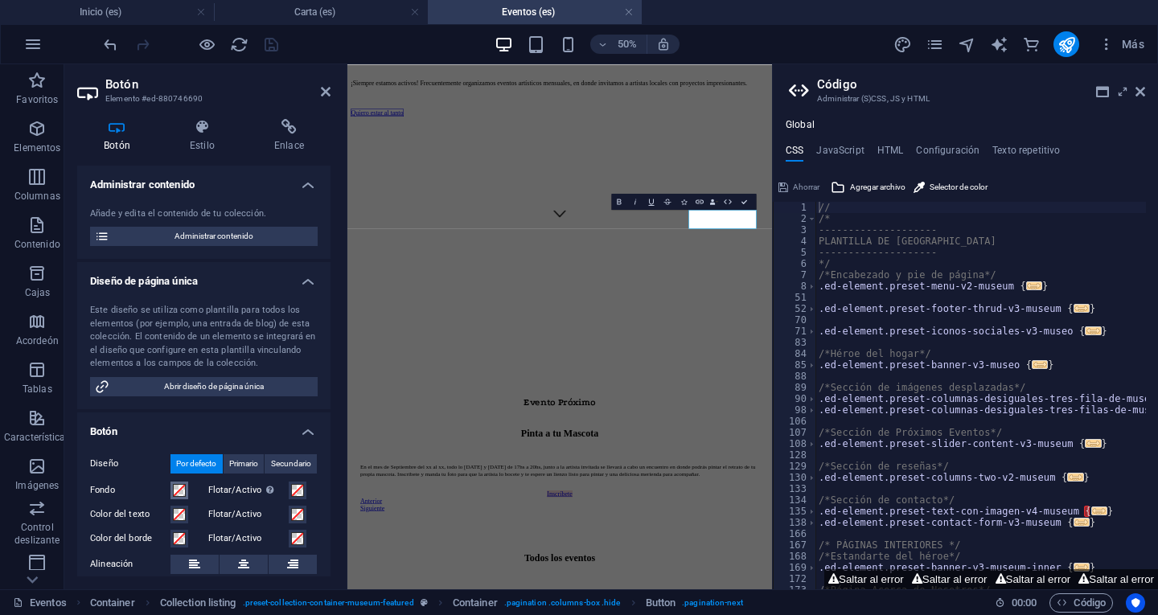
click at [182, 487] on span at bounding box center [179, 490] width 13 height 13
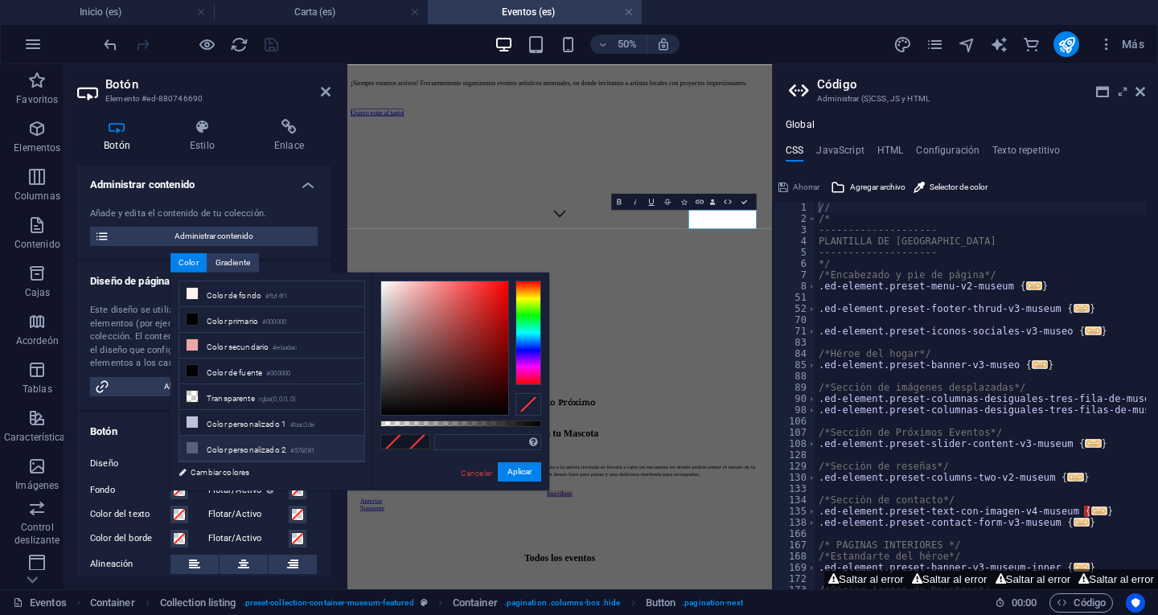
click at [248, 445] on font "Color personalizado 2" at bounding box center [247, 449] width 80 height 9
type input "#576081"
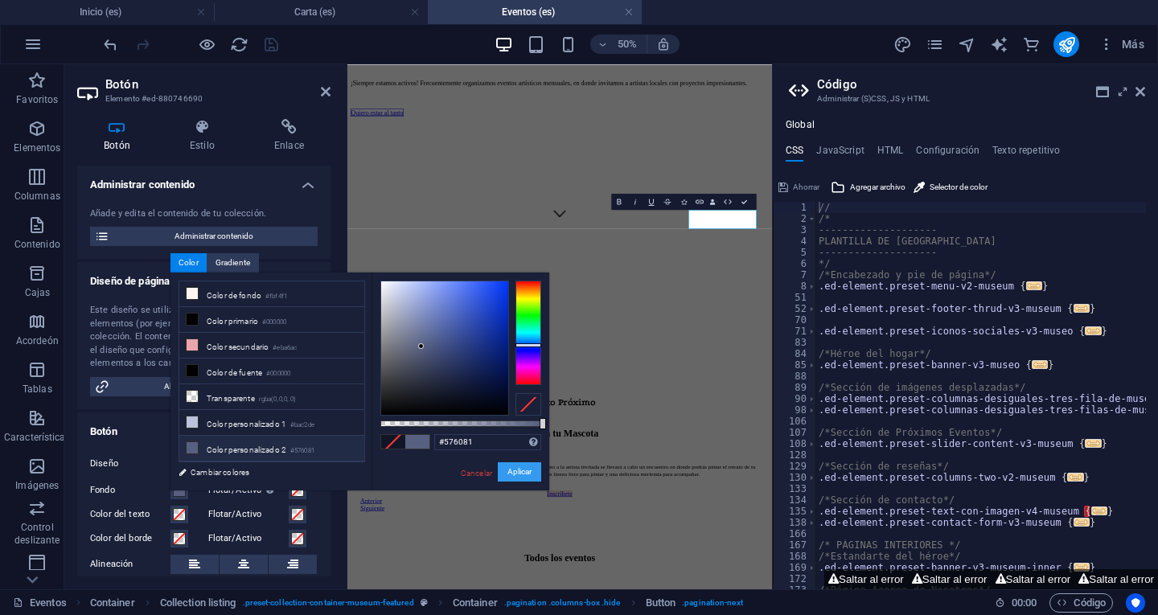
click at [521, 466] on button "Aplicar" at bounding box center [519, 472] width 43 height 20
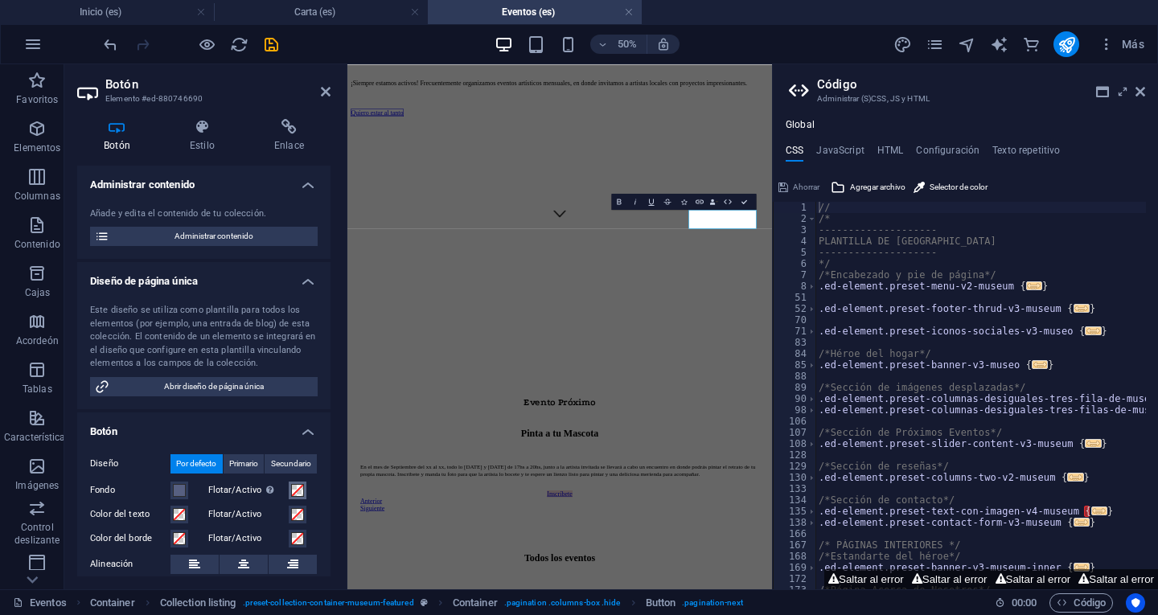
click at [292, 491] on span at bounding box center [297, 490] width 13 height 13
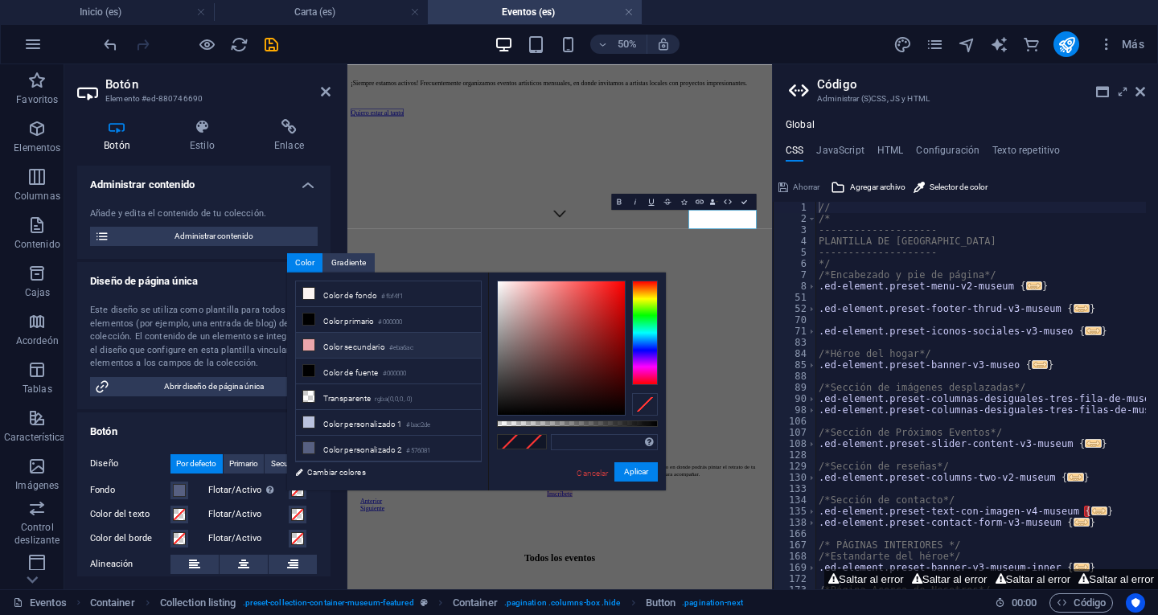
click at [374, 345] on font "Color secundario" at bounding box center [354, 347] width 62 height 9
type input "#eba6ac"
click at [633, 468] on font "Aplicar" at bounding box center [636, 471] width 24 height 9
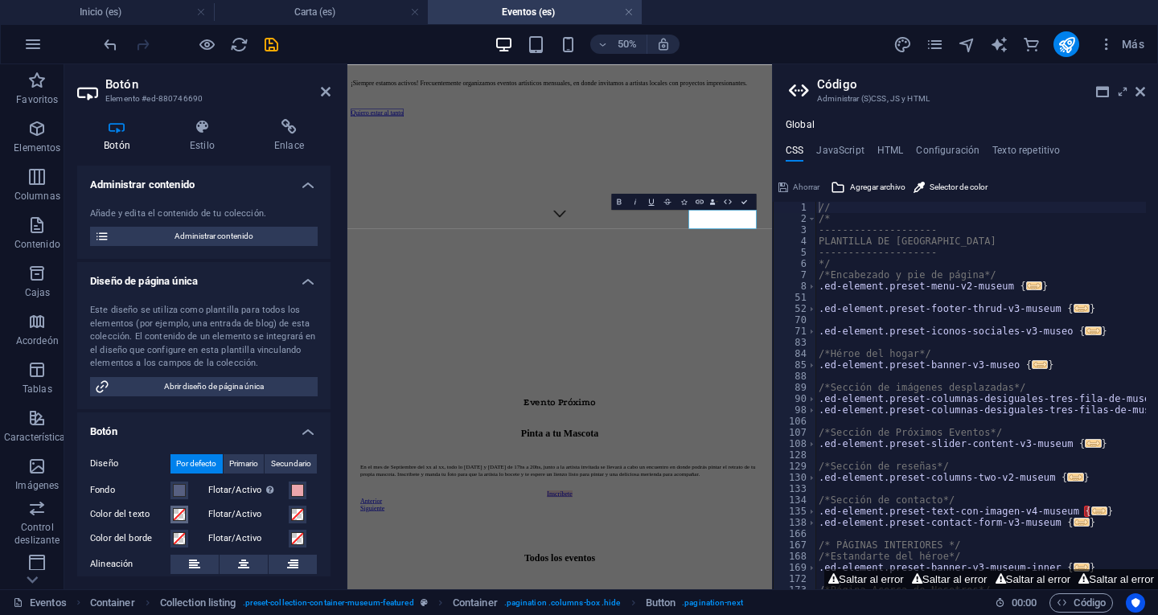
click at [174, 511] on span at bounding box center [179, 514] width 13 height 13
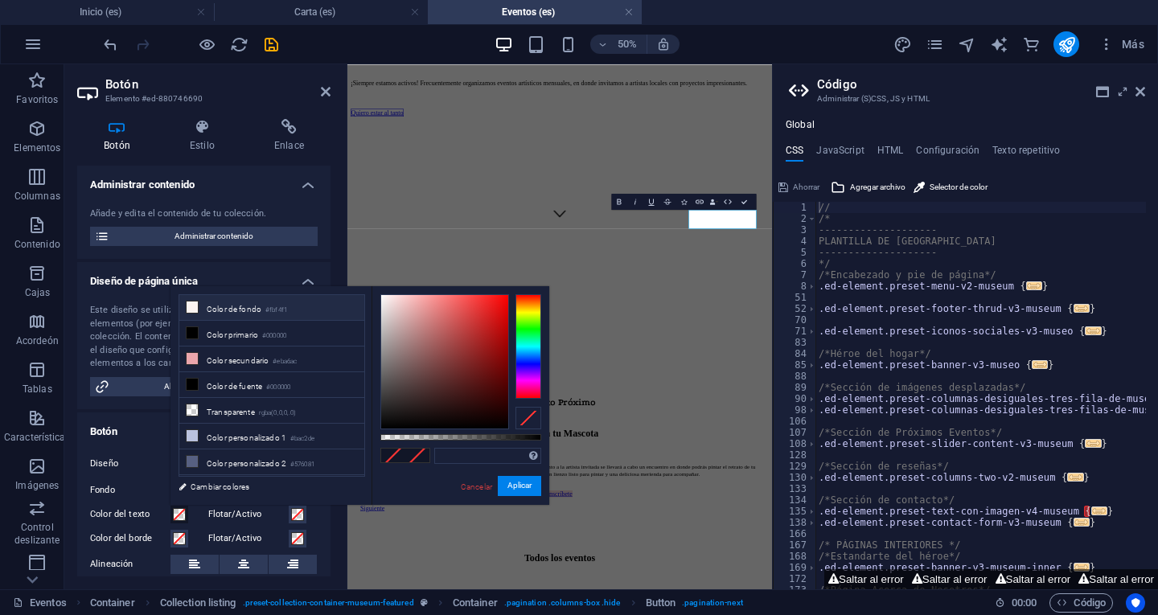
click at [229, 302] on li "Color de fondo #fbf4f1" at bounding box center [271, 308] width 185 height 26
type input "#fbf4f1"
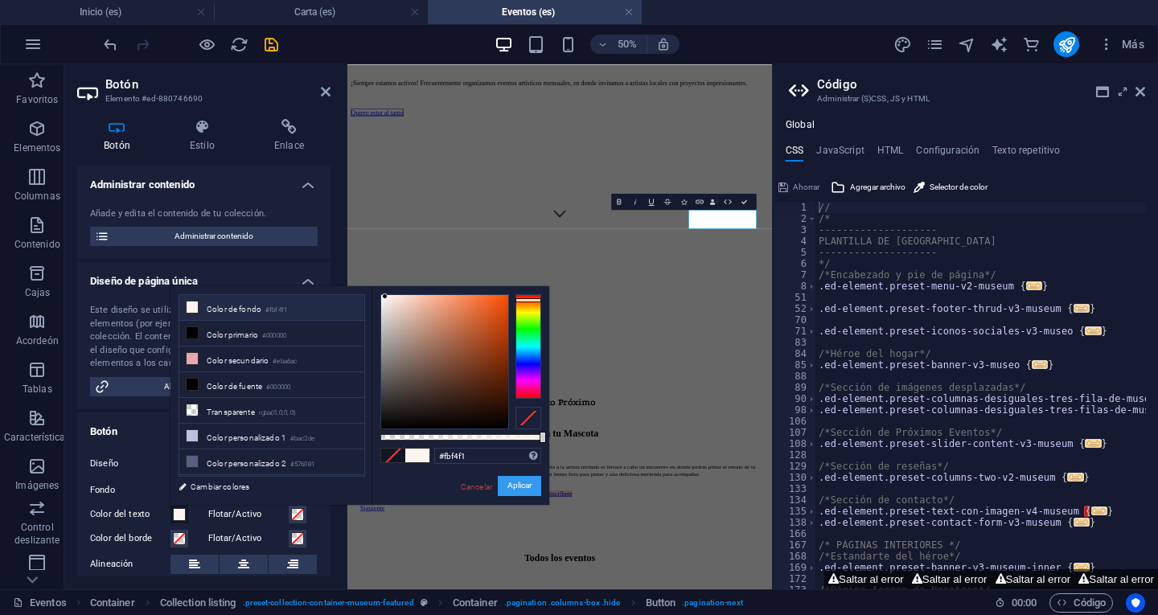
click at [518, 487] on font "Aplicar" at bounding box center [519, 486] width 24 height 9
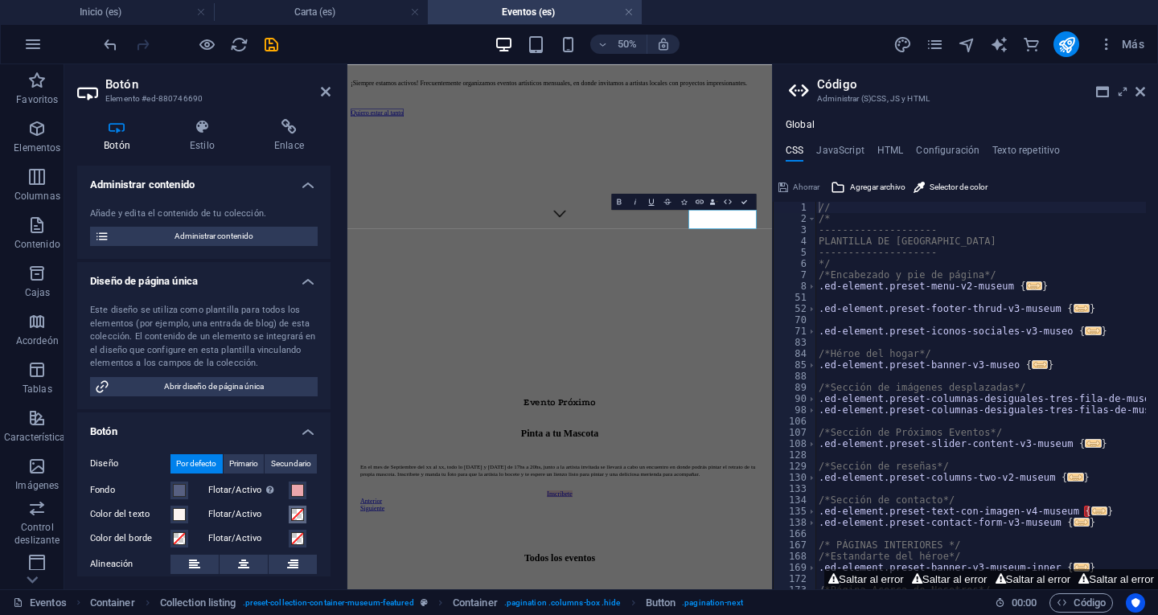
click at [289, 517] on button "Flotar/Activo" at bounding box center [298, 515] width 18 height 18
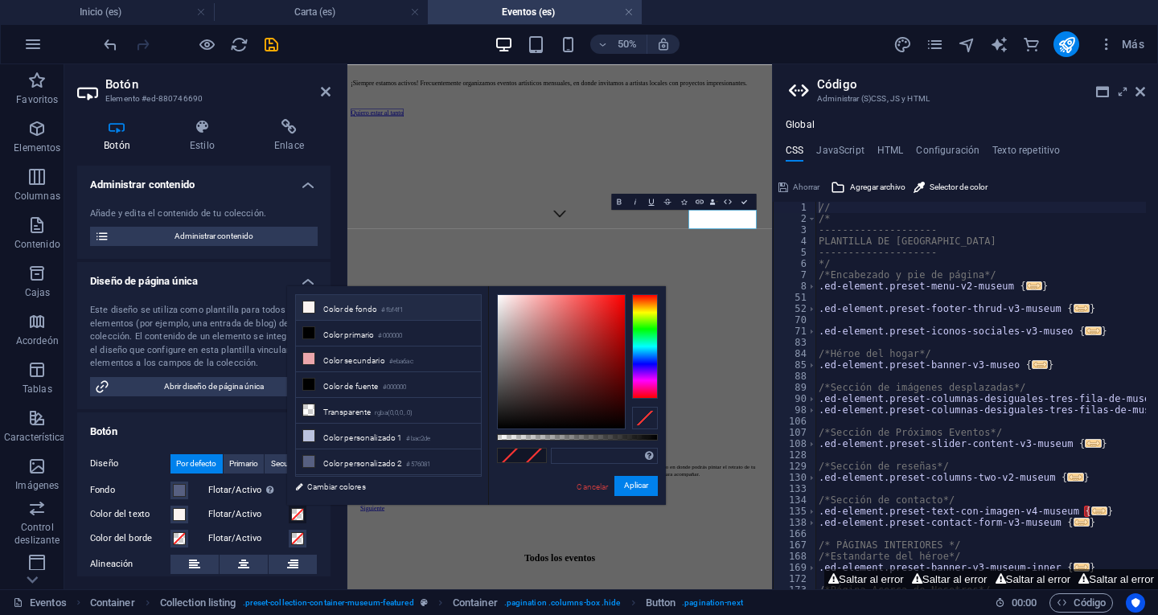
click at [342, 314] on font "Color de fondo" at bounding box center [350, 309] width 55 height 9
type input "#fbf4f1"
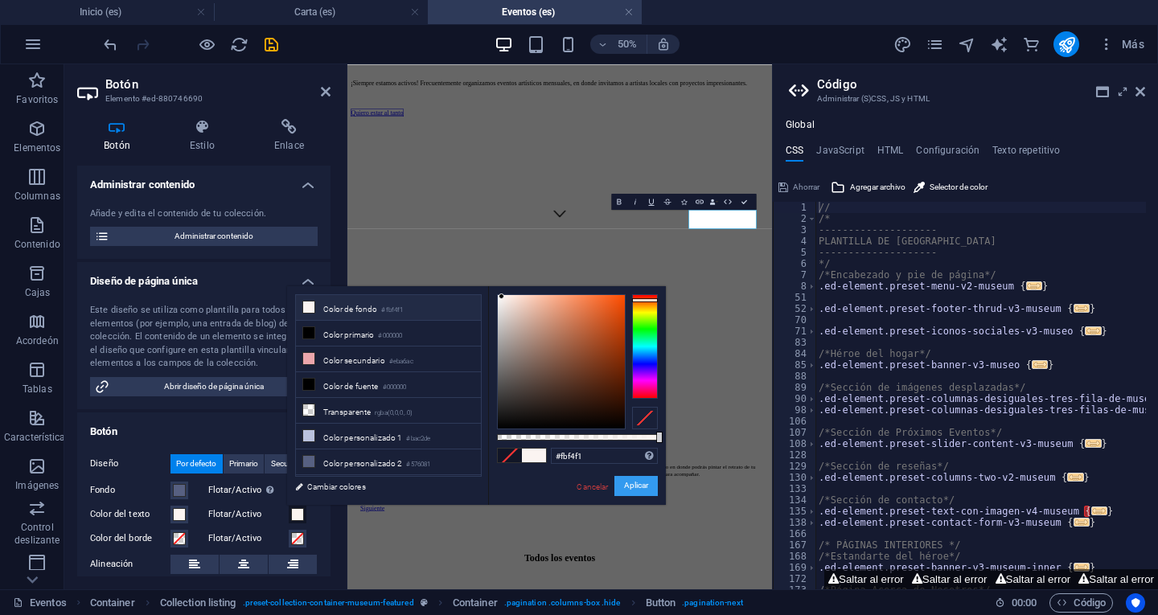
click at [644, 487] on font "Aplicar" at bounding box center [636, 486] width 24 height 9
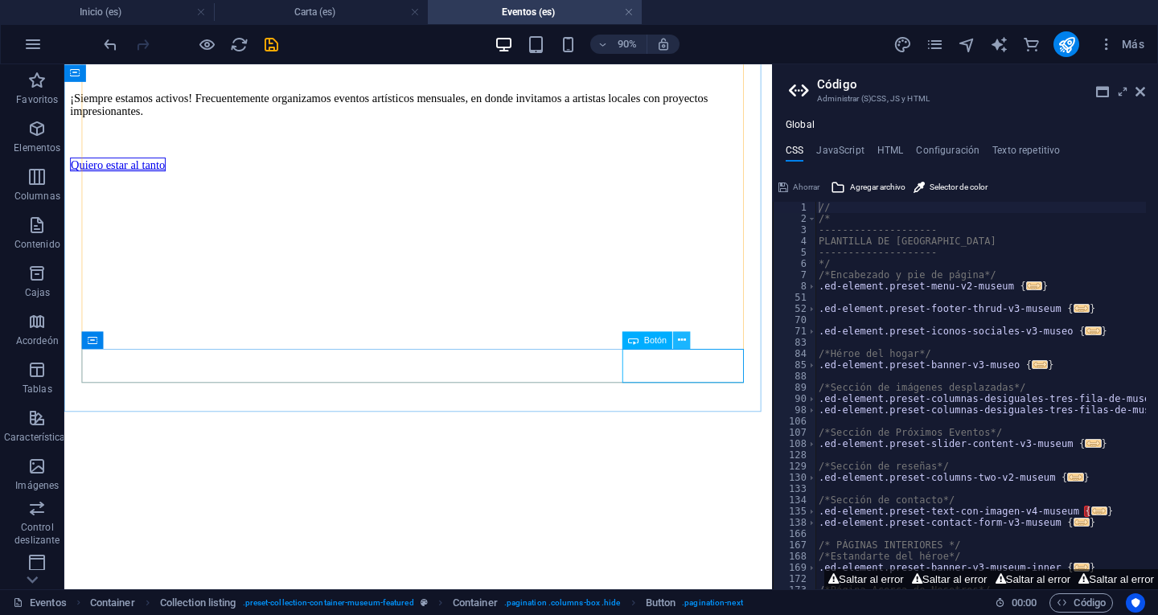
click at [681, 339] on icon at bounding box center [682, 339] width 8 height 15
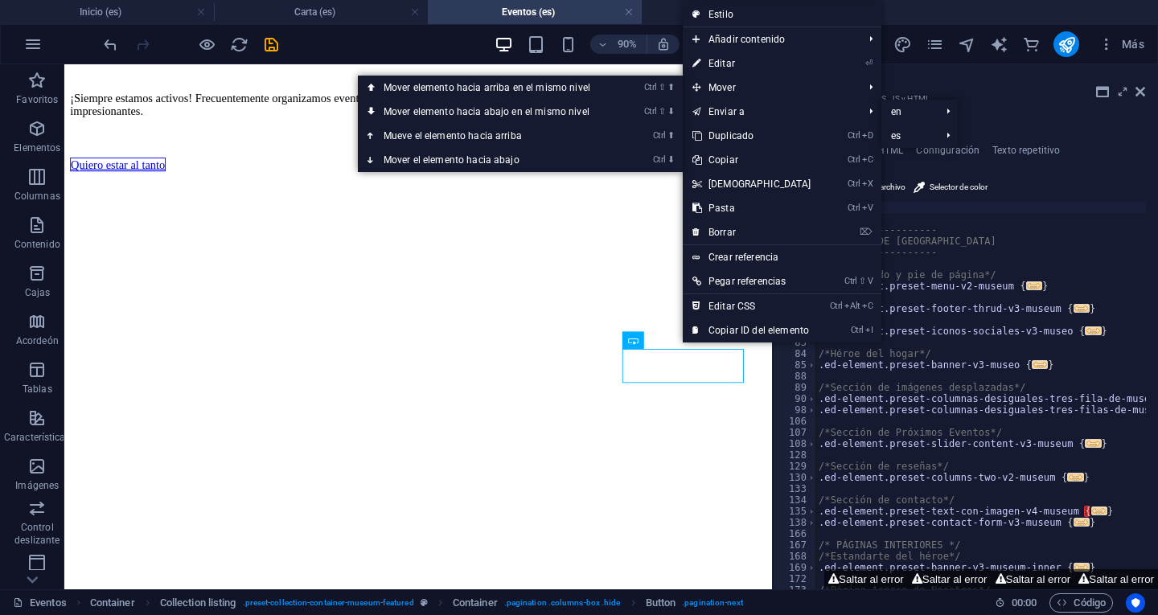
click at [741, 63] on link "⏎ Editar" at bounding box center [752, 63] width 138 height 24
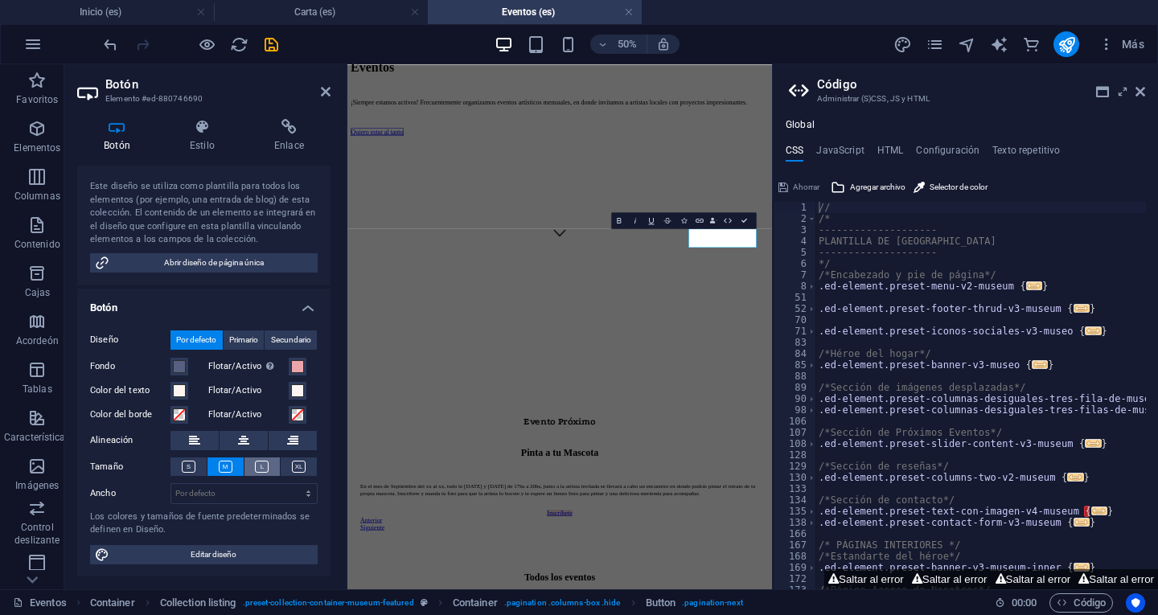
scroll to position [124, 0]
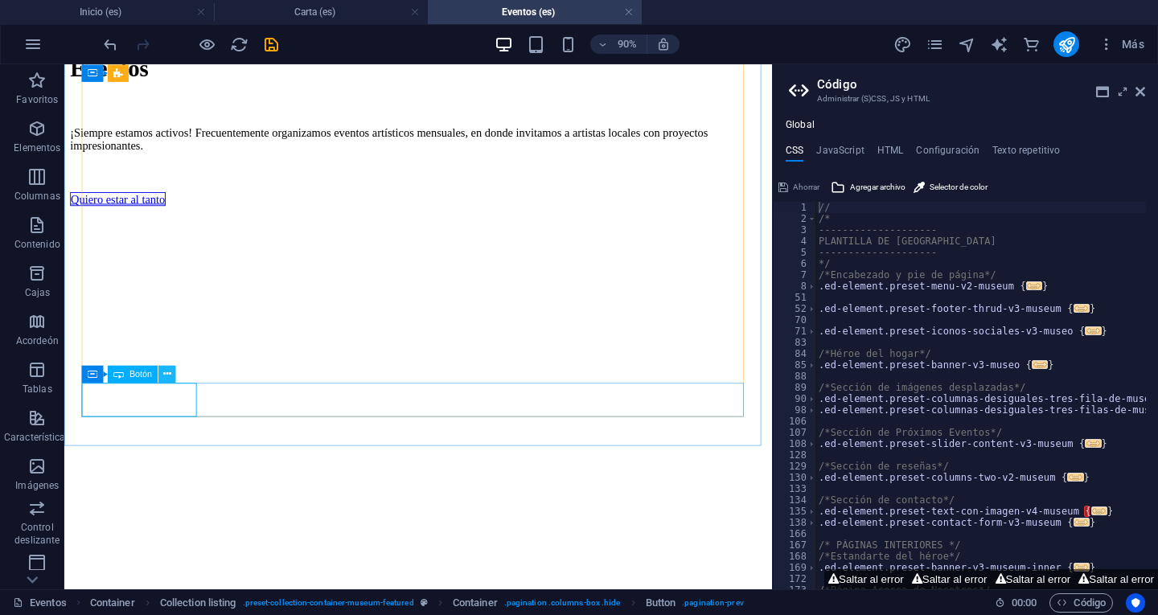
click at [171, 372] on icon at bounding box center [167, 374] width 8 height 15
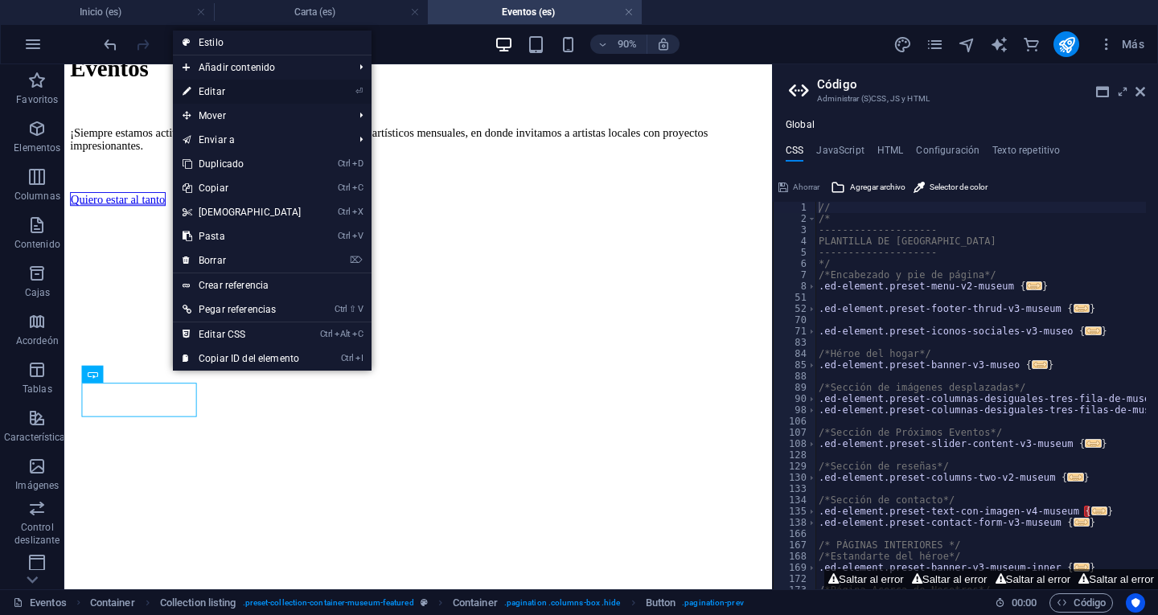
click at [258, 94] on link "⏎ Editar" at bounding box center [242, 92] width 138 height 24
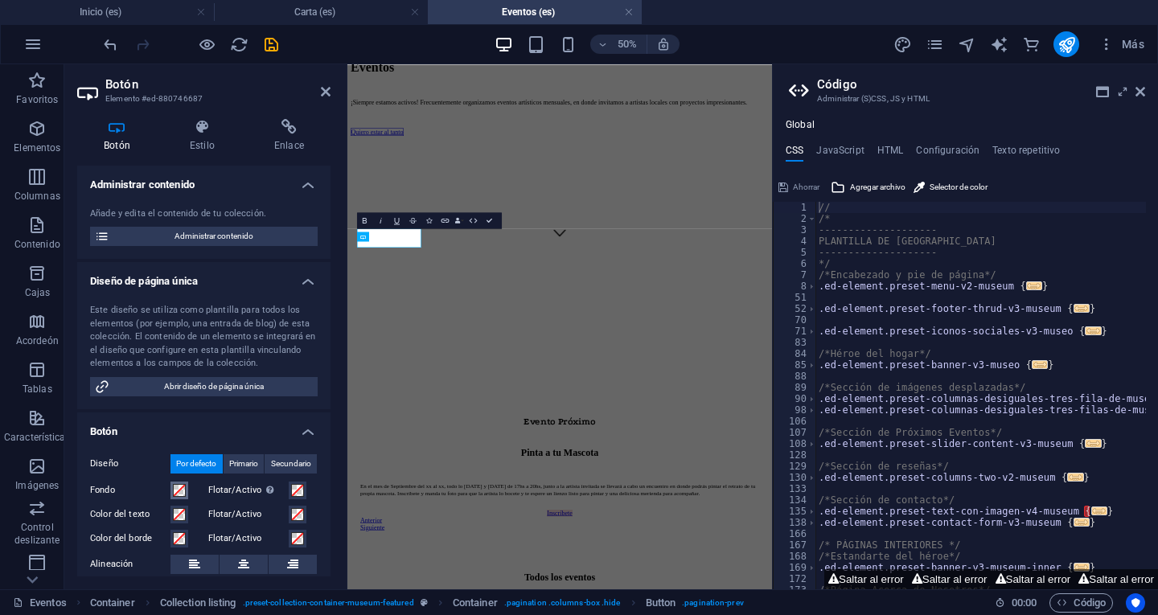
click at [183, 492] on span at bounding box center [179, 490] width 13 height 13
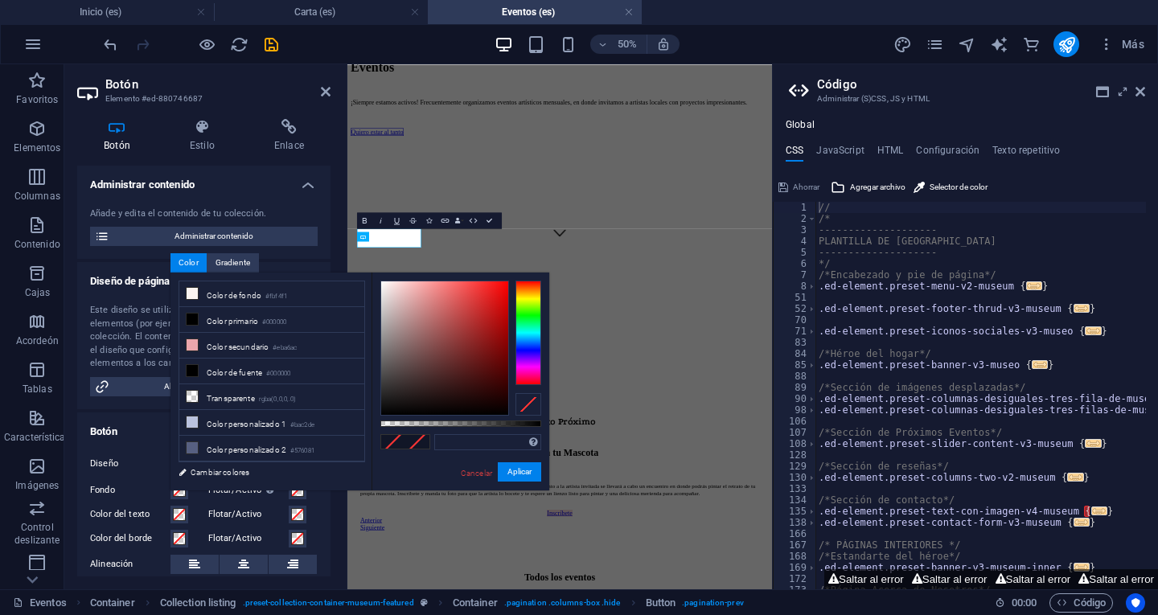
click at [135, 438] on h4 "Botón" at bounding box center [203, 427] width 253 height 29
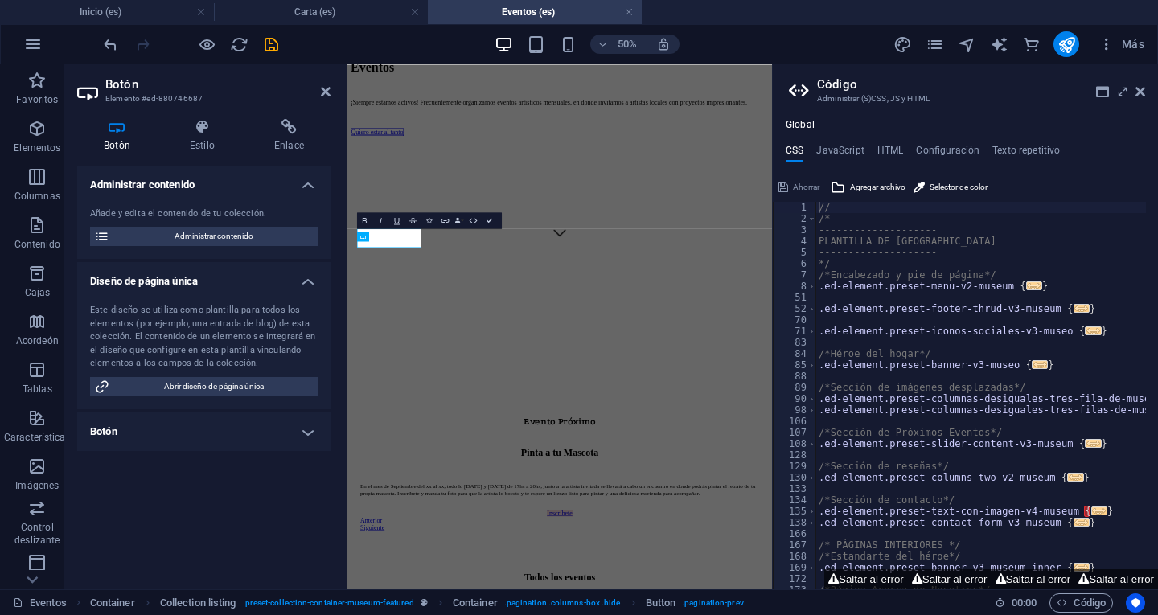
click at [197, 434] on h4 "Botón" at bounding box center [203, 432] width 253 height 39
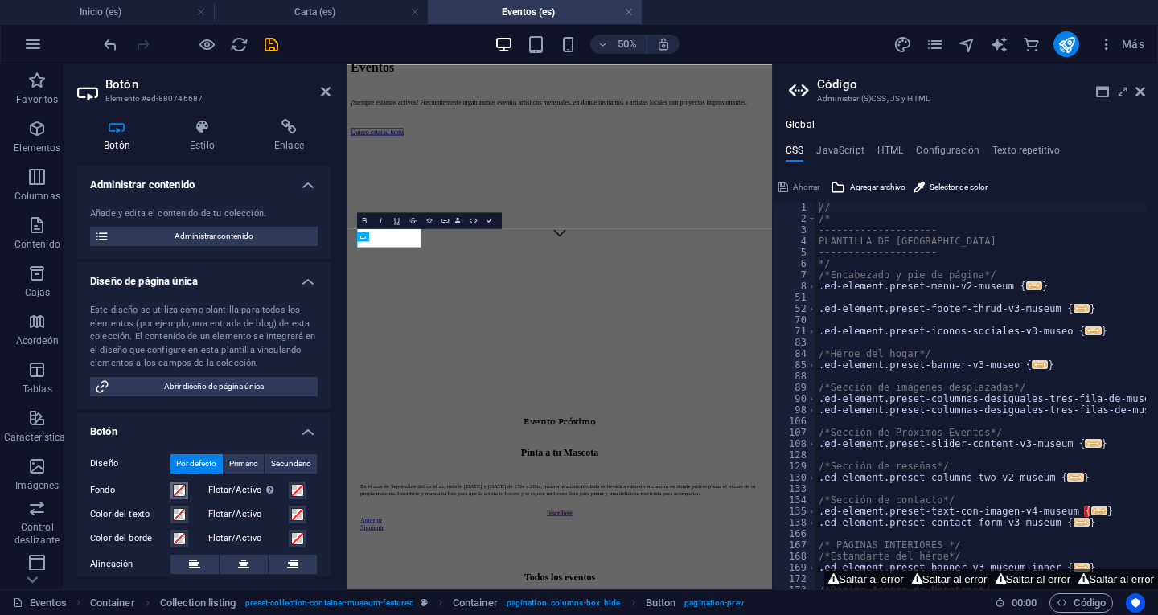
click at [179, 491] on span at bounding box center [179, 490] width 13 height 13
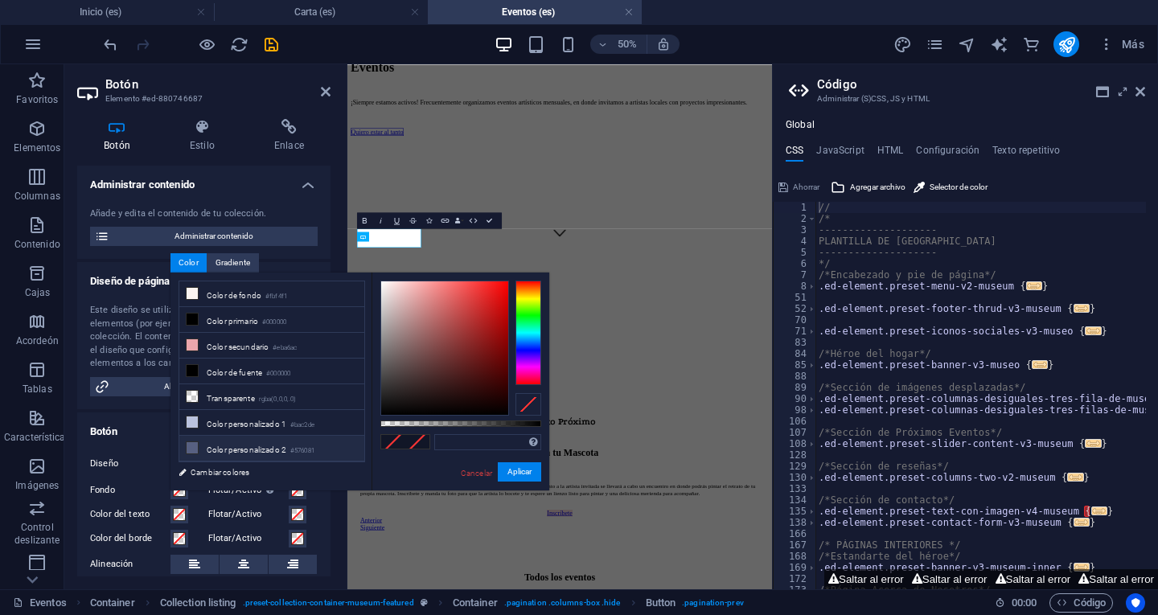
click at [237, 446] on font "Color personalizado 2" at bounding box center [247, 449] width 80 height 9
type input "#576081"
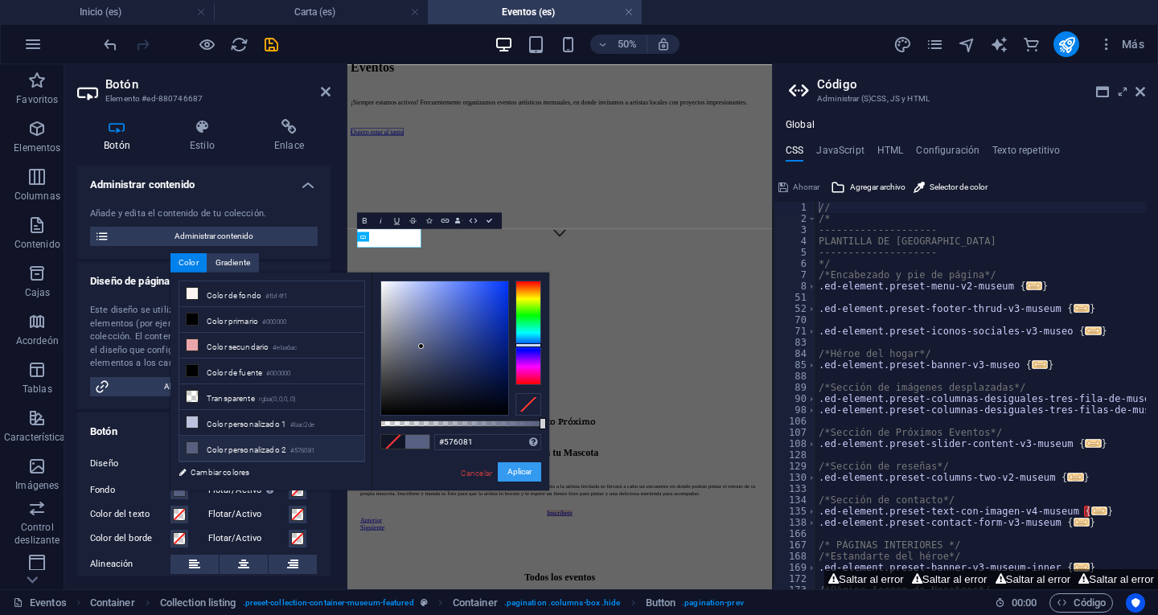
click at [515, 473] on font "Aplicar" at bounding box center [519, 471] width 24 height 9
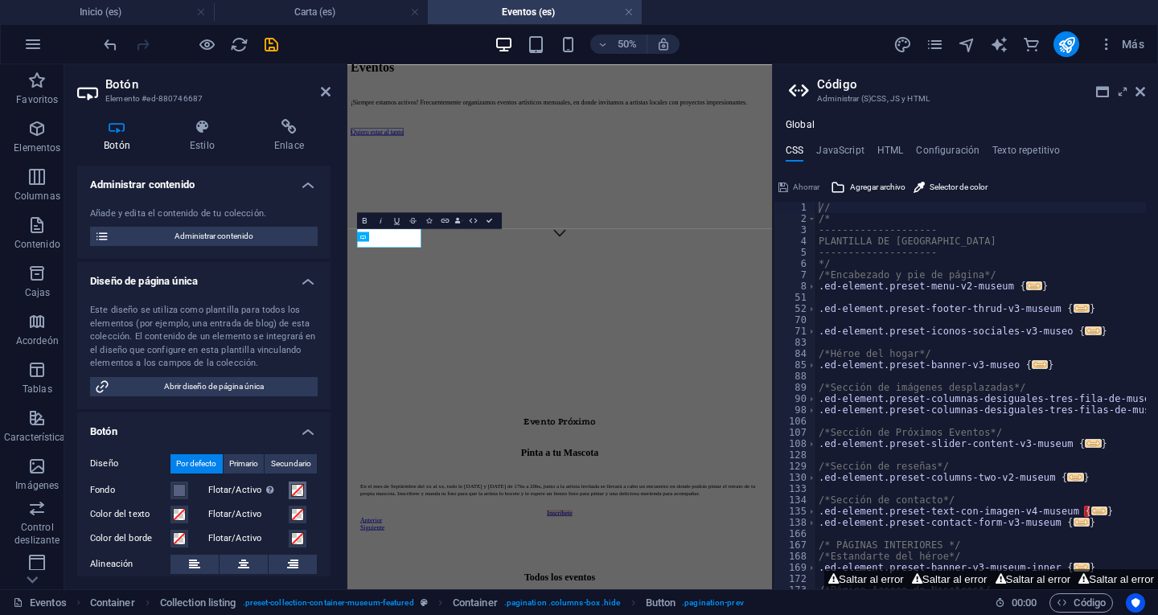
click at [295, 491] on span at bounding box center [297, 490] width 13 height 13
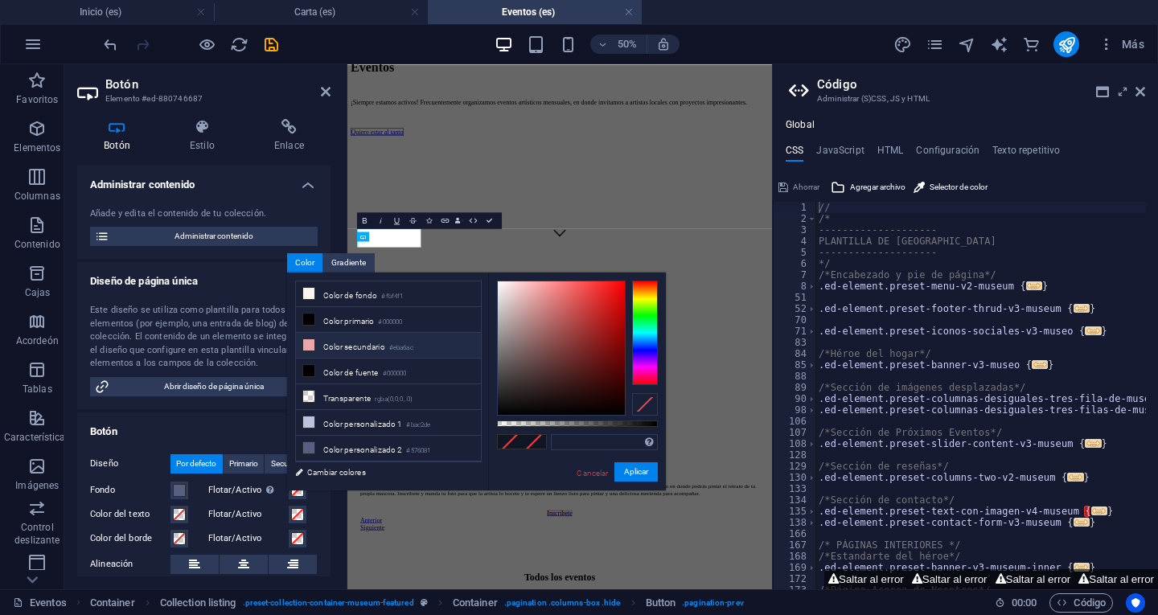
drag, startPoint x: 361, startPoint y: 343, endPoint x: 507, endPoint y: 392, distance: 154.3
click at [362, 344] on font "Color secundario" at bounding box center [354, 347] width 62 height 9
type input "#eba6ac"
click at [643, 476] on font "Aplicar" at bounding box center [636, 471] width 24 height 9
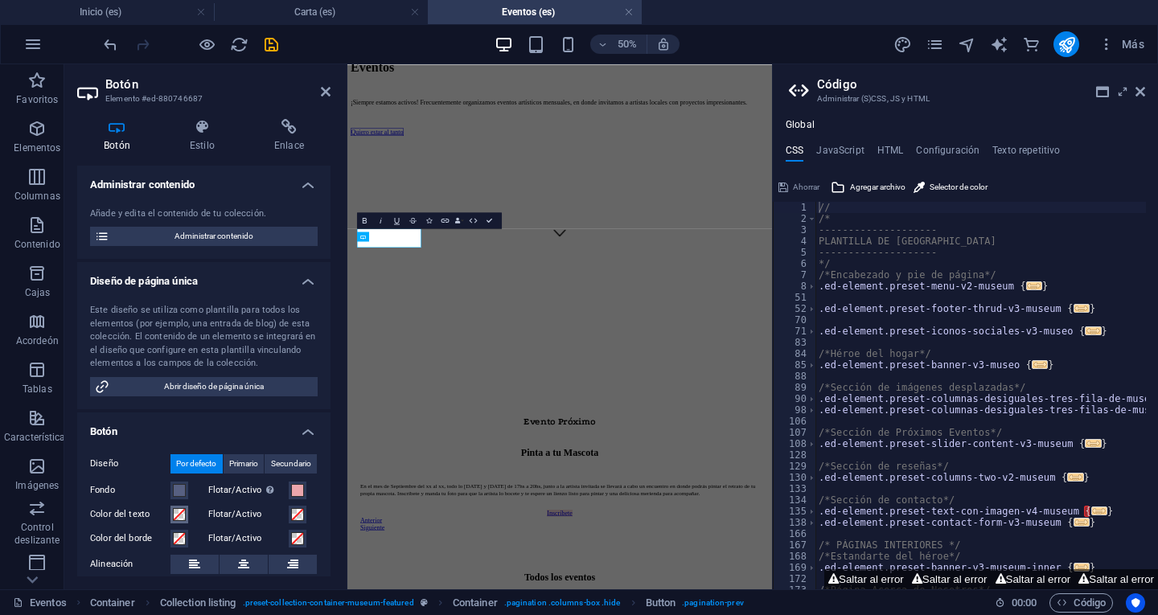
click at [172, 522] on button "Color del texto" at bounding box center [179, 515] width 18 height 18
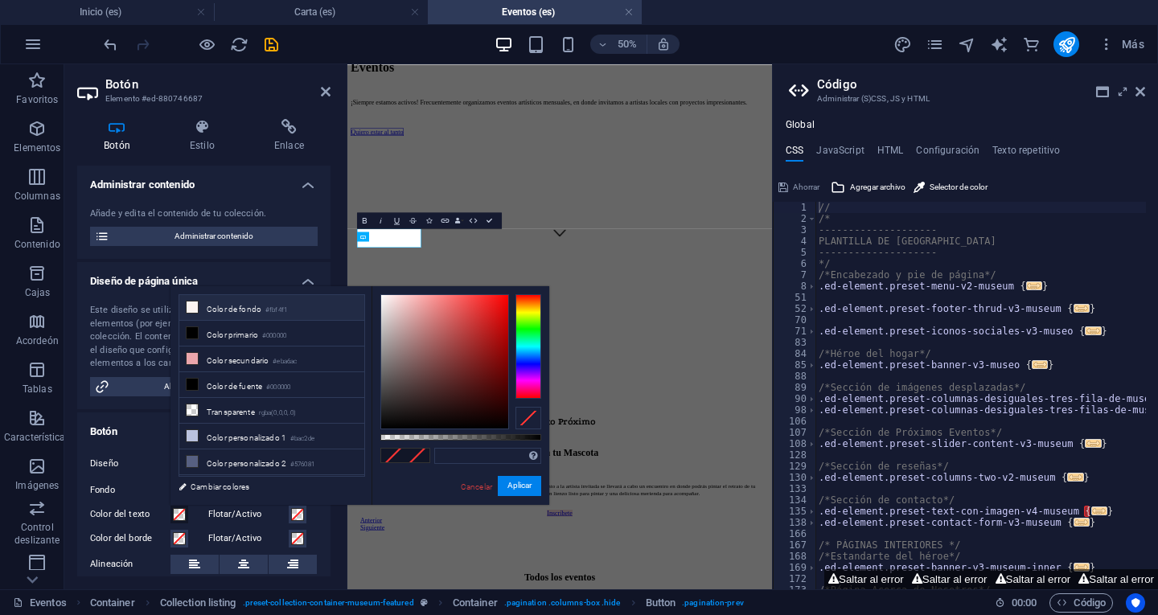
click at [259, 306] on font "Color de fondo" at bounding box center [234, 309] width 55 height 9
type input "#fbf4f1"
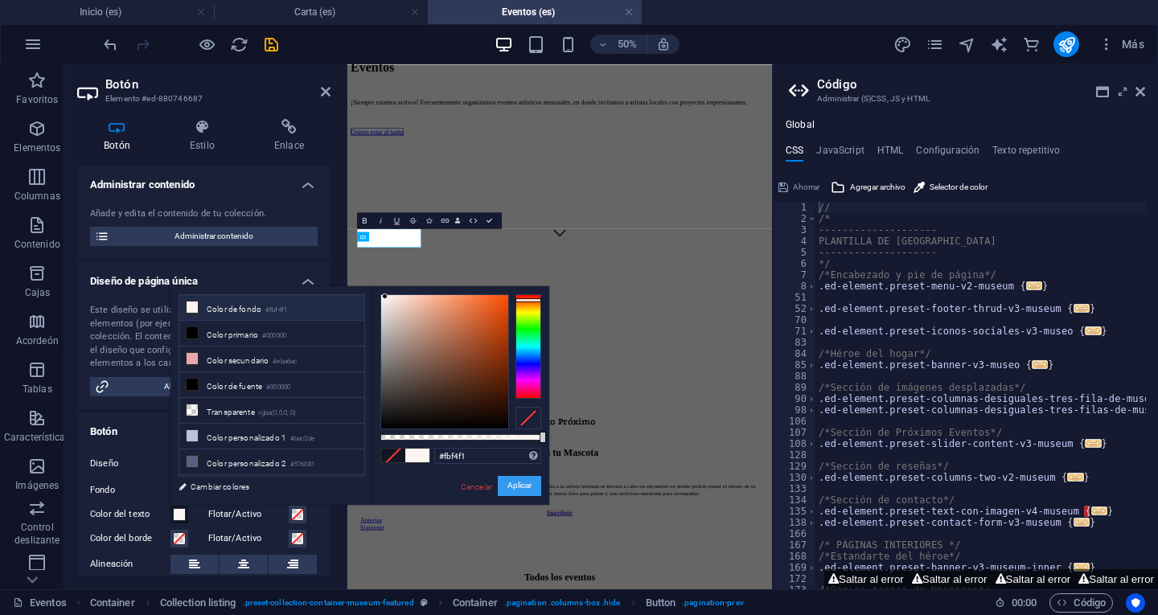
click at [516, 487] on font "Aplicar" at bounding box center [519, 486] width 24 height 9
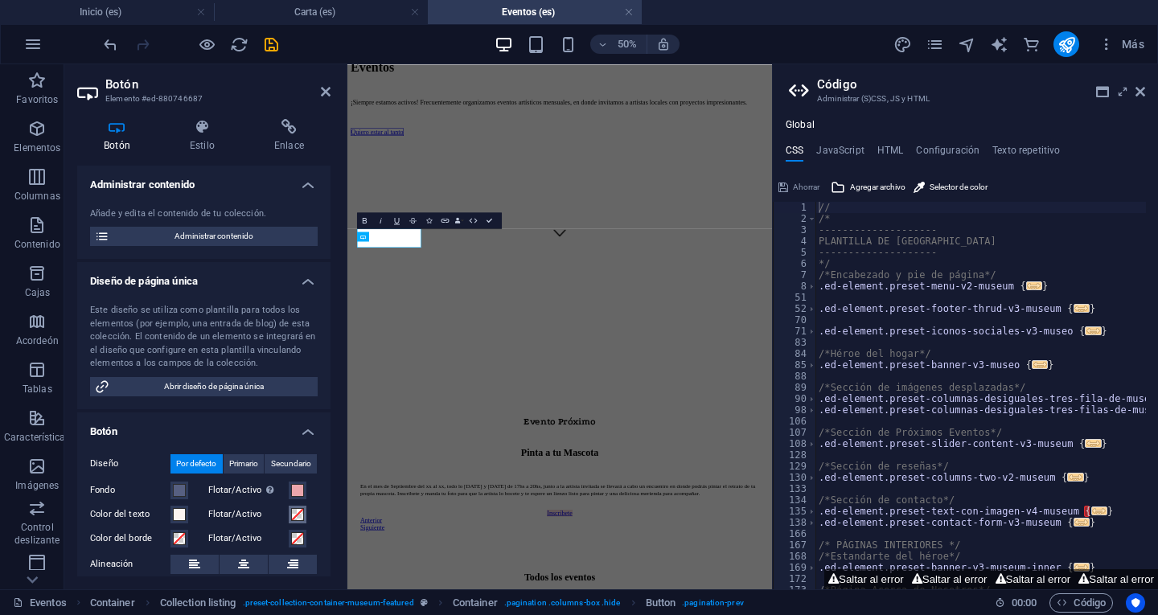
click at [296, 509] on span at bounding box center [297, 514] width 13 height 13
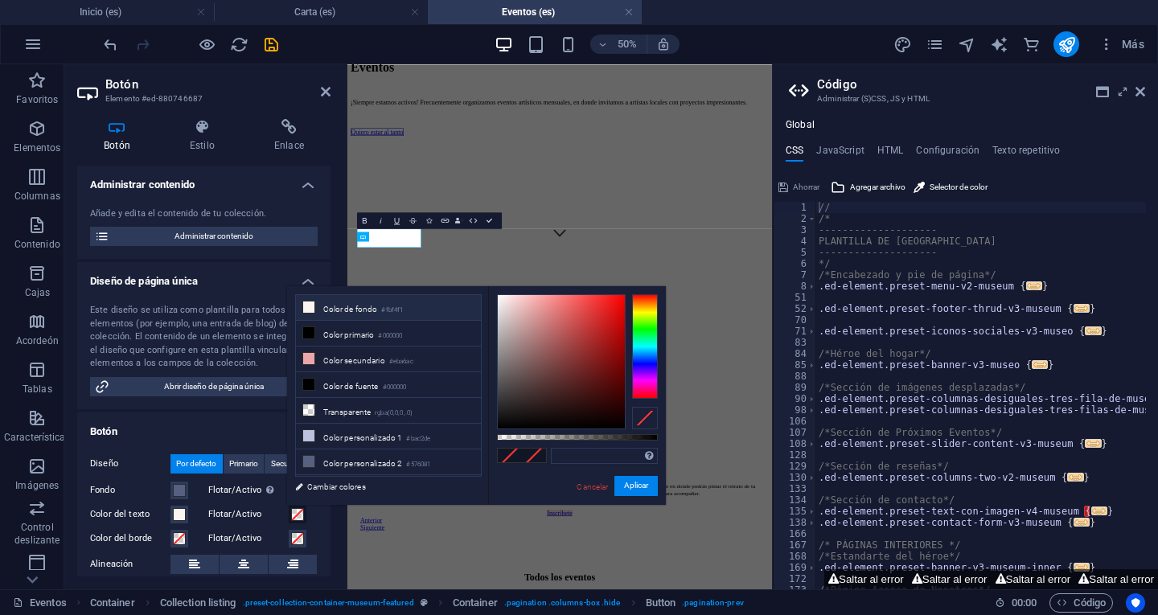
click at [359, 308] on font "Color de fondo" at bounding box center [350, 309] width 55 height 9
type input "#fbf4f1"
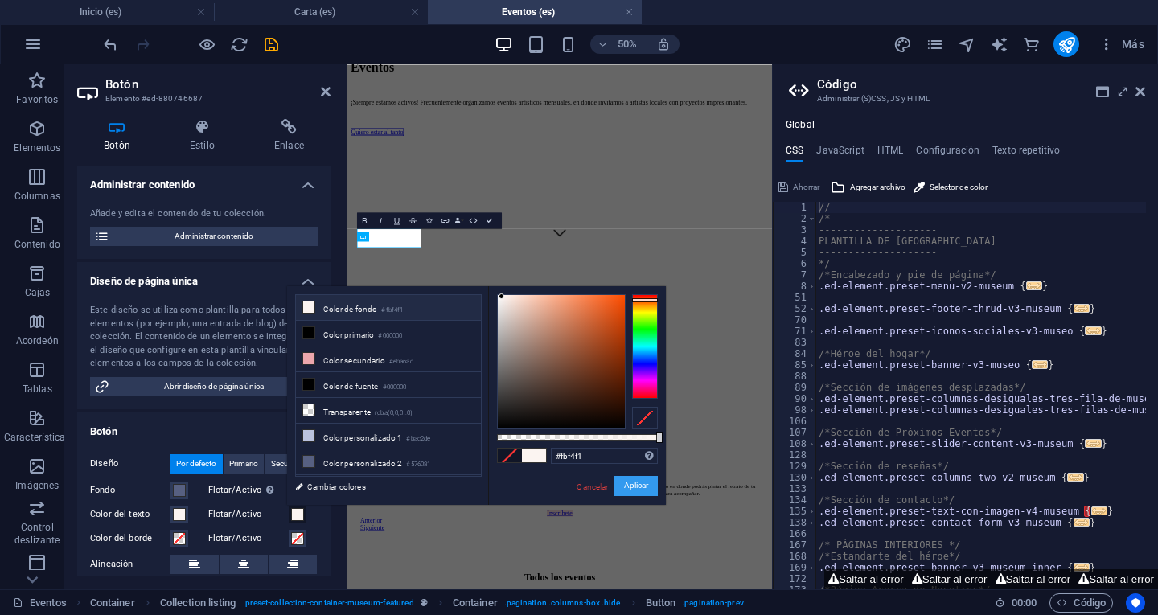
click at [634, 485] on font "Aplicar" at bounding box center [636, 486] width 24 height 9
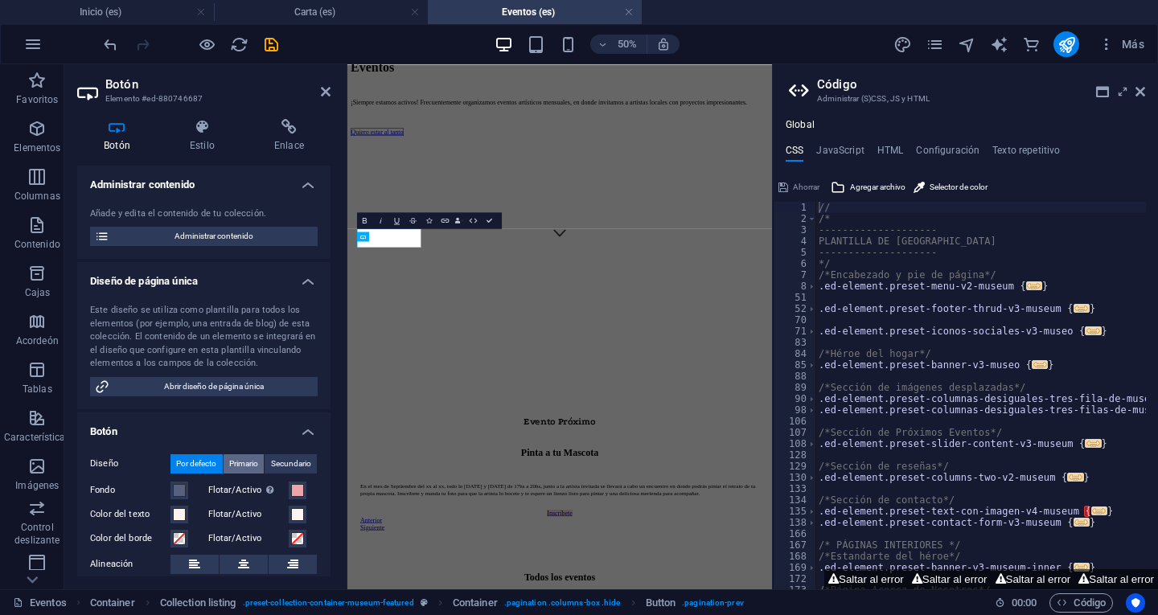
click at [240, 462] on font "Primario" at bounding box center [243, 463] width 29 height 9
click at [281, 459] on font "Secundario" at bounding box center [291, 463] width 40 height 9
click at [249, 457] on span "Primario" at bounding box center [243, 463] width 29 height 19
click at [188, 453] on div "Diseño Por defecto Primario Secundario Fondo Flotar/Activo Cambie al modo de vi…" at bounding box center [203, 571] width 253 height 260
click at [193, 459] on font "Por defecto" at bounding box center [196, 463] width 40 height 9
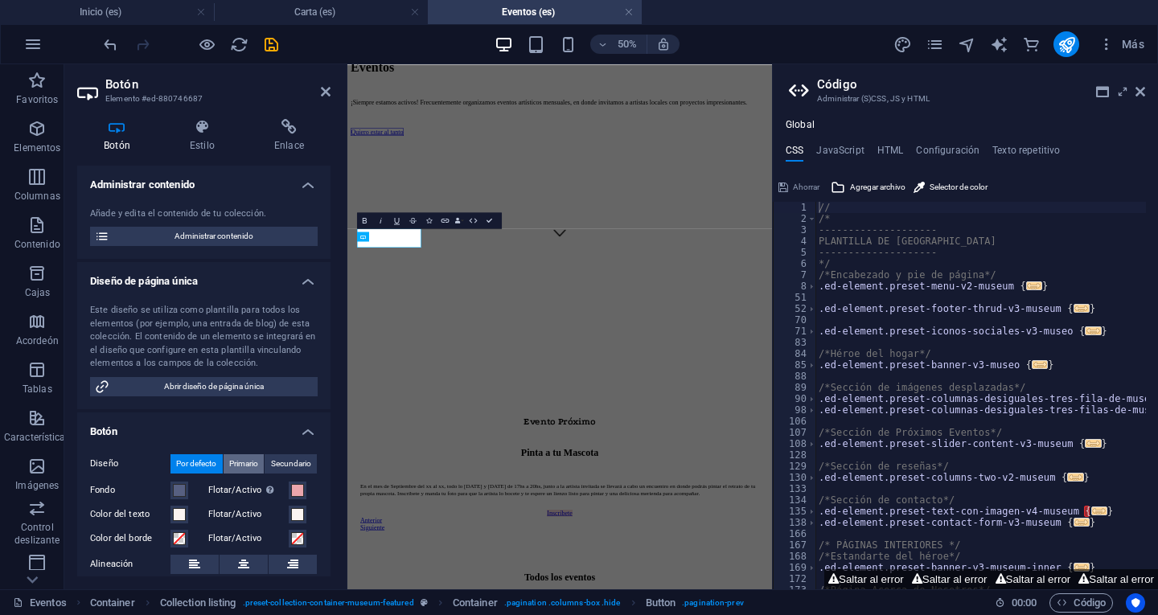
click at [232, 462] on font "Primario" at bounding box center [243, 463] width 29 height 9
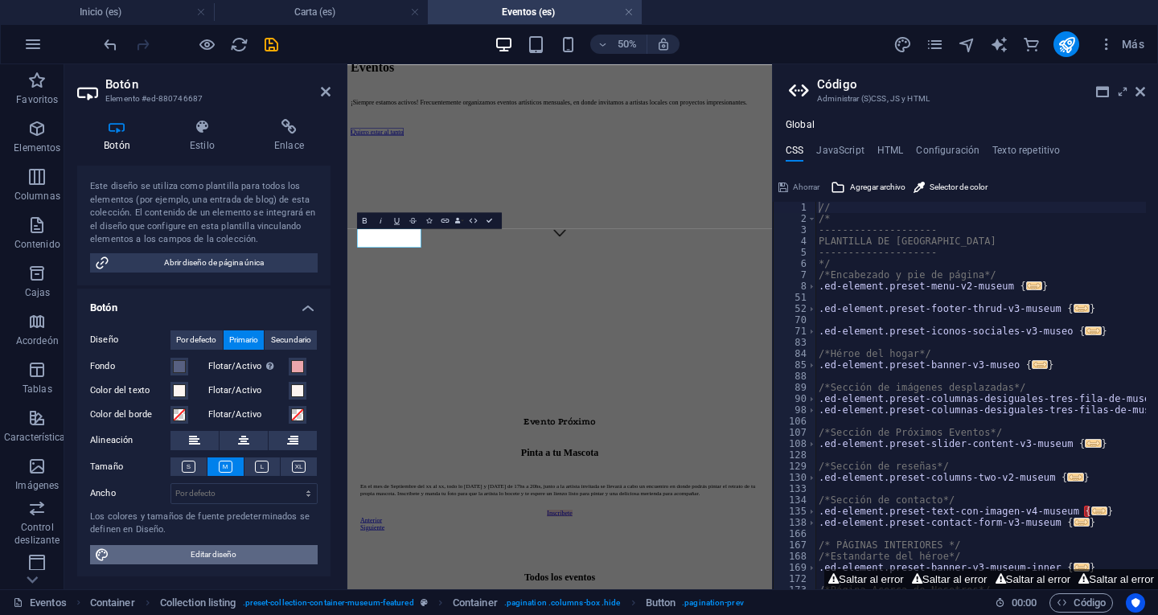
click at [235, 551] on span "Editar diseño" at bounding box center [213, 554] width 199 height 19
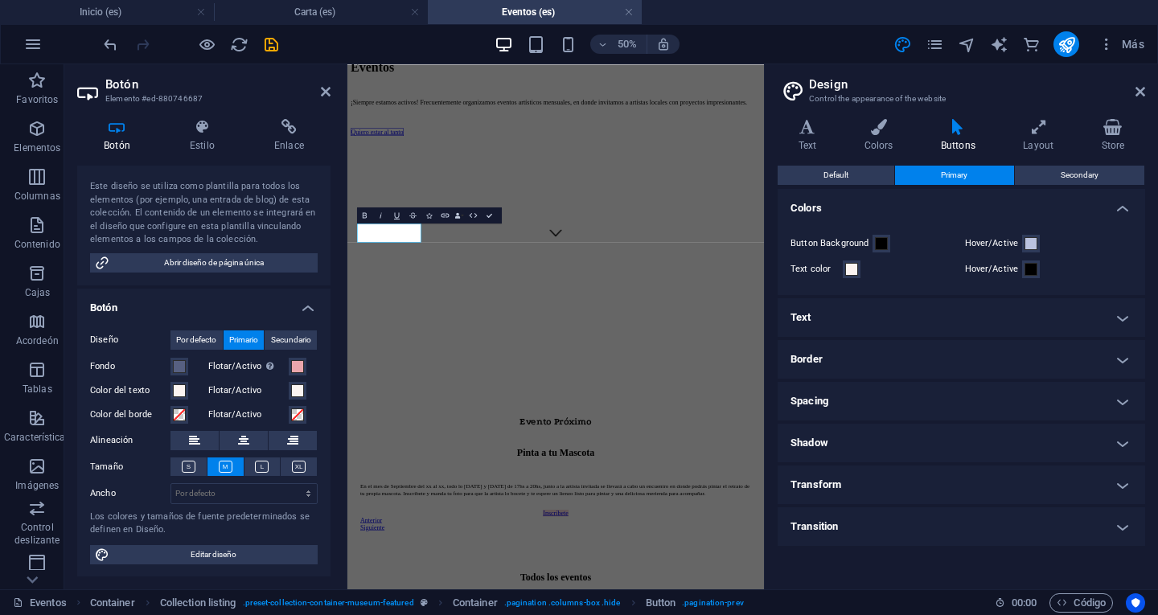
scroll to position [696, 0]
click at [871, 246] on span at bounding box center [868, 243] width 13 height 13
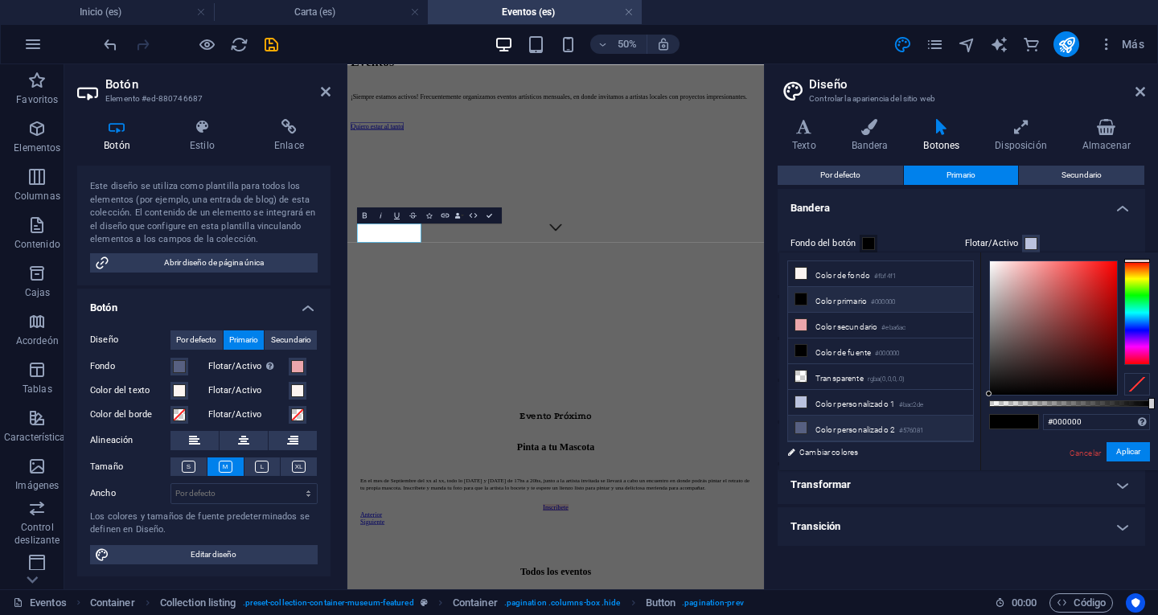
click at [880, 425] on font "Color personalizado 2" at bounding box center [855, 429] width 80 height 9
type input "#576081"
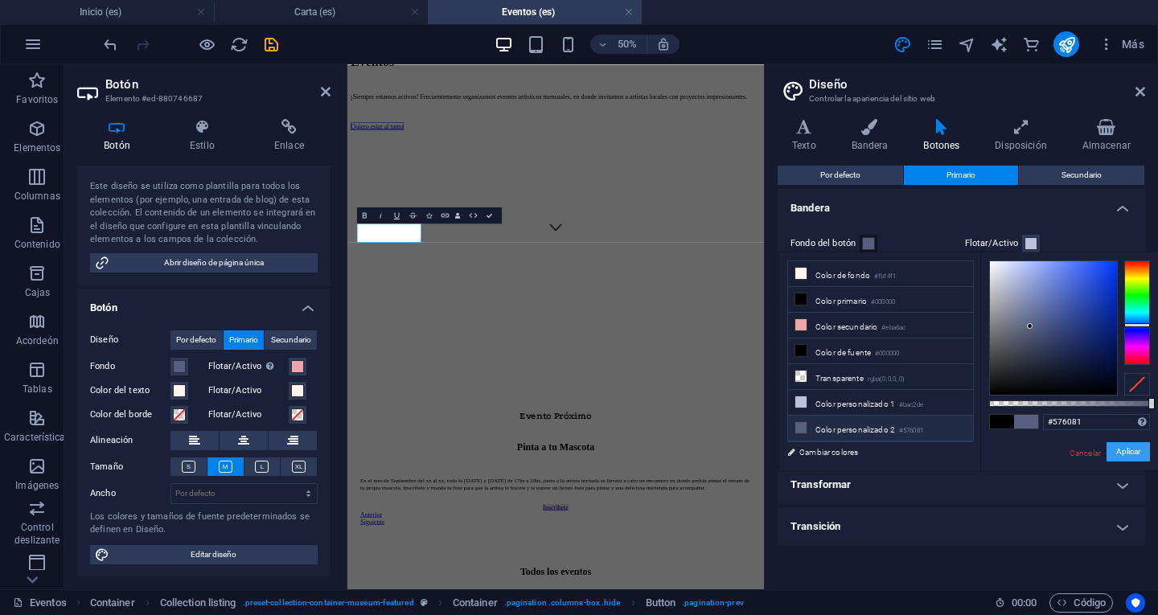
click at [1133, 450] on font "Aplicar" at bounding box center [1128, 451] width 24 height 9
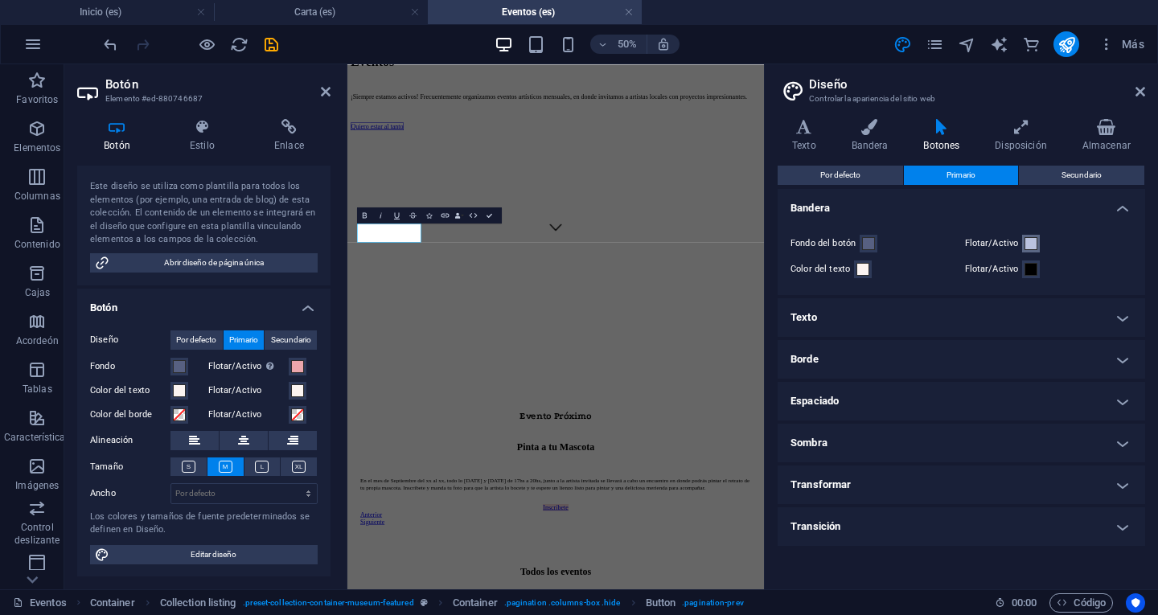
click at [1030, 240] on span at bounding box center [1030, 243] width 13 height 13
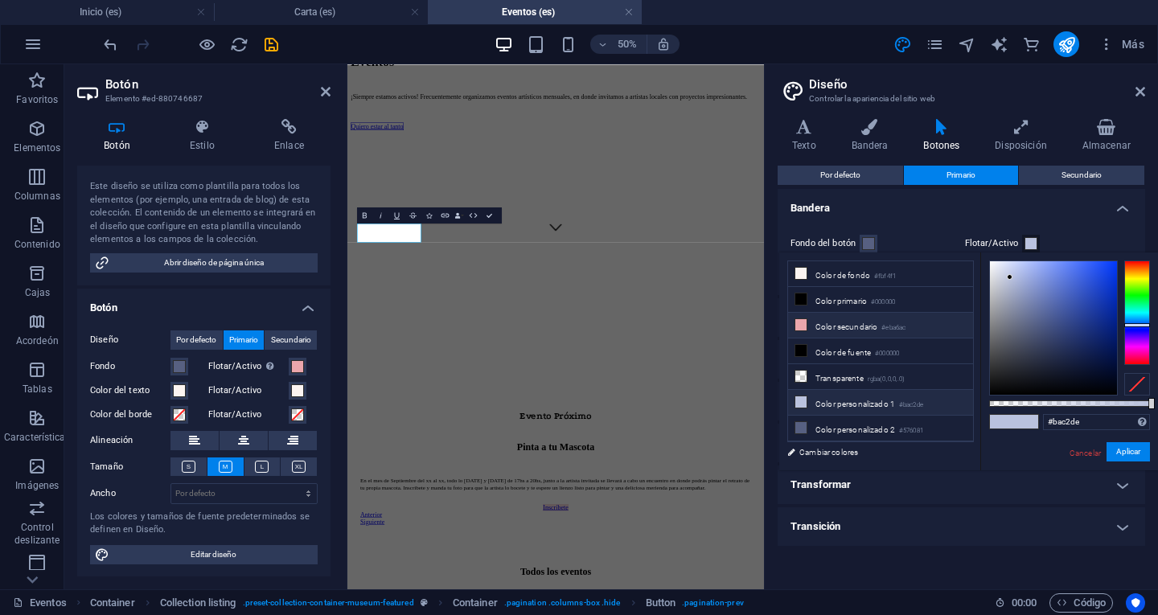
click at [826, 322] on font "Color secundario" at bounding box center [846, 326] width 62 height 9
type input "#eba6ac"
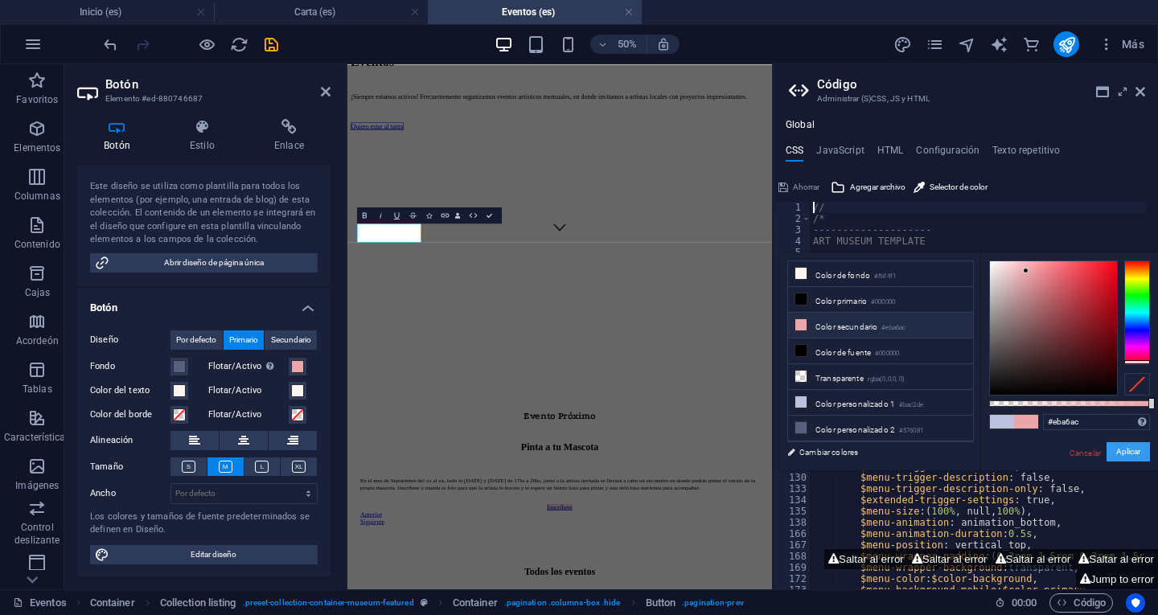
click at [1133, 454] on font "Aplicar" at bounding box center [1128, 451] width 24 height 9
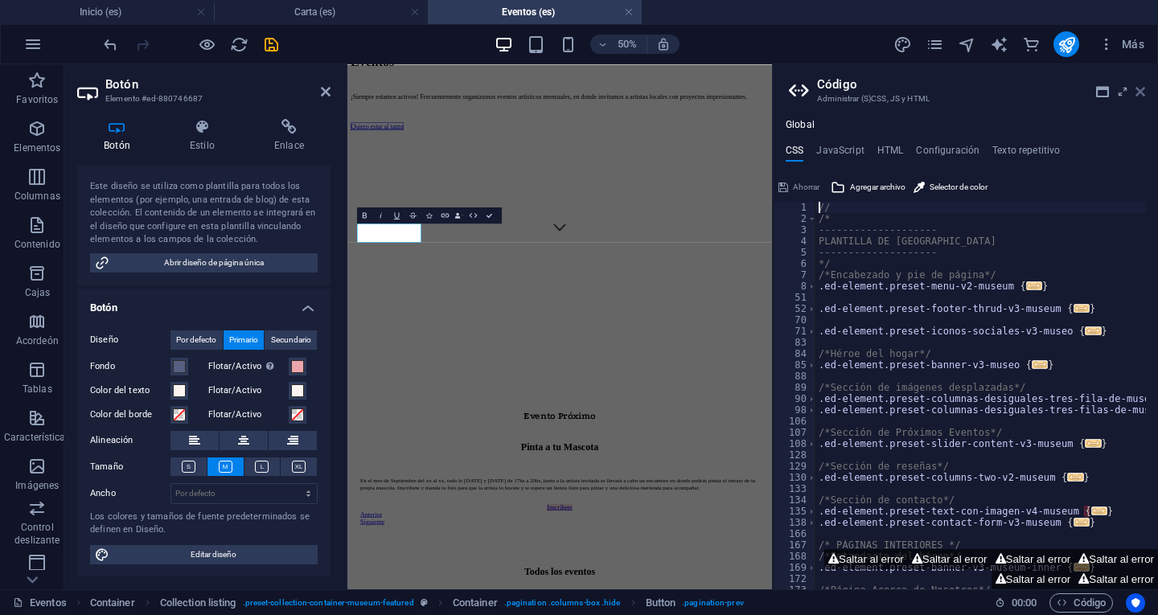
drag, startPoint x: 1143, startPoint y: 90, endPoint x: 796, endPoint y: 27, distance: 353.1
click at [1143, 90] on icon at bounding box center [1140, 91] width 10 height 13
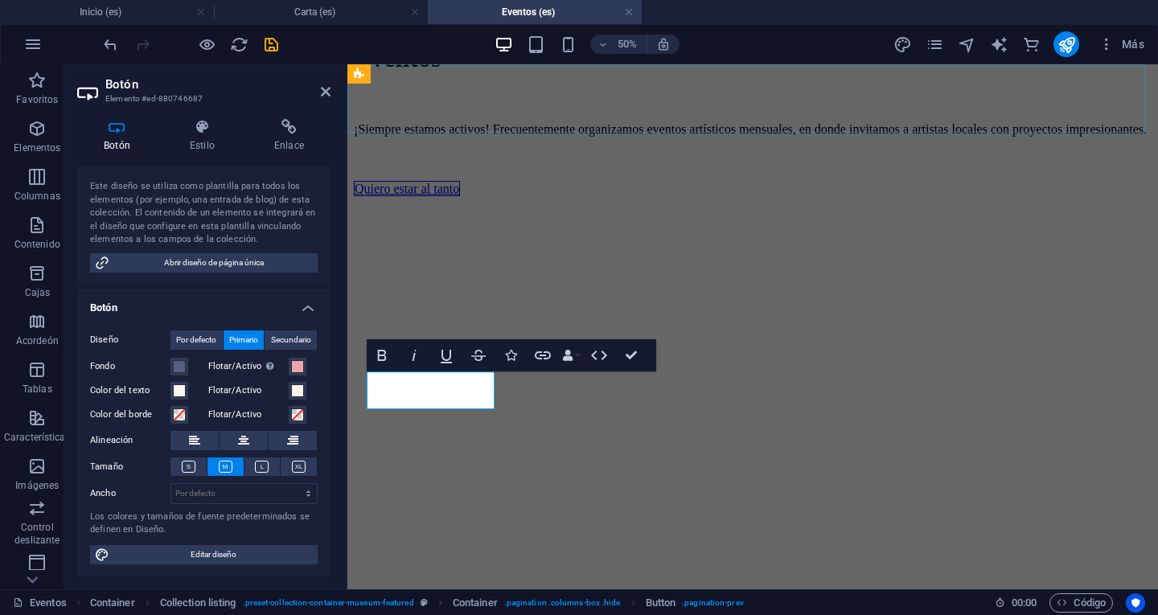
scroll to position [707, 0]
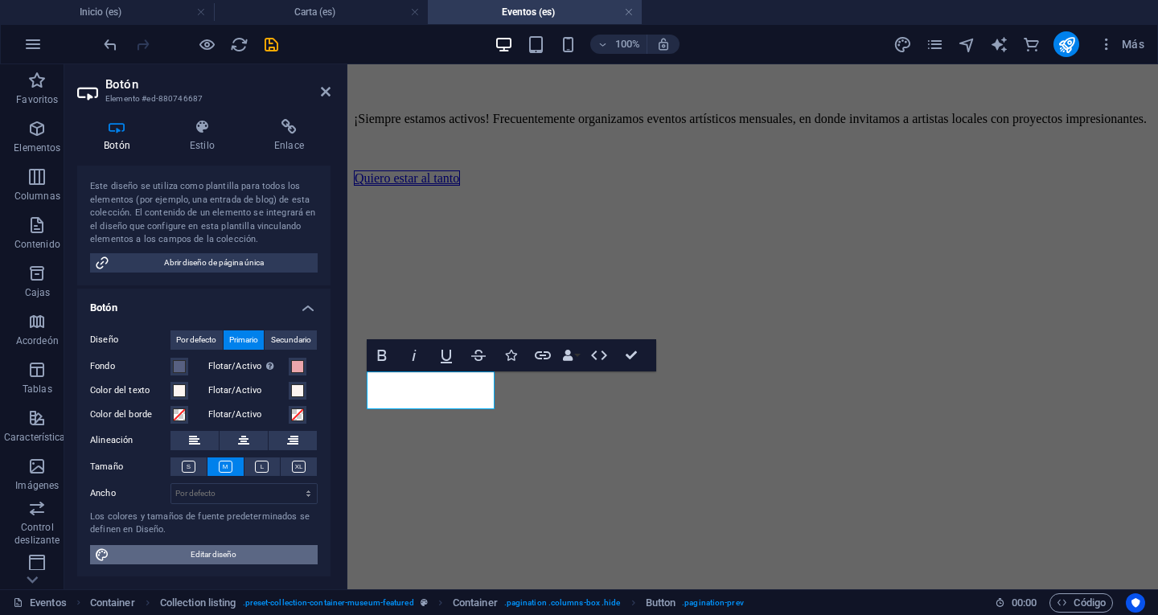
click at [217, 552] on font "Editar diseño" at bounding box center [214, 554] width 46 height 9
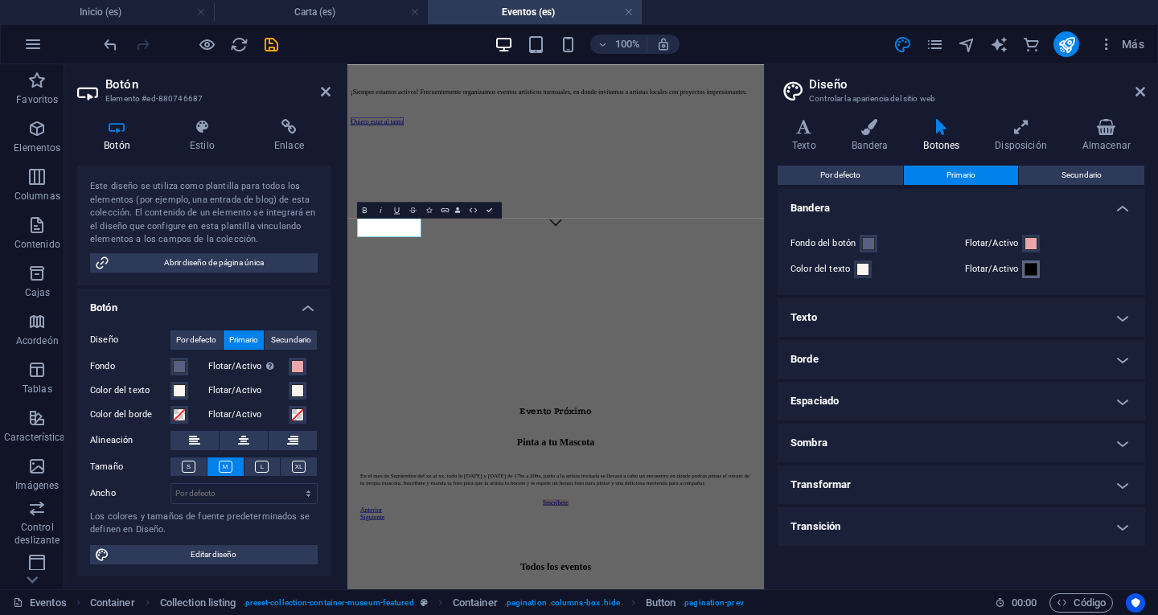
click at [1032, 272] on span at bounding box center [1030, 269] width 13 height 13
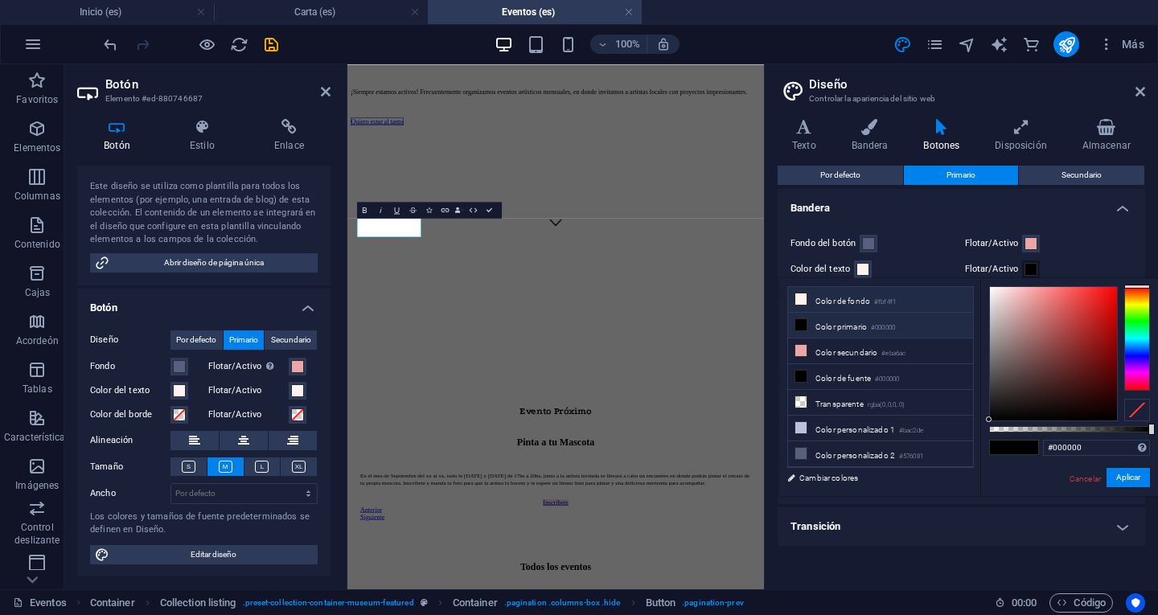
click at [854, 306] on li "Color de fondo #fbf4f1" at bounding box center [880, 300] width 185 height 26
type input "#fbf4f1"
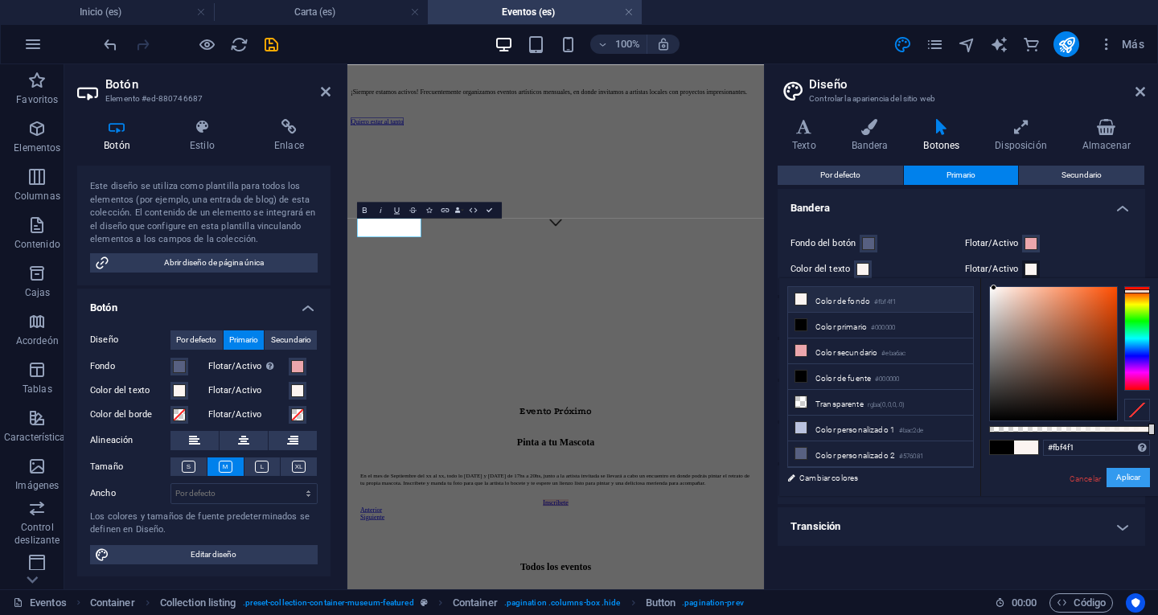
click at [1129, 477] on font "Aplicar" at bounding box center [1128, 477] width 24 height 9
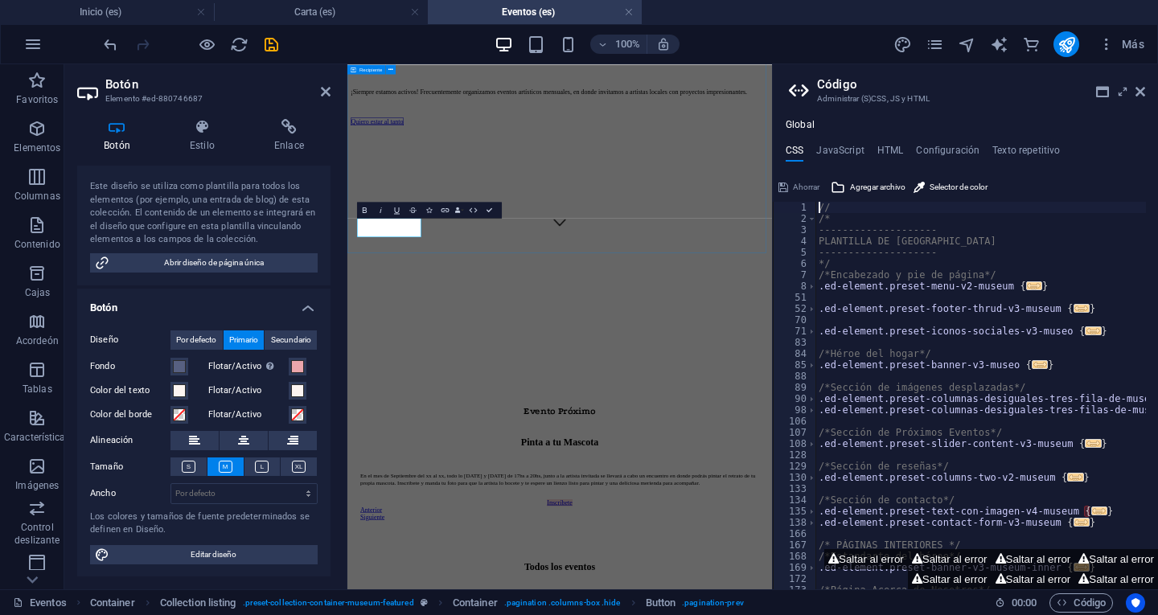
click at [574, 409] on div "Evento Próximo Pinta a tu Mascota En el mes de Septiembre del xx al xx, todo lo…" at bounding box center [772, 597] width 836 height 823
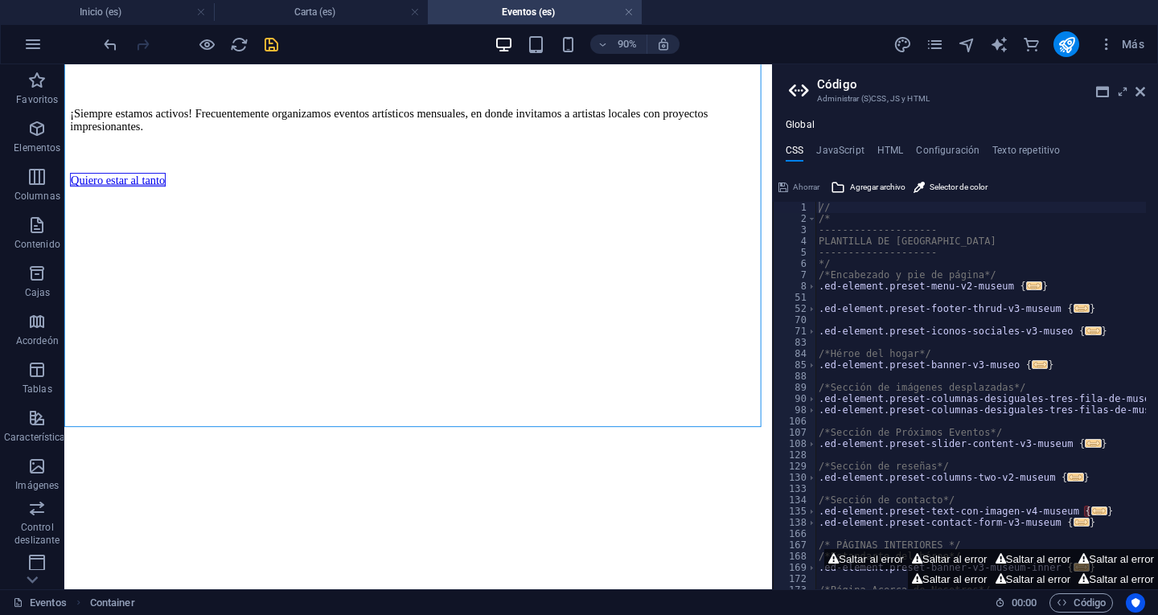
click at [271, 45] on icon "ahorrar" at bounding box center [271, 44] width 18 height 18
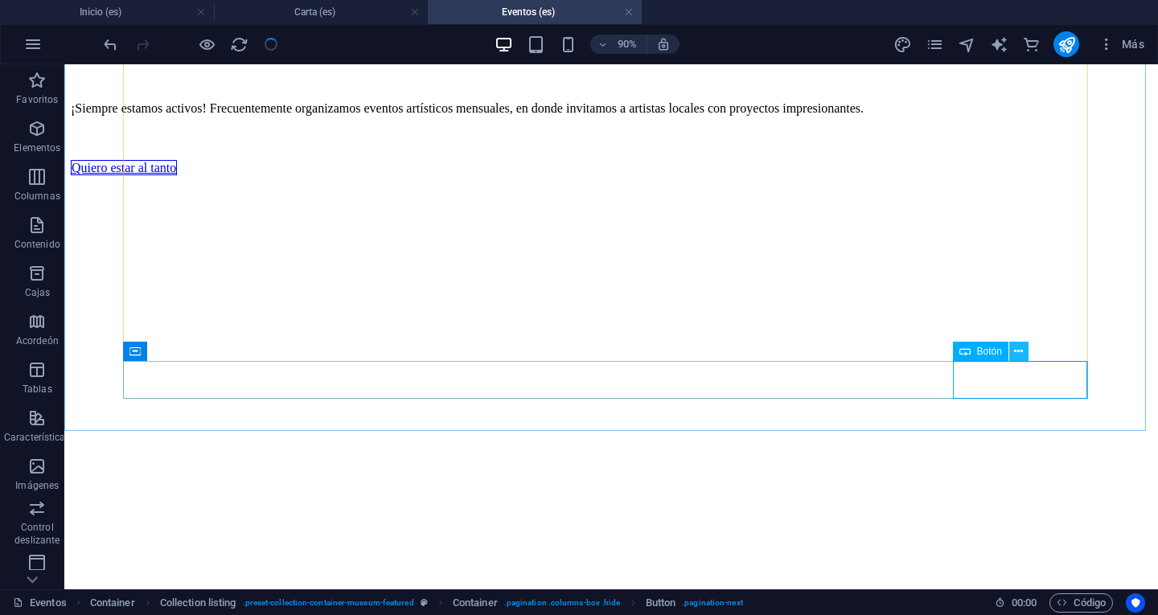
click at [1016, 349] on icon at bounding box center [1018, 351] width 9 height 17
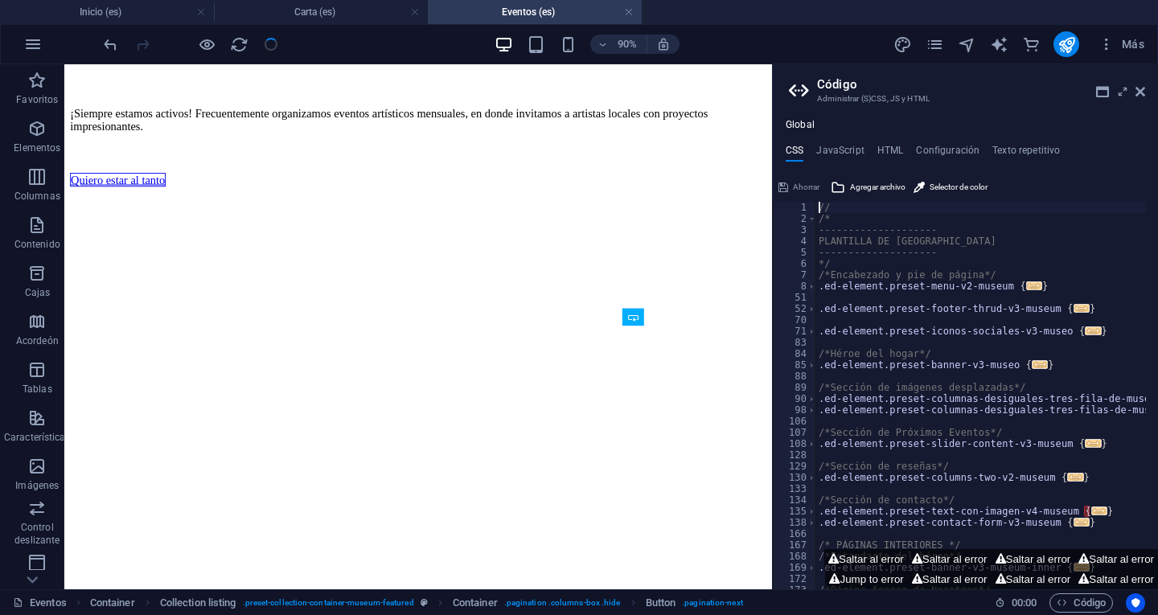
scroll to position [749, 0]
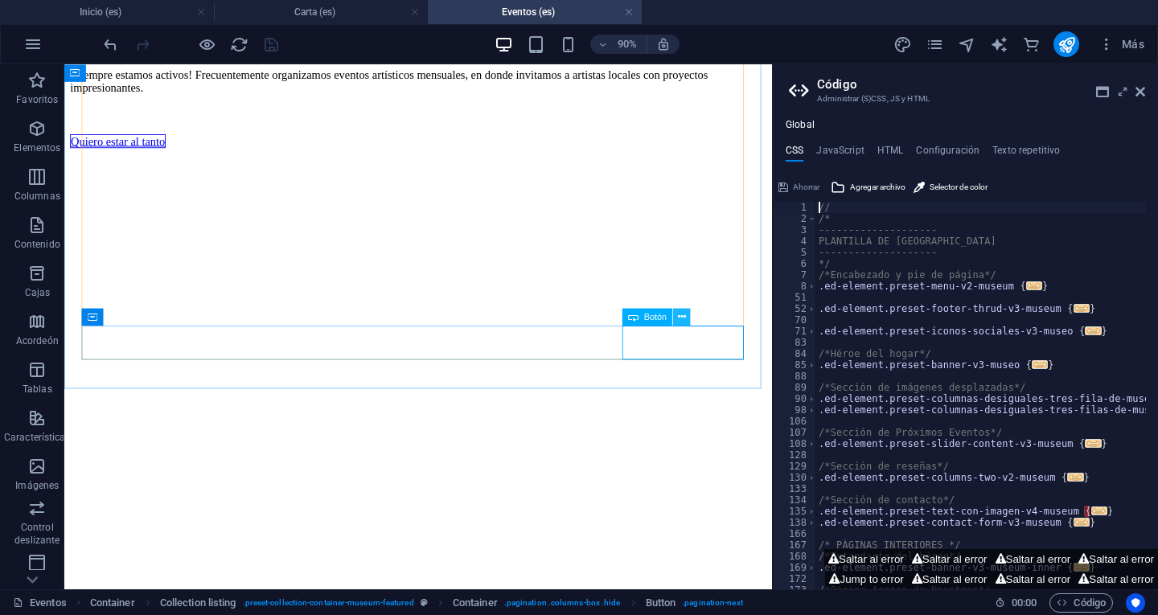
click at [683, 315] on icon at bounding box center [682, 317] width 8 height 15
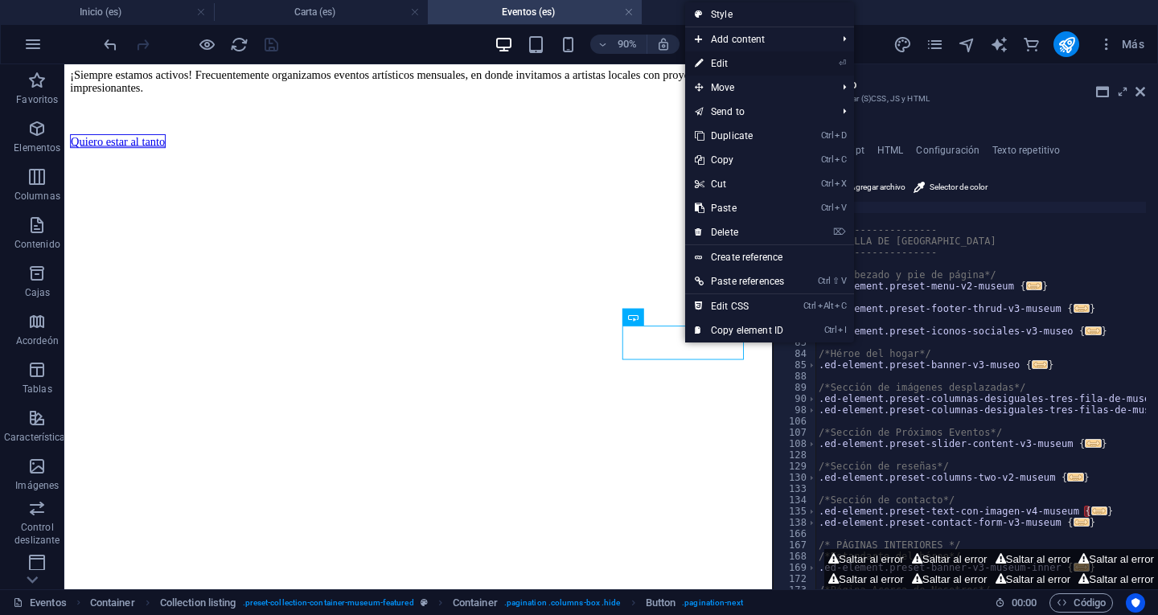
click at [731, 60] on link "⏎ Edit" at bounding box center [739, 63] width 109 height 24
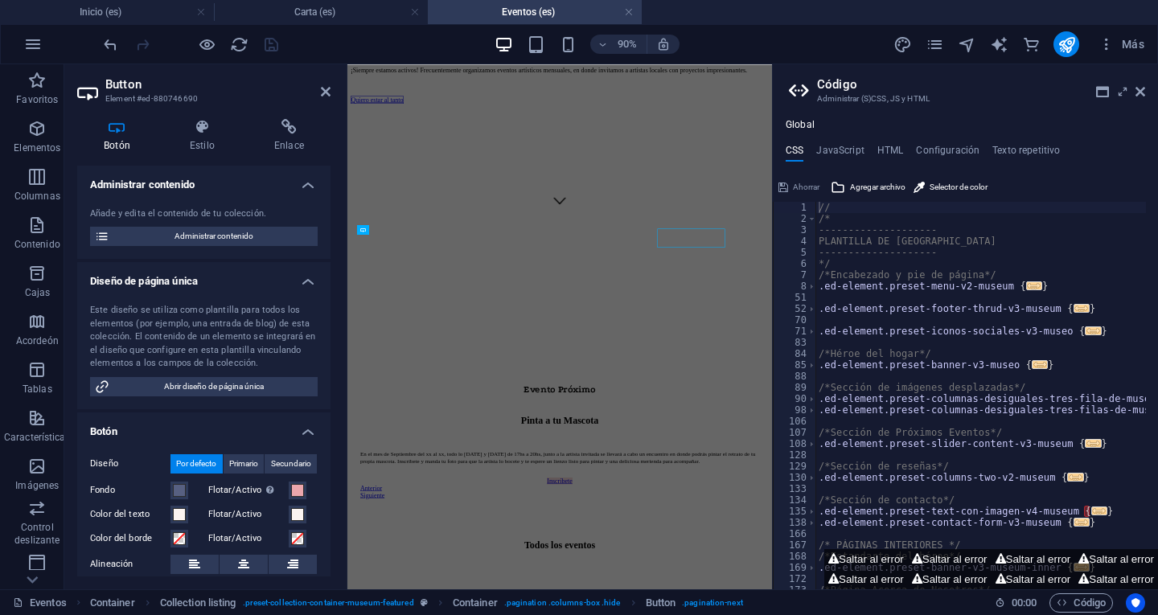
scroll to position [712, 0]
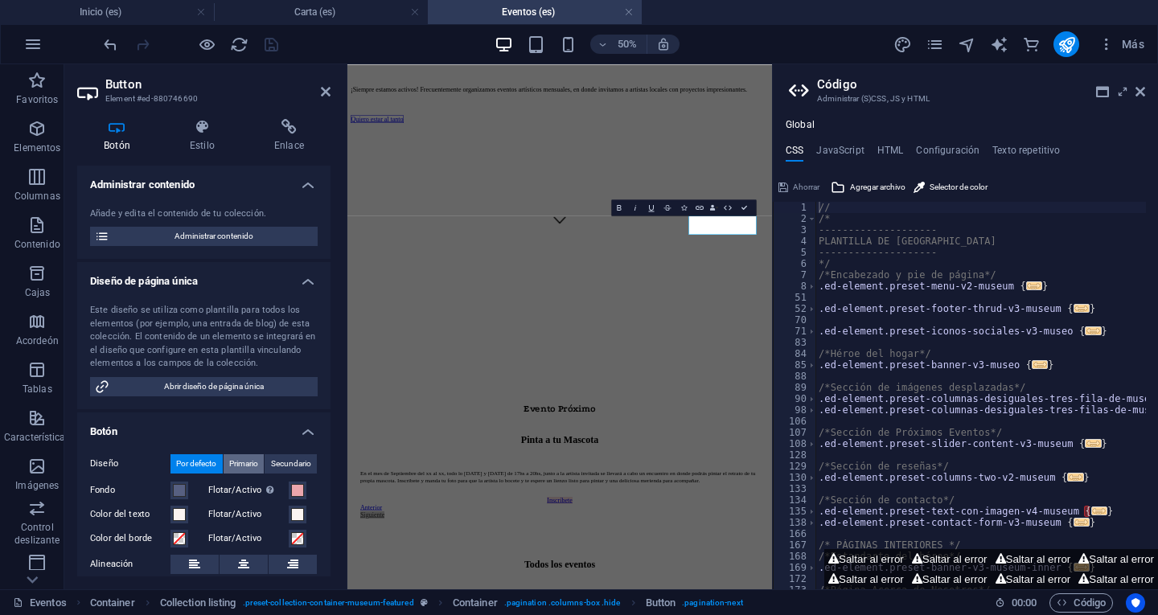
click at [237, 460] on font "Primario" at bounding box center [243, 463] width 29 height 9
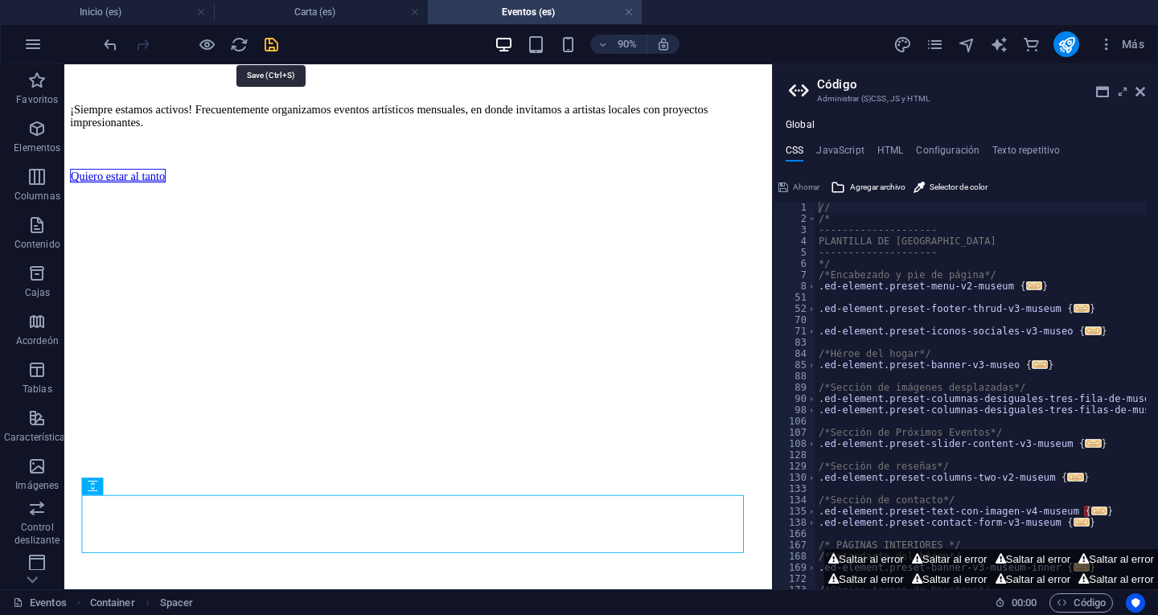
click at [274, 45] on icon "ahorrar" at bounding box center [271, 44] width 18 height 18
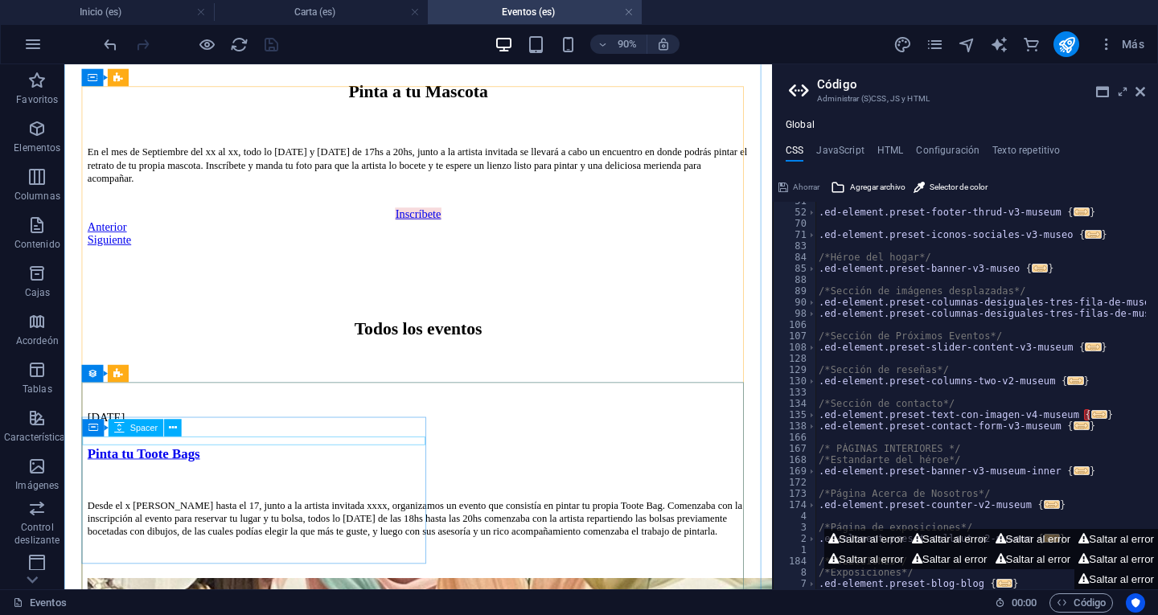
scroll to position [1230, 0]
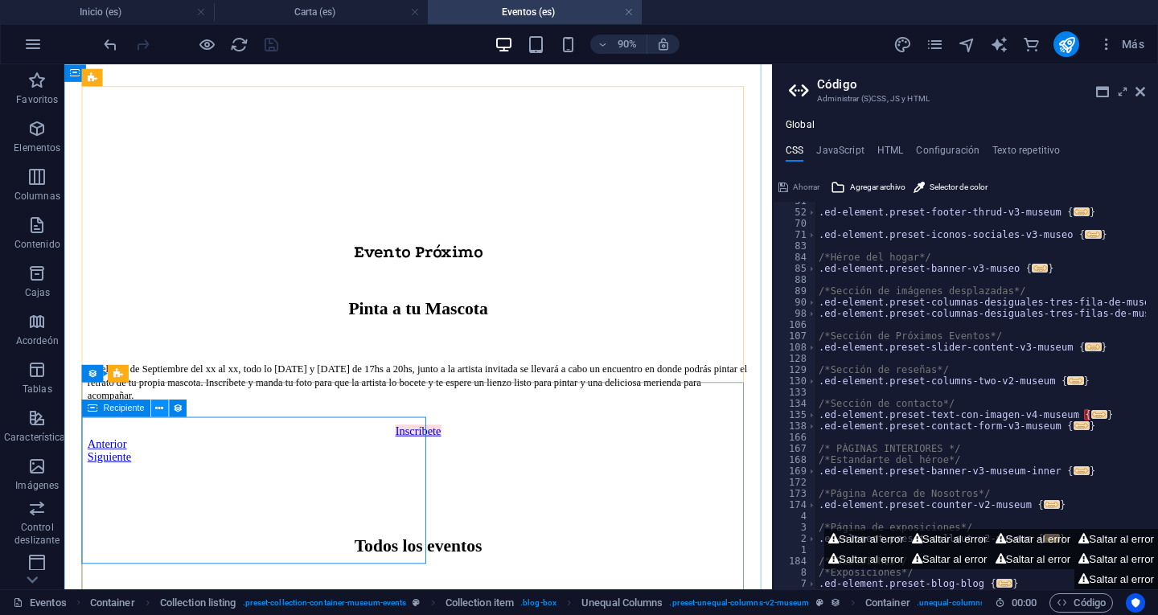
click at [159, 409] on icon at bounding box center [160, 407] width 8 height 15
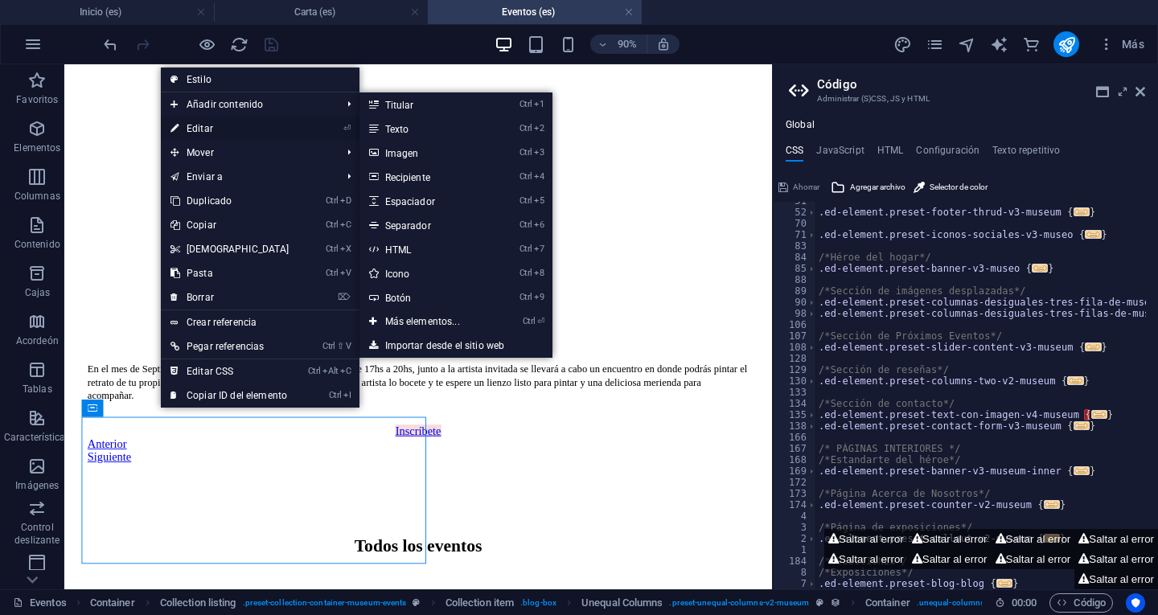
click at [237, 126] on link "⏎ Editar" at bounding box center [230, 129] width 138 height 24
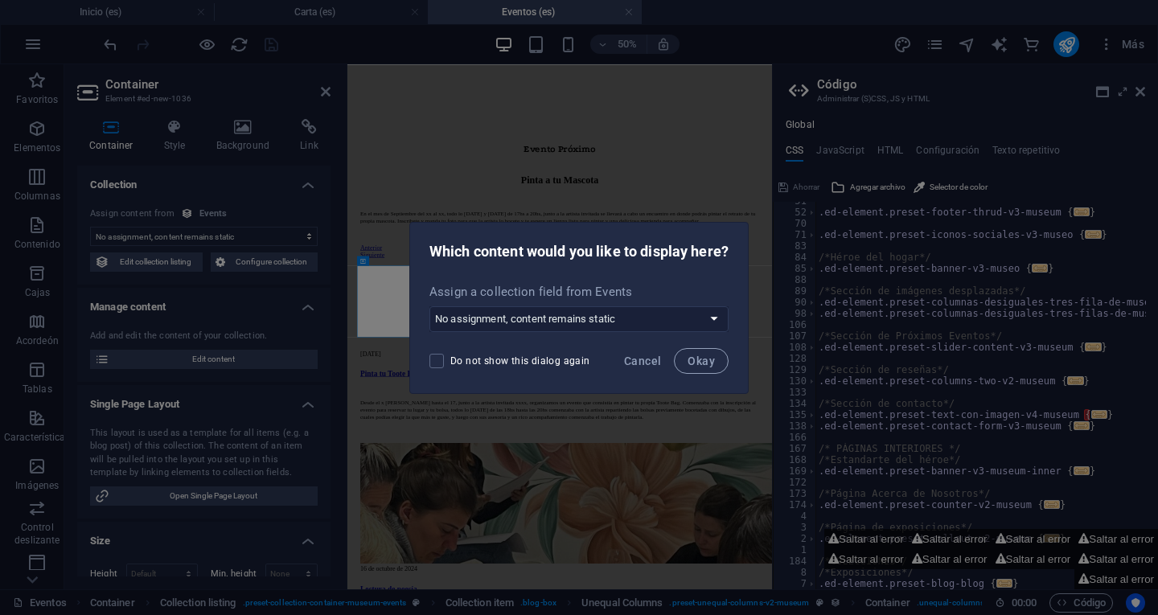
scroll to position [1205, 0]
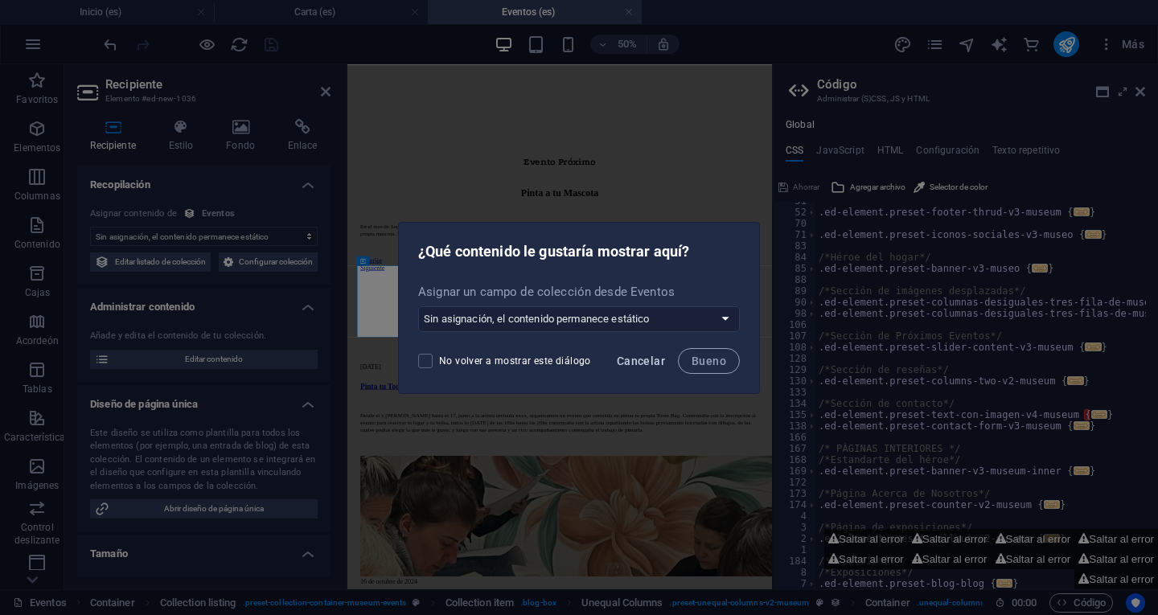
click at [647, 361] on font "Cancelar" at bounding box center [641, 361] width 48 height 13
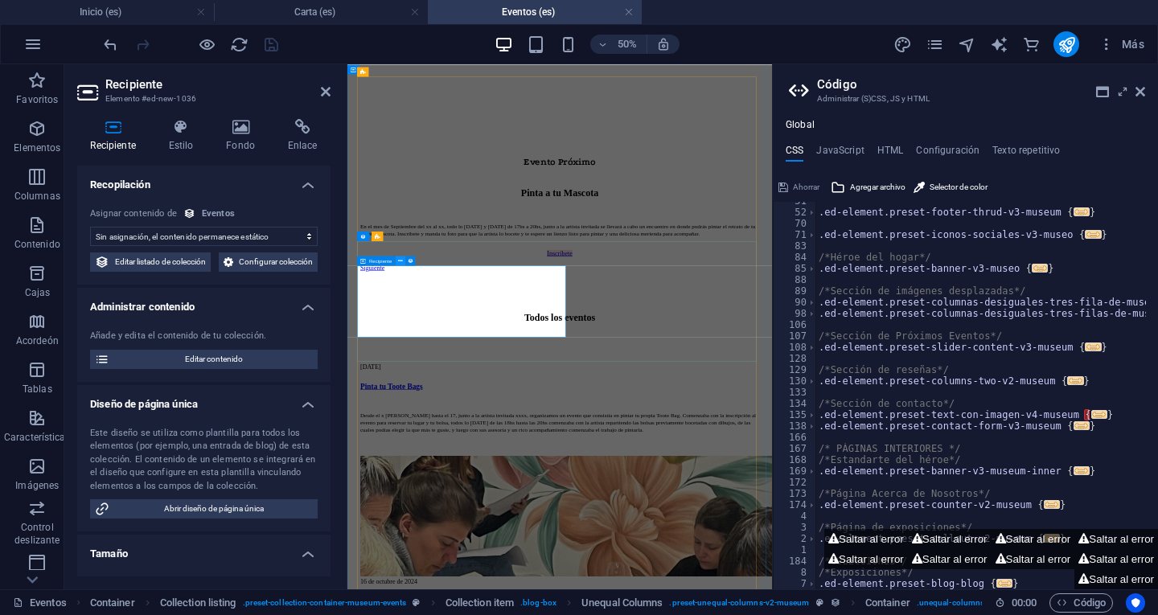
click at [400, 260] on icon at bounding box center [400, 261] width 5 height 9
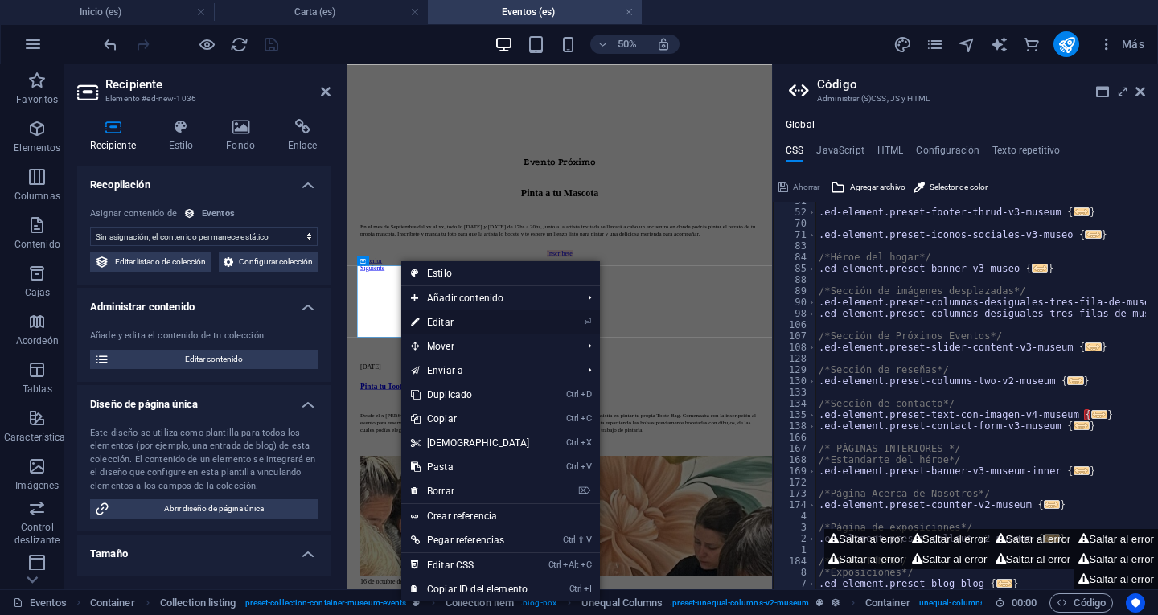
click at [451, 325] on font "Editar" at bounding box center [440, 322] width 27 height 11
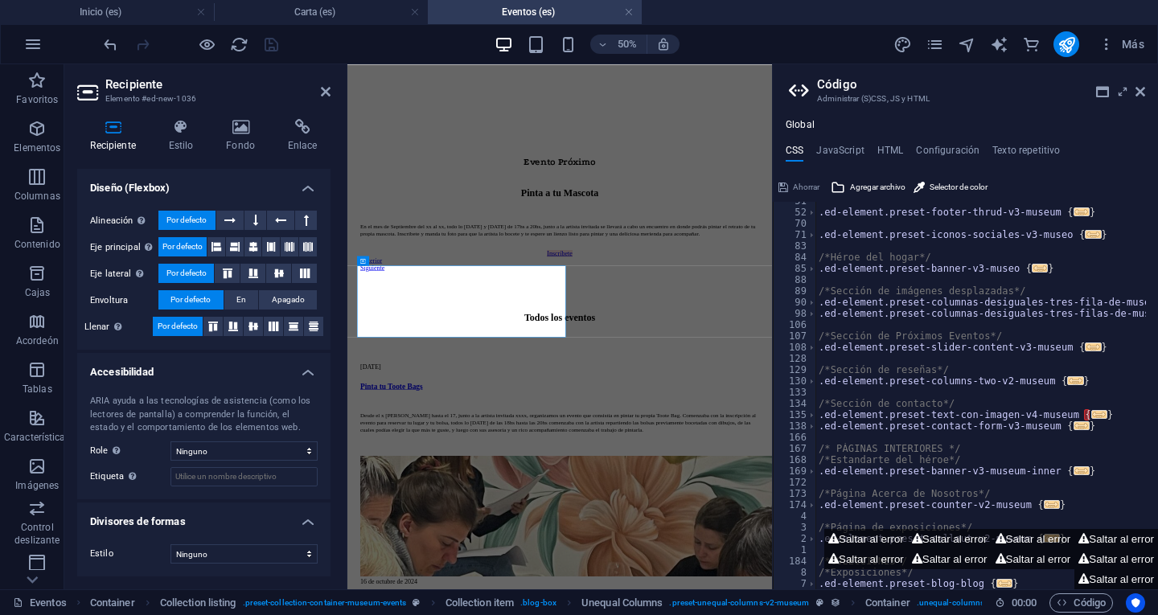
scroll to position [643, 0]
click at [231, 274] on icon at bounding box center [227, 274] width 19 height 10
click at [252, 277] on icon at bounding box center [253, 274] width 19 height 10
click at [198, 277] on font "Por defecto" at bounding box center [186, 273] width 40 height 9
click at [253, 224] on icon at bounding box center [255, 220] width 5 height 19
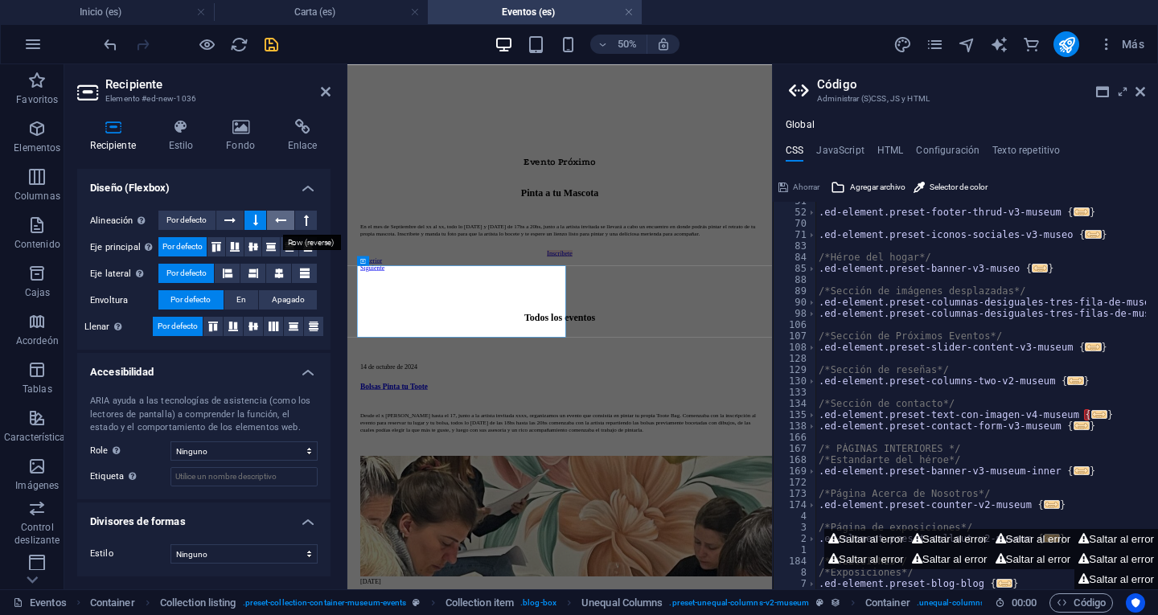
click at [281, 221] on icon at bounding box center [280, 220] width 11 height 19
click at [304, 221] on icon at bounding box center [306, 220] width 5 height 19
click at [231, 221] on icon at bounding box center [229, 220] width 11 height 19
click at [192, 219] on span "Por defecto" at bounding box center [186, 220] width 40 height 19
click at [224, 273] on icon at bounding box center [227, 274] width 19 height 10
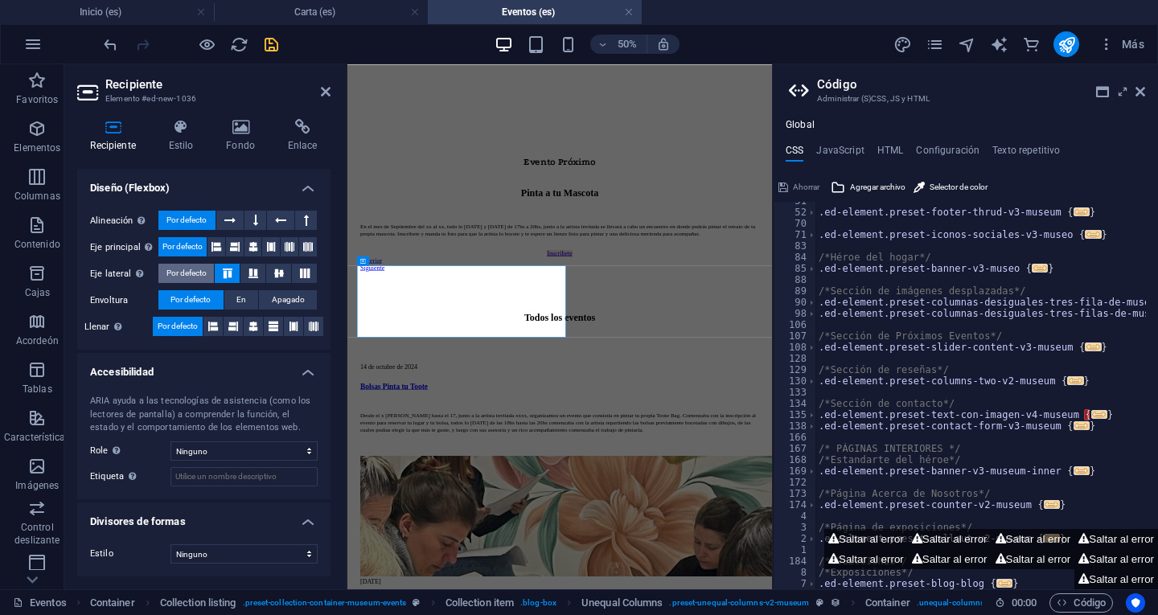
click at [185, 274] on font "Por defecto" at bounding box center [186, 273] width 40 height 9
click at [425, 235] on button at bounding box center [422, 236] width 10 height 10
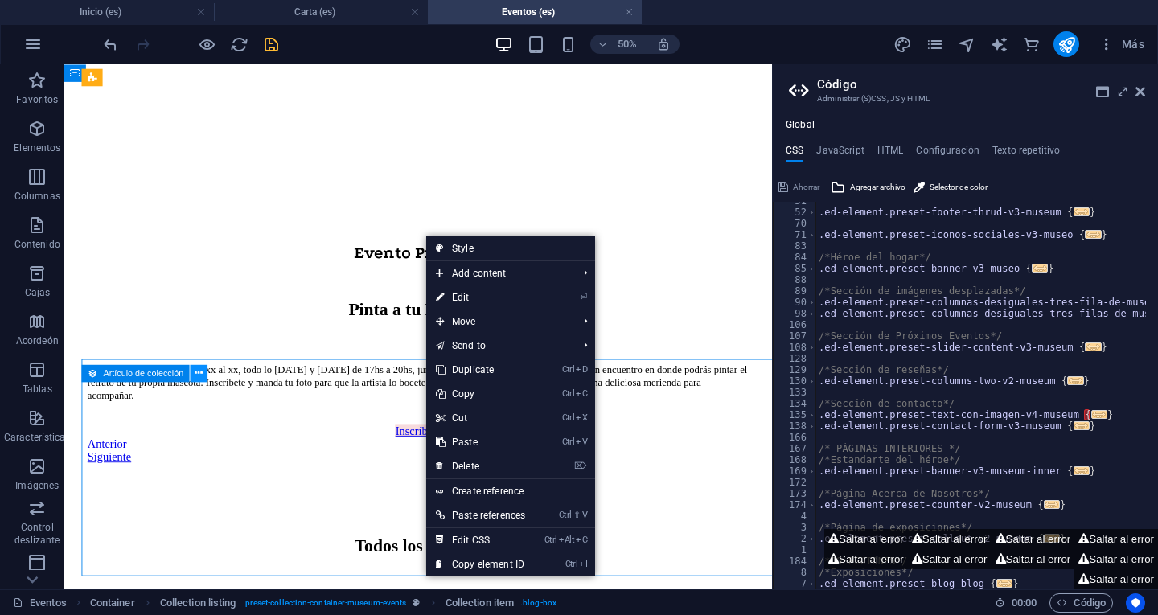
scroll to position [1230, 0]
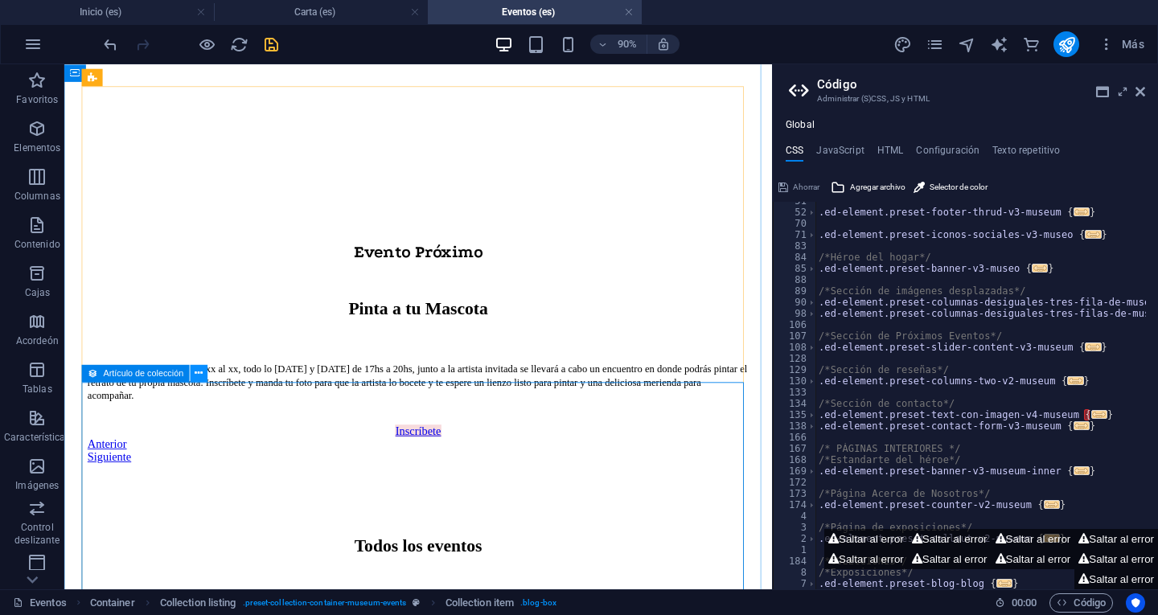
click at [197, 373] on icon at bounding box center [199, 373] width 8 height 15
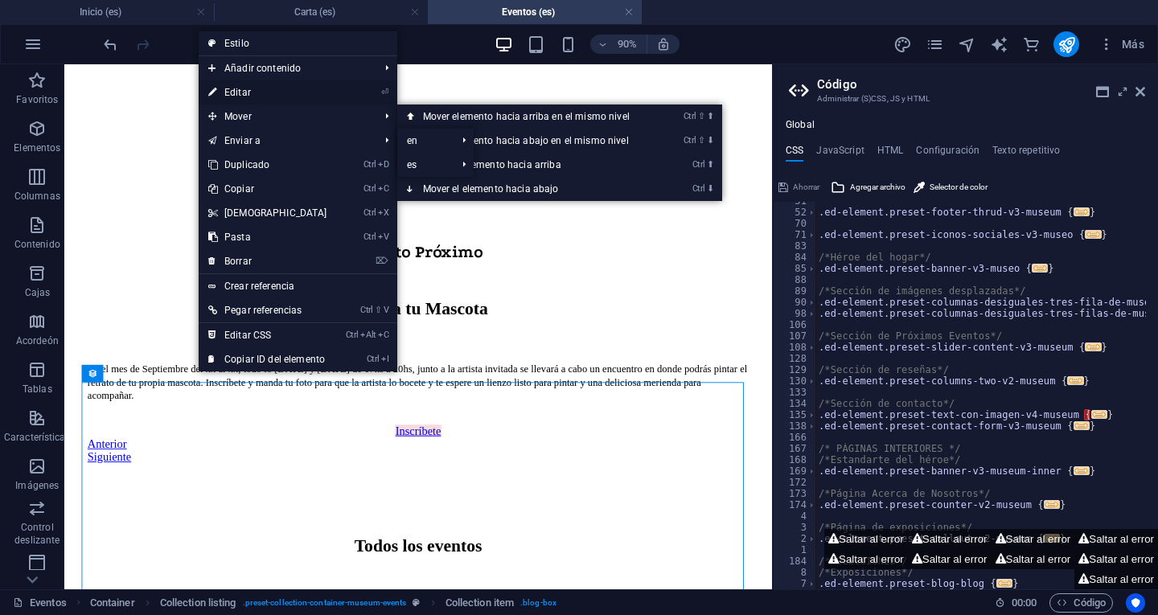
click at [248, 88] on font "Editar" at bounding box center [237, 92] width 27 height 11
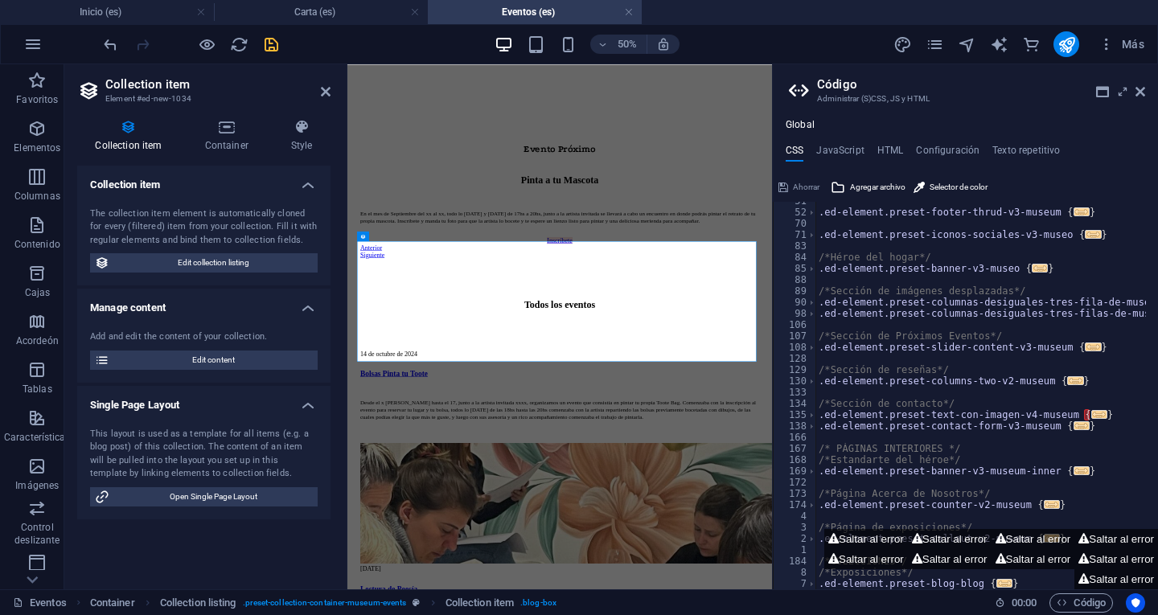
scroll to position [1205, 0]
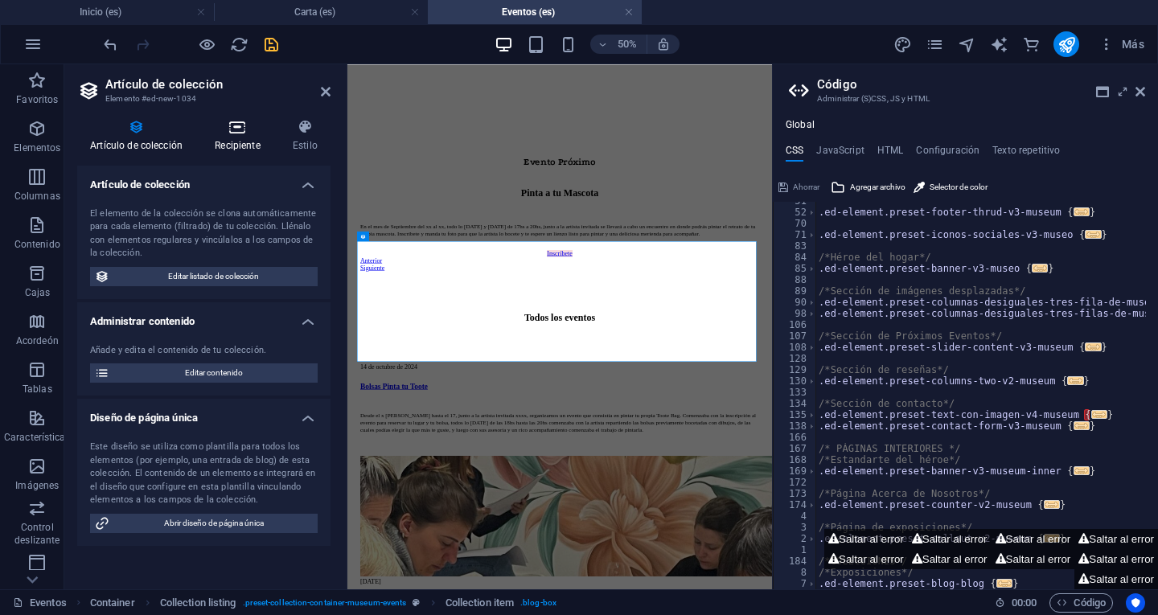
click at [244, 129] on icon at bounding box center [238, 127] width 72 height 16
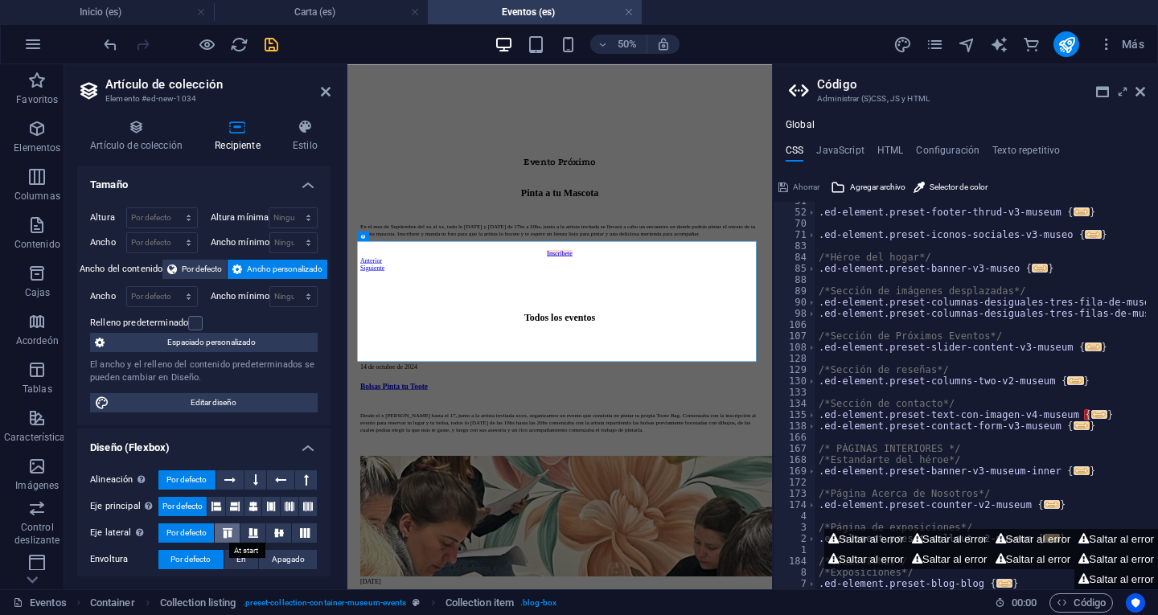
click at [224, 535] on icon at bounding box center [227, 533] width 19 height 10
click at [235, 476] on icon at bounding box center [229, 479] width 11 height 19
click at [275, 477] on icon at bounding box center [280, 479] width 11 height 19
click at [259, 474] on button at bounding box center [255, 479] width 22 height 19
click at [304, 475] on icon at bounding box center [306, 479] width 5 height 19
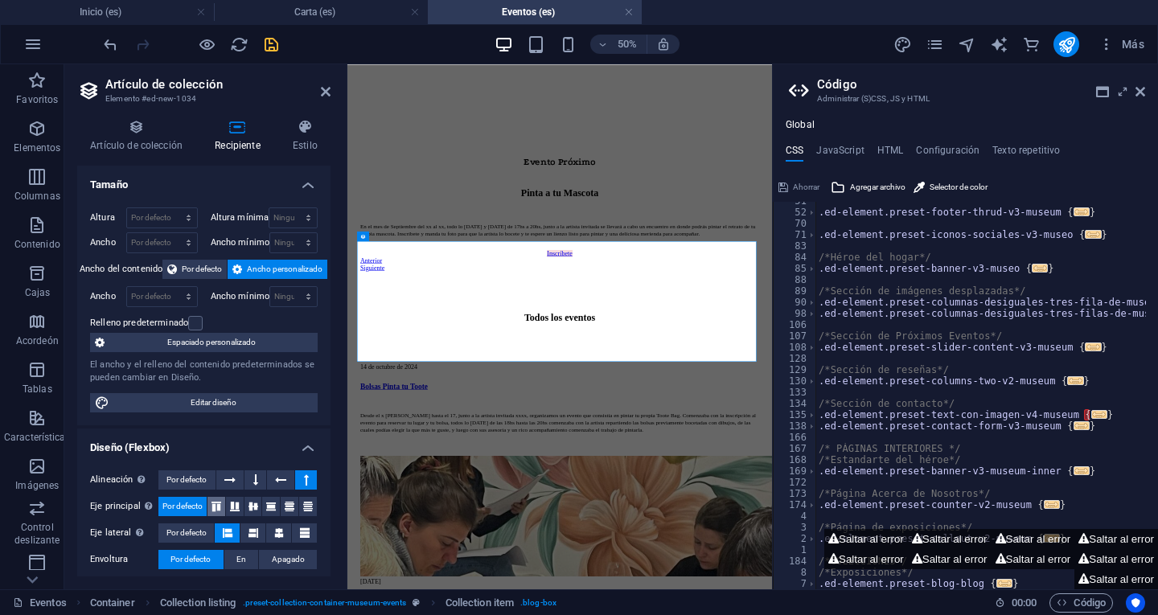
click at [220, 502] on icon at bounding box center [216, 507] width 19 height 10
click at [235, 507] on icon at bounding box center [234, 507] width 19 height 10
click at [255, 507] on icon at bounding box center [253, 507] width 19 height 10
click at [270, 508] on icon at bounding box center [270, 507] width 19 height 10
click at [287, 505] on icon at bounding box center [289, 507] width 19 height 10
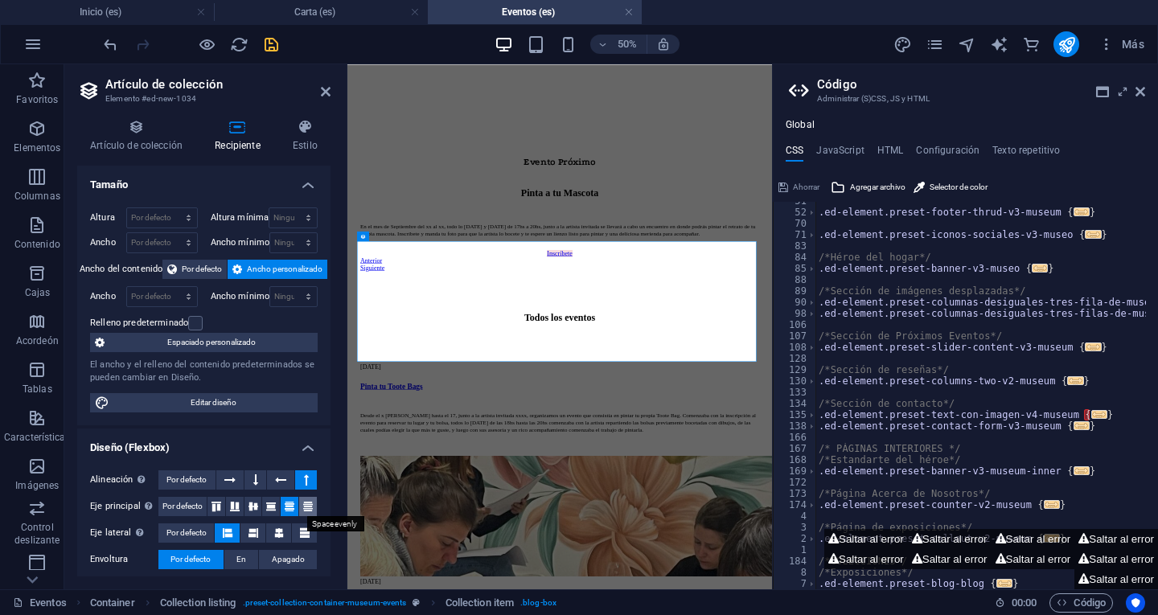
click at [305, 506] on icon at bounding box center [307, 507] width 19 height 10
click at [201, 504] on font "Por defecto" at bounding box center [182, 506] width 40 height 9
click at [191, 473] on span "Por defecto" at bounding box center [186, 479] width 40 height 19
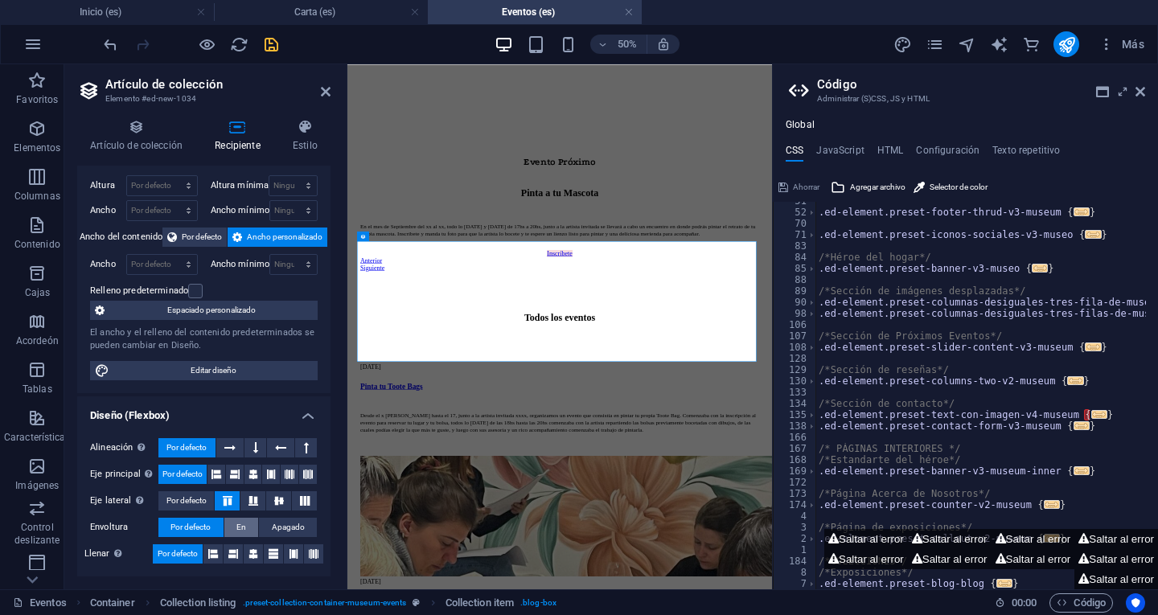
click at [248, 528] on button "En" at bounding box center [241, 527] width 35 height 19
click at [277, 527] on font "Apagado" at bounding box center [288, 527] width 33 height 9
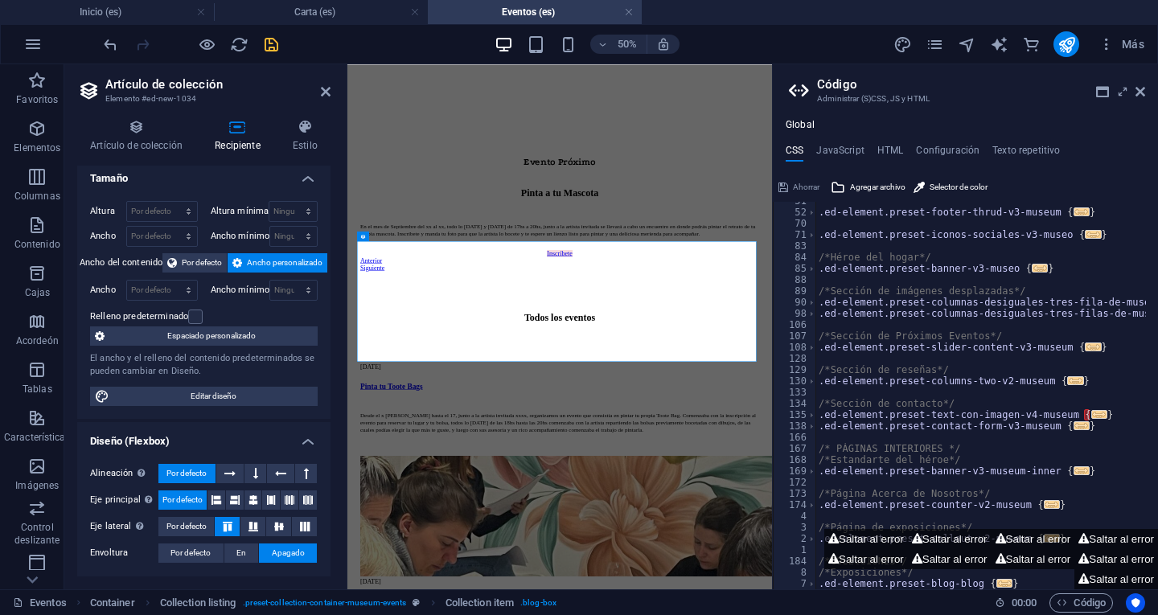
scroll to position [6, 0]
click at [201, 551] on font "Por defecto" at bounding box center [190, 553] width 40 height 9
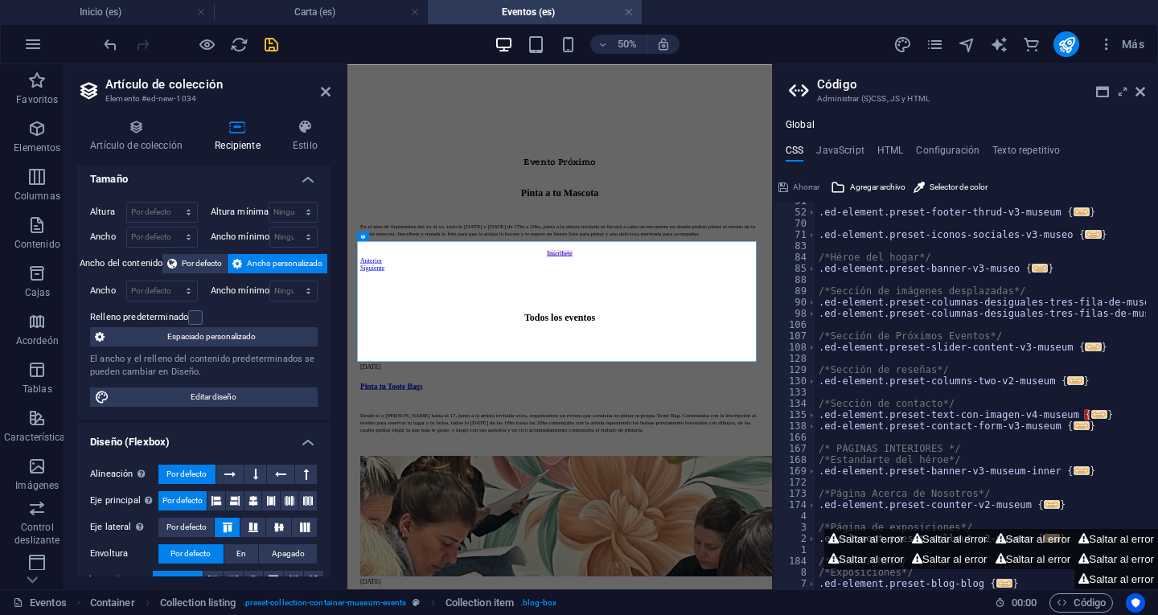
scroll to position [32, 0]
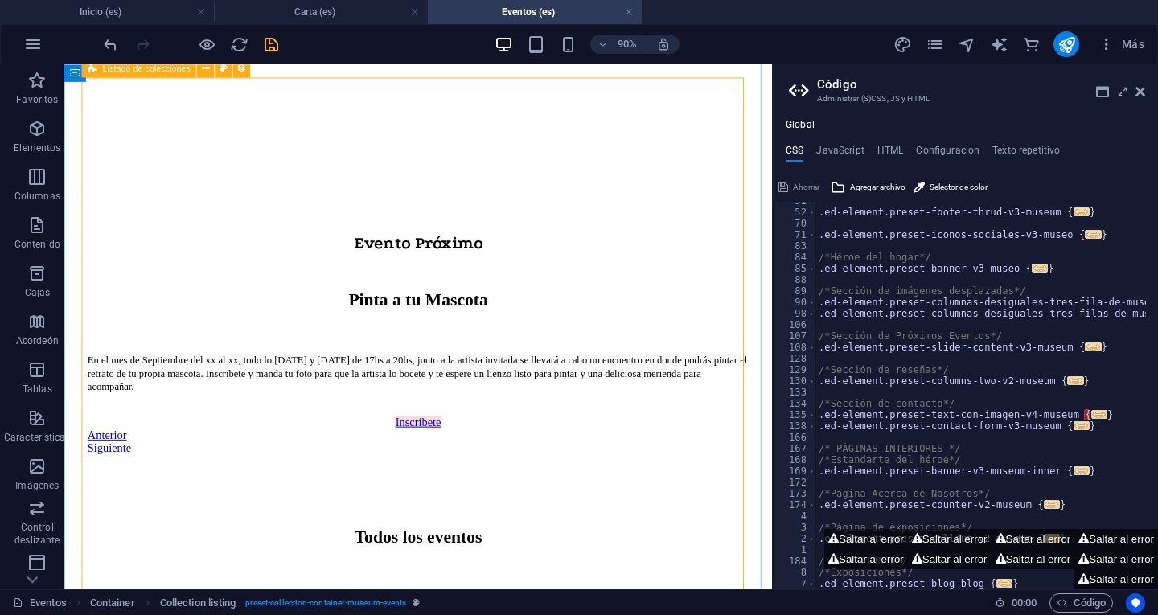
scroll to position [1391, 0]
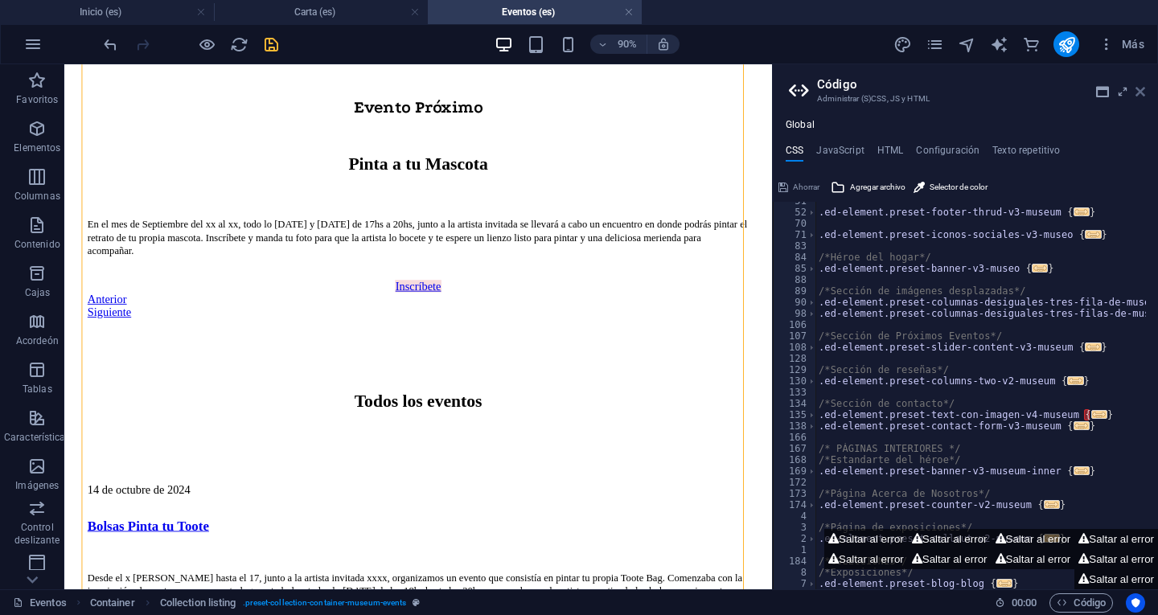
click at [1139, 90] on icon at bounding box center [1140, 91] width 10 height 13
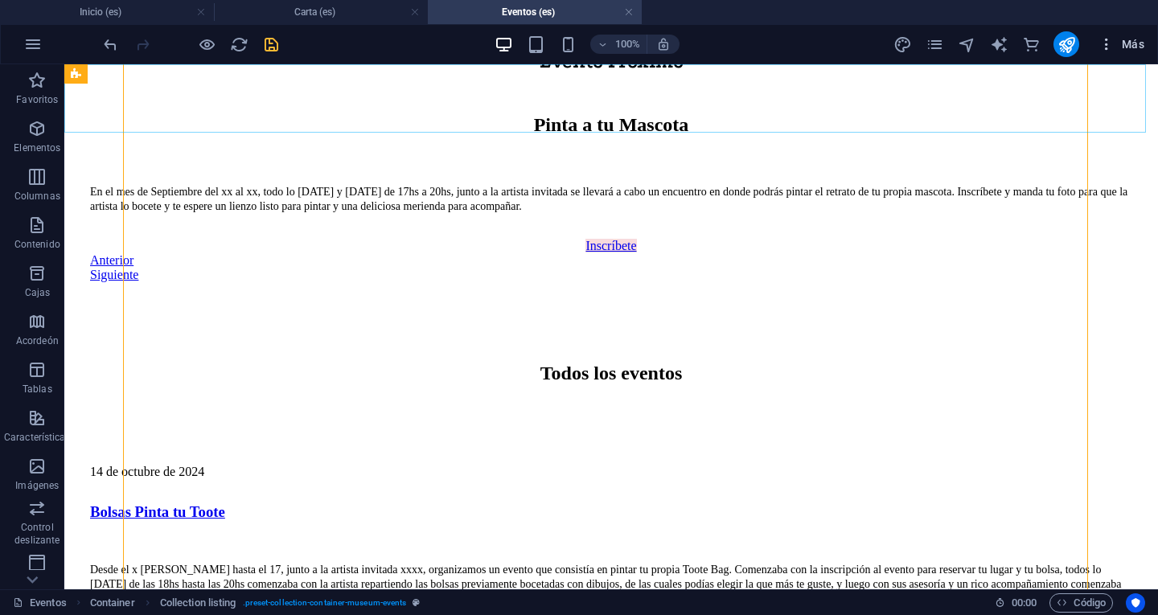
scroll to position [1364, 0]
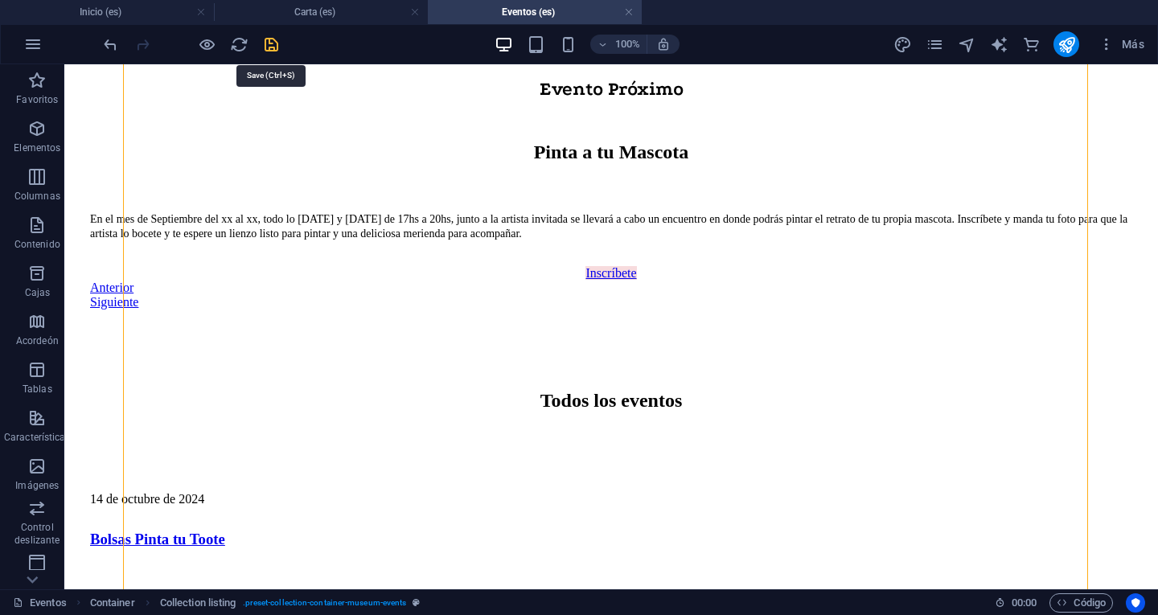
click at [271, 40] on icon "ahorrar" at bounding box center [271, 44] width 18 height 18
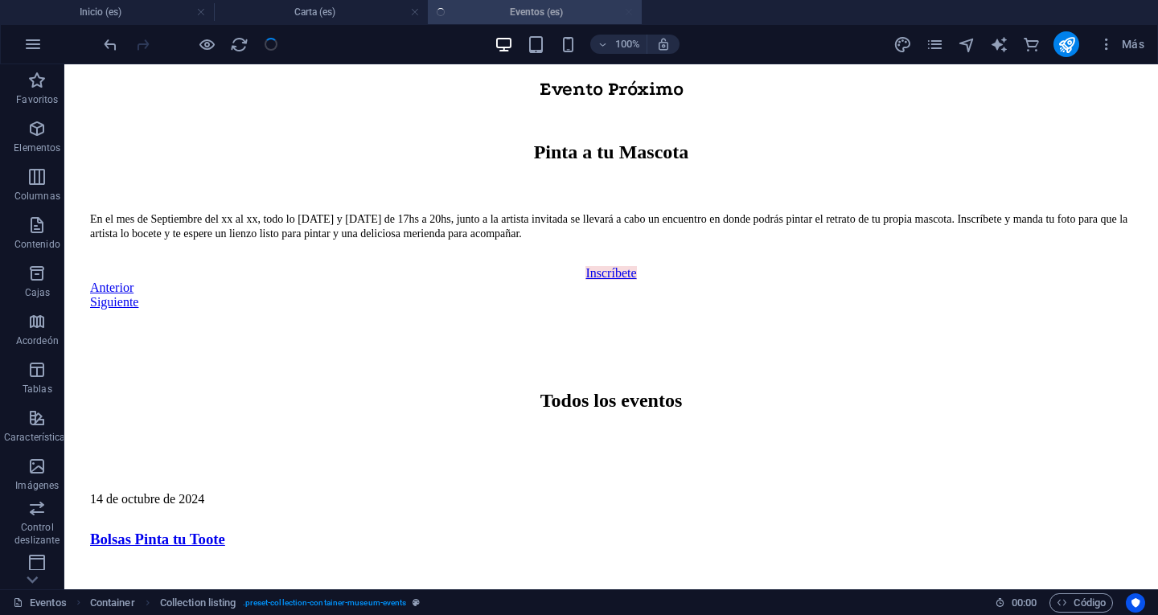
checkbox input "false"
